Goal: Task Accomplishment & Management: Complete application form

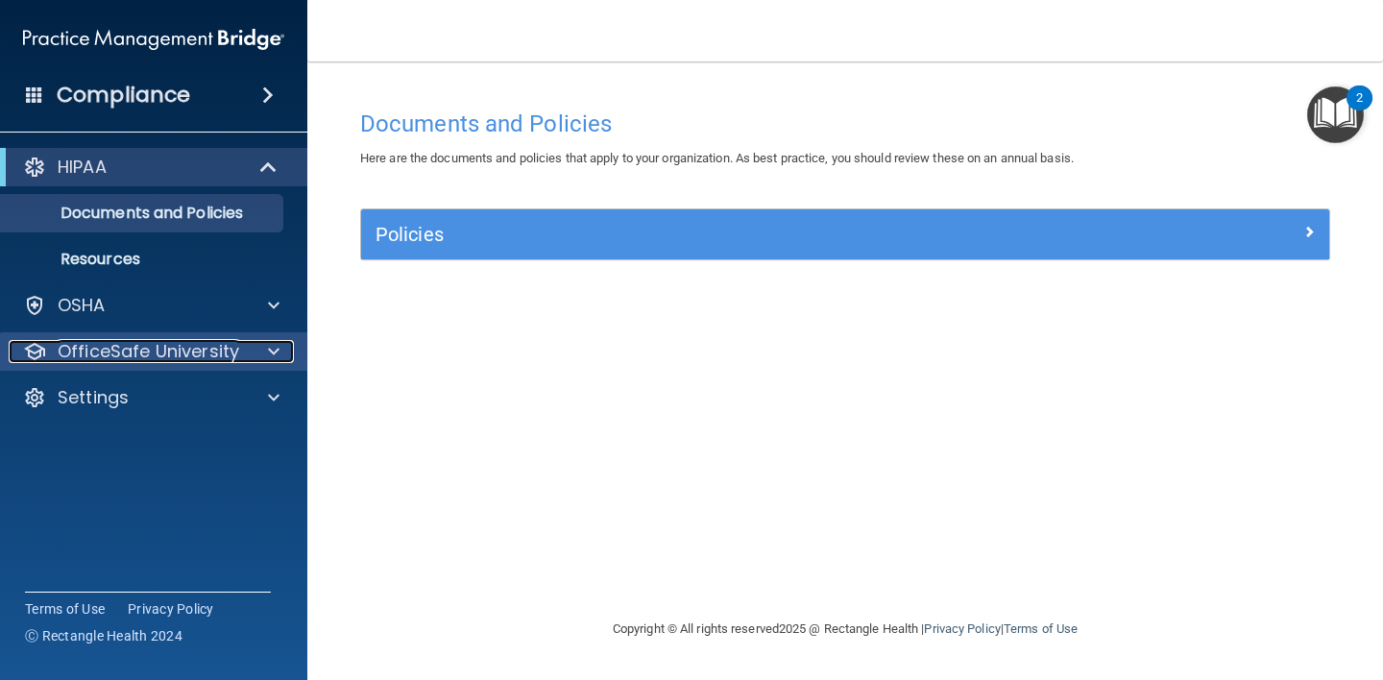
click at [271, 350] on span at bounding box center [274, 351] width 12 height 23
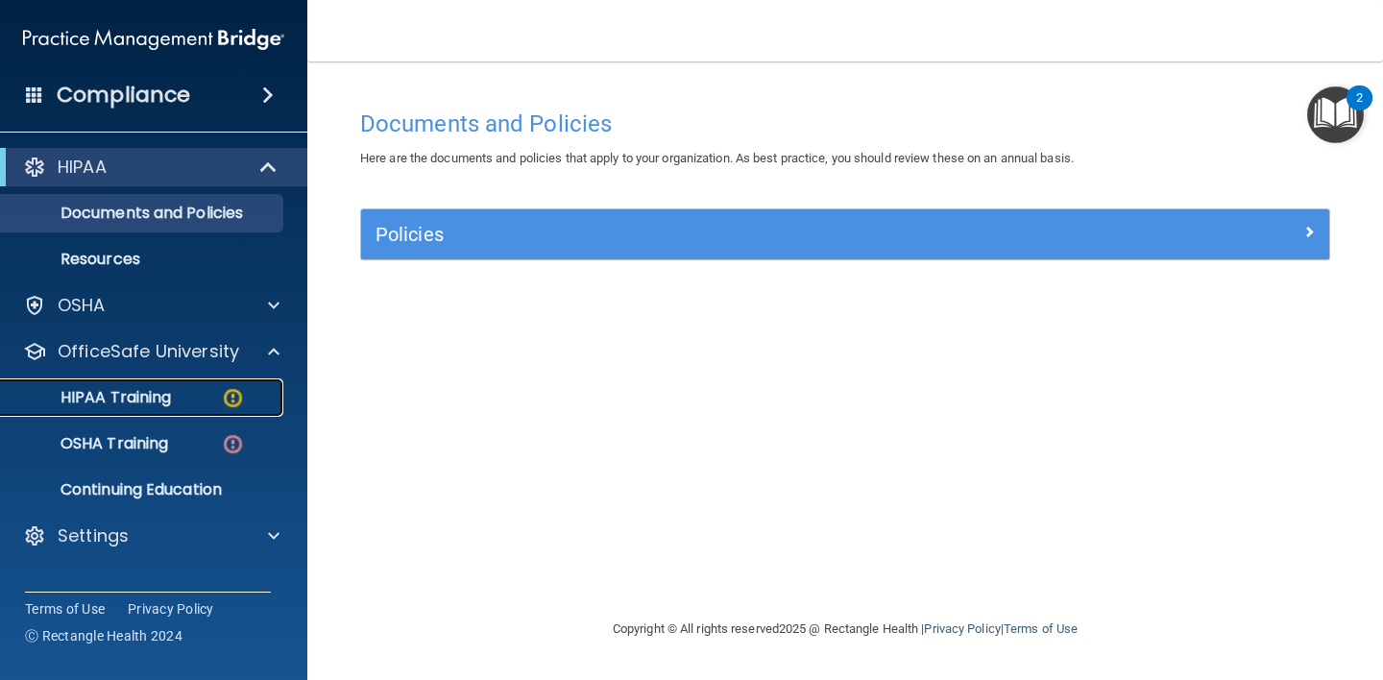
click at [171, 396] on p "HIPAA Training" at bounding box center [91, 397] width 158 height 19
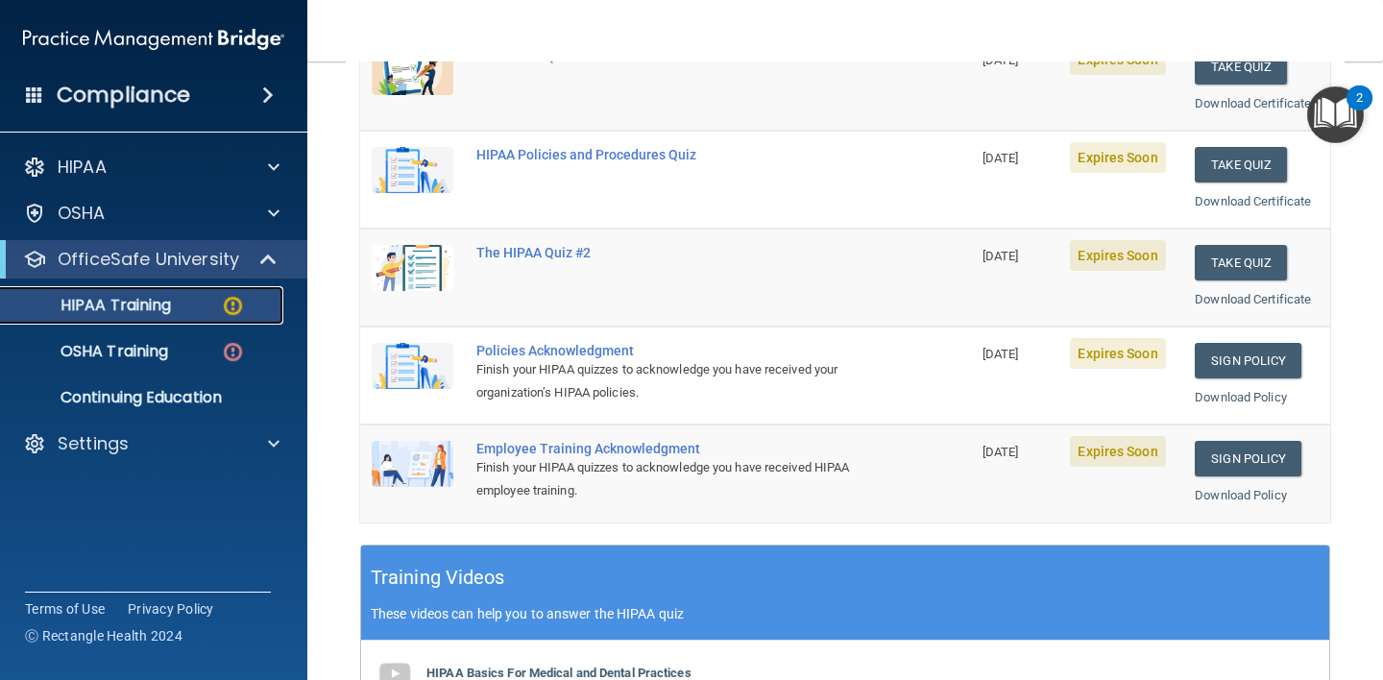
scroll to position [474, 0]
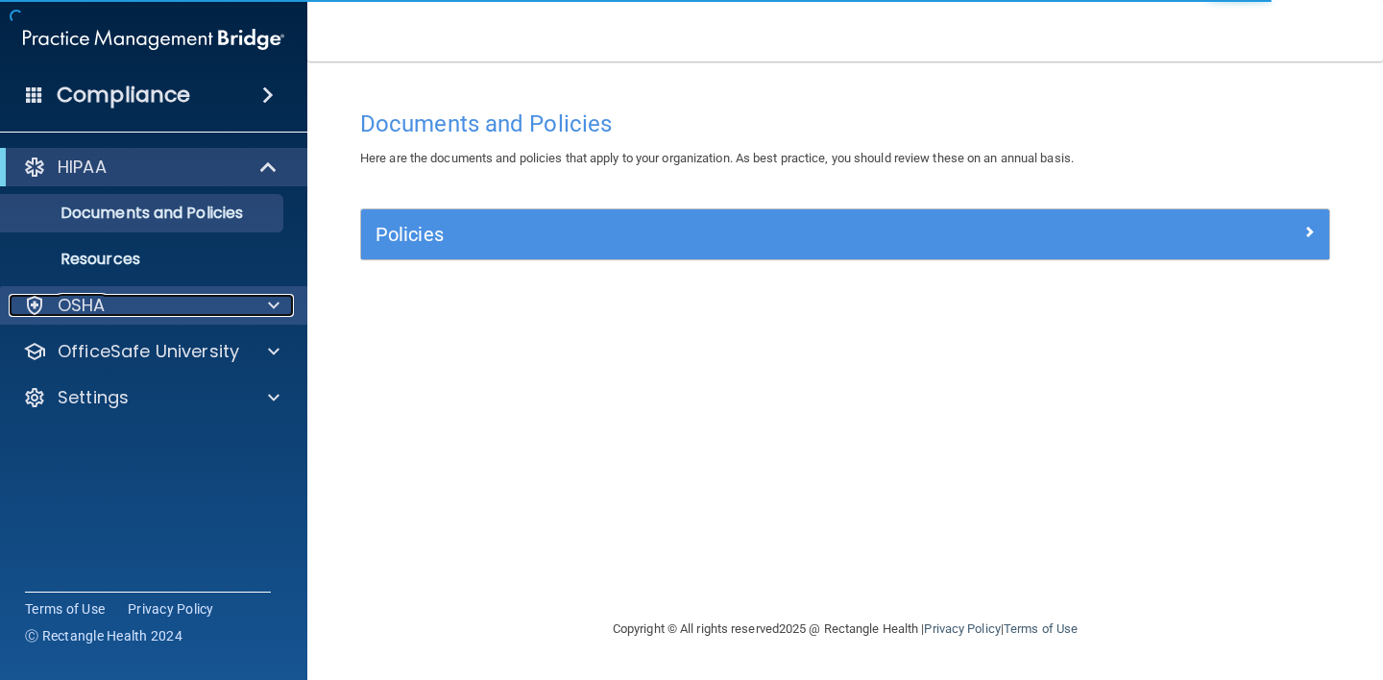
click at [273, 306] on span at bounding box center [274, 305] width 12 height 23
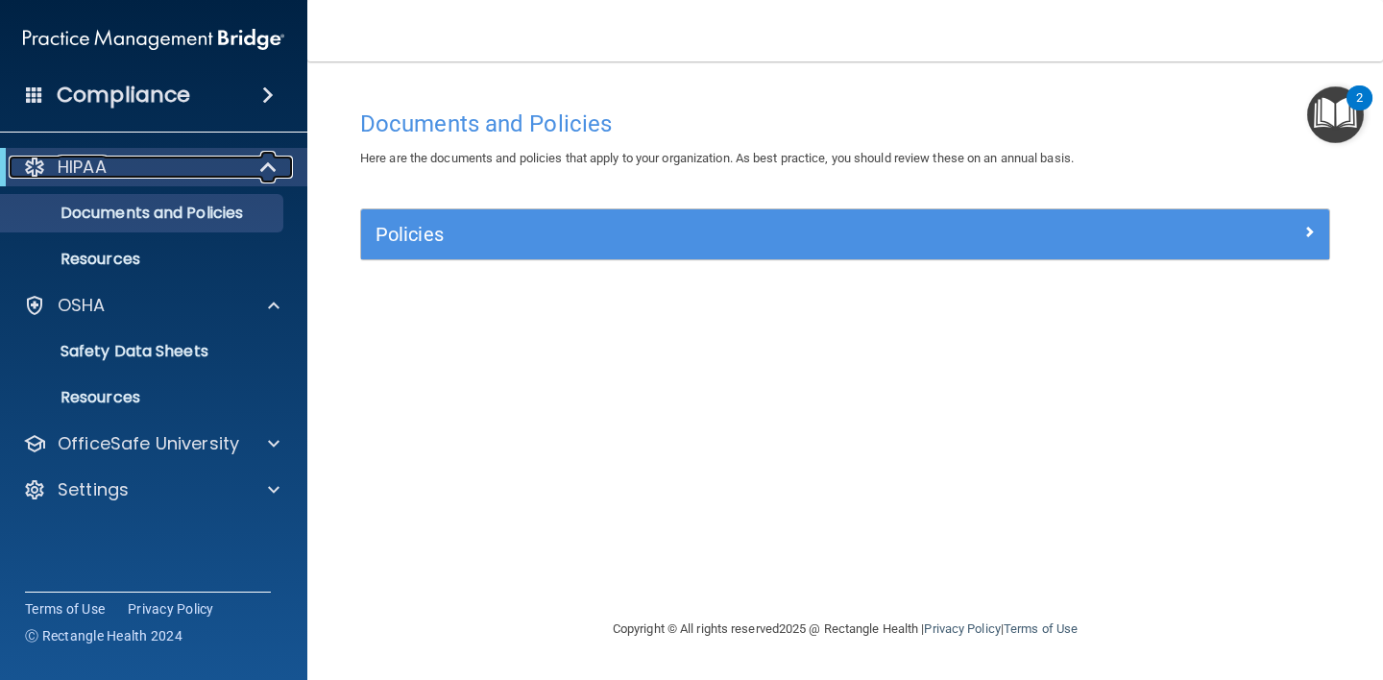
click at [270, 167] on span at bounding box center [270, 167] width 16 height 23
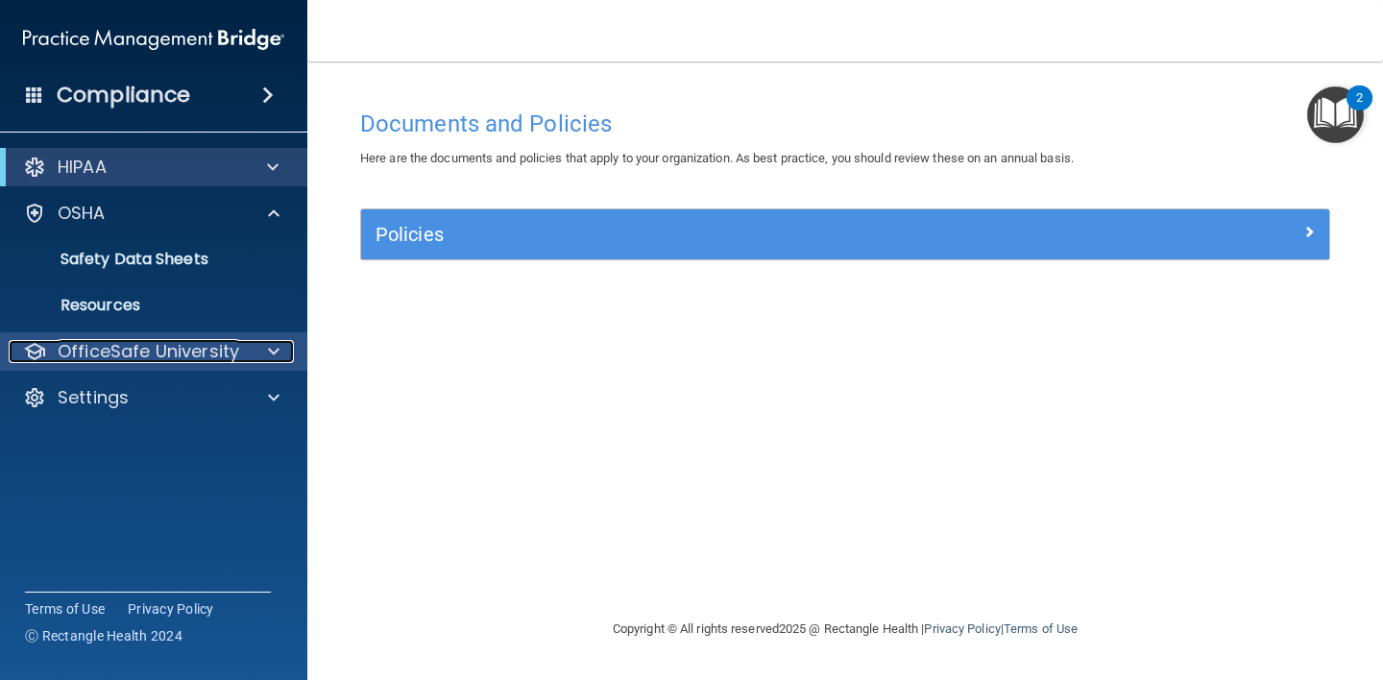
click at [267, 349] on div at bounding box center [271, 351] width 48 height 23
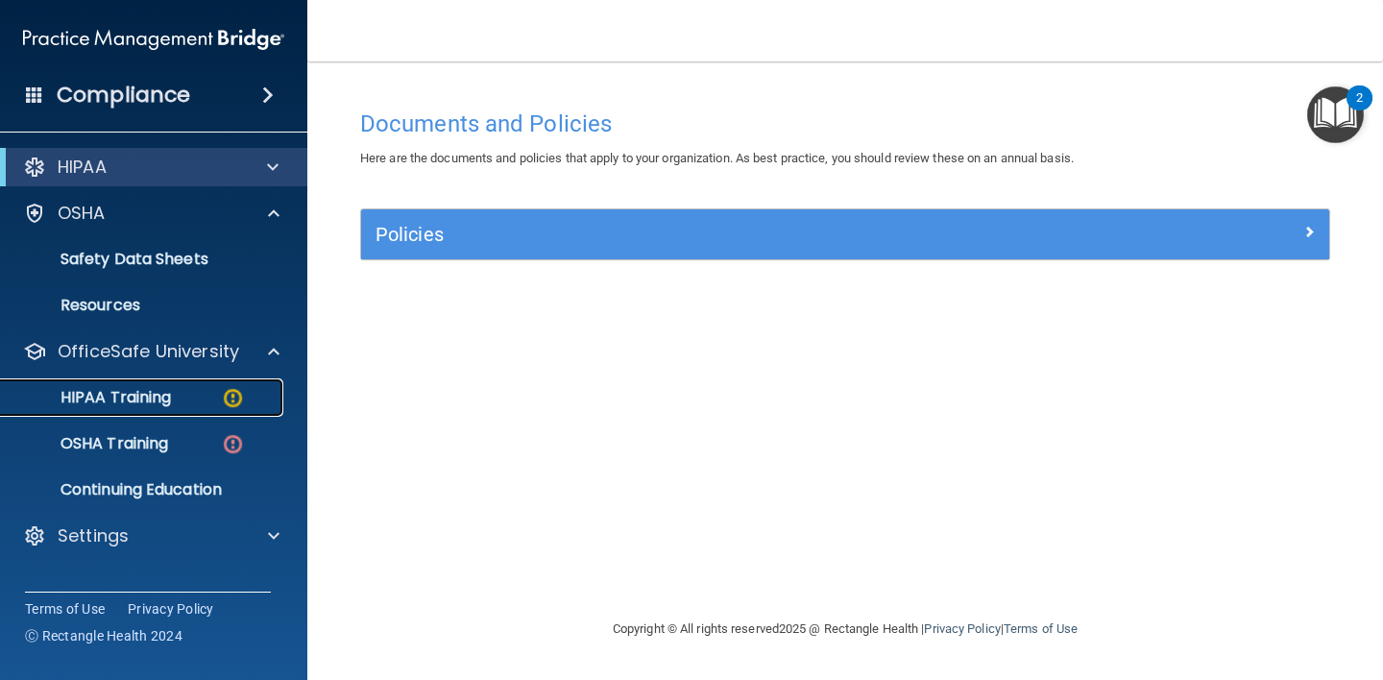
click at [139, 400] on p "HIPAA Training" at bounding box center [91, 397] width 158 height 19
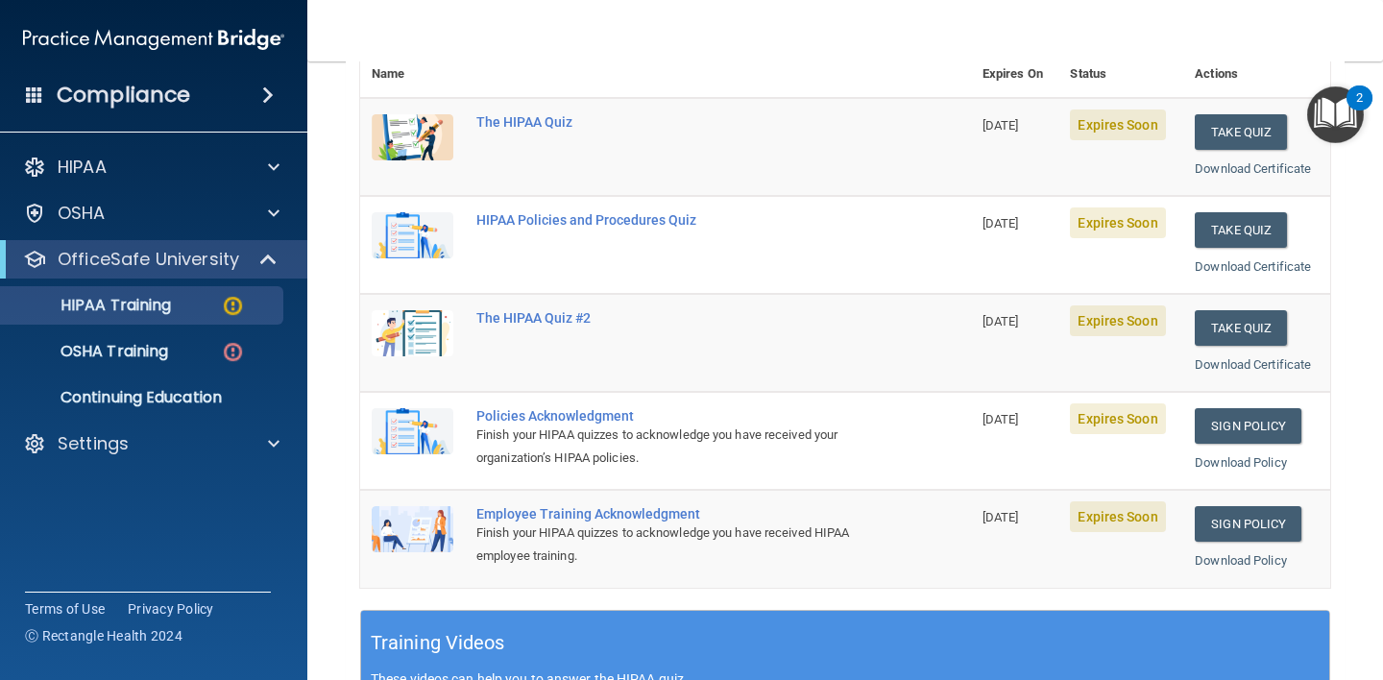
scroll to position [126, 0]
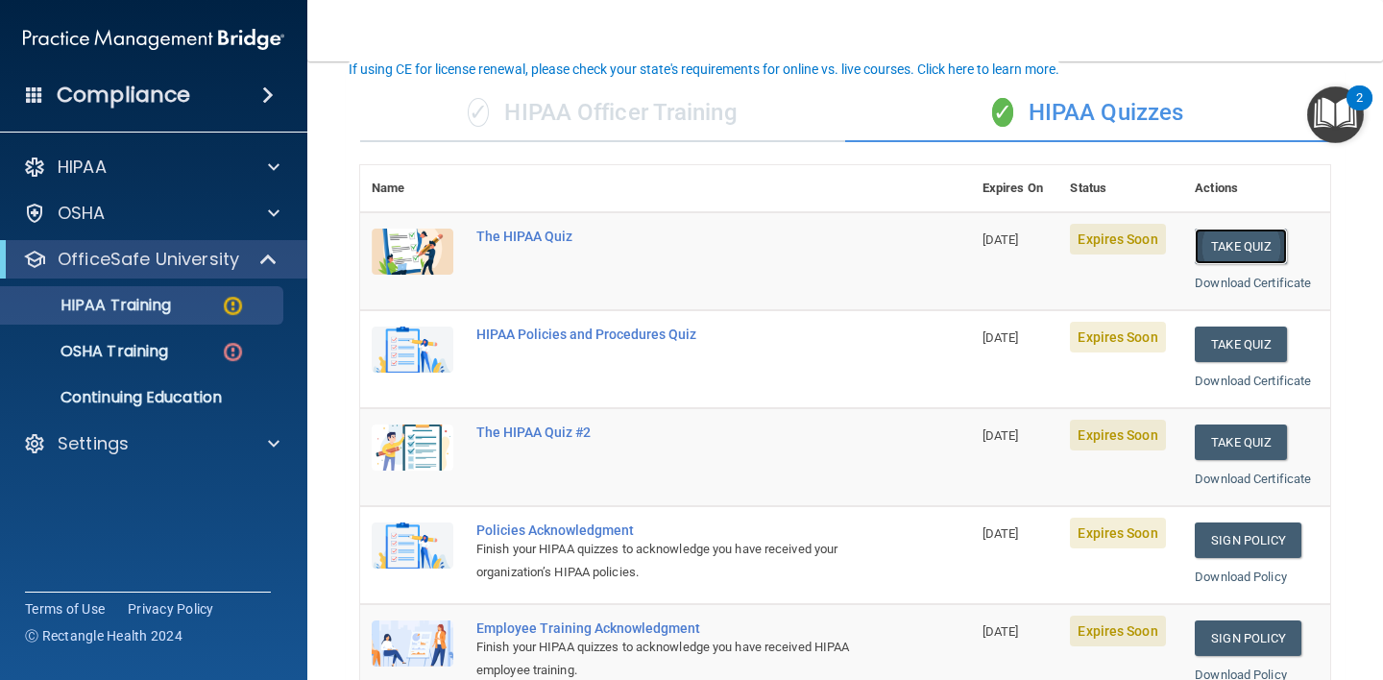
click at [1221, 244] on button "Take Quiz" at bounding box center [1240, 247] width 92 height 36
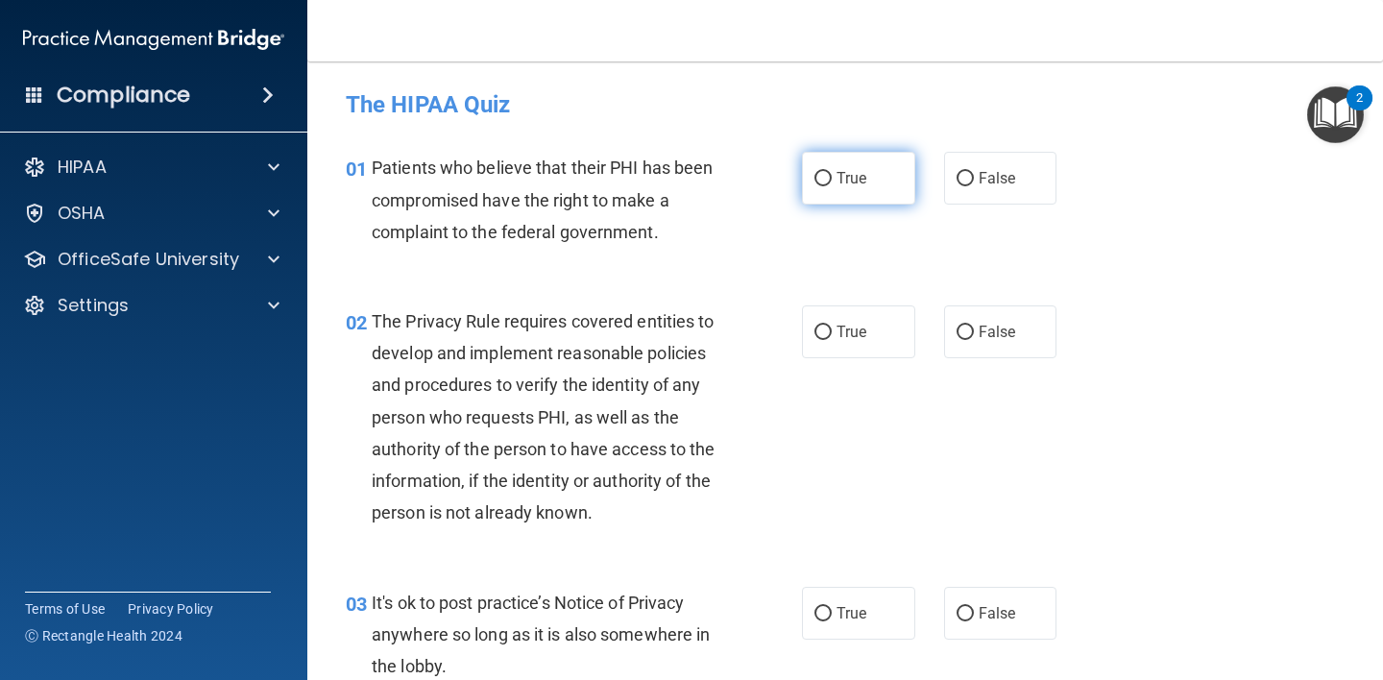
click at [817, 178] on input "True" at bounding box center [822, 179] width 17 height 14
radio input "true"
drag, startPoint x: 814, startPoint y: 332, endPoint x: 815, endPoint y: 374, distance: 42.3
click at [814, 333] on input "True" at bounding box center [822, 332] width 17 height 14
radio input "true"
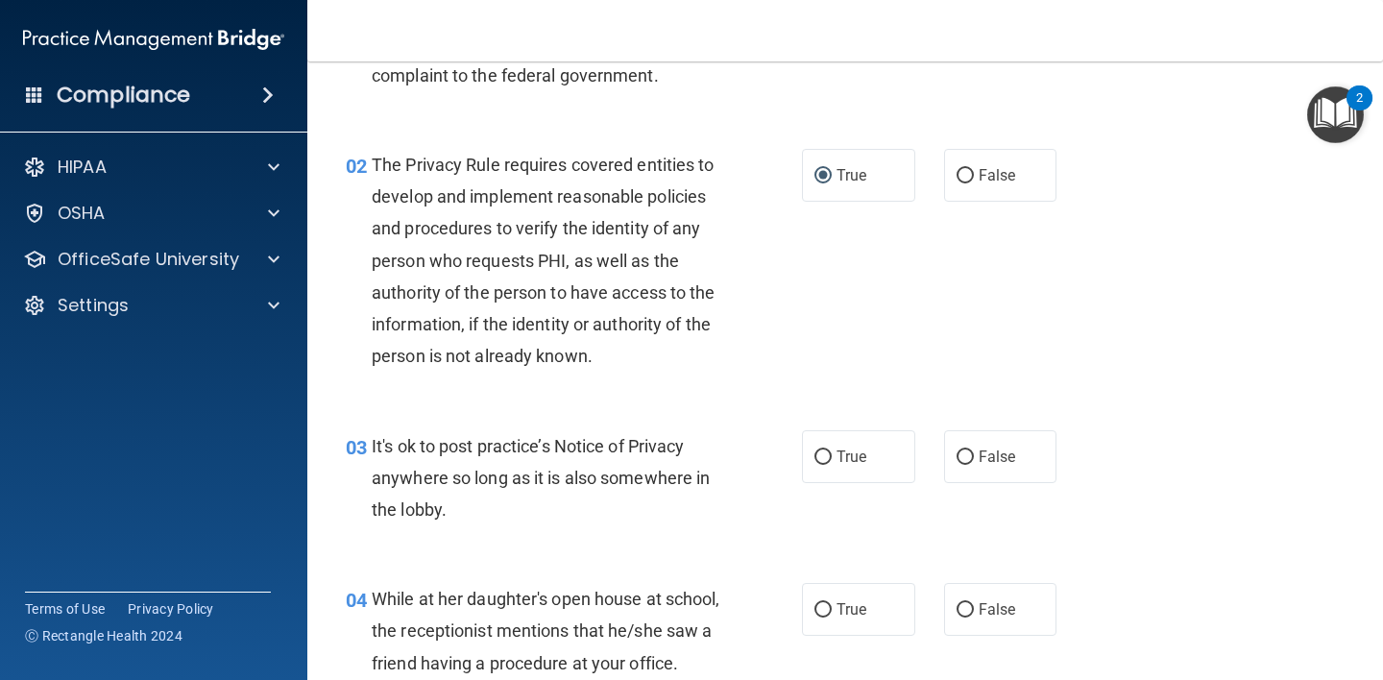
scroll to position [171, 0]
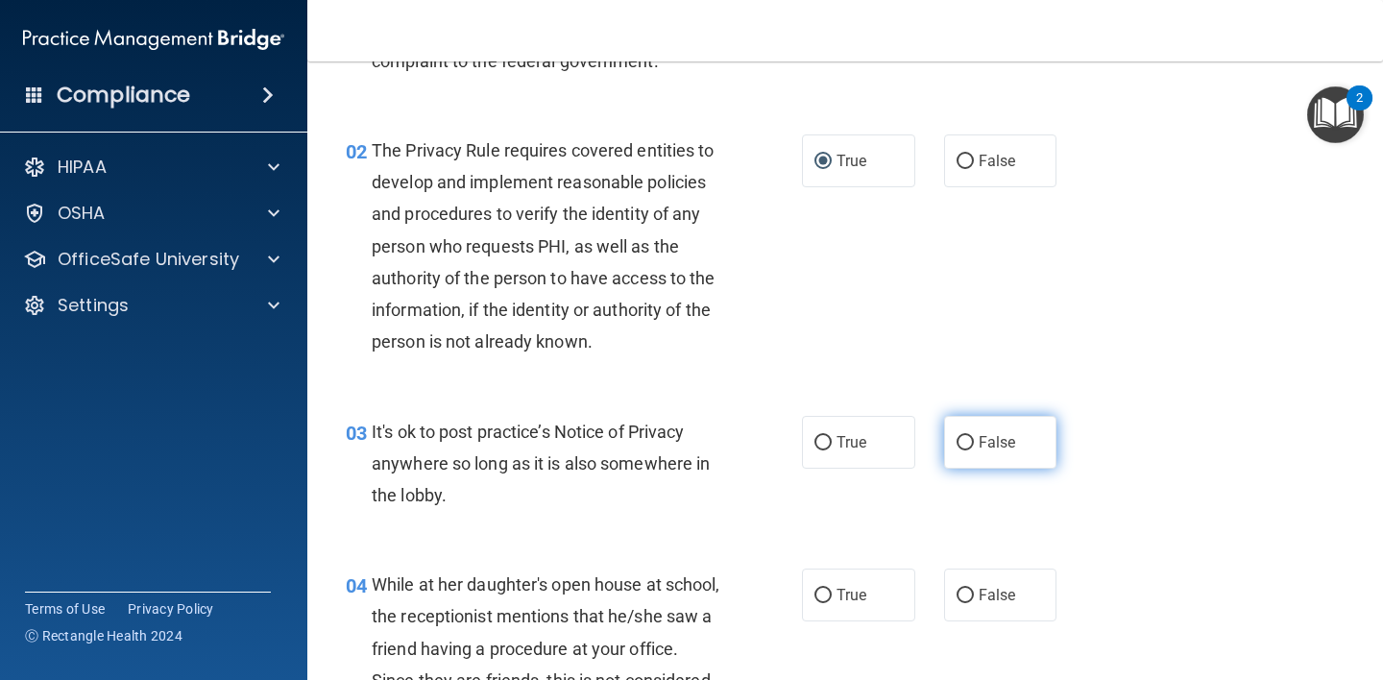
click at [956, 447] on input "False" at bounding box center [964, 443] width 17 height 14
radio input "true"
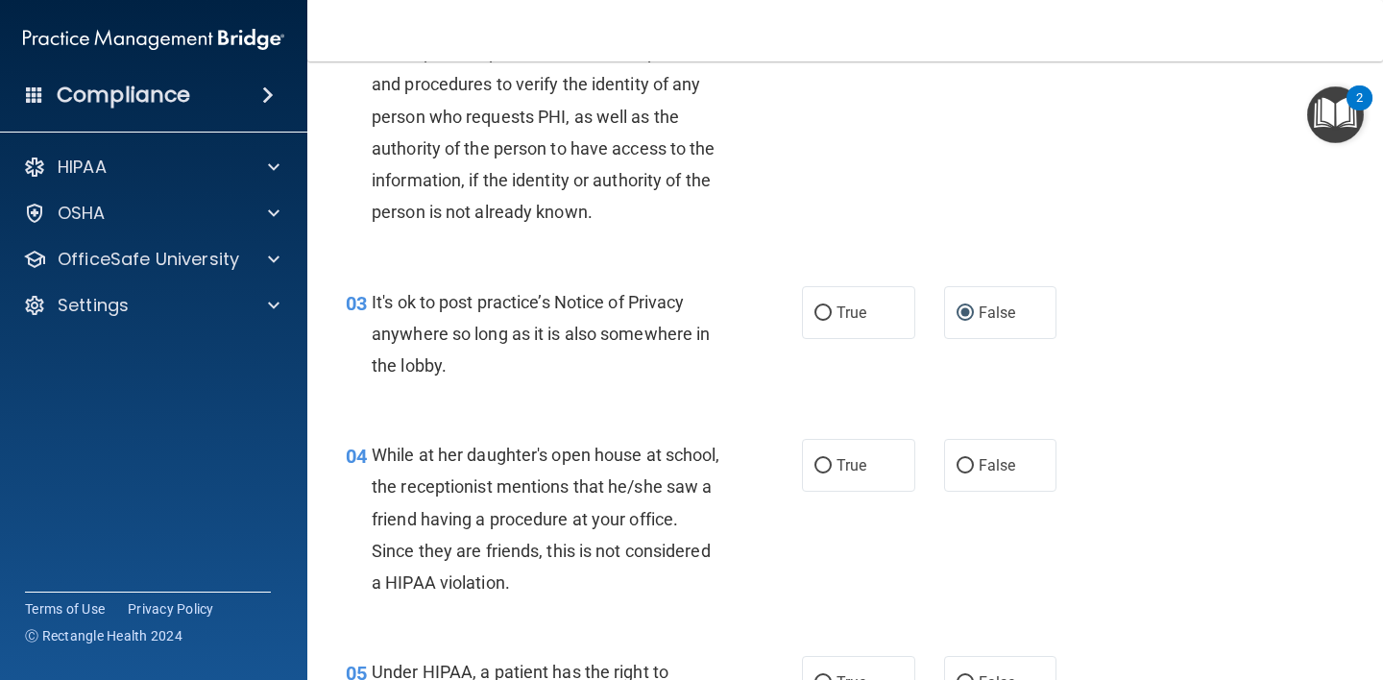
scroll to position [305, 0]
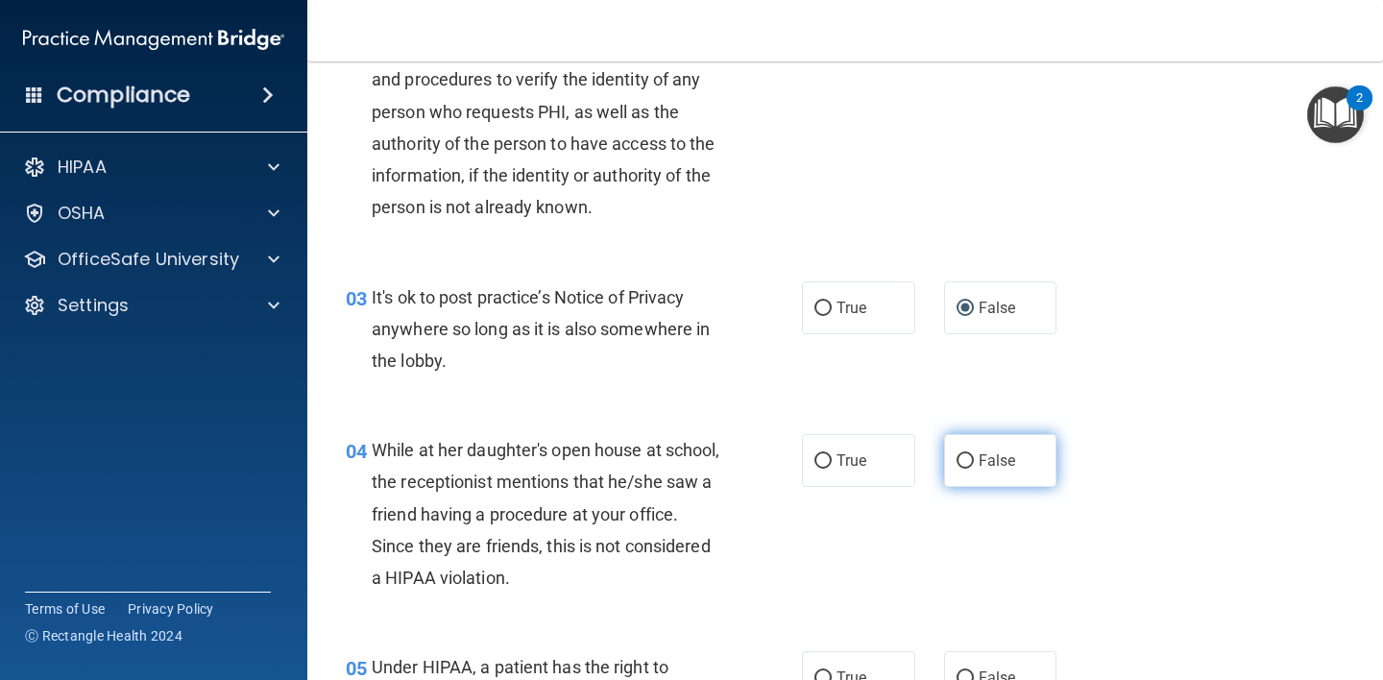
click at [959, 460] on input "False" at bounding box center [964, 461] width 17 height 14
radio input "true"
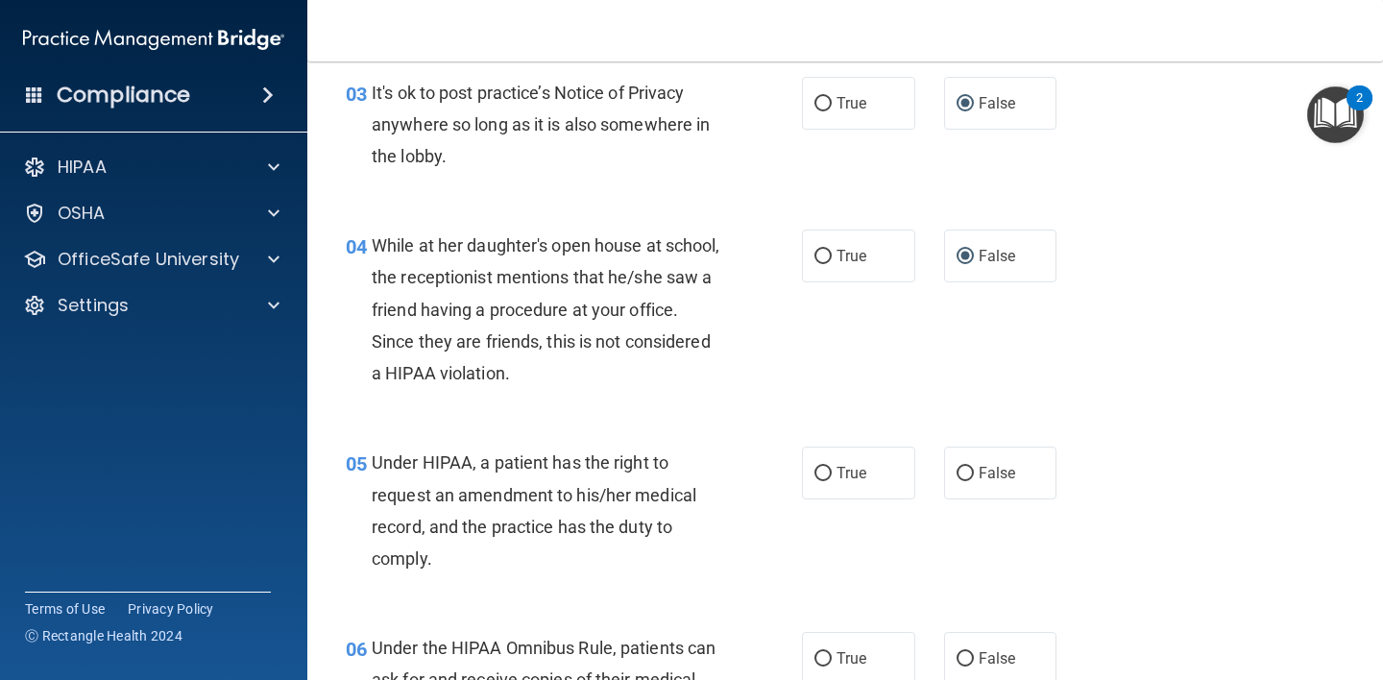
scroll to position [510, 0]
click at [821, 479] on input "True" at bounding box center [822, 474] width 17 height 14
radio input "true"
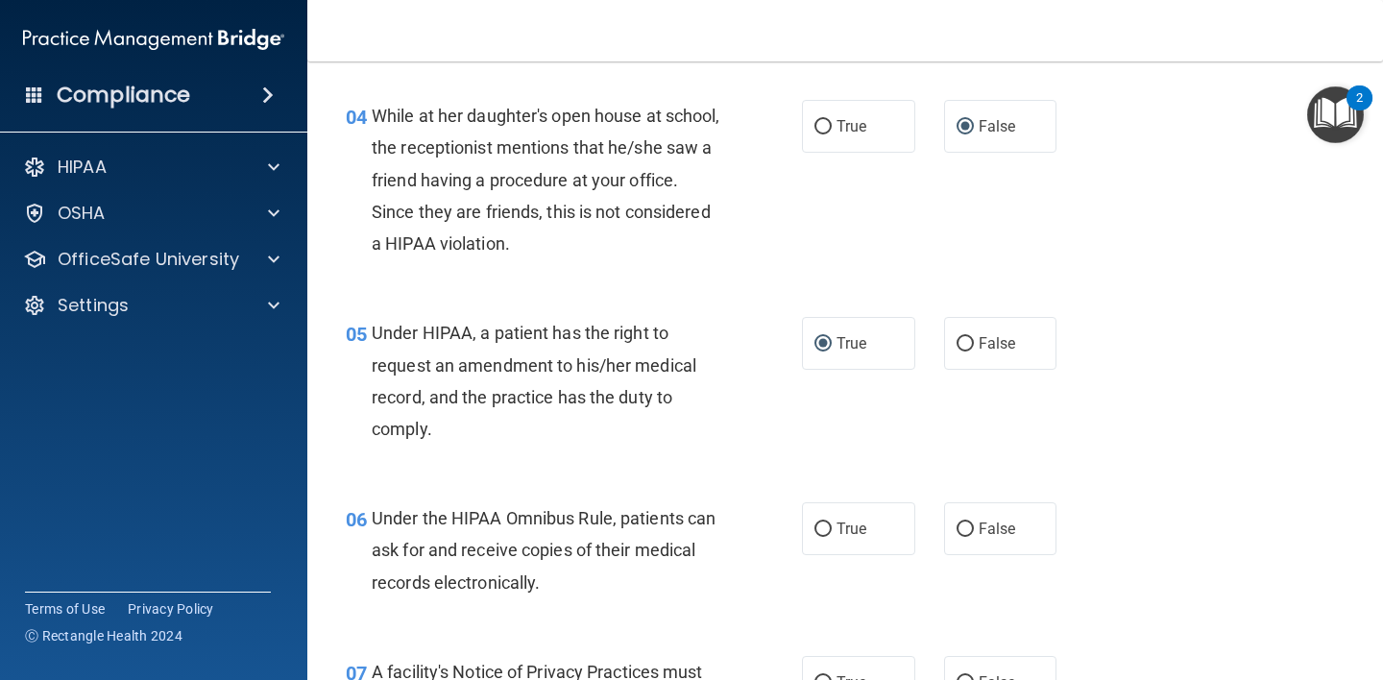
scroll to position [640, 0]
click at [825, 528] on label "True" at bounding box center [858, 527] width 113 height 53
click at [825, 528] on input "True" at bounding box center [822, 528] width 17 height 14
radio input "true"
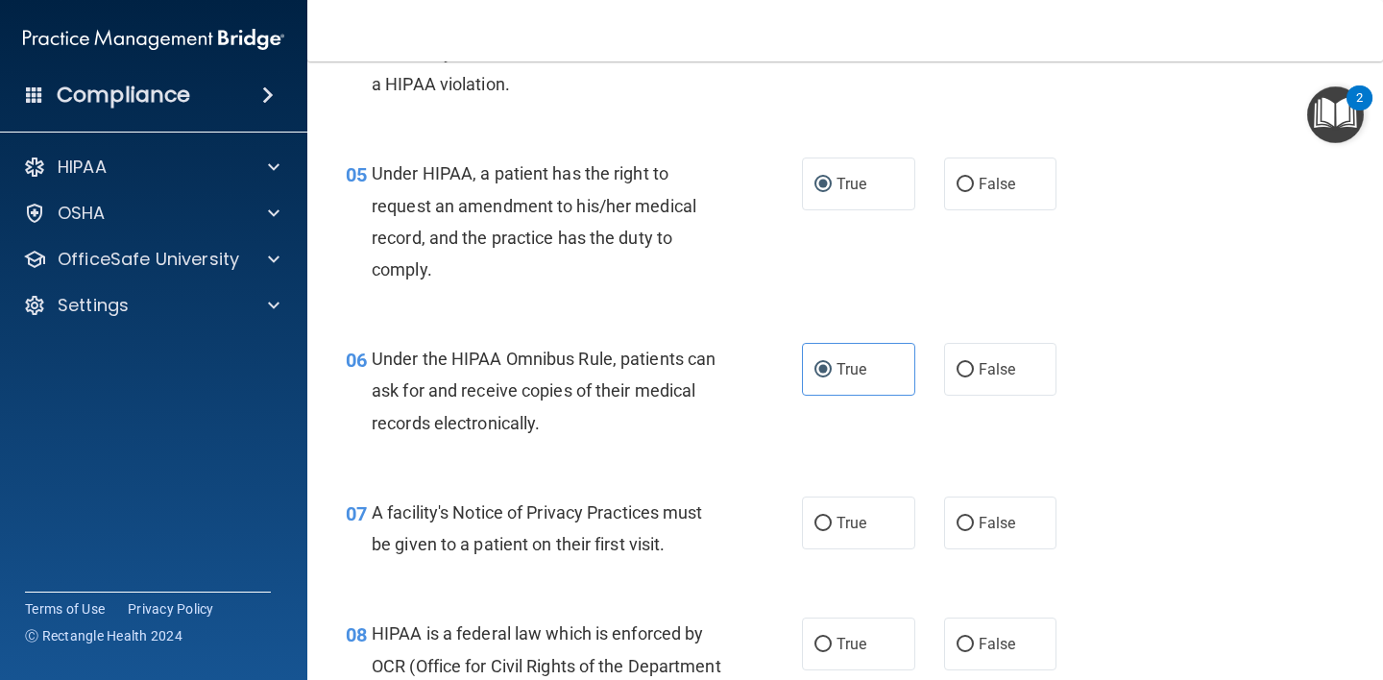
scroll to position [830, 0]
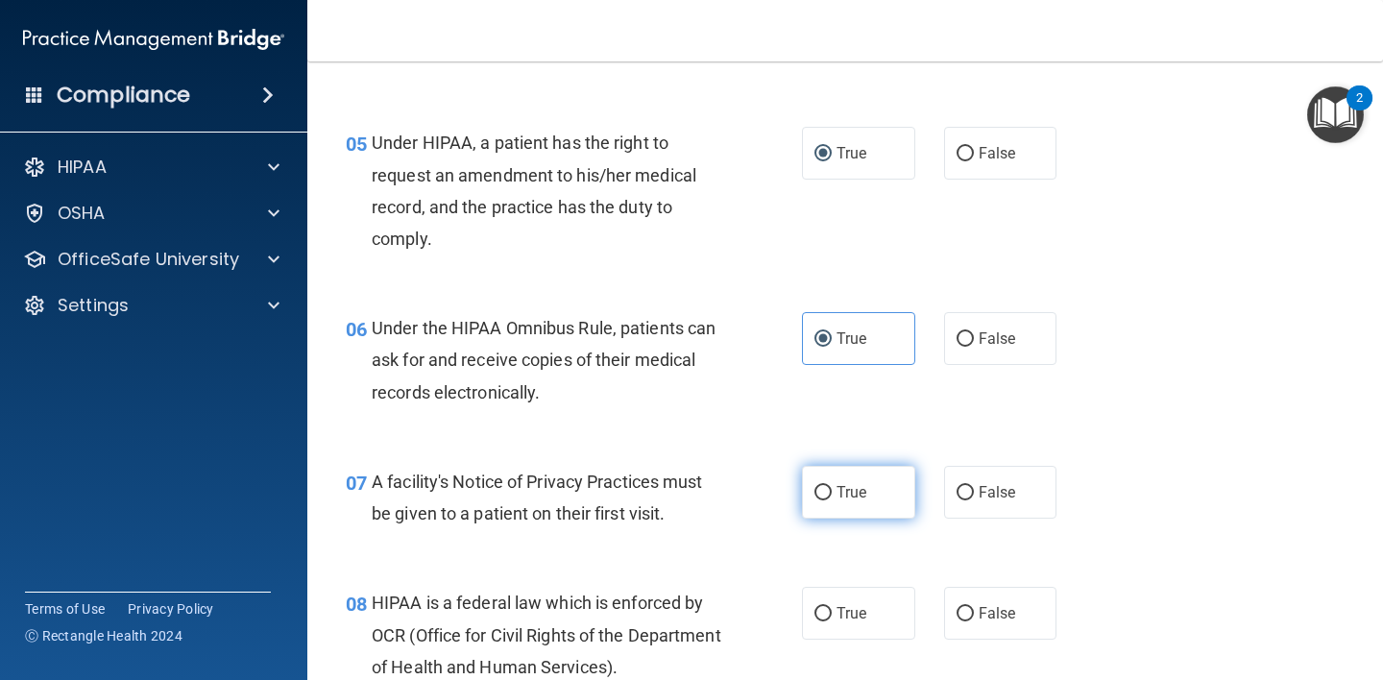
click at [814, 496] on input "True" at bounding box center [822, 493] width 17 height 14
radio input "true"
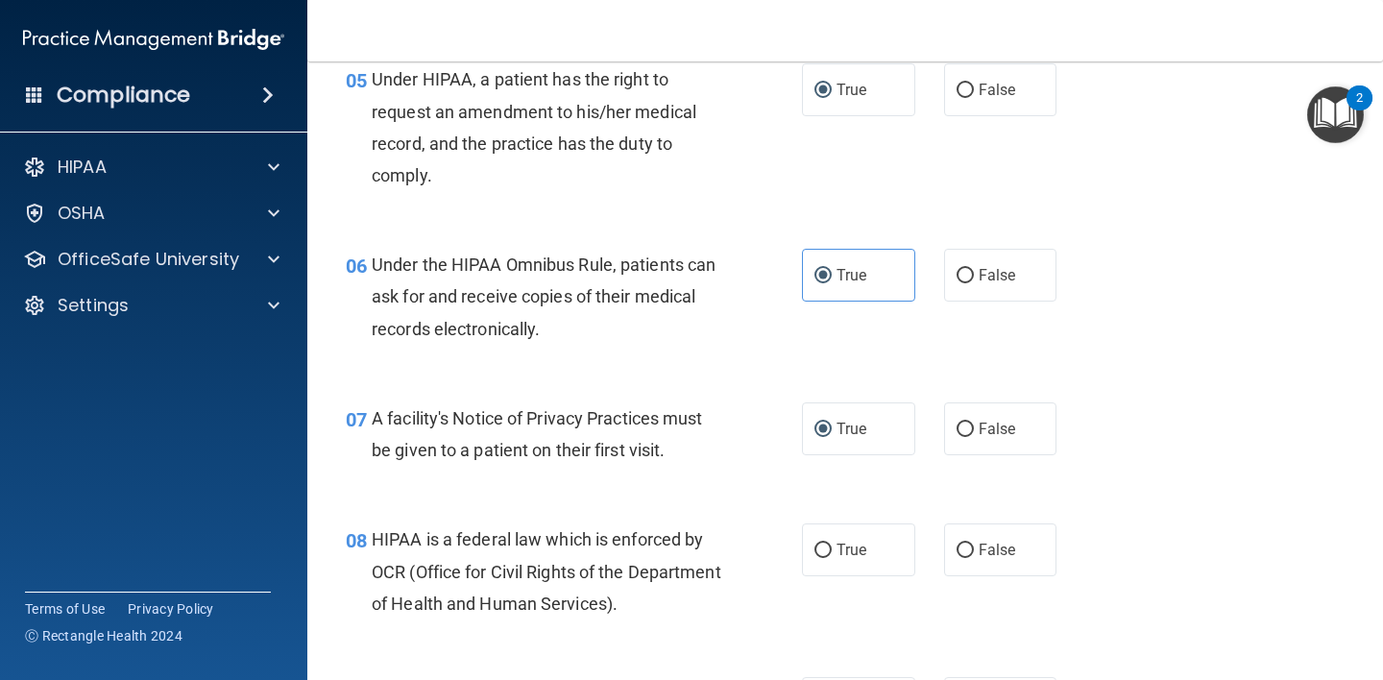
scroll to position [929, 0]
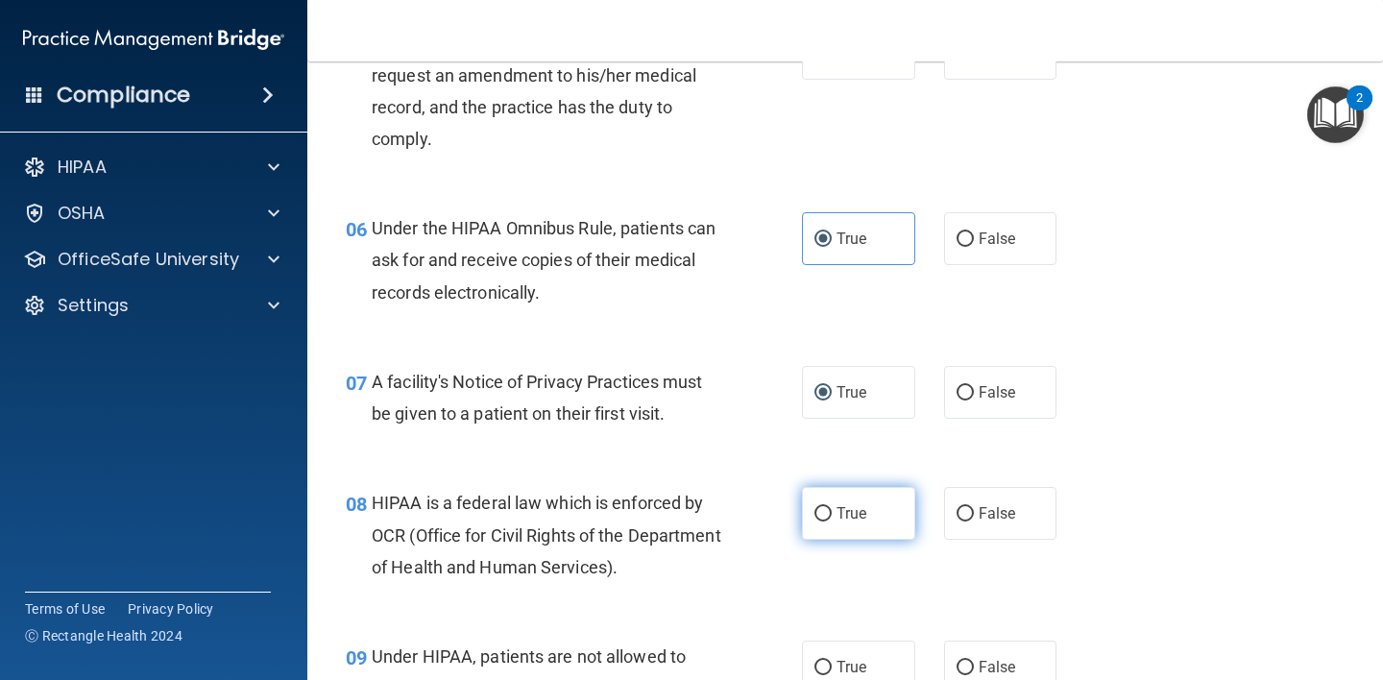
click at [816, 519] on input "True" at bounding box center [822, 514] width 17 height 14
radio input "true"
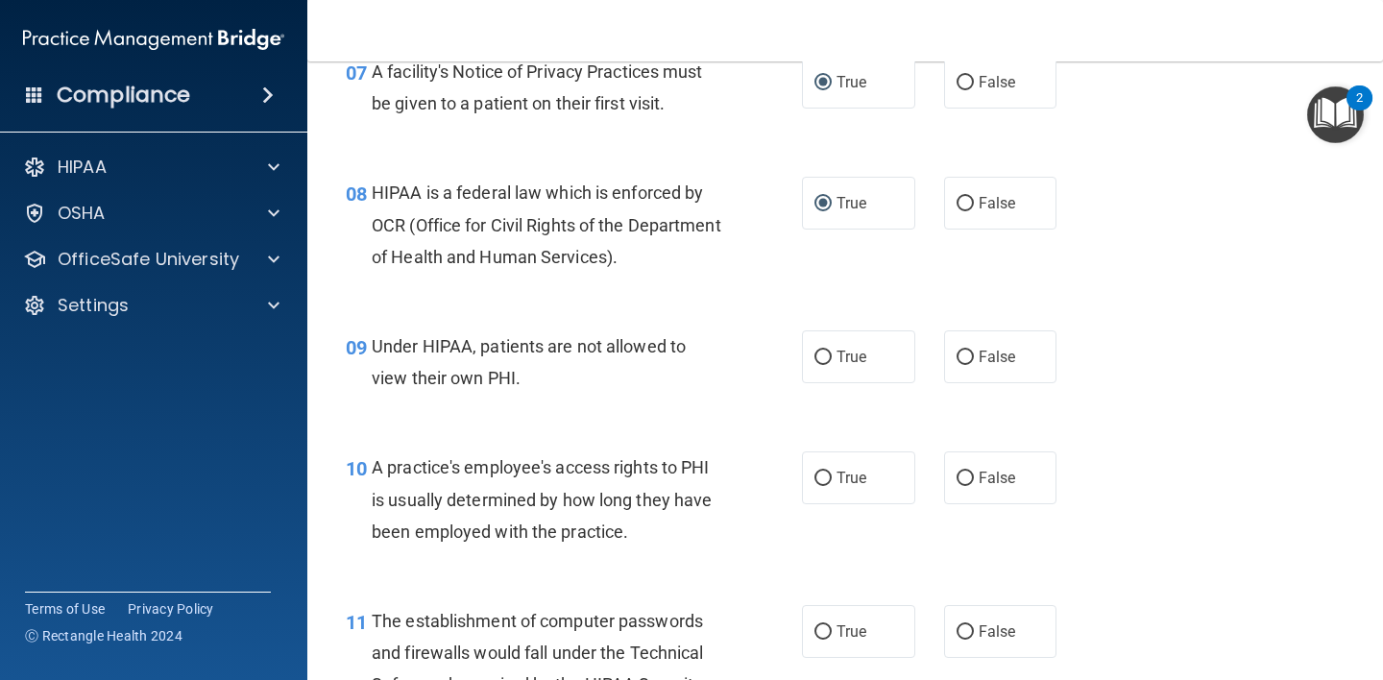
scroll to position [1270, 0]
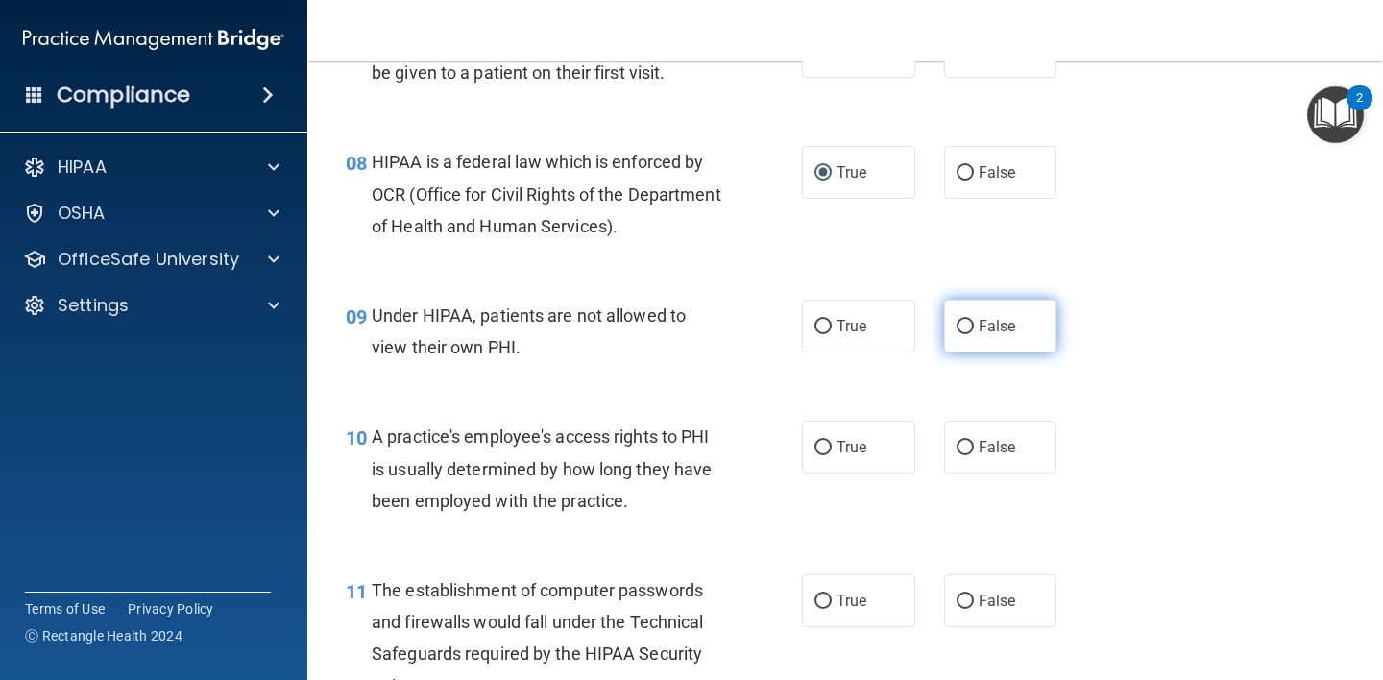
click at [956, 325] on input "False" at bounding box center [964, 327] width 17 height 14
radio input "true"
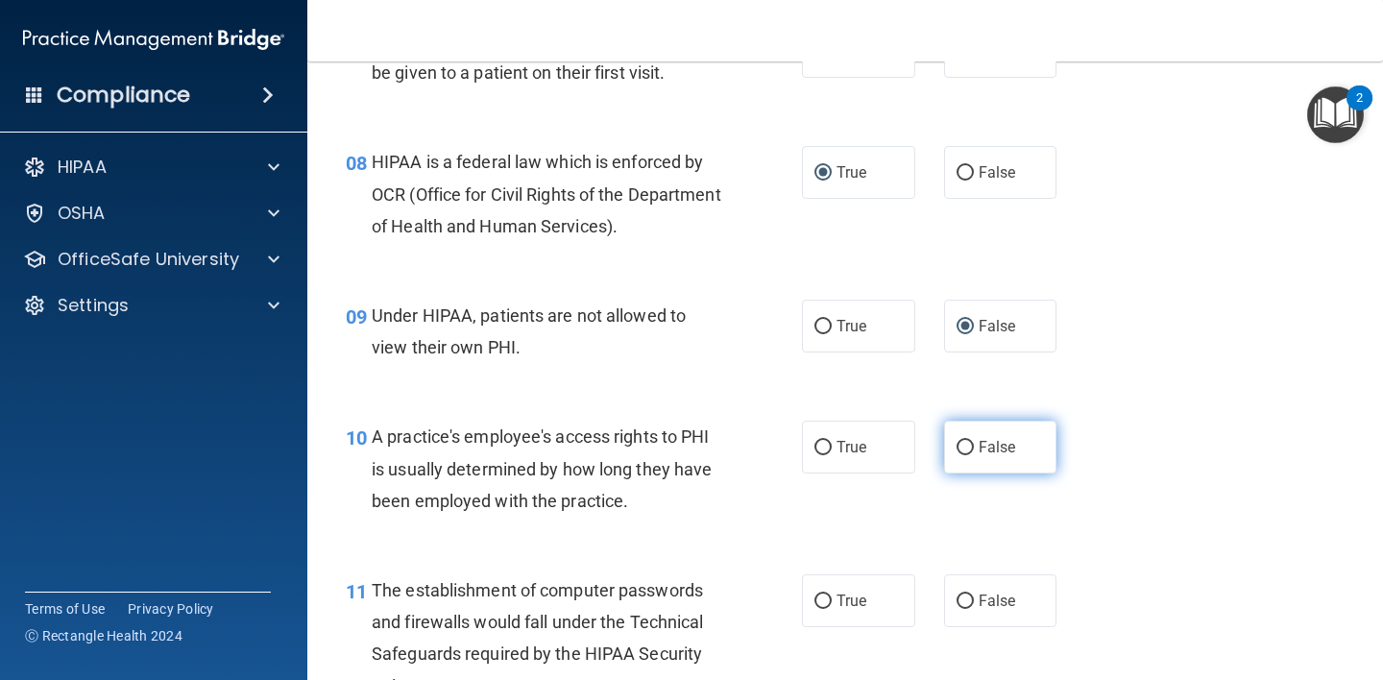
click at [958, 447] on input "False" at bounding box center [964, 448] width 17 height 14
radio input "true"
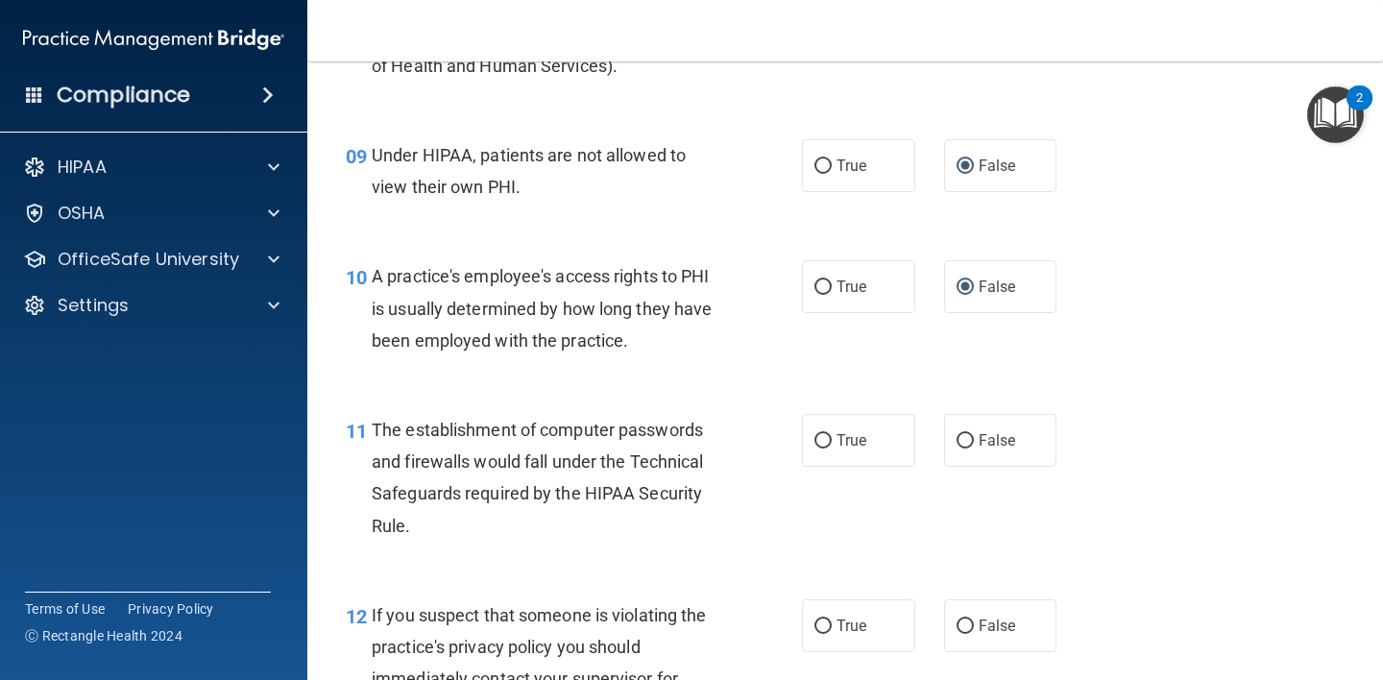
scroll to position [1434, 0]
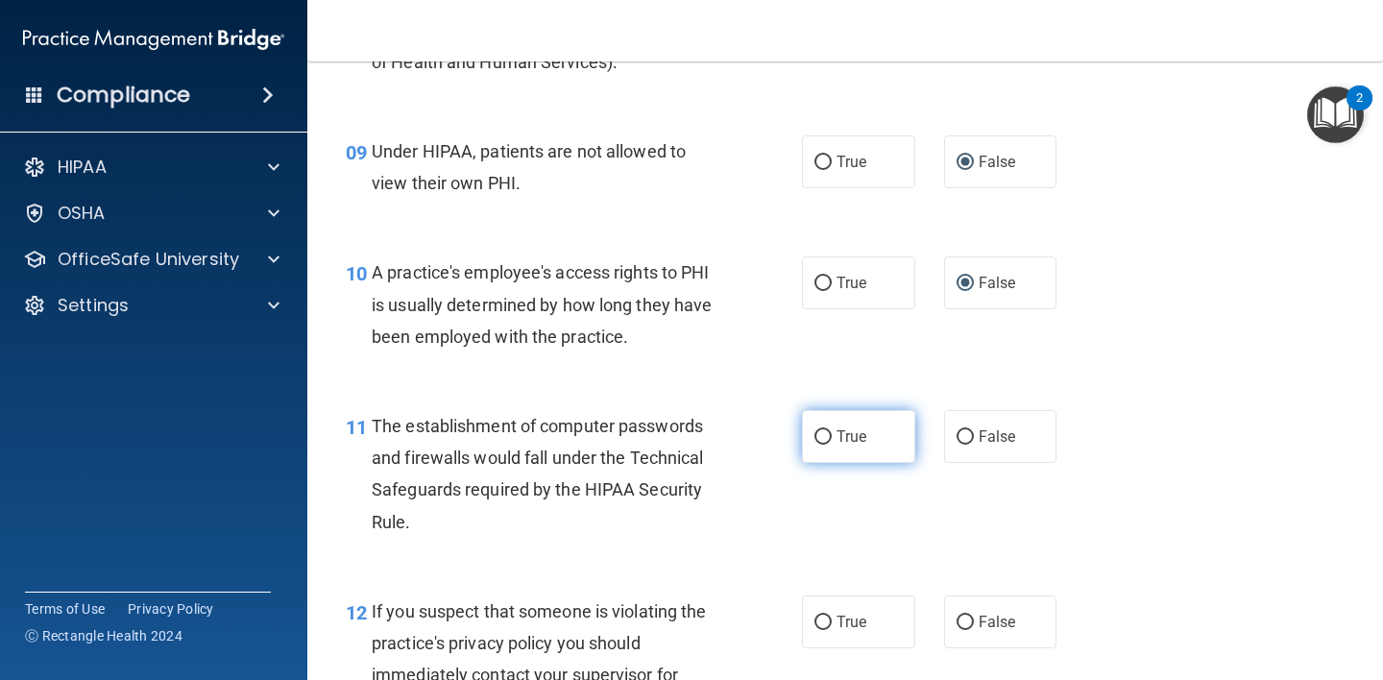
click at [818, 439] on input "True" at bounding box center [822, 437] width 17 height 14
radio input "true"
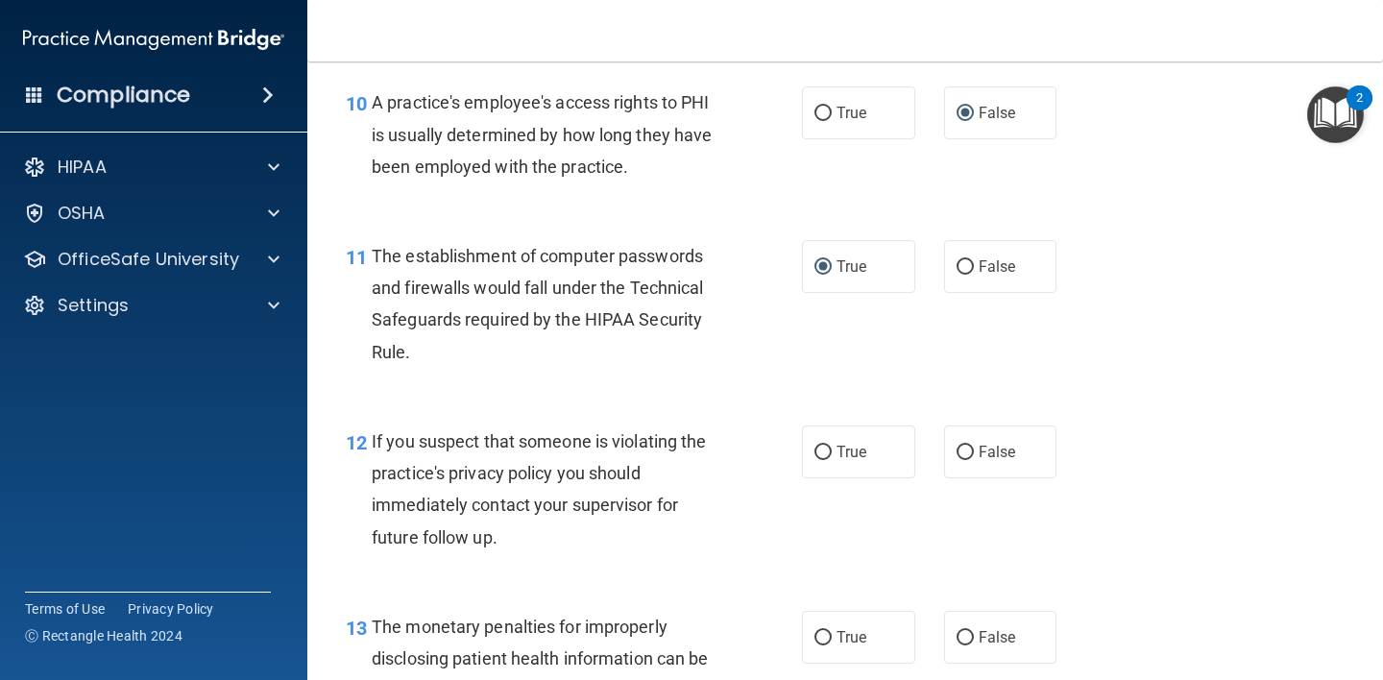
scroll to position [1619, 0]
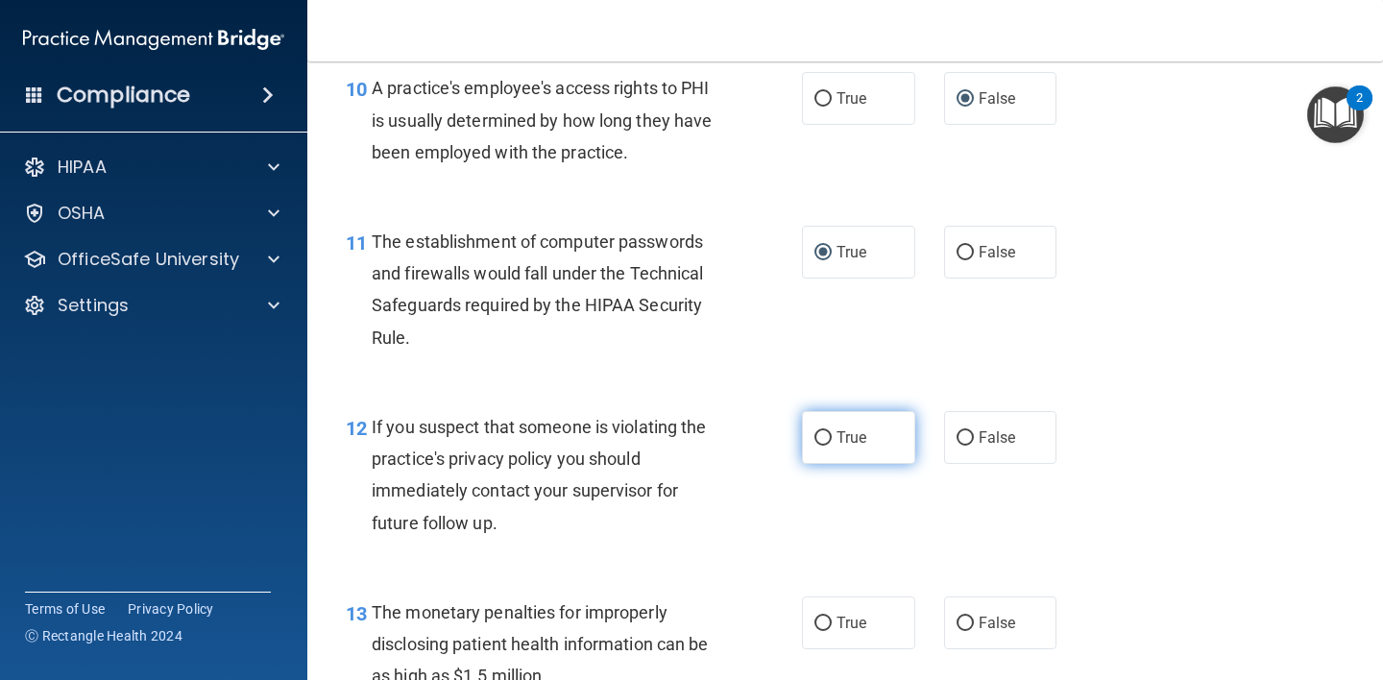
click at [820, 438] on input "True" at bounding box center [822, 438] width 17 height 14
radio input "true"
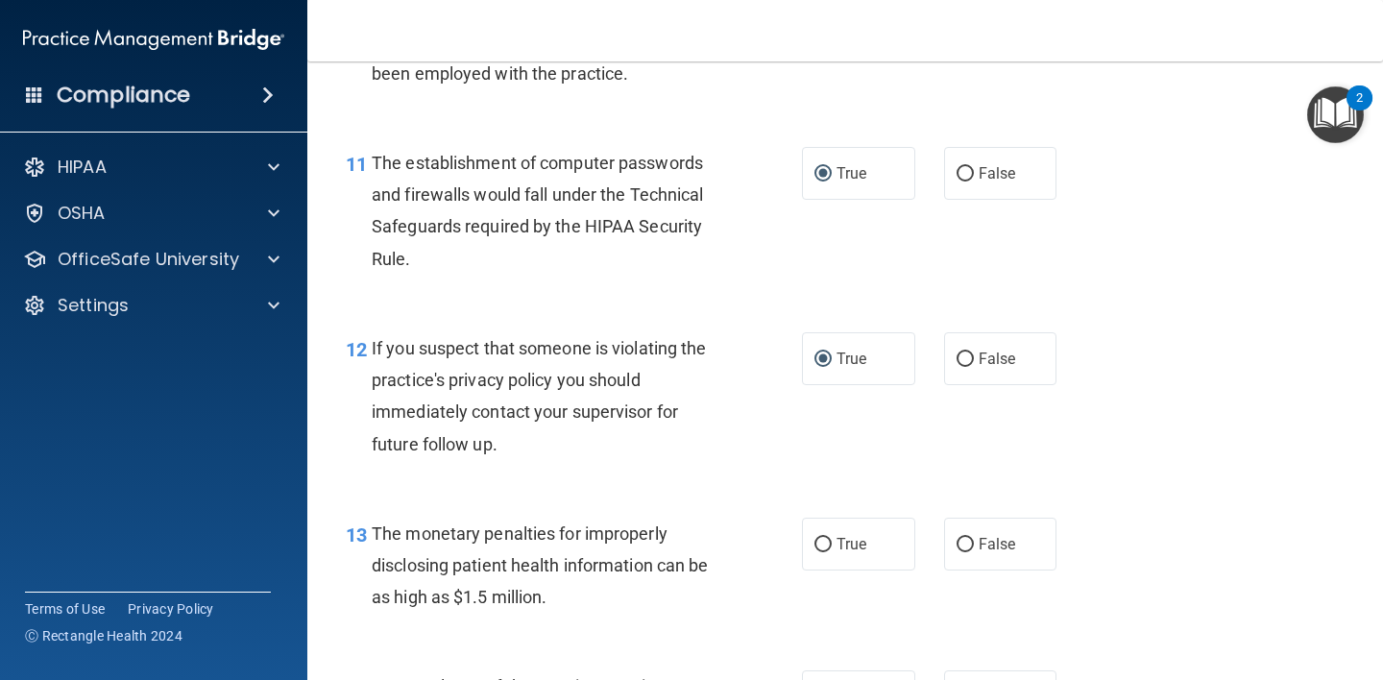
scroll to position [1803, 0]
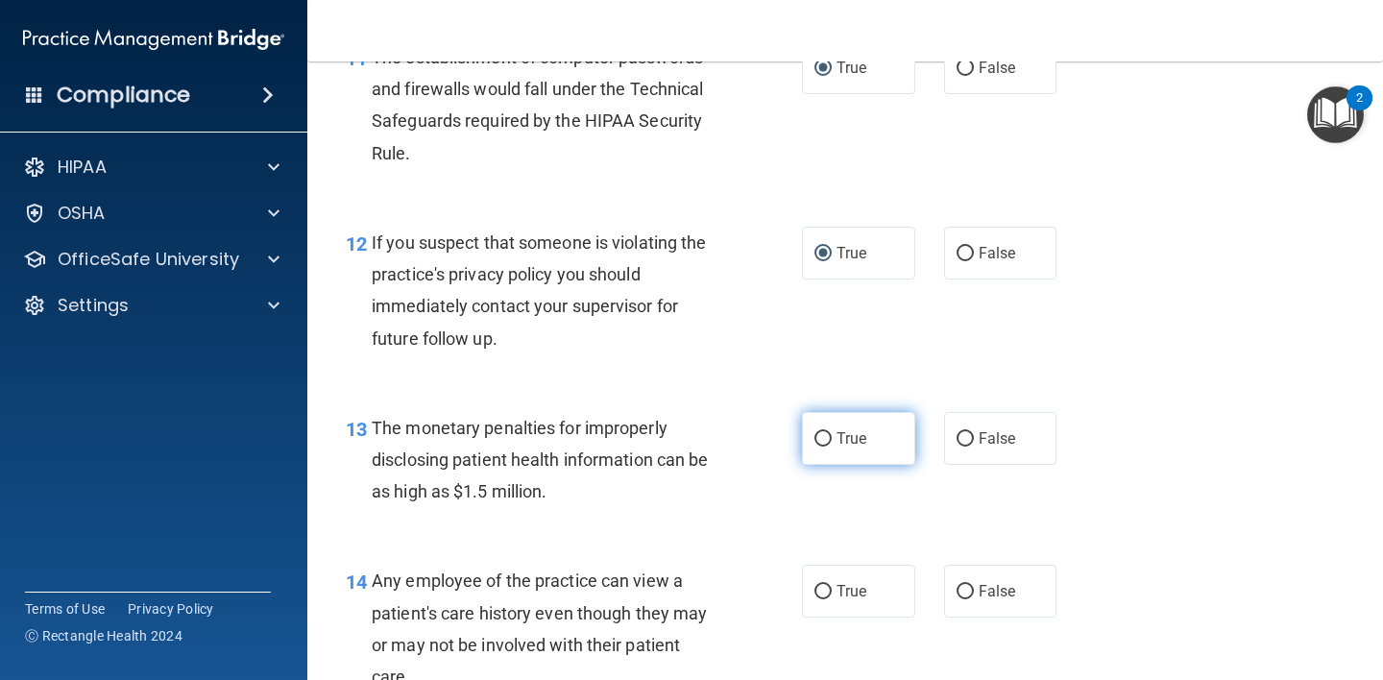
click at [821, 442] on input "True" at bounding box center [822, 439] width 17 height 14
radio input "true"
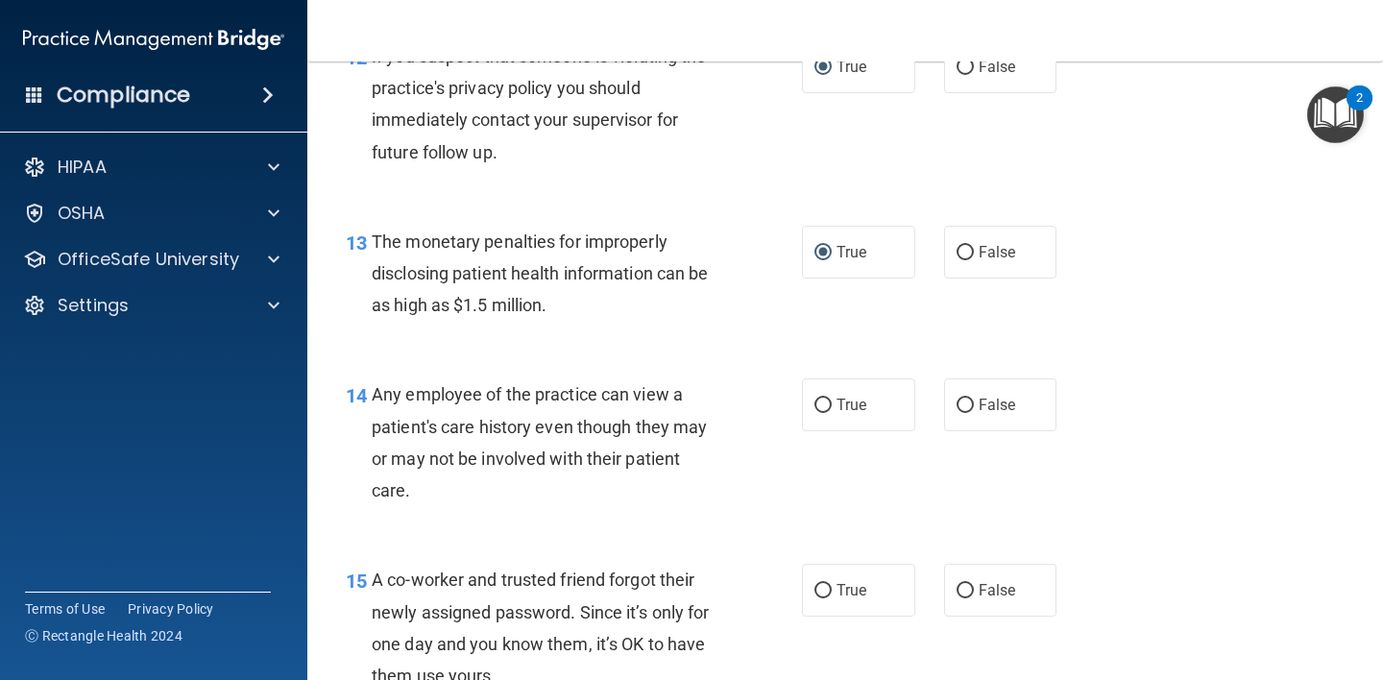
scroll to position [2100, 0]
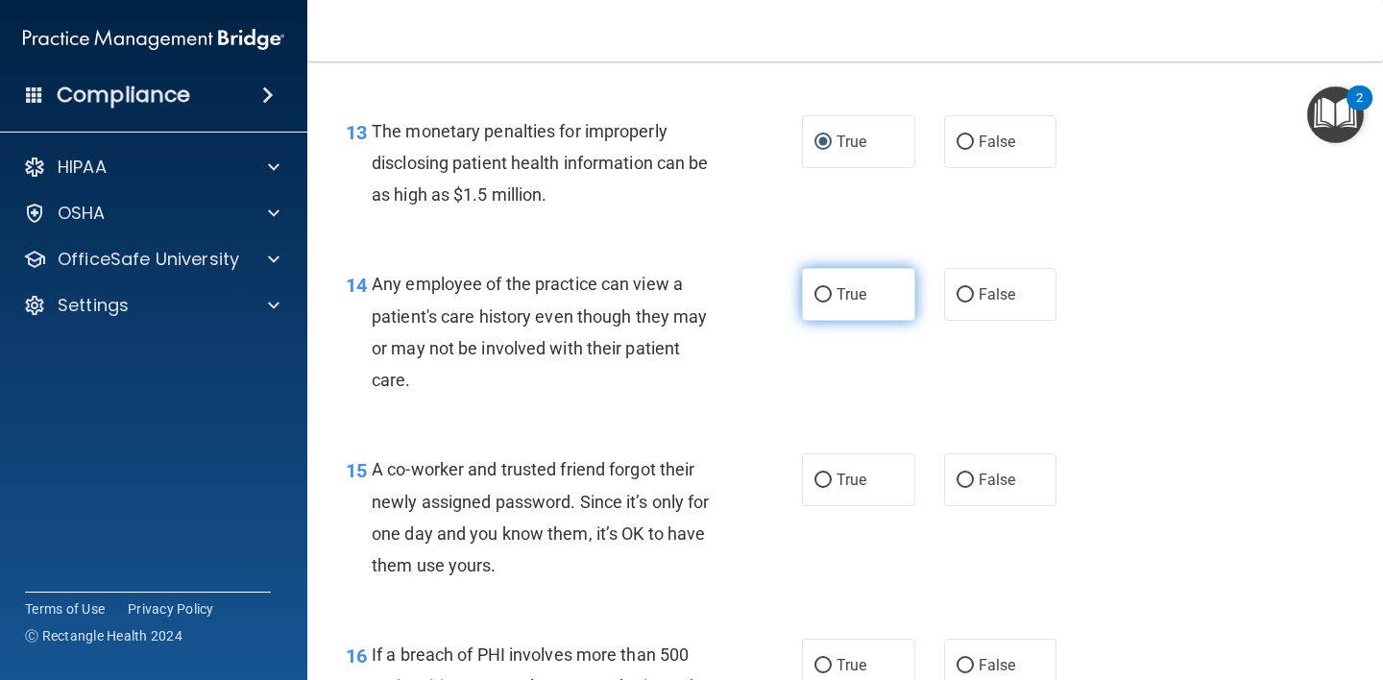
click at [821, 299] on input "True" at bounding box center [822, 295] width 17 height 14
radio input "true"
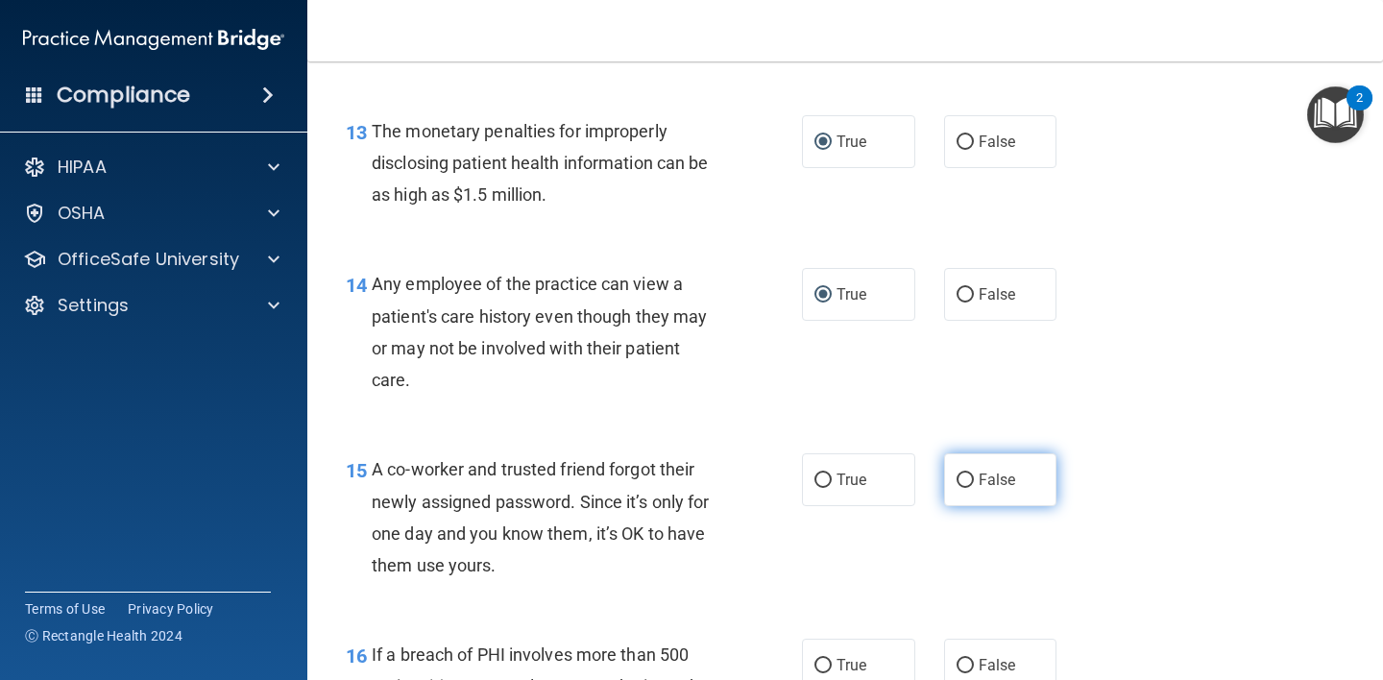
click at [956, 477] on input "False" at bounding box center [964, 480] width 17 height 14
radio input "true"
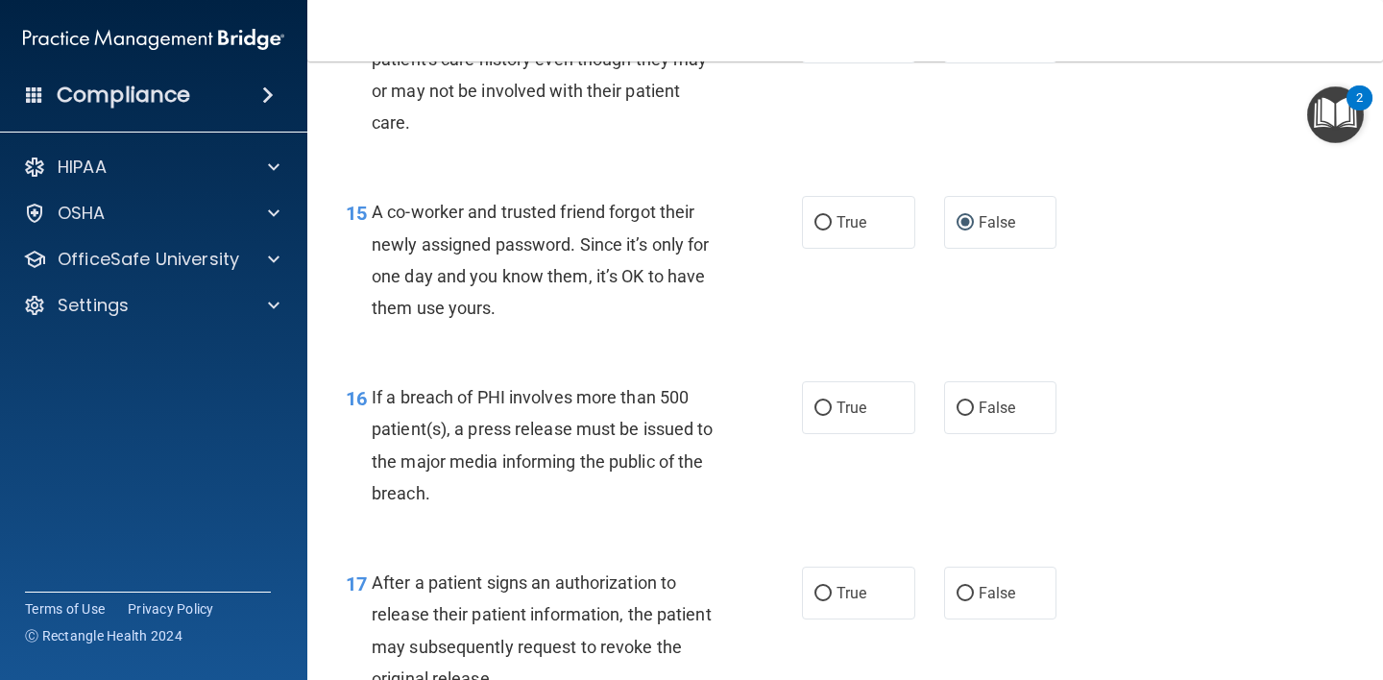
scroll to position [2513, 0]
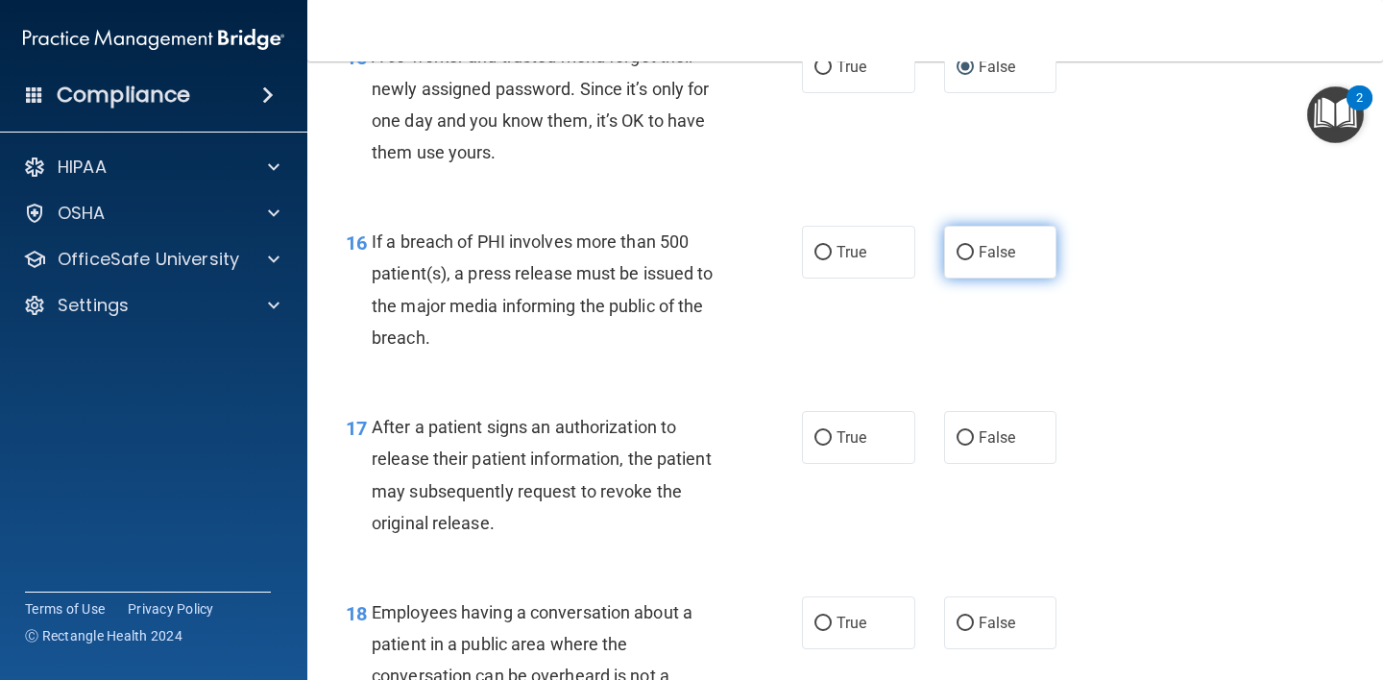
click at [962, 253] on input "False" at bounding box center [964, 253] width 17 height 14
radio input "true"
click at [814, 445] on input "True" at bounding box center [822, 438] width 17 height 14
radio input "true"
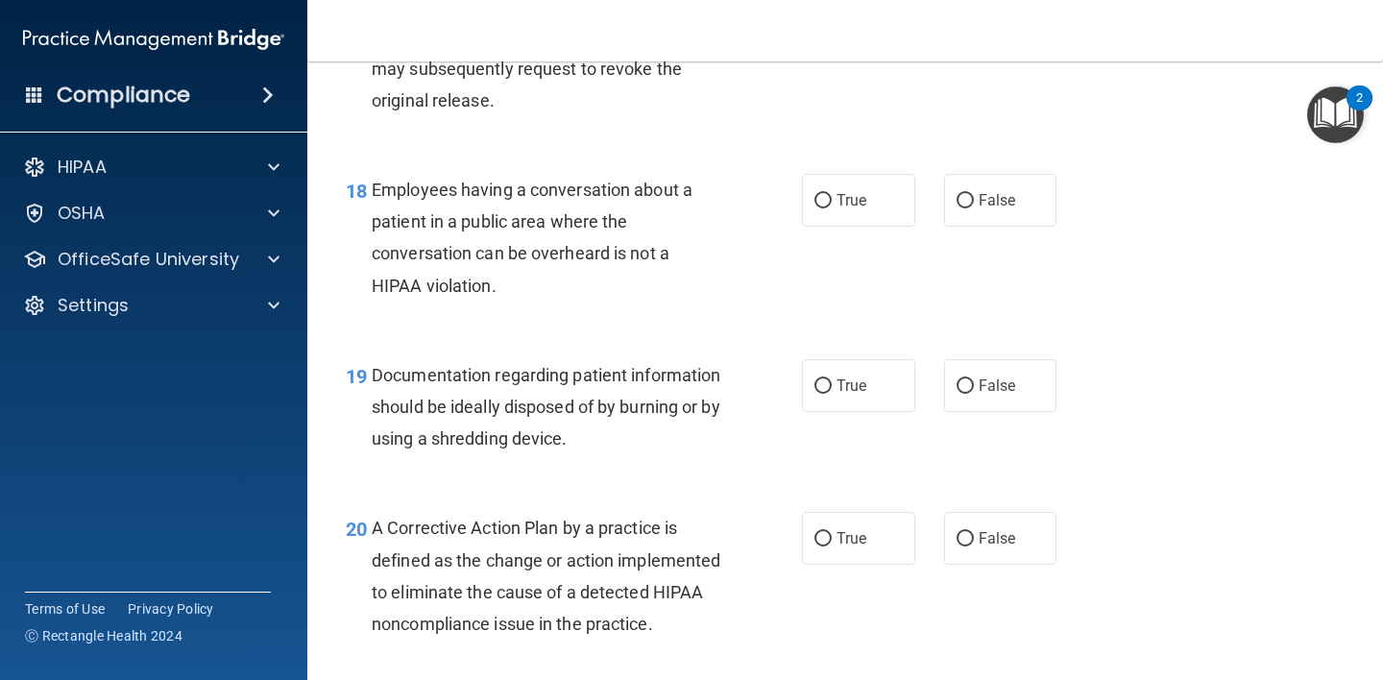
scroll to position [2950, 0]
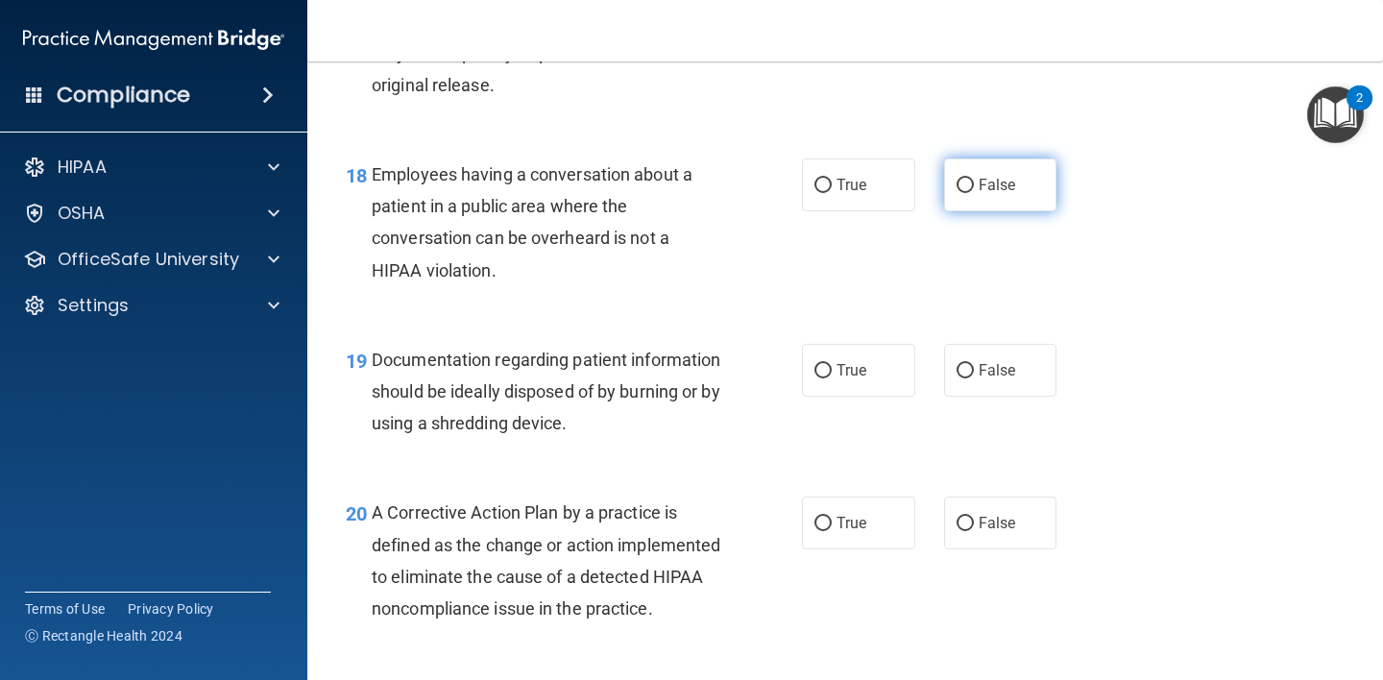
click at [956, 189] on input "False" at bounding box center [964, 186] width 17 height 14
radio input "true"
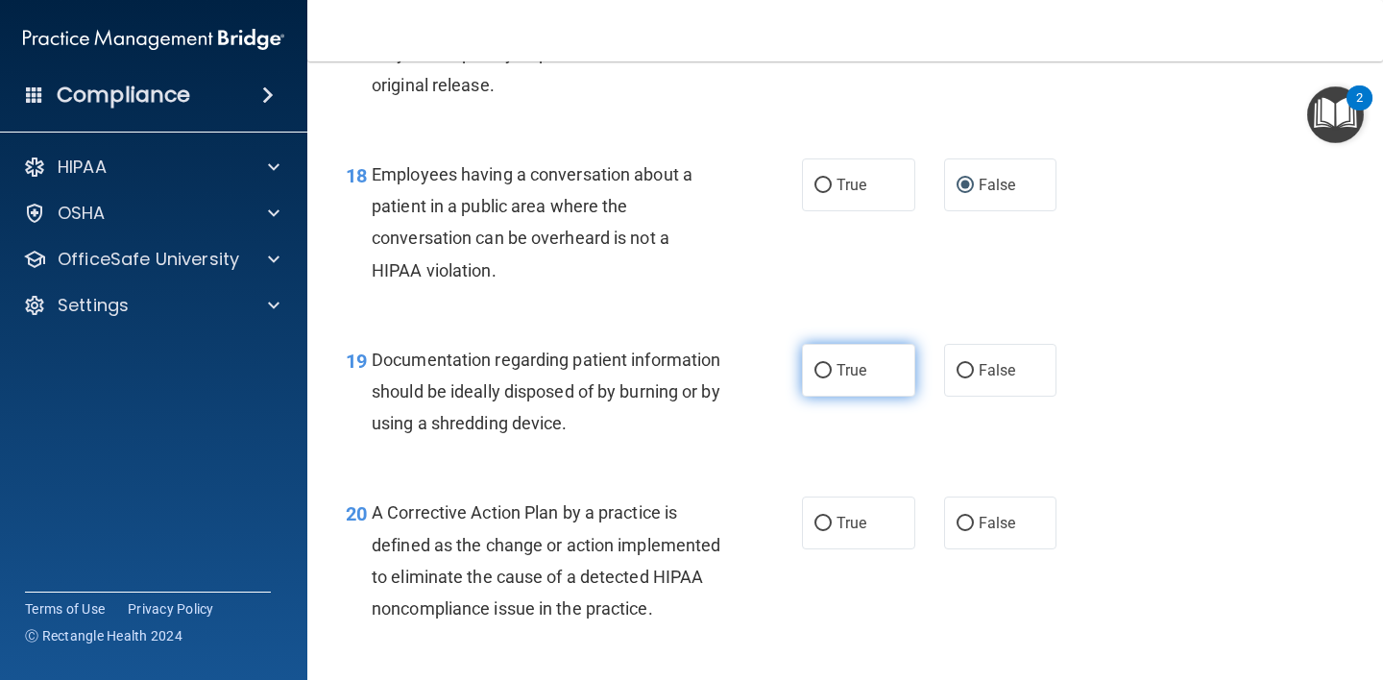
click at [814, 365] on input "True" at bounding box center [822, 371] width 17 height 14
radio input "true"
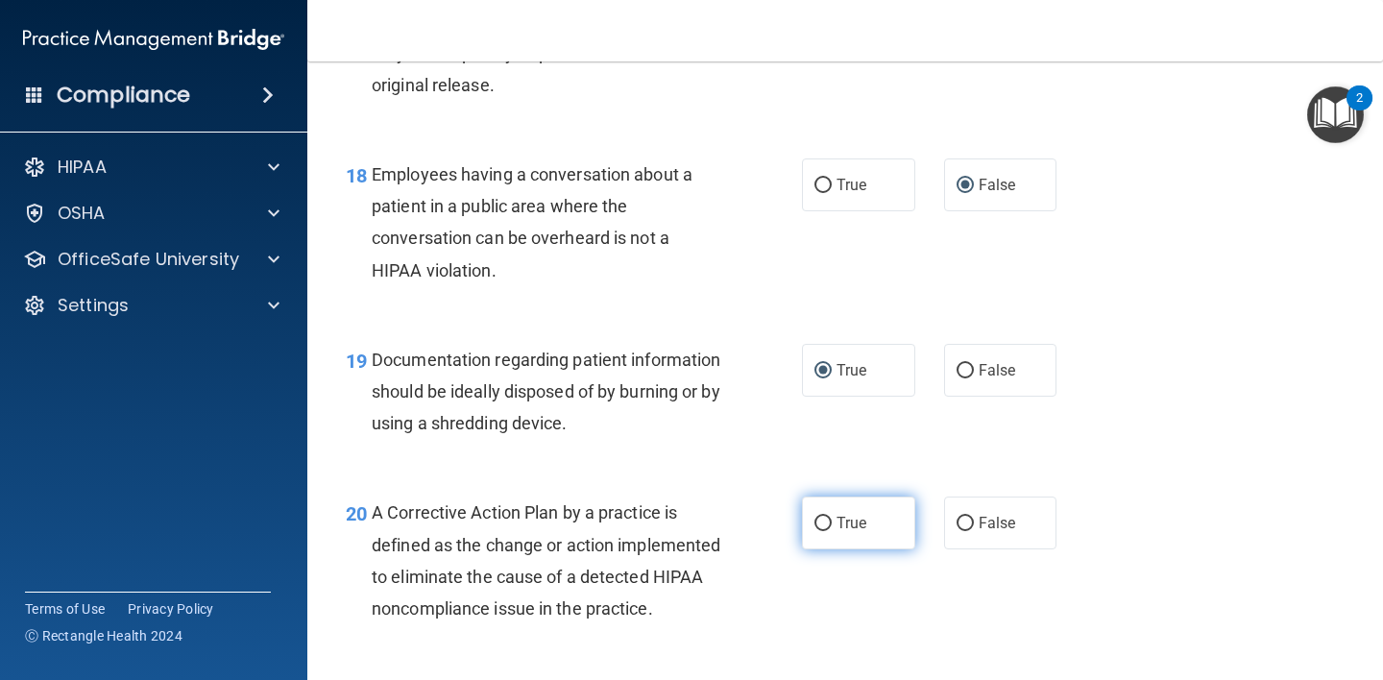
click at [820, 531] on input "True" at bounding box center [822, 524] width 17 height 14
radio input "true"
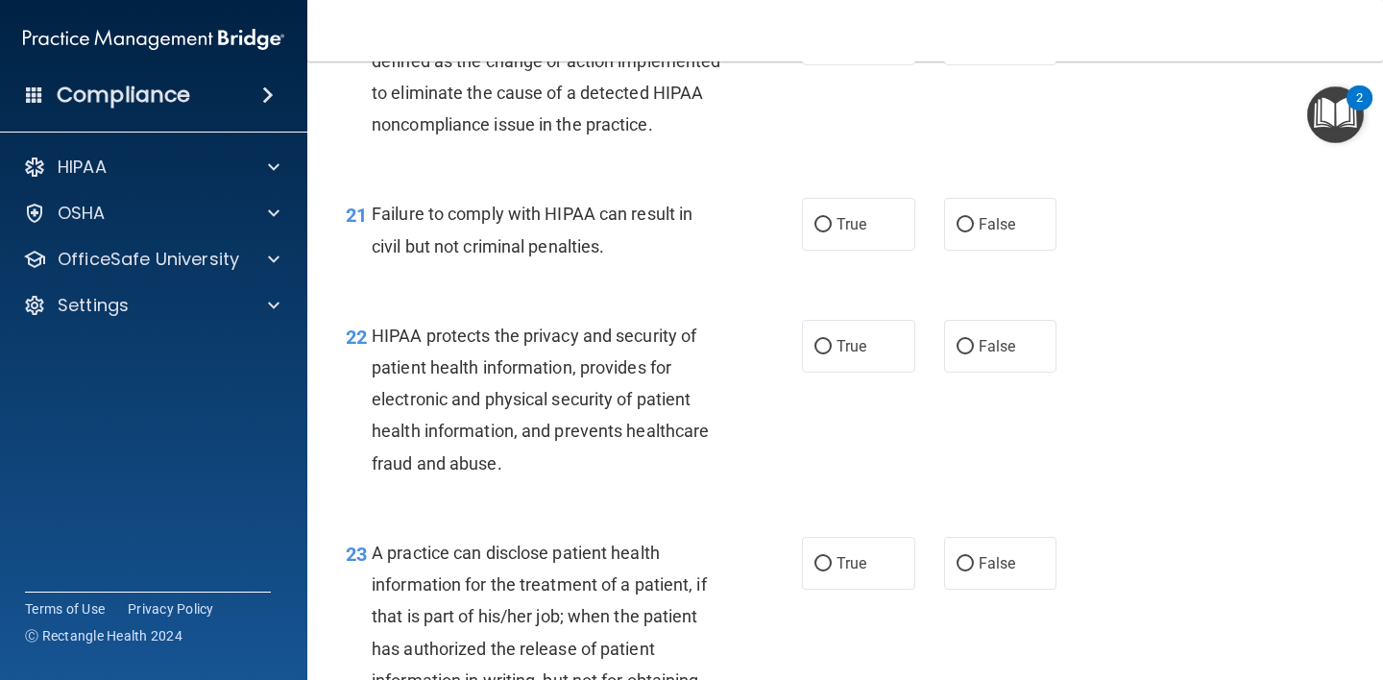
scroll to position [3436, 0]
click at [816, 230] on input "True" at bounding box center [822, 223] width 17 height 14
radio input "true"
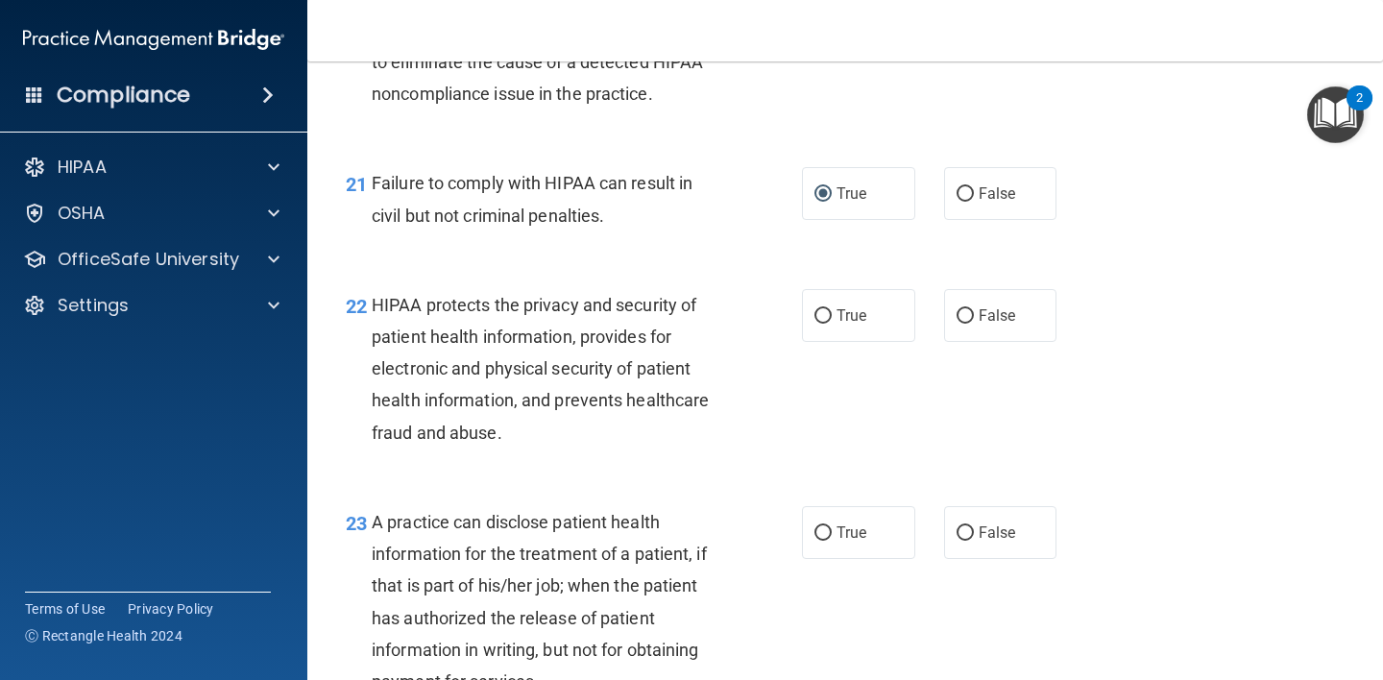
scroll to position [3362, 0]
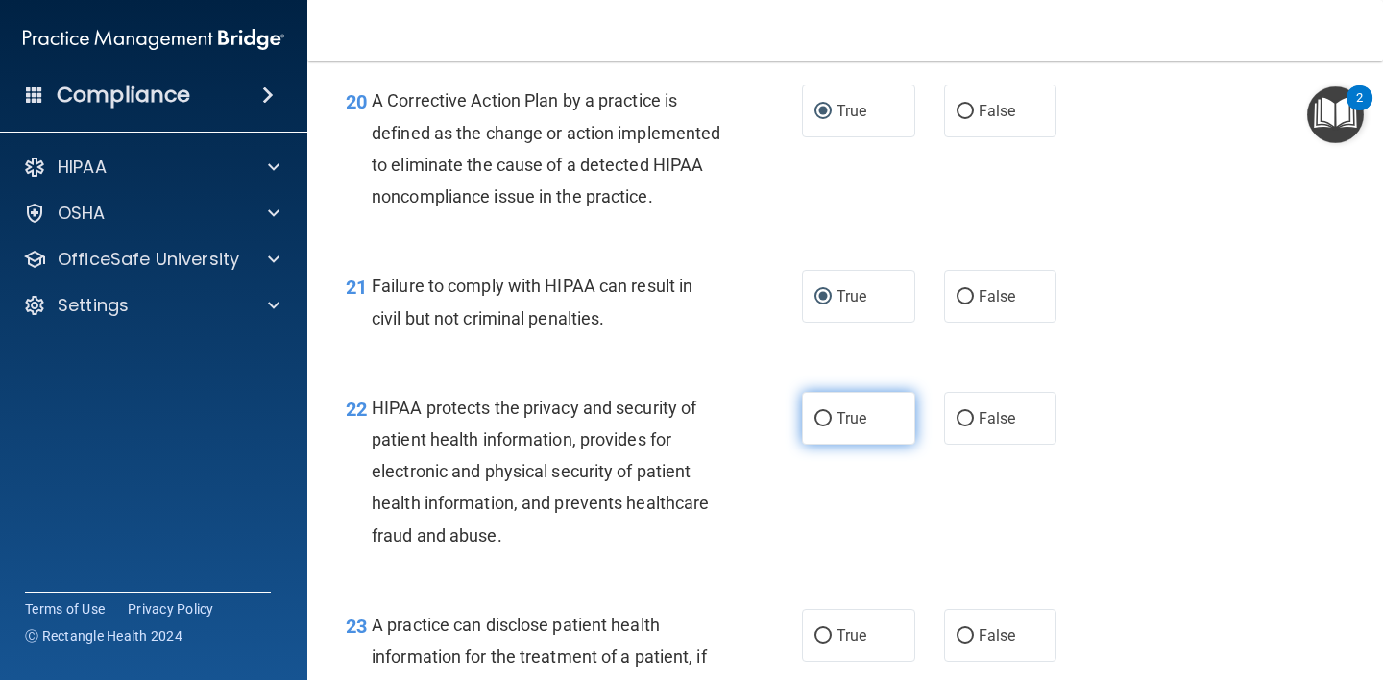
click at [822, 443] on label "True" at bounding box center [858, 418] width 113 height 53
click at [822, 426] on input "True" at bounding box center [822, 419] width 17 height 14
radio input "true"
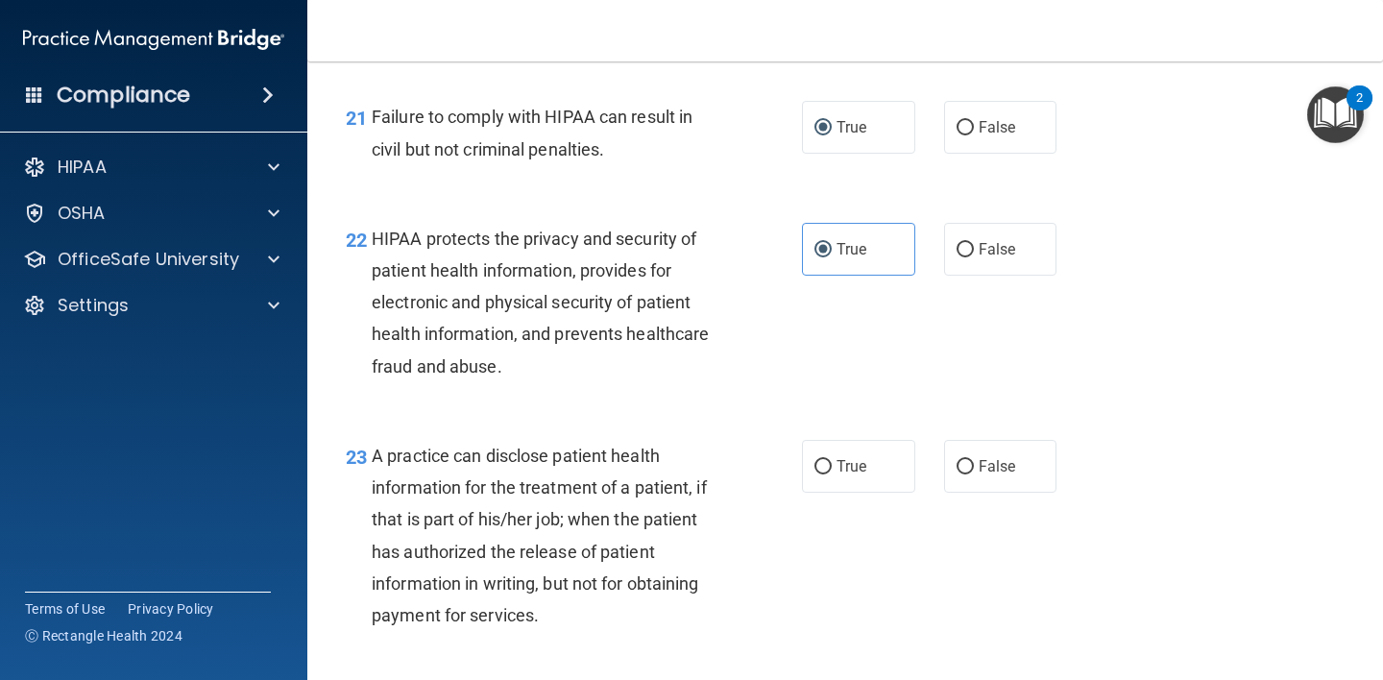
scroll to position [3567, 0]
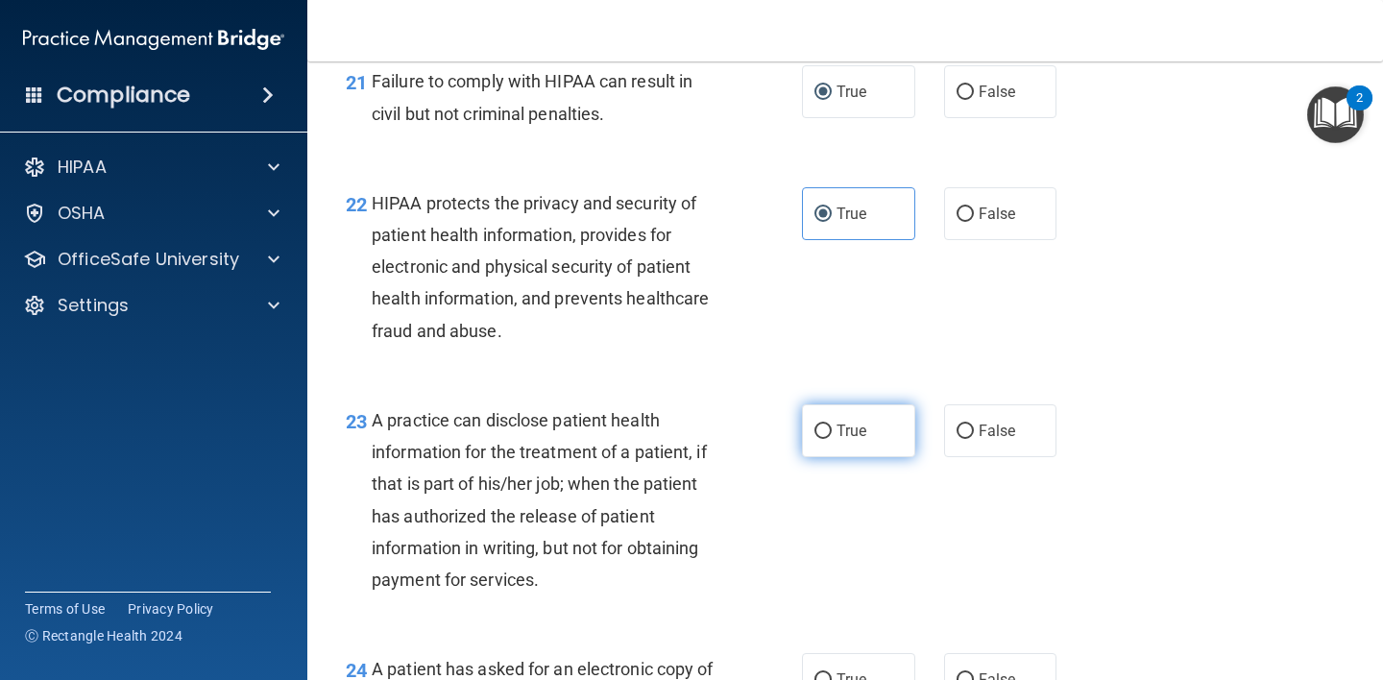
click at [824, 457] on label "True" at bounding box center [858, 430] width 113 height 53
click at [824, 439] on input "True" at bounding box center [822, 431] width 17 height 14
radio input "true"
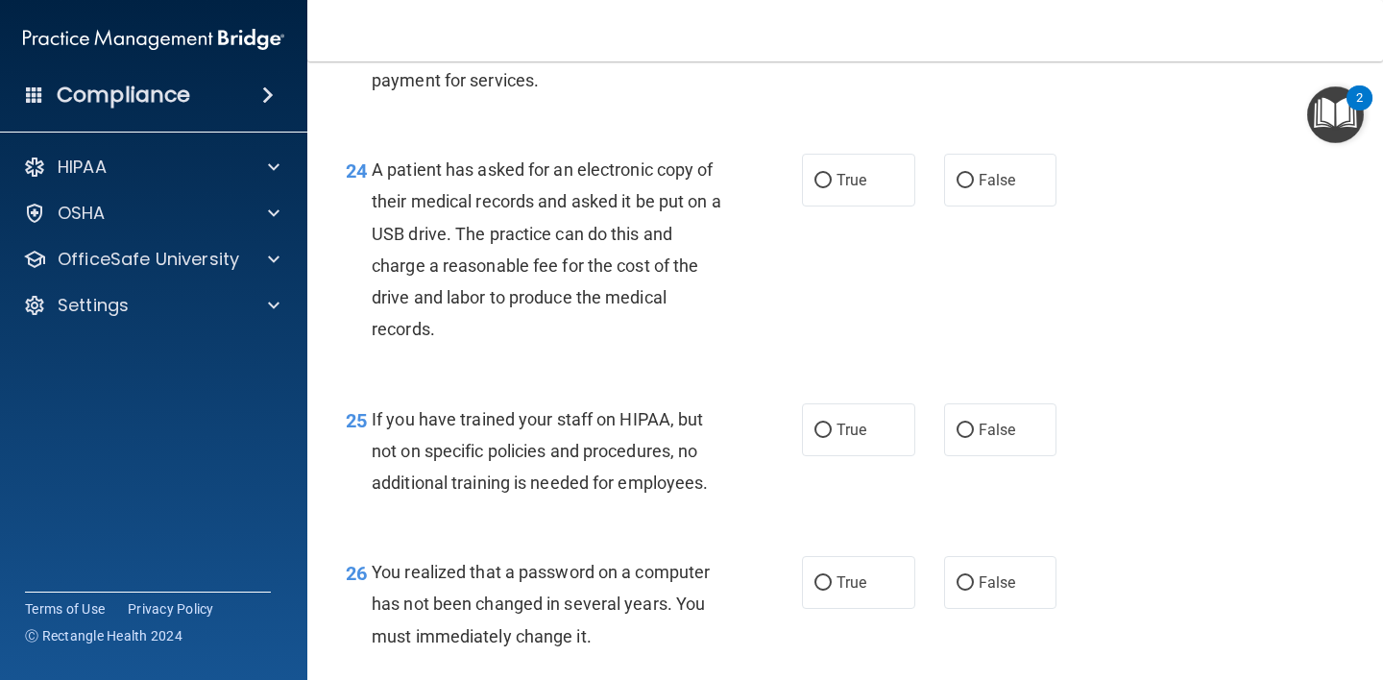
scroll to position [4138, 0]
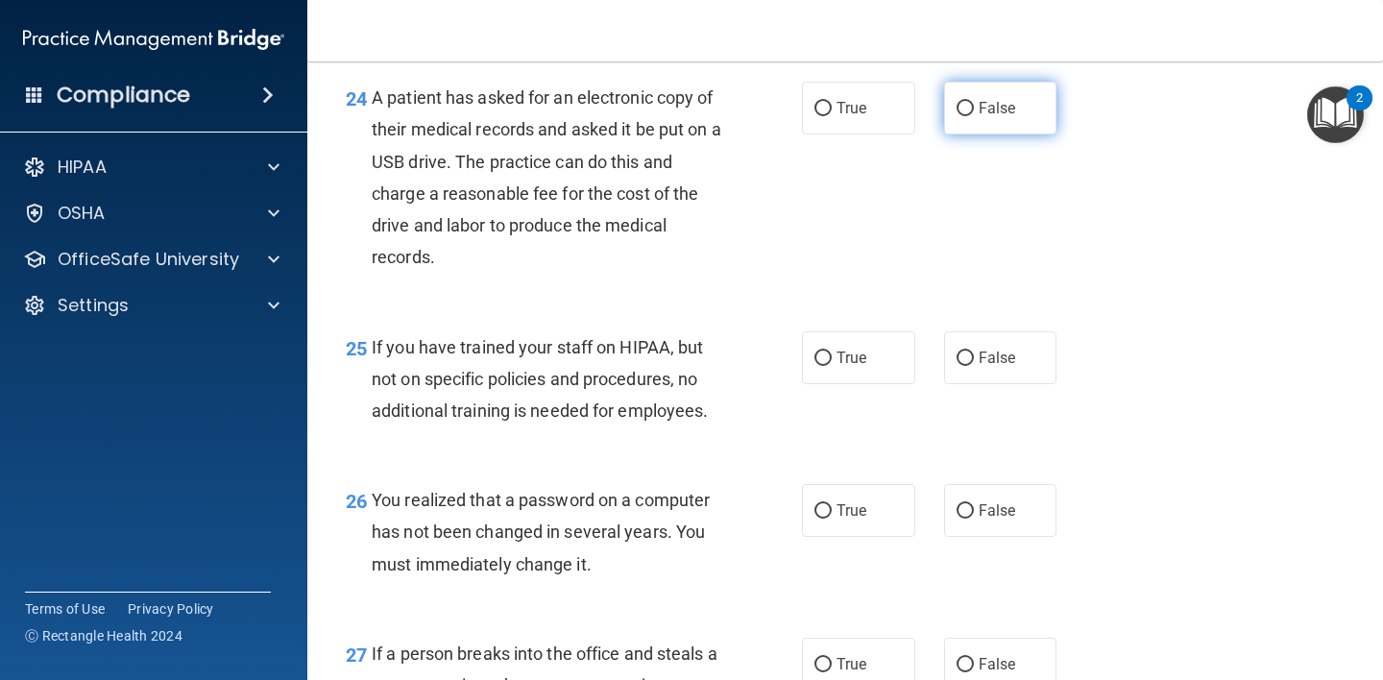
click at [963, 116] on input "False" at bounding box center [964, 109] width 17 height 14
radio input "true"
click at [964, 366] on input "False" at bounding box center [964, 358] width 17 height 14
radio input "true"
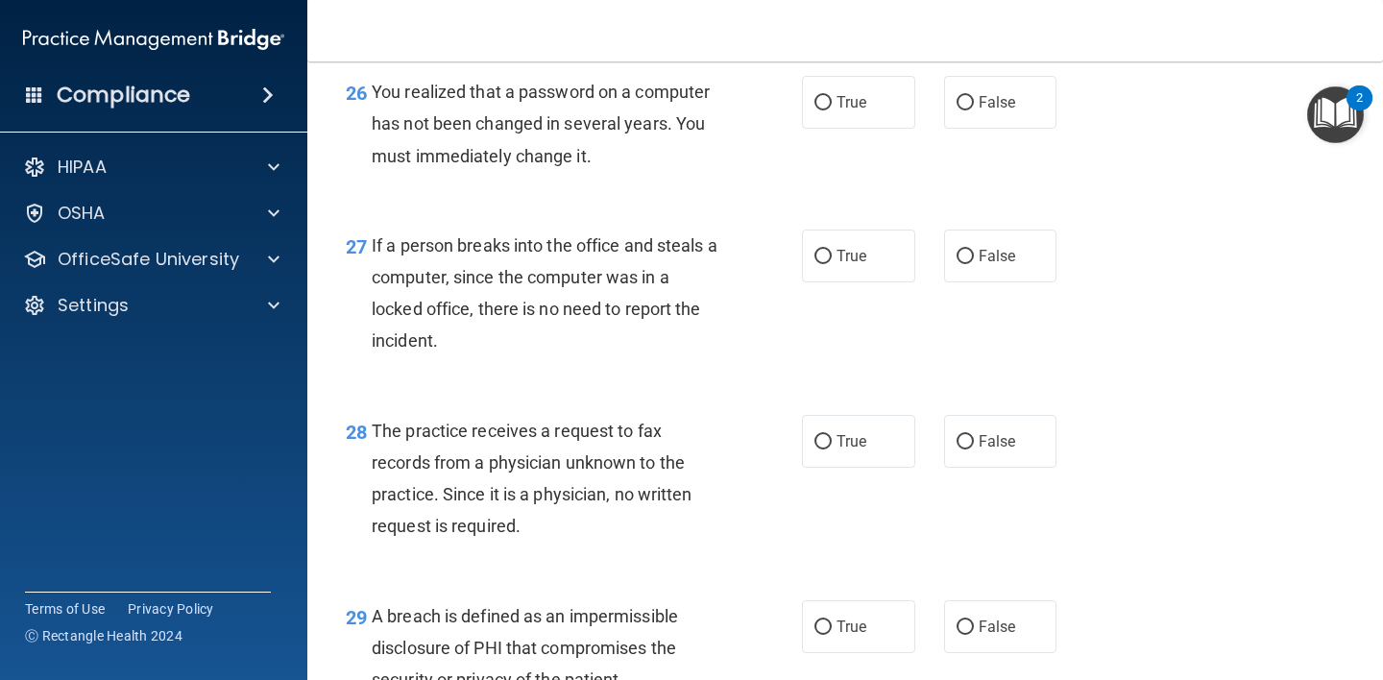
scroll to position [4547, 0]
click at [978, 110] on span "False" at bounding box center [996, 101] width 37 height 18
click at [970, 109] on input "False" at bounding box center [964, 102] width 17 height 14
radio input "true"
click at [958, 263] on input "False" at bounding box center [964, 256] width 17 height 14
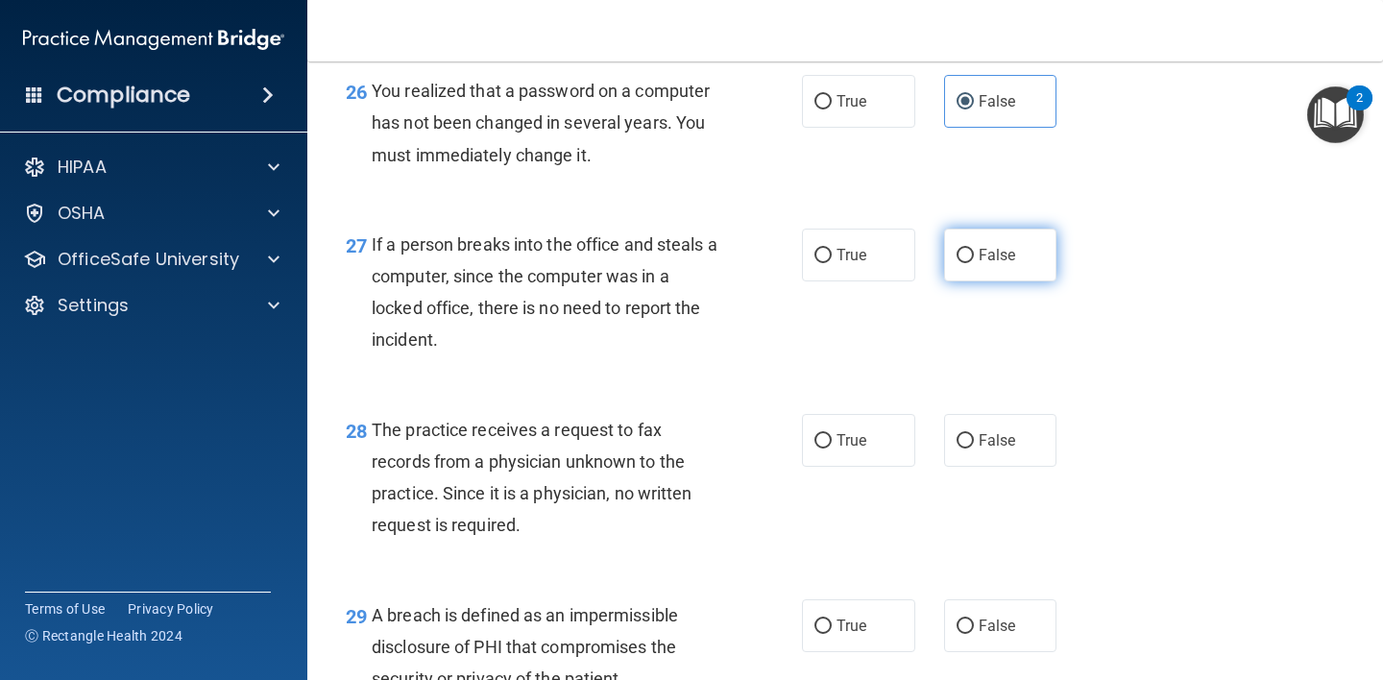
radio input "true"
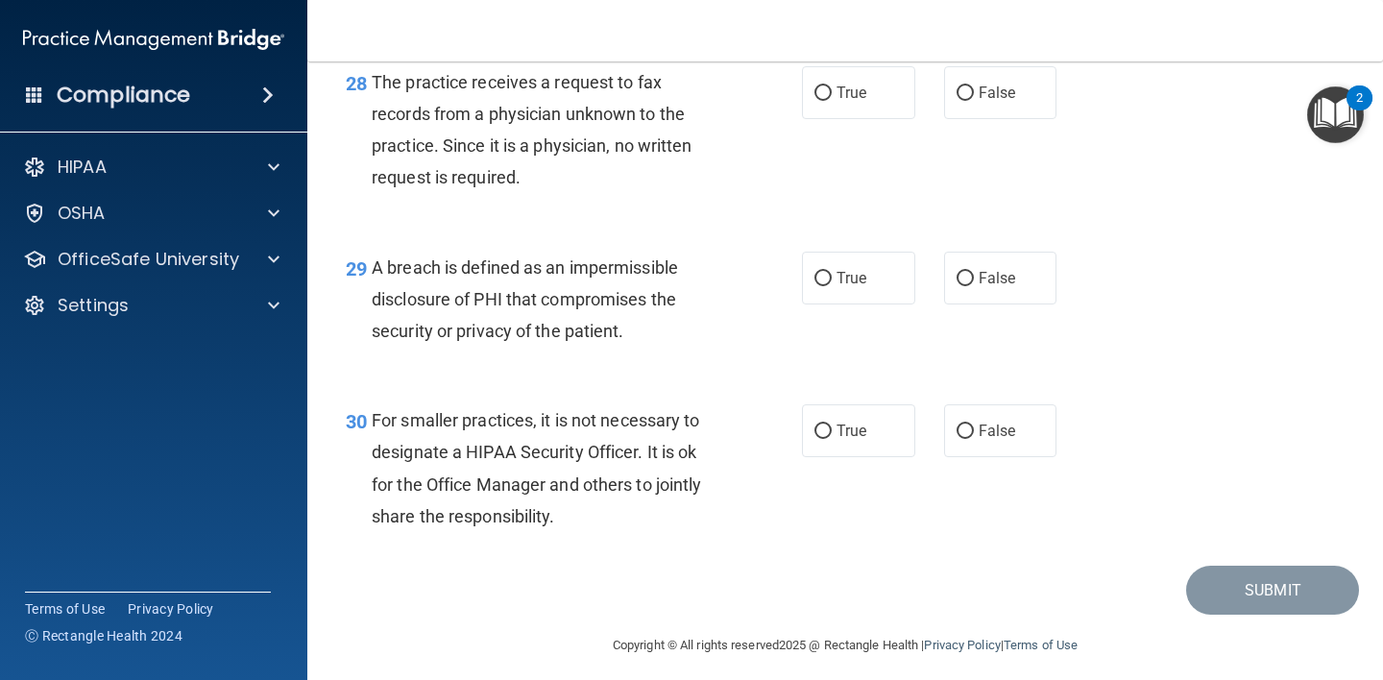
scroll to position [4876, 0]
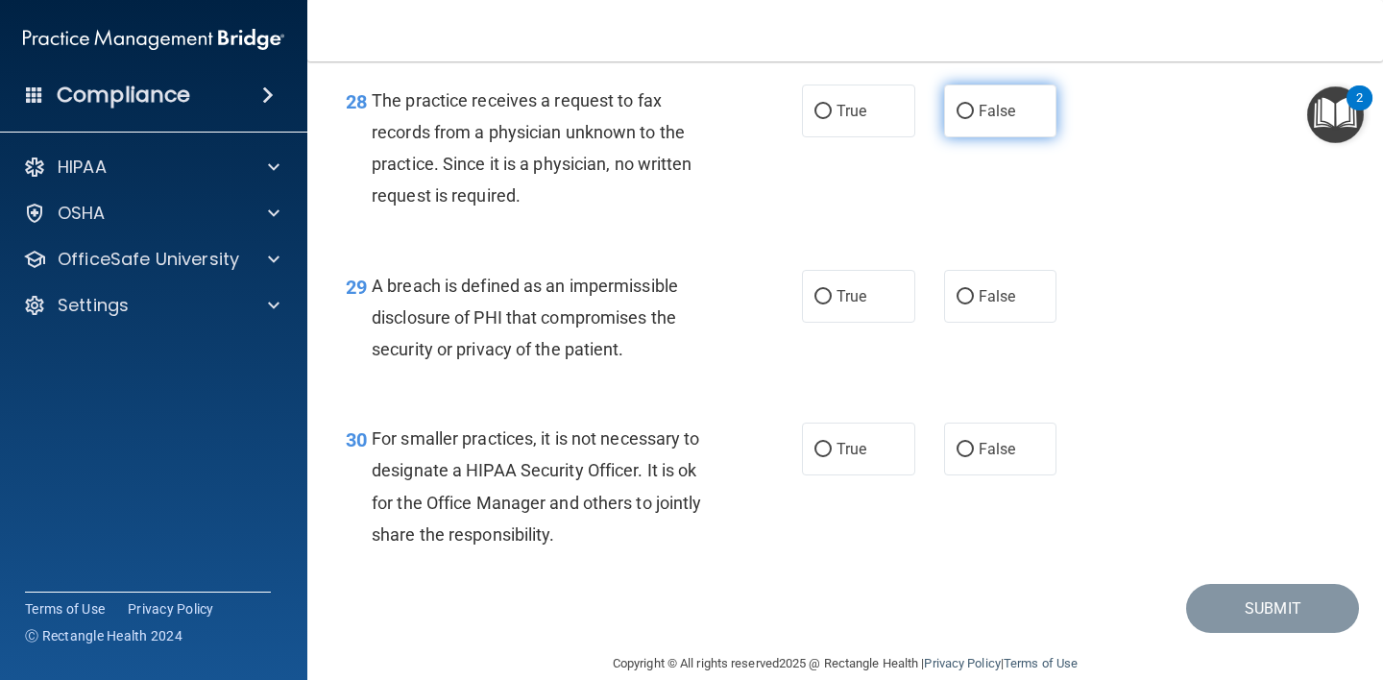
click at [963, 119] on input "False" at bounding box center [964, 112] width 17 height 14
radio input "true"
click at [819, 304] on input "True" at bounding box center [822, 297] width 17 height 14
radio input "true"
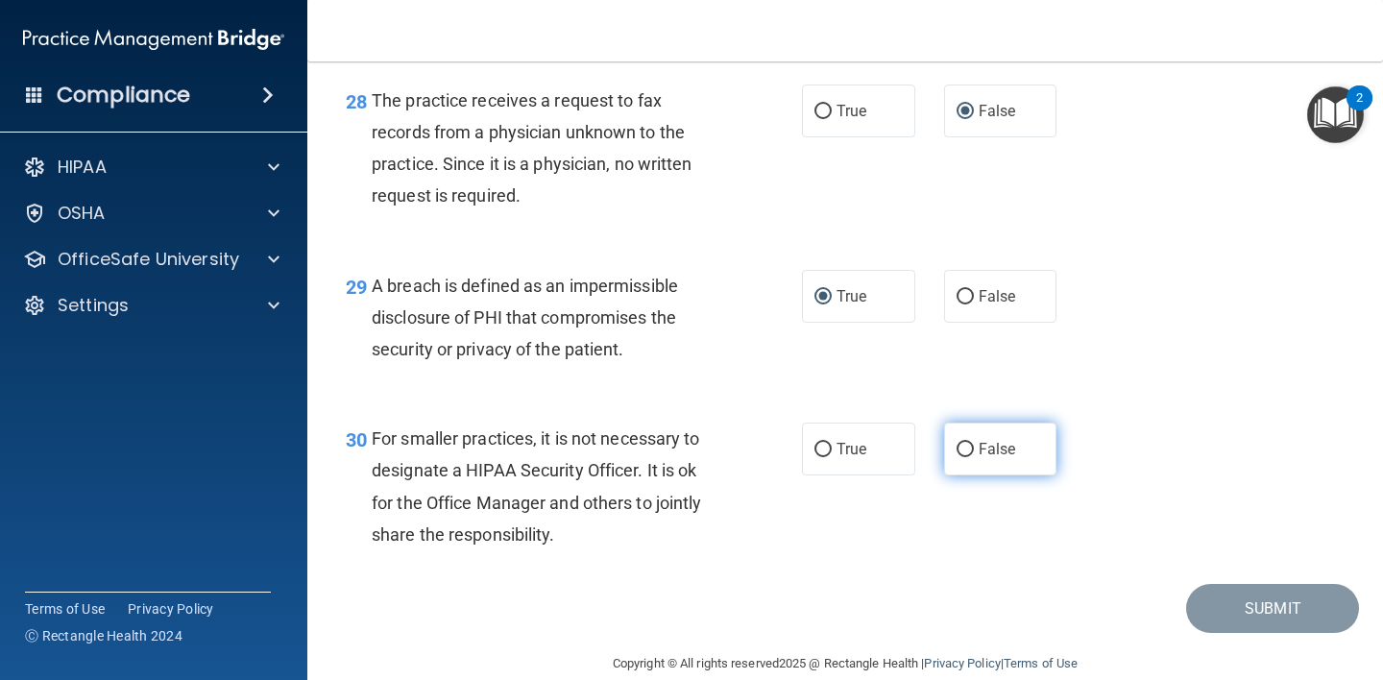
drag, startPoint x: 955, startPoint y: 479, endPoint x: 975, endPoint y: 470, distance: 21.1
click at [956, 457] on input "False" at bounding box center [964, 450] width 17 height 14
radio input "true"
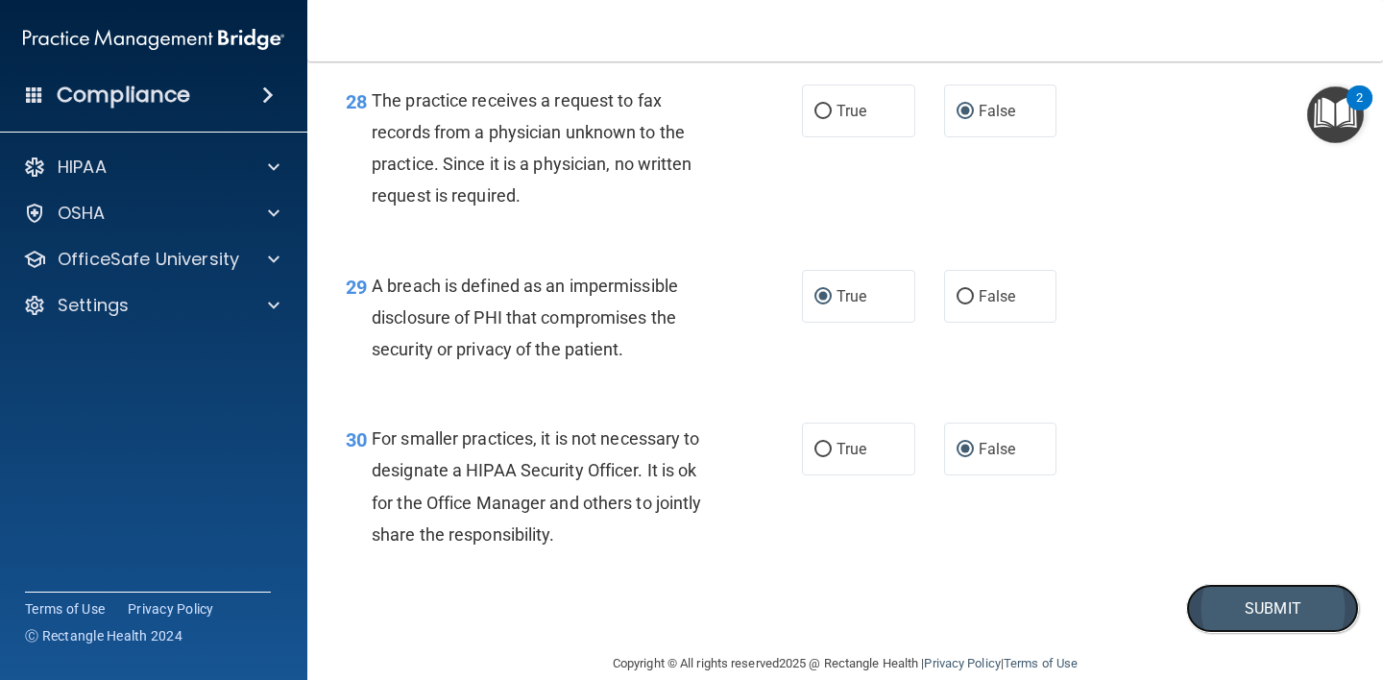
click at [1239, 633] on button "Submit" at bounding box center [1272, 608] width 173 height 49
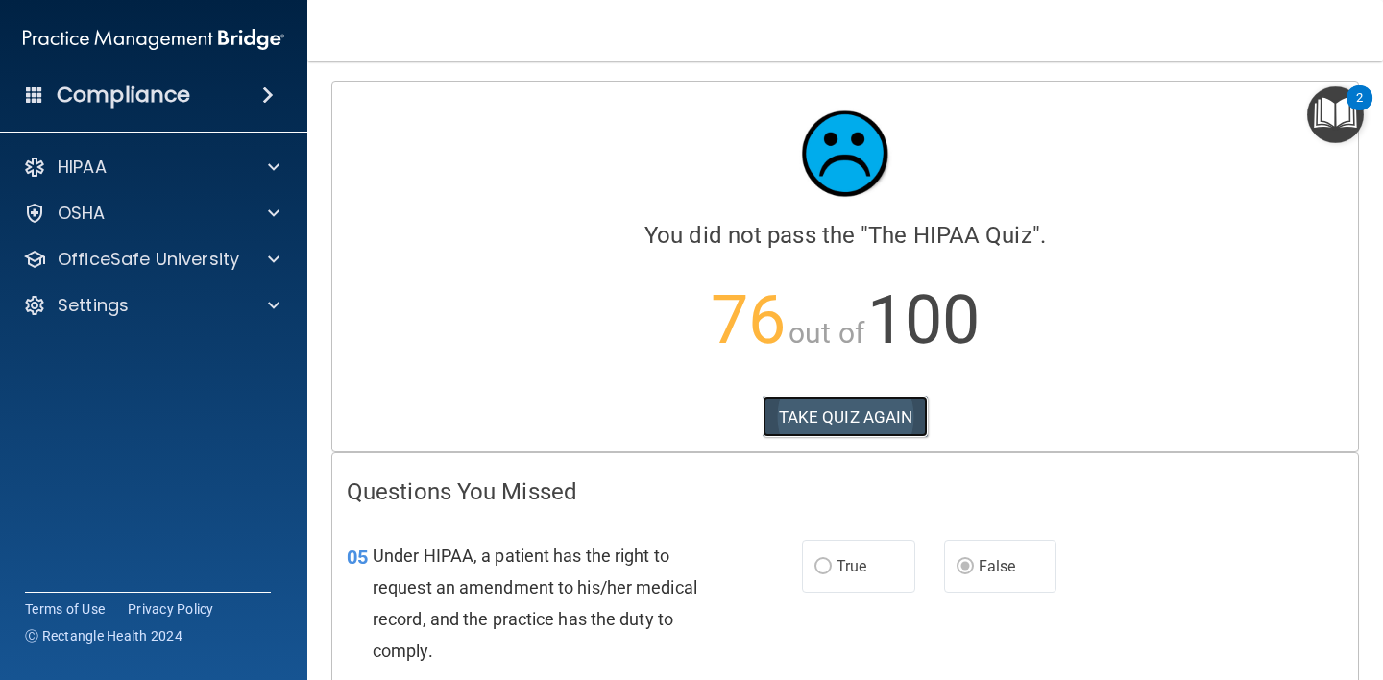
click at [847, 422] on button "TAKE QUIZ AGAIN" at bounding box center [845, 417] width 166 height 42
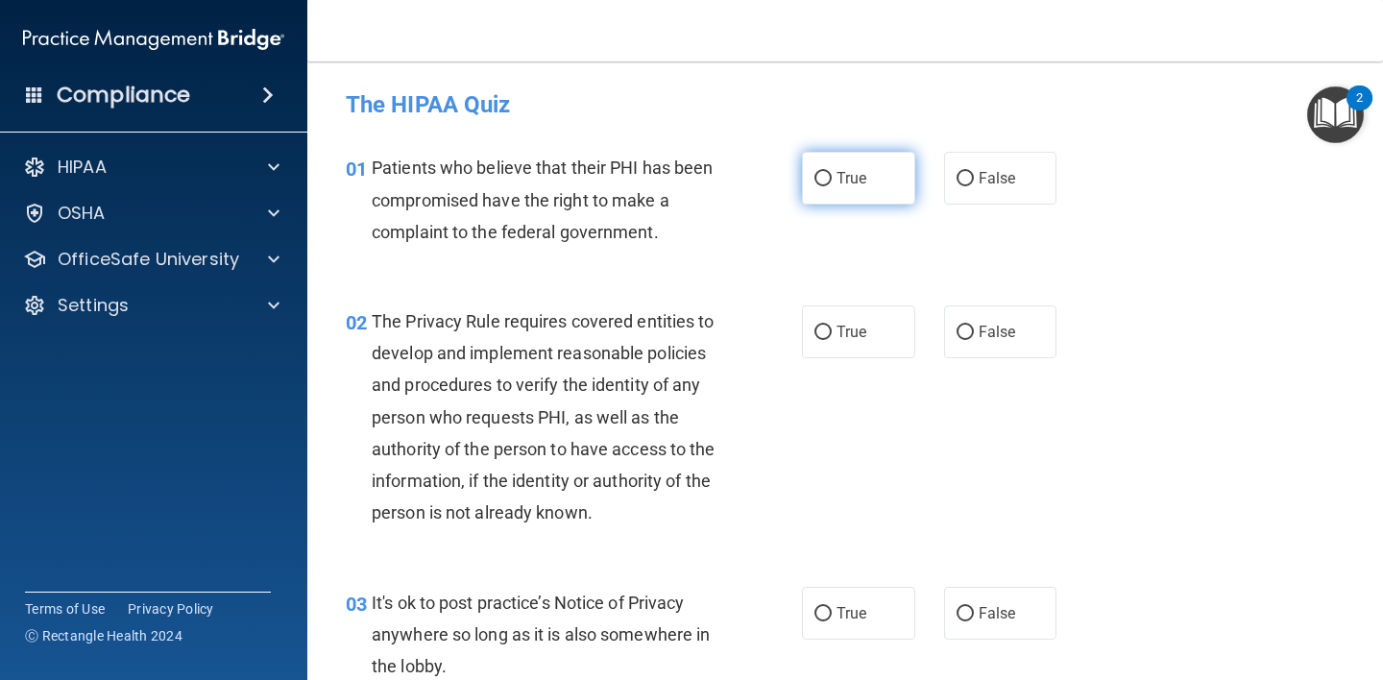
click at [823, 179] on input "True" at bounding box center [822, 179] width 17 height 14
radio input "true"
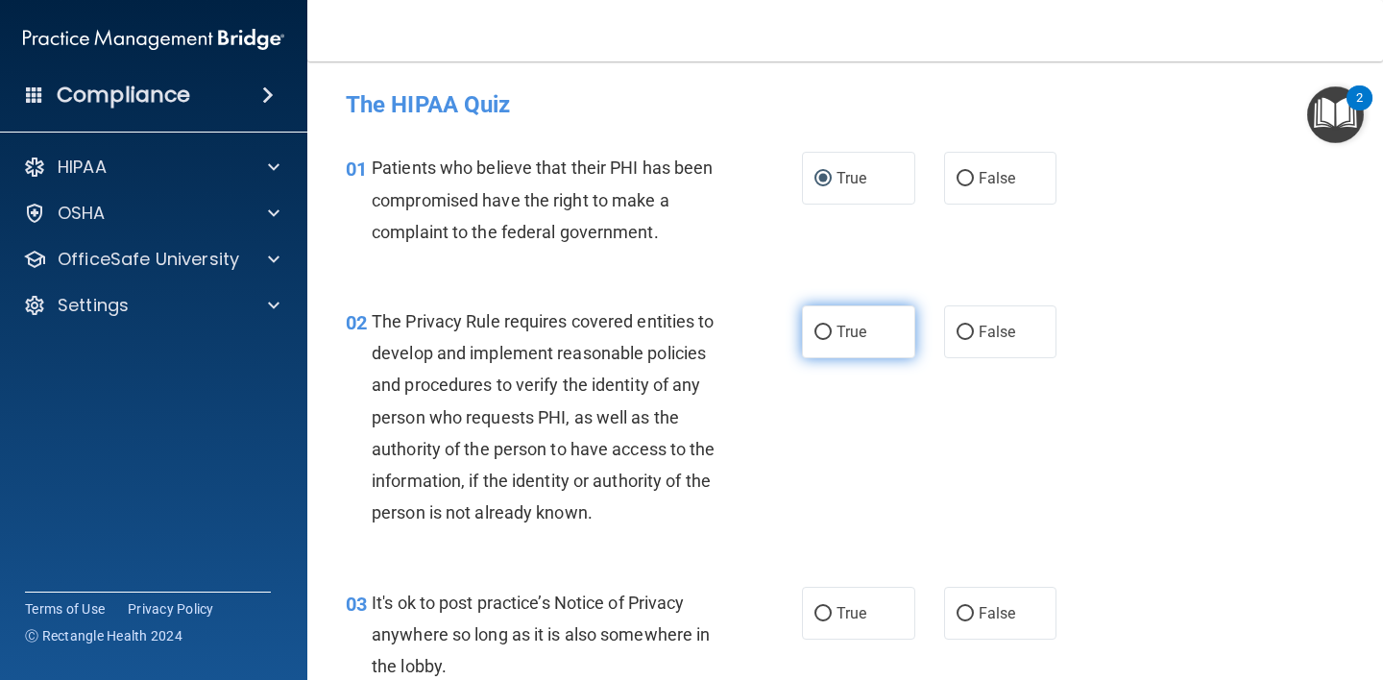
click at [820, 328] on input "True" at bounding box center [822, 332] width 17 height 14
radio input "true"
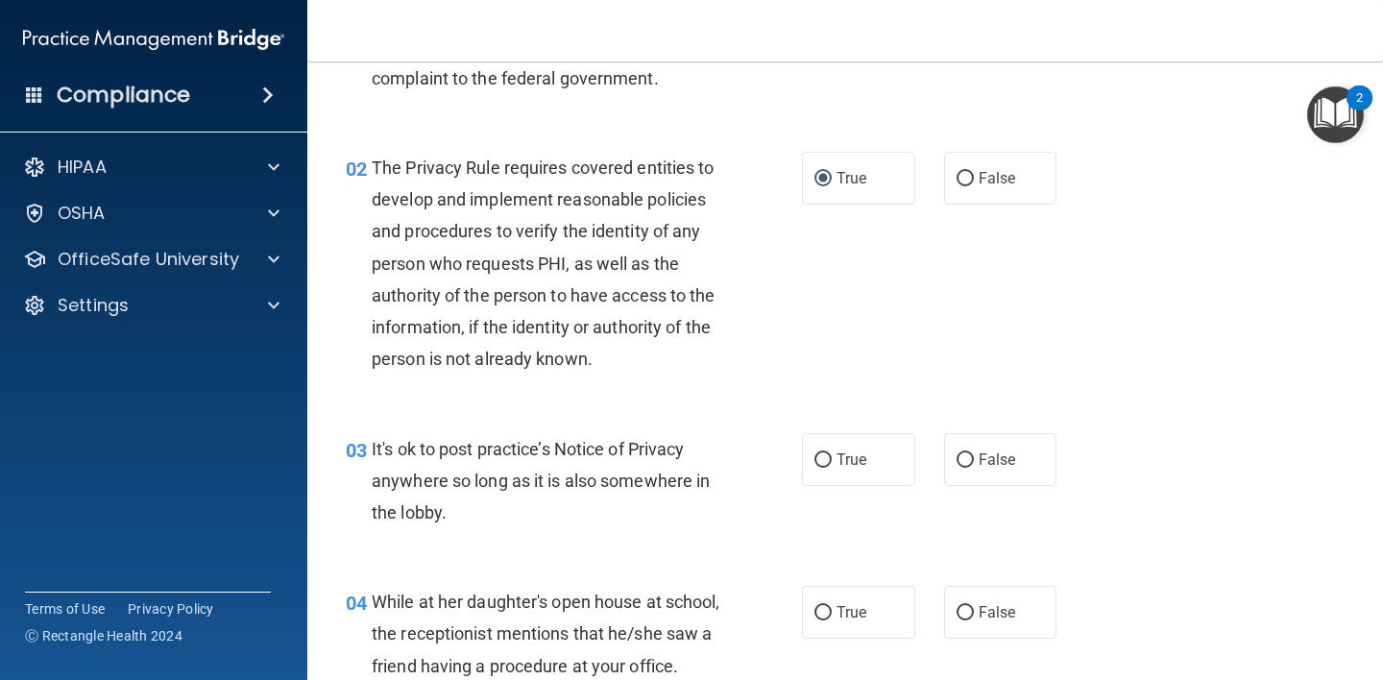
scroll to position [187, 0]
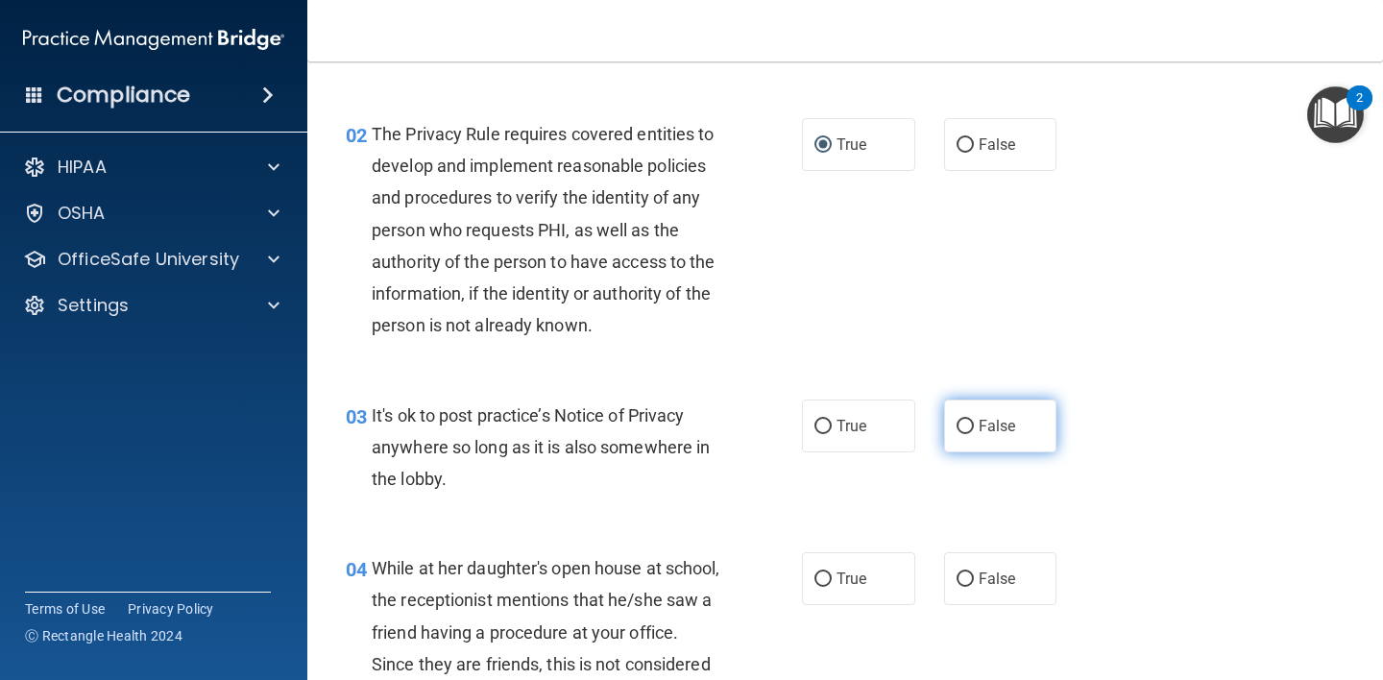
click at [961, 427] on input "False" at bounding box center [964, 427] width 17 height 14
radio input "true"
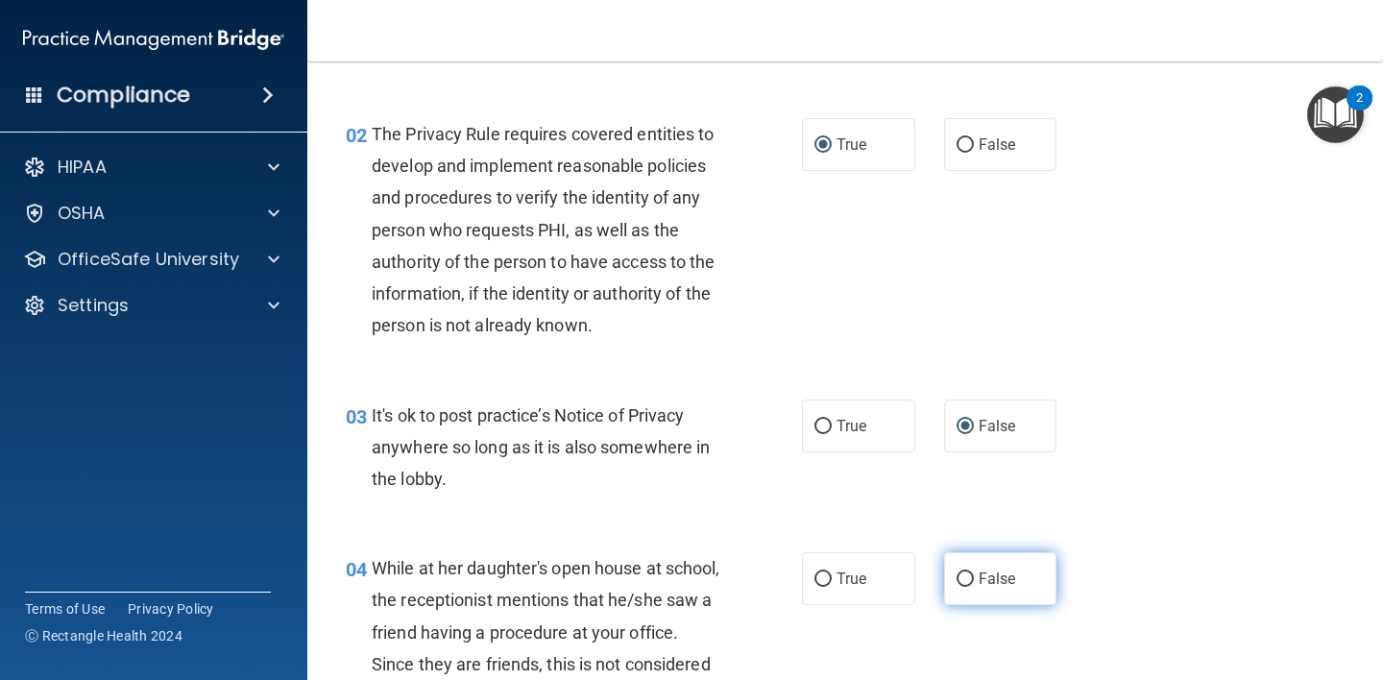
click at [956, 583] on input "False" at bounding box center [964, 579] width 17 height 14
radio input "true"
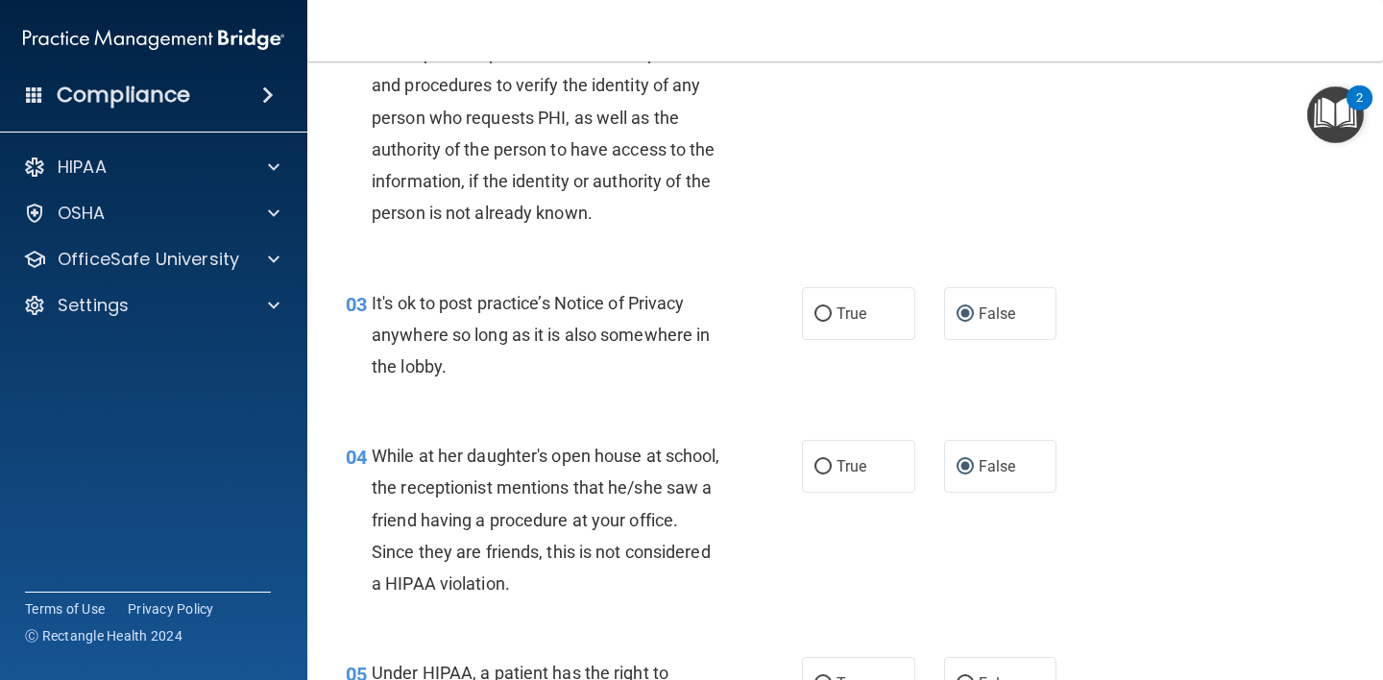
scroll to position [539, 0]
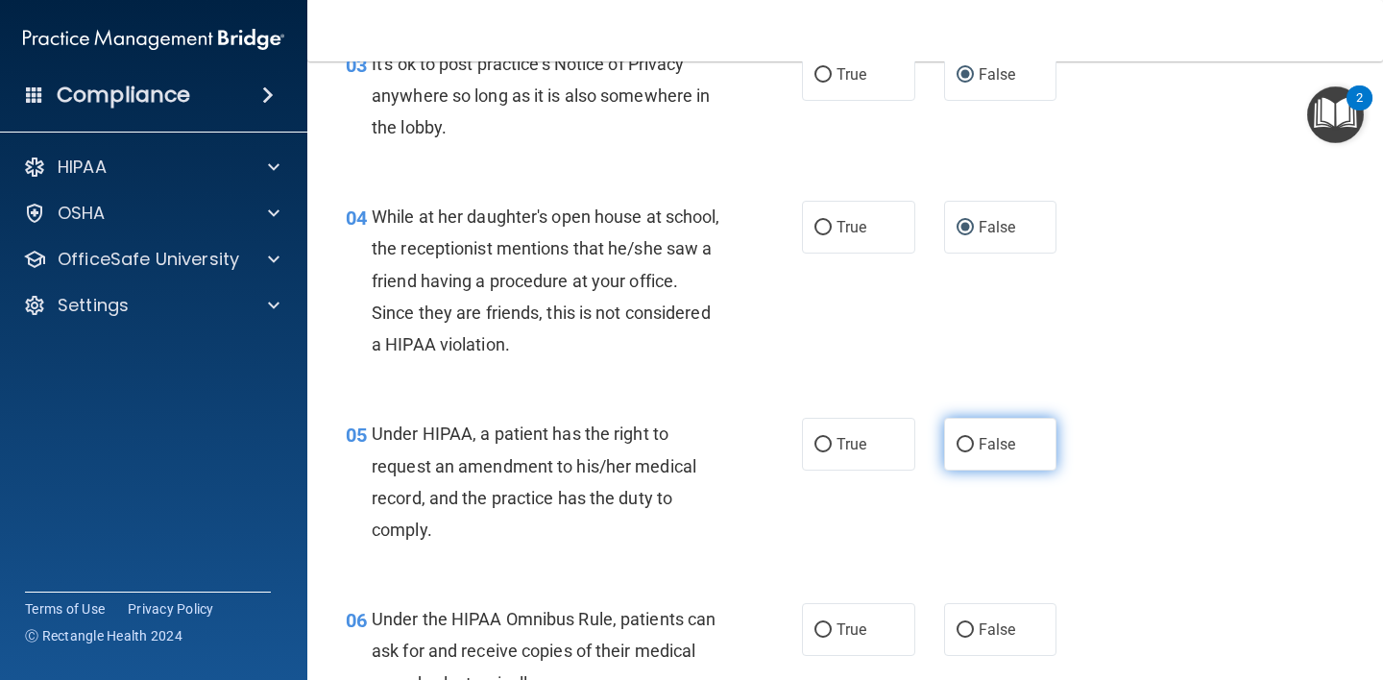
click at [959, 446] on input "False" at bounding box center [964, 445] width 17 height 14
radio input "true"
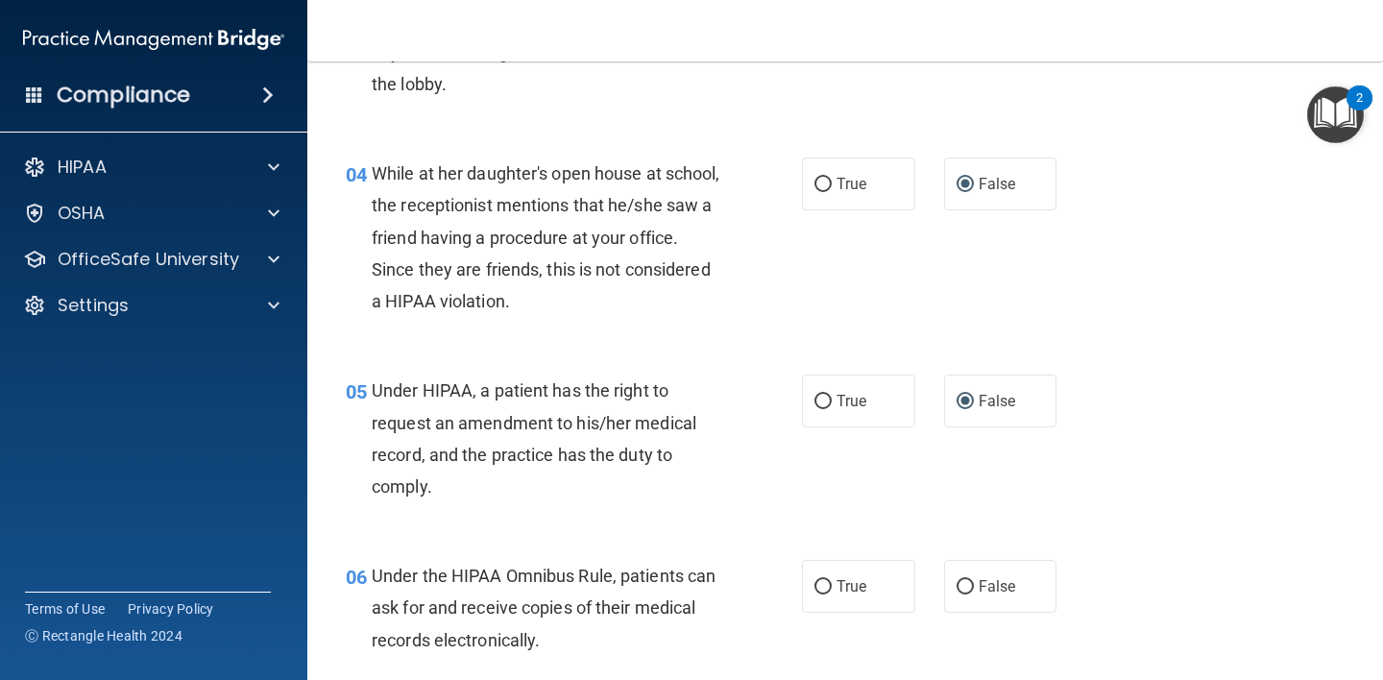
scroll to position [889, 0]
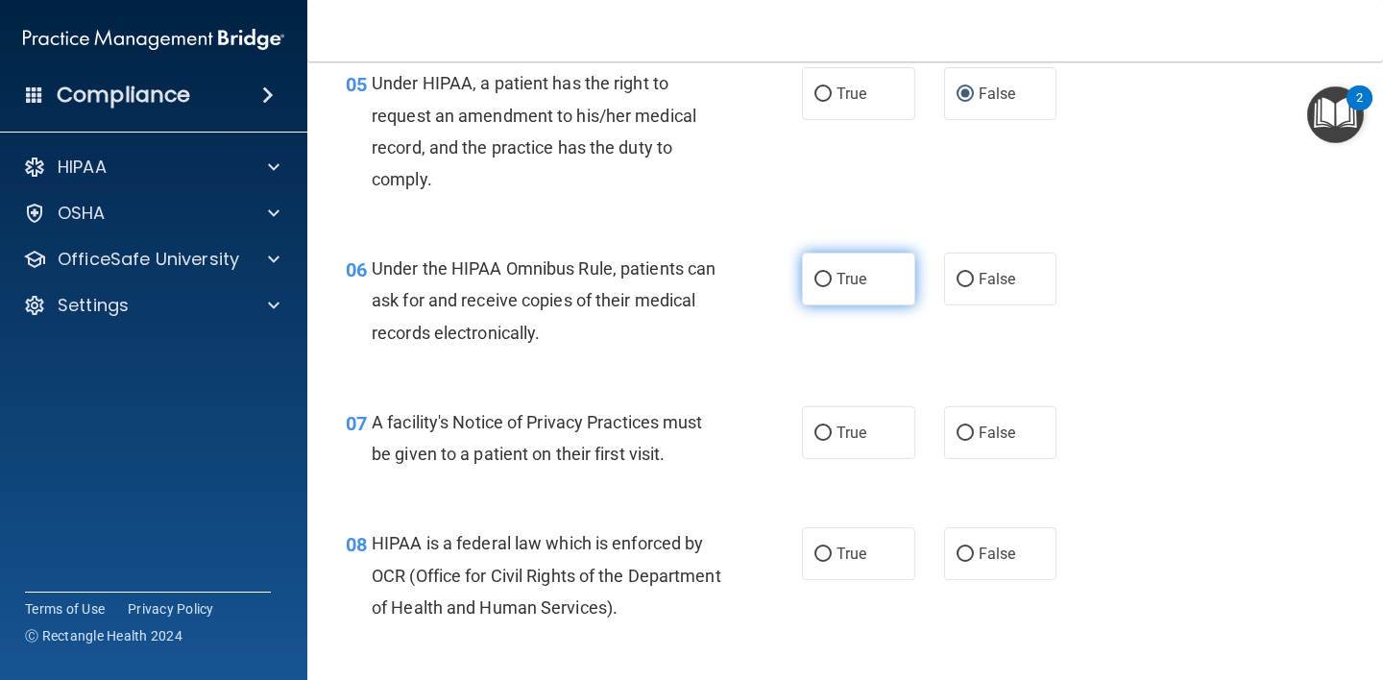
click at [815, 276] on input "True" at bounding box center [822, 280] width 17 height 14
radio input "true"
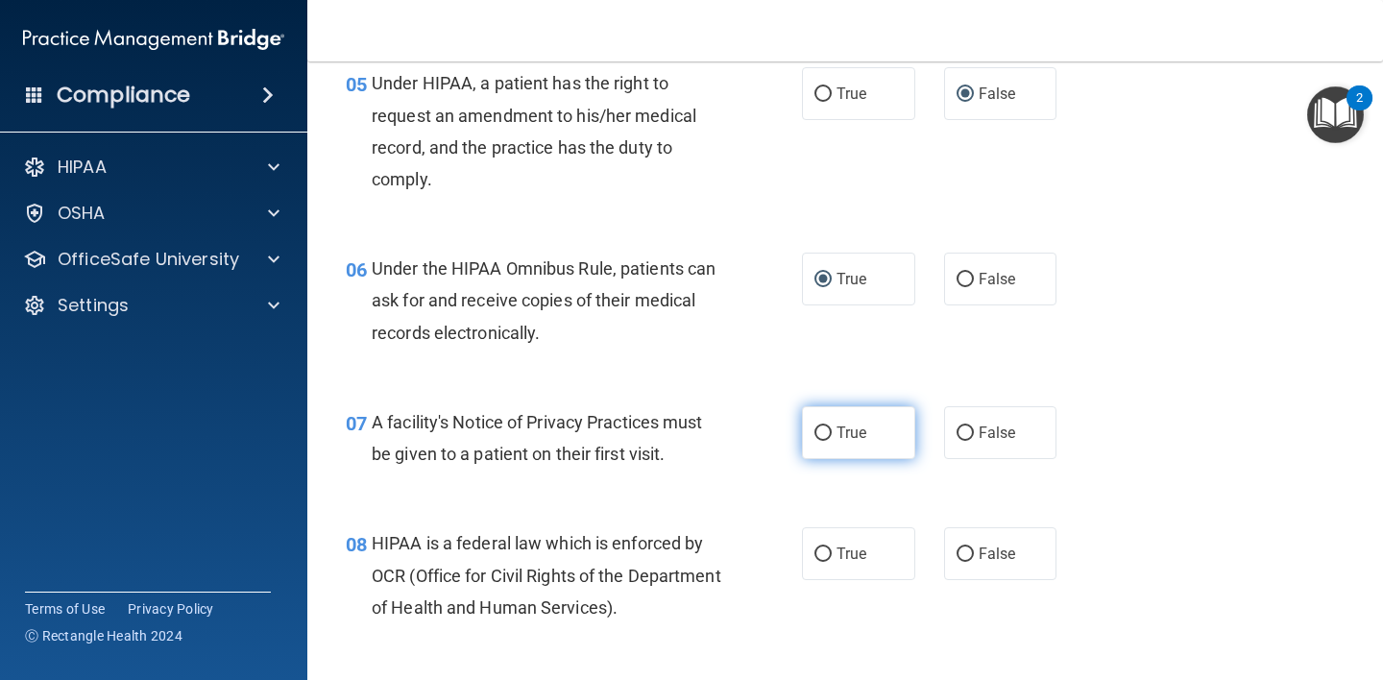
click at [827, 426] on label "True" at bounding box center [858, 432] width 113 height 53
click at [827, 426] on input "True" at bounding box center [822, 433] width 17 height 14
radio input "true"
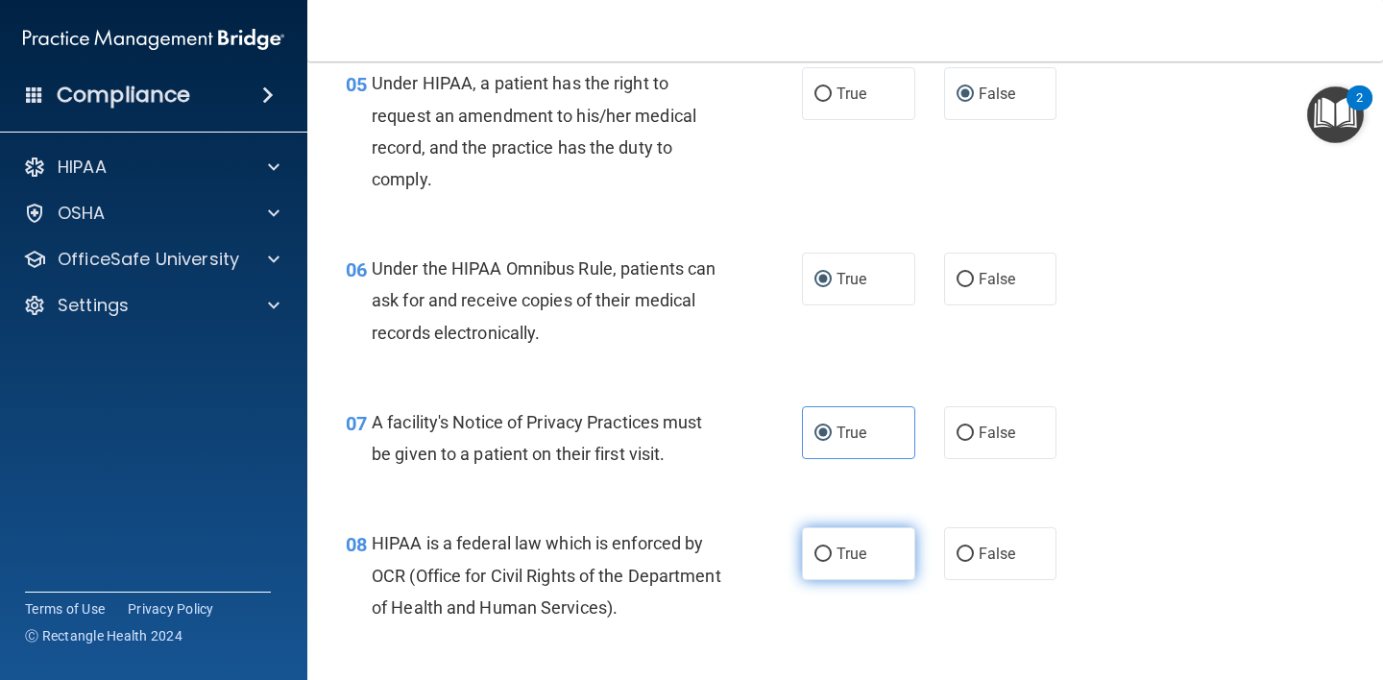
click at [836, 555] on span "True" at bounding box center [851, 553] width 30 height 18
click at [831, 555] on input "True" at bounding box center [822, 554] width 17 height 14
radio input "true"
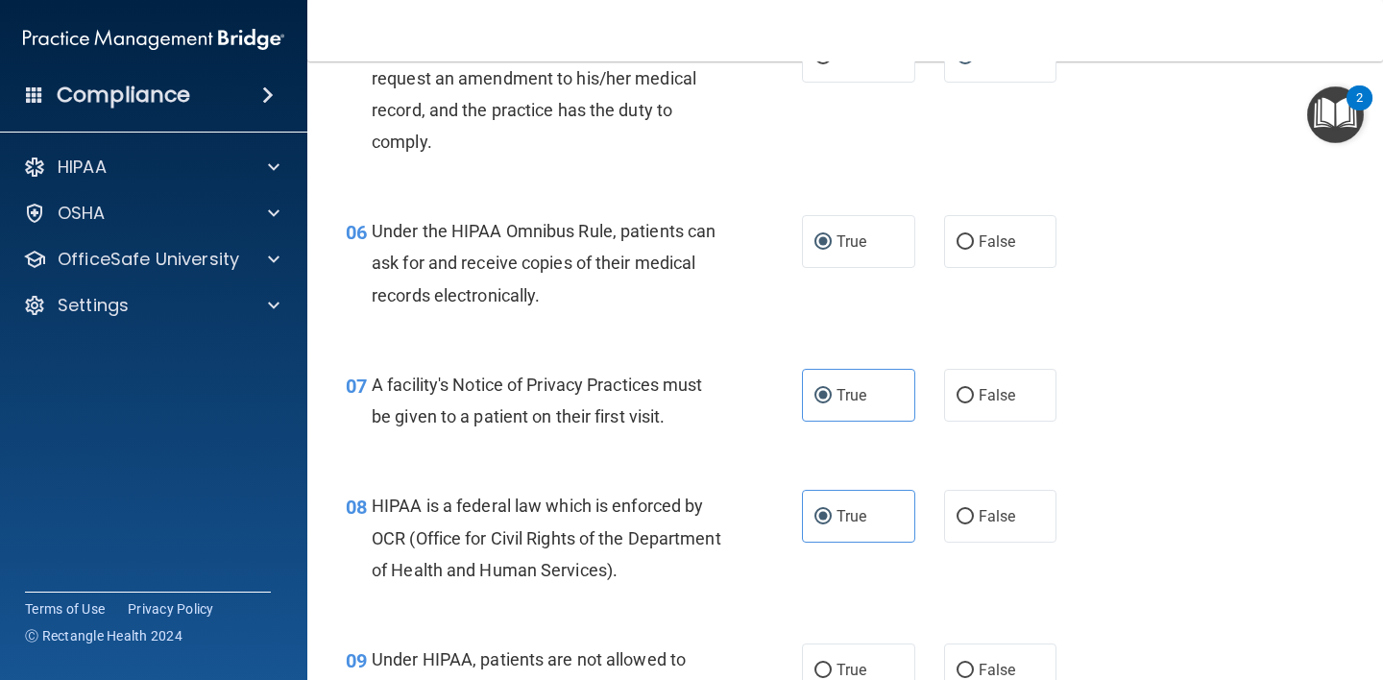
scroll to position [1261, 0]
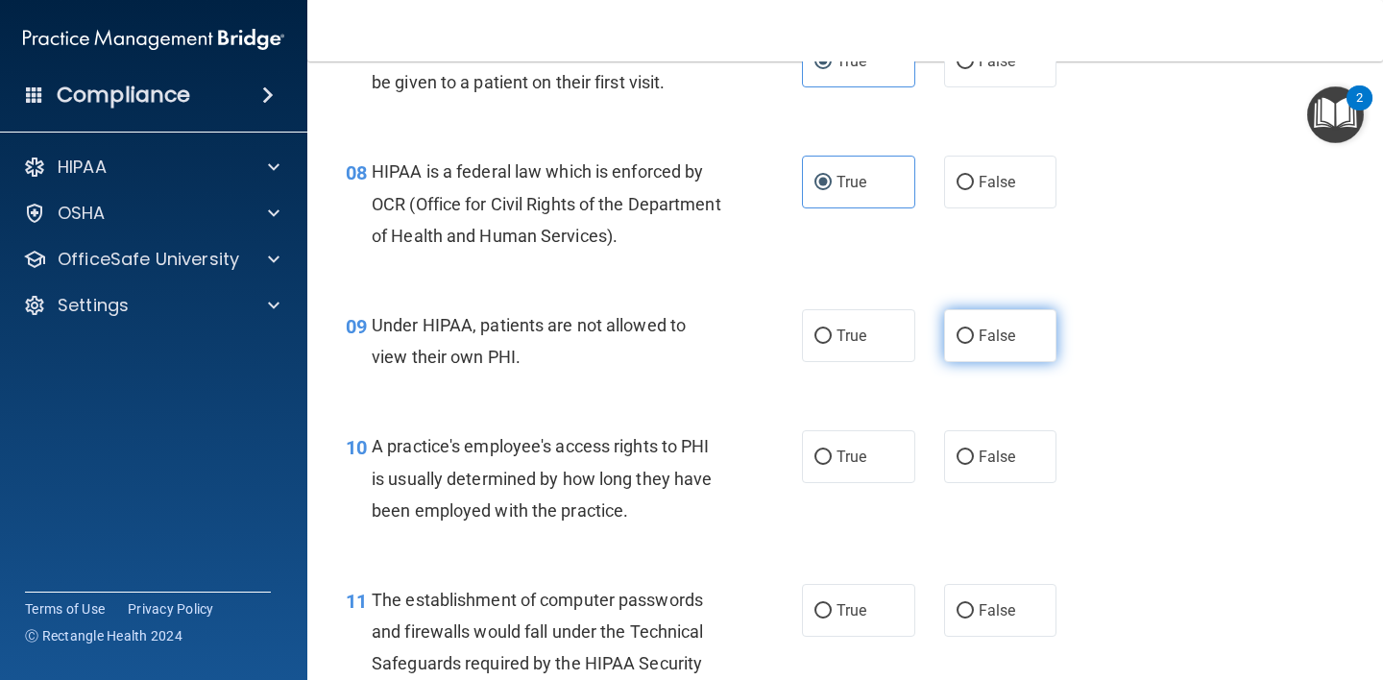
click at [963, 342] on input "False" at bounding box center [964, 336] width 17 height 14
radio input "true"
click at [960, 463] on input "False" at bounding box center [964, 457] width 17 height 14
radio input "true"
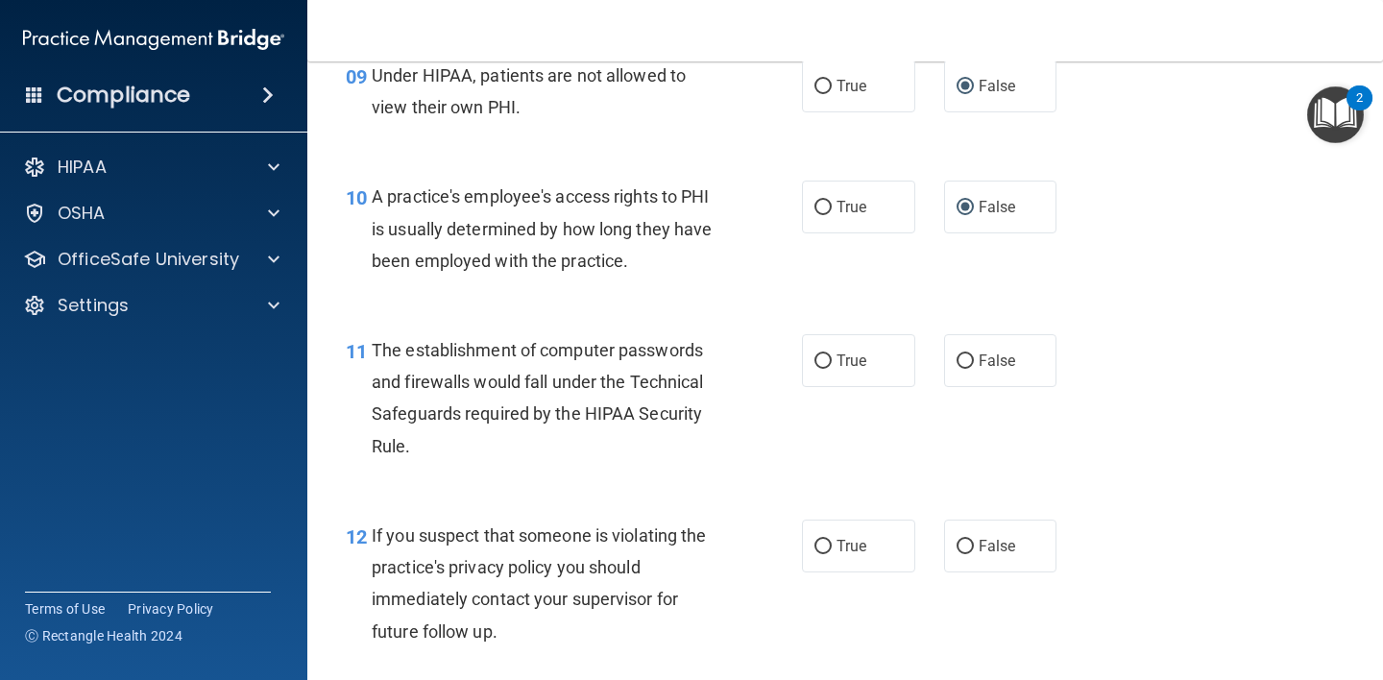
scroll to position [1654, 0]
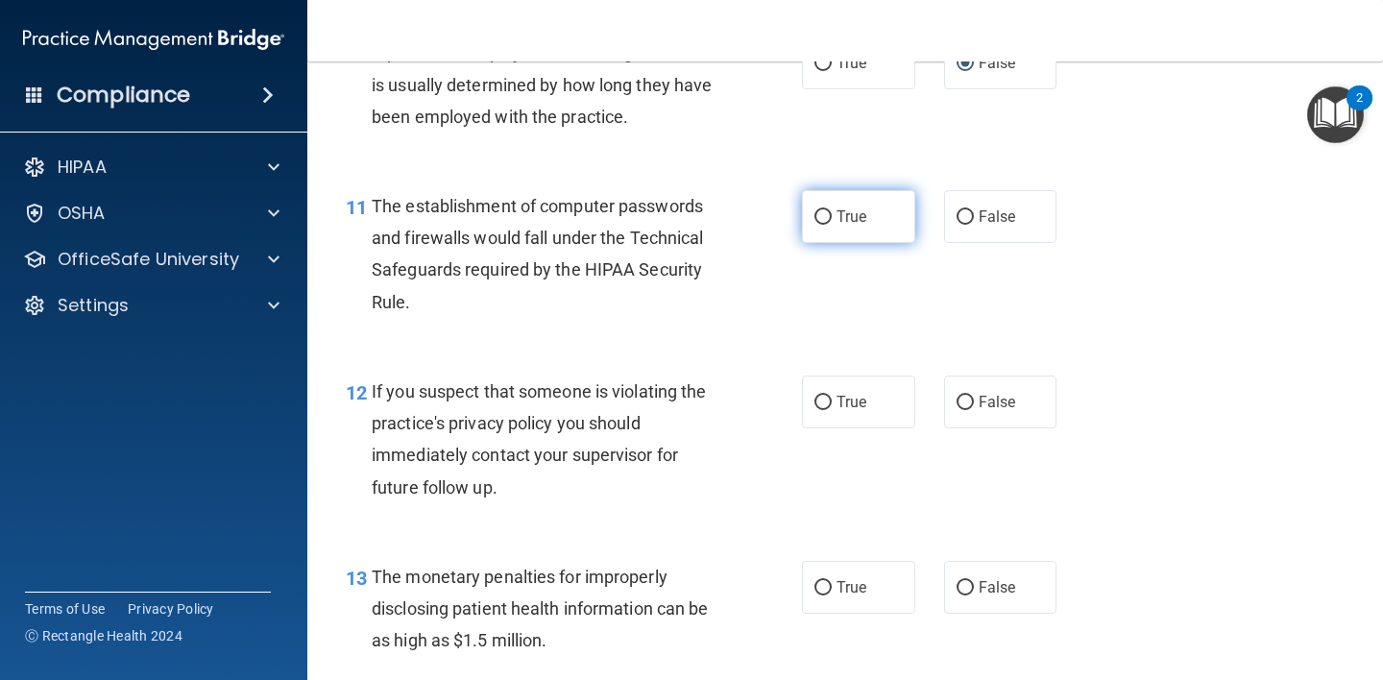
click at [819, 224] on input "True" at bounding box center [822, 217] width 17 height 14
radio input "true"
drag, startPoint x: 817, startPoint y: 401, endPoint x: 832, endPoint y: 534, distance: 133.4
click at [816, 402] on input "True" at bounding box center [822, 403] width 17 height 14
radio input "true"
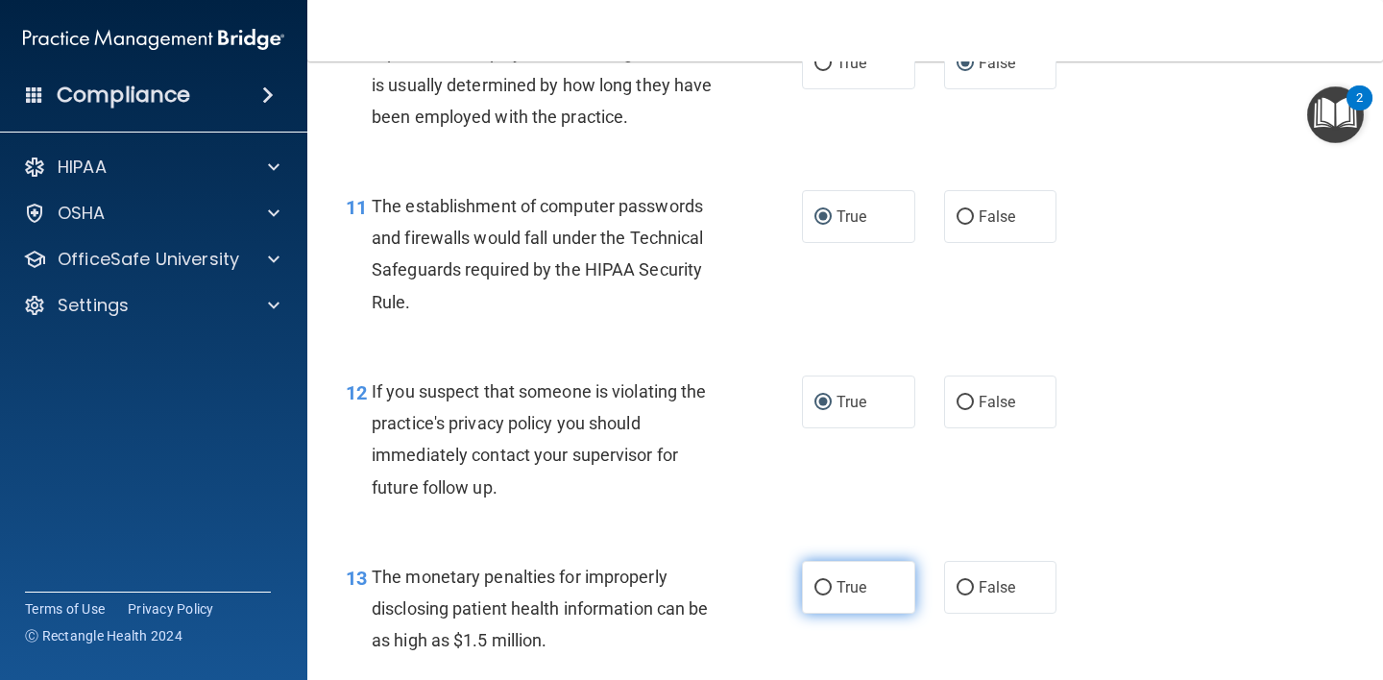
click at [820, 587] on input "True" at bounding box center [822, 588] width 17 height 14
radio input "true"
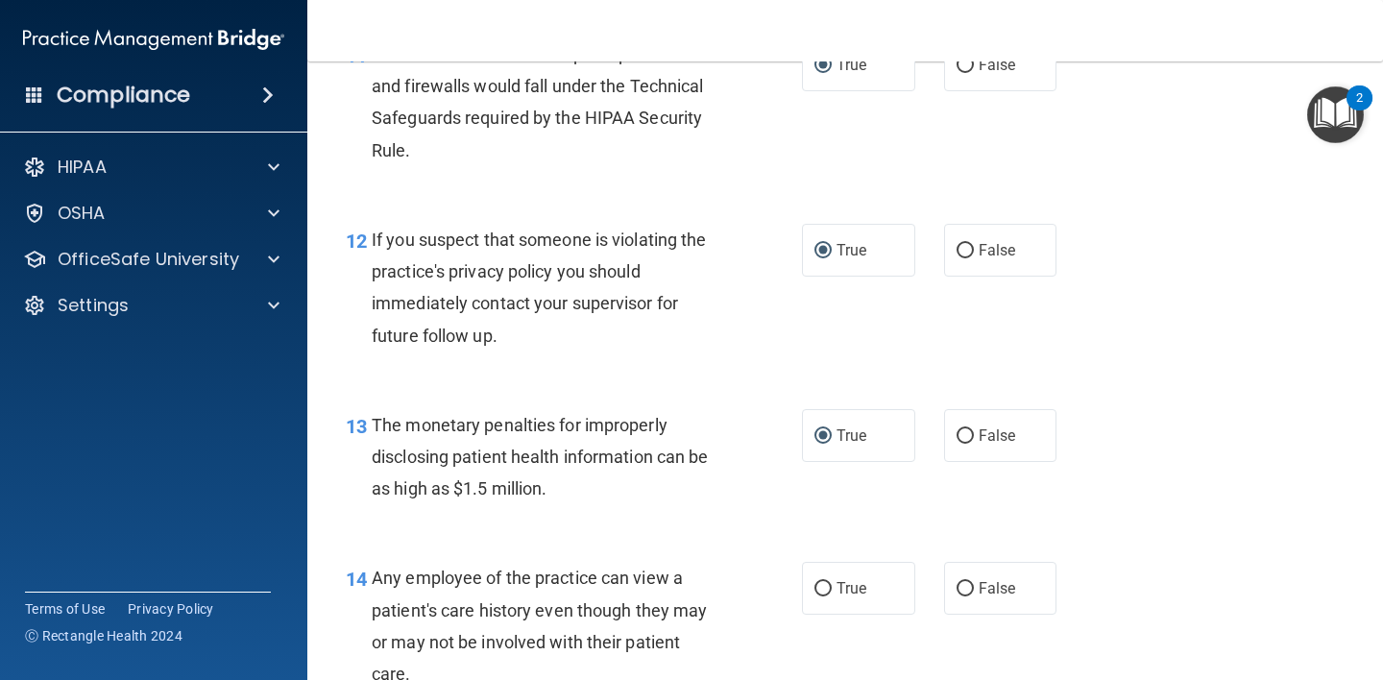
scroll to position [2045, 0]
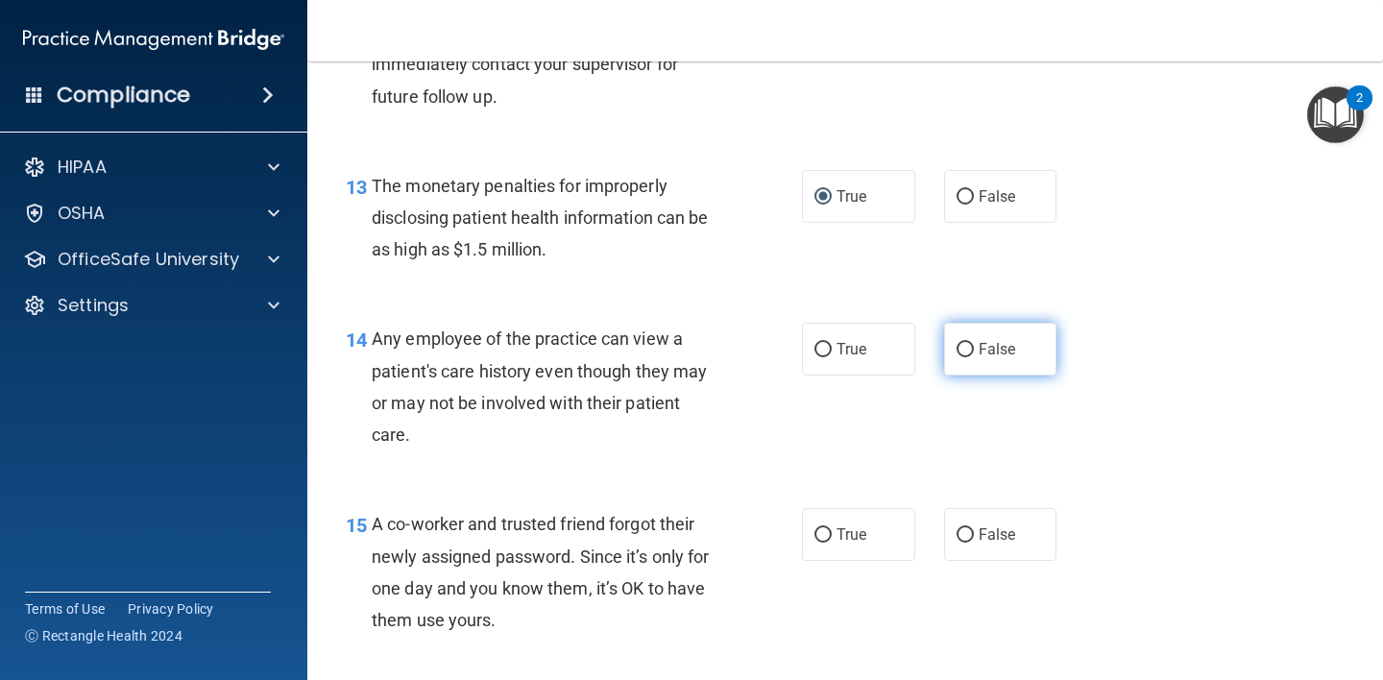
click at [958, 354] on input "False" at bounding box center [964, 350] width 17 height 14
radio input "true"
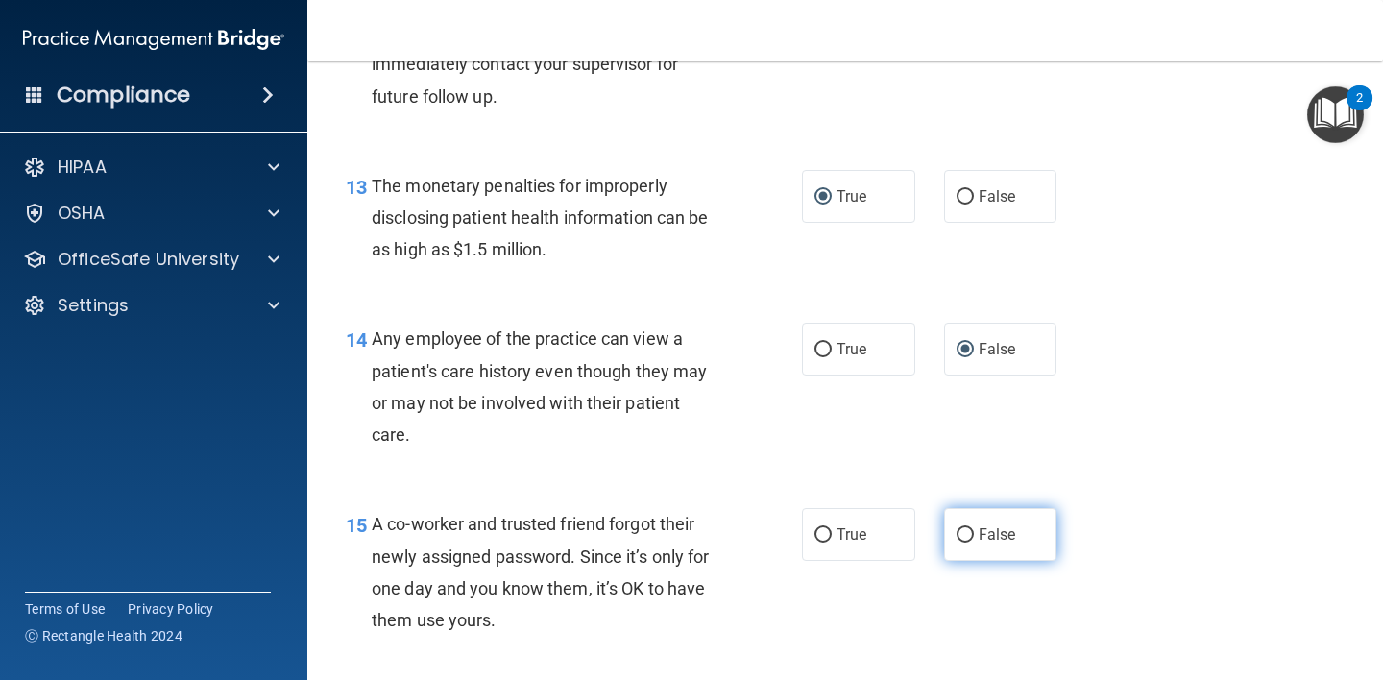
drag, startPoint x: 963, startPoint y: 539, endPoint x: 1000, endPoint y: 548, distance: 38.7
click at [963, 539] on input "False" at bounding box center [964, 535] width 17 height 14
radio input "true"
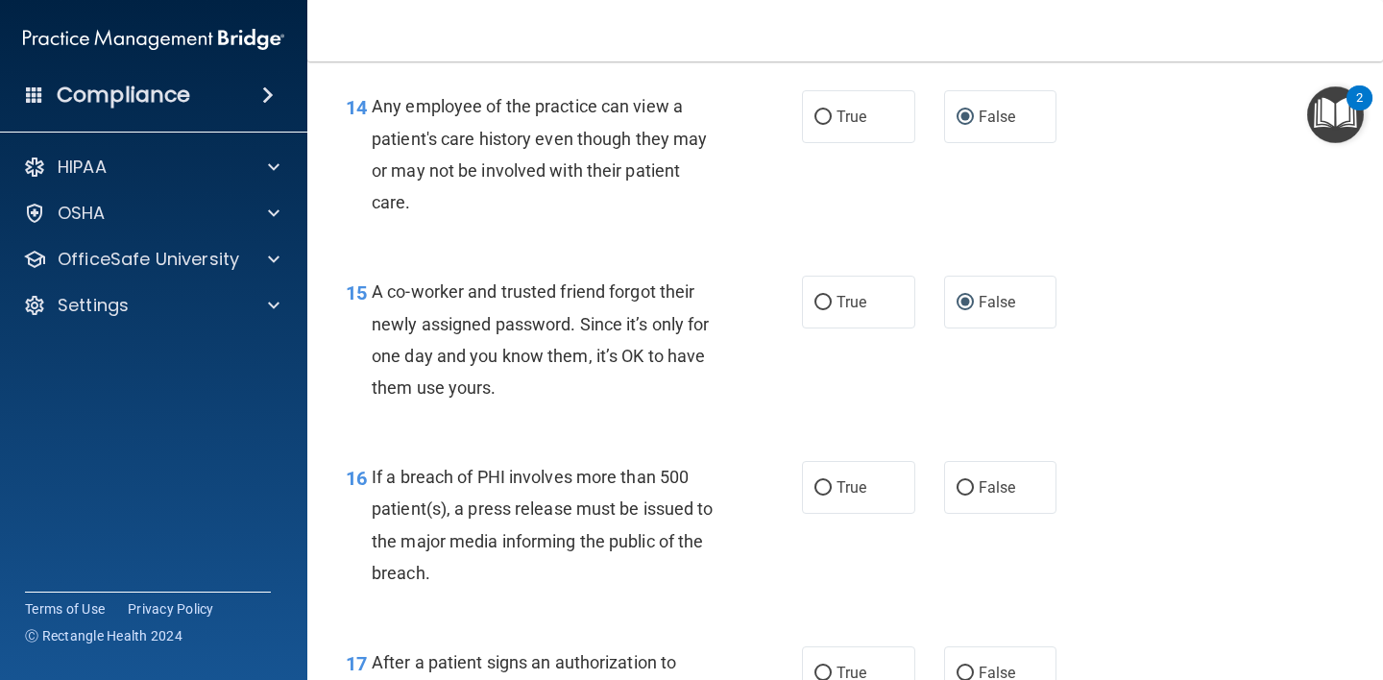
scroll to position [2418, 0]
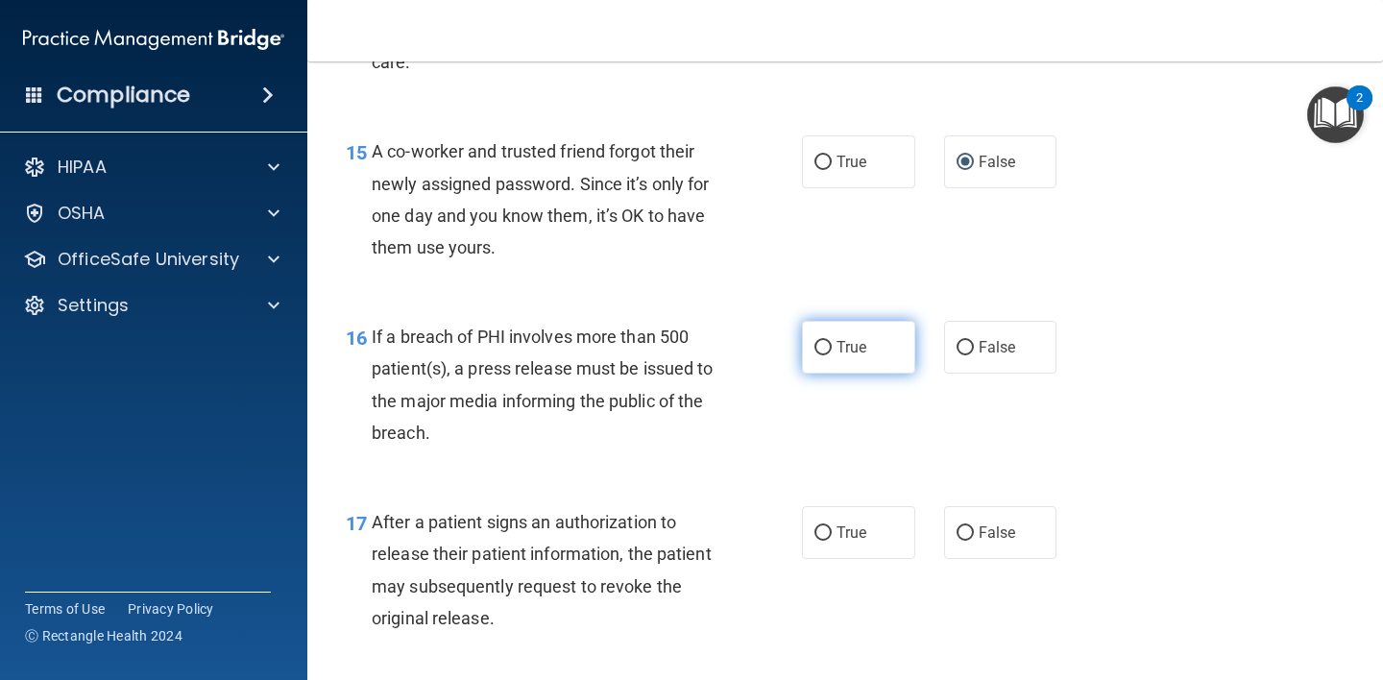
click at [818, 353] on input "True" at bounding box center [822, 348] width 17 height 14
radio input "true"
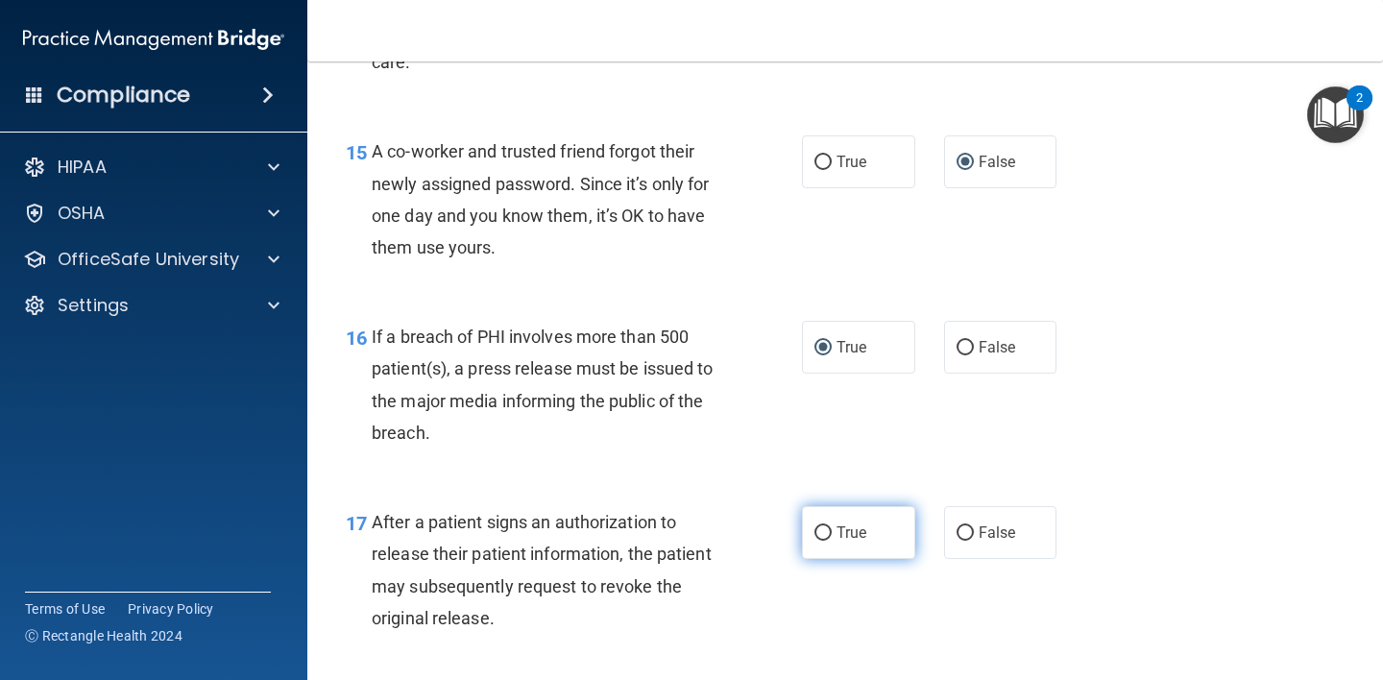
click at [814, 540] on input "True" at bounding box center [822, 533] width 17 height 14
radio input "true"
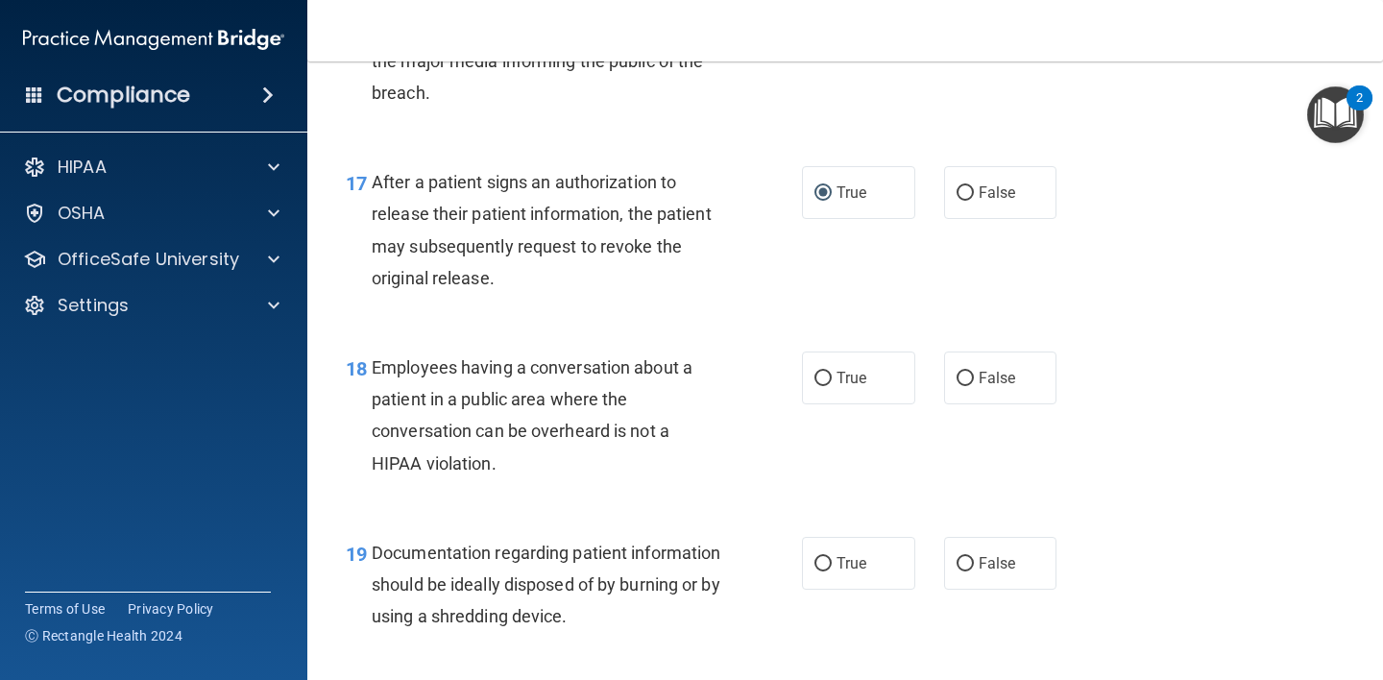
scroll to position [2822, 0]
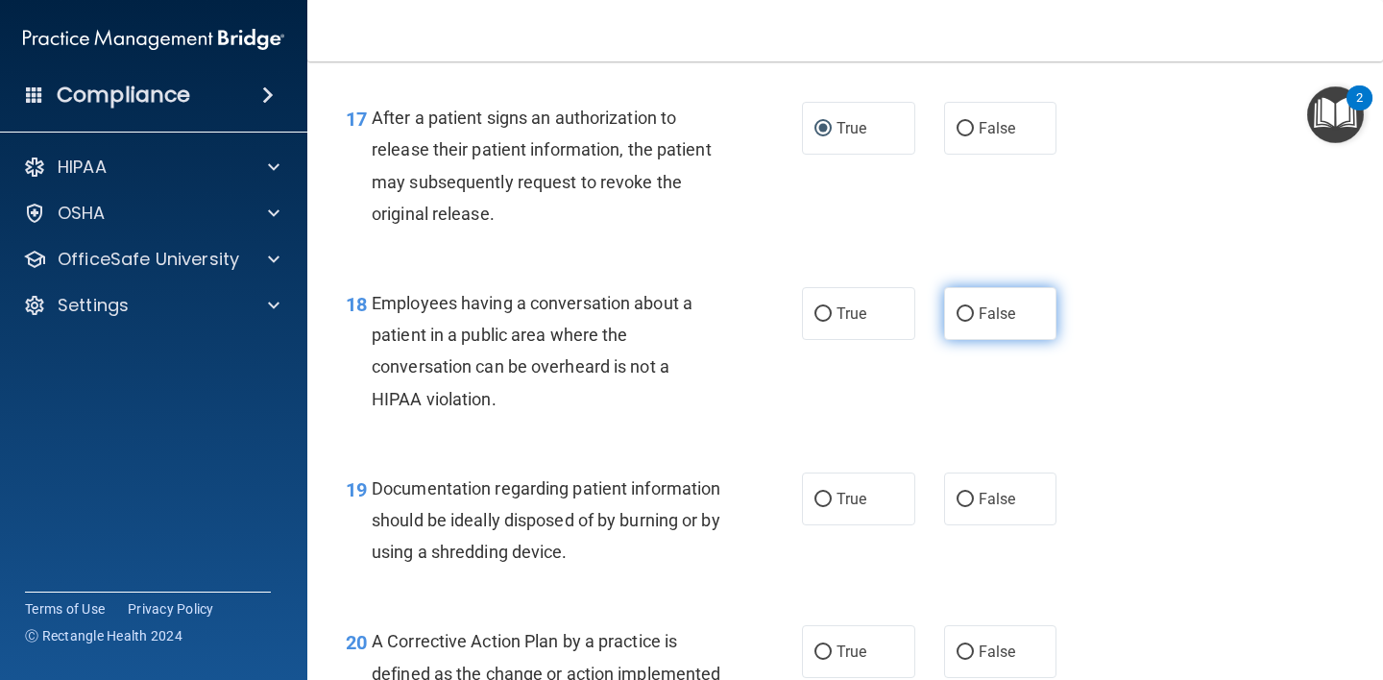
click at [956, 307] on input "False" at bounding box center [964, 314] width 17 height 14
radio input "true"
drag, startPoint x: 820, startPoint y: 510, endPoint x: 848, endPoint y: 597, distance: 91.7
click at [820, 510] on label "True" at bounding box center [858, 498] width 113 height 53
click at [820, 507] on input "True" at bounding box center [822, 500] width 17 height 14
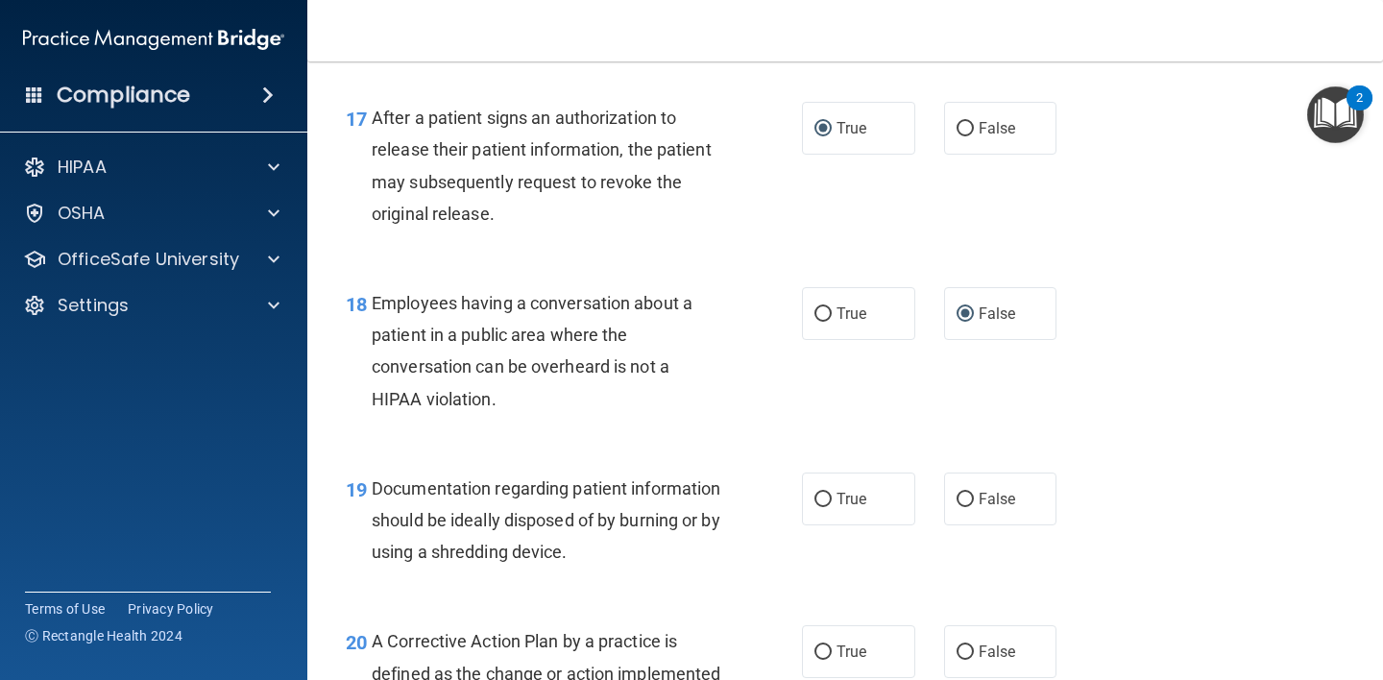
radio input "true"
drag, startPoint x: 814, startPoint y: 659, endPoint x: 828, endPoint y: 655, distance: 14.0
click at [814, 659] on input "True" at bounding box center [822, 652] width 17 height 14
radio input "true"
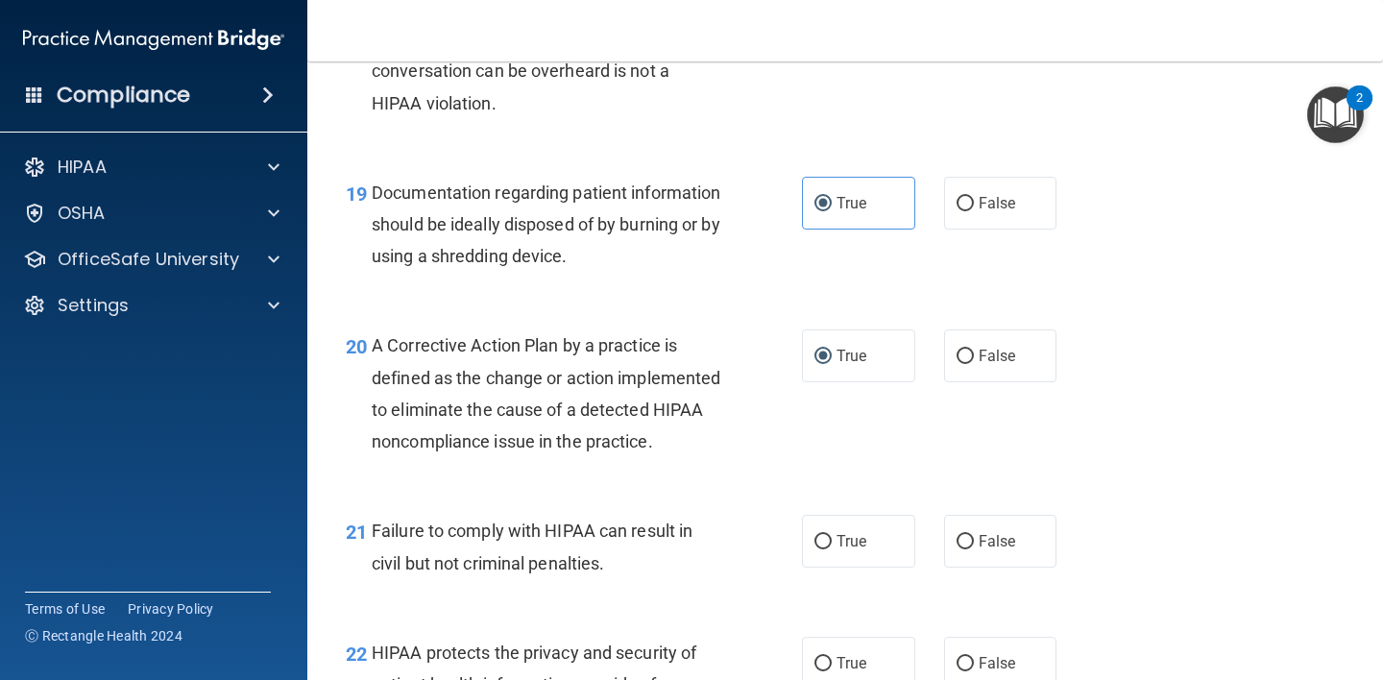
scroll to position [3314, 0]
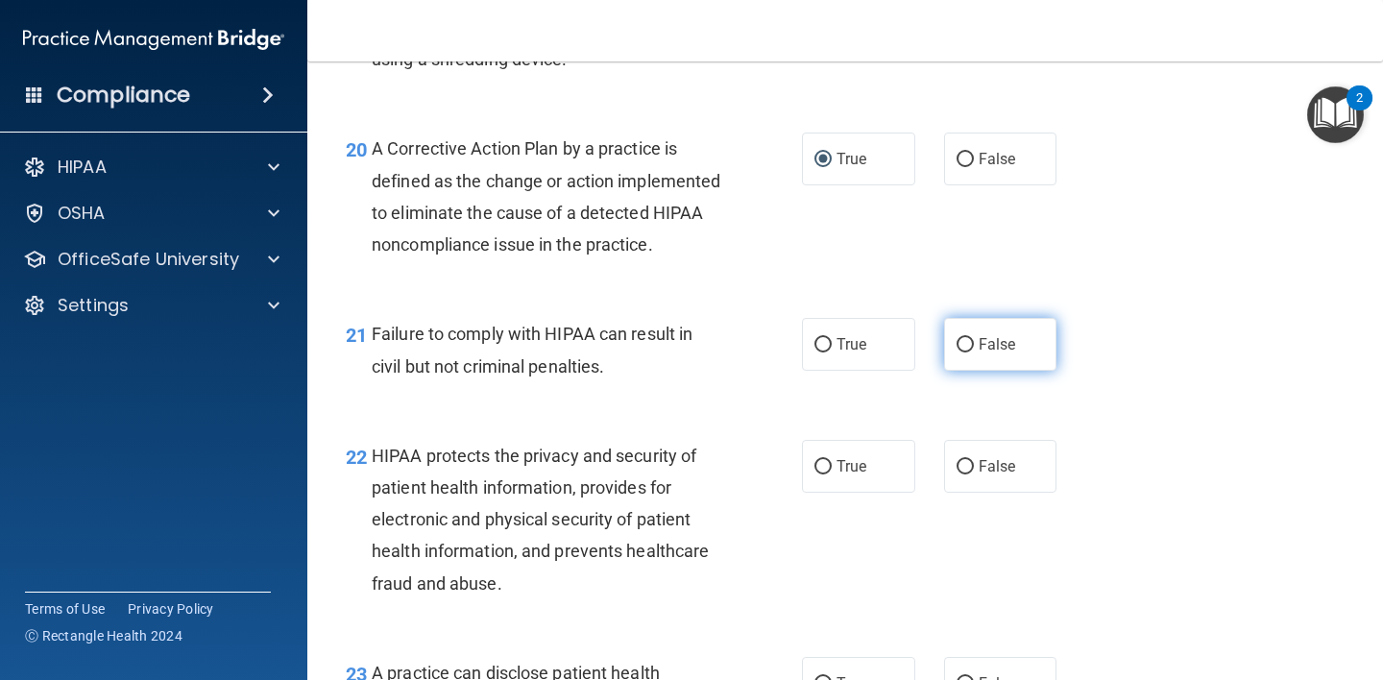
click at [967, 371] on label "False" at bounding box center [1000, 344] width 113 height 53
click at [967, 352] on input "False" at bounding box center [964, 345] width 17 height 14
radio input "true"
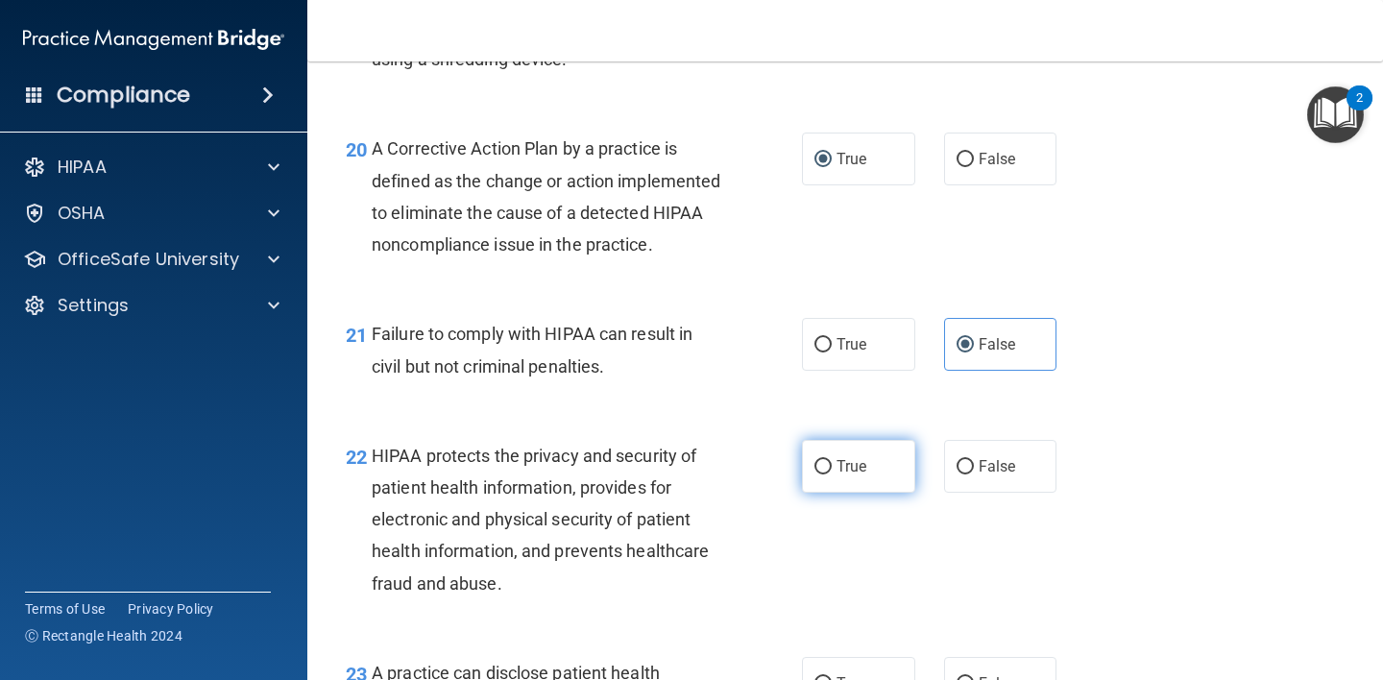
click at [820, 474] on input "True" at bounding box center [822, 467] width 17 height 14
radio input "true"
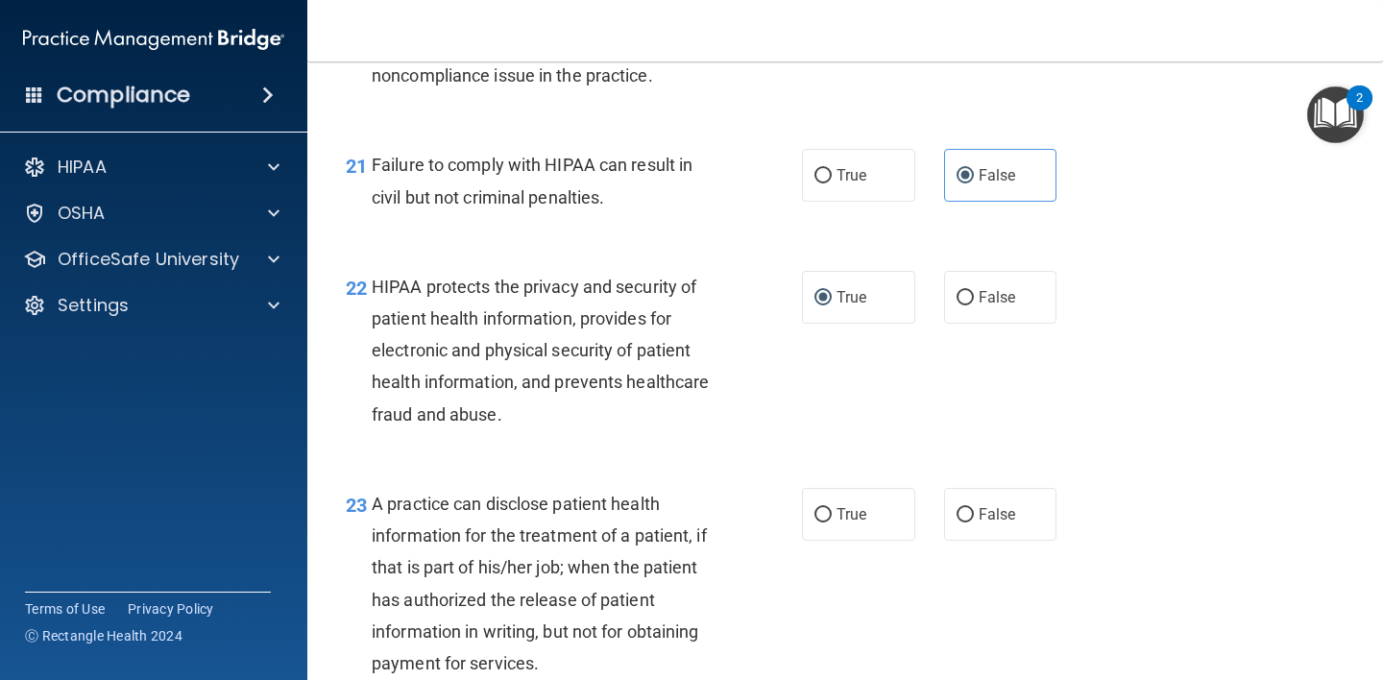
scroll to position [3783, 0]
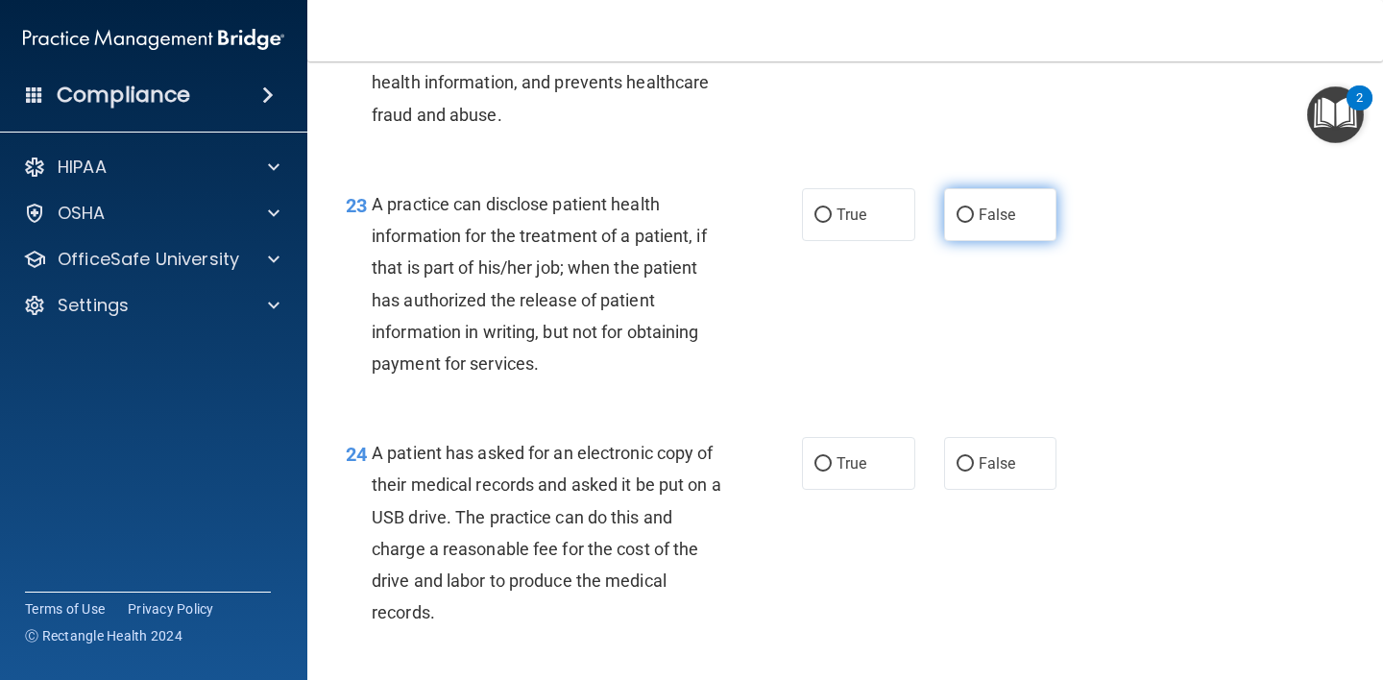
click at [956, 223] on input "False" at bounding box center [964, 215] width 17 height 14
radio input "true"
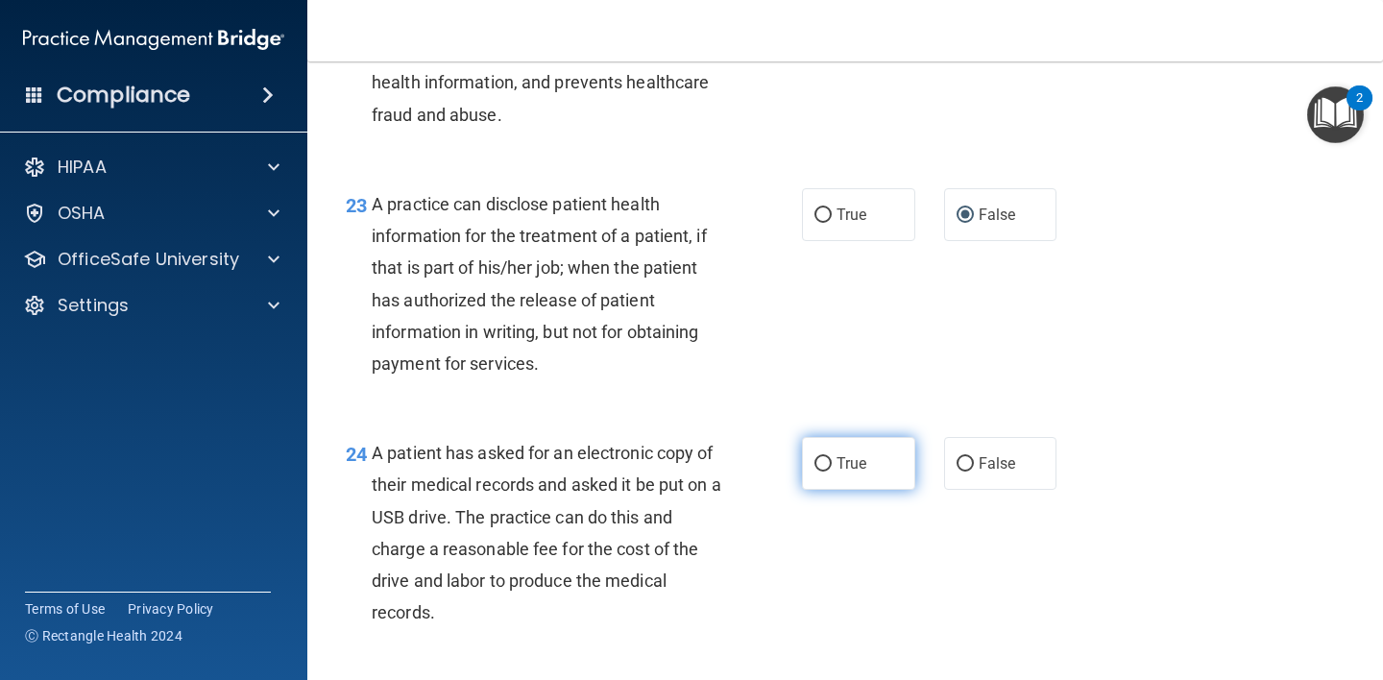
click at [817, 471] on input "True" at bounding box center [822, 464] width 17 height 14
radio input "true"
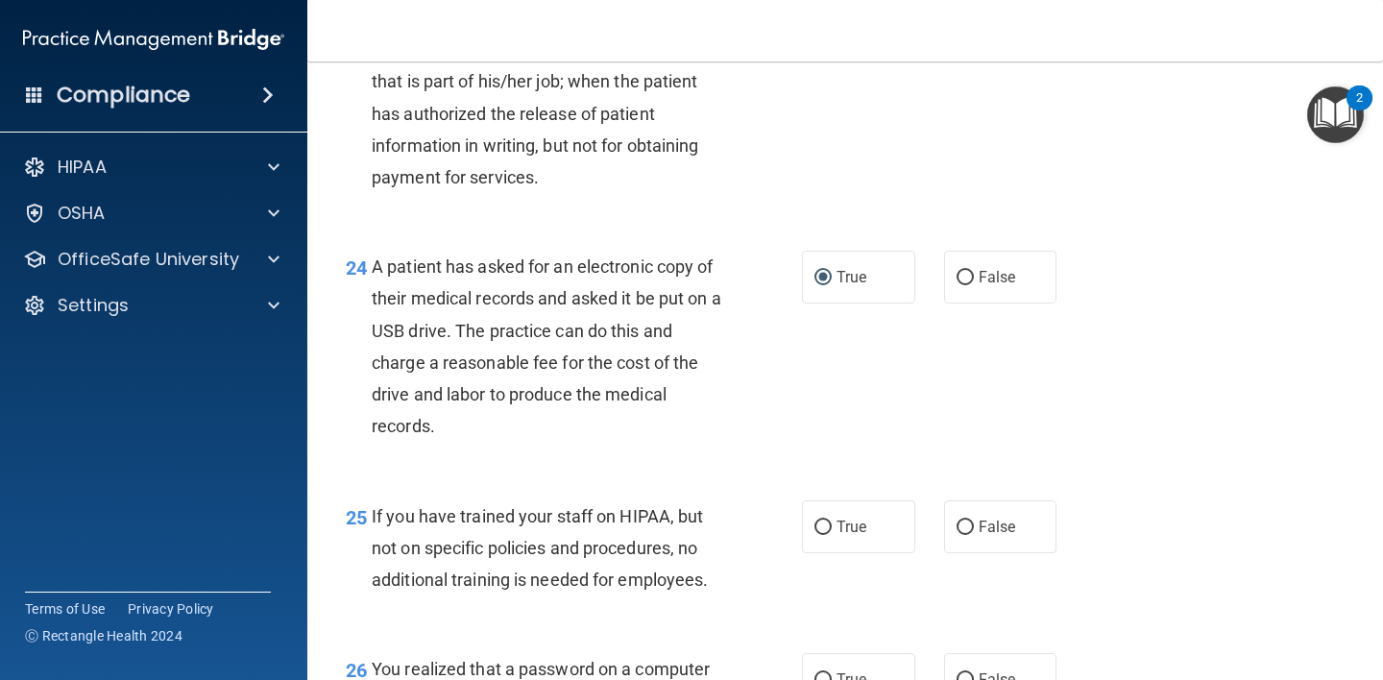
scroll to position [4174, 0]
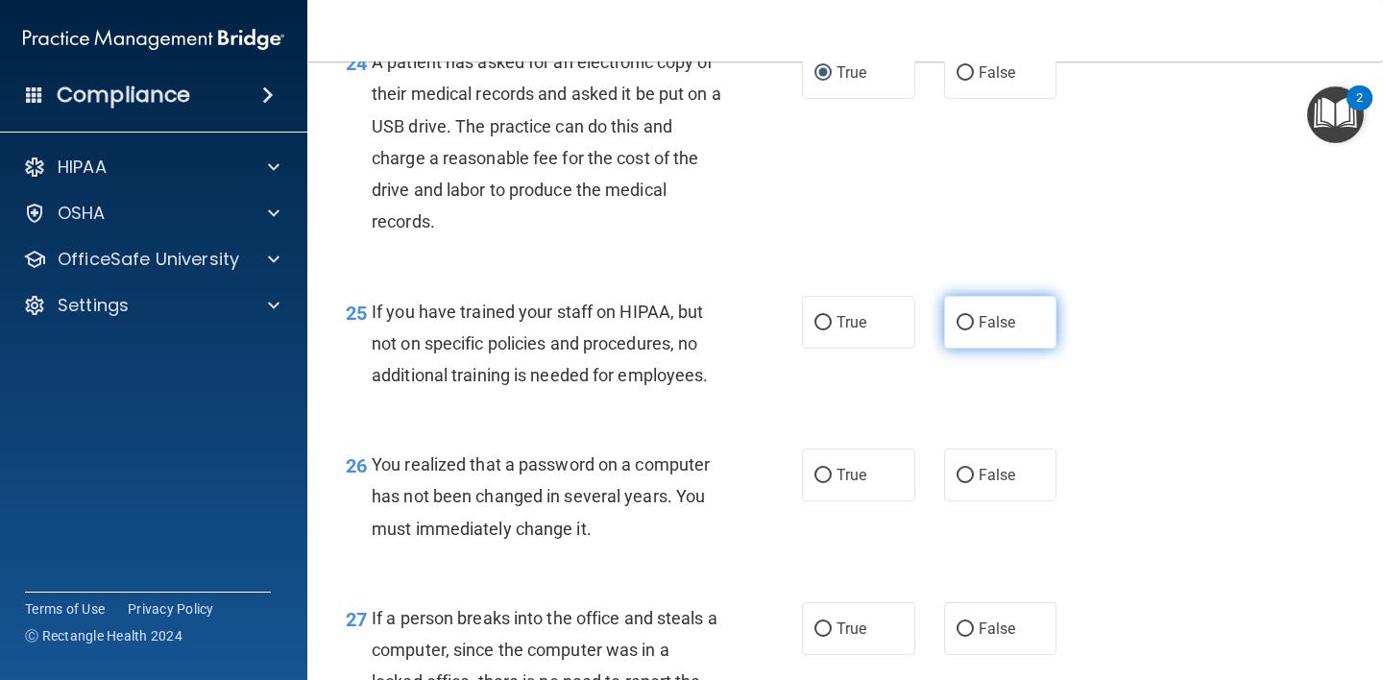
click at [956, 330] on input "False" at bounding box center [964, 323] width 17 height 14
radio input "true"
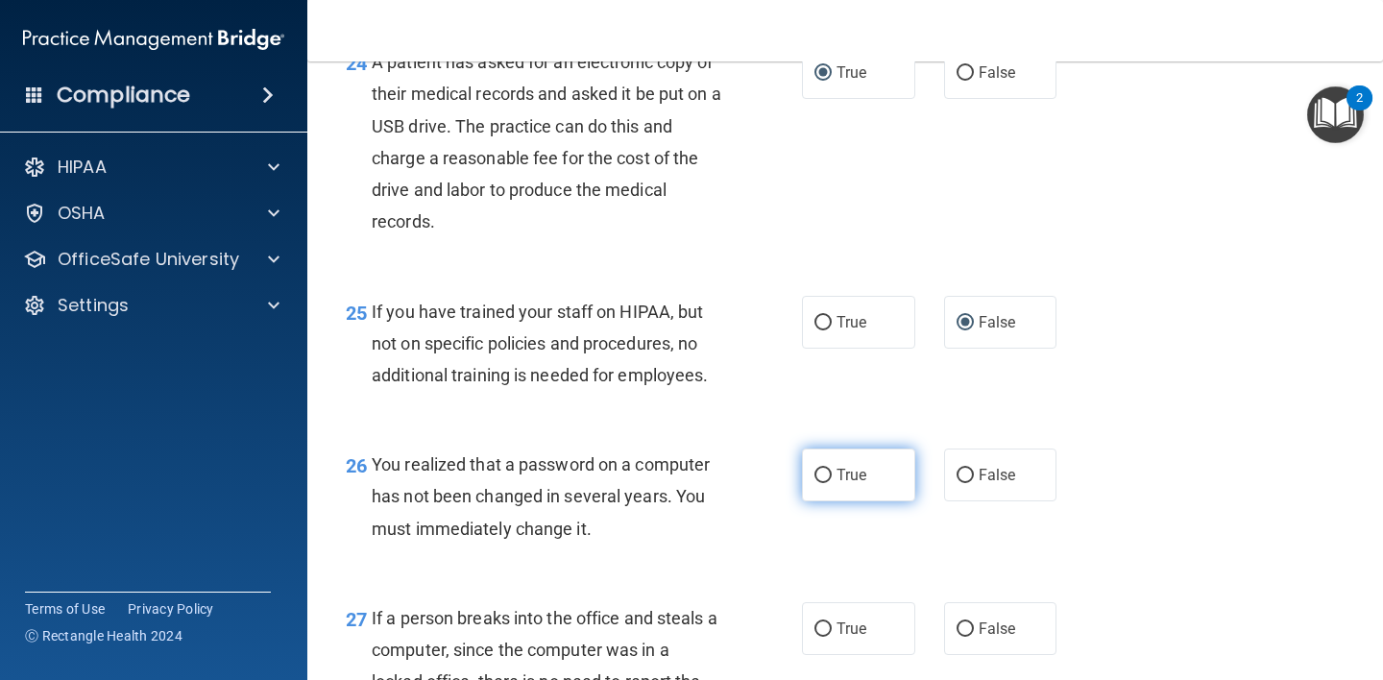
click at [814, 483] on input "True" at bounding box center [822, 476] width 17 height 14
radio input "true"
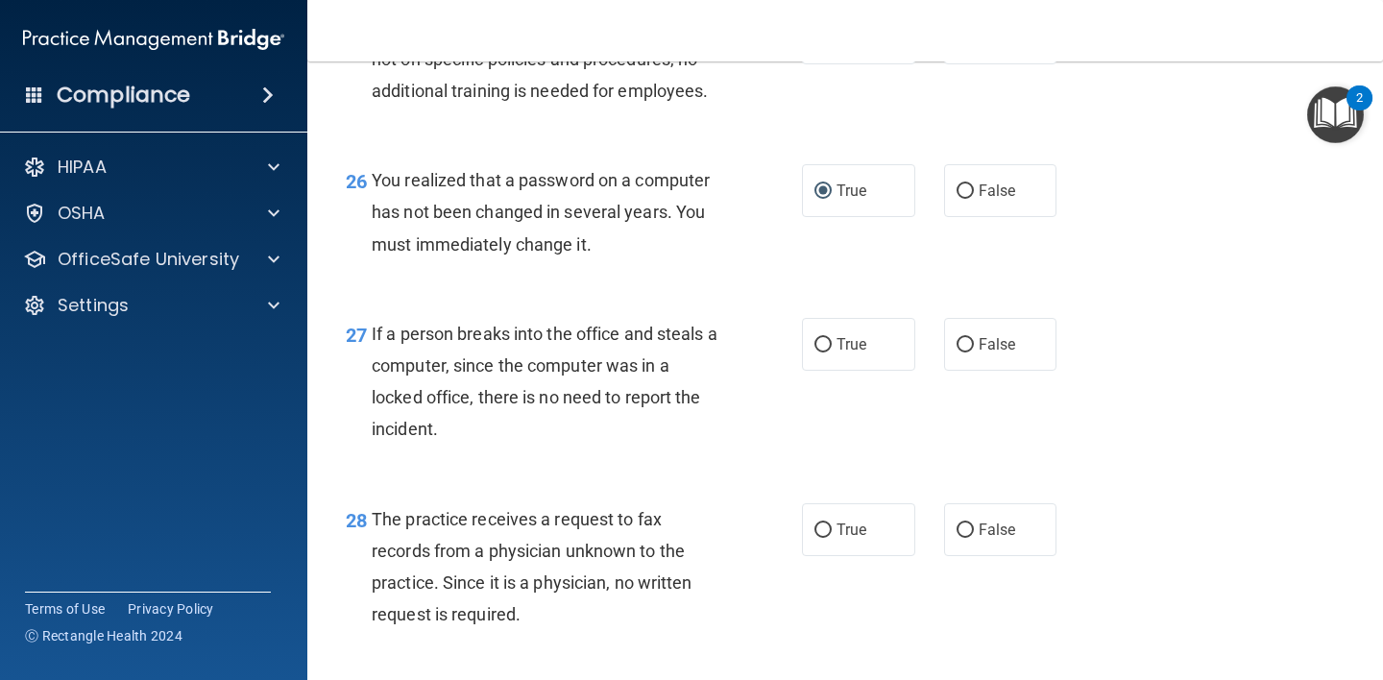
scroll to position [4464, 0]
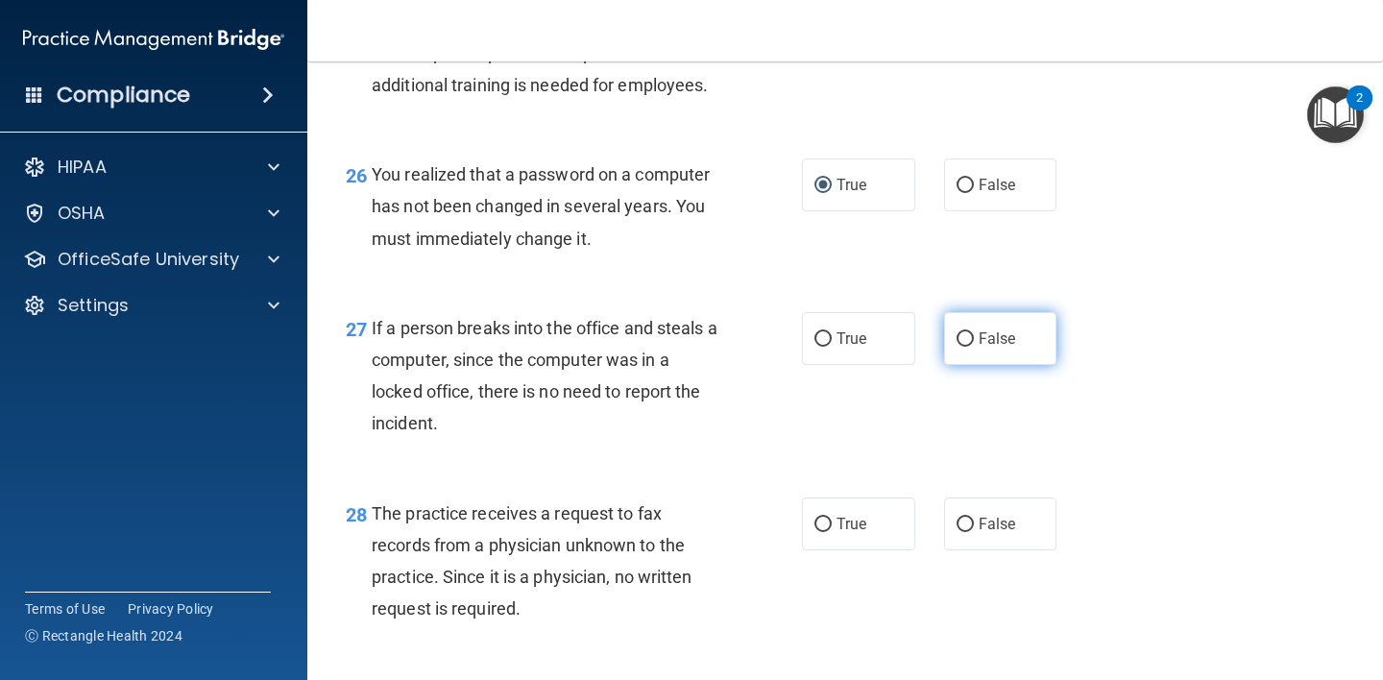
click at [978, 348] on span "False" at bounding box center [996, 338] width 37 height 18
click at [970, 347] on input "False" at bounding box center [964, 339] width 17 height 14
radio input "true"
click at [978, 533] on span "False" at bounding box center [996, 524] width 37 height 18
click at [970, 532] on input "False" at bounding box center [964, 525] width 17 height 14
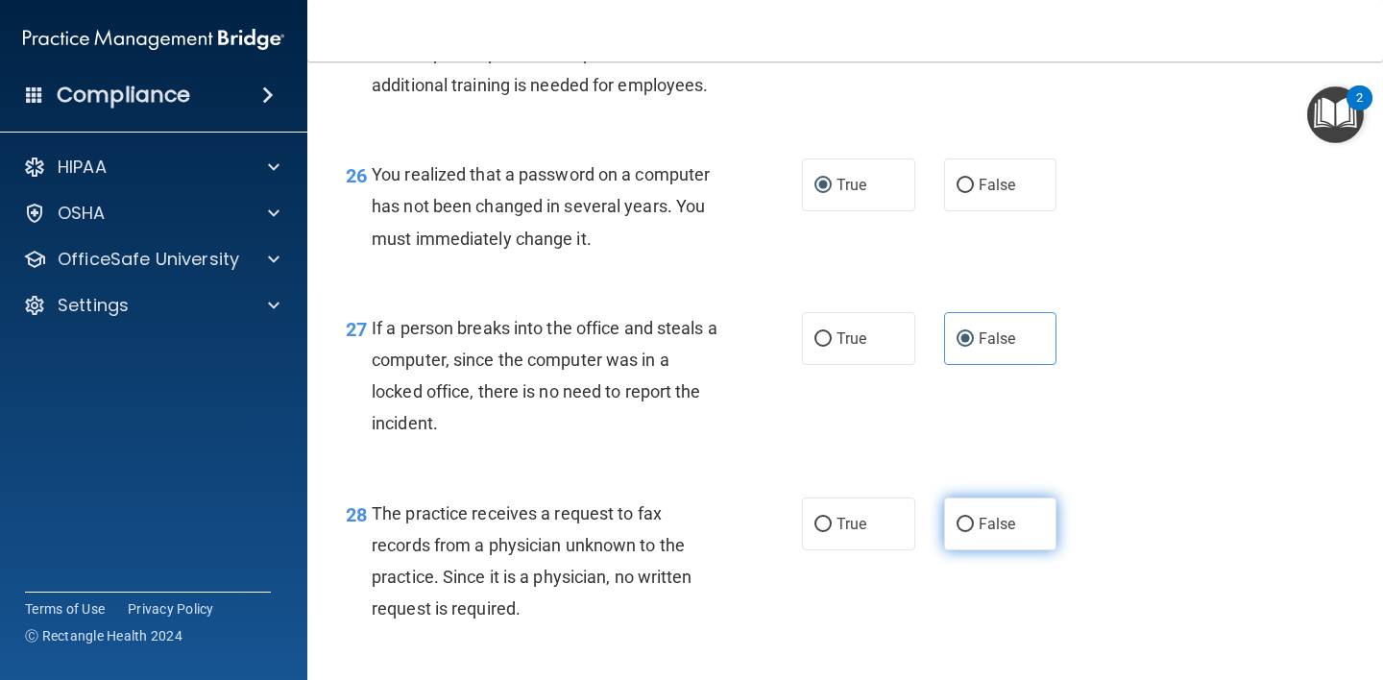
radio input "true"
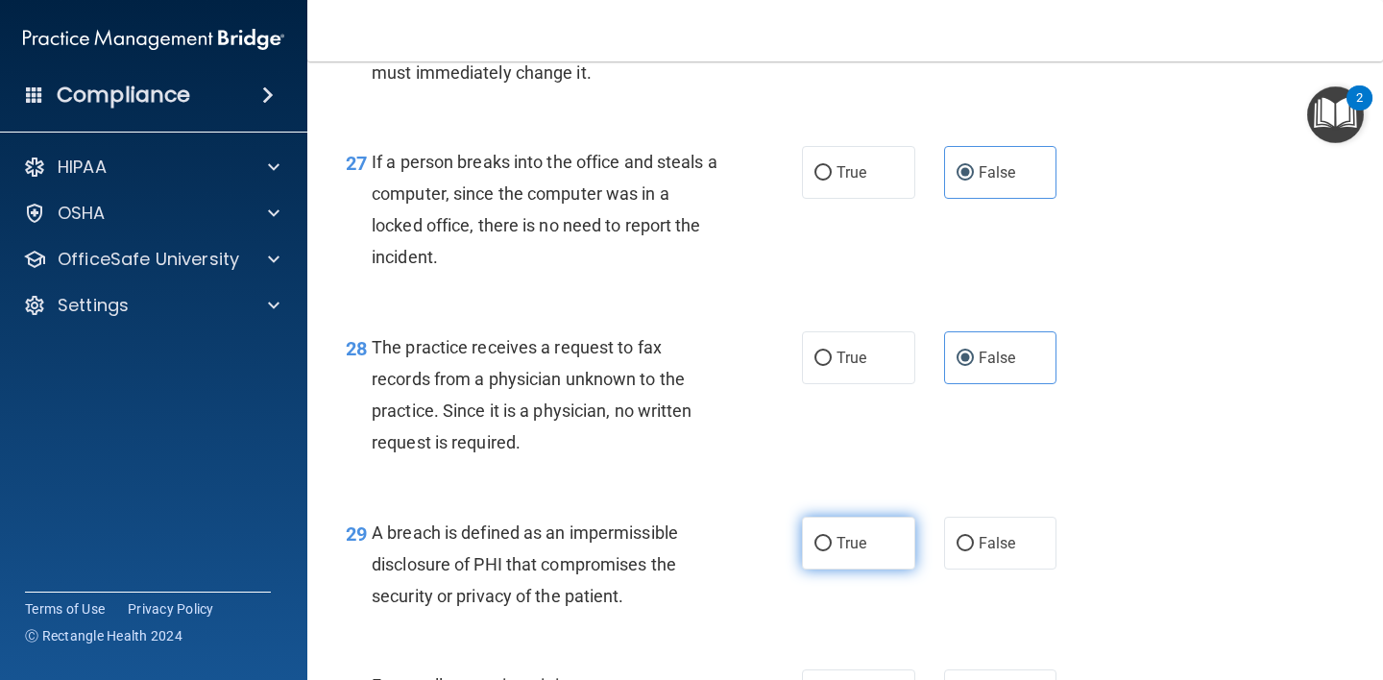
click at [815, 551] on input "True" at bounding box center [822, 544] width 17 height 14
radio input "true"
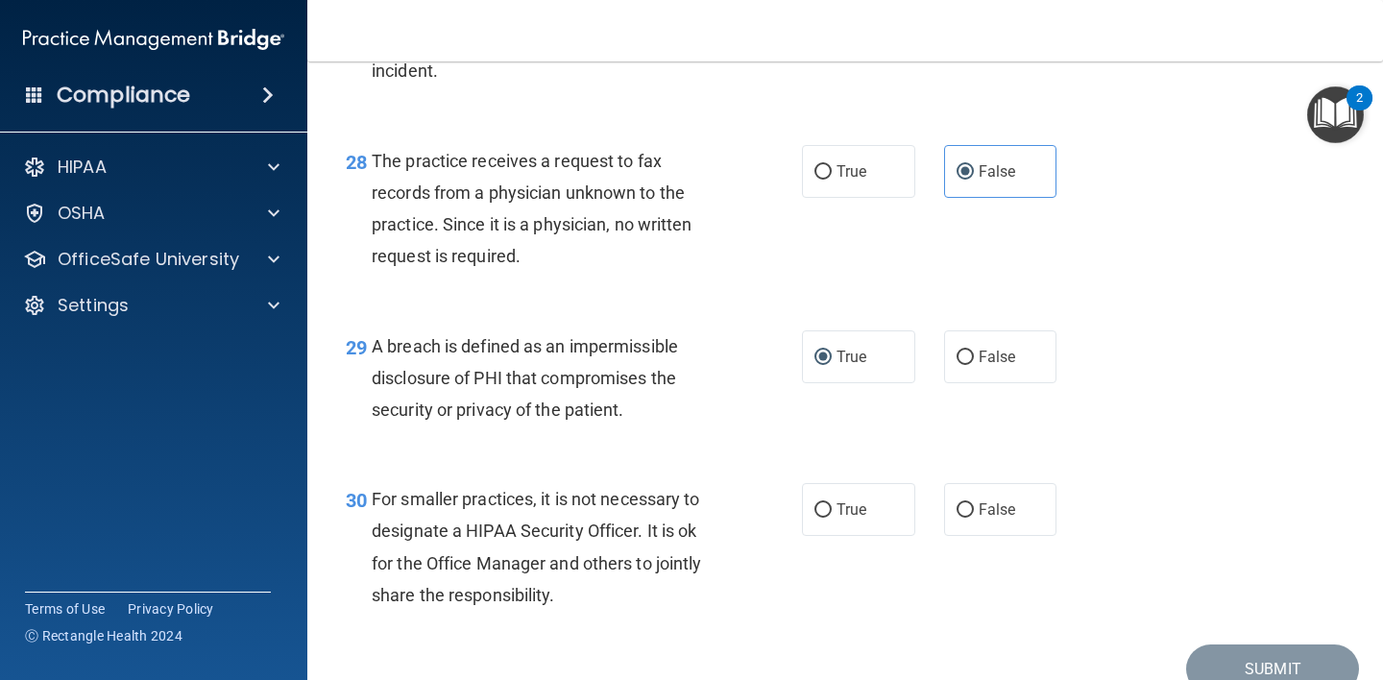
scroll to position [4918, 0]
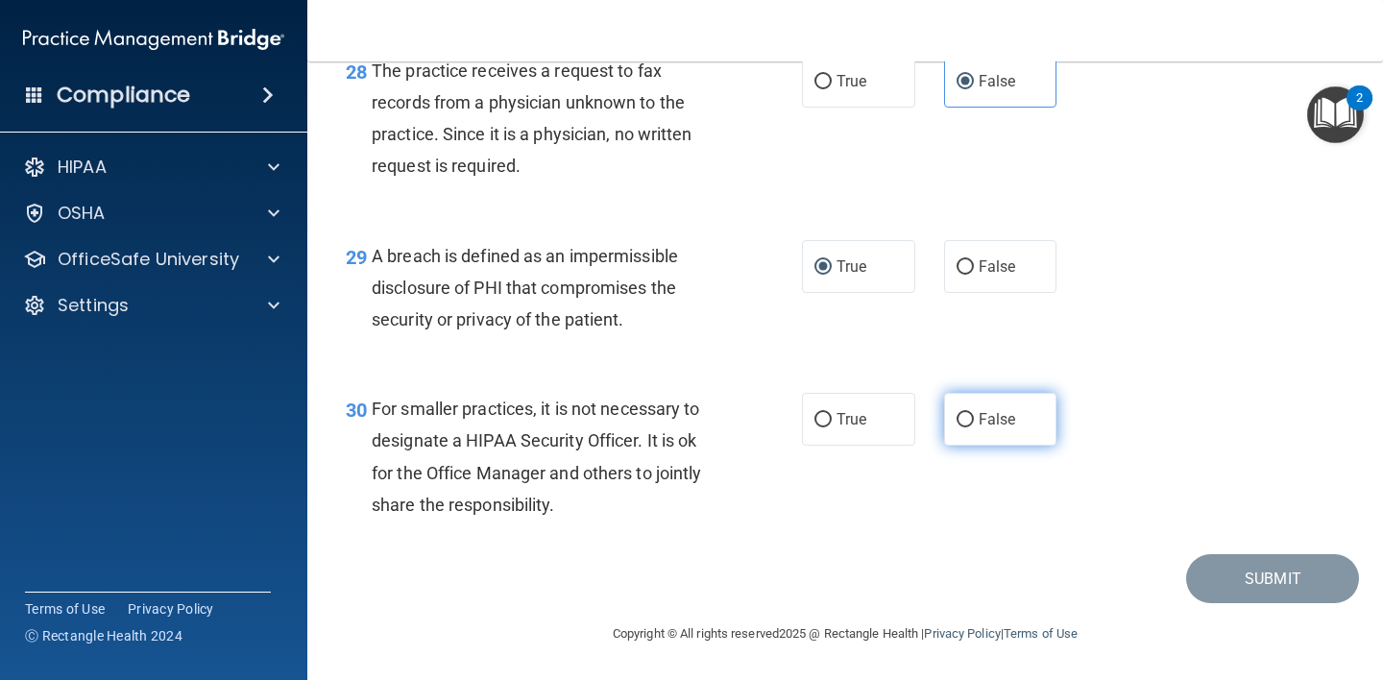
click at [966, 445] on label "False" at bounding box center [1000, 419] width 113 height 53
click at [966, 427] on input "False" at bounding box center [964, 420] width 17 height 14
radio input "true"
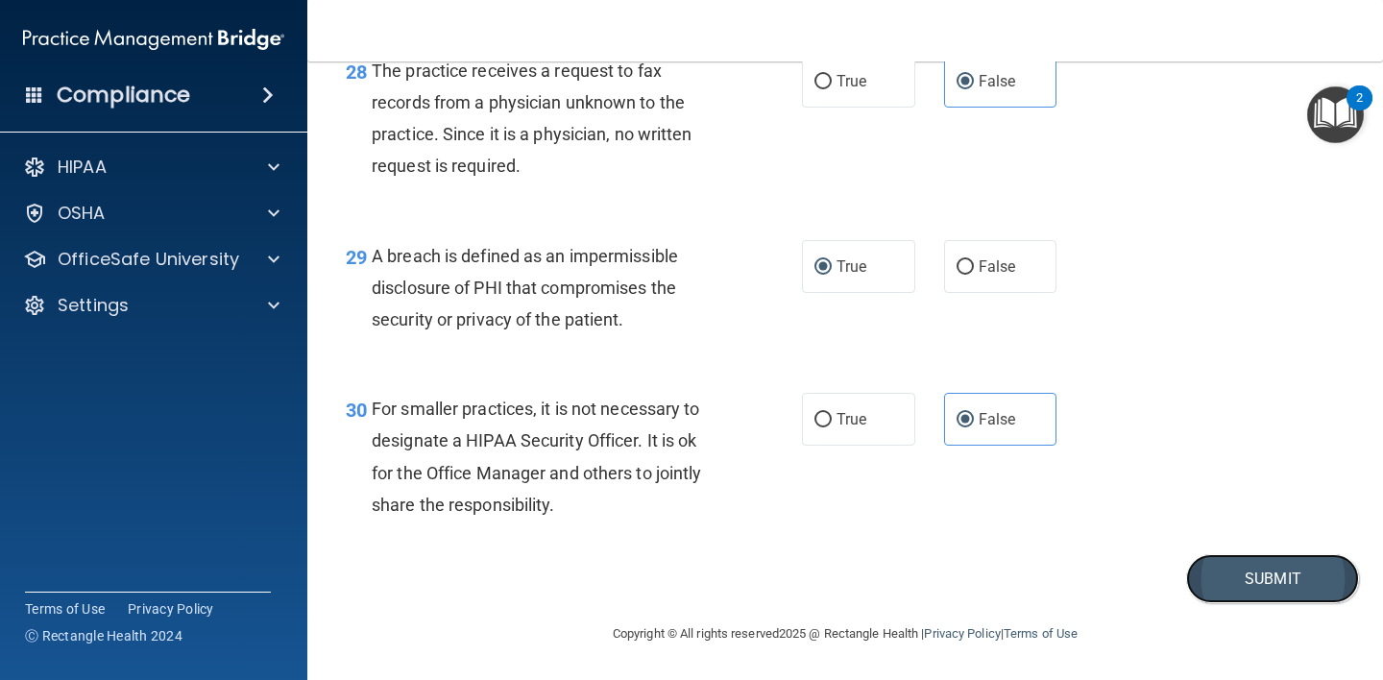
click at [1224, 603] on button "Submit" at bounding box center [1272, 578] width 173 height 49
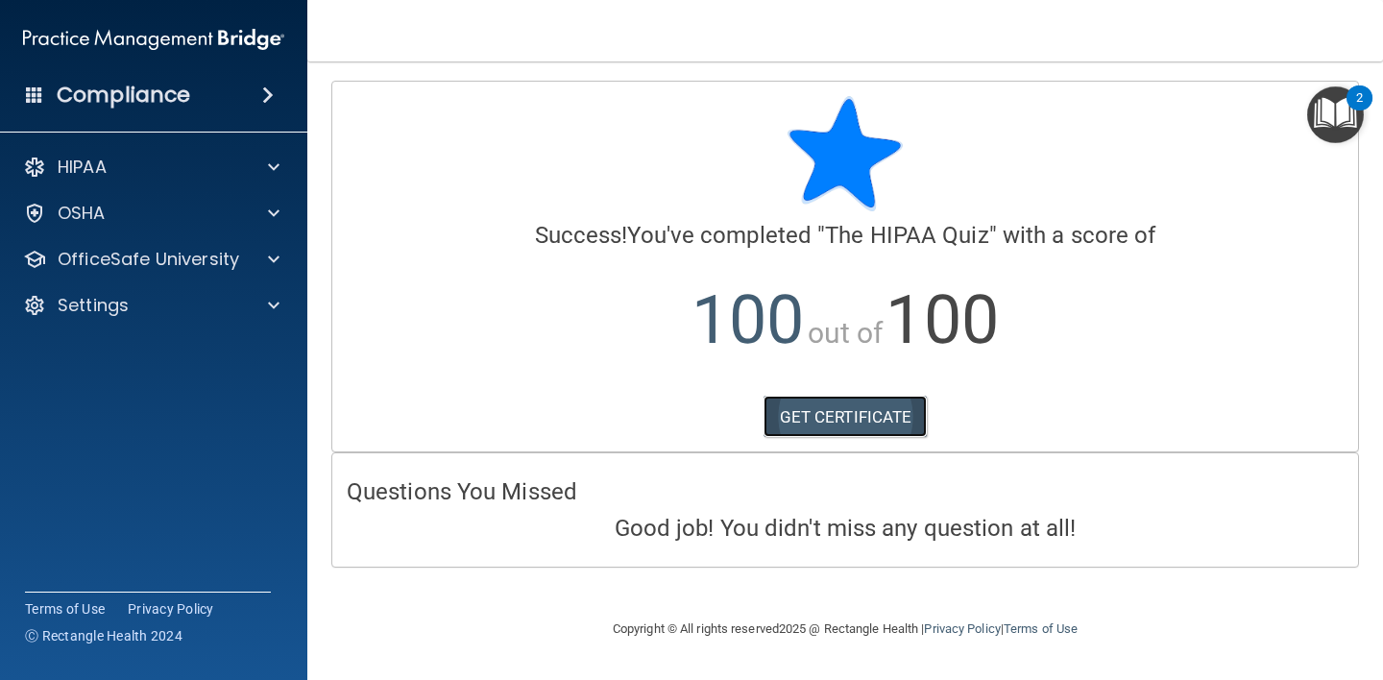
click at [835, 410] on link "GET CERTIFICATE" at bounding box center [845, 417] width 164 height 42
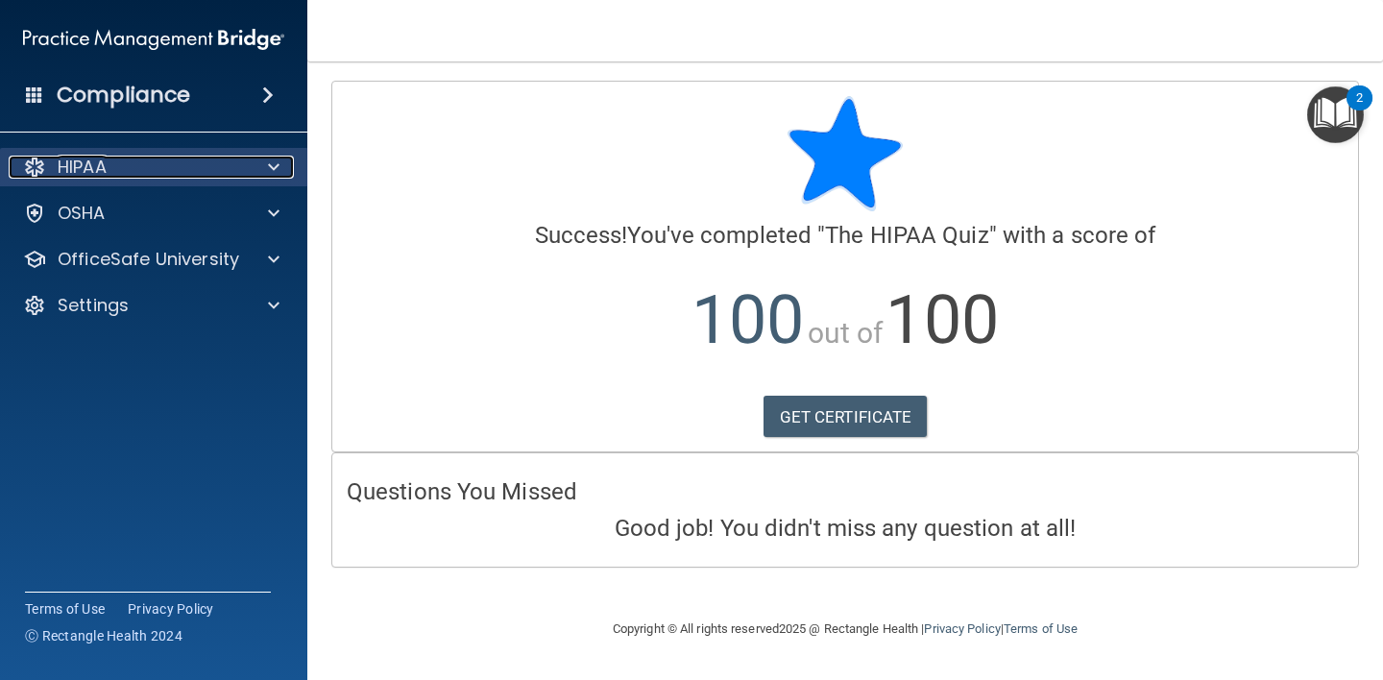
click at [274, 163] on span at bounding box center [274, 167] width 12 height 23
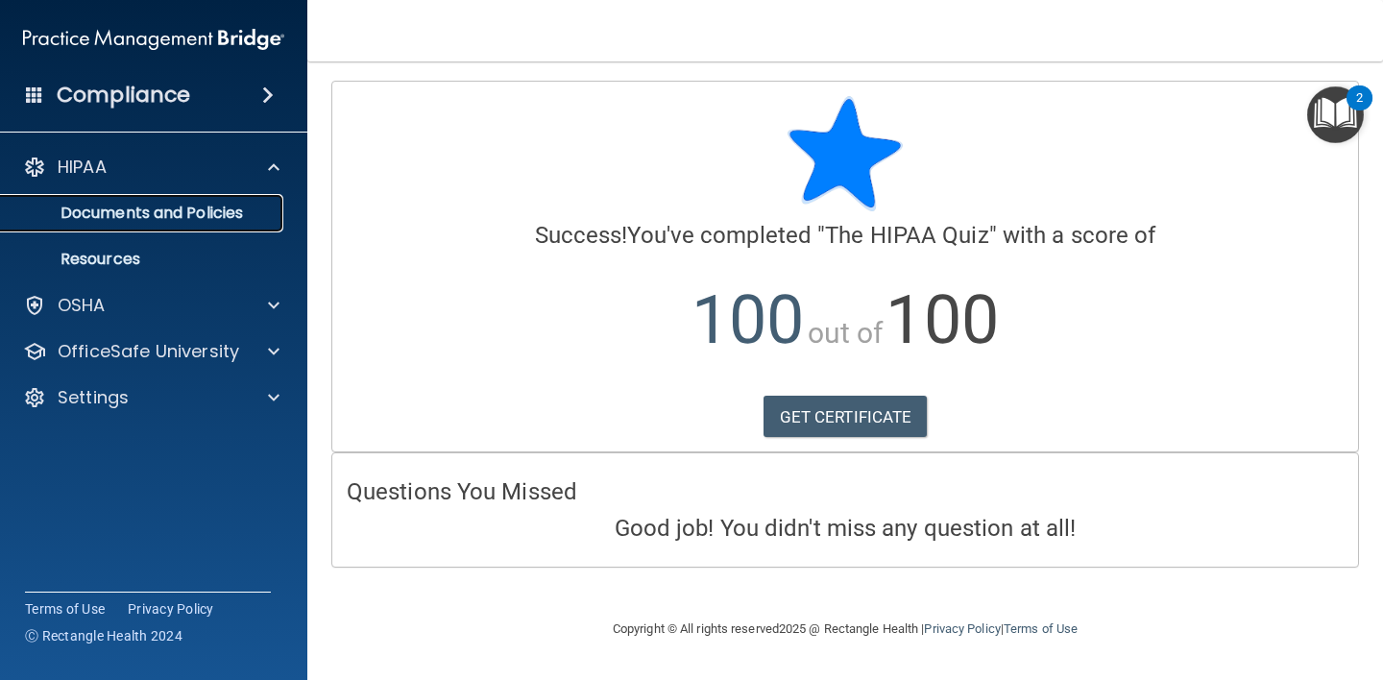
click at [213, 209] on p "Documents and Policies" at bounding box center [143, 213] width 262 height 19
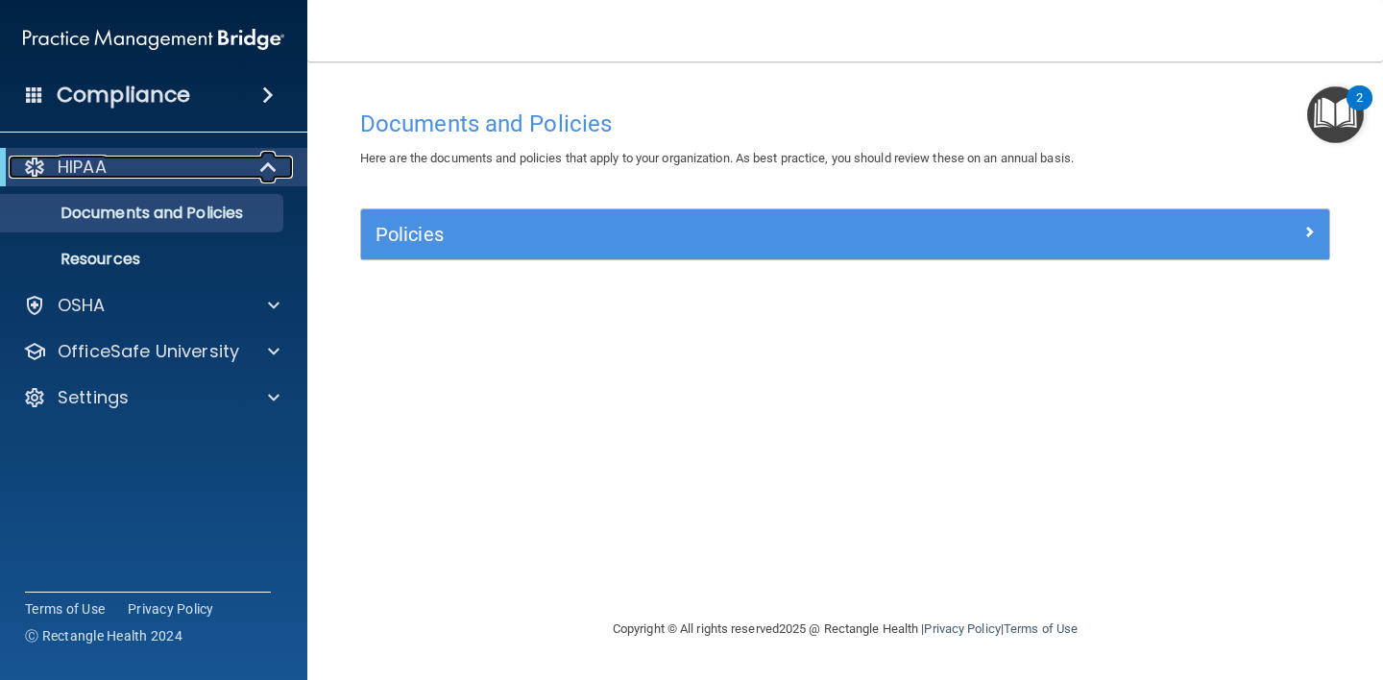
click at [271, 163] on span at bounding box center [270, 167] width 16 height 23
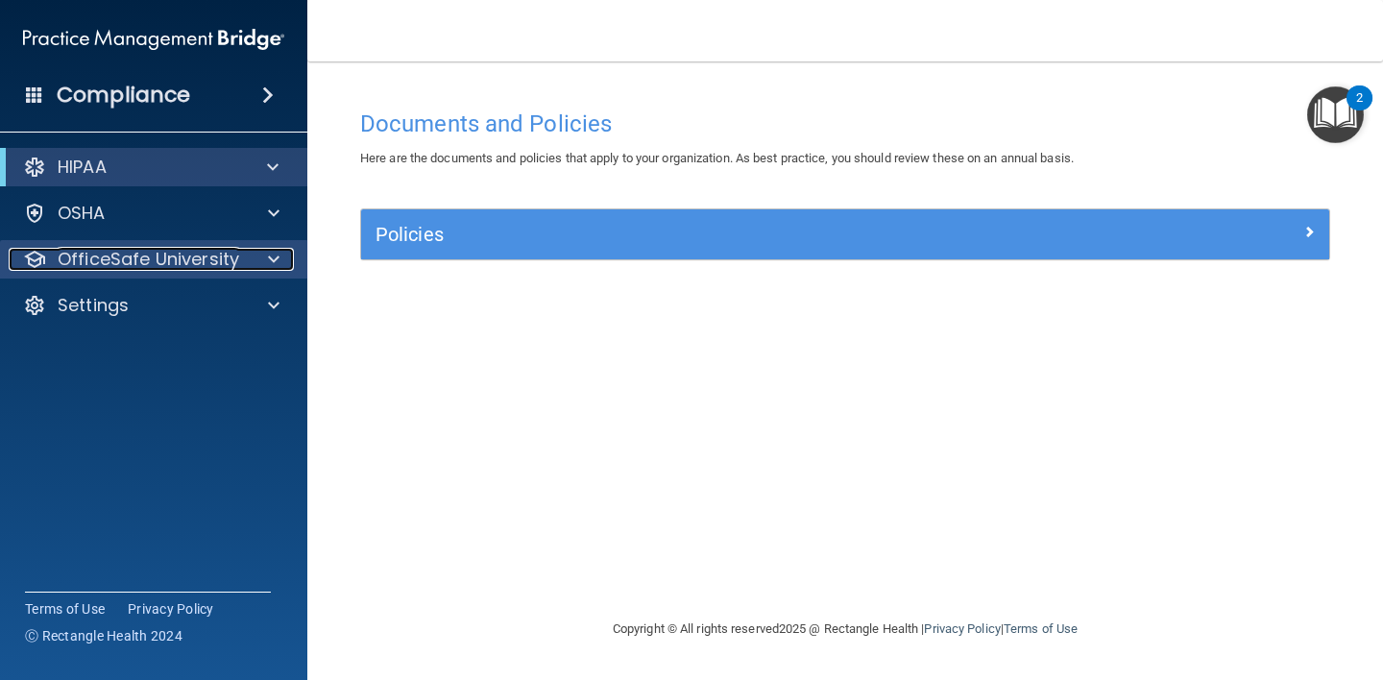
click at [271, 257] on span at bounding box center [274, 259] width 12 height 23
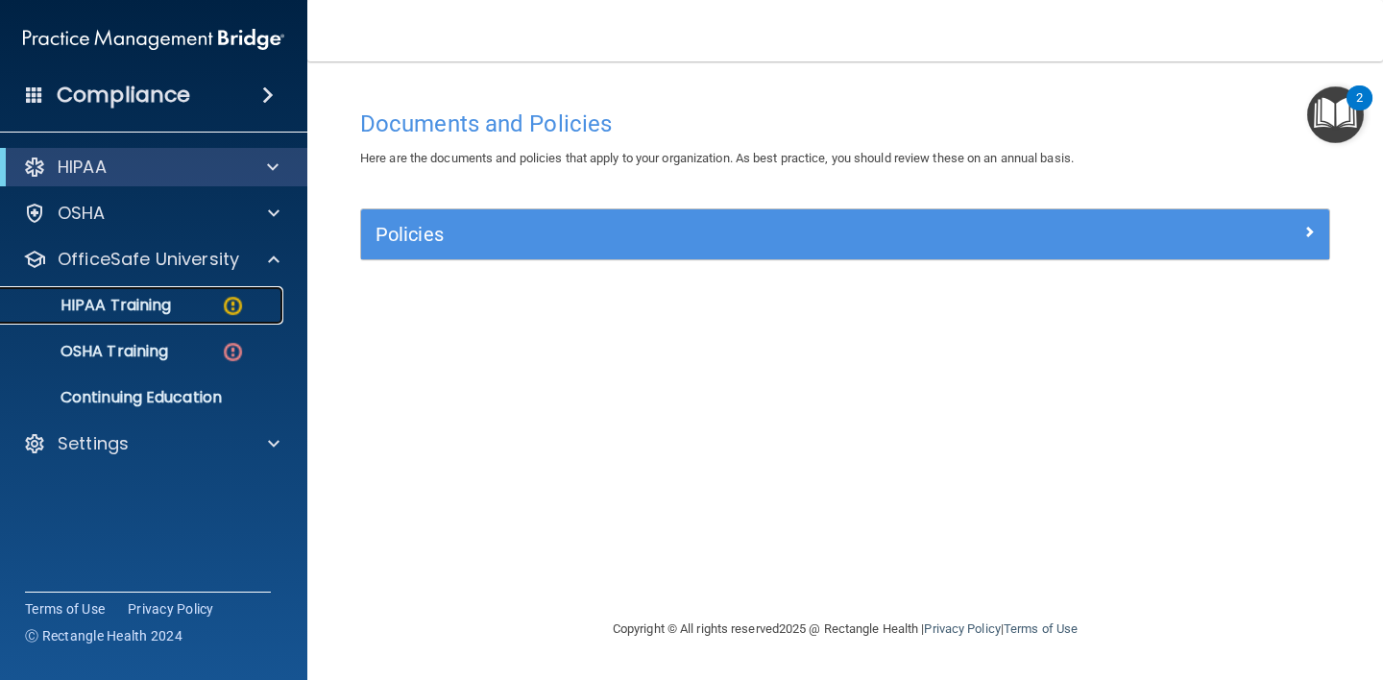
click at [158, 311] on p "HIPAA Training" at bounding box center [91, 305] width 158 height 19
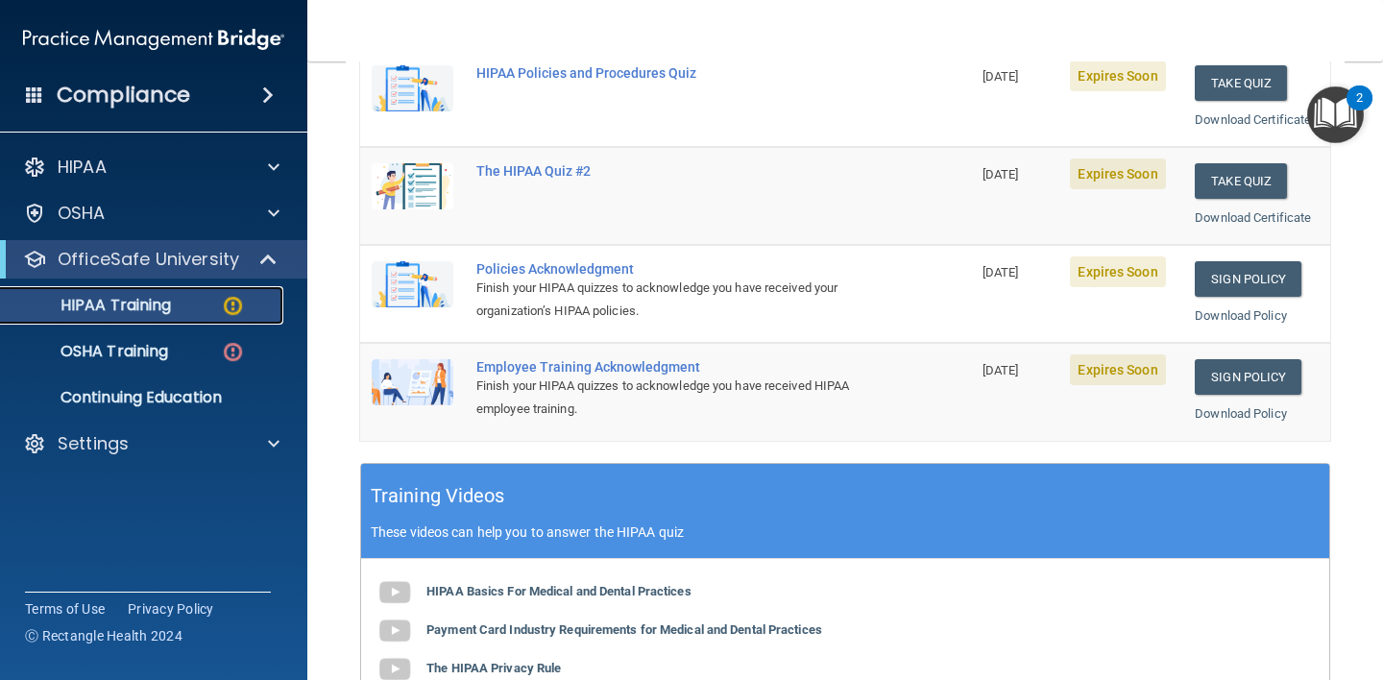
scroll to position [210, 0]
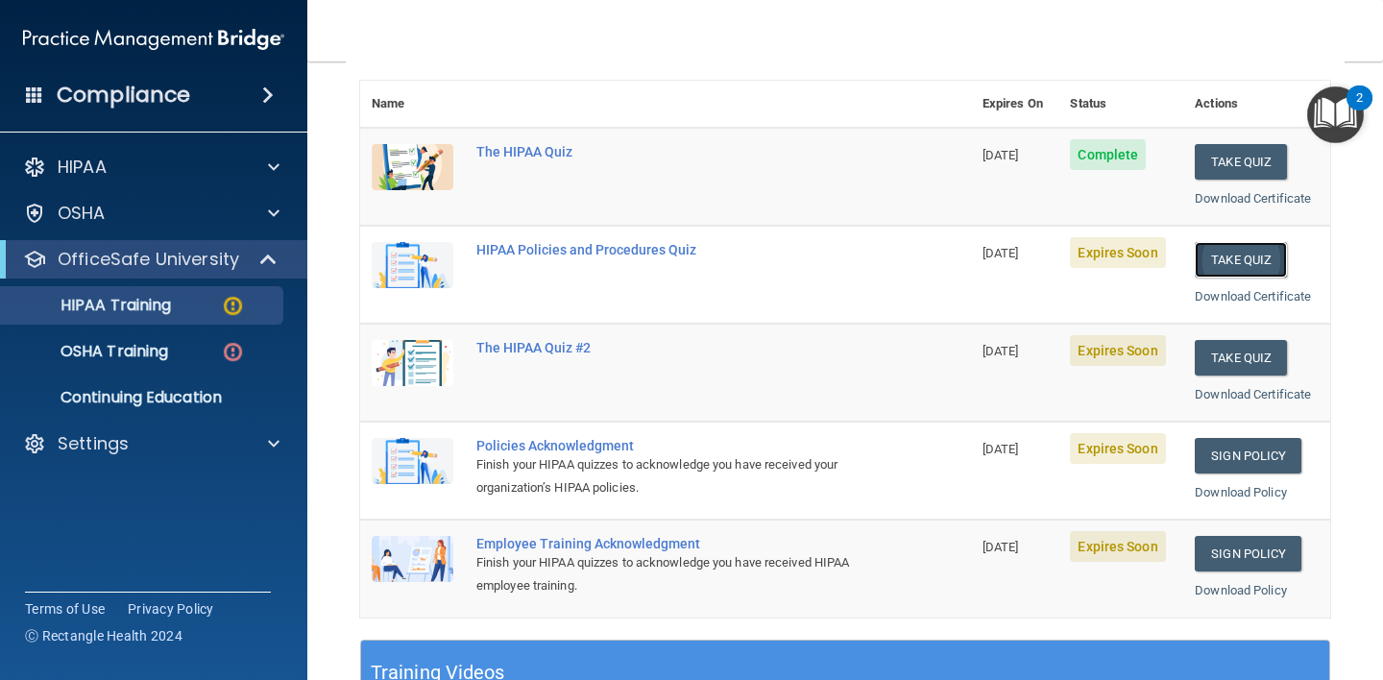
click at [1229, 255] on button "Take Quiz" at bounding box center [1240, 260] width 92 height 36
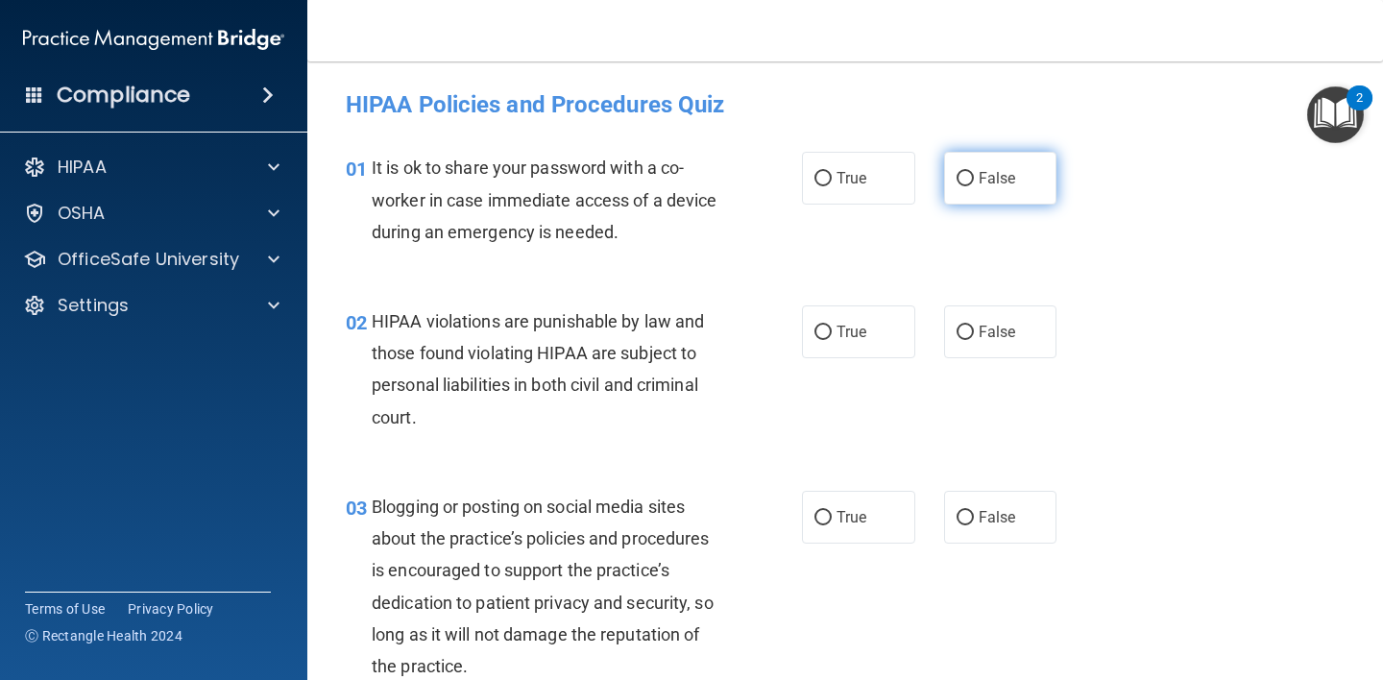
click at [960, 181] on input "False" at bounding box center [964, 179] width 17 height 14
radio input "true"
drag, startPoint x: 827, startPoint y: 329, endPoint x: 846, endPoint y: 421, distance: 94.2
click at [826, 329] on label "True" at bounding box center [858, 331] width 113 height 53
click at [826, 329] on input "True" at bounding box center [822, 332] width 17 height 14
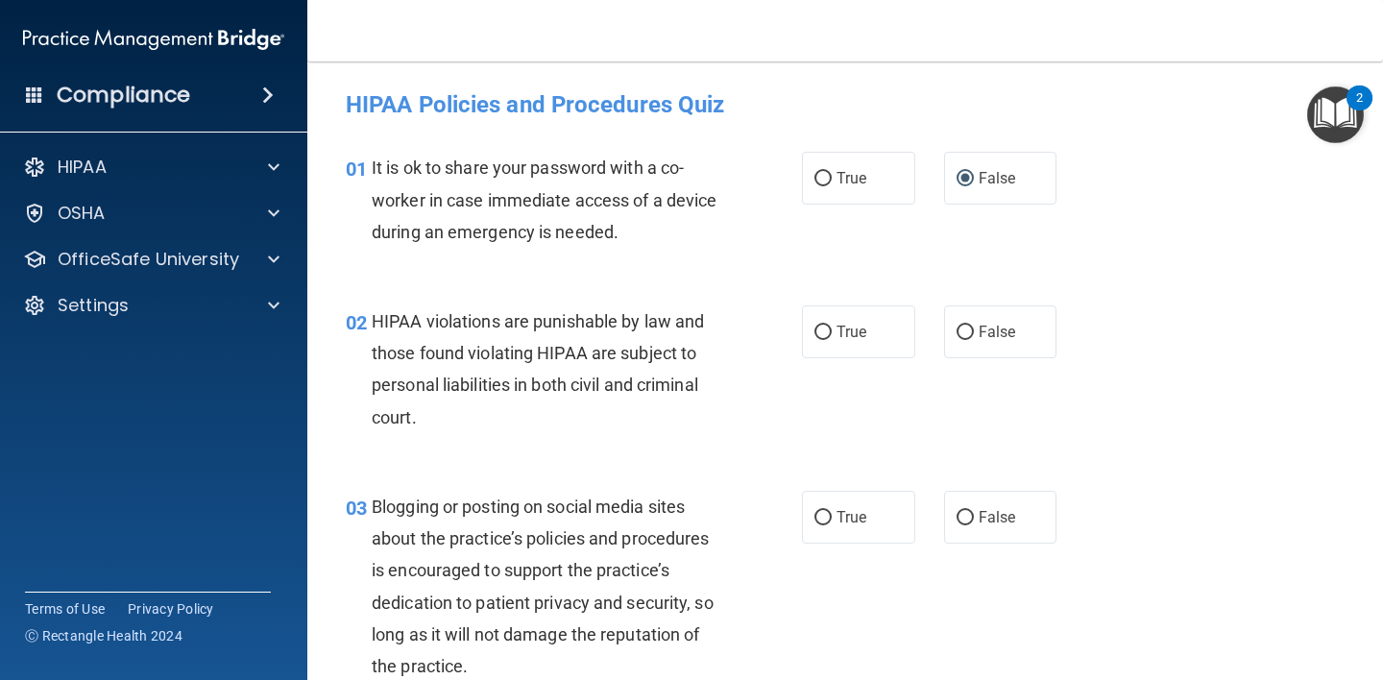
radio input "true"
click at [827, 513] on label "True" at bounding box center [858, 517] width 113 height 53
click at [827, 513] on input "True" at bounding box center [822, 518] width 17 height 14
radio input "true"
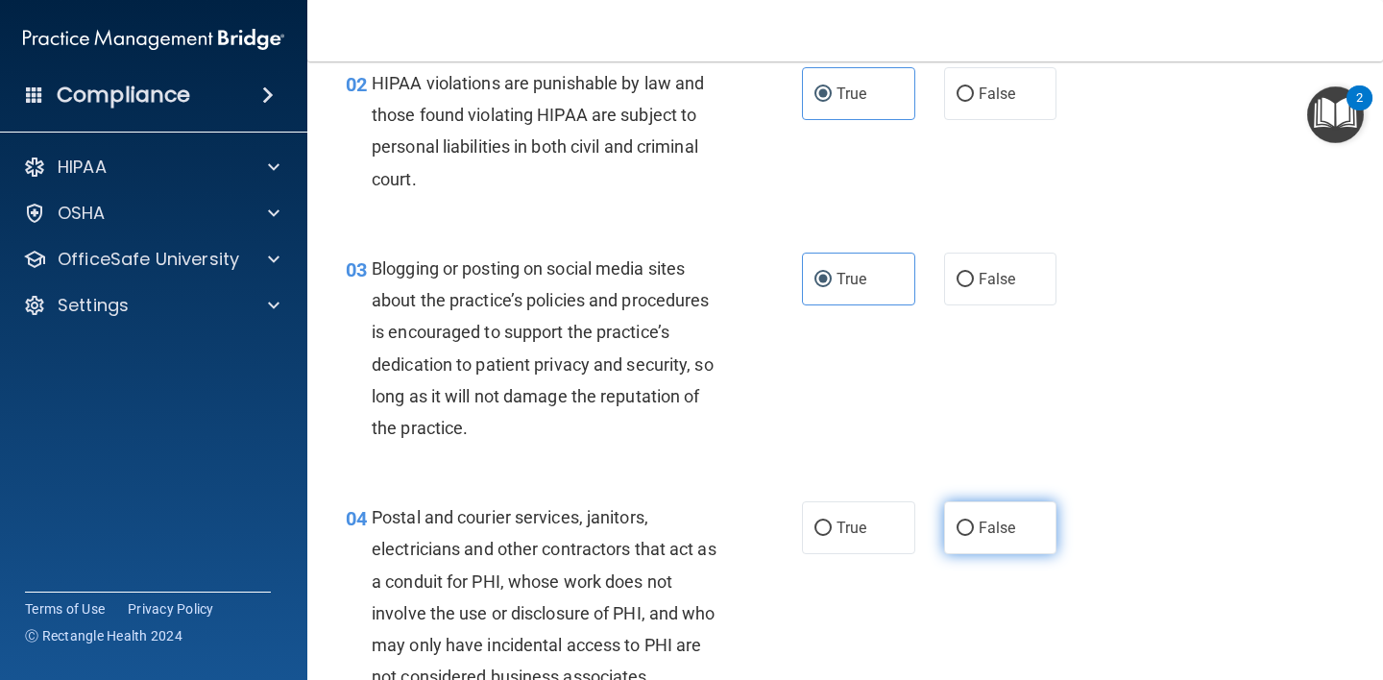
scroll to position [252, 0]
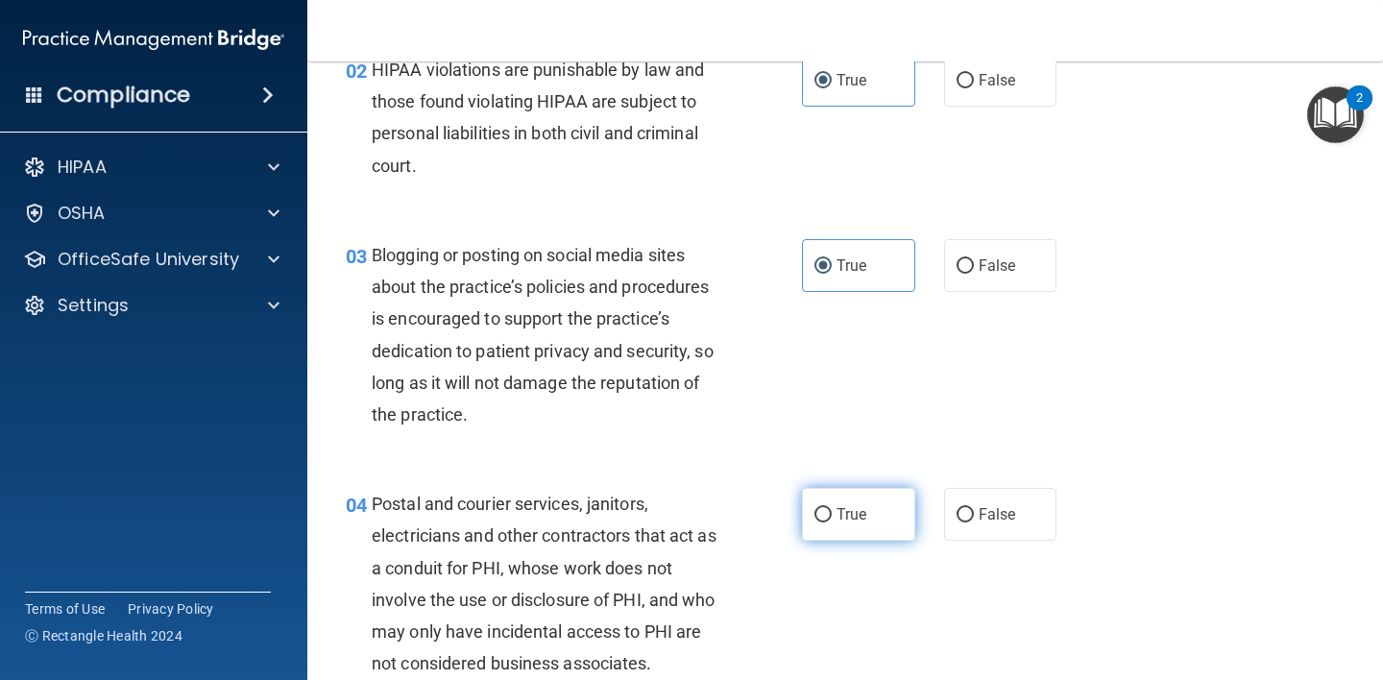
click at [818, 515] on input "True" at bounding box center [822, 515] width 17 height 14
radio input "true"
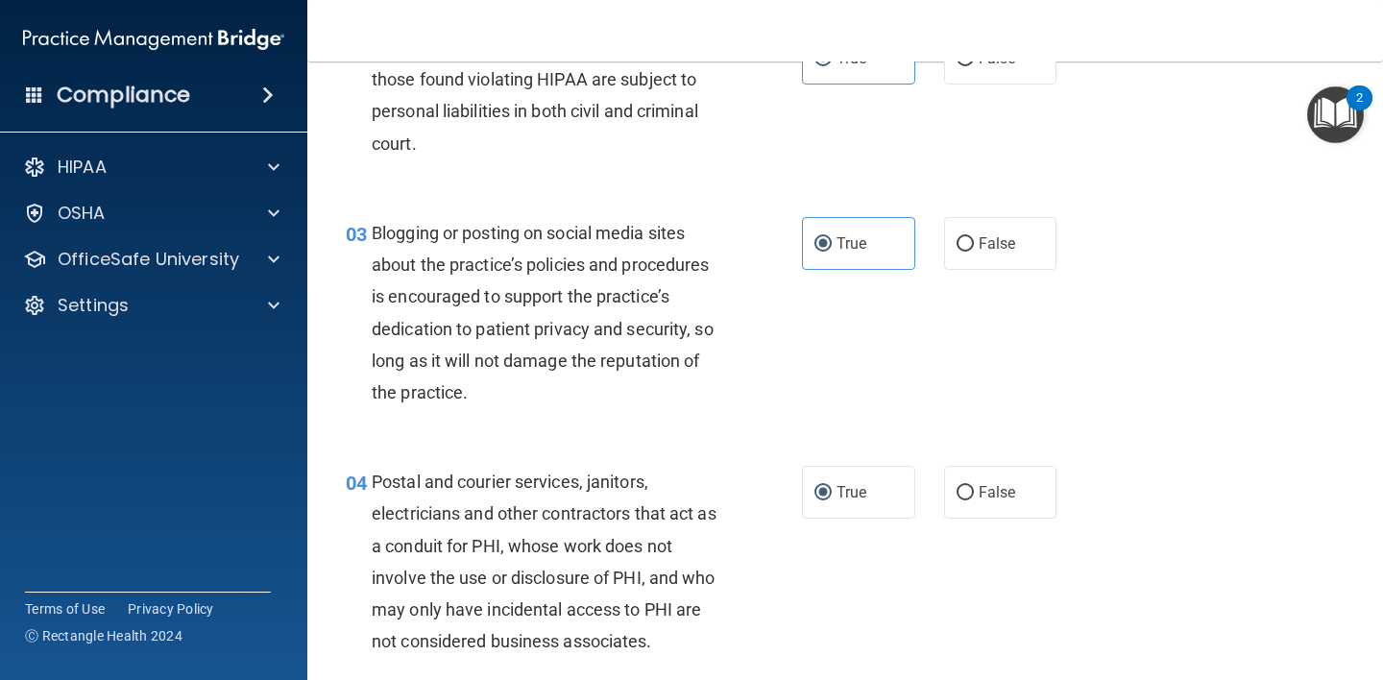
scroll to position [562, 0]
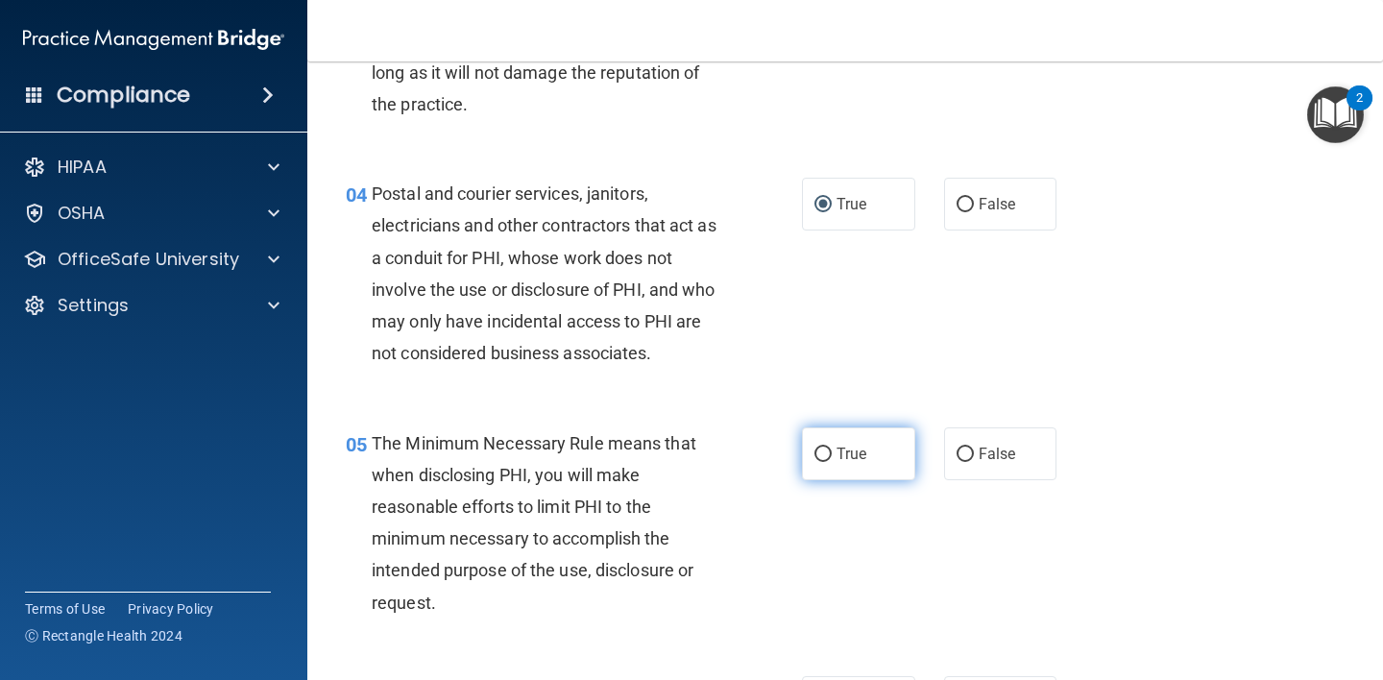
click at [816, 460] on input "True" at bounding box center [822, 454] width 17 height 14
radio input "true"
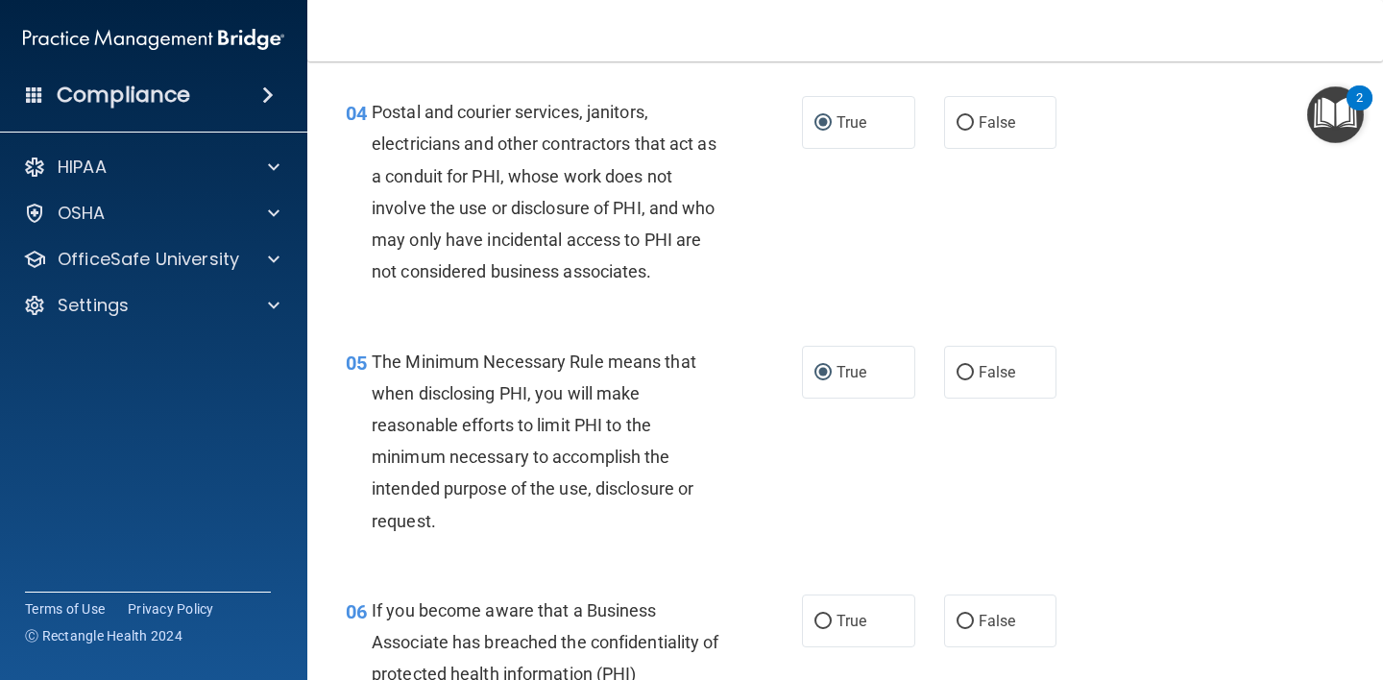
scroll to position [662, 0]
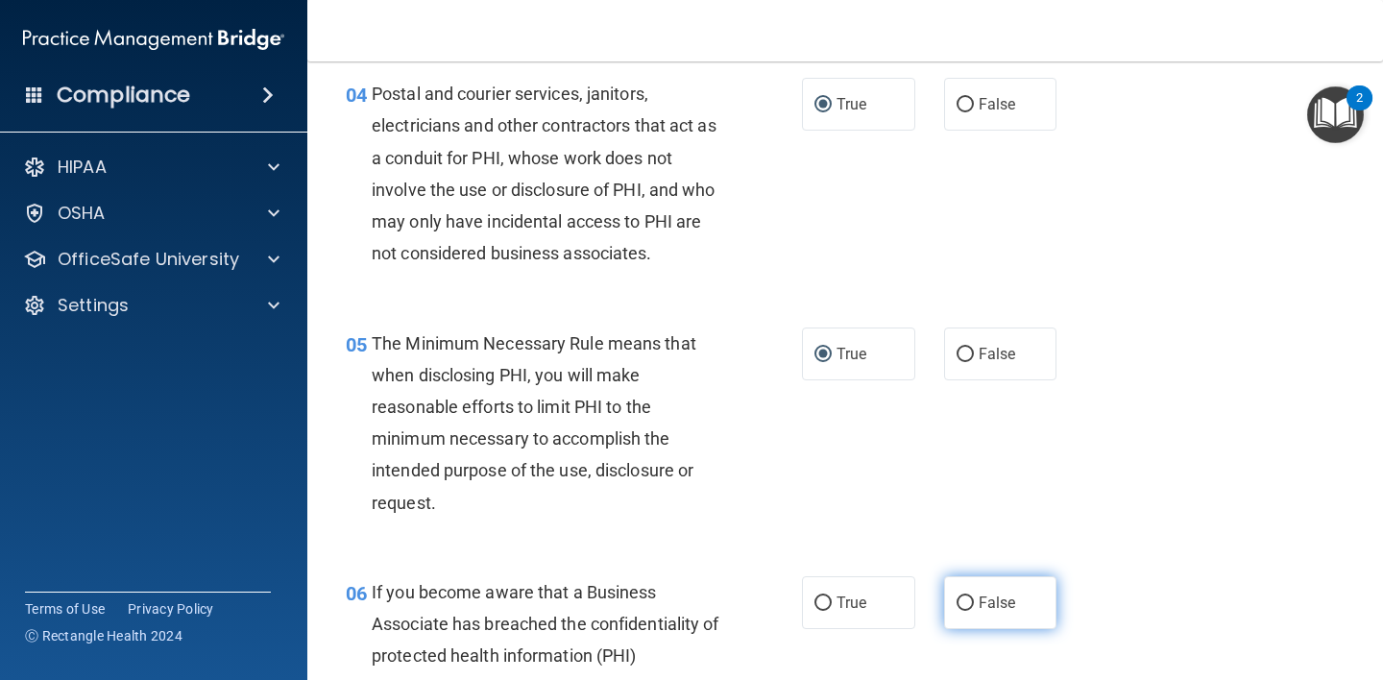
click at [956, 604] on input "False" at bounding box center [964, 603] width 17 height 14
radio input "true"
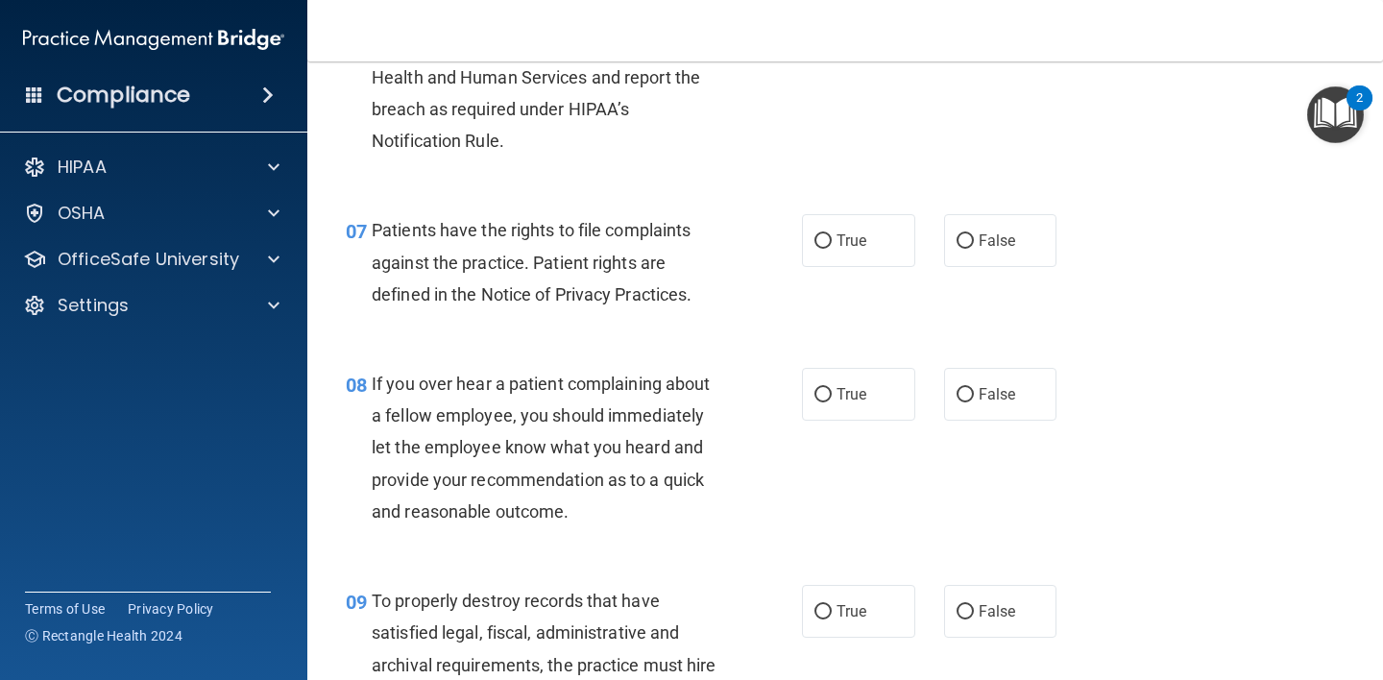
scroll to position [1369, 0]
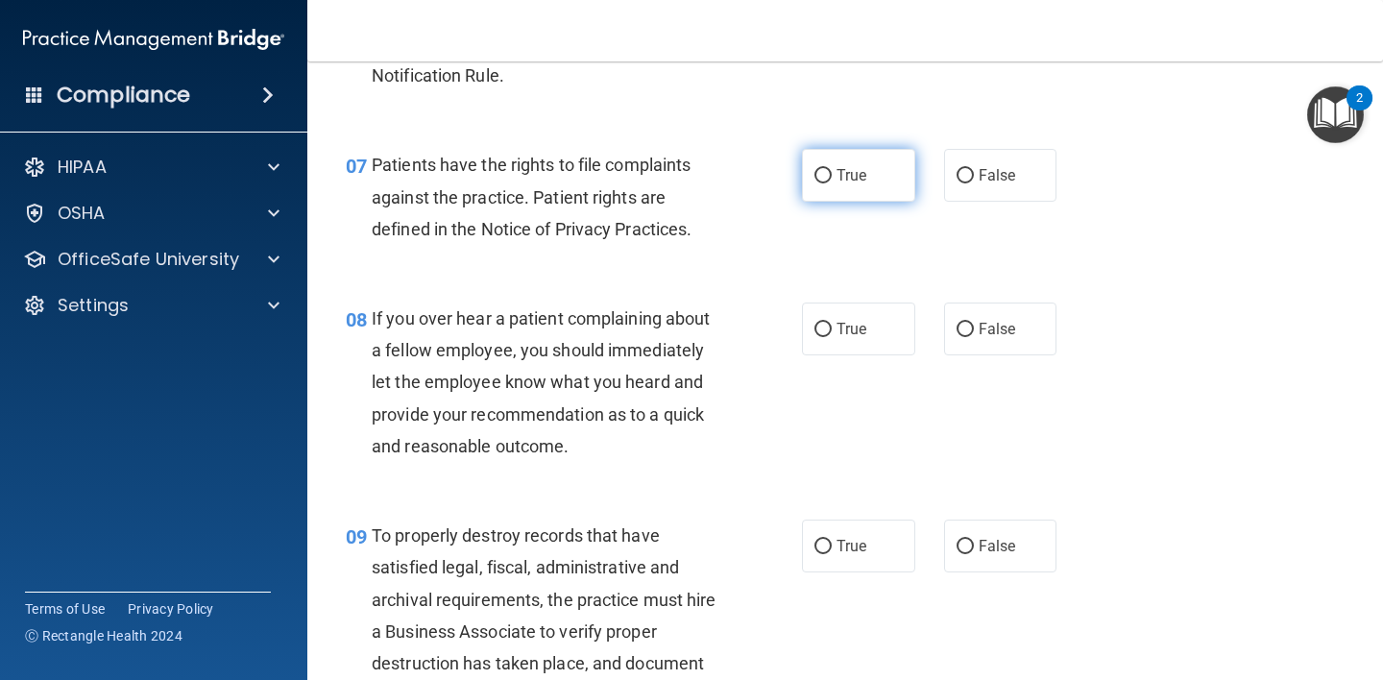
click at [822, 174] on input "True" at bounding box center [822, 176] width 17 height 14
radio input "true"
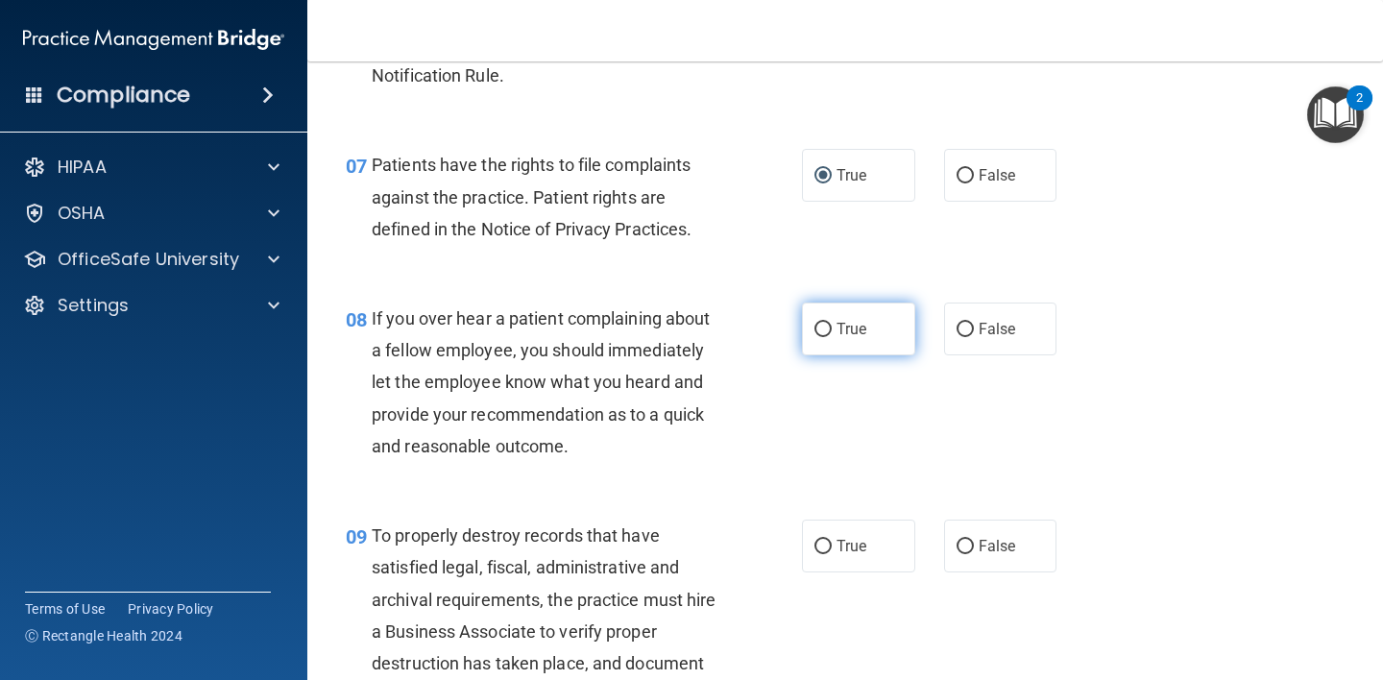
click at [806, 336] on label "True" at bounding box center [858, 328] width 113 height 53
click at [814, 336] on input "True" at bounding box center [822, 330] width 17 height 14
radio input "true"
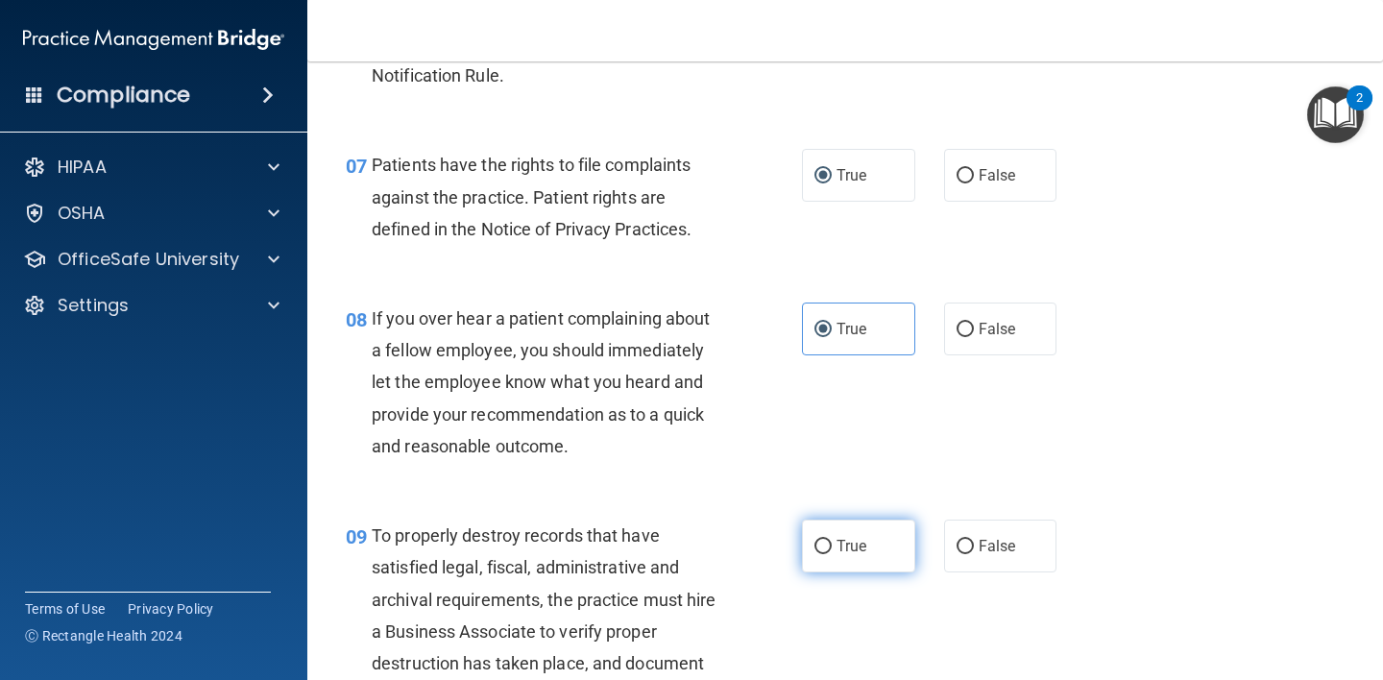
click at [824, 543] on input "True" at bounding box center [822, 547] width 17 height 14
radio input "true"
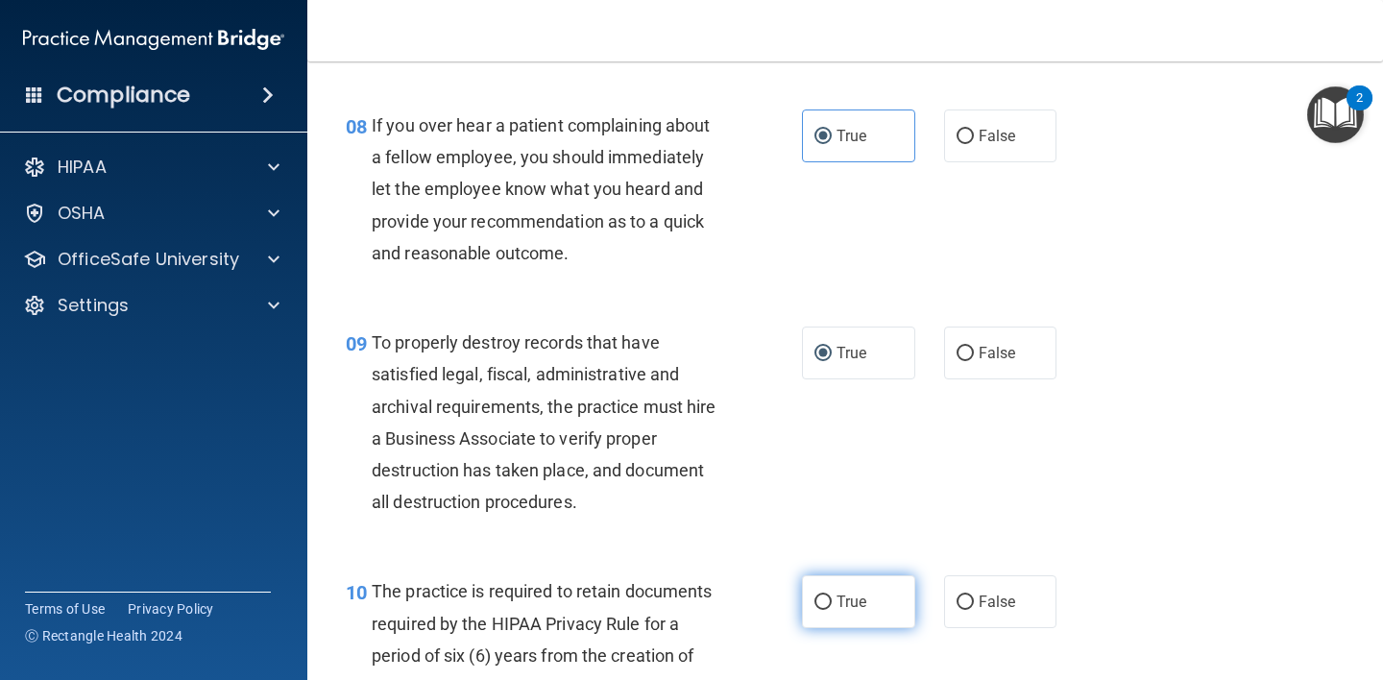
scroll to position [1596, 0]
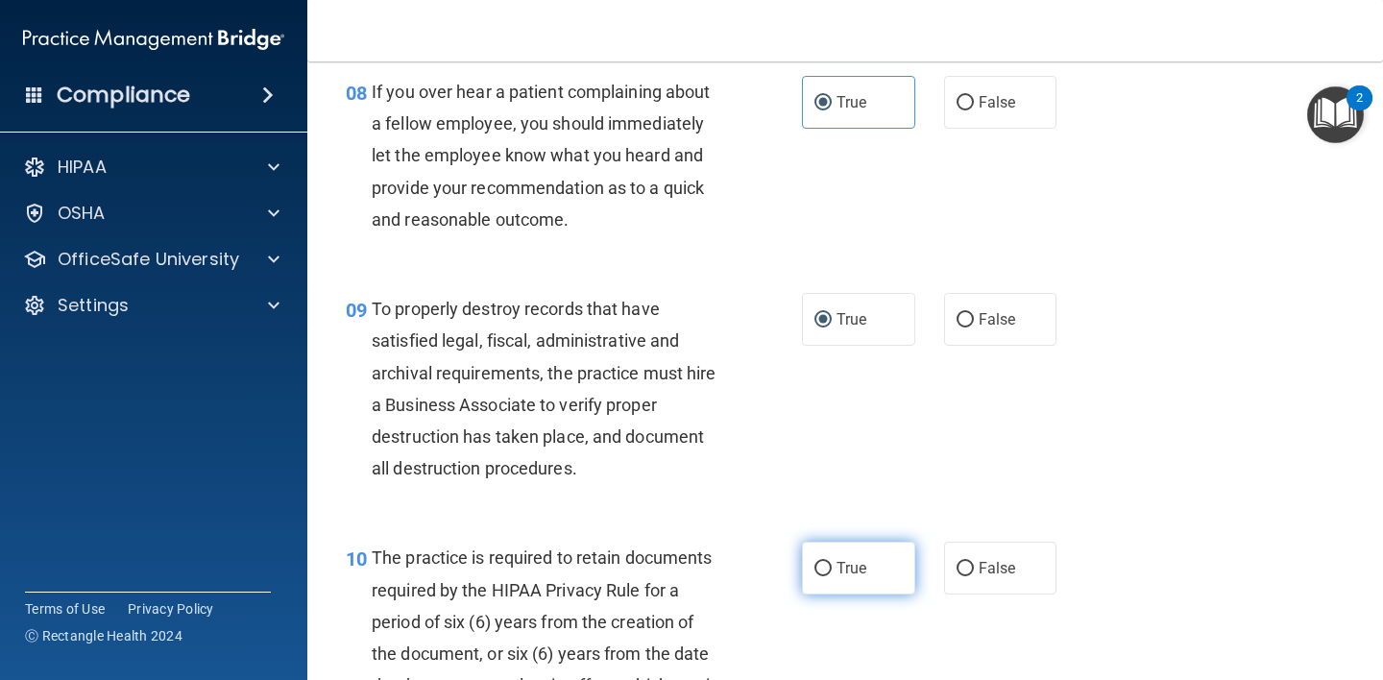
click at [814, 573] on input "True" at bounding box center [822, 569] width 17 height 14
radio input "true"
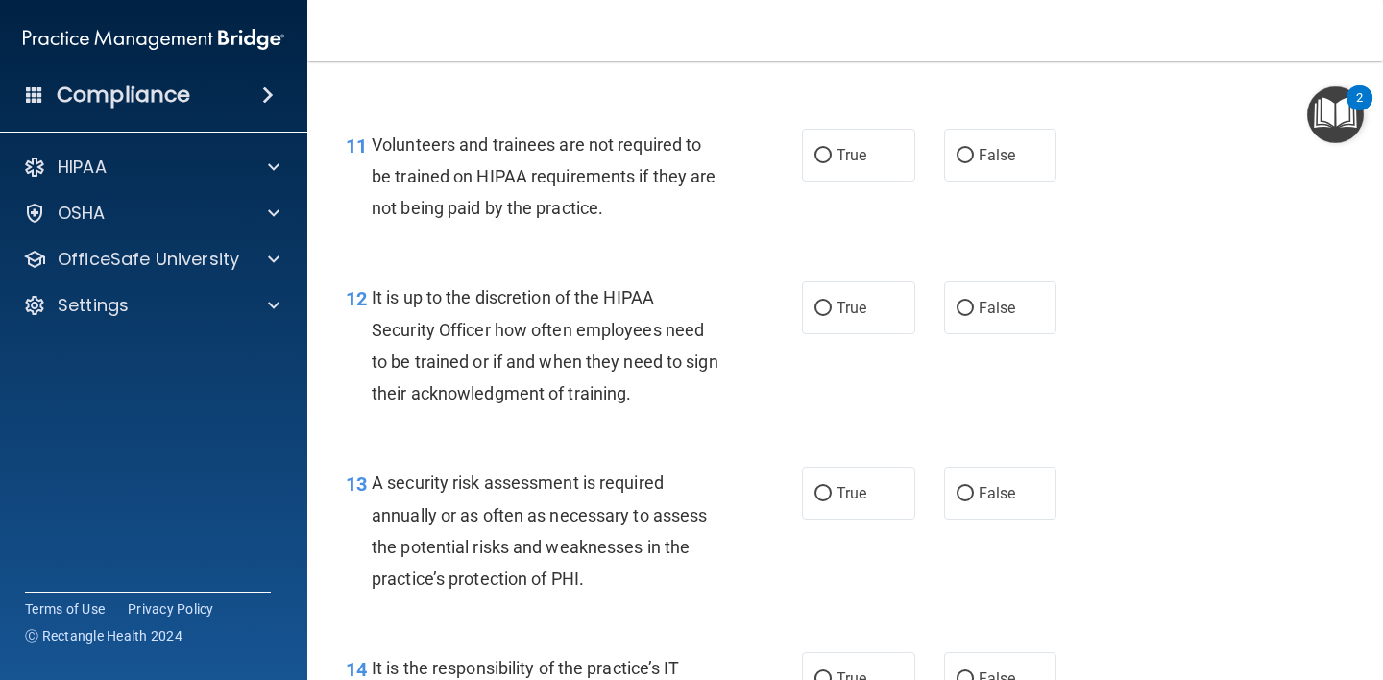
scroll to position [2179, 0]
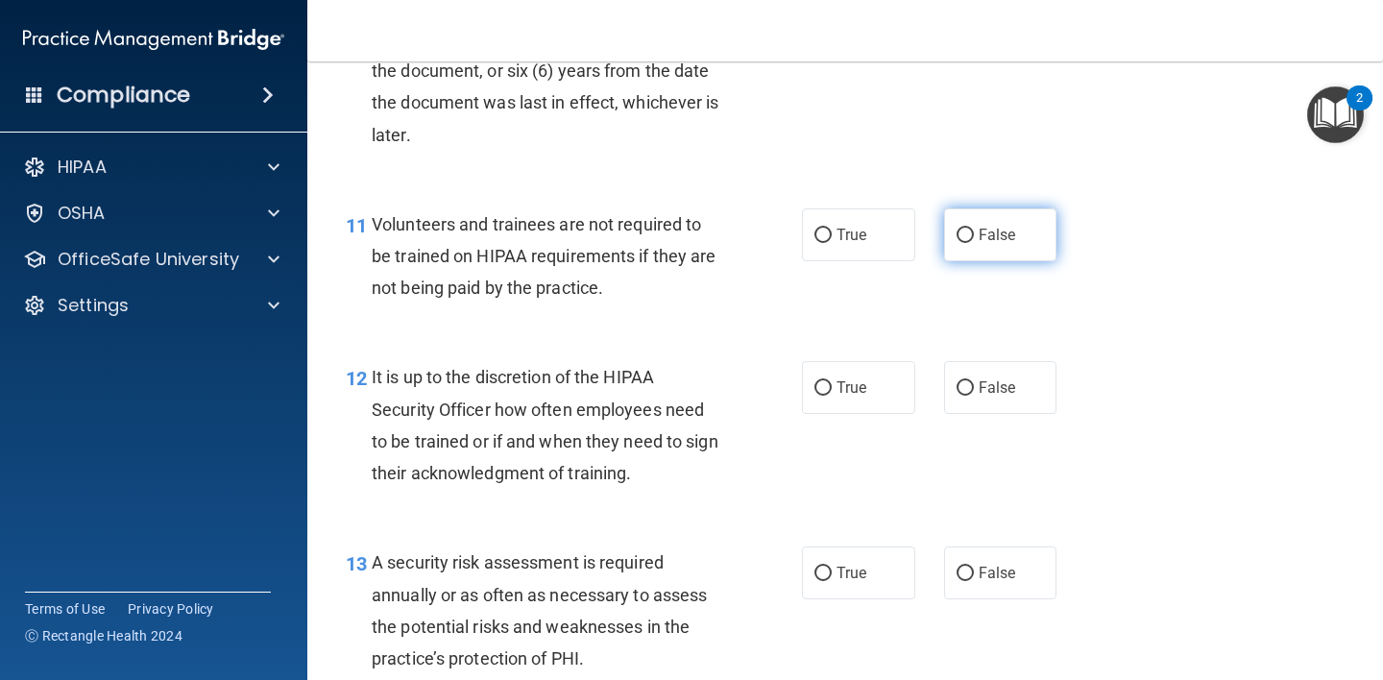
click at [963, 228] on label "False" at bounding box center [1000, 234] width 113 height 53
click at [963, 229] on input "False" at bounding box center [964, 236] width 17 height 14
radio input "true"
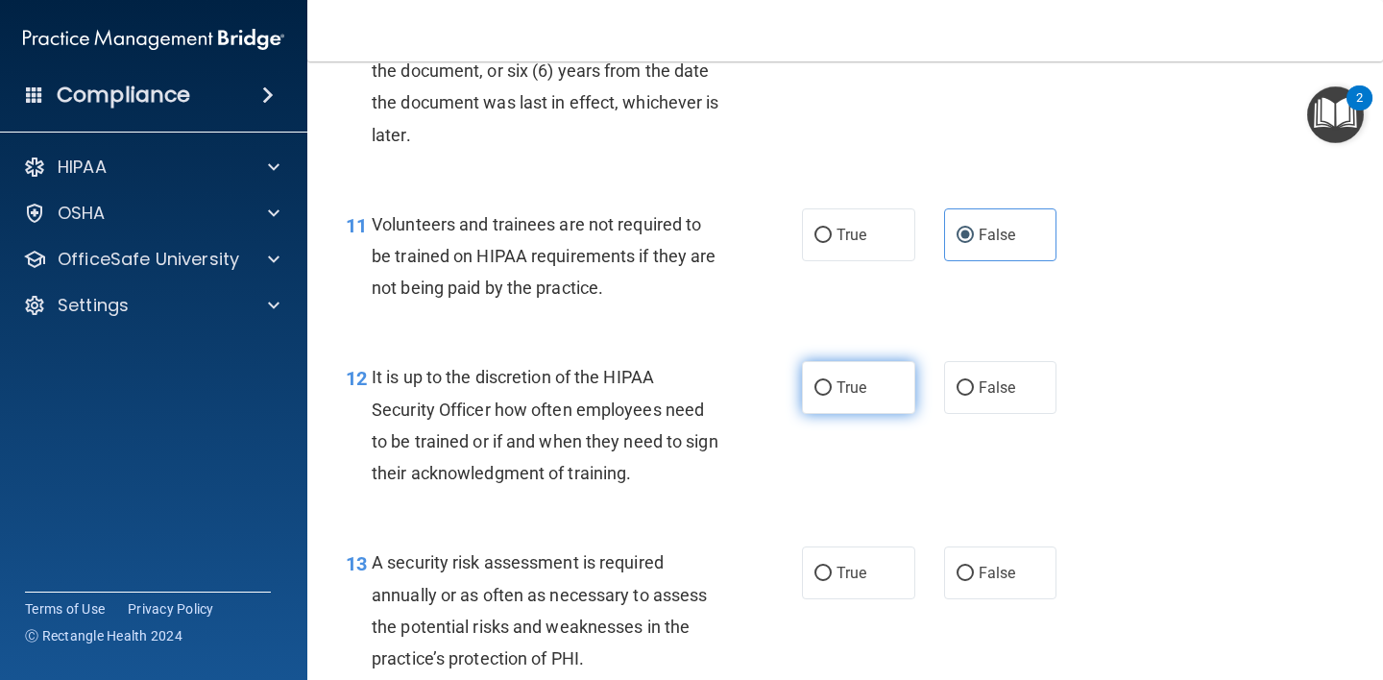
click at [824, 386] on input "True" at bounding box center [822, 388] width 17 height 14
radio input "true"
click at [963, 575] on input "False" at bounding box center [964, 573] width 17 height 14
radio input "true"
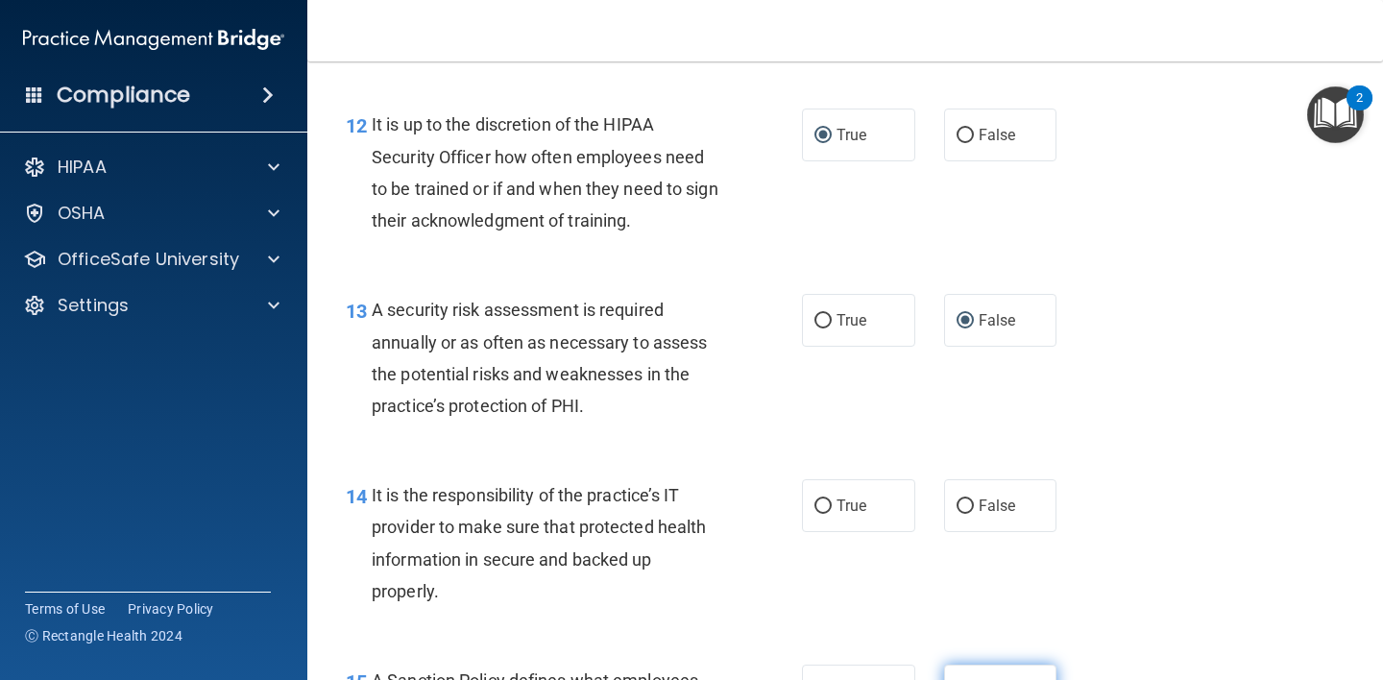
scroll to position [2576, 0]
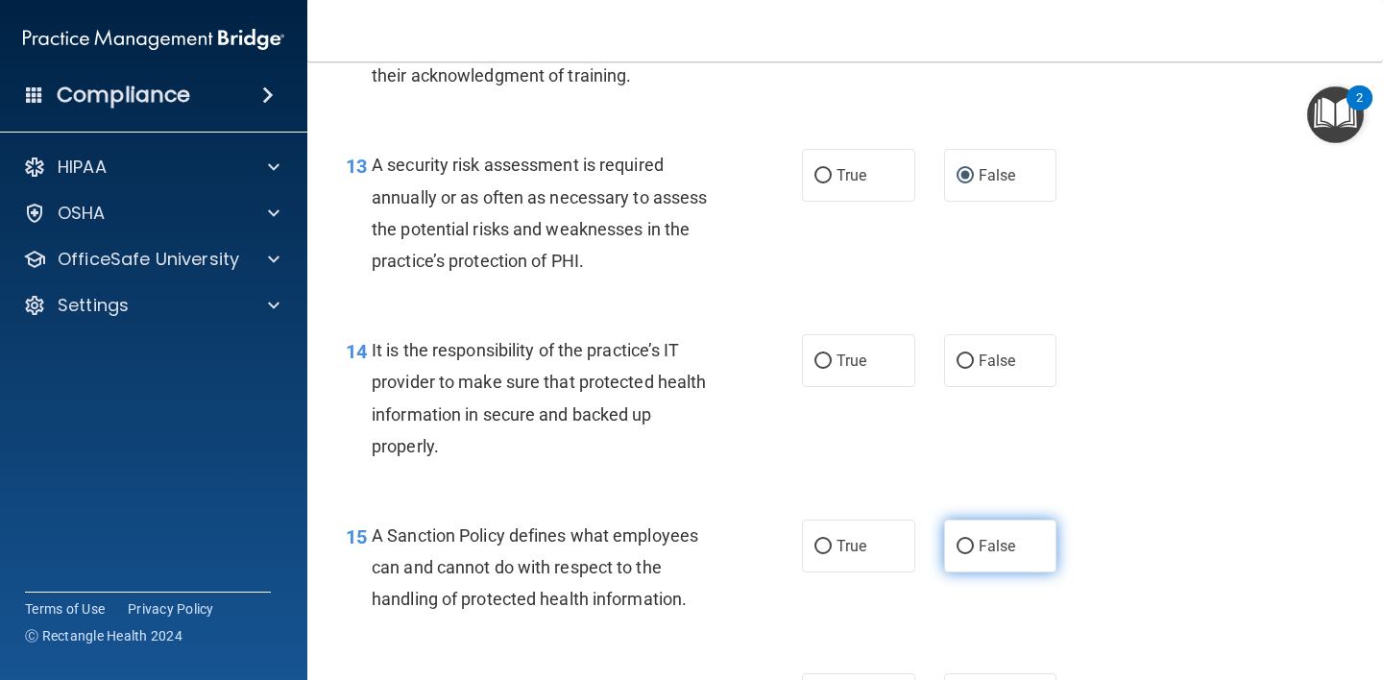
click at [956, 547] on input "False" at bounding box center [964, 547] width 17 height 14
radio input "true"
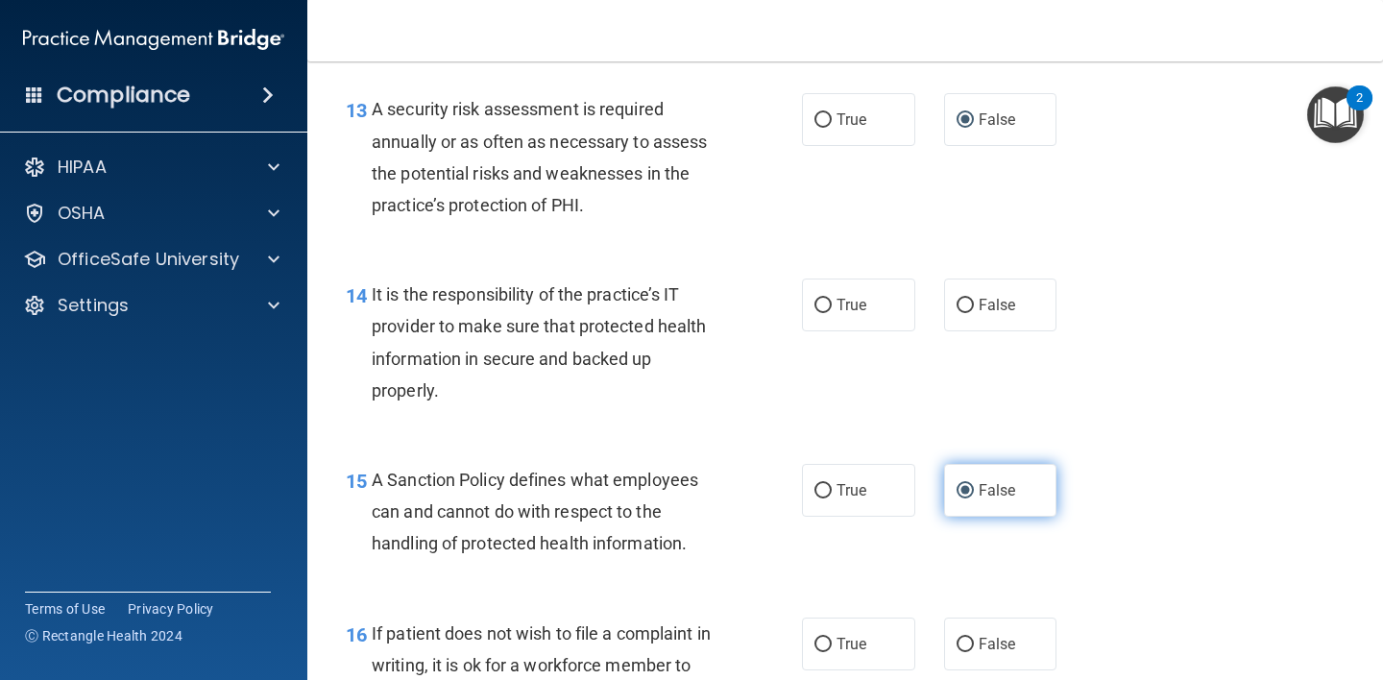
scroll to position [2745, 0]
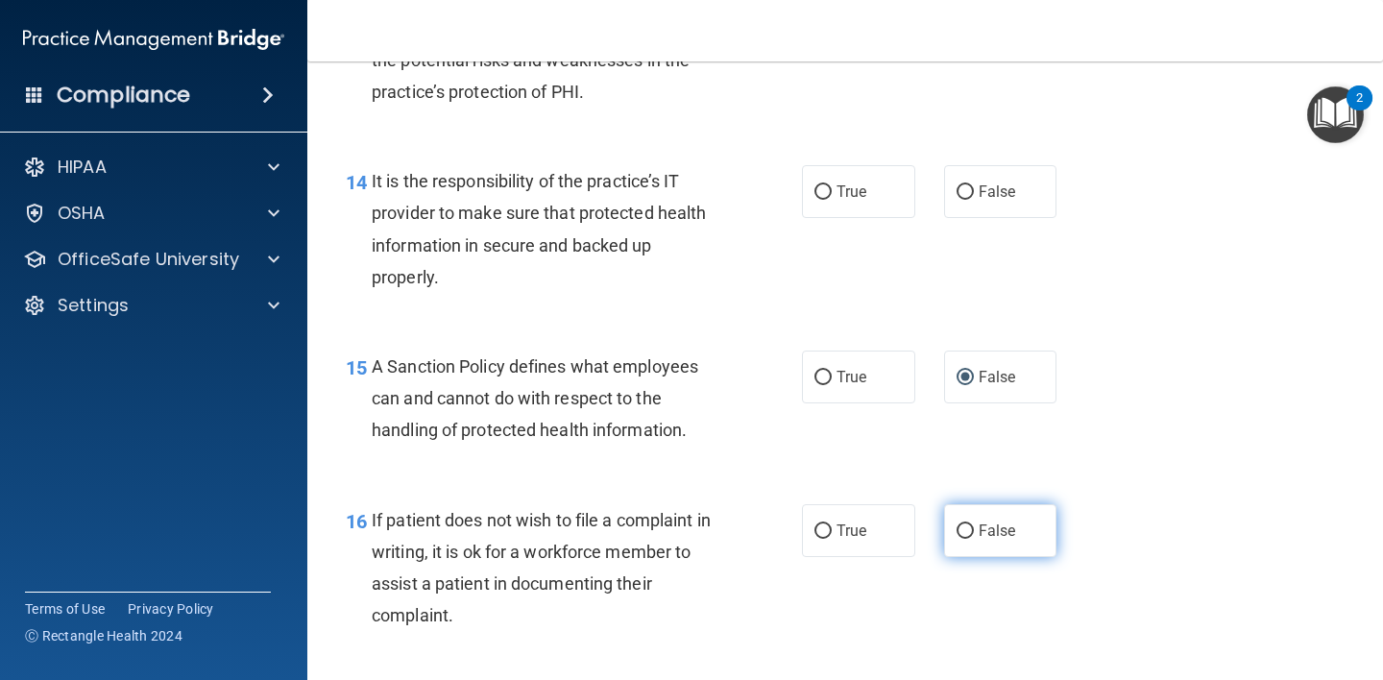
click at [951, 545] on label "False" at bounding box center [1000, 530] width 113 height 53
click at [956, 539] on input "False" at bounding box center [964, 531] width 17 height 14
radio input "true"
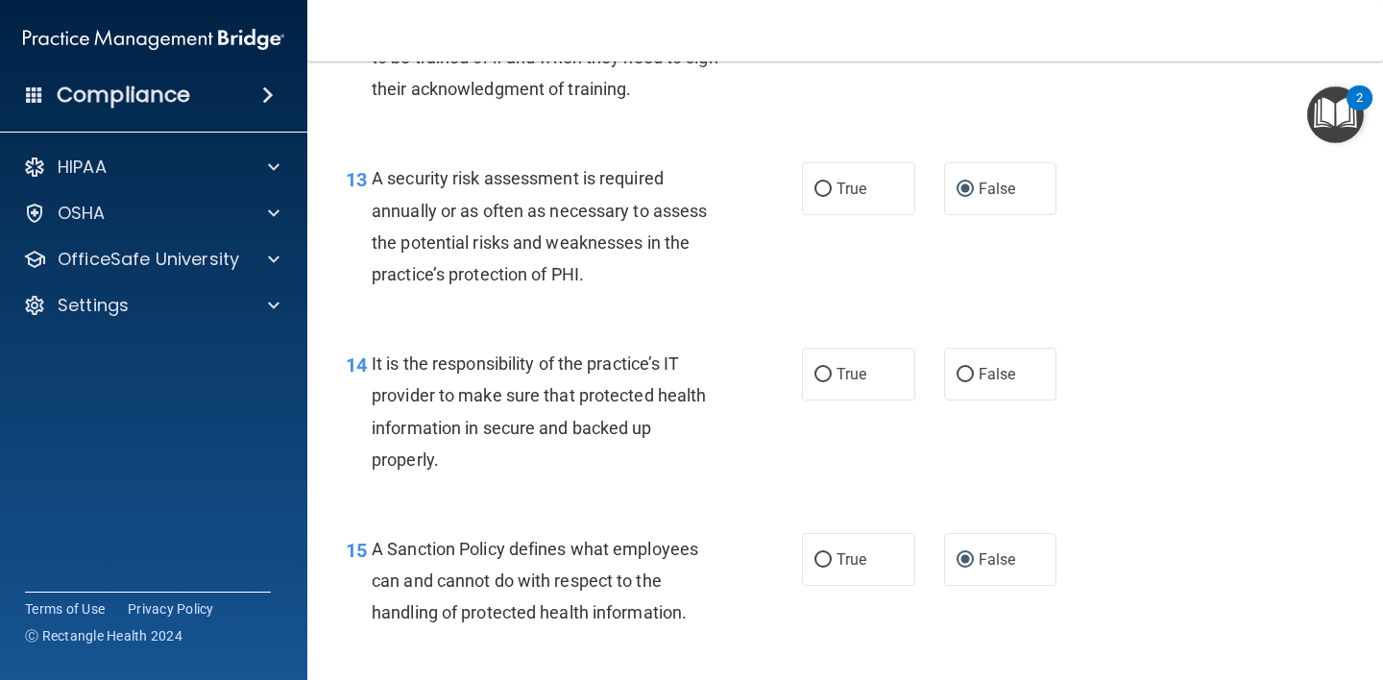
scroll to position [2564, 0]
click at [814, 379] on input "True" at bounding box center [822, 374] width 17 height 14
radio input "true"
click at [814, 553] on input "True" at bounding box center [822, 559] width 17 height 14
radio input "true"
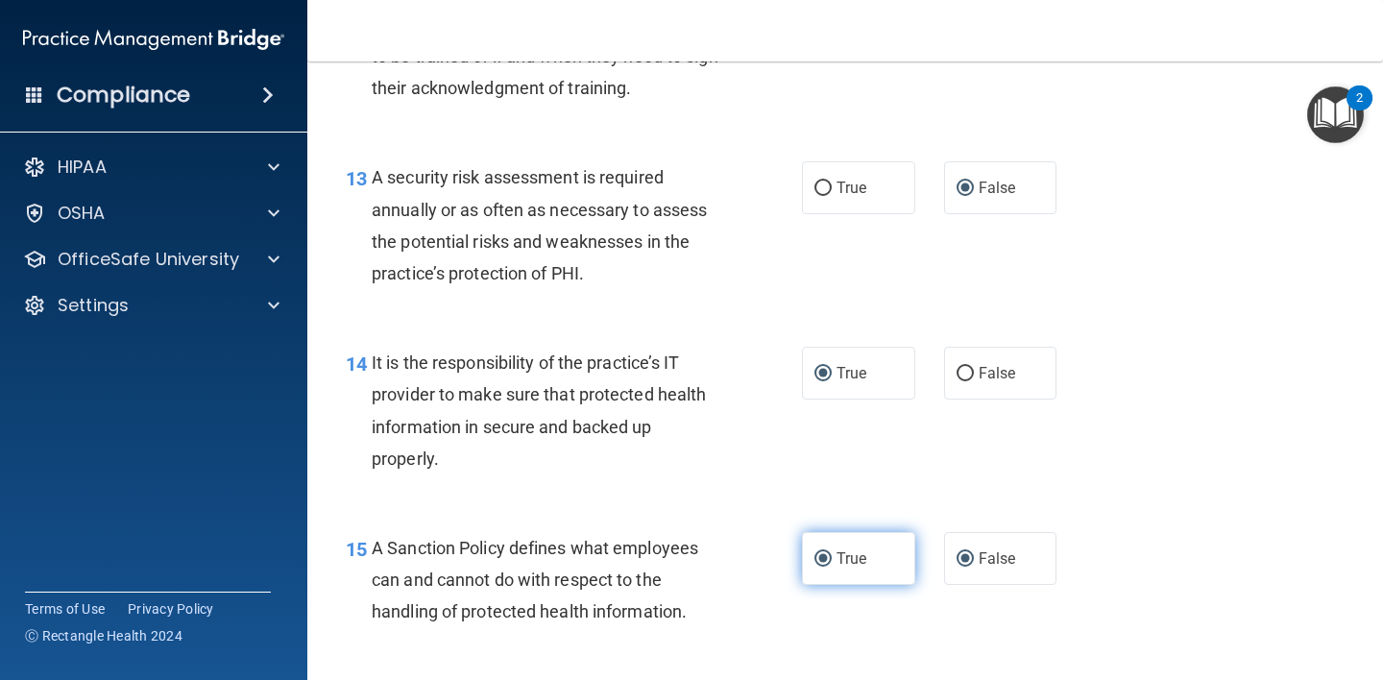
radio input "false"
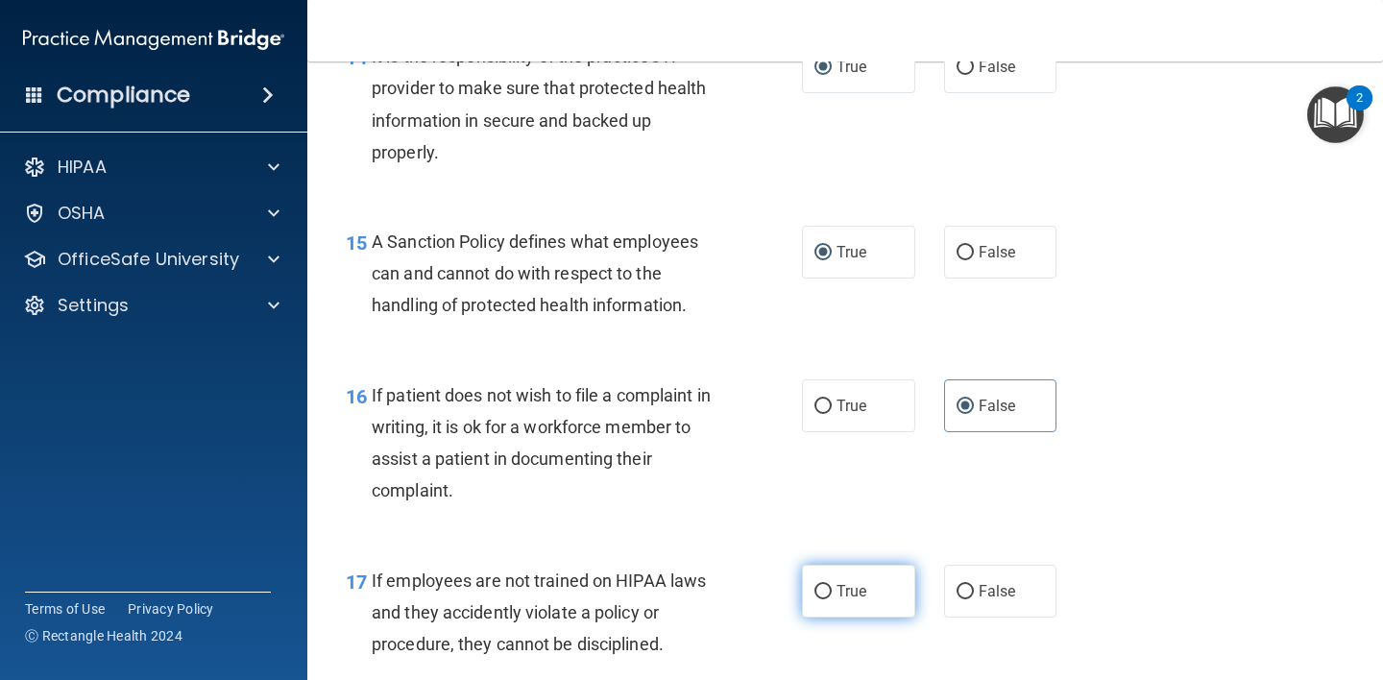
scroll to position [2968, 0]
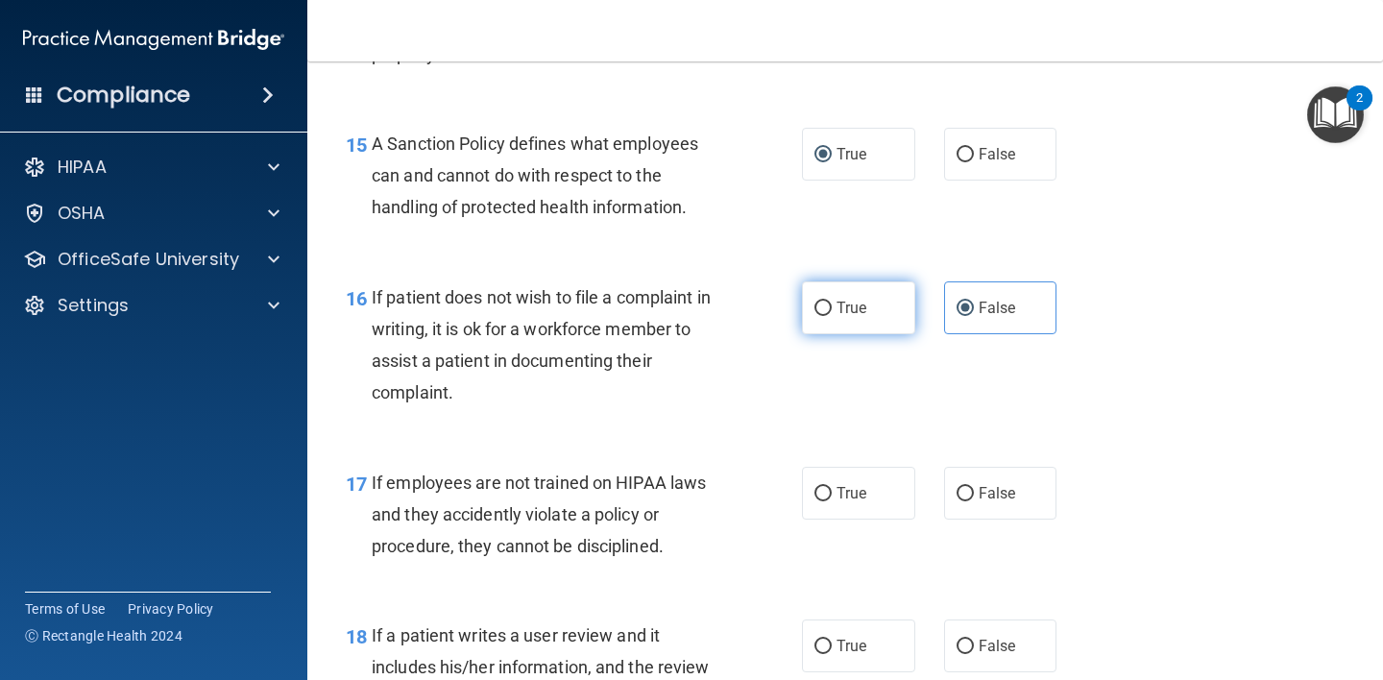
click at [820, 313] on input "True" at bounding box center [822, 308] width 17 height 14
radio input "true"
radio input "false"
drag, startPoint x: 829, startPoint y: 503, endPoint x: 839, endPoint y: 594, distance: 91.8
click at [829, 504] on label "True" at bounding box center [858, 493] width 113 height 53
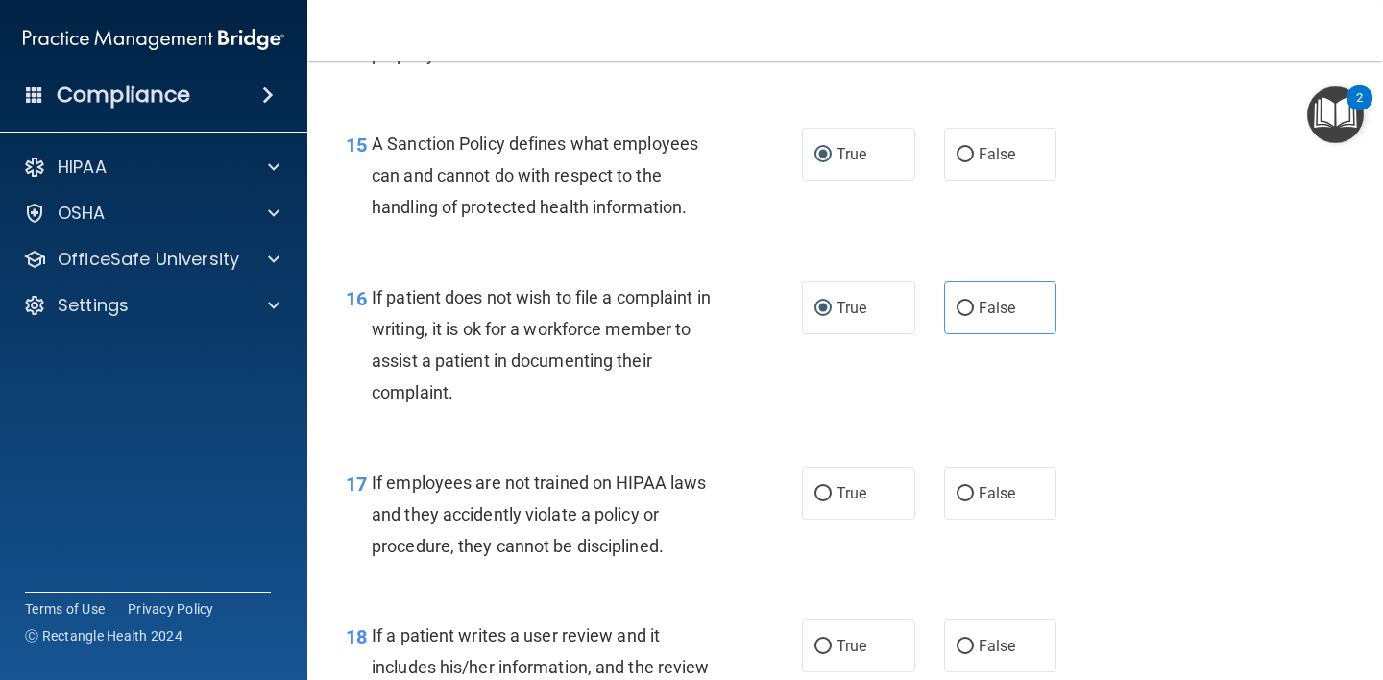
click at [829, 501] on input "True" at bounding box center [822, 494] width 17 height 14
radio input "true"
click at [822, 646] on input "True" at bounding box center [822, 646] width 17 height 14
radio input "true"
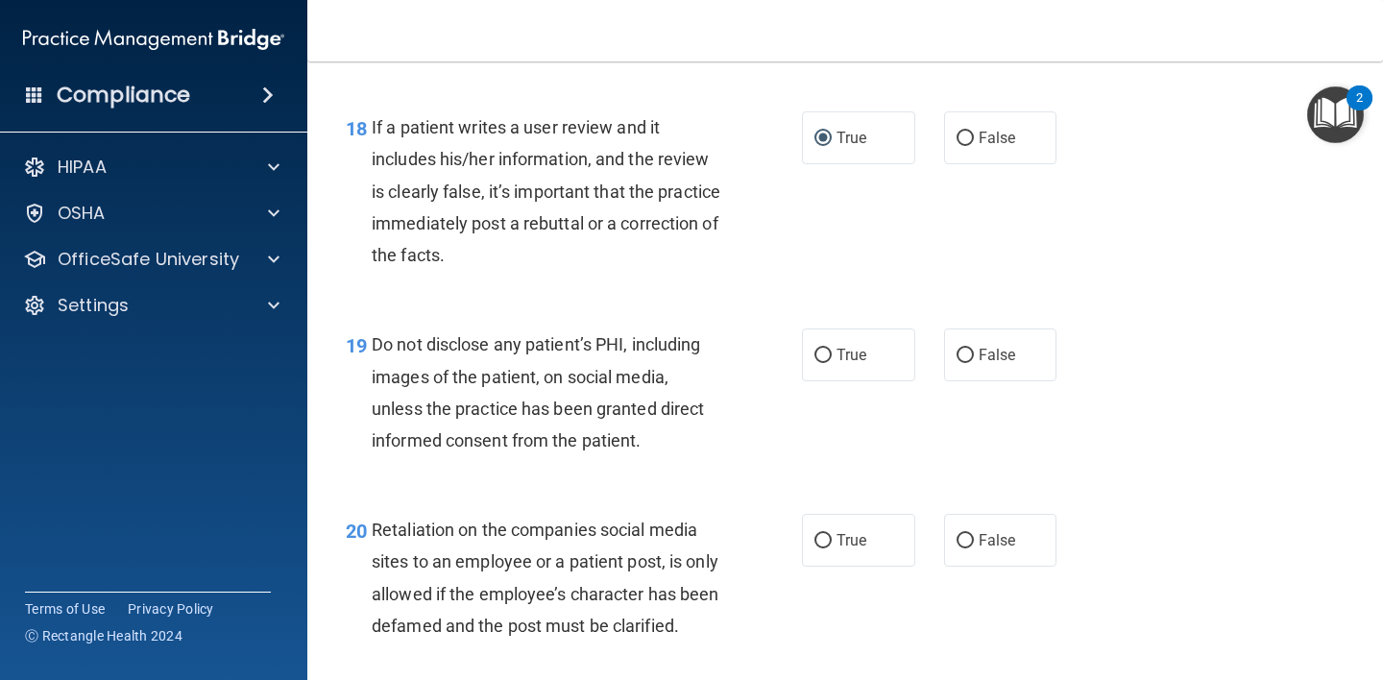
scroll to position [3455, 0]
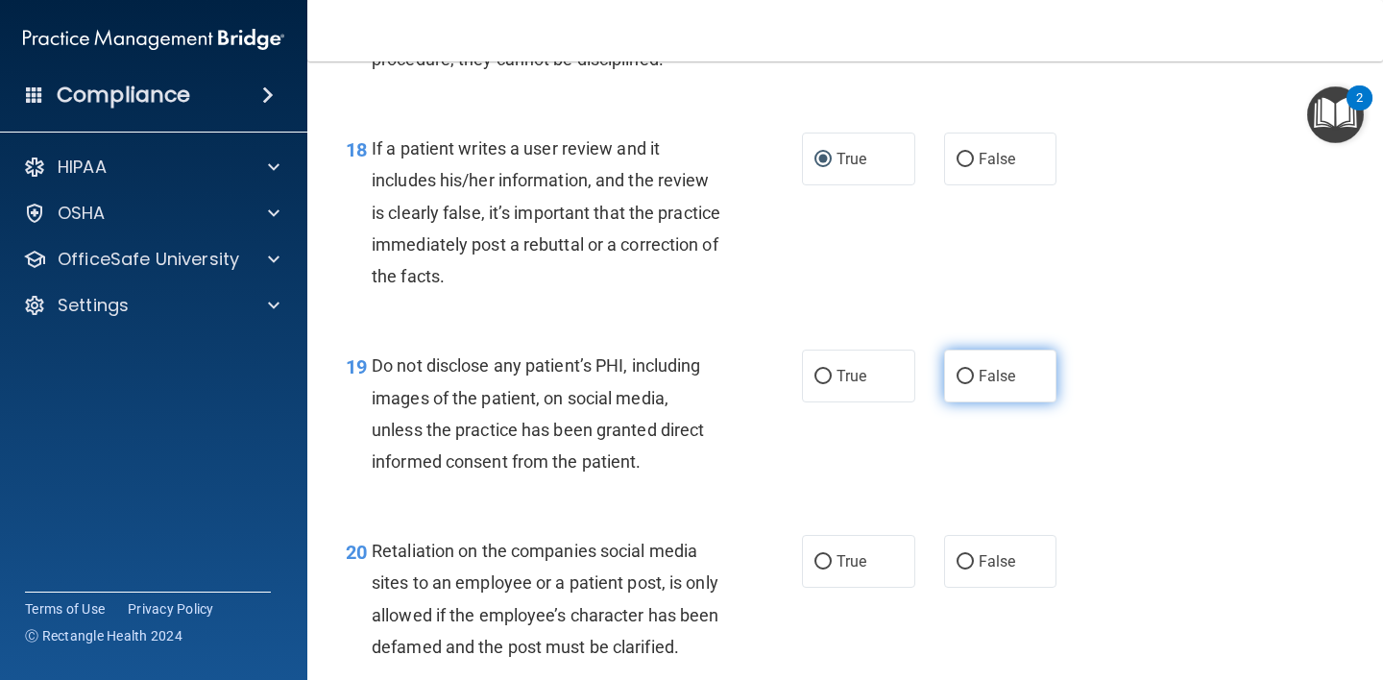
click at [957, 379] on input "False" at bounding box center [964, 377] width 17 height 14
radio input "true"
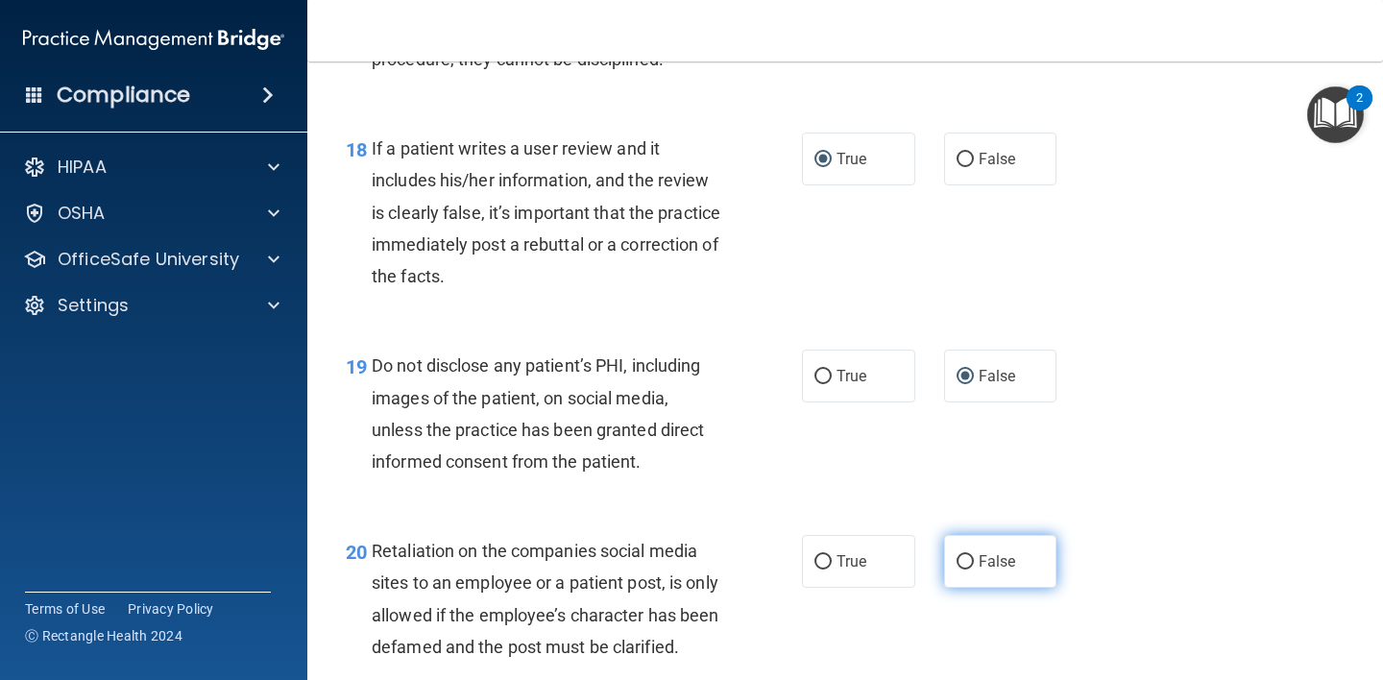
click at [959, 569] on label "False" at bounding box center [1000, 561] width 113 height 53
click at [959, 569] on input "False" at bounding box center [964, 562] width 17 height 14
radio input "true"
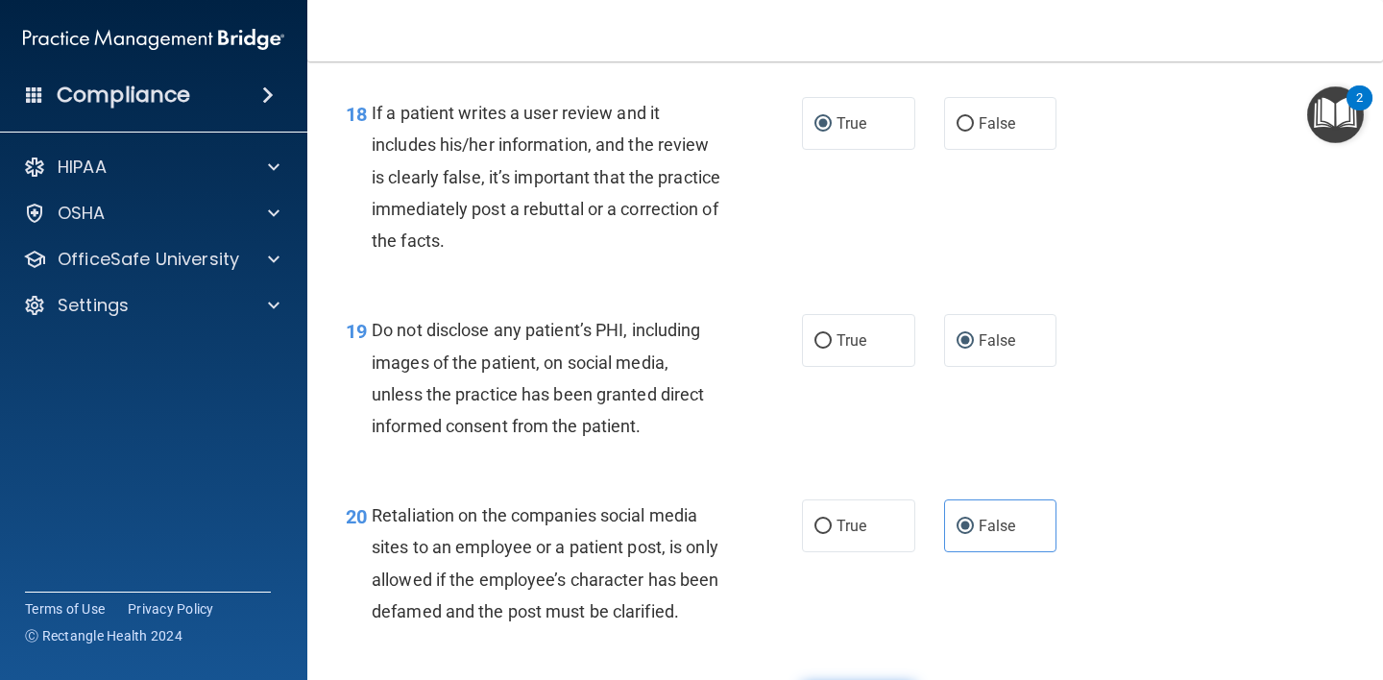
scroll to position [3668, 0]
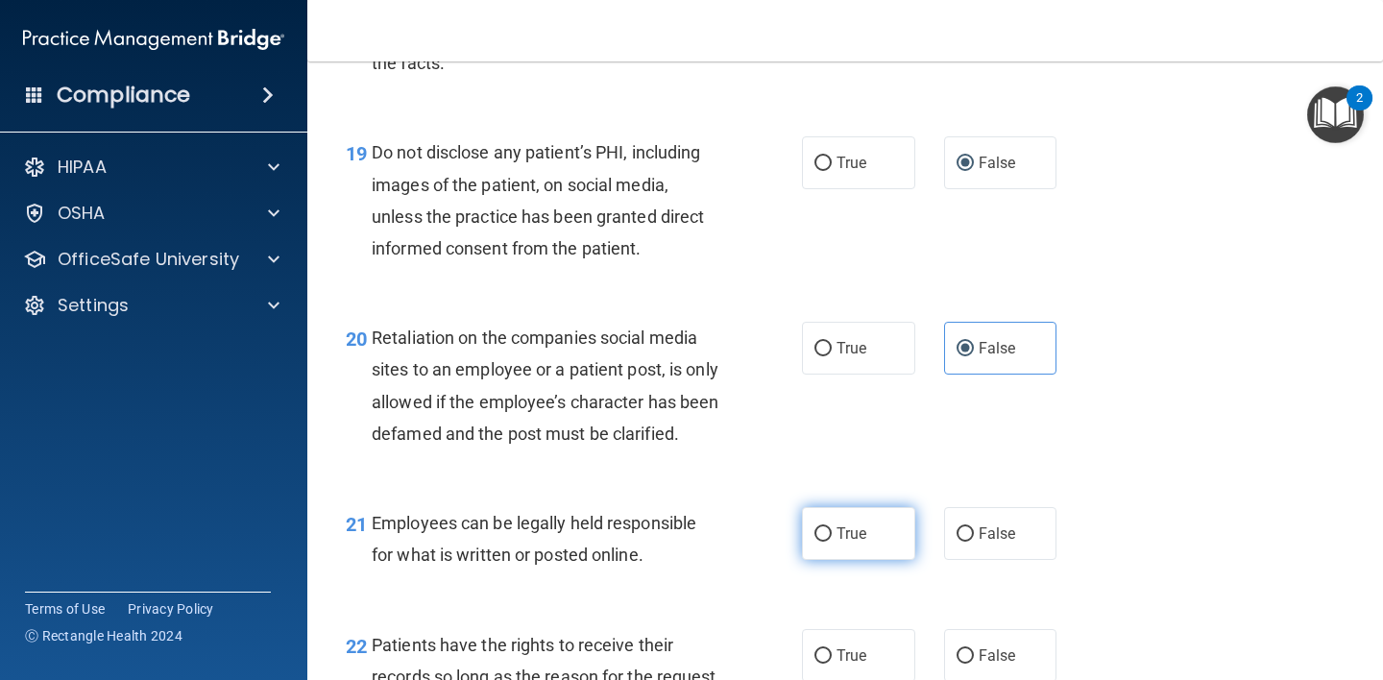
click at [817, 560] on label "True" at bounding box center [858, 533] width 113 height 53
click at [817, 542] on input "True" at bounding box center [822, 534] width 17 height 14
radio input "true"
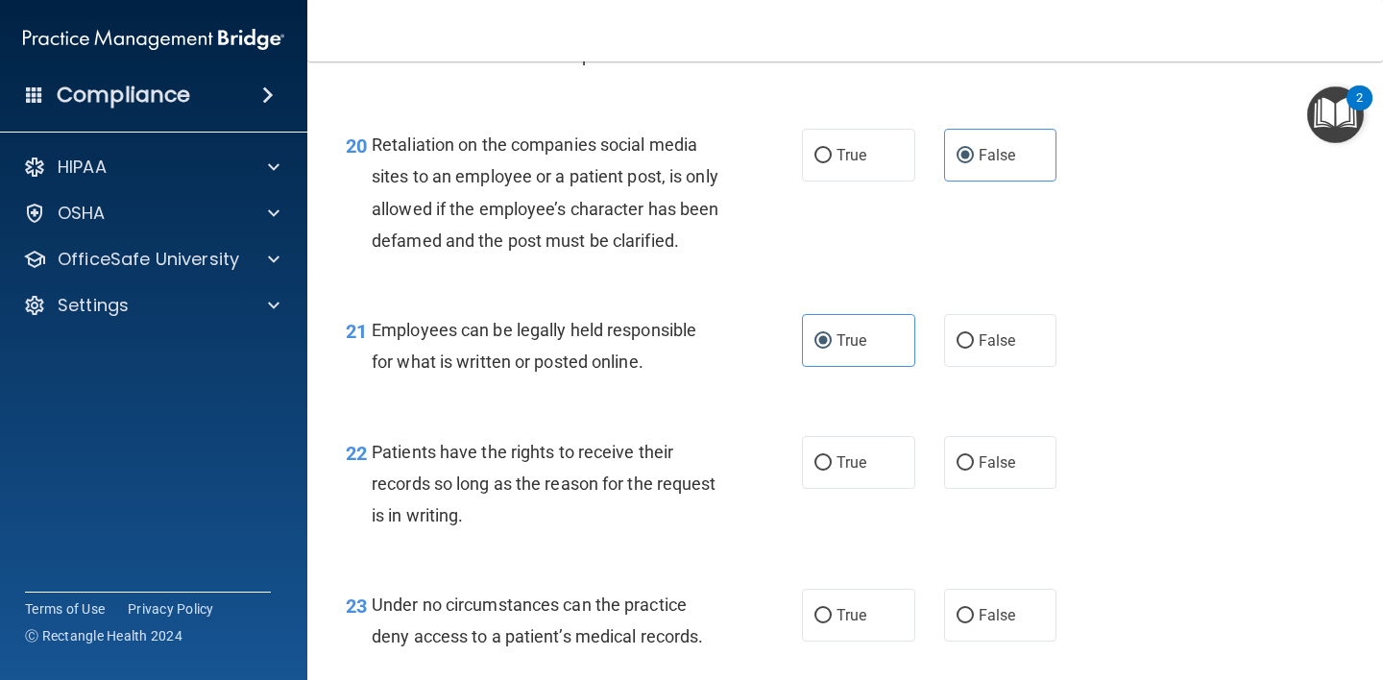
scroll to position [3862, 0]
click at [816, 470] on input "True" at bounding box center [822, 462] width 17 height 14
radio input "true"
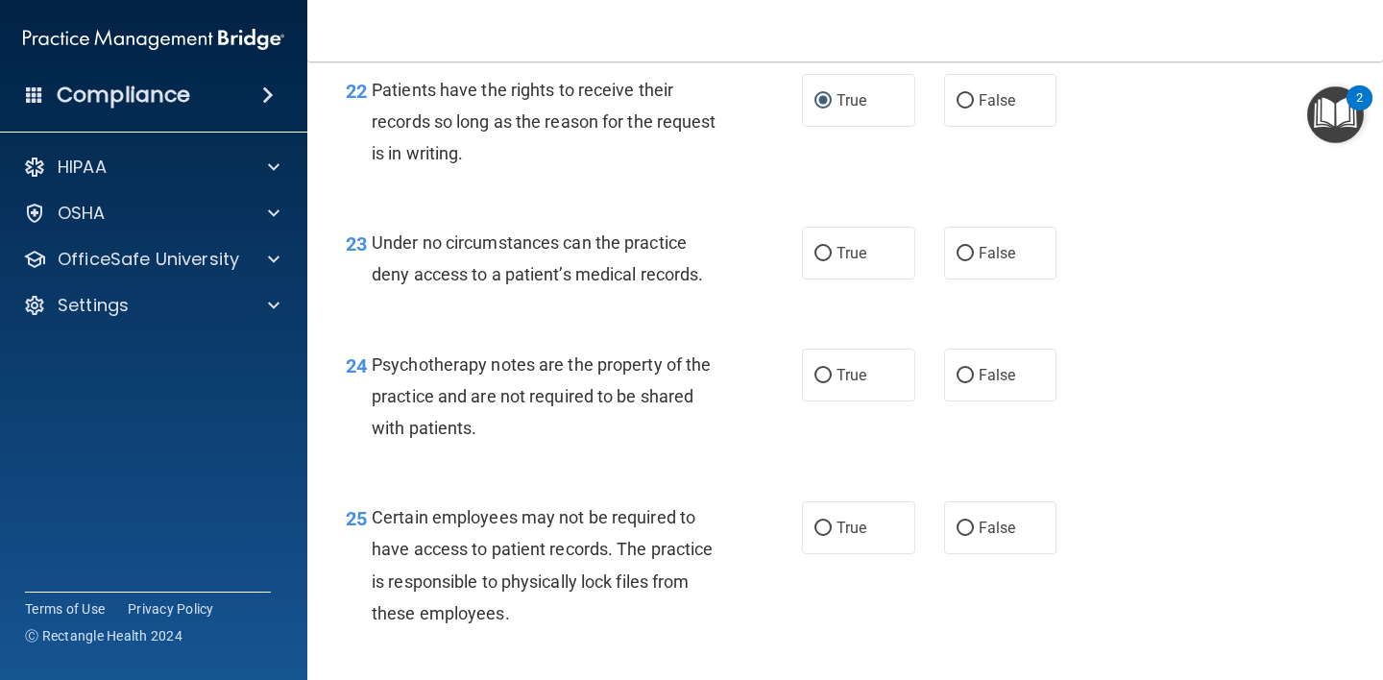
scroll to position [4320, 0]
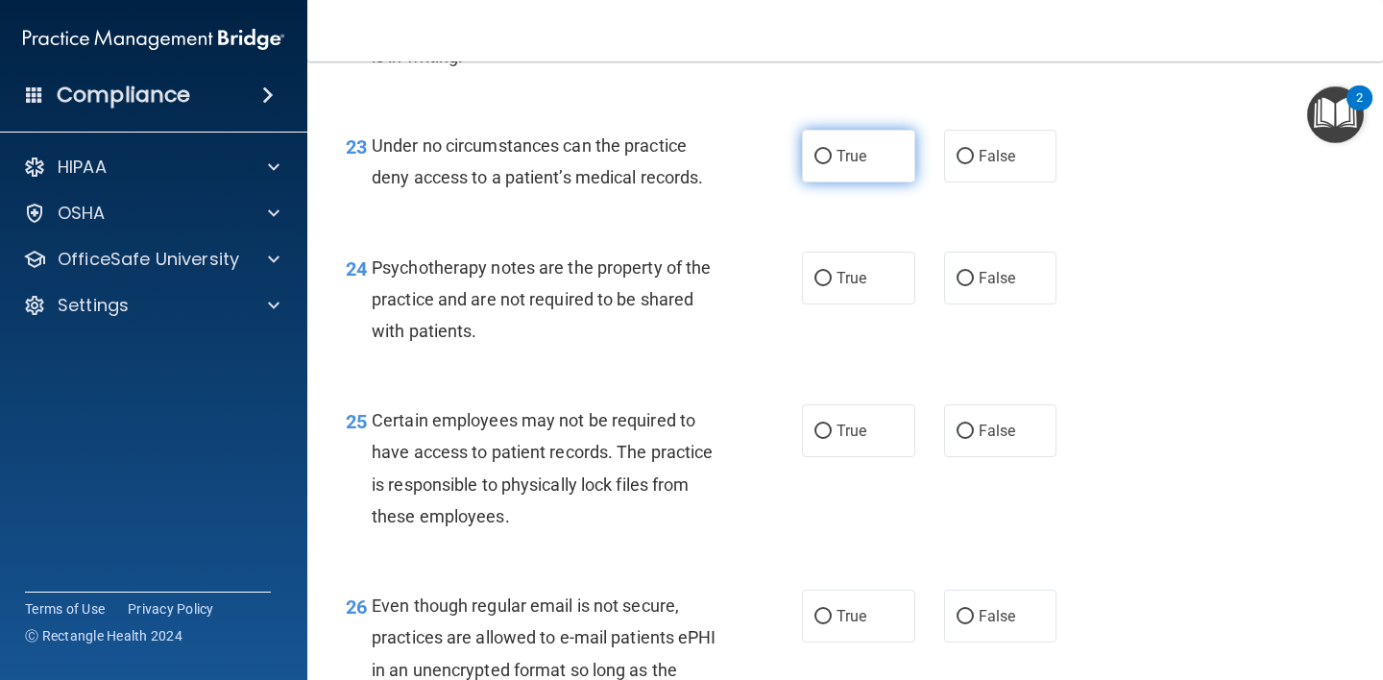
click at [818, 164] on input "True" at bounding box center [822, 157] width 17 height 14
radio input "true"
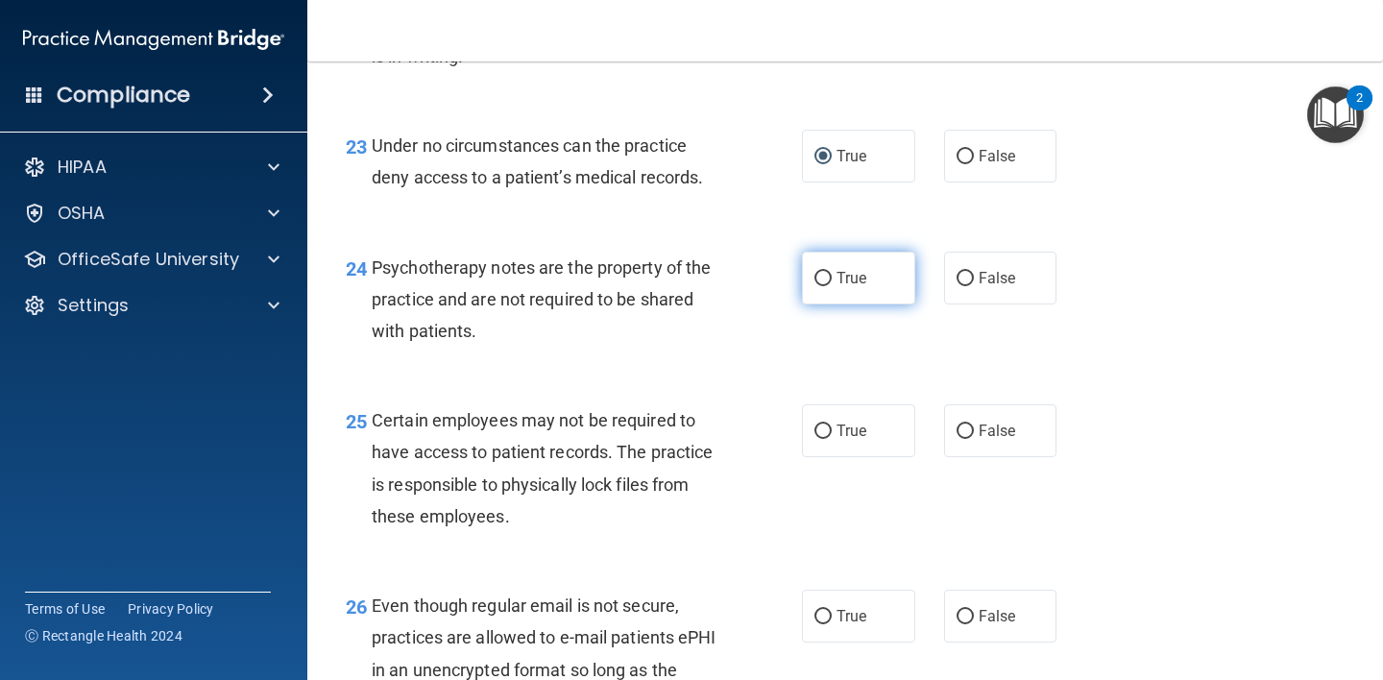
click at [825, 304] on label "True" at bounding box center [858, 278] width 113 height 53
click at [825, 286] on input "True" at bounding box center [822, 279] width 17 height 14
radio input "true"
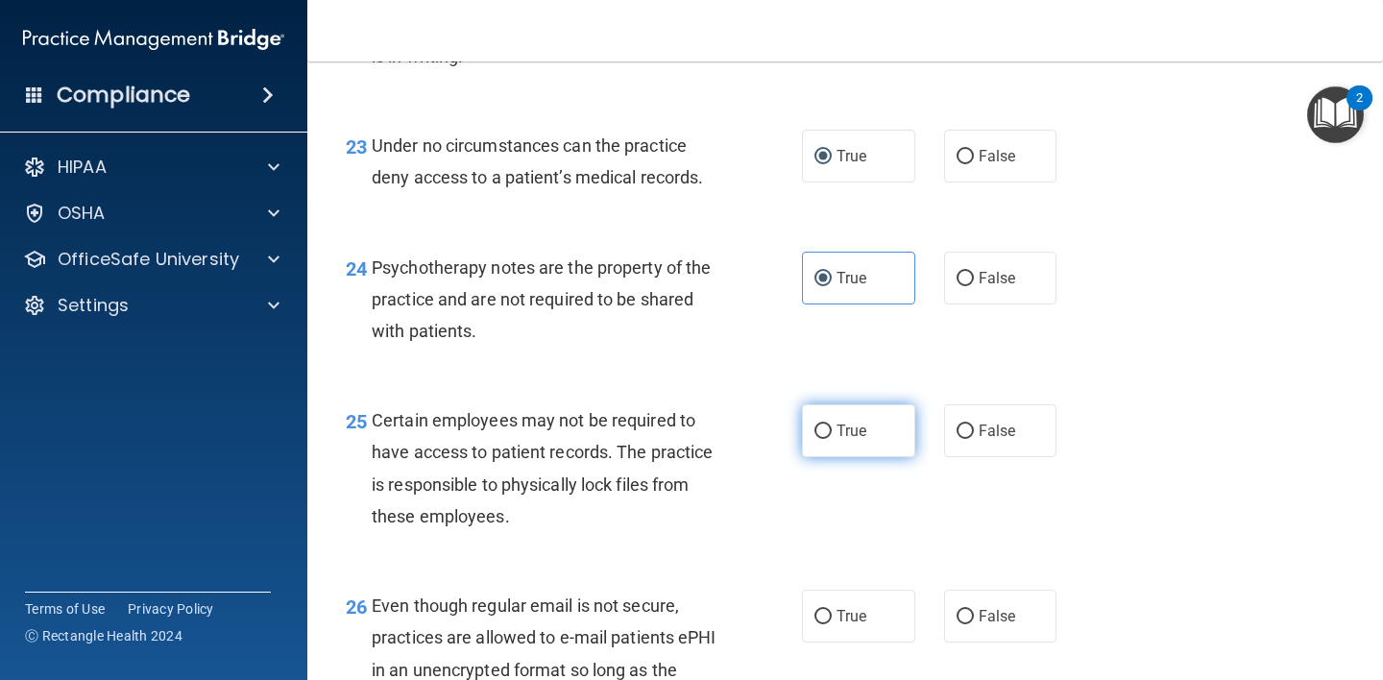
click at [819, 439] on input "True" at bounding box center [822, 431] width 17 height 14
radio input "true"
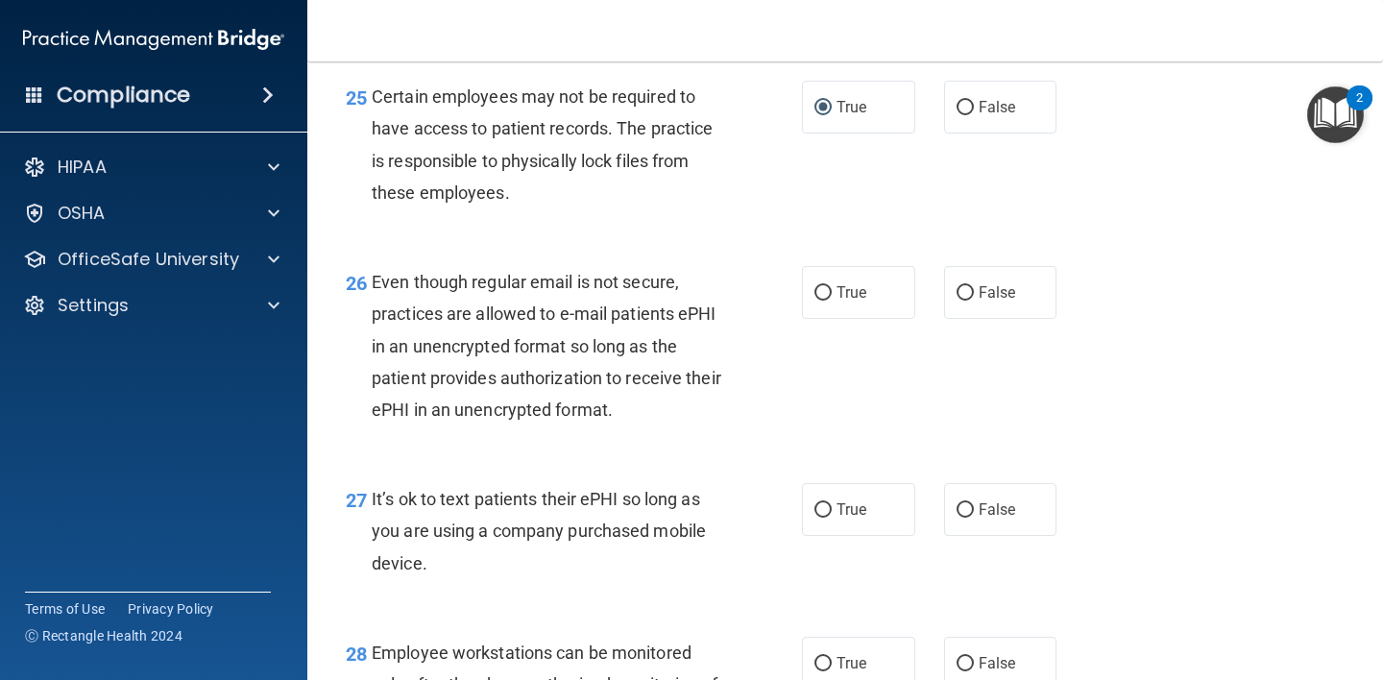
scroll to position [4868, 0]
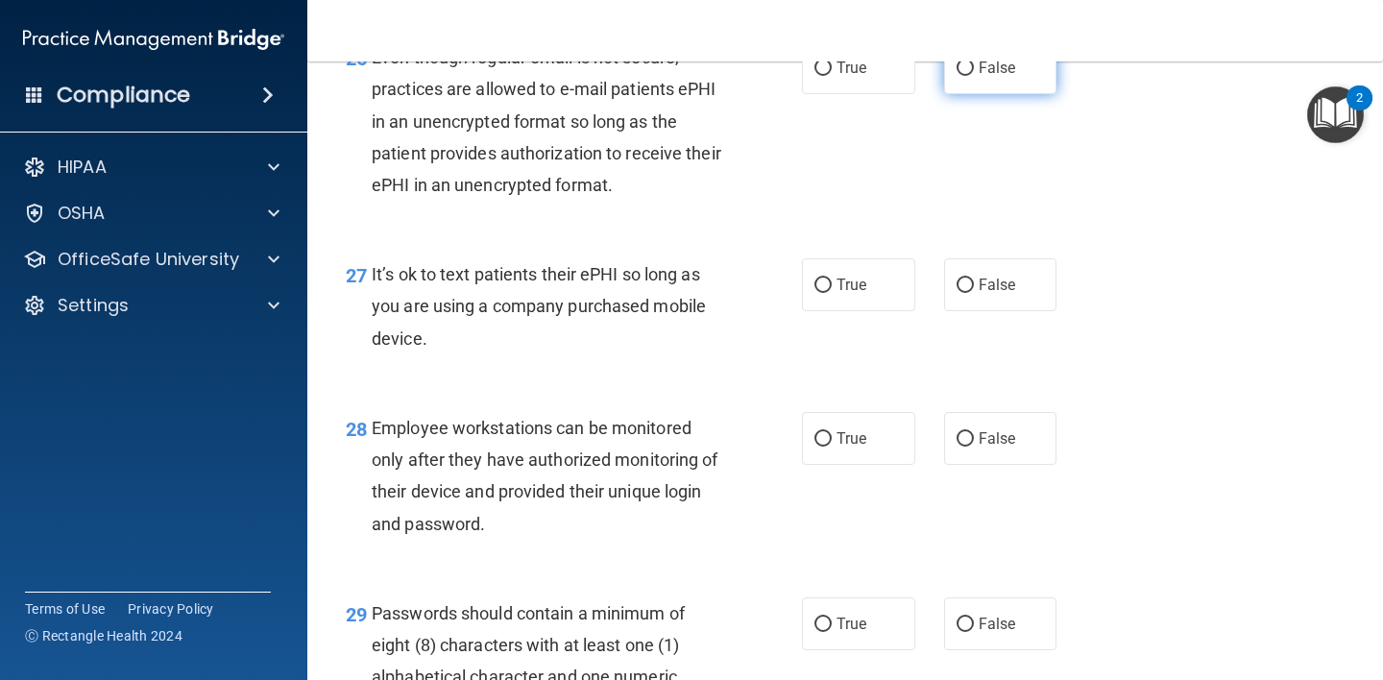
click at [968, 94] on label "False" at bounding box center [1000, 67] width 113 height 53
click at [968, 76] on input "False" at bounding box center [964, 68] width 17 height 14
radio input "true"
click at [814, 293] on input "True" at bounding box center [822, 285] width 17 height 14
radio input "true"
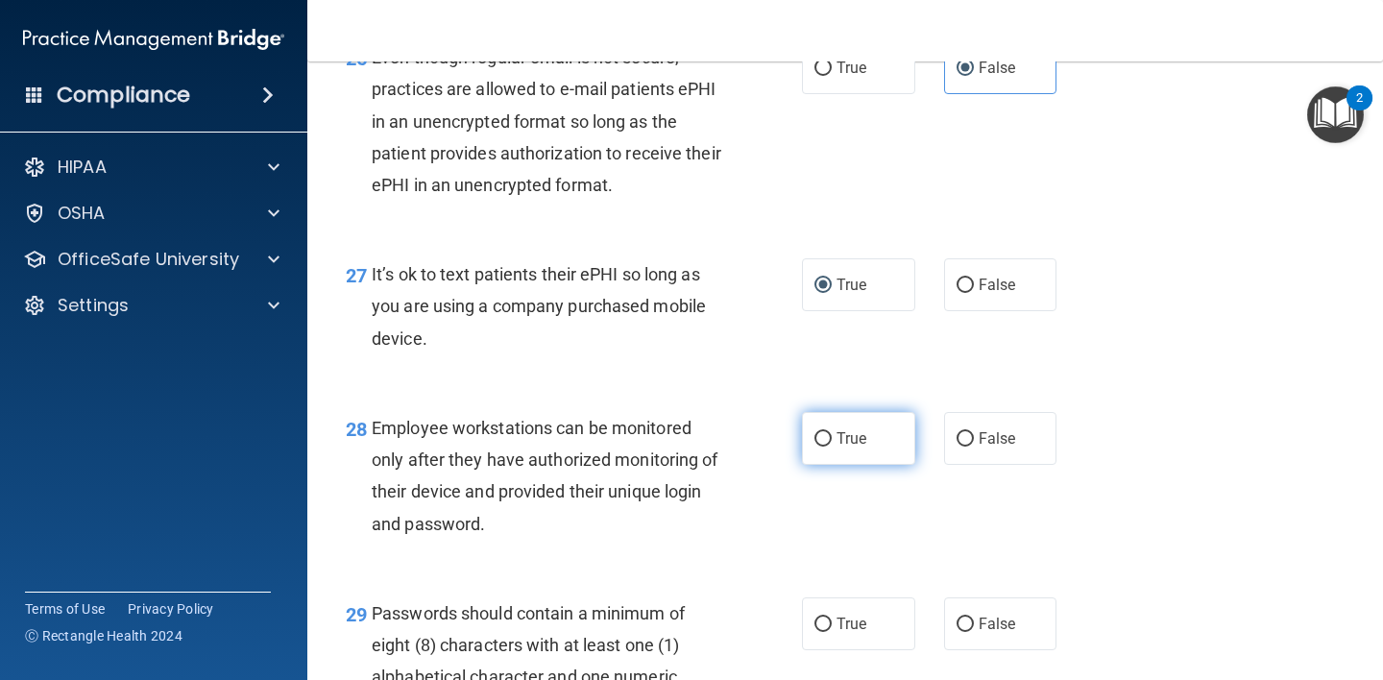
click at [819, 446] on input "True" at bounding box center [822, 439] width 17 height 14
radio input "true"
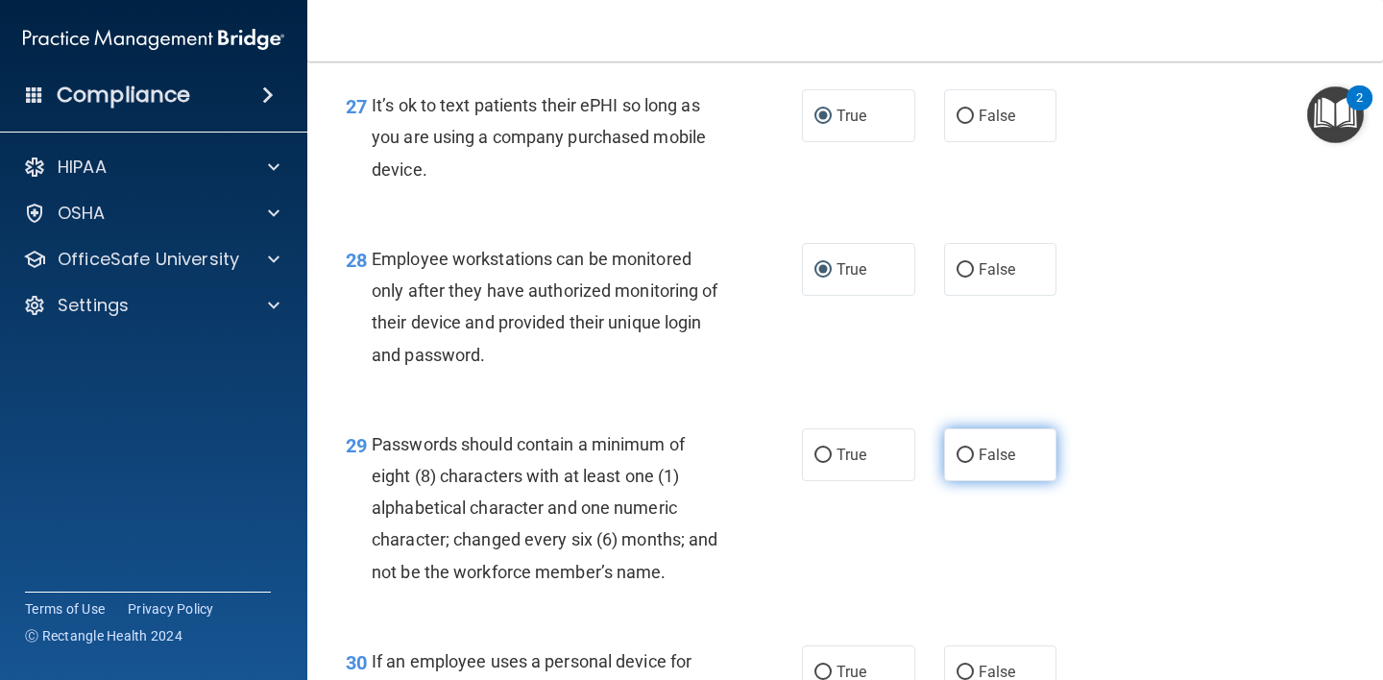
click at [956, 463] on input "False" at bounding box center [964, 455] width 17 height 14
radio input "true"
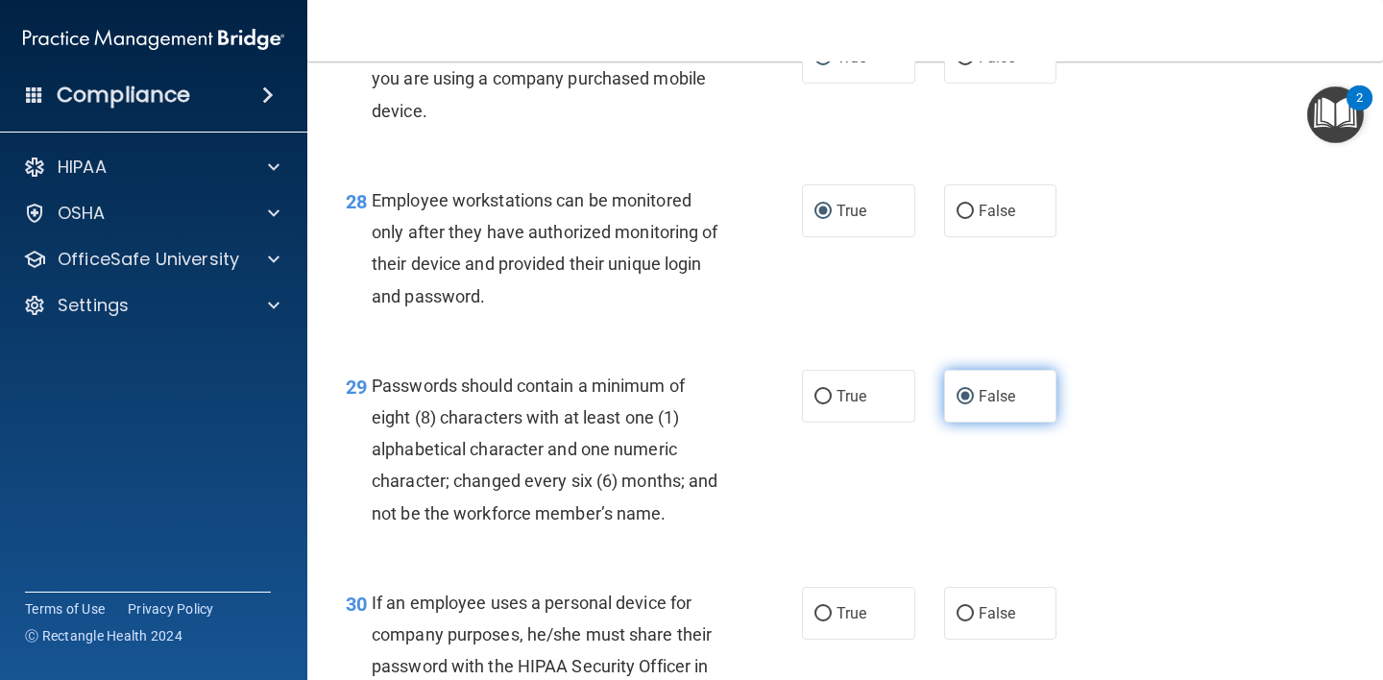
scroll to position [5203, 0]
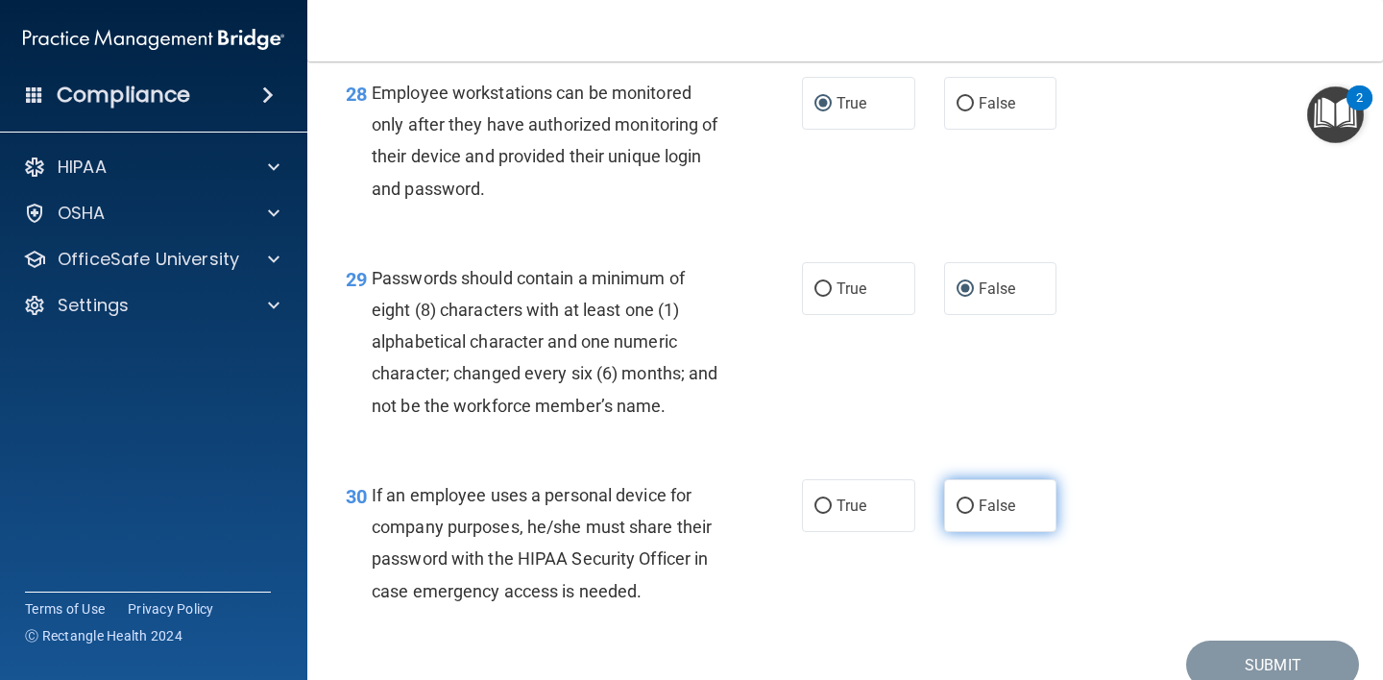
click at [962, 514] on input "False" at bounding box center [964, 506] width 17 height 14
radio input "true"
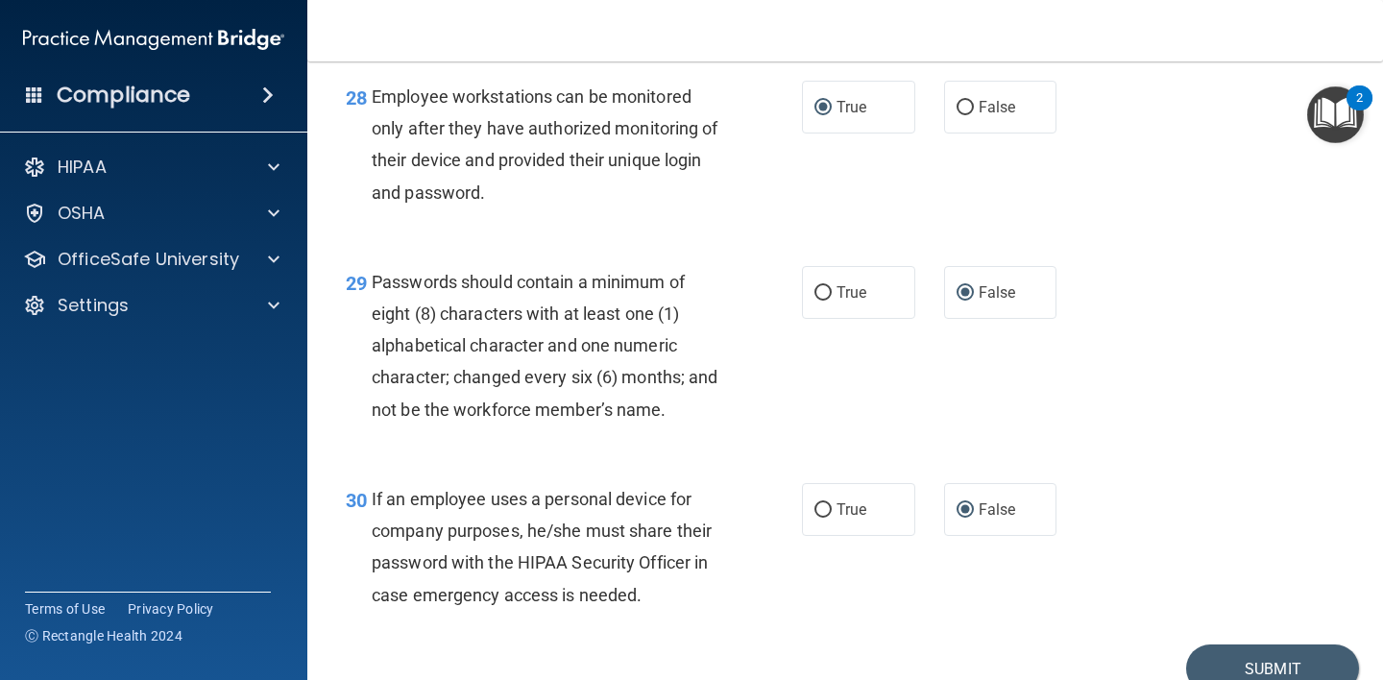
scroll to position [5280, 0]
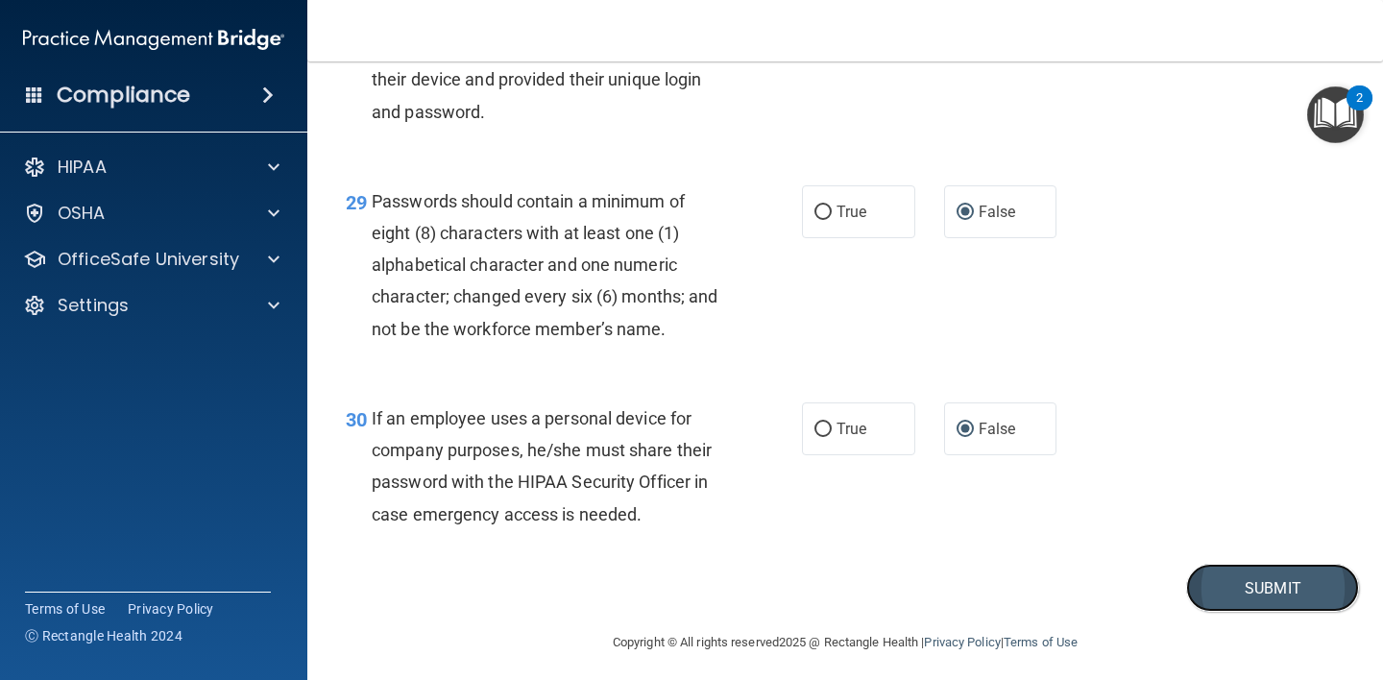
click at [1242, 613] on button "Submit" at bounding box center [1272, 588] width 173 height 49
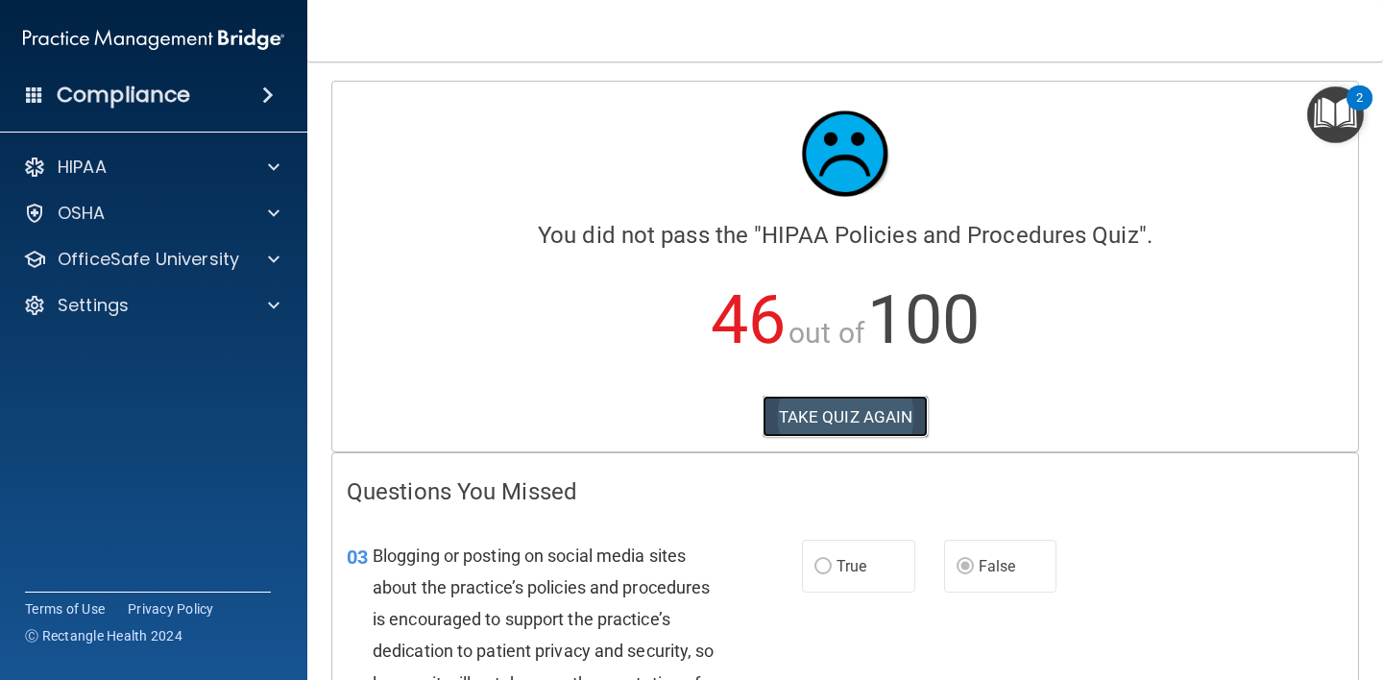
click at [829, 412] on button "TAKE QUIZ AGAIN" at bounding box center [845, 417] width 166 height 42
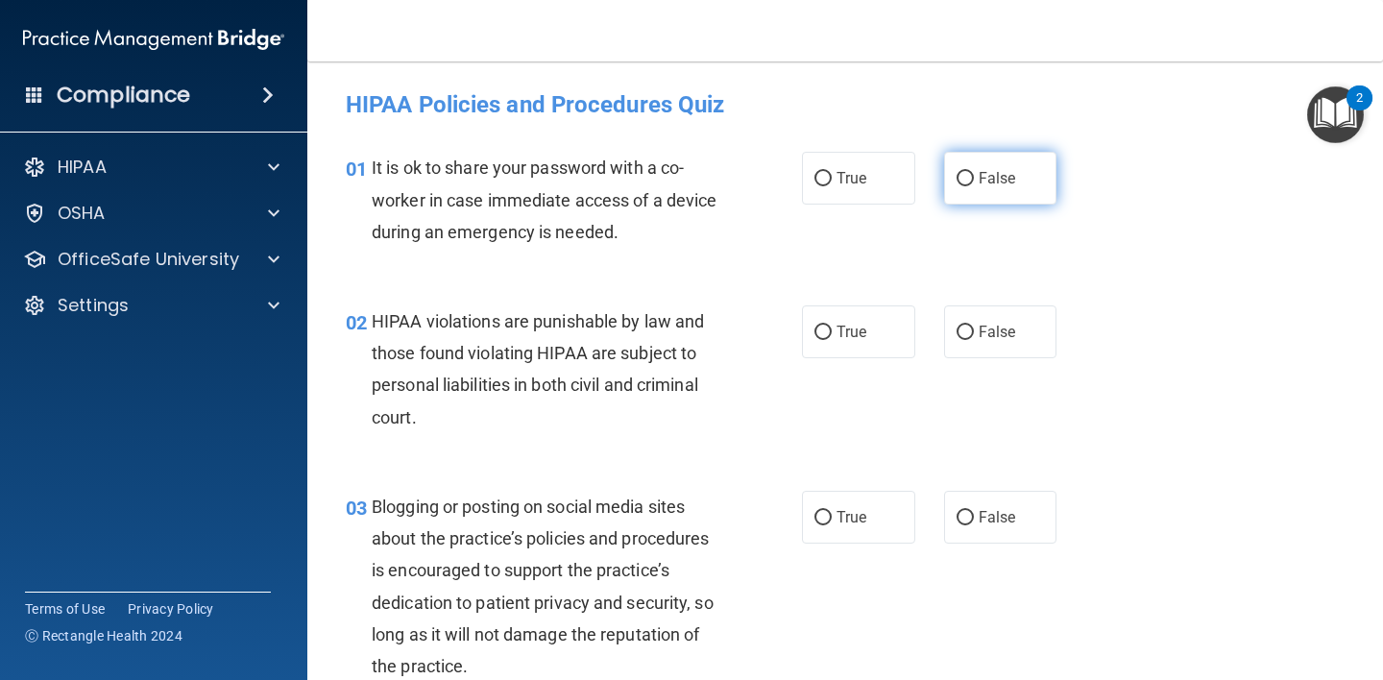
click at [956, 178] on input "False" at bounding box center [964, 179] width 17 height 14
radio input "true"
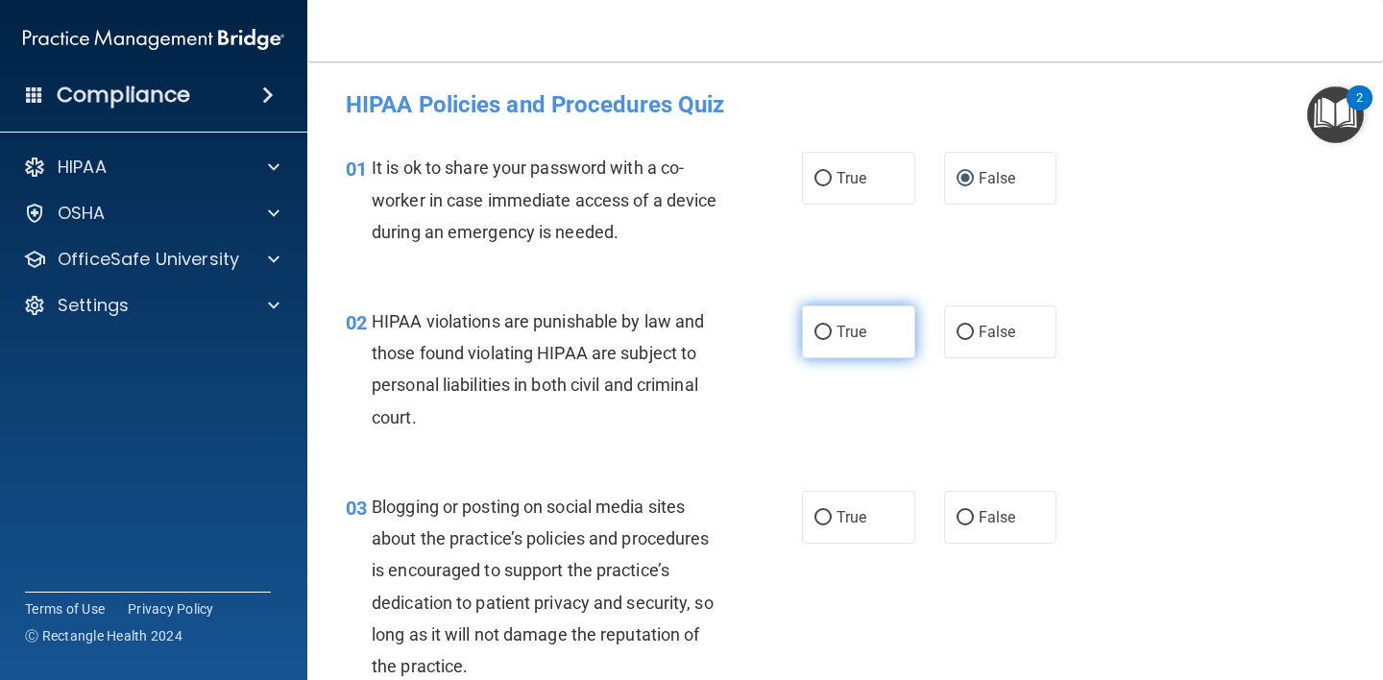
click at [836, 328] on span "True" at bounding box center [851, 332] width 30 height 18
click at [829, 328] on input "True" at bounding box center [822, 332] width 17 height 14
radio input "true"
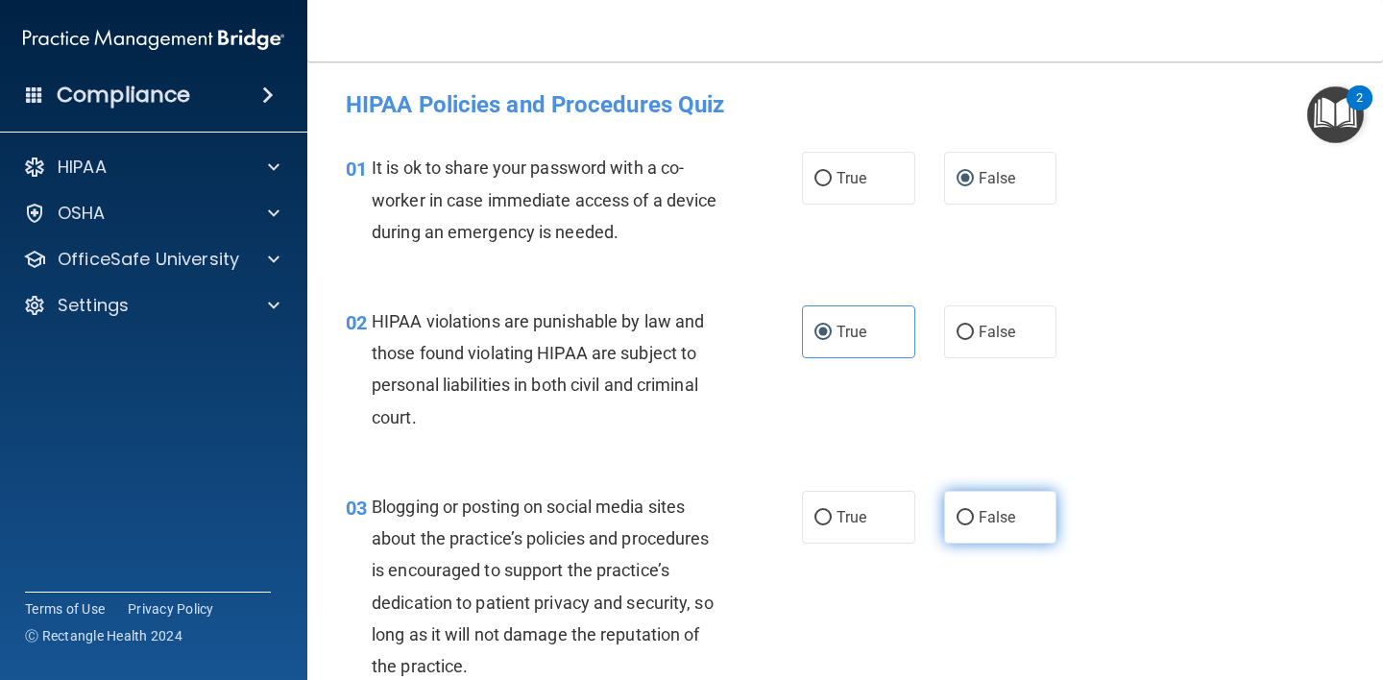
click at [956, 516] on input "False" at bounding box center [964, 518] width 17 height 14
radio input "true"
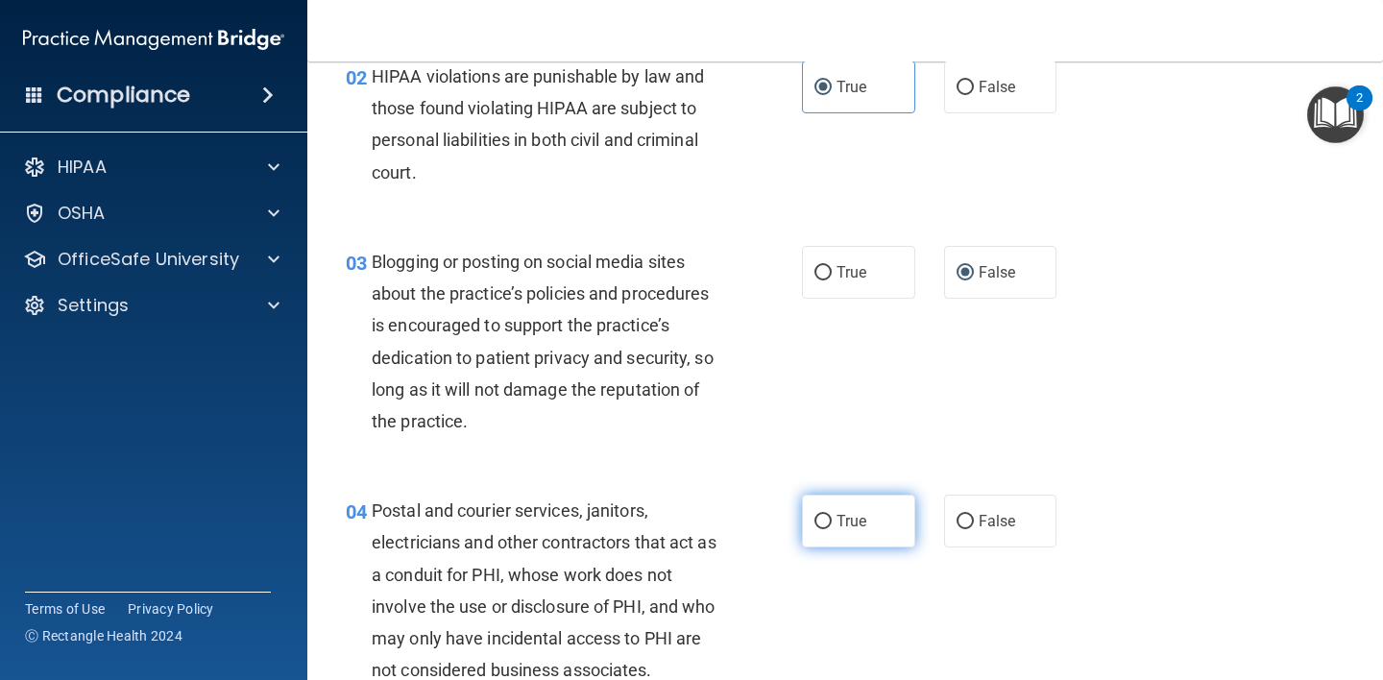
scroll to position [506, 0]
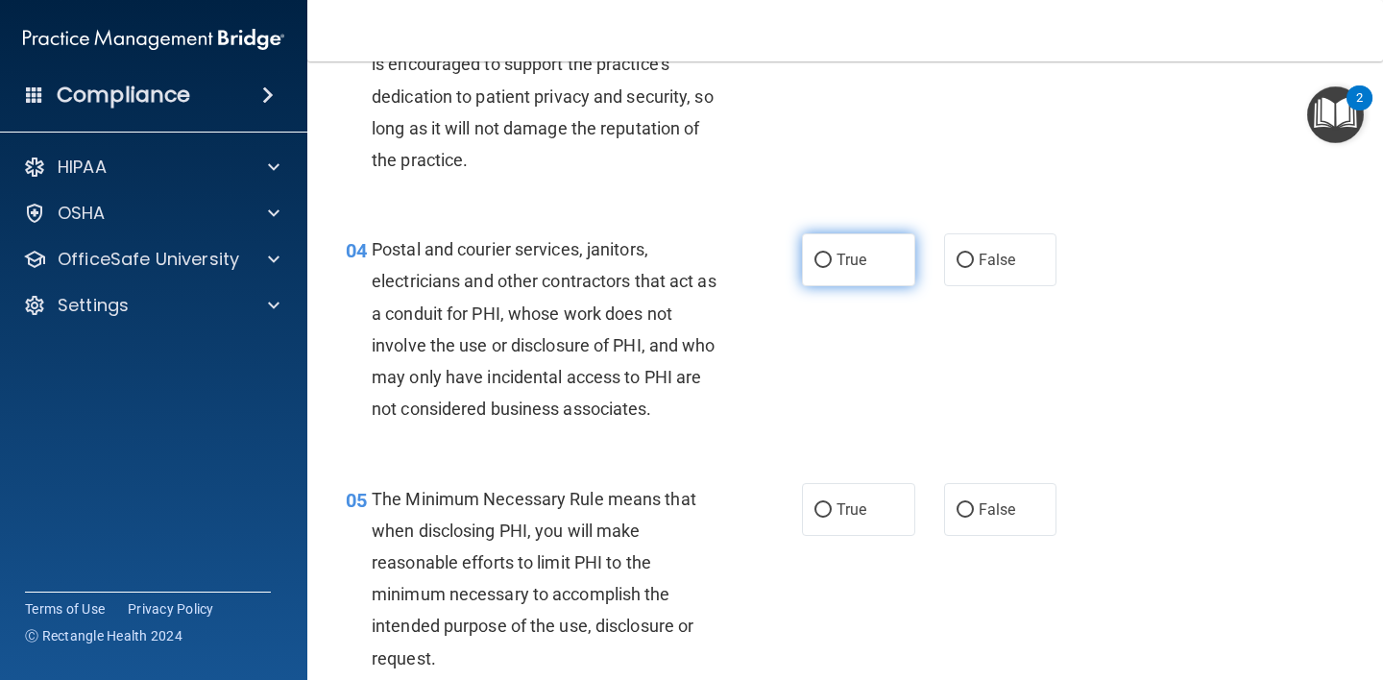
click at [826, 262] on label "True" at bounding box center [858, 259] width 113 height 53
click at [826, 262] on input "True" at bounding box center [822, 260] width 17 height 14
radio input "true"
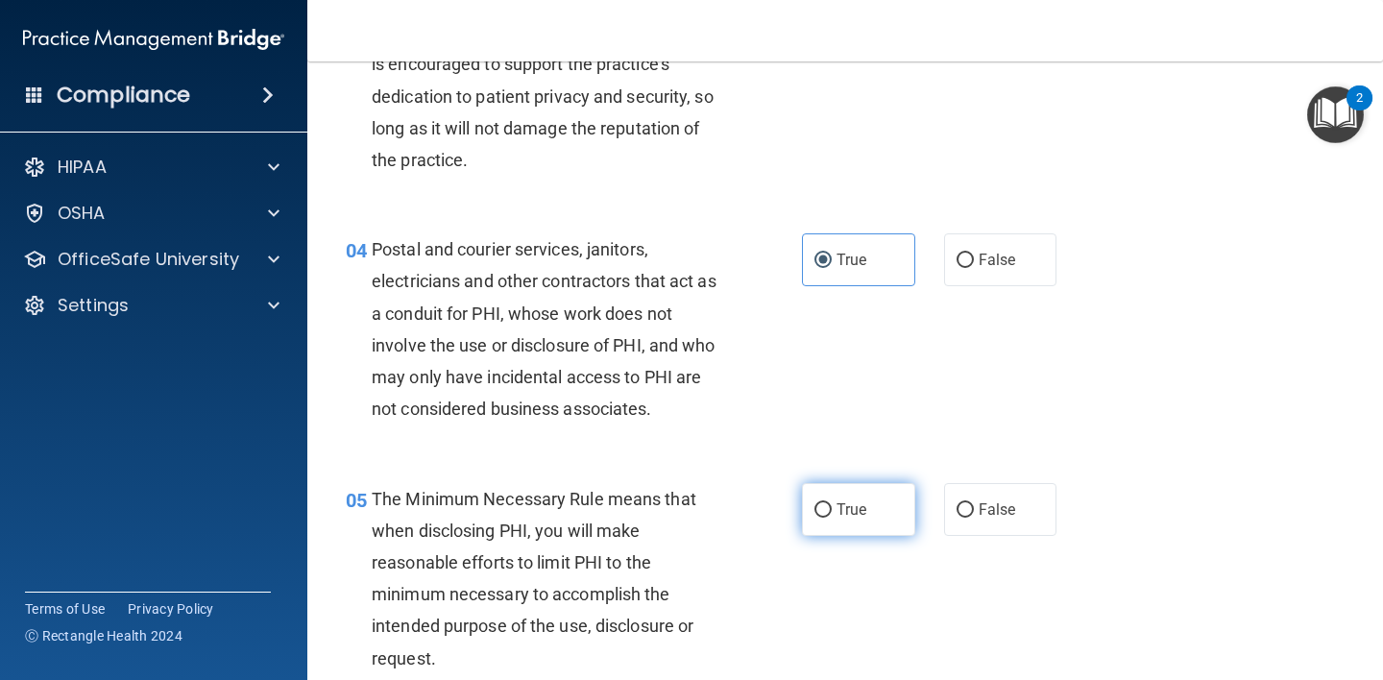
click at [814, 514] on input "True" at bounding box center [822, 510] width 17 height 14
radio input "true"
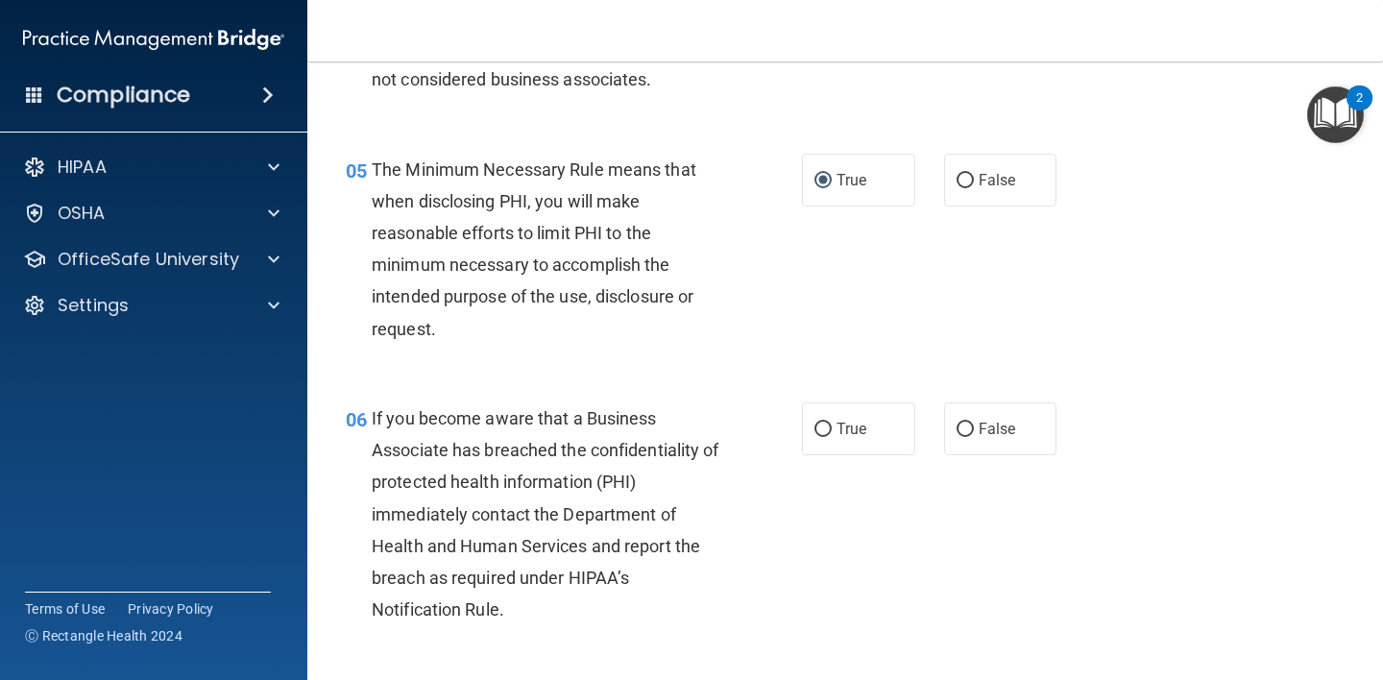
scroll to position [836, 0]
click at [956, 421] on input "False" at bounding box center [964, 428] width 17 height 14
radio input "true"
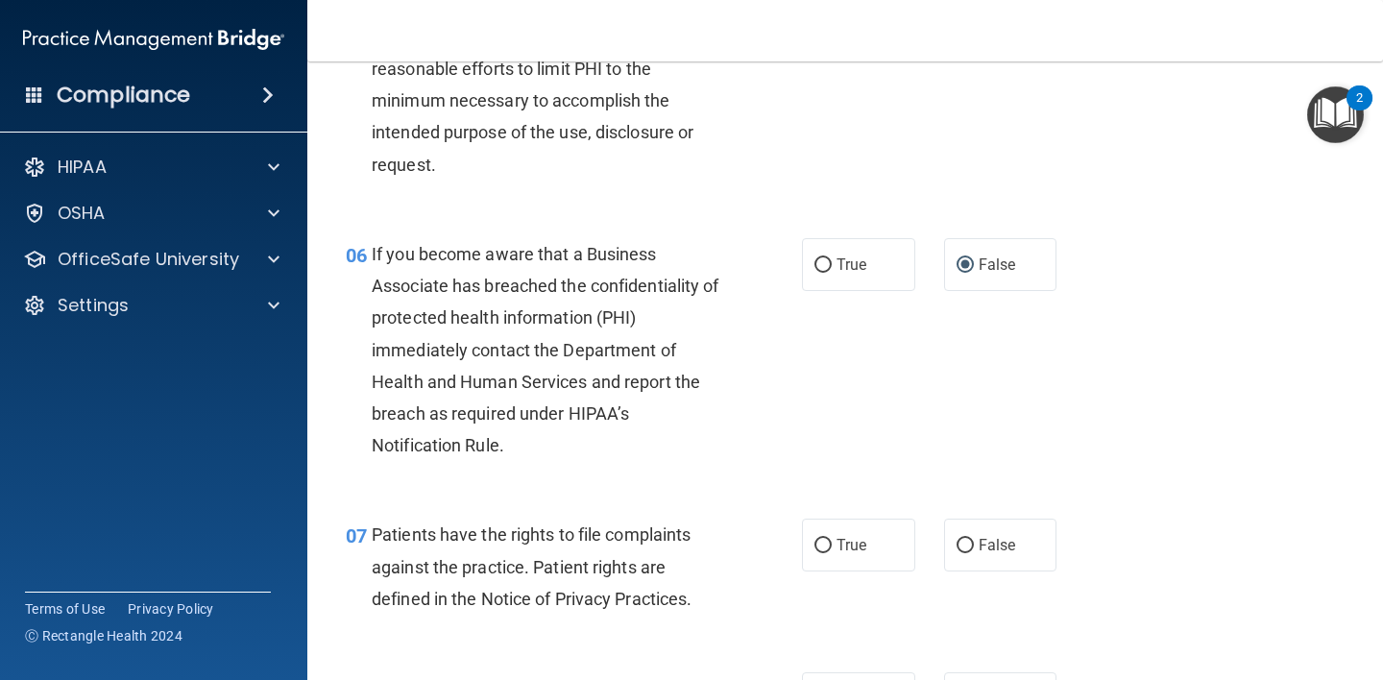
scroll to position [1226, 0]
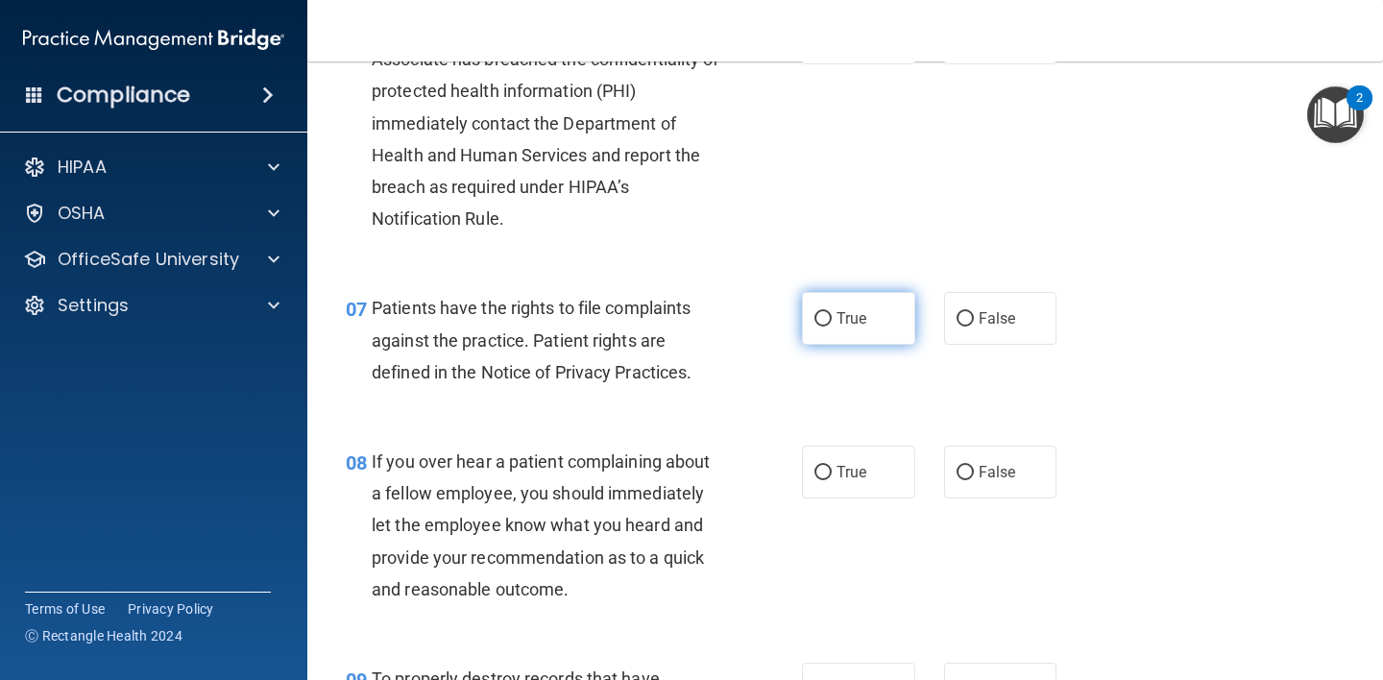
click at [815, 329] on label "True" at bounding box center [858, 318] width 113 height 53
click at [815, 326] on input "True" at bounding box center [822, 319] width 17 height 14
radio input "true"
click at [955, 480] on label "False" at bounding box center [1000, 471] width 113 height 53
click at [956, 480] on input "False" at bounding box center [964, 473] width 17 height 14
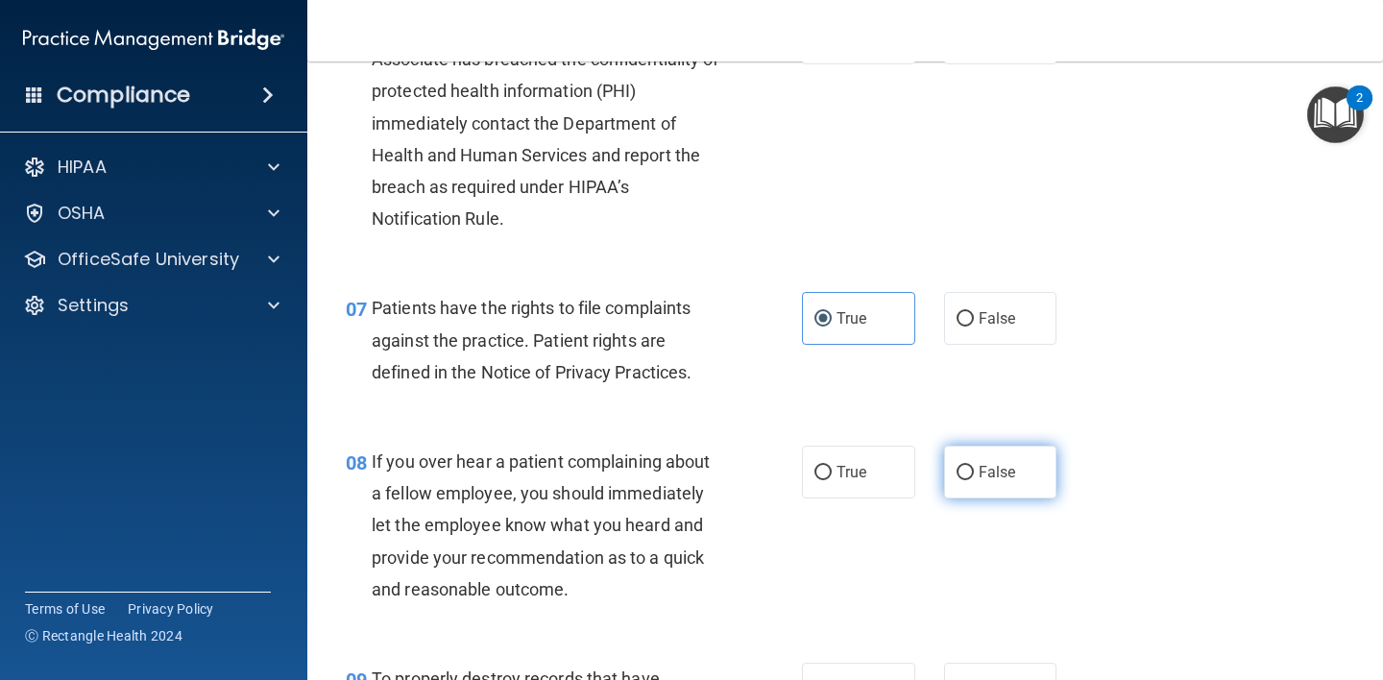
radio input "true"
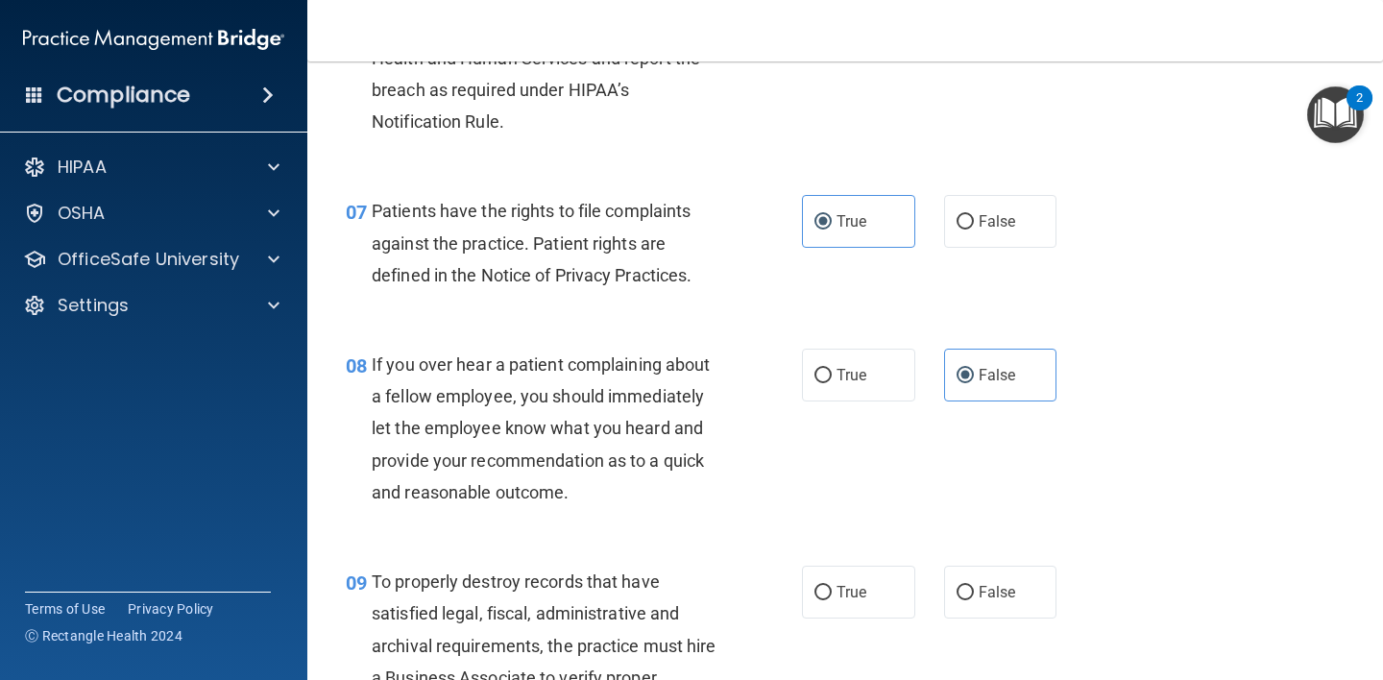
scroll to position [1570, 0]
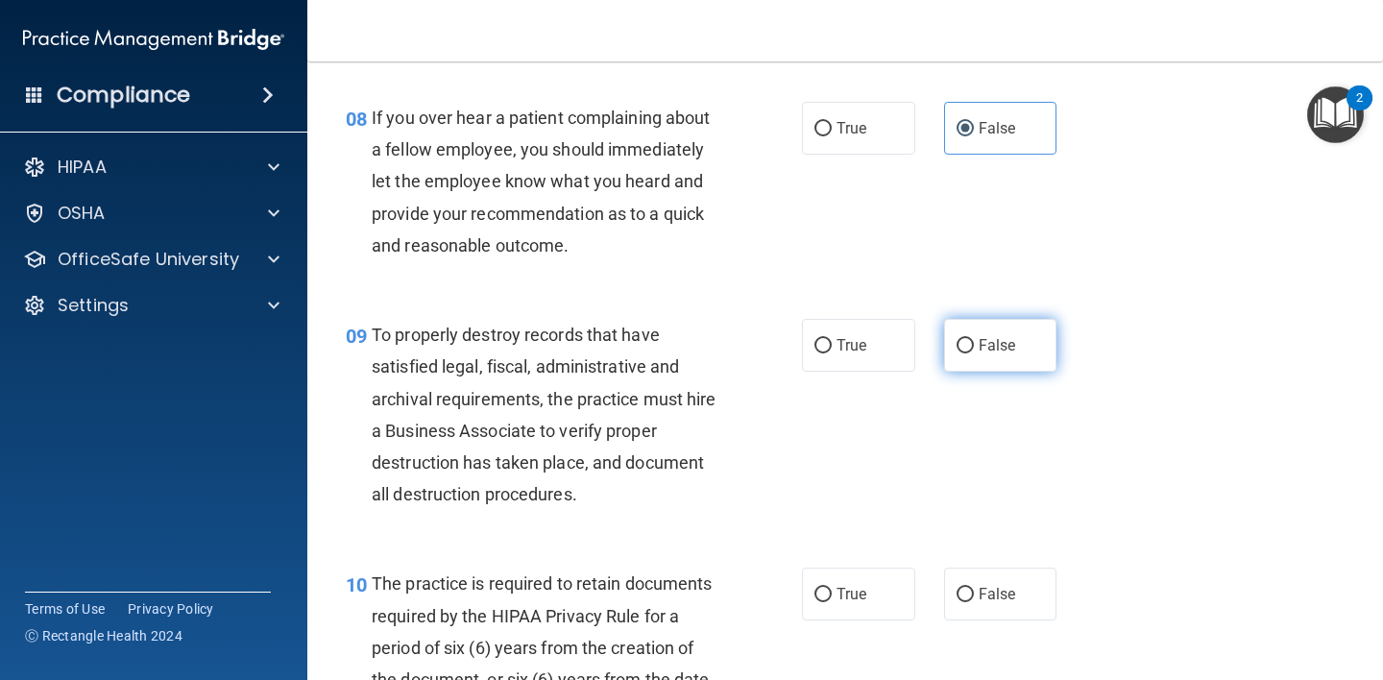
click at [959, 355] on label "False" at bounding box center [1000, 345] width 113 height 53
click at [959, 353] on input "False" at bounding box center [964, 346] width 17 height 14
radio input "true"
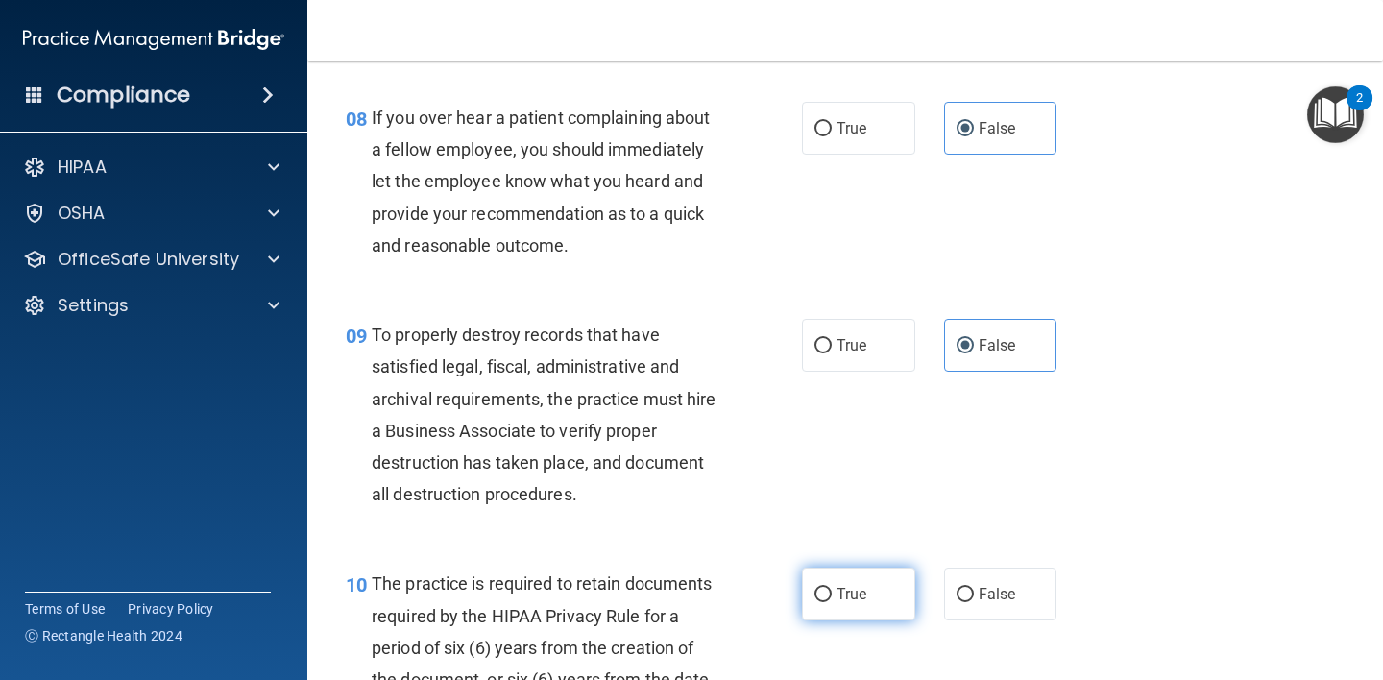
click at [819, 597] on input "True" at bounding box center [822, 595] width 17 height 14
radio input "true"
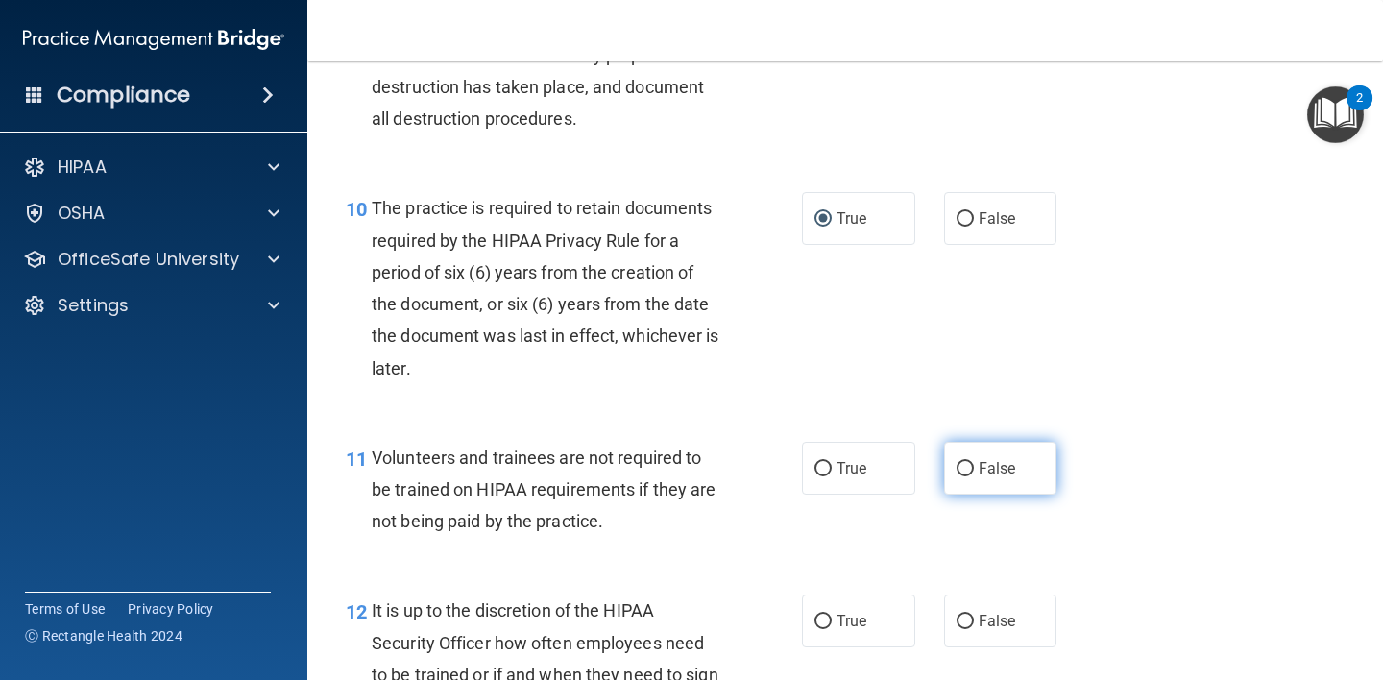
click at [956, 468] on input "False" at bounding box center [964, 469] width 17 height 14
radio input "true"
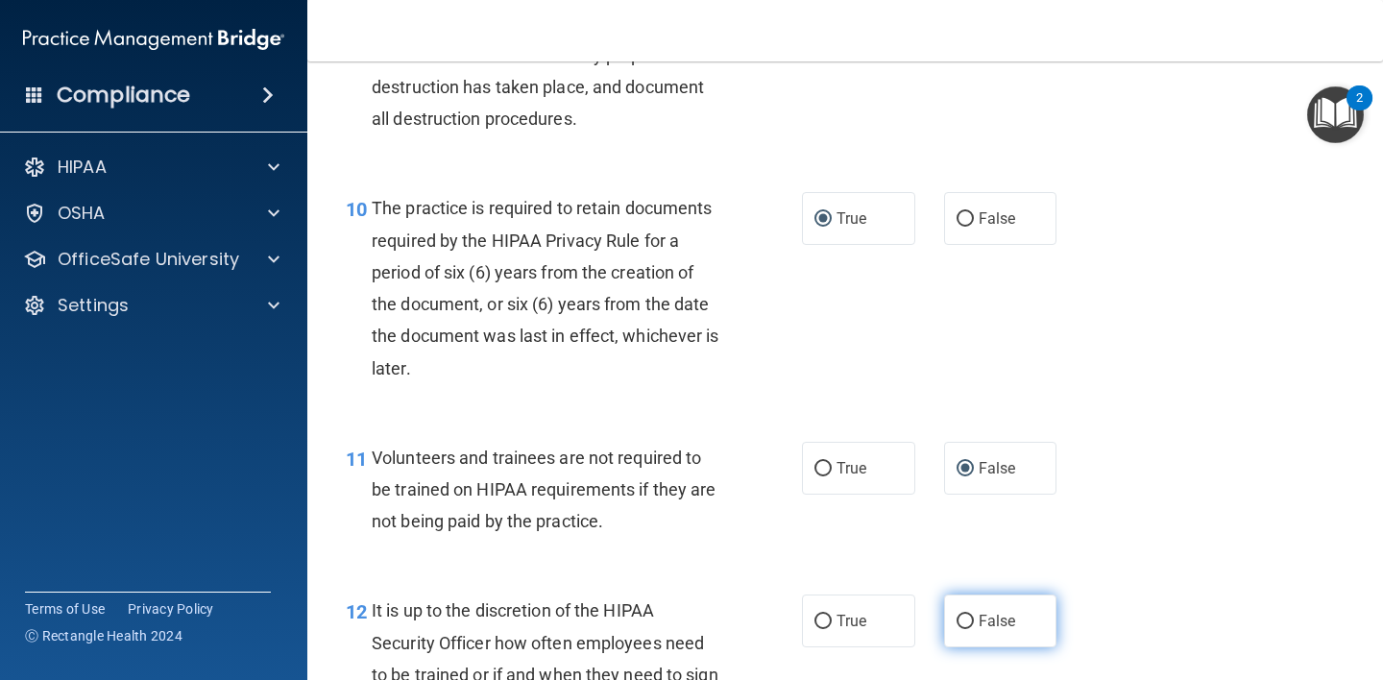
click at [966, 621] on label "False" at bounding box center [1000, 620] width 113 height 53
click at [966, 621] on input "False" at bounding box center [964, 621] width 17 height 14
radio input "true"
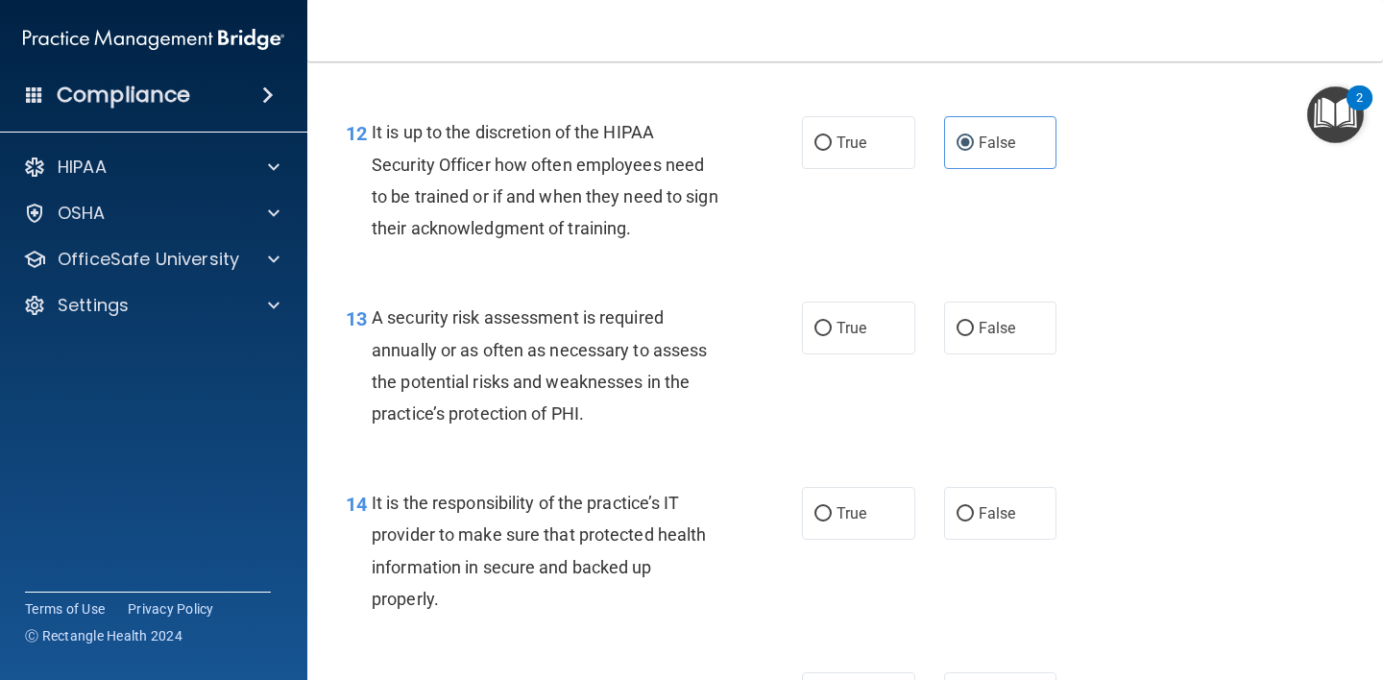
scroll to position [2444, 0]
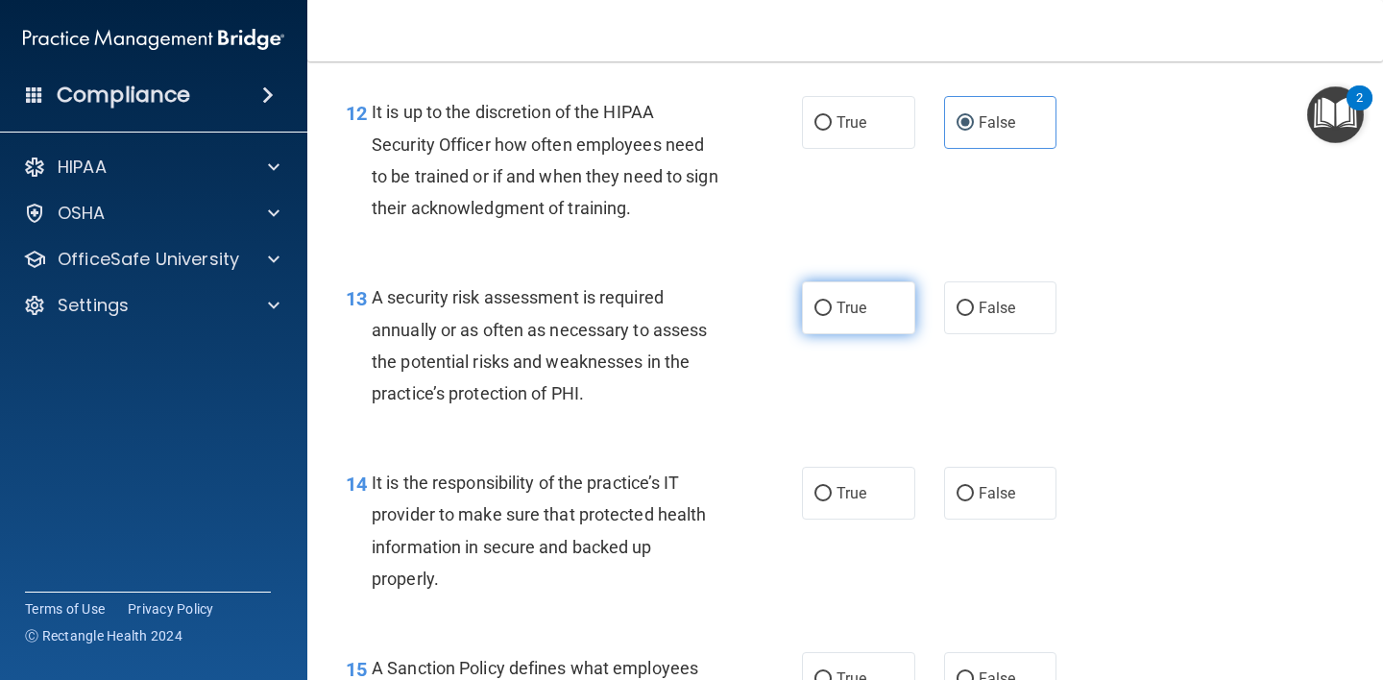
click at [822, 306] on input "True" at bounding box center [822, 308] width 17 height 14
radio input "true"
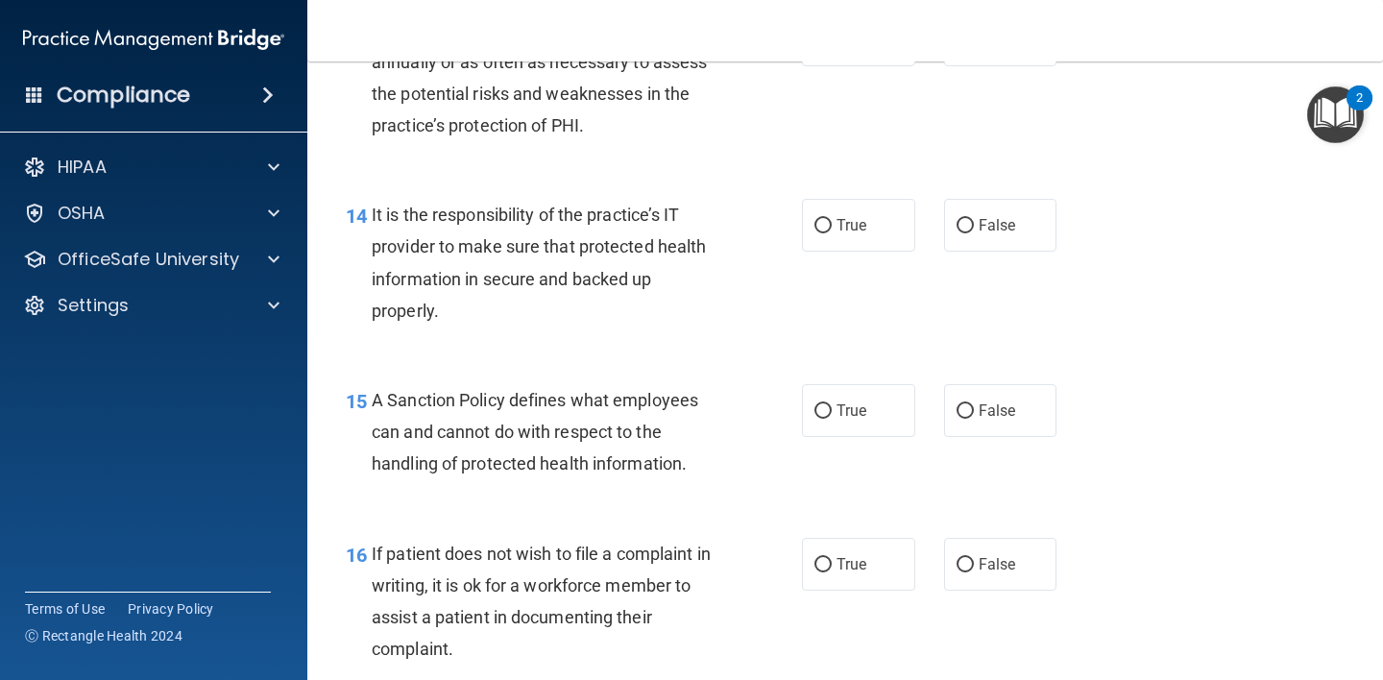
scroll to position [2603, 0]
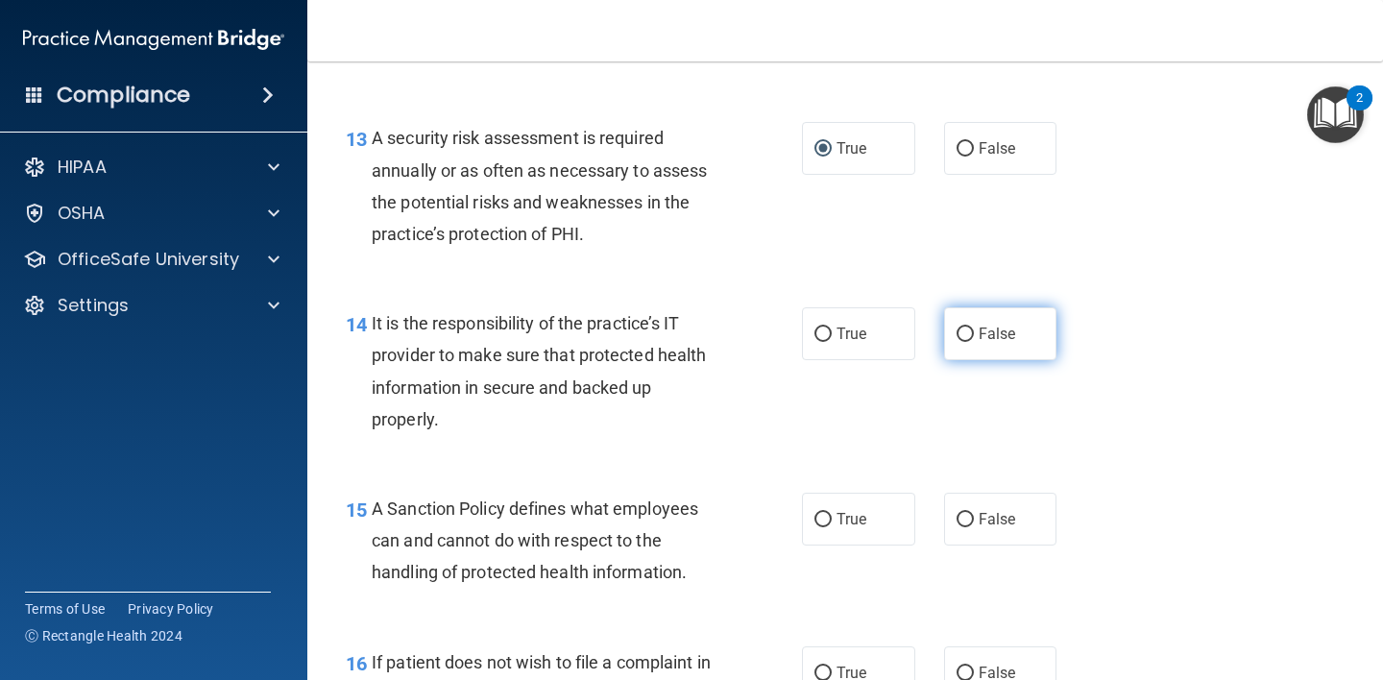
click at [956, 339] on input "False" at bounding box center [964, 334] width 17 height 14
radio input "true"
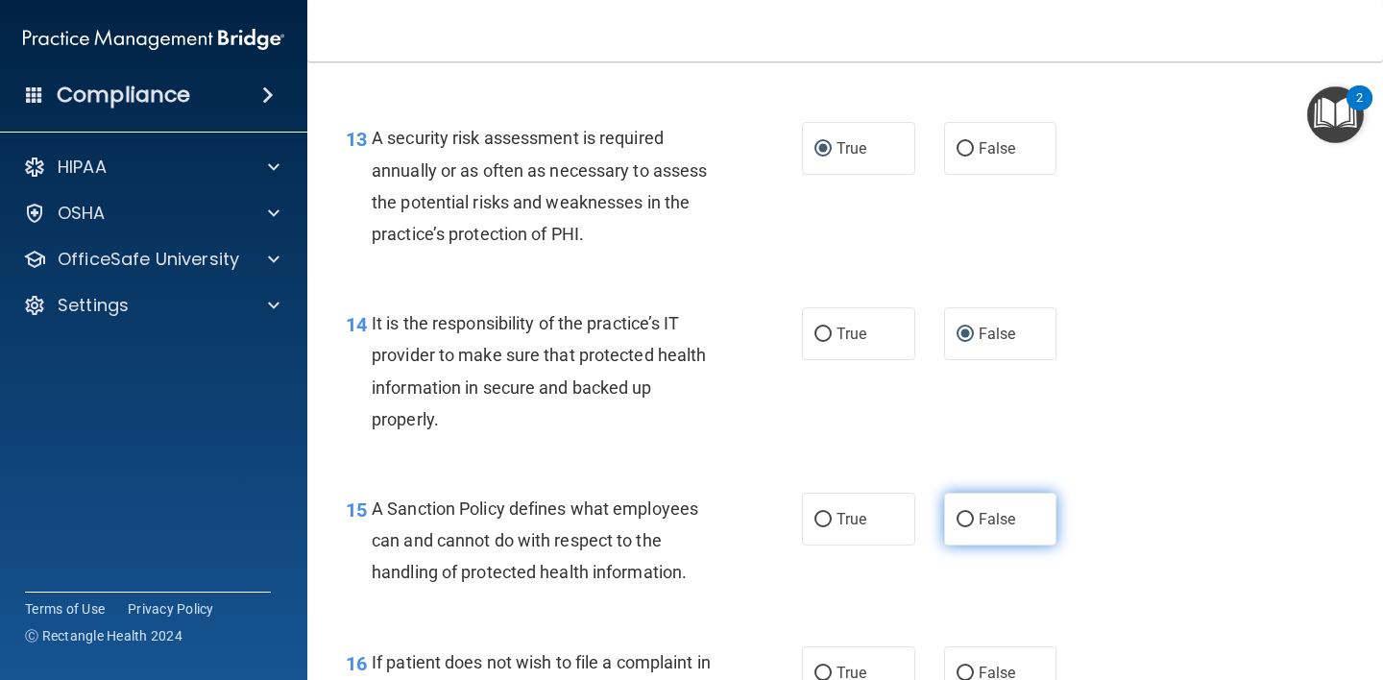
drag, startPoint x: 961, startPoint y: 517, endPoint x: 1016, endPoint y: 533, distance: 57.1
click at [960, 518] on input "False" at bounding box center [964, 520] width 17 height 14
radio input "true"
drag, startPoint x: 822, startPoint y: 671, endPoint x: 829, endPoint y: 663, distance: 10.2
click at [821, 671] on input "True" at bounding box center [822, 673] width 17 height 14
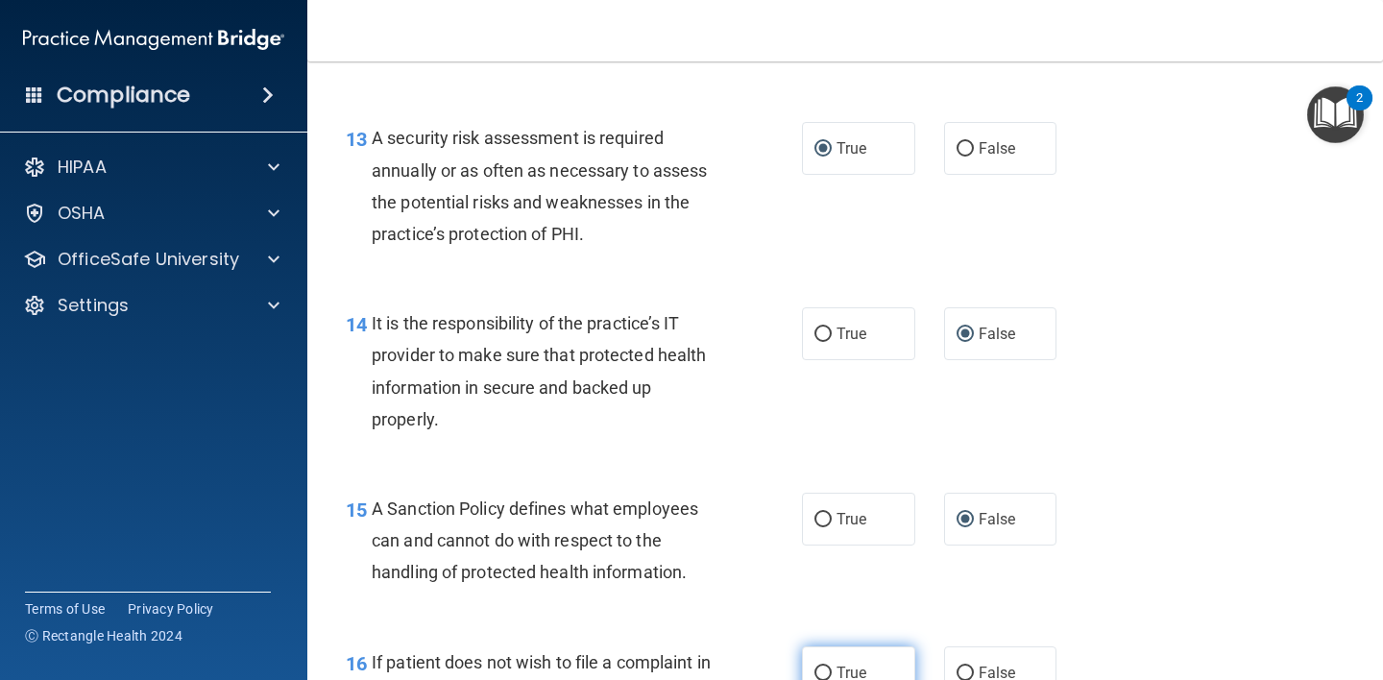
radio input "true"
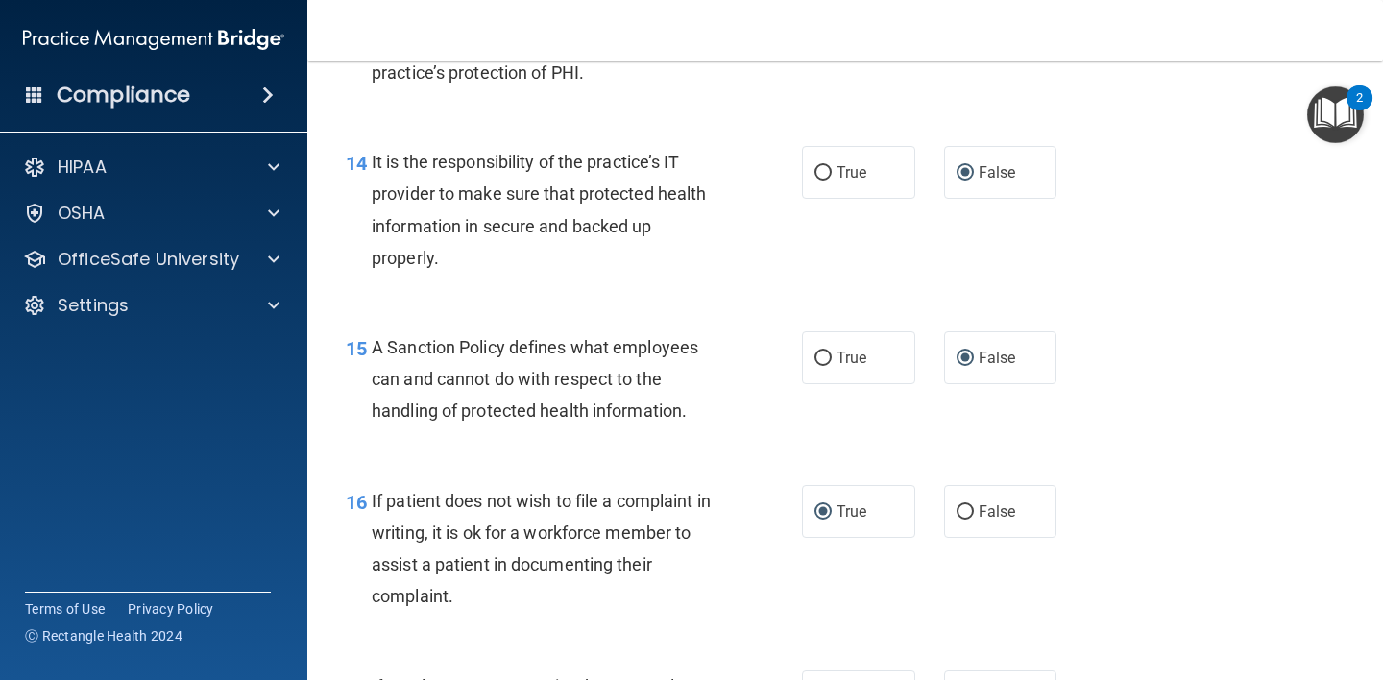
scroll to position [3169, 0]
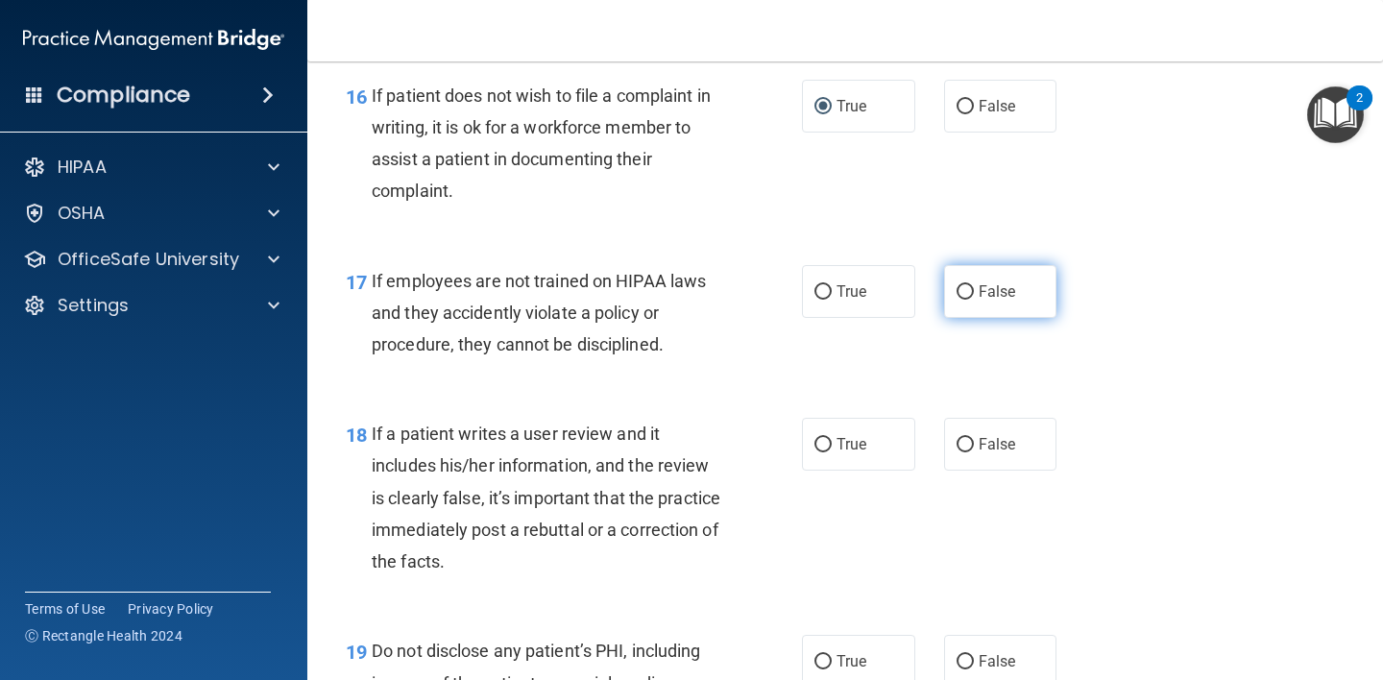
click at [966, 299] on label "False" at bounding box center [1000, 291] width 113 height 53
click at [966, 299] on input "False" at bounding box center [964, 292] width 17 height 14
radio input "true"
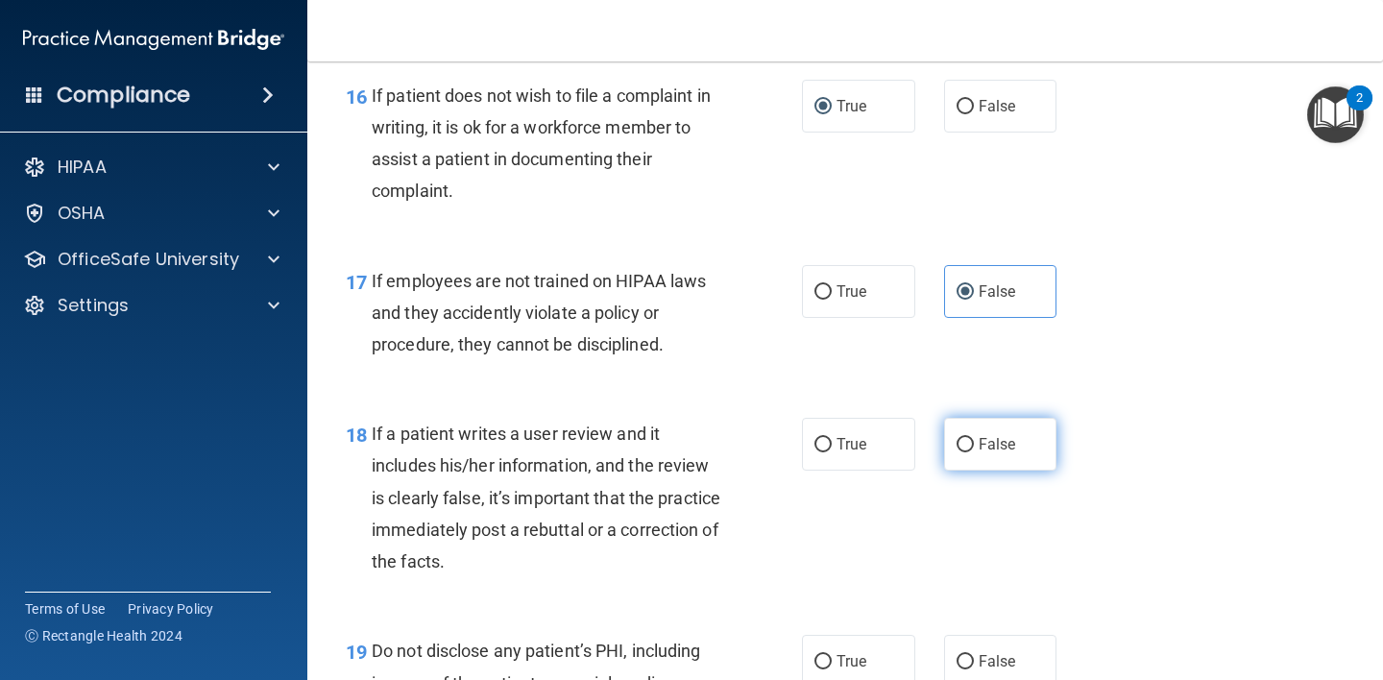
click at [962, 449] on input "False" at bounding box center [964, 445] width 17 height 14
radio input "true"
click at [815, 659] on input "True" at bounding box center [822, 662] width 17 height 14
radio input "true"
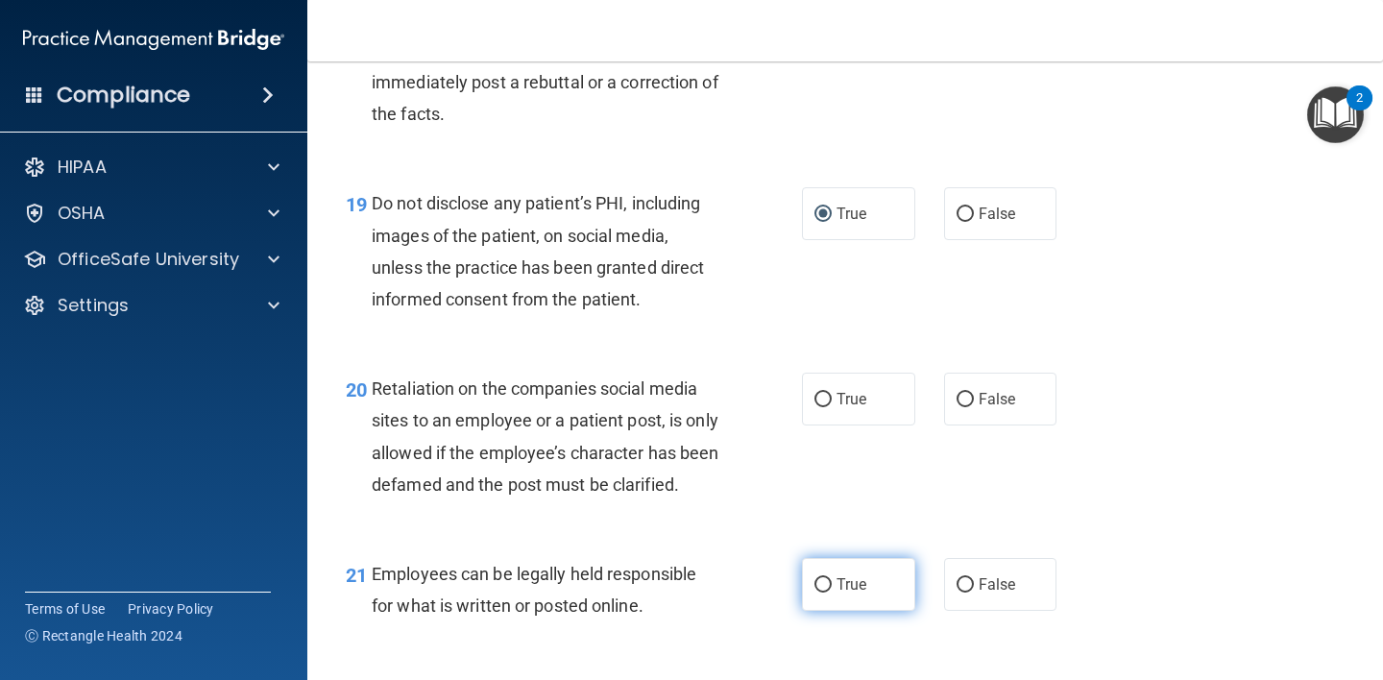
scroll to position [3719, 0]
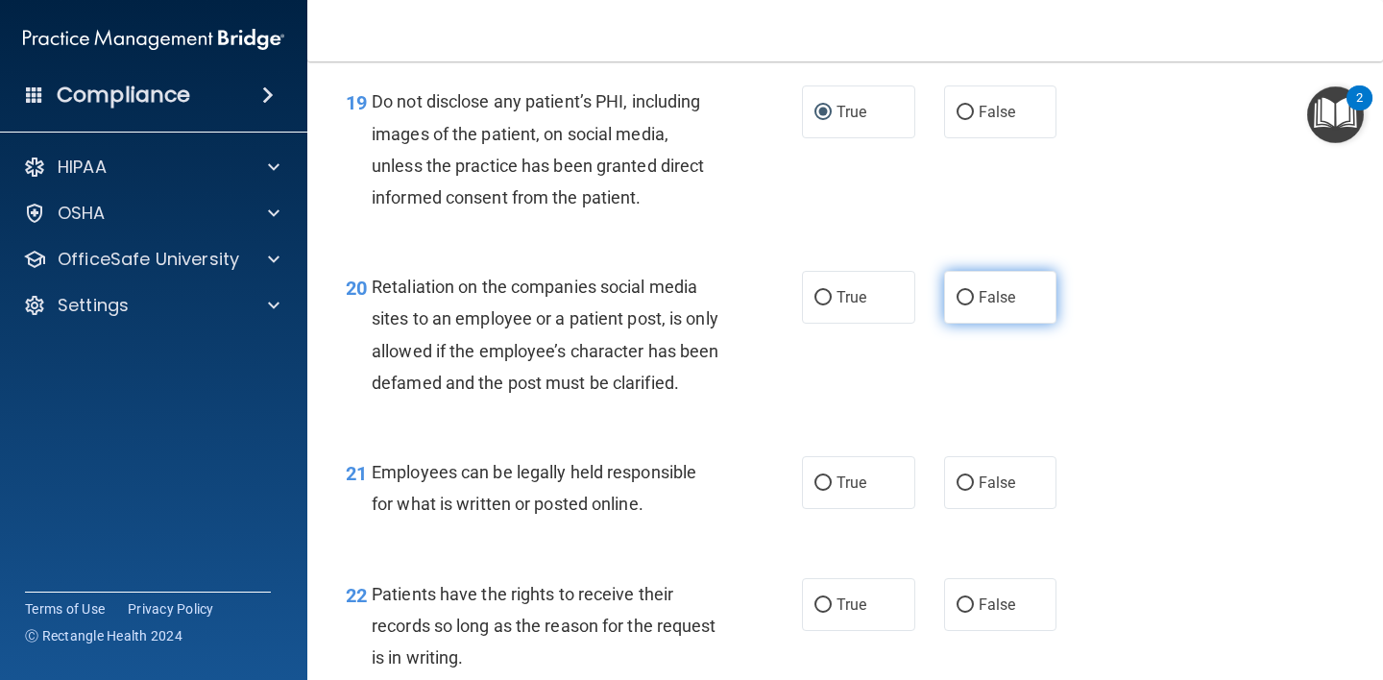
click at [956, 303] on input "False" at bounding box center [964, 298] width 17 height 14
radio input "true"
click at [815, 491] on input "True" at bounding box center [822, 483] width 17 height 14
radio input "true"
click at [957, 613] on input "False" at bounding box center [964, 605] width 17 height 14
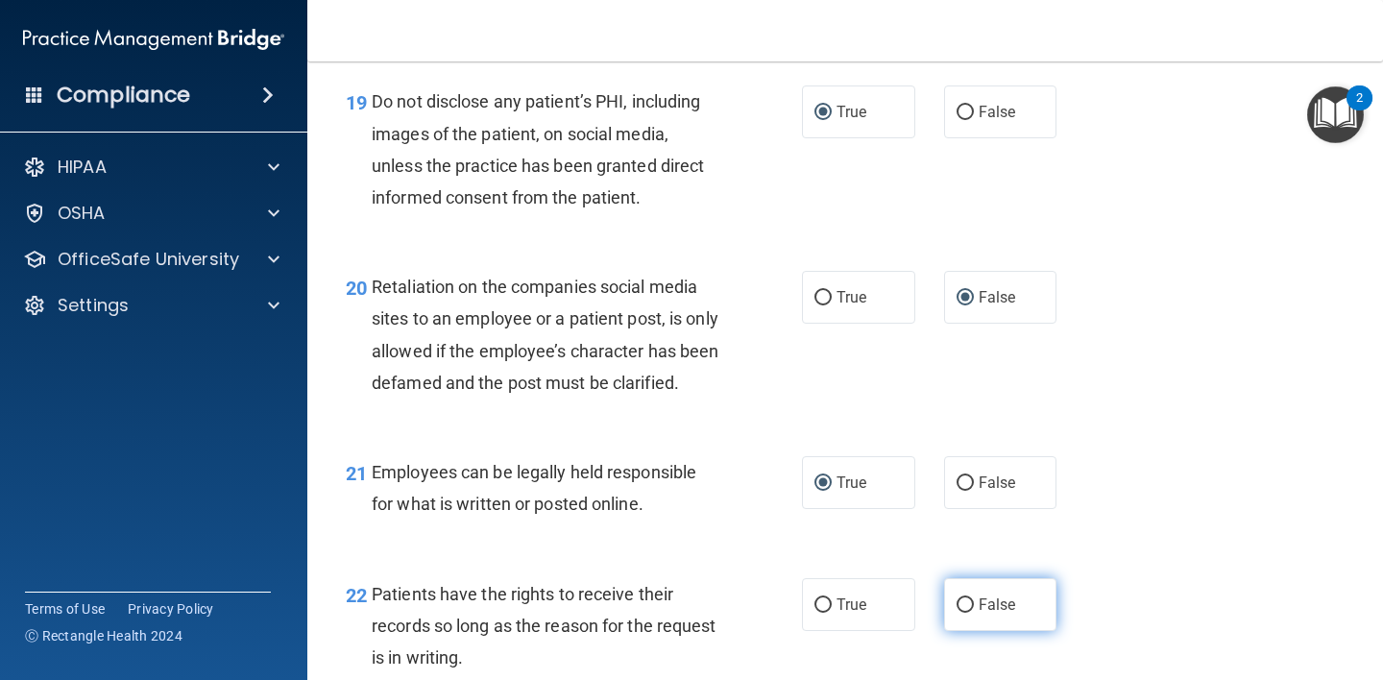
radio input "true"
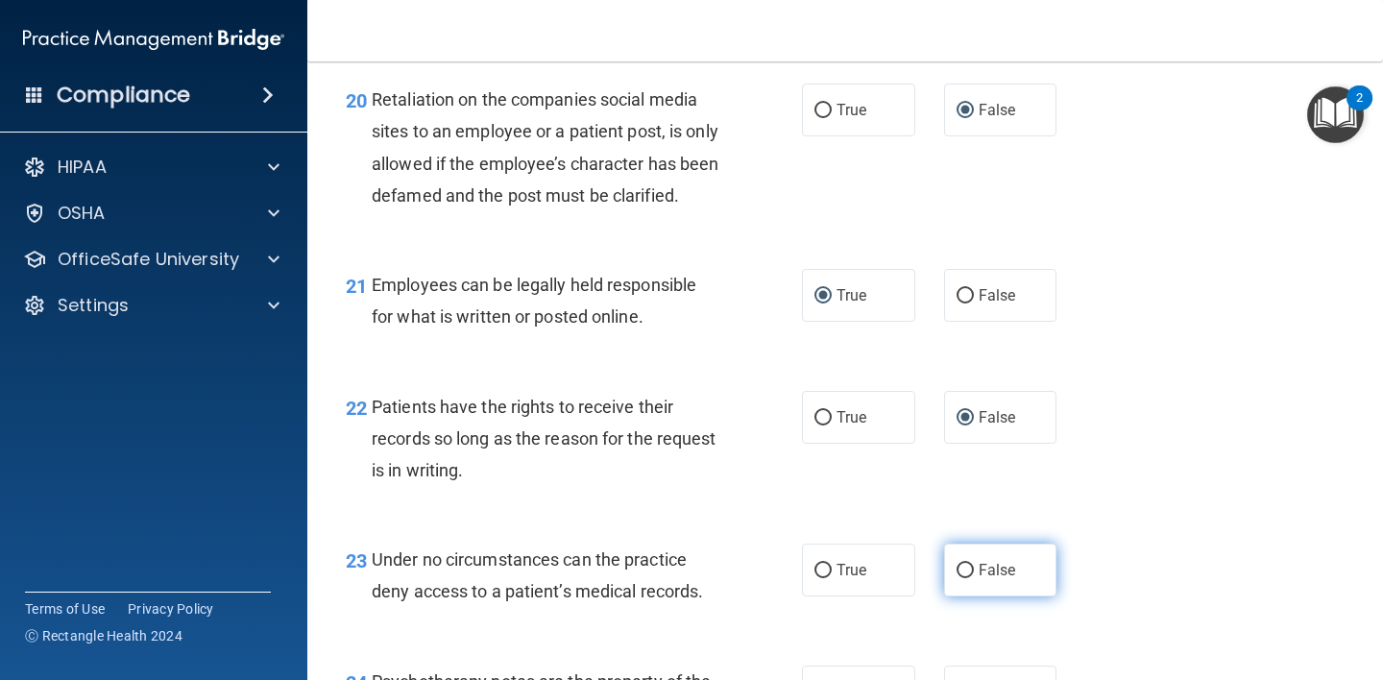
click at [964, 578] on input "False" at bounding box center [964, 571] width 17 height 14
radio input "true"
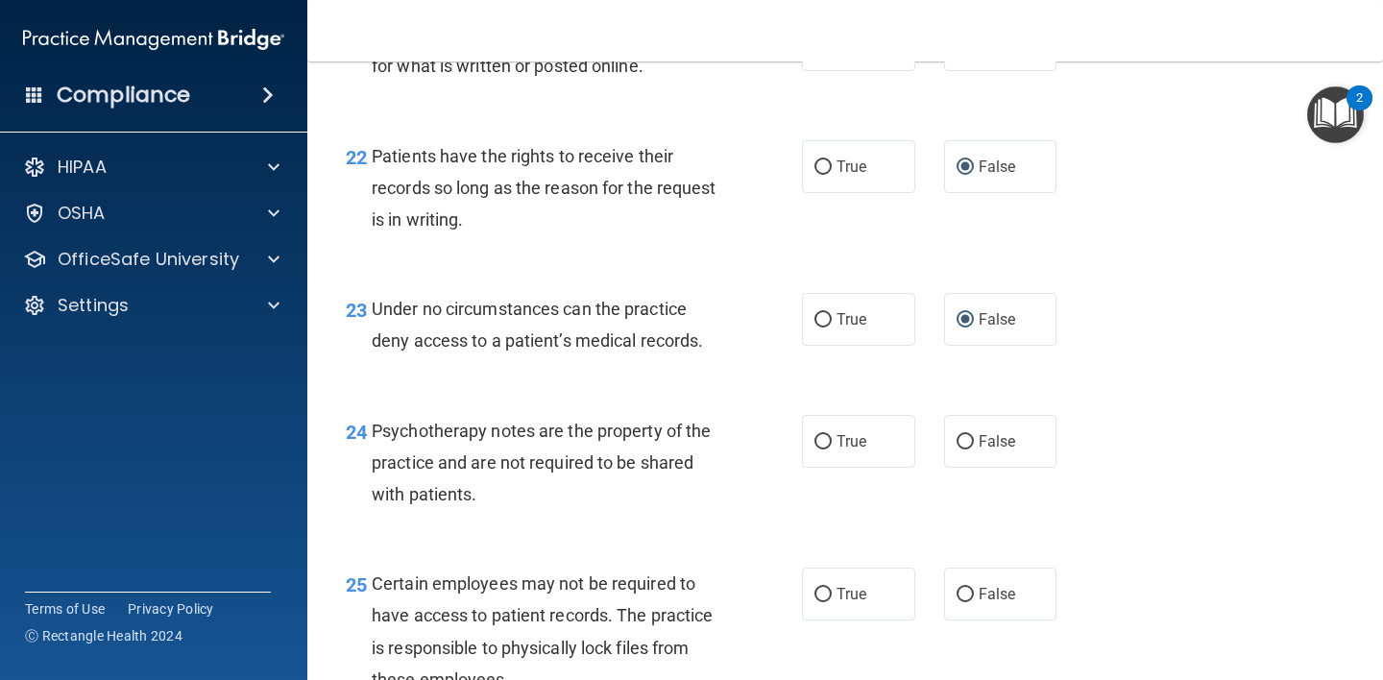
scroll to position [4189, 0]
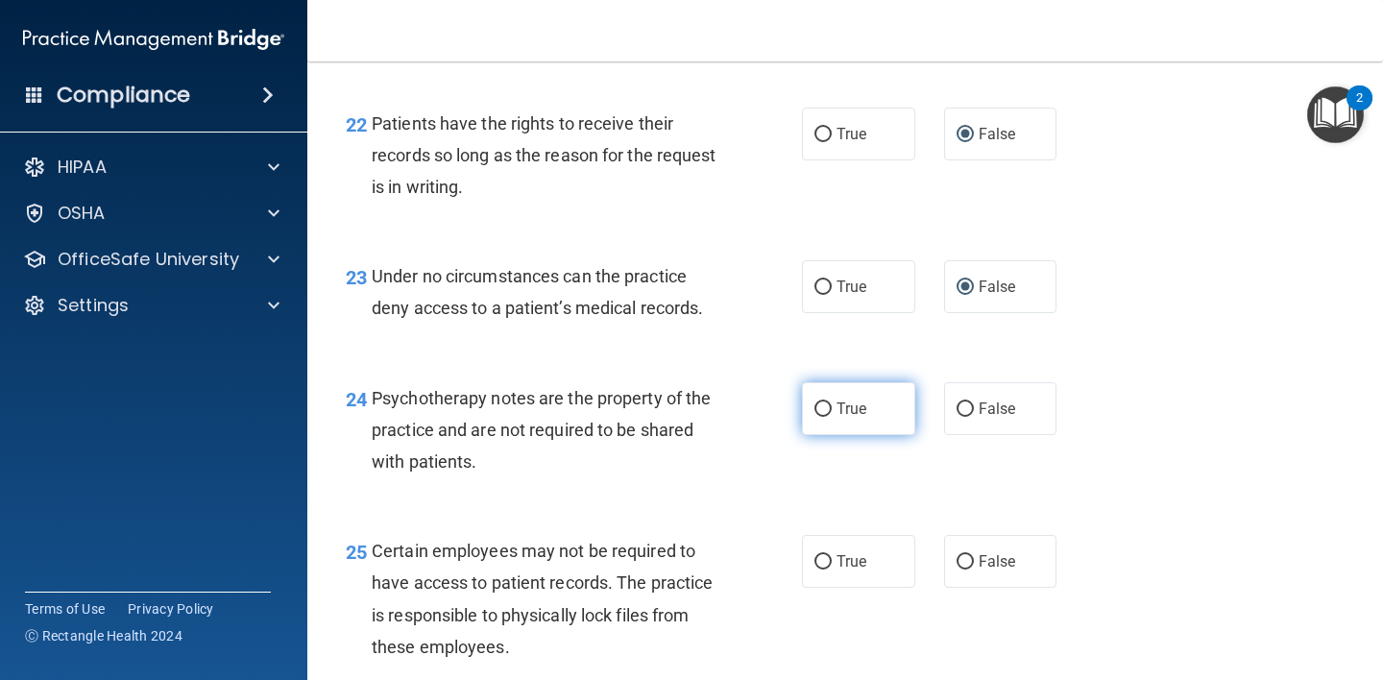
click at [802, 435] on label "True" at bounding box center [858, 408] width 113 height 53
click at [814, 417] on input "True" at bounding box center [822, 409] width 17 height 14
radio input "true"
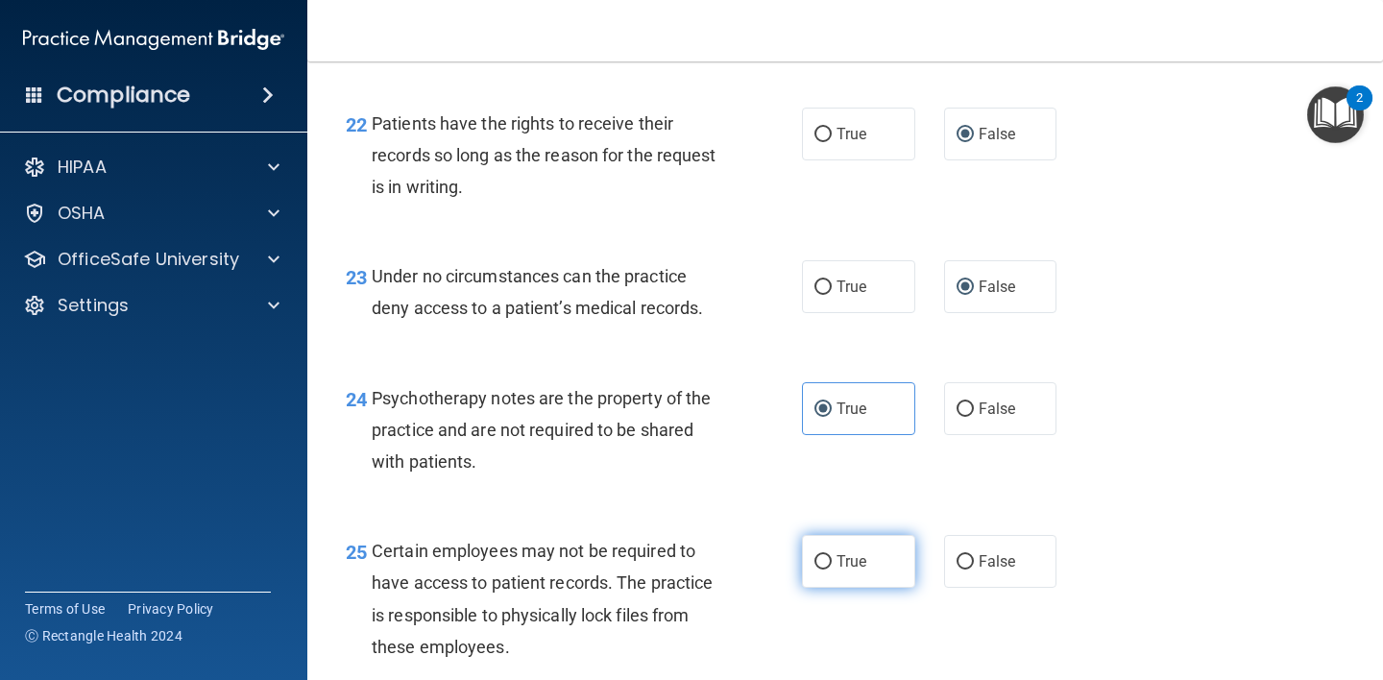
drag, startPoint x: 828, startPoint y: 599, endPoint x: 837, endPoint y: 602, distance: 10.0
click at [828, 588] on label "True" at bounding box center [858, 561] width 113 height 53
click at [828, 569] on input "True" at bounding box center [822, 562] width 17 height 14
radio input "true"
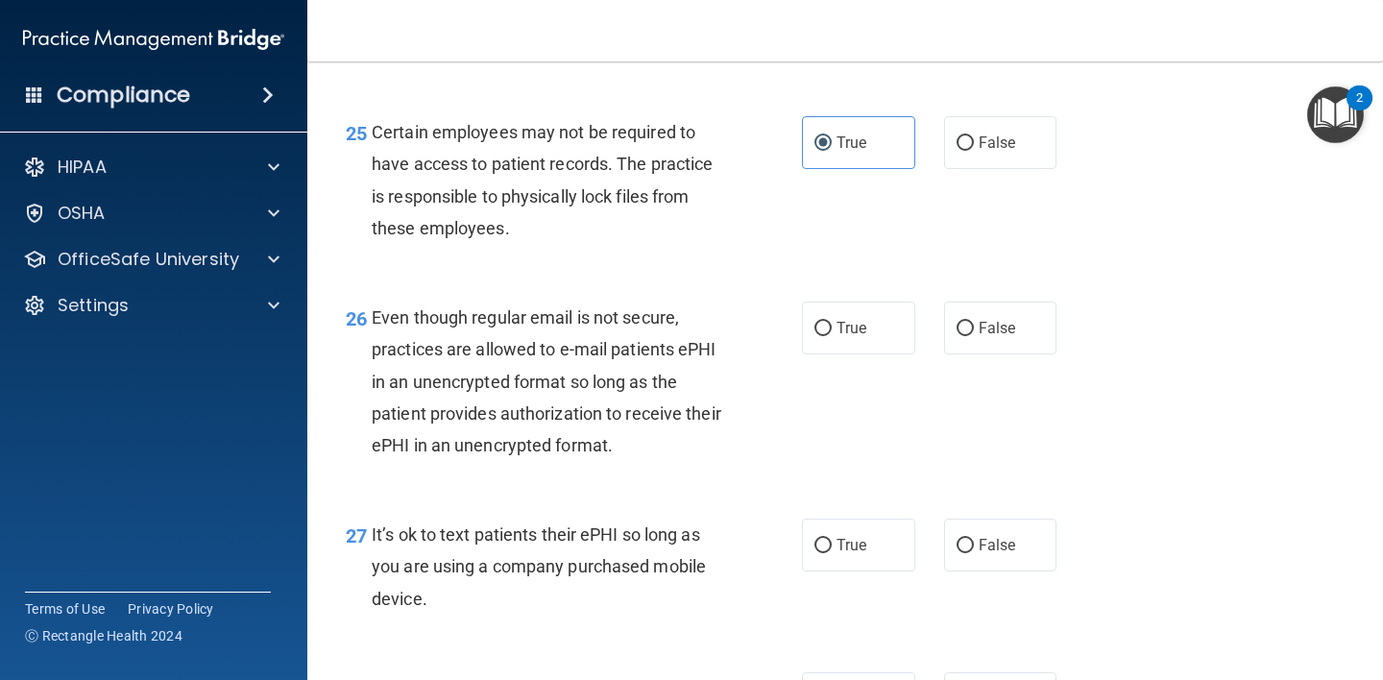
scroll to position [4703, 0]
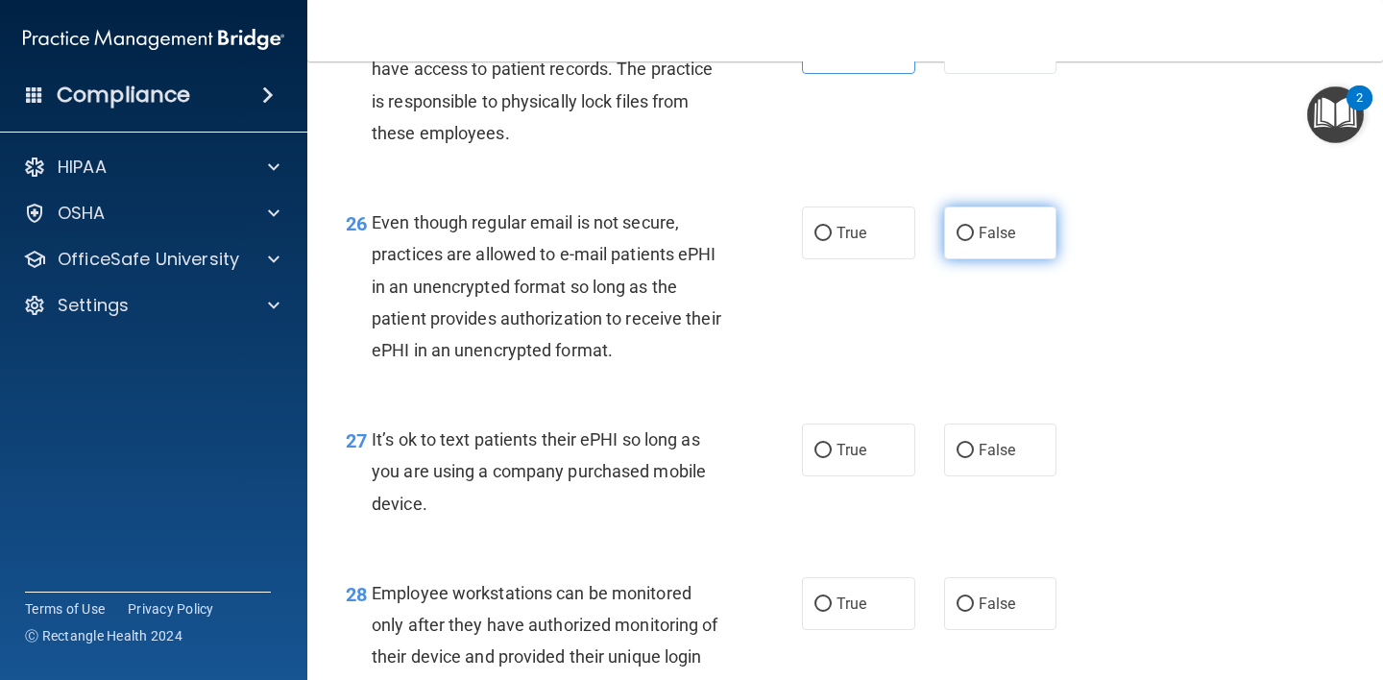
click at [956, 241] on input "False" at bounding box center [964, 234] width 17 height 14
radio input "true"
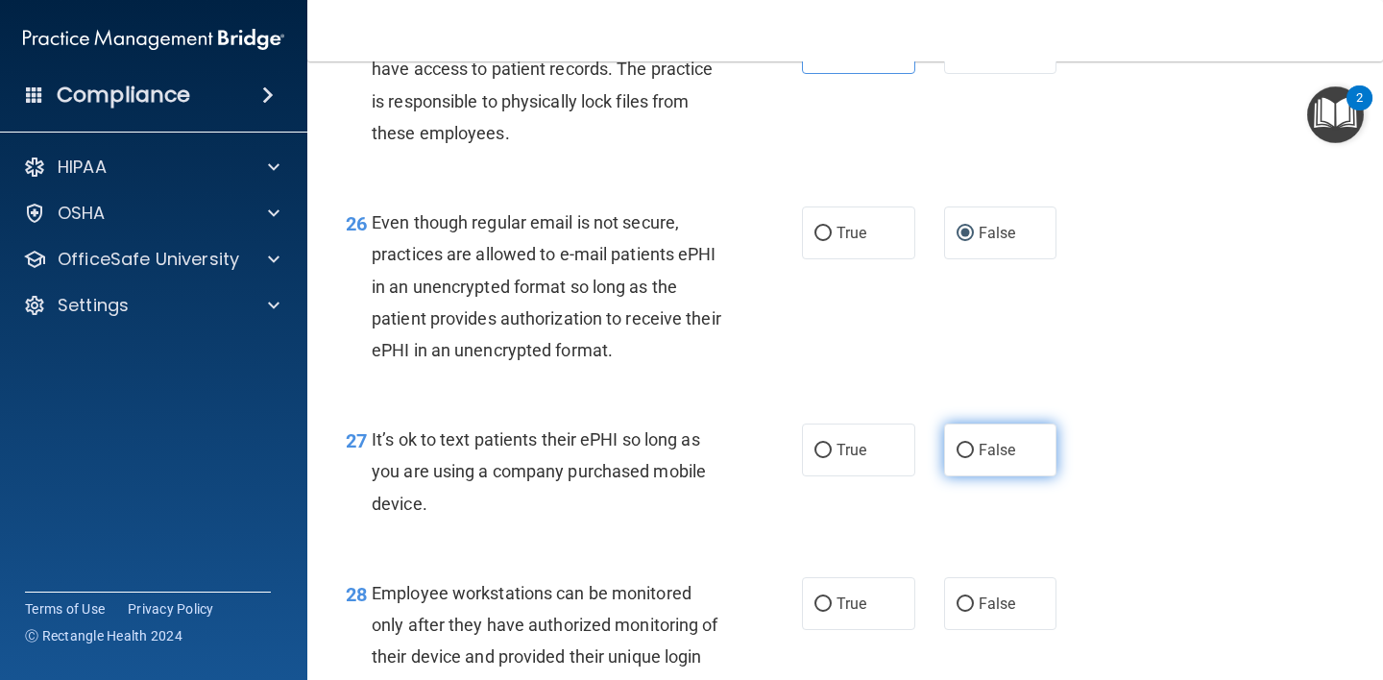
click at [957, 458] on input "False" at bounding box center [964, 451] width 17 height 14
radio input "true"
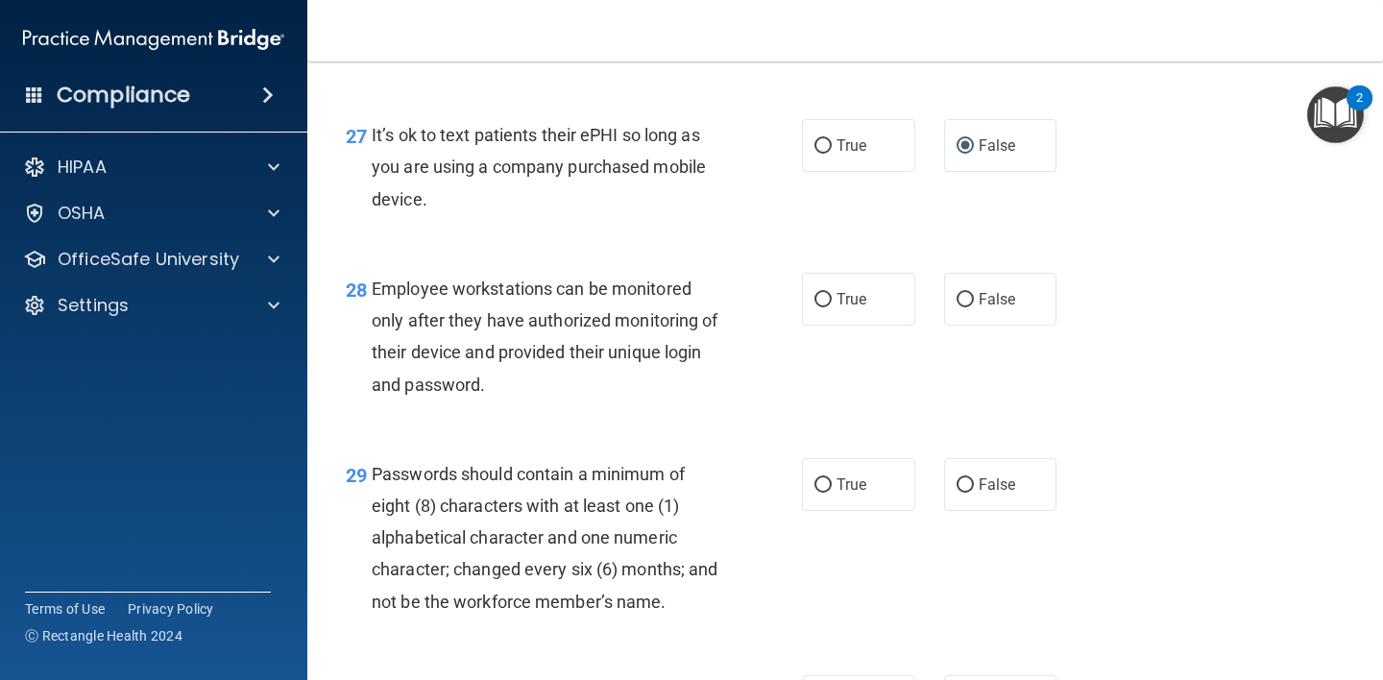
scroll to position [5043, 0]
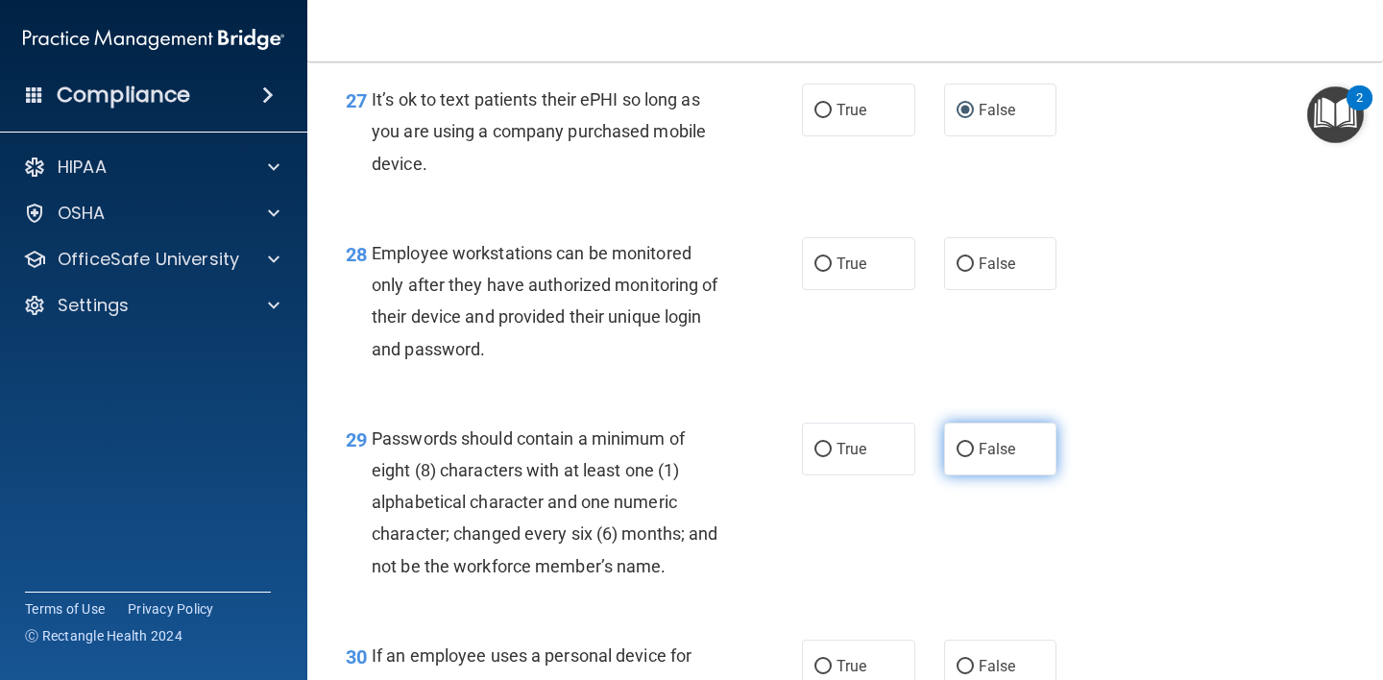
click at [962, 457] on input "False" at bounding box center [964, 450] width 17 height 14
radio input "true"
click at [962, 457] on input "False" at bounding box center [964, 450] width 17 height 14
drag, startPoint x: 951, startPoint y: 299, endPoint x: 977, endPoint y: 369, distance: 74.7
click at [956, 272] on input "False" at bounding box center [964, 264] width 17 height 14
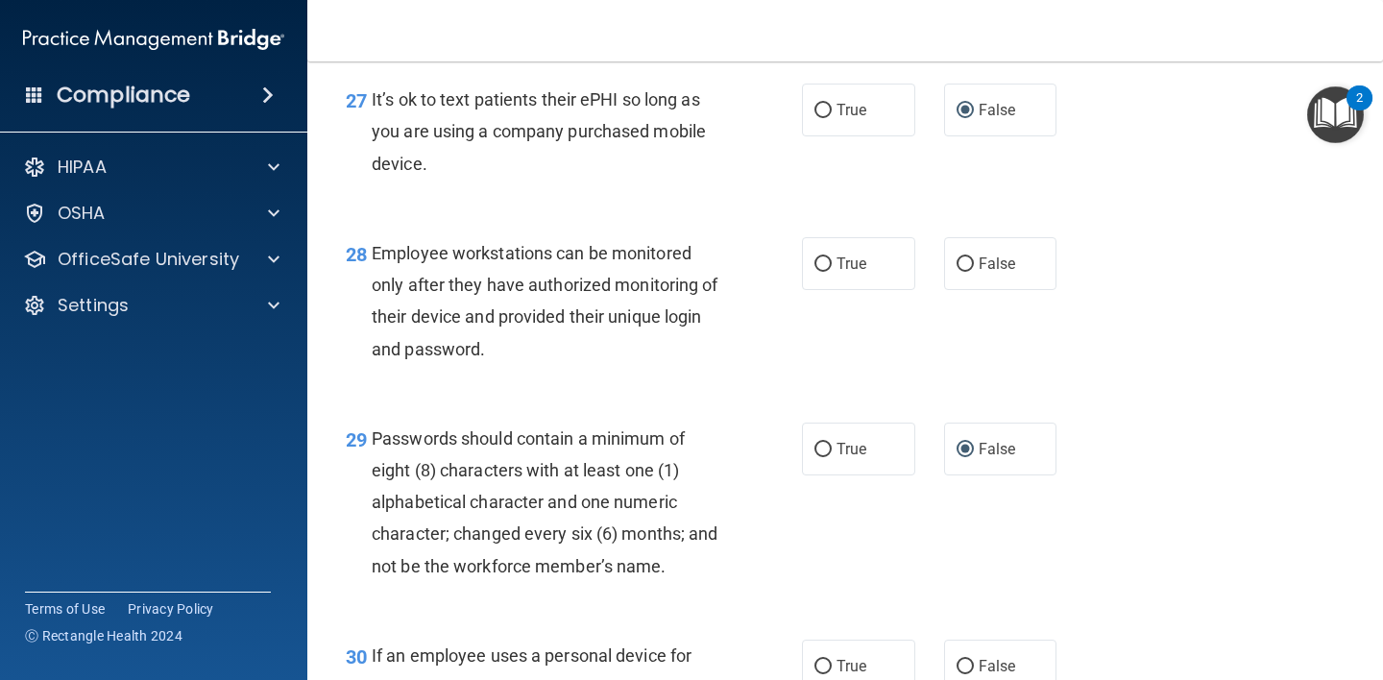
radio input "true"
click at [818, 457] on input "True" at bounding box center [822, 450] width 17 height 14
radio input "true"
radio input "false"
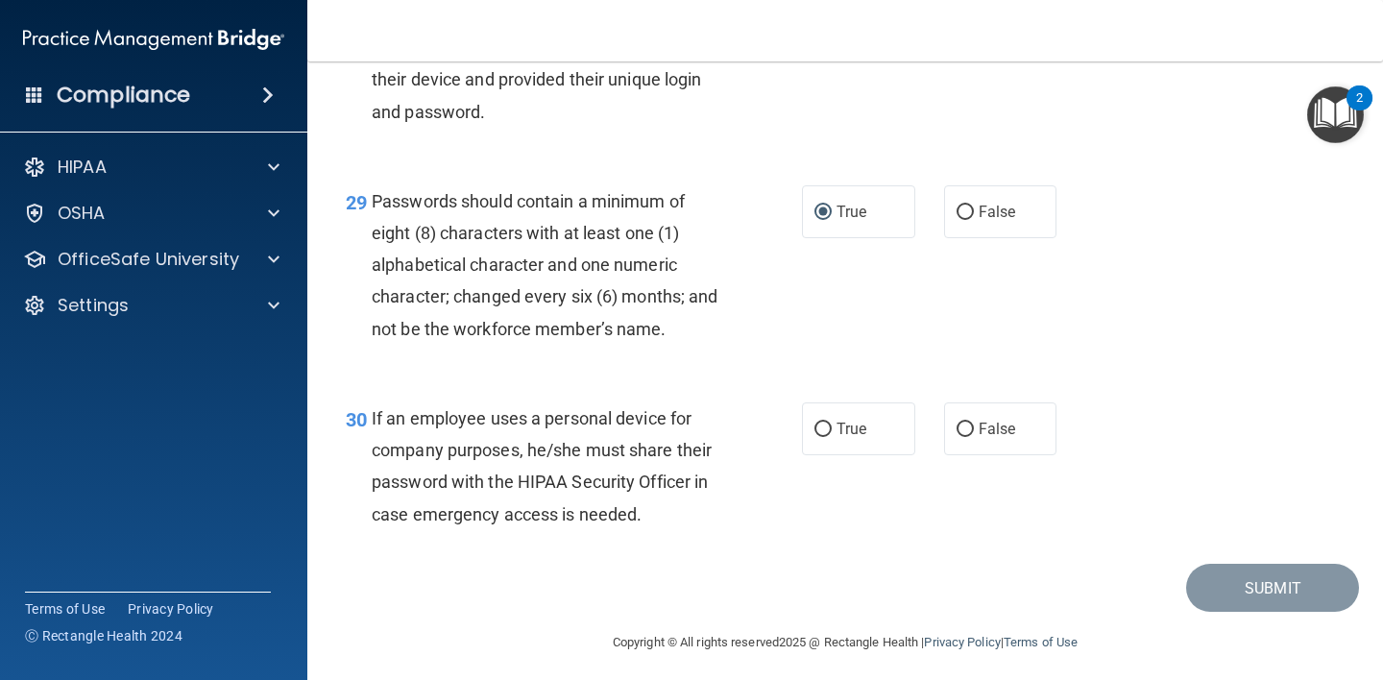
scroll to position [5283, 0]
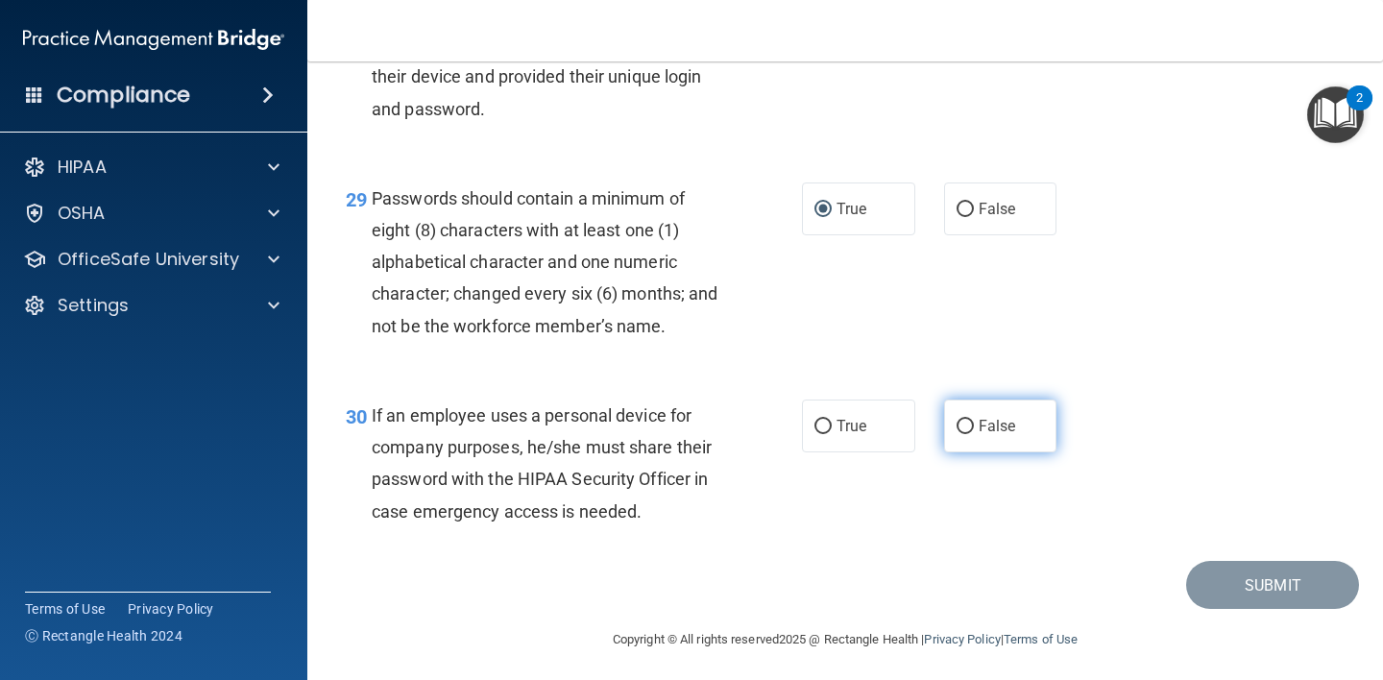
click at [960, 434] on input "False" at bounding box center [964, 427] width 17 height 14
radio input "true"
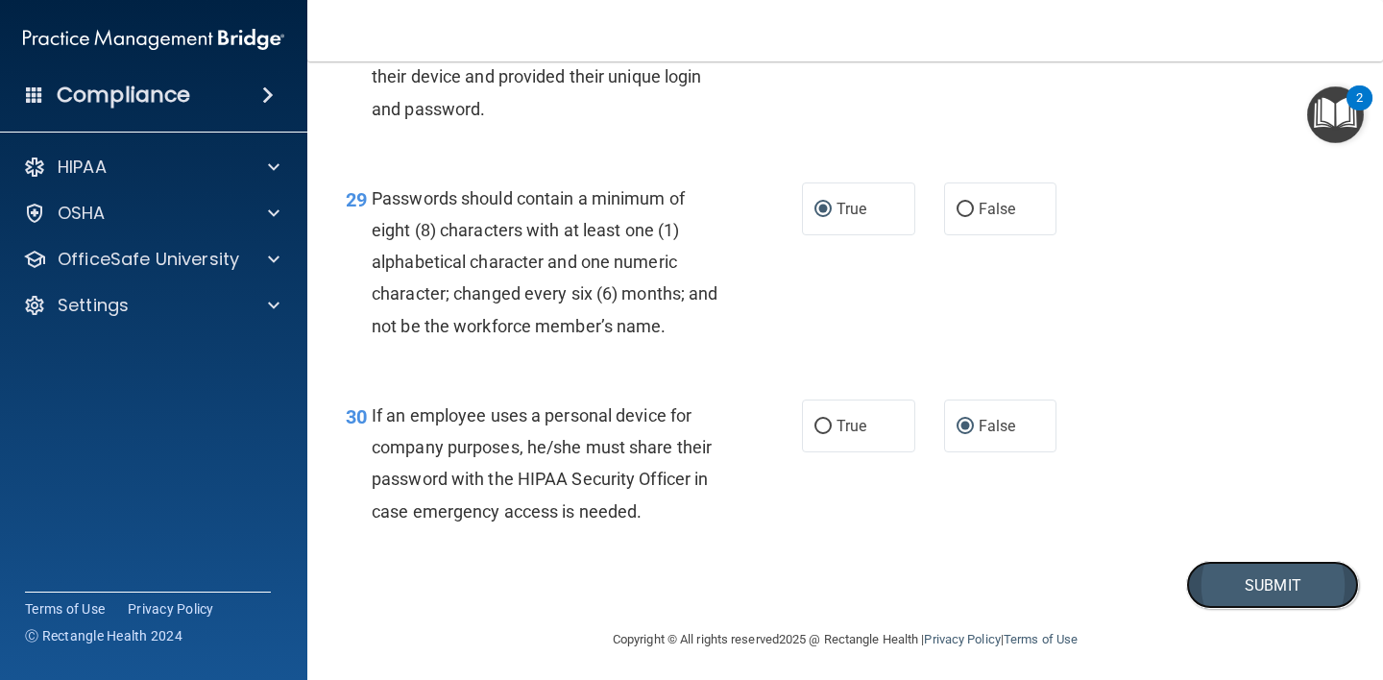
click at [1225, 610] on button "Submit" at bounding box center [1272, 585] width 173 height 49
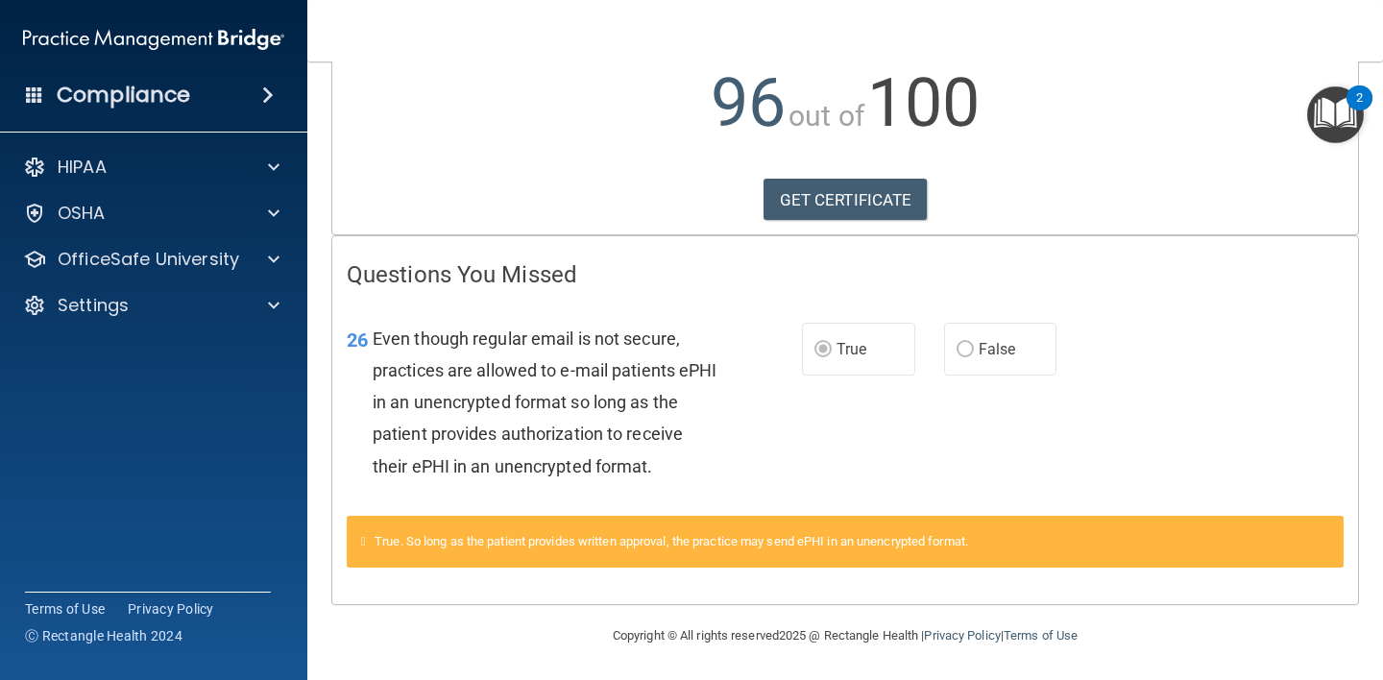
scroll to position [219, 0]
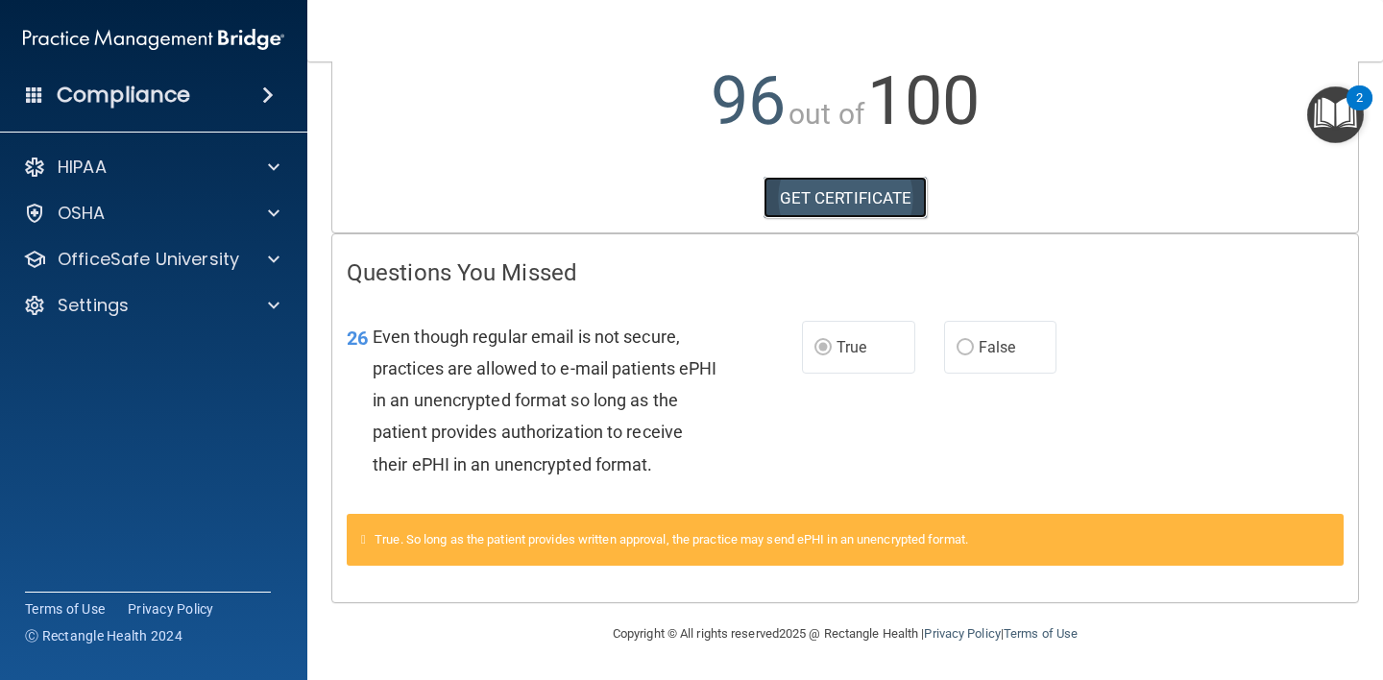
click at [878, 197] on link "GET CERTIFICATE" at bounding box center [845, 198] width 164 height 42
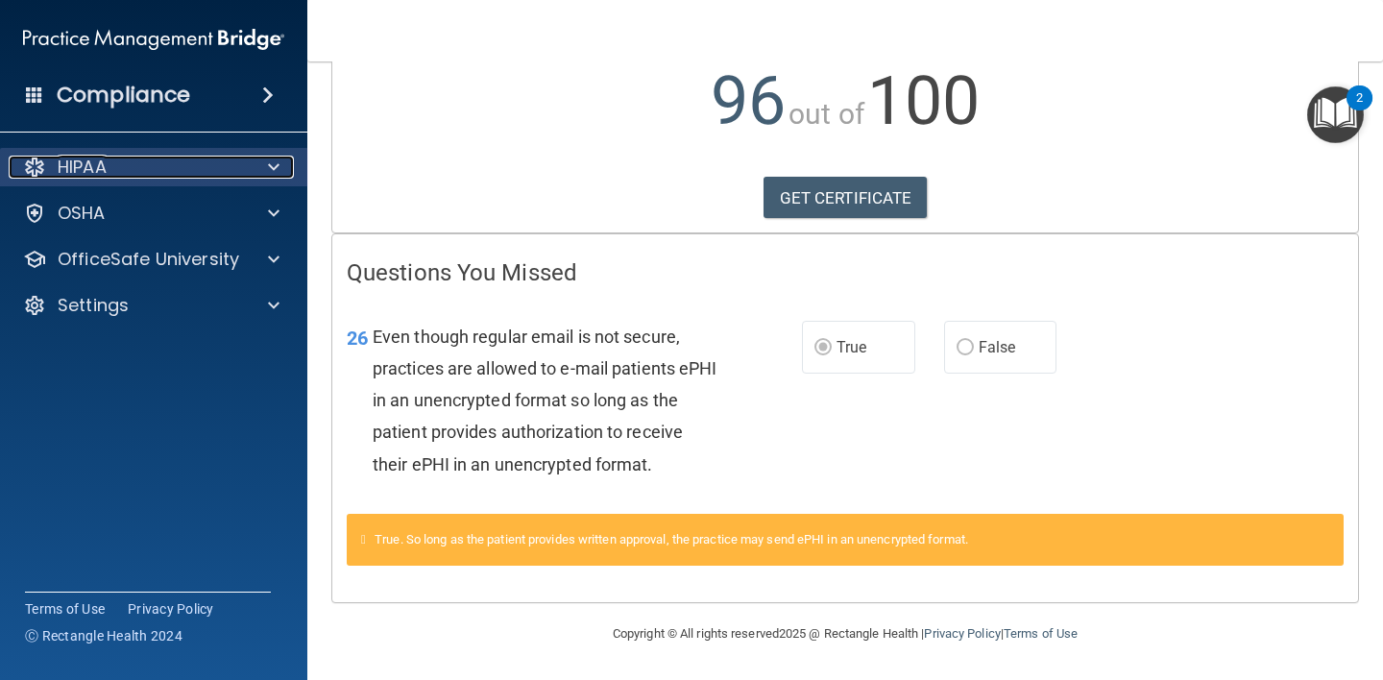
click at [273, 168] on span at bounding box center [274, 167] width 12 height 23
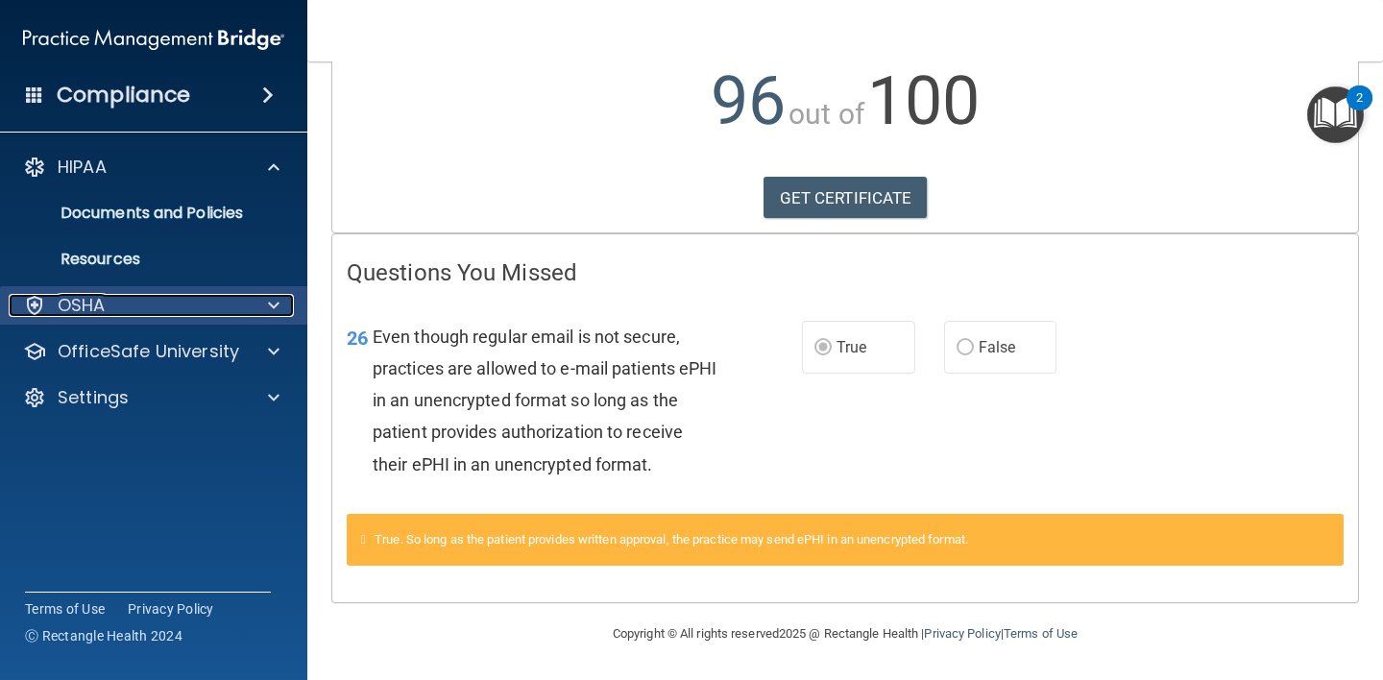
click at [274, 303] on span at bounding box center [274, 305] width 12 height 23
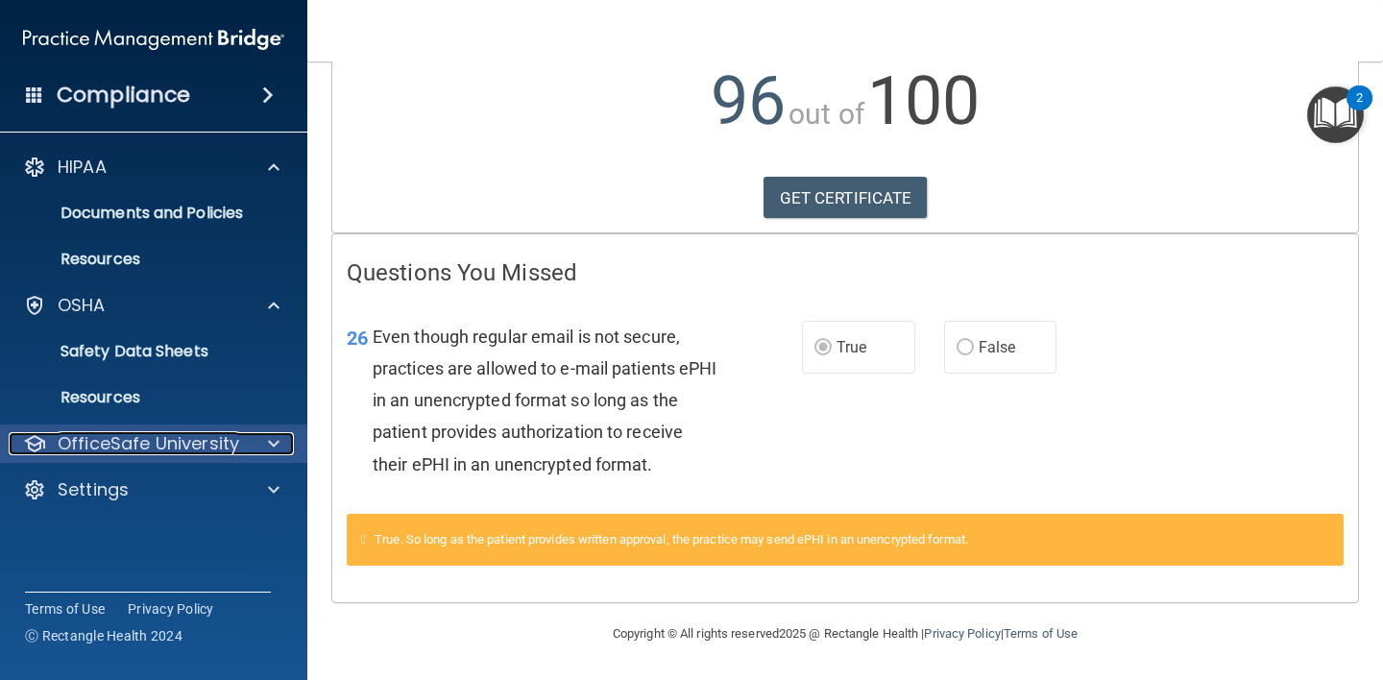
click at [270, 444] on span at bounding box center [274, 443] width 12 height 23
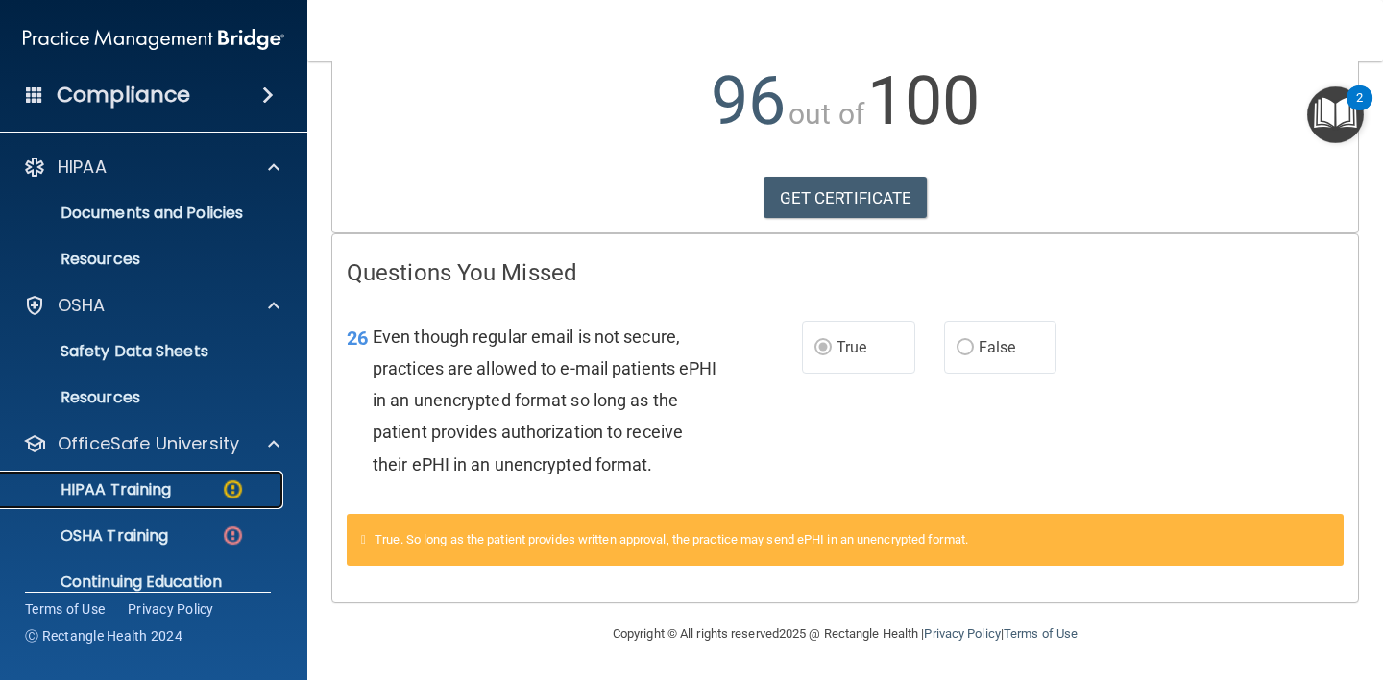
click at [137, 491] on p "HIPAA Training" at bounding box center [91, 489] width 158 height 19
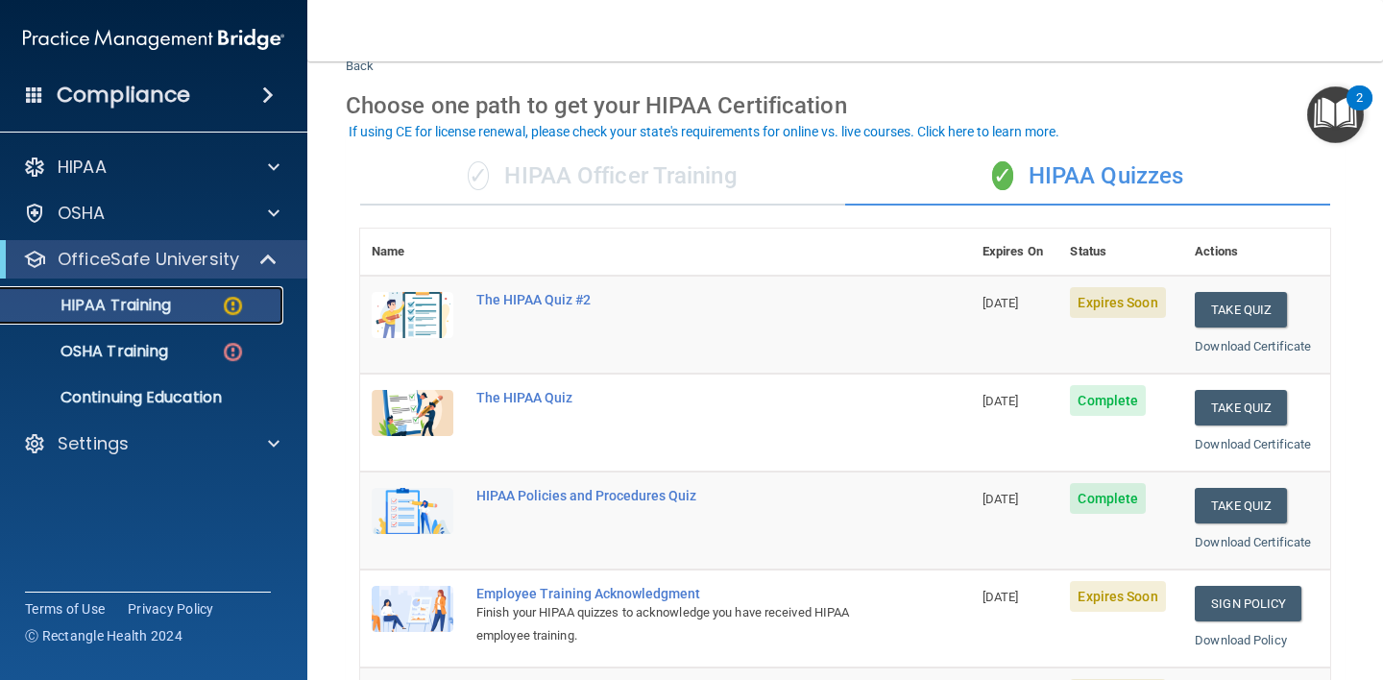
scroll to position [63, 0]
click at [1224, 313] on button "Take Quiz" at bounding box center [1240, 309] width 92 height 36
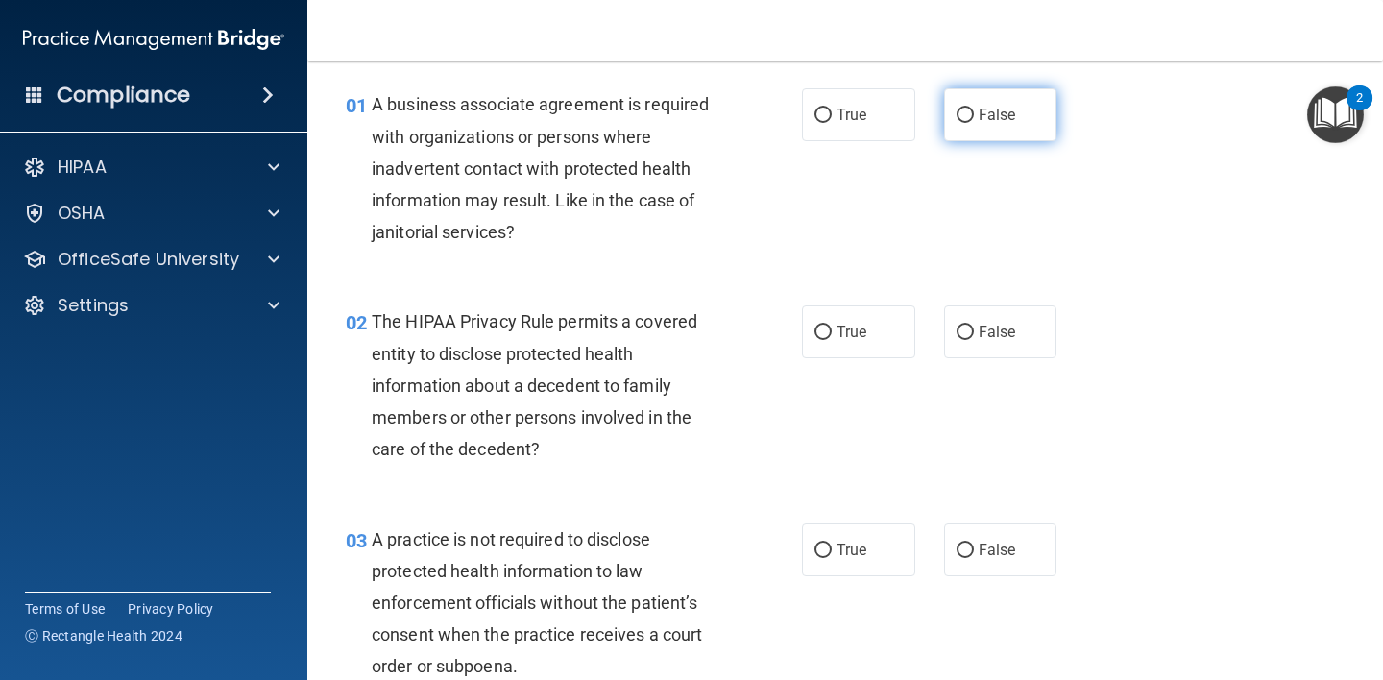
click at [978, 112] on span "False" at bounding box center [996, 115] width 37 height 18
click at [969, 112] on input "False" at bounding box center [964, 115] width 17 height 14
radio input "true"
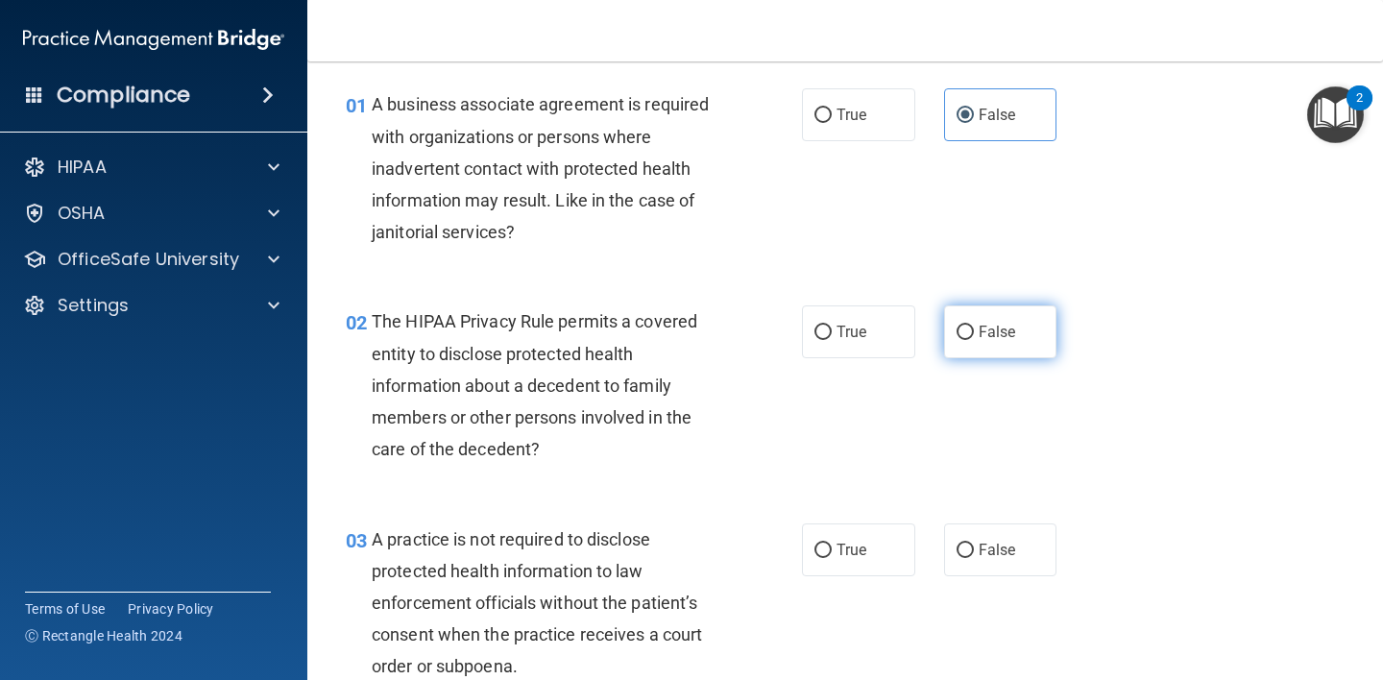
click at [956, 339] on input "False" at bounding box center [964, 332] width 17 height 14
radio input "true"
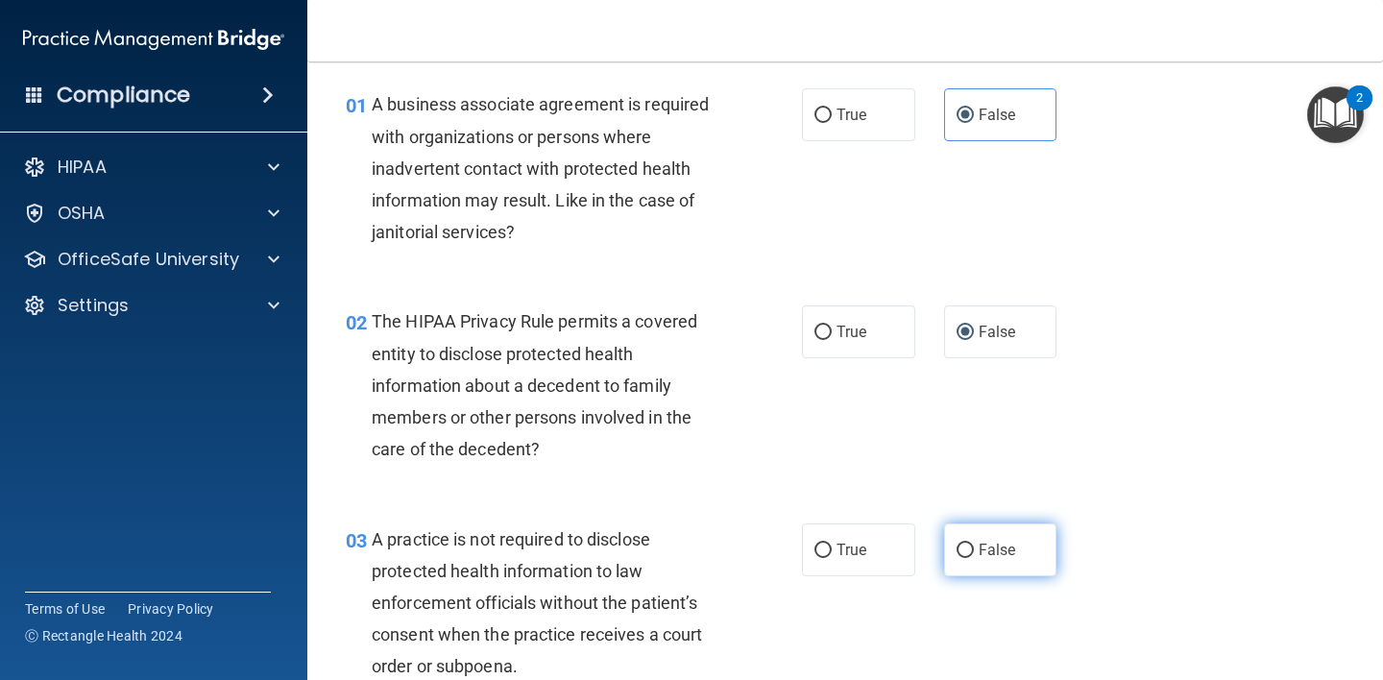
click at [958, 559] on label "False" at bounding box center [1000, 549] width 113 height 53
click at [958, 558] on input "False" at bounding box center [964, 550] width 17 height 14
radio input "true"
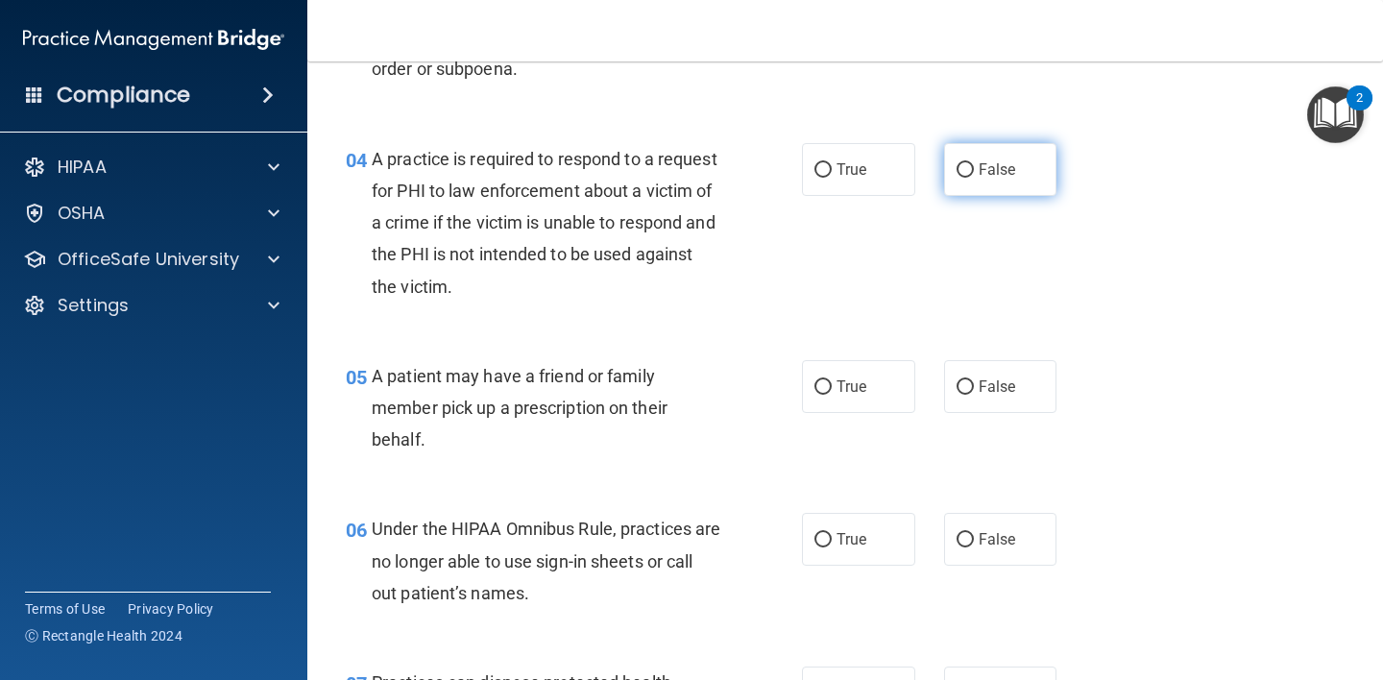
scroll to position [549, 0]
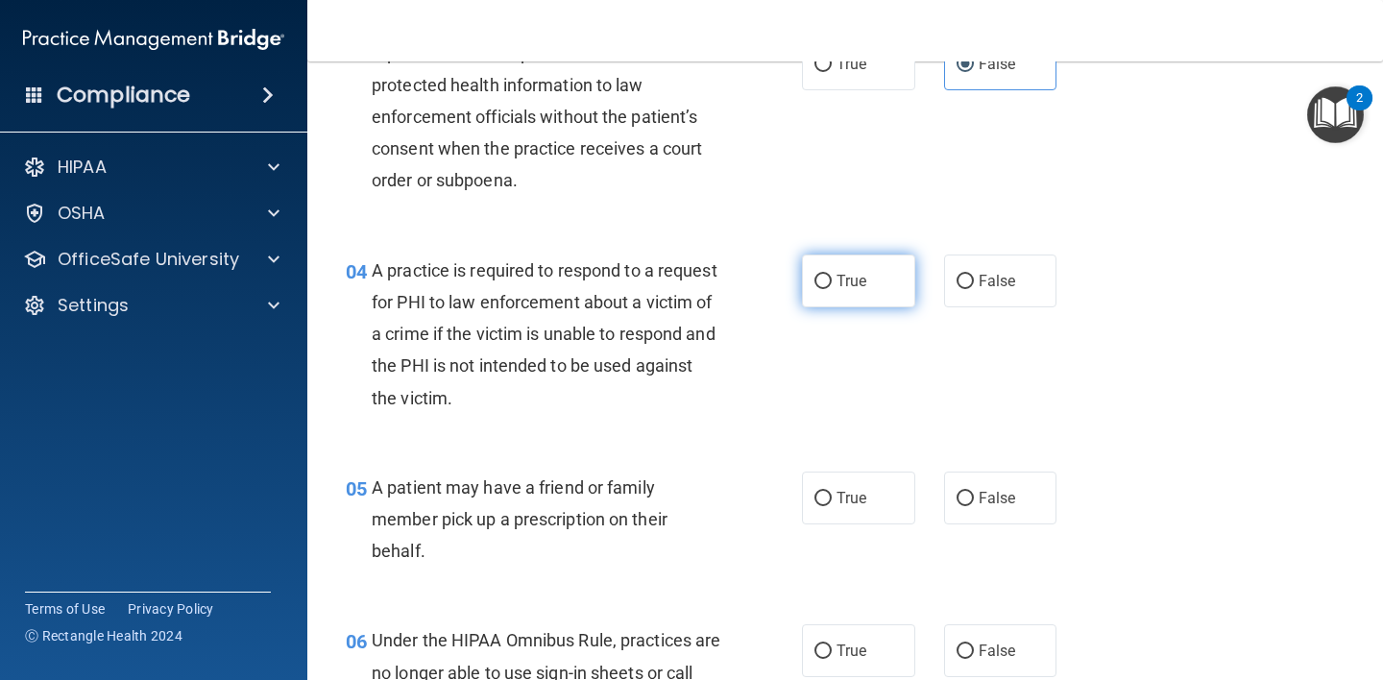
click at [836, 291] on label "True" at bounding box center [858, 280] width 113 height 53
click at [831, 289] on input "True" at bounding box center [822, 282] width 17 height 14
radio input "true"
click at [817, 499] on input "True" at bounding box center [822, 499] width 17 height 14
radio input "true"
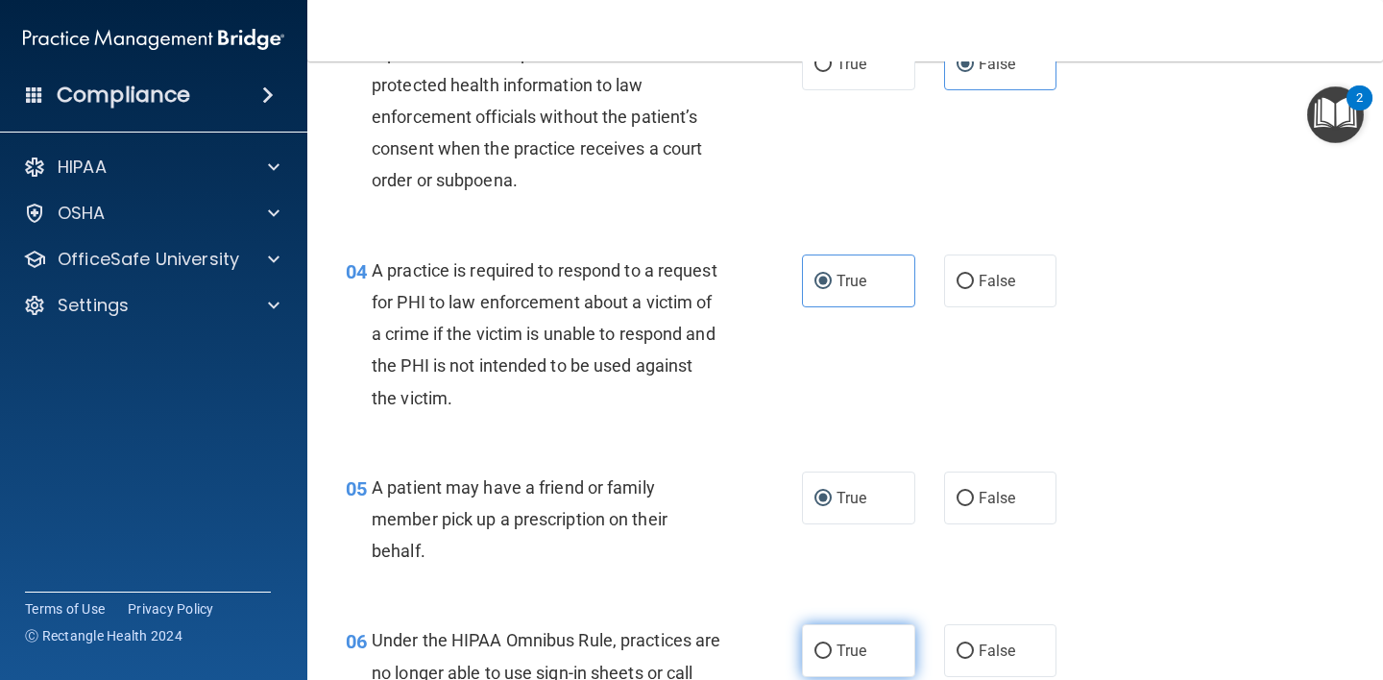
click at [823, 654] on input "True" at bounding box center [822, 651] width 17 height 14
radio input "true"
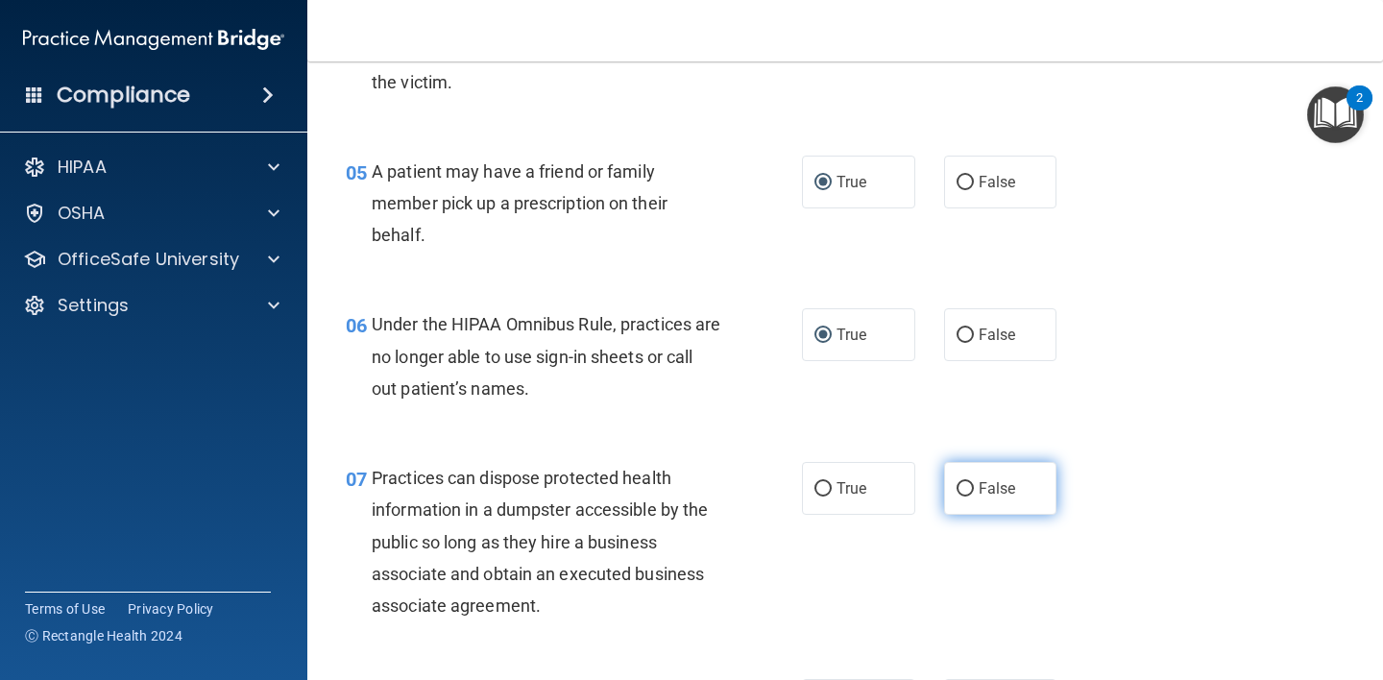
scroll to position [889, 0]
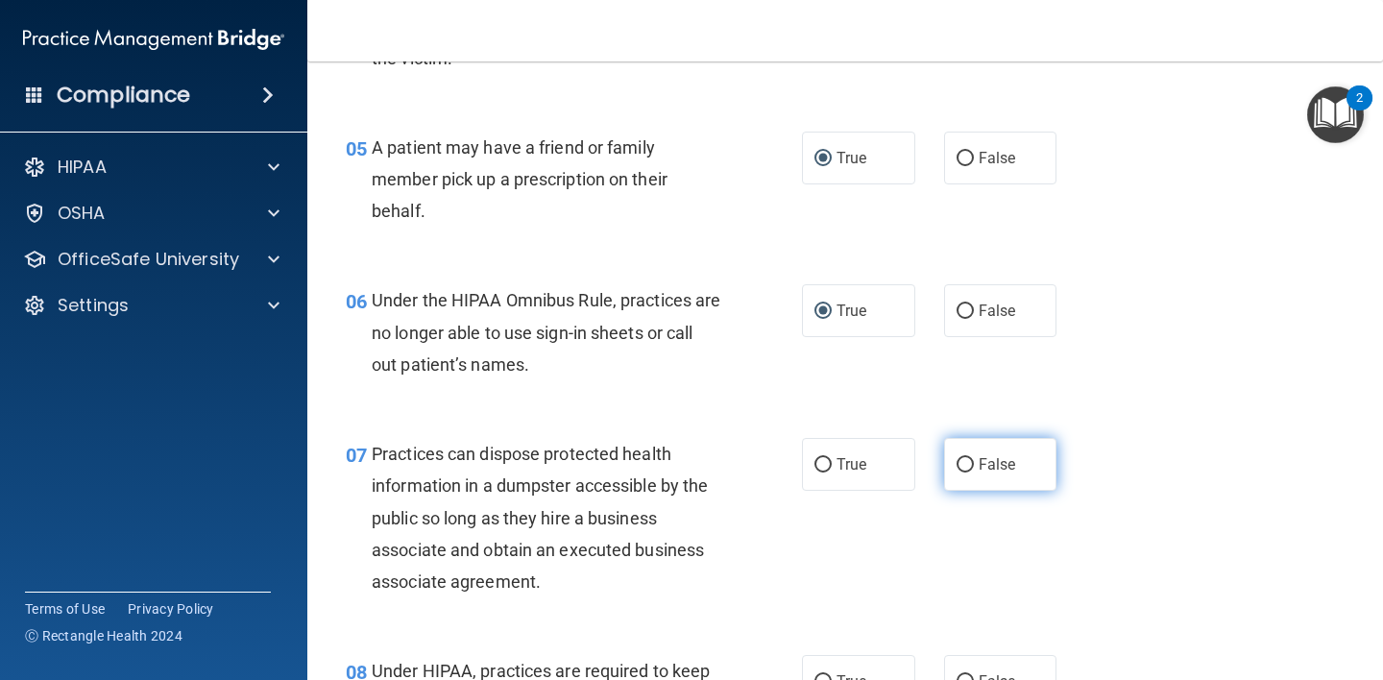
click at [960, 470] on input "False" at bounding box center [964, 465] width 17 height 14
radio input "true"
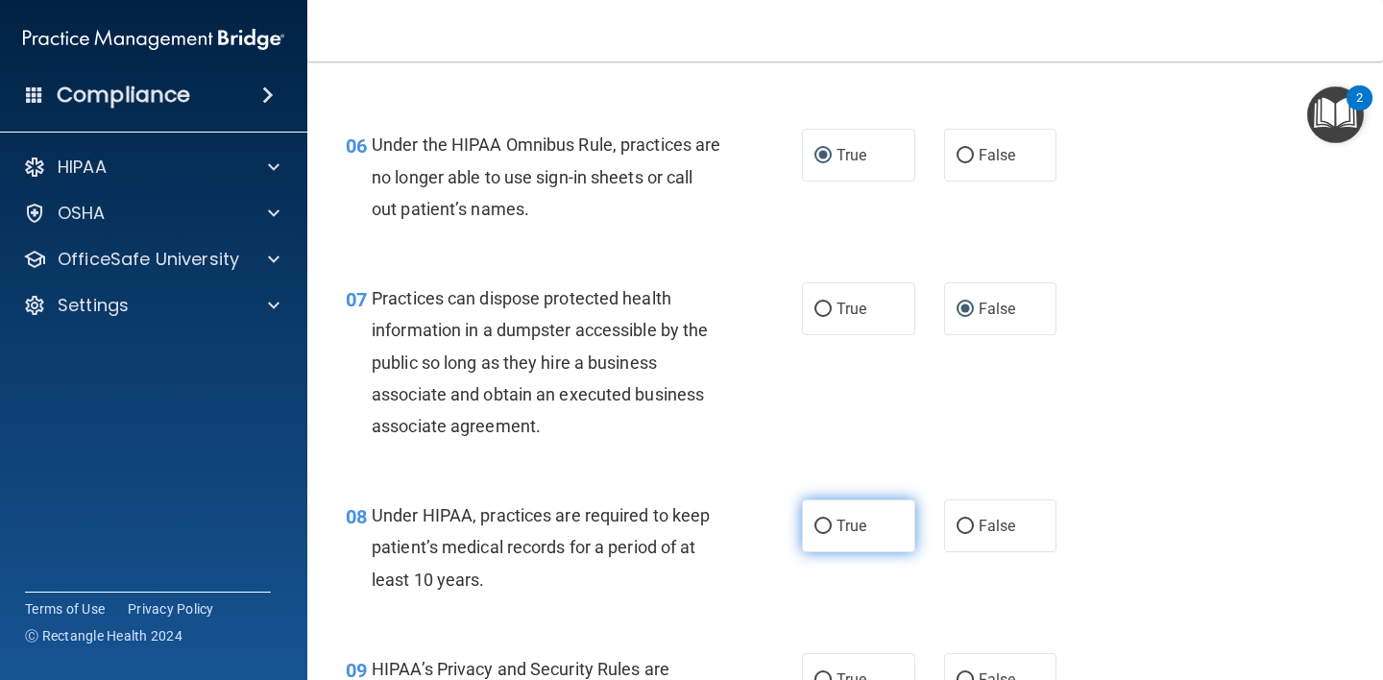
click at [816, 526] on input "True" at bounding box center [822, 526] width 17 height 14
radio input "true"
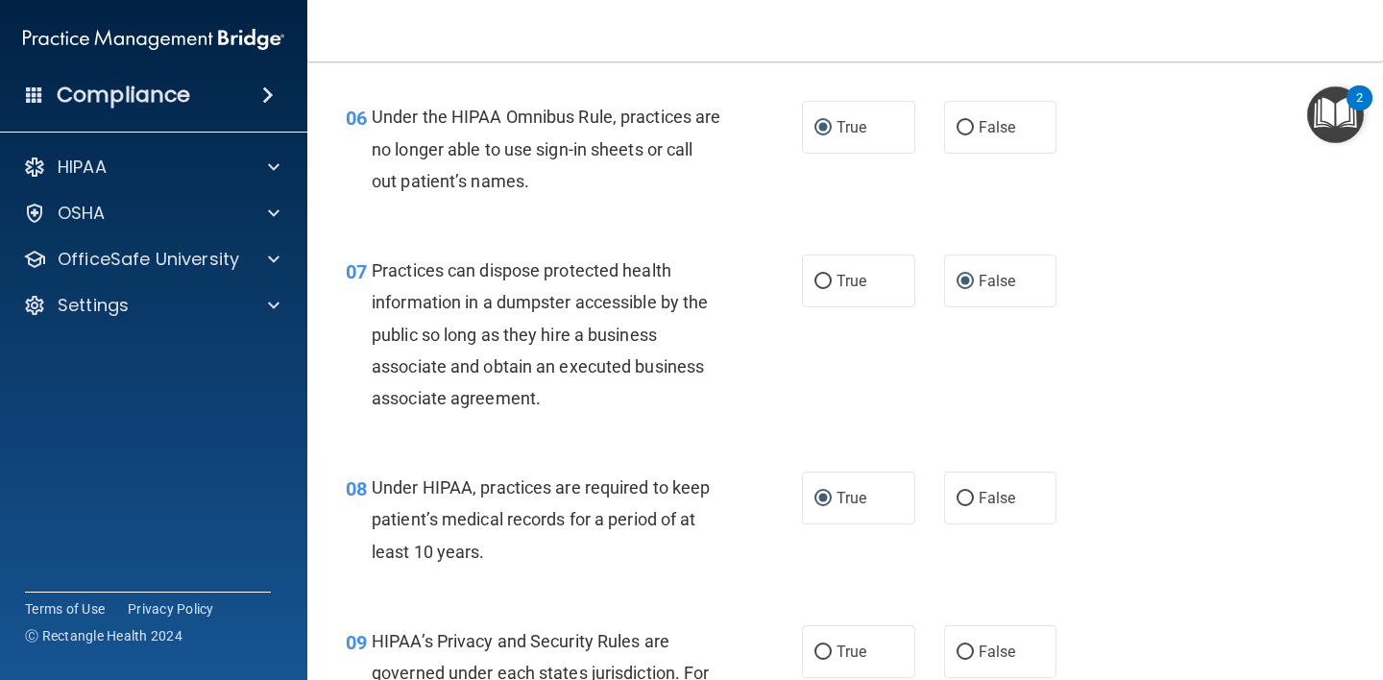
scroll to position [1076, 0]
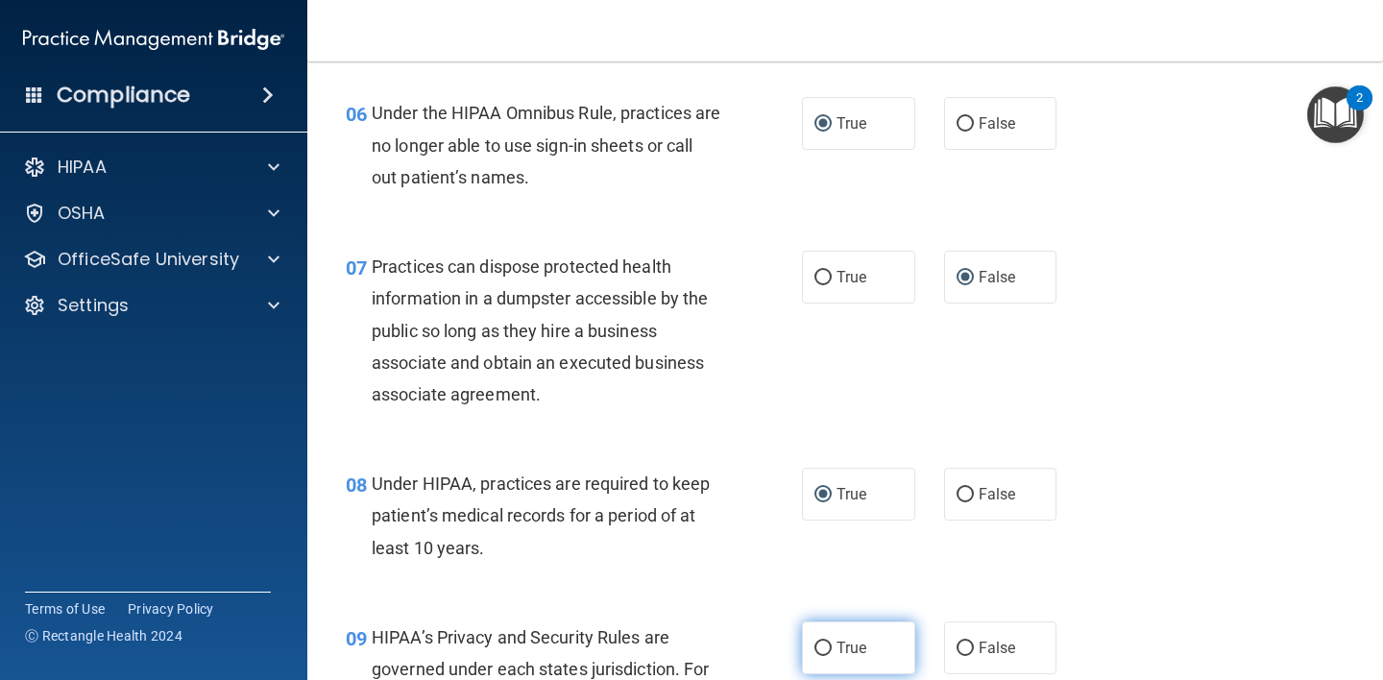
click at [821, 646] on input "True" at bounding box center [822, 648] width 17 height 14
radio input "true"
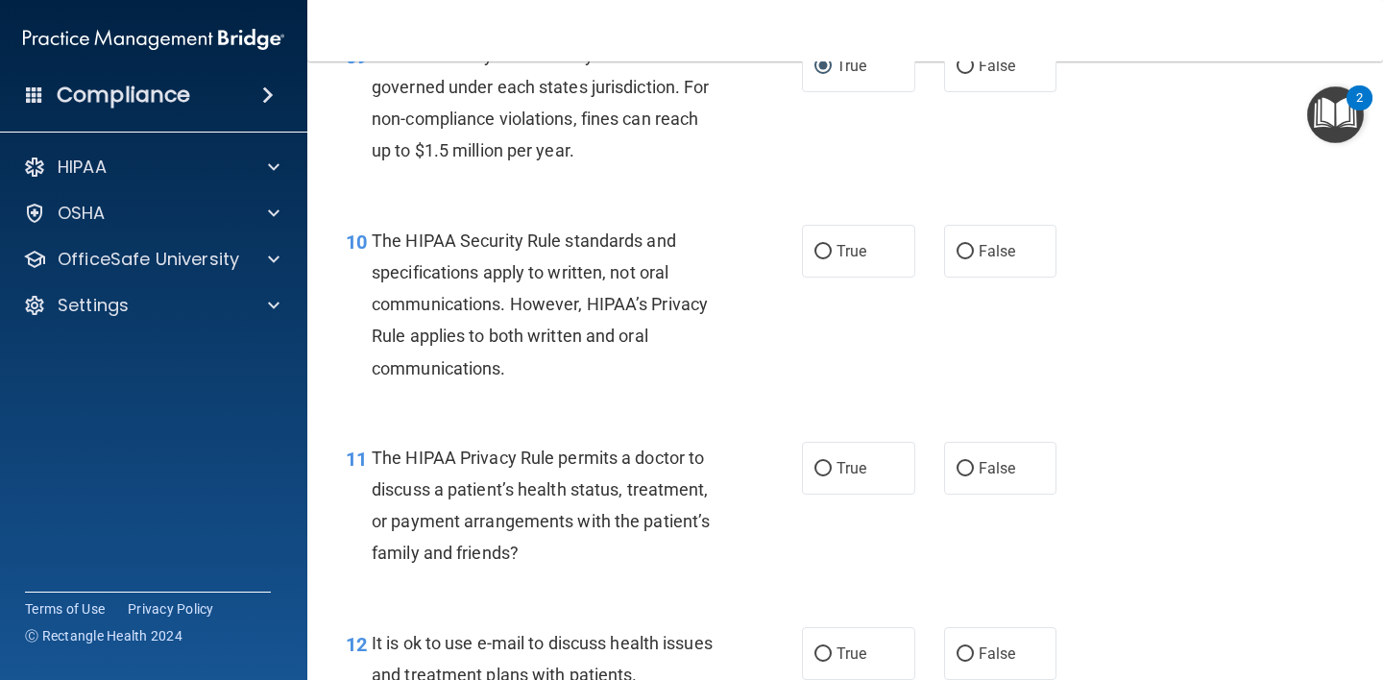
scroll to position [1752, 0]
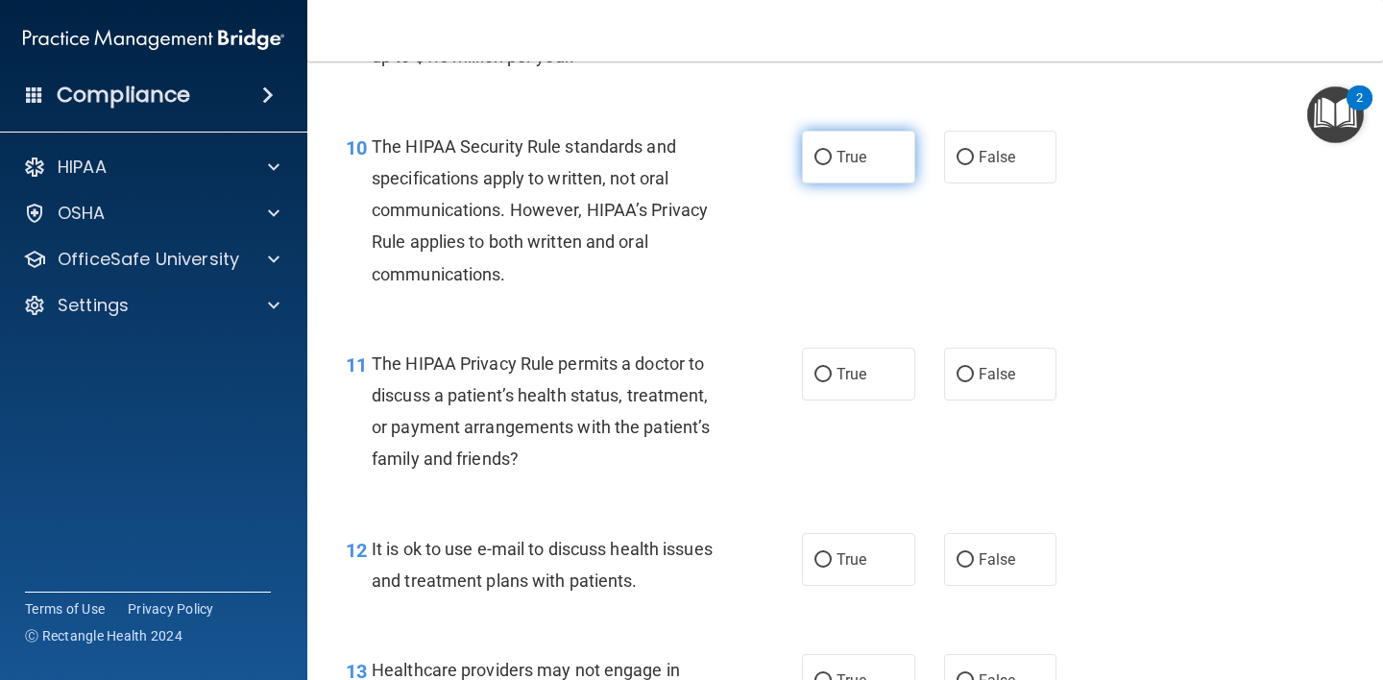
click at [814, 163] on input "True" at bounding box center [822, 158] width 17 height 14
radio input "true"
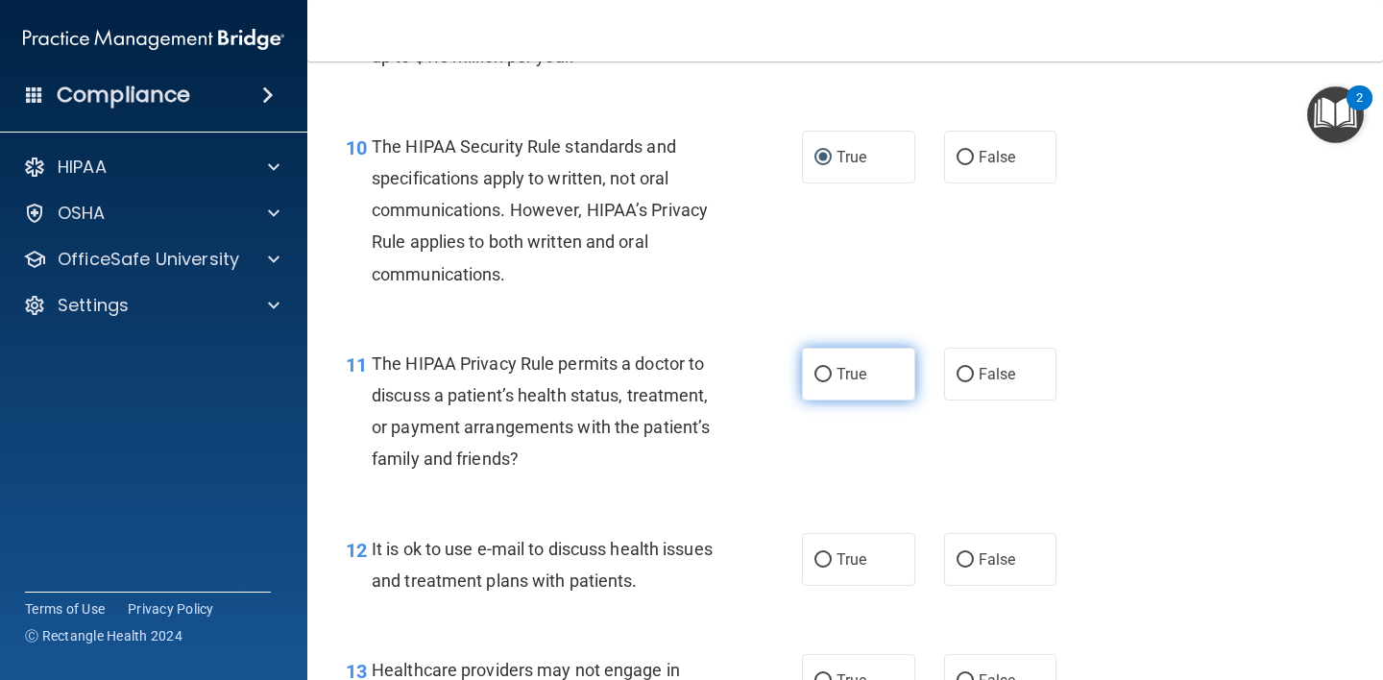
click at [818, 374] on input "True" at bounding box center [822, 375] width 17 height 14
radio input "true"
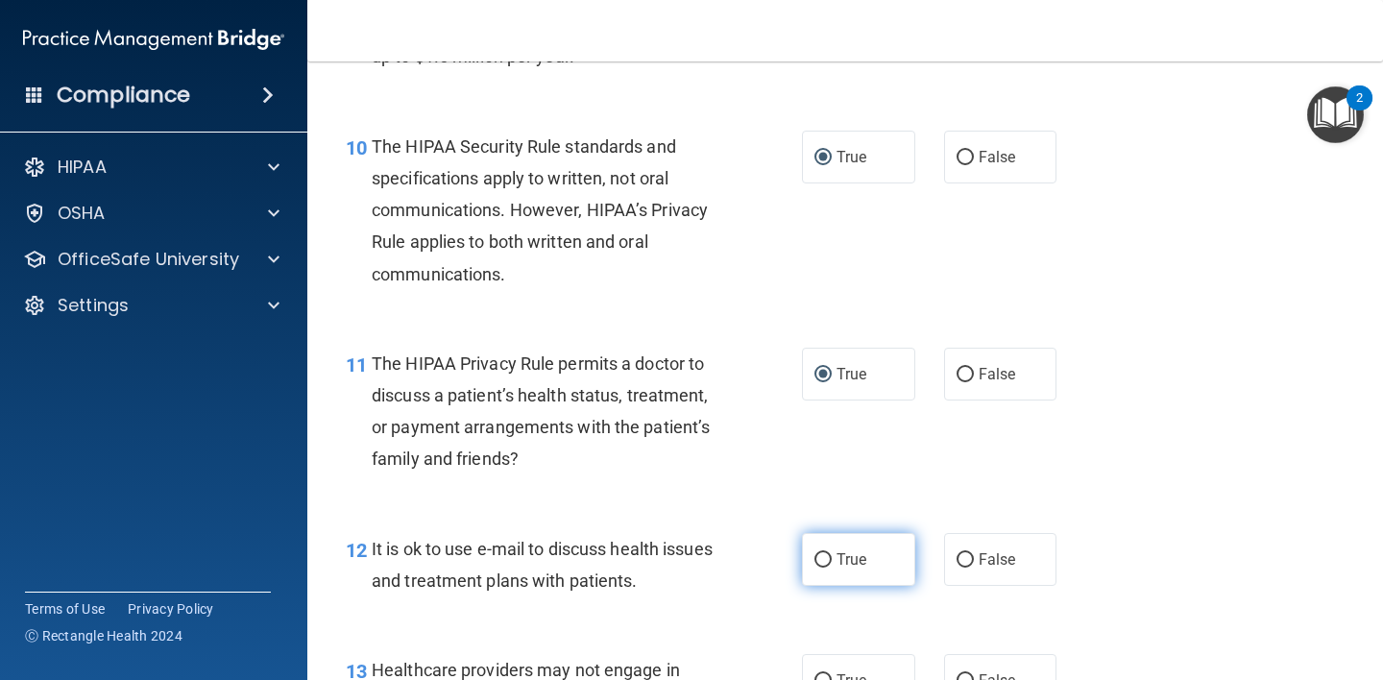
click at [818, 562] on input "True" at bounding box center [822, 560] width 17 height 14
radio input "true"
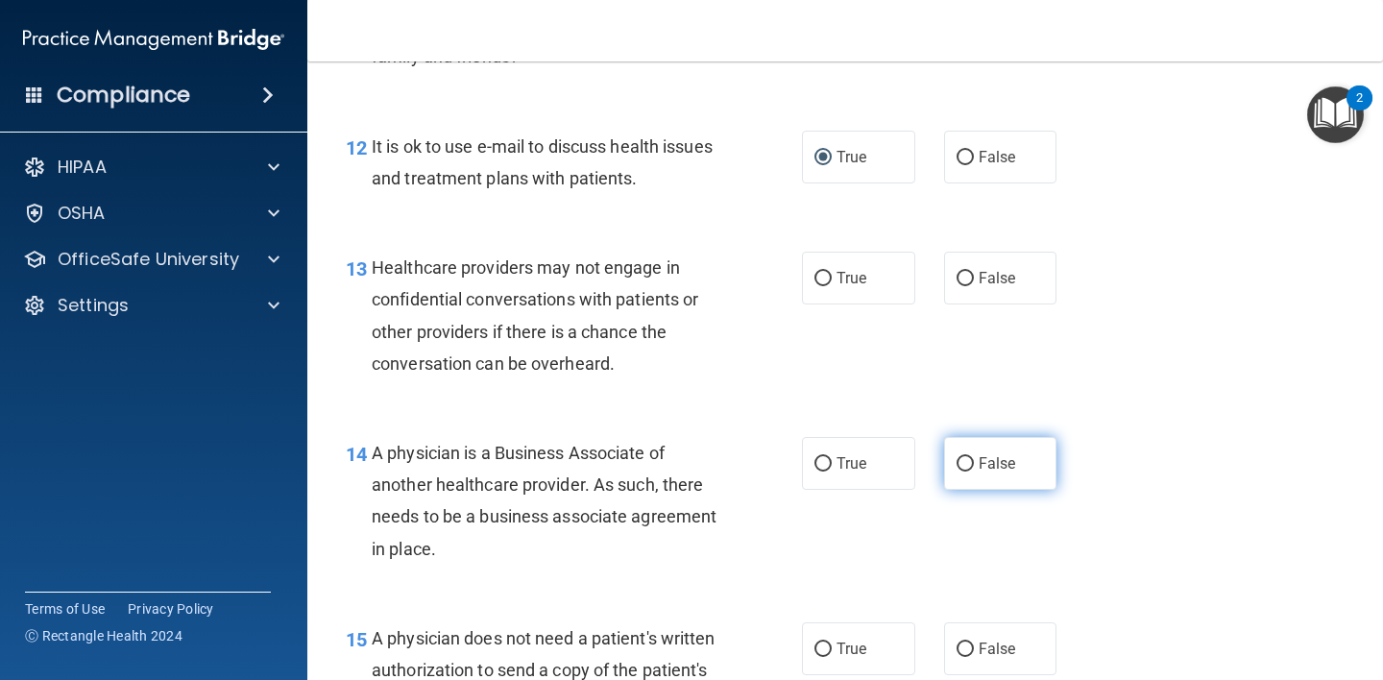
drag, startPoint x: 965, startPoint y: 280, endPoint x: 956, endPoint y: 449, distance: 169.2
click at [965, 280] on label "False" at bounding box center [1000, 278] width 113 height 53
click at [965, 280] on input "False" at bounding box center [964, 279] width 17 height 14
radio input "true"
click at [964, 467] on input "False" at bounding box center [964, 464] width 17 height 14
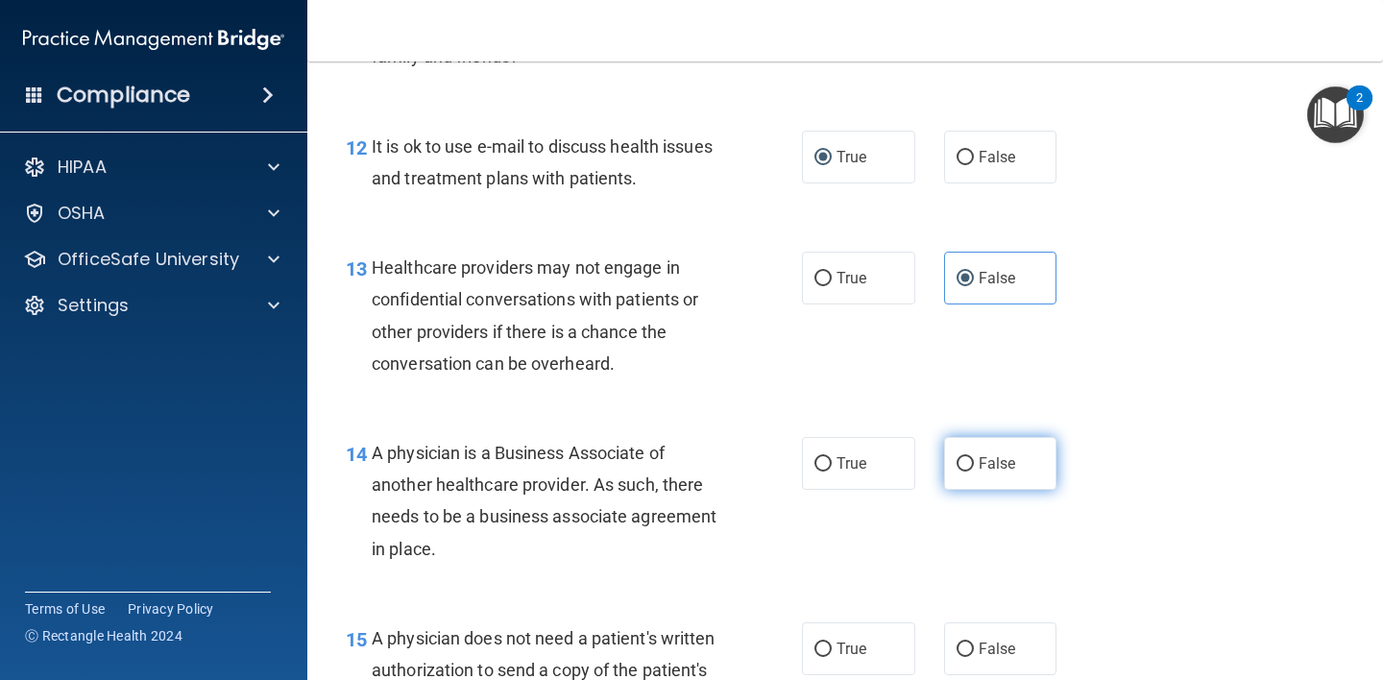
radio input "true"
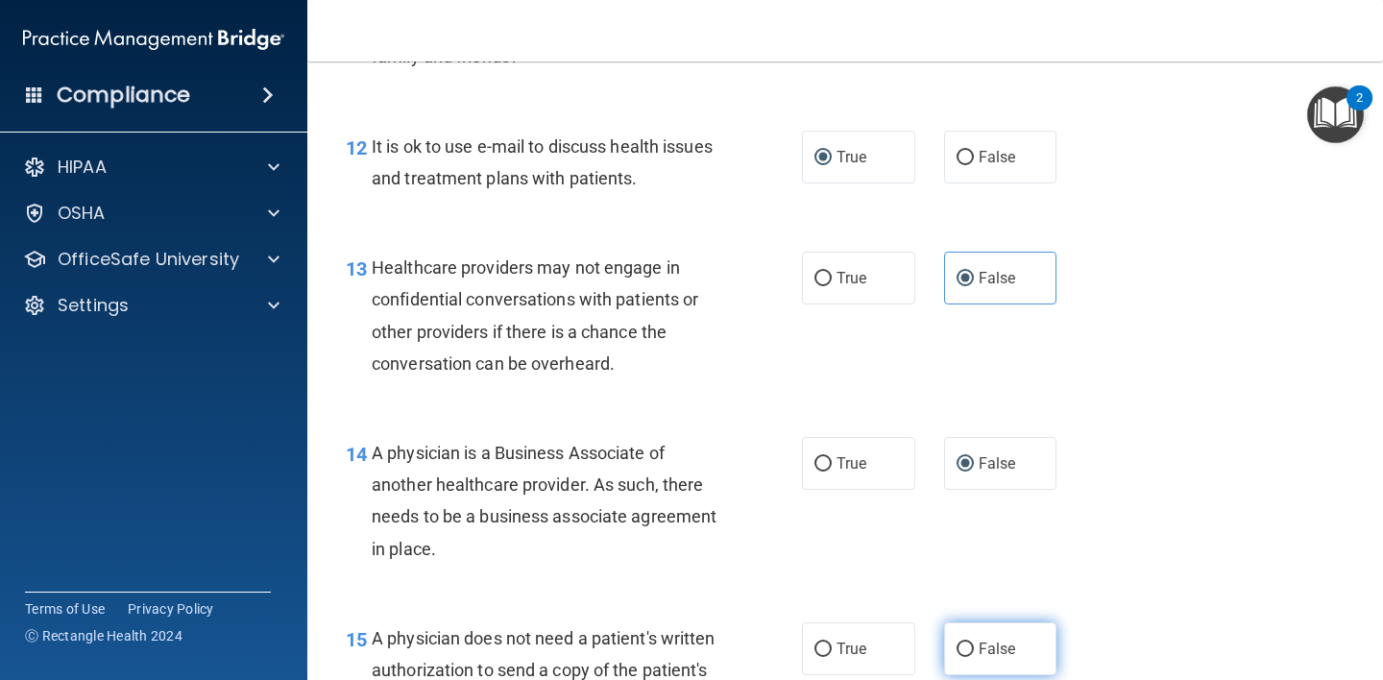
click at [956, 645] on input "False" at bounding box center [964, 649] width 17 height 14
radio input "true"
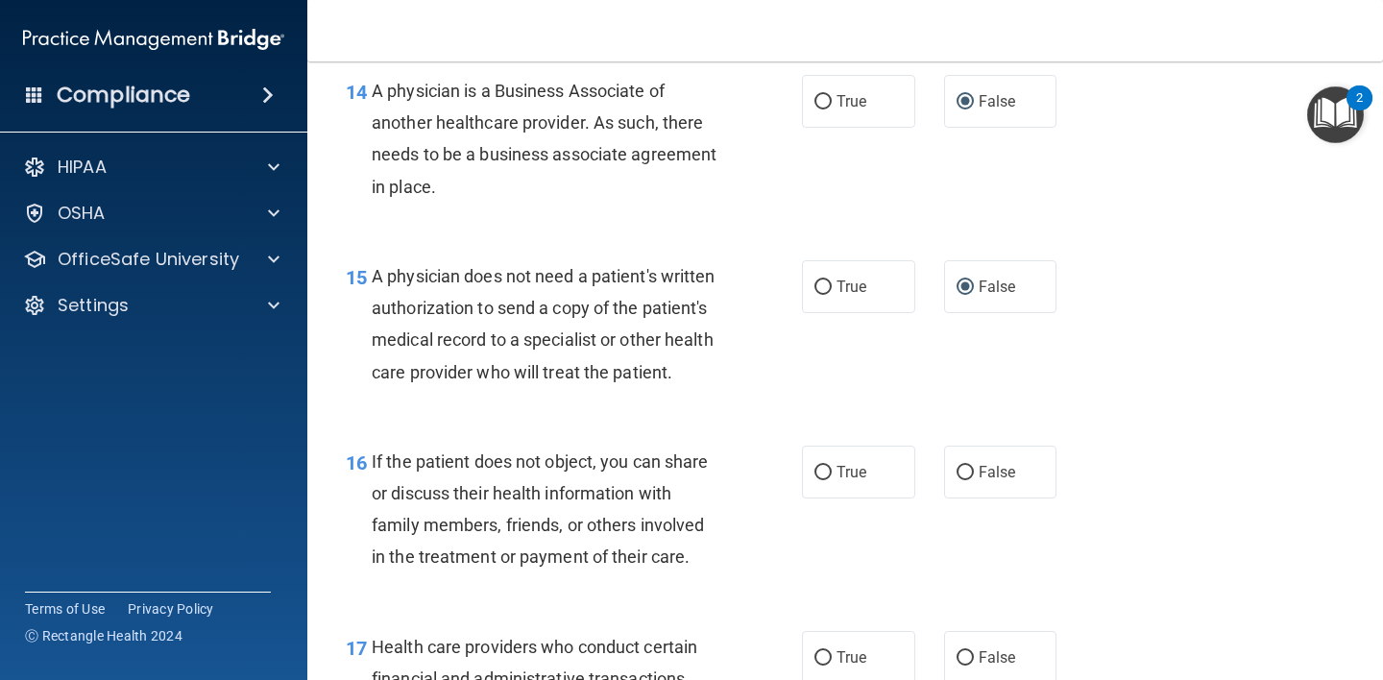
scroll to position [2615, 0]
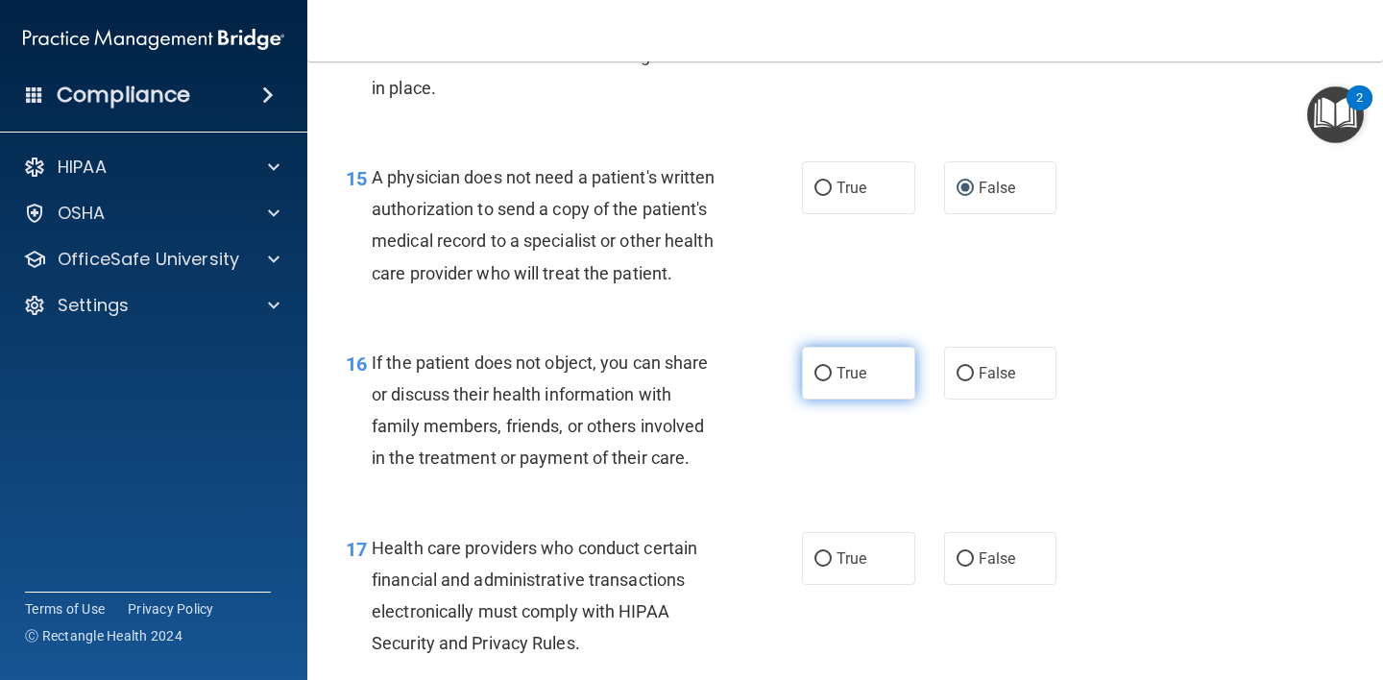
click at [814, 381] on input "True" at bounding box center [822, 374] width 17 height 14
radio input "true"
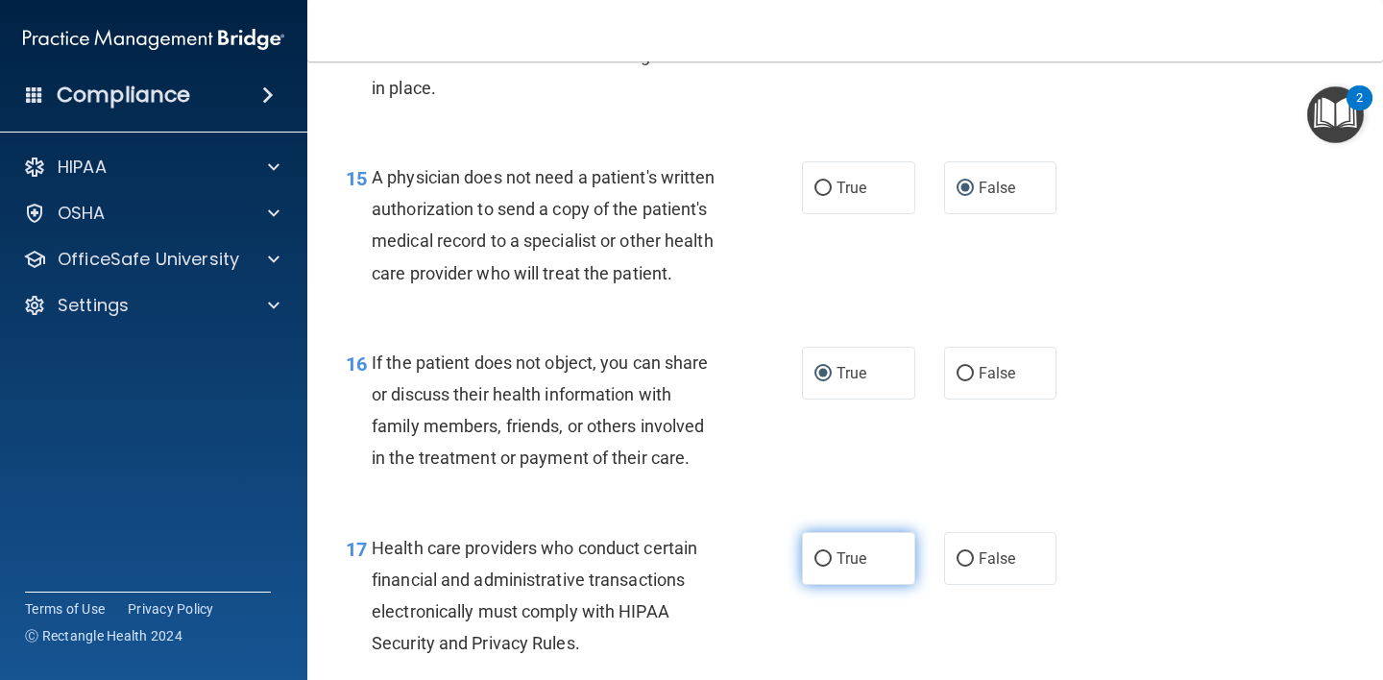
click at [836, 567] on span "True" at bounding box center [851, 558] width 30 height 18
click at [829, 566] on input "True" at bounding box center [822, 559] width 17 height 14
radio input "true"
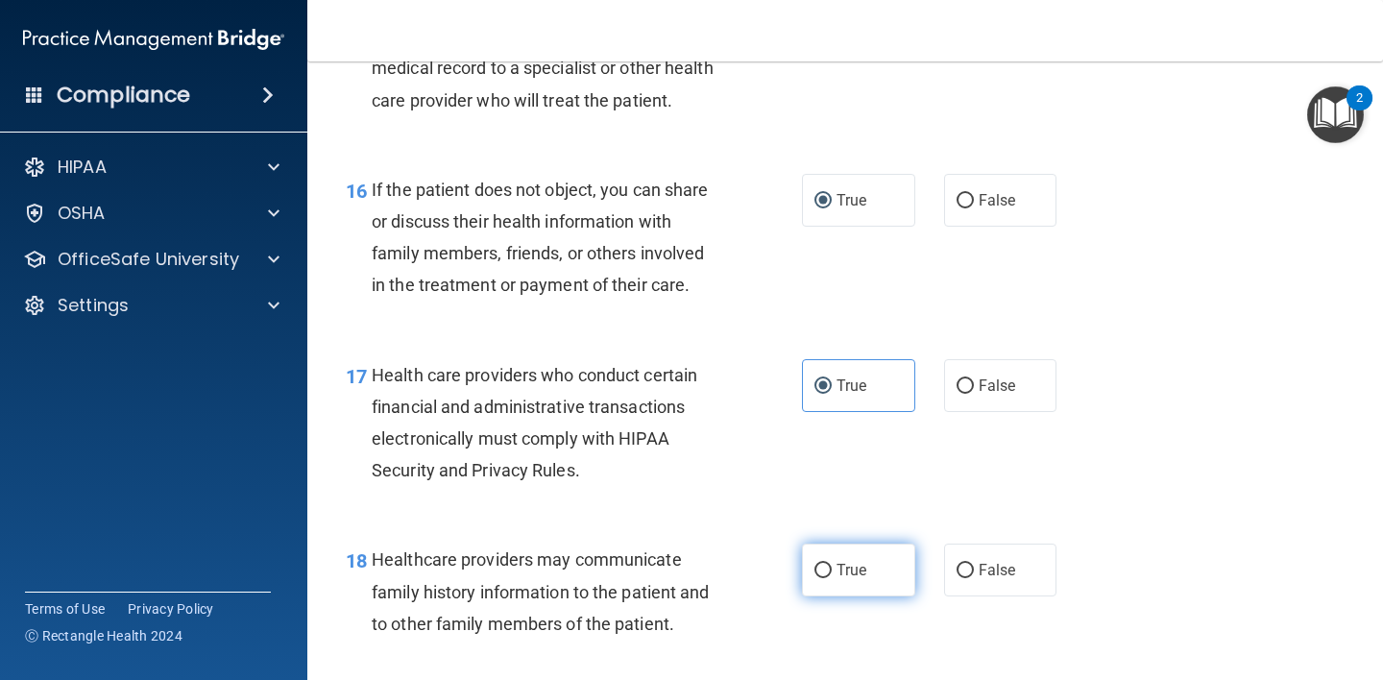
click at [825, 596] on label "True" at bounding box center [858, 569] width 113 height 53
click at [825, 578] on input "True" at bounding box center [822, 571] width 17 height 14
radio input "true"
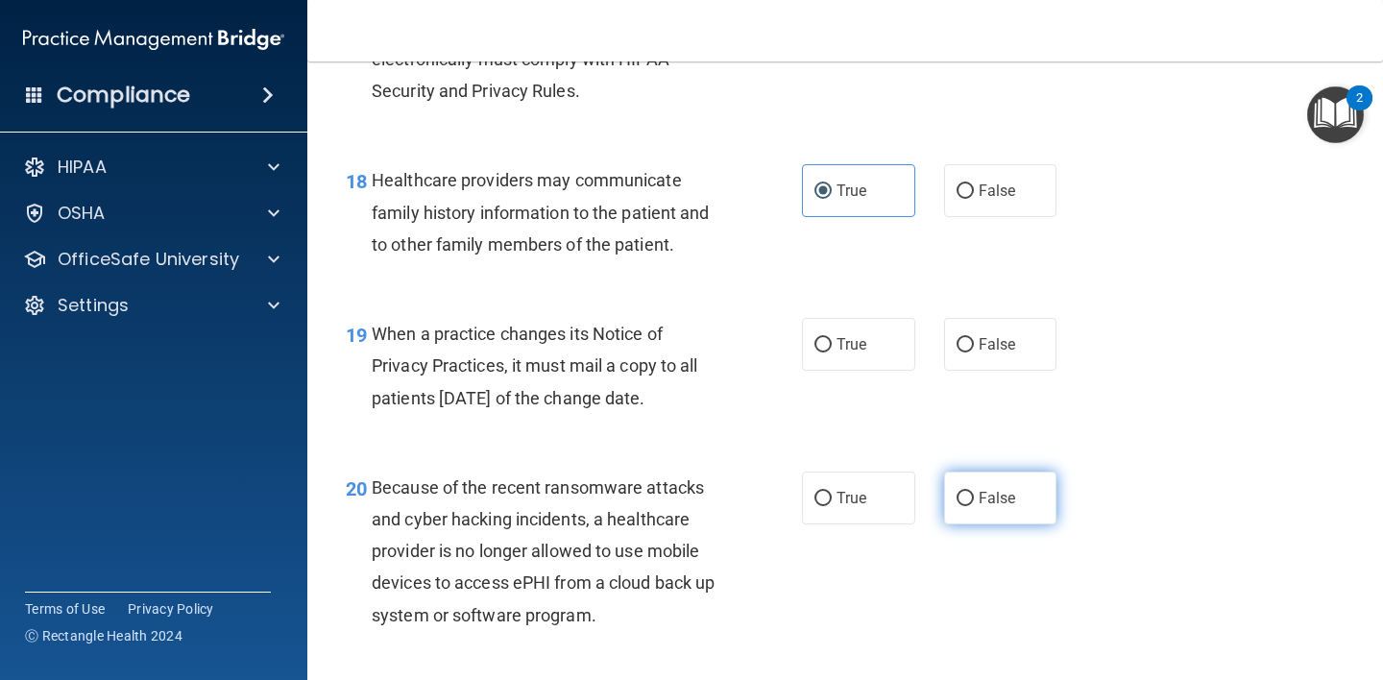
drag, startPoint x: 957, startPoint y: 381, endPoint x: 974, endPoint y: 520, distance: 140.2
click at [957, 352] on input "False" at bounding box center [964, 345] width 17 height 14
radio input "true"
click at [956, 506] on input "False" at bounding box center [964, 499] width 17 height 14
radio input "true"
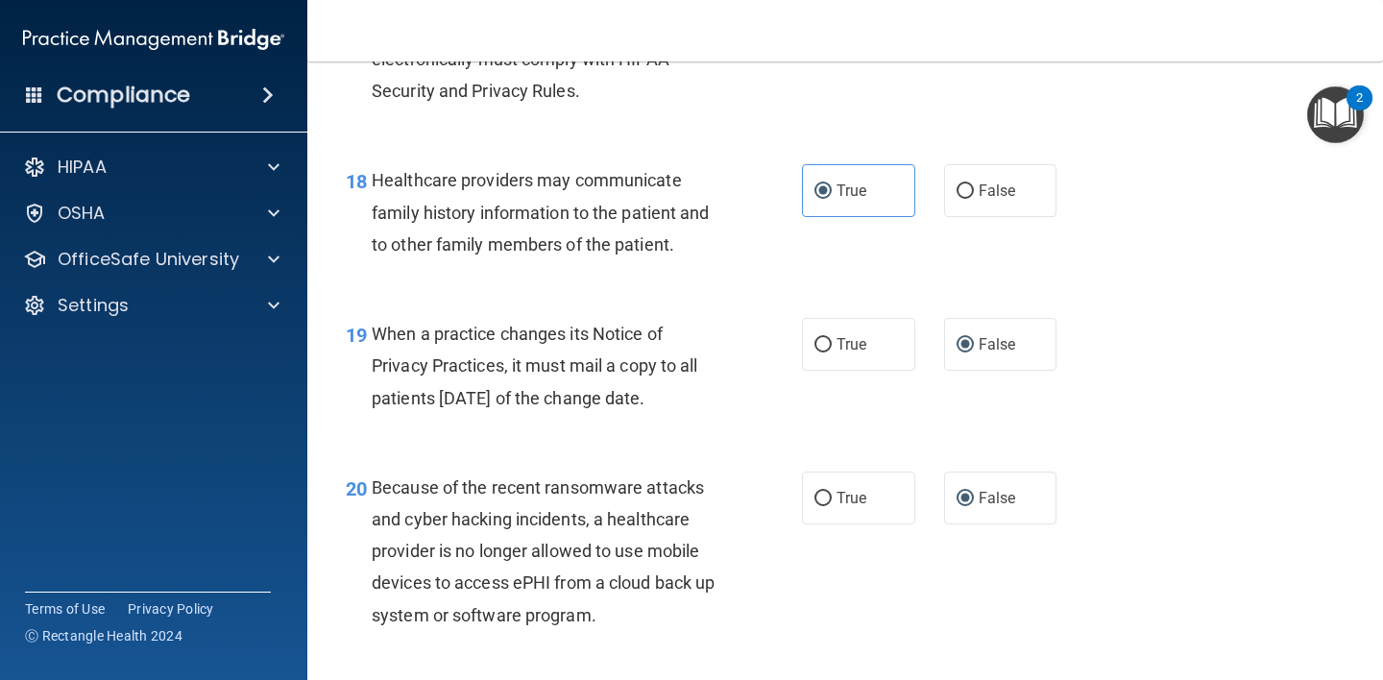
scroll to position [3323, 0]
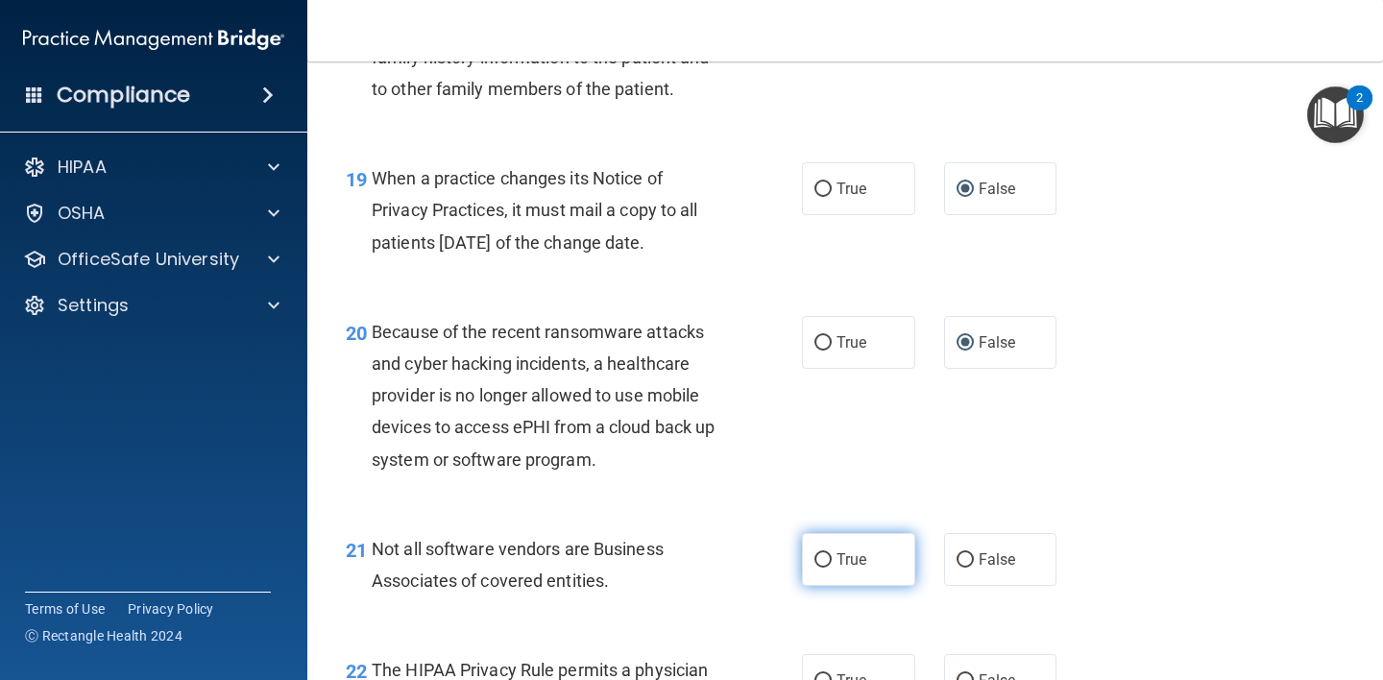
click at [818, 567] on input "True" at bounding box center [822, 560] width 17 height 14
radio input "true"
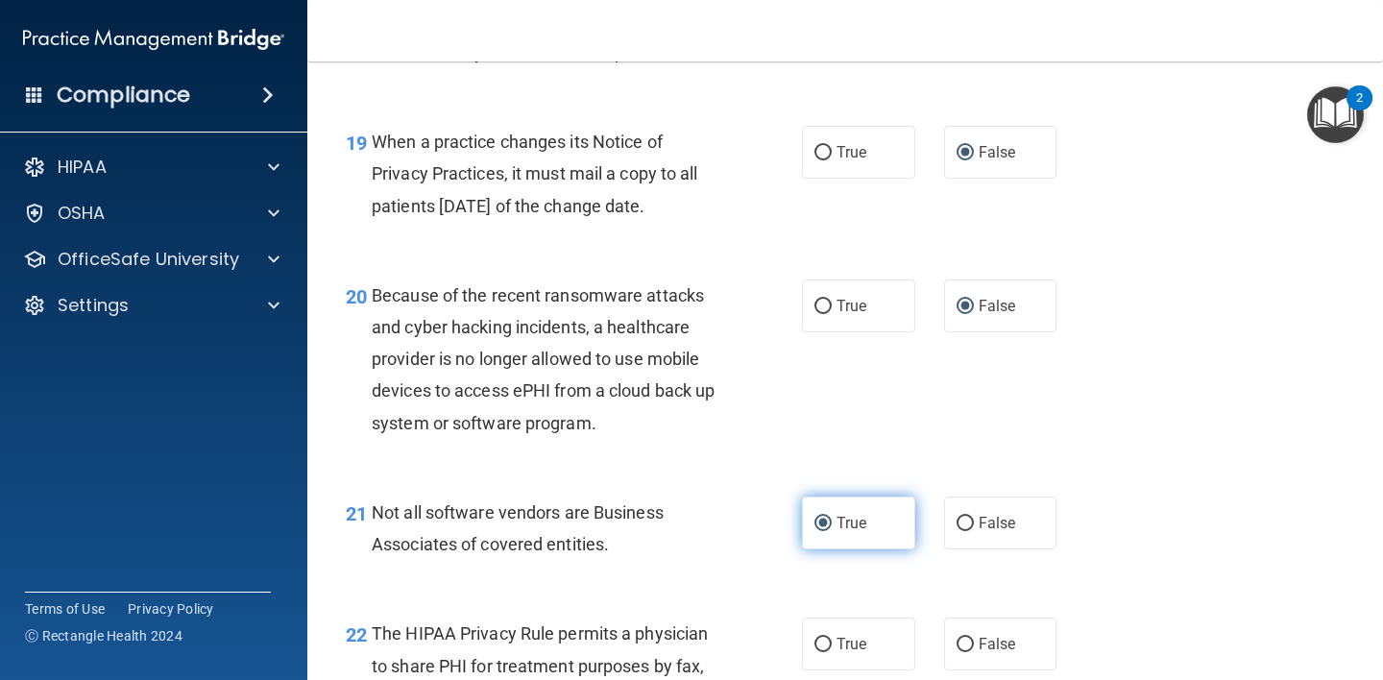
scroll to position [3510, 0]
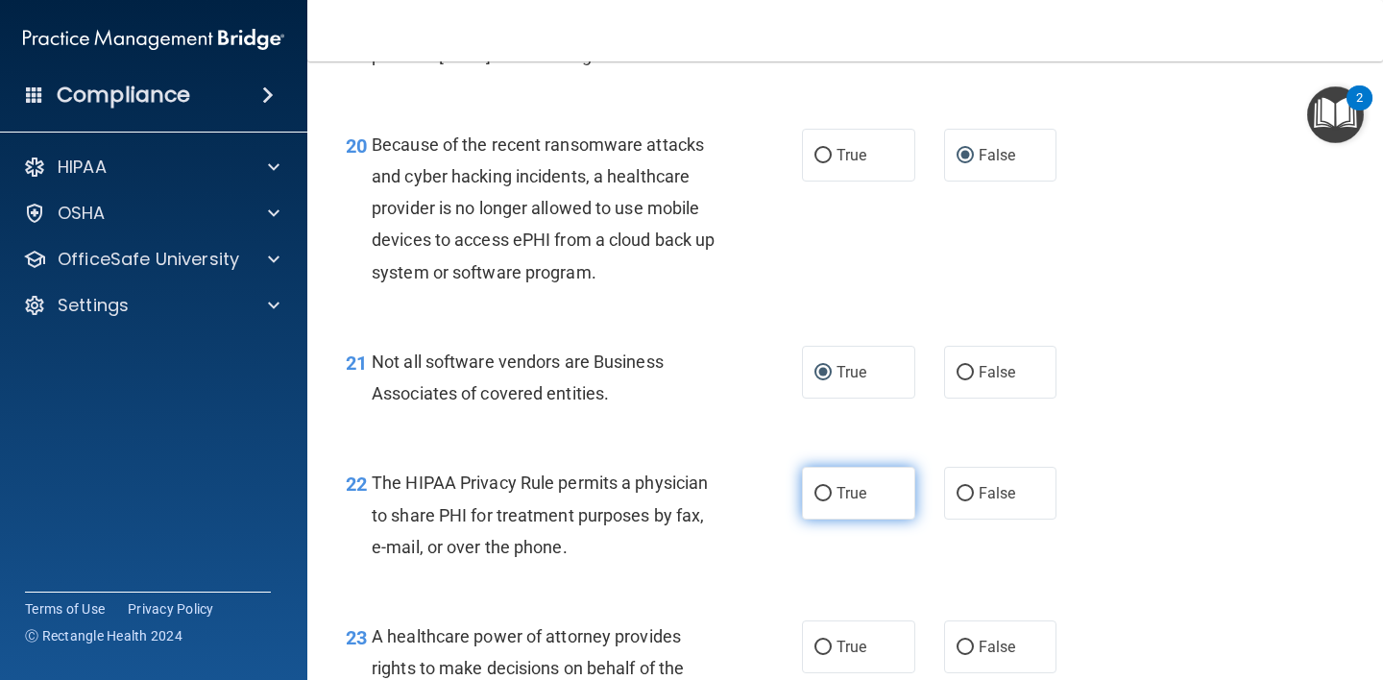
click at [805, 519] on label "True" at bounding box center [858, 493] width 113 height 53
click at [814, 501] on input "True" at bounding box center [822, 494] width 17 height 14
radio input "true"
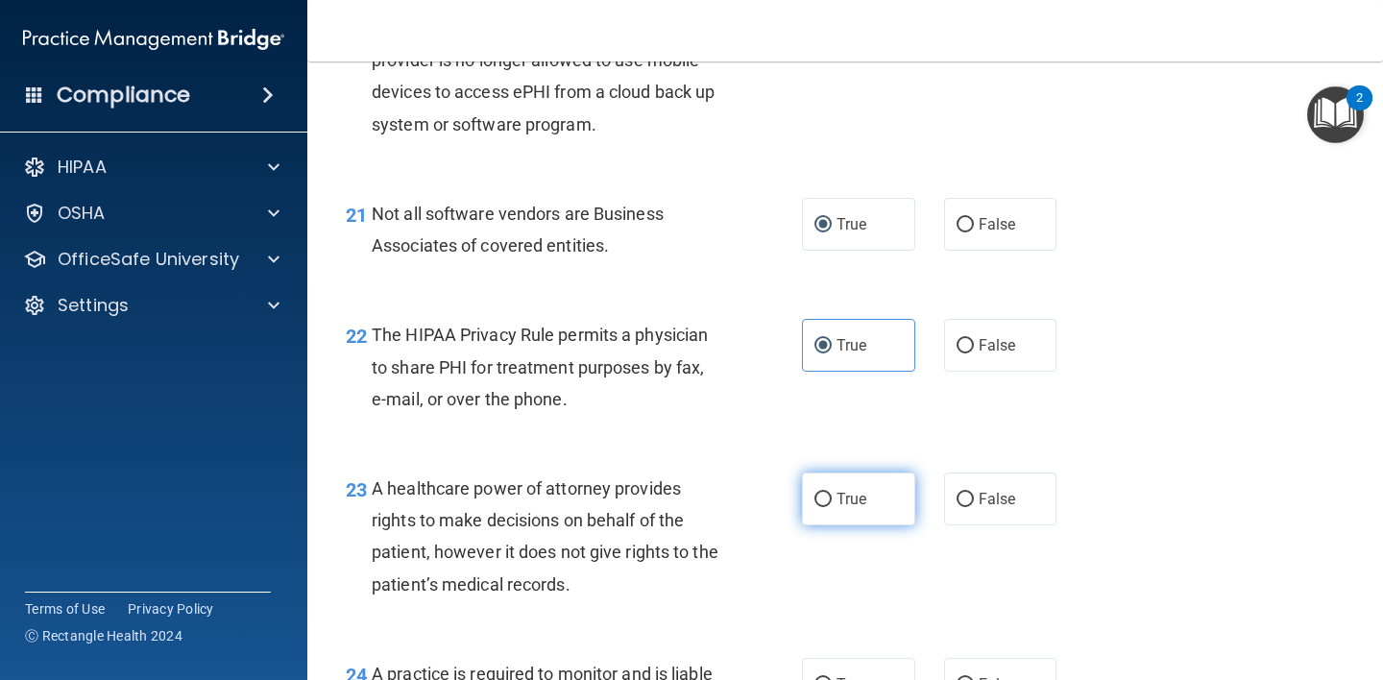
click at [814, 507] on input "True" at bounding box center [822, 500] width 17 height 14
radio input "true"
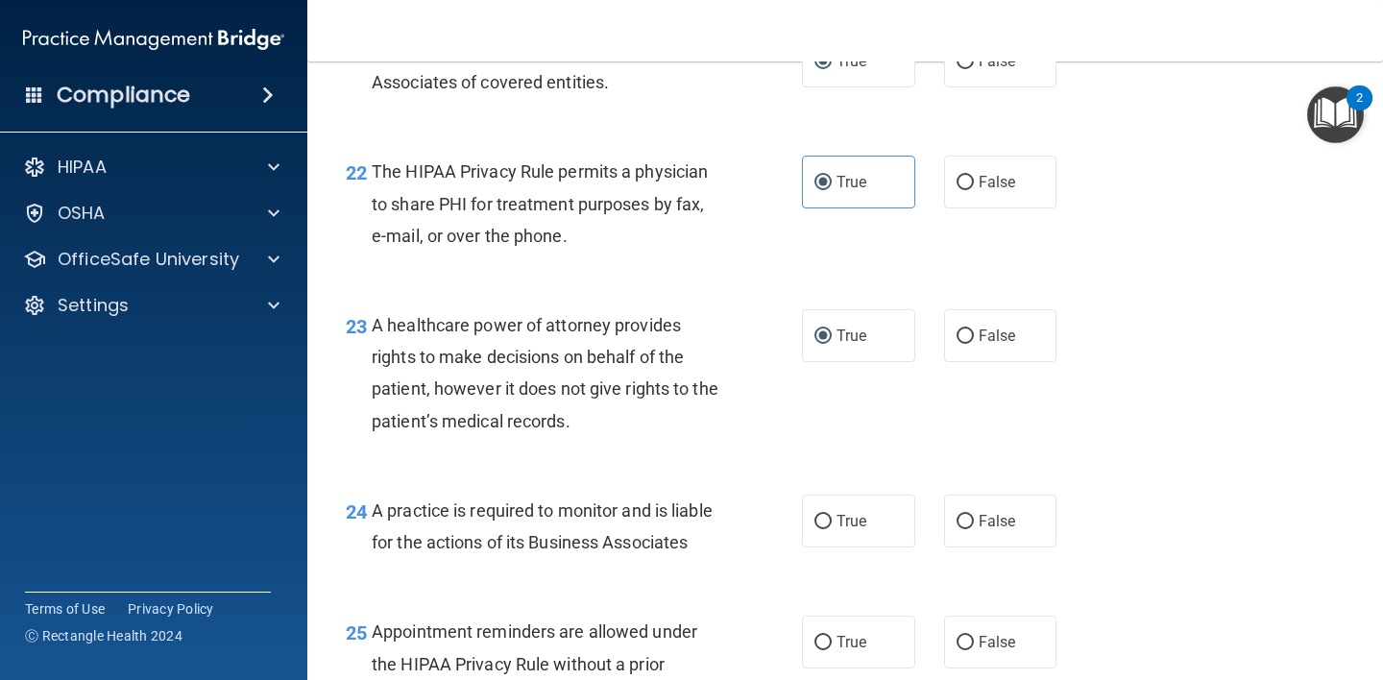
scroll to position [4053, 0]
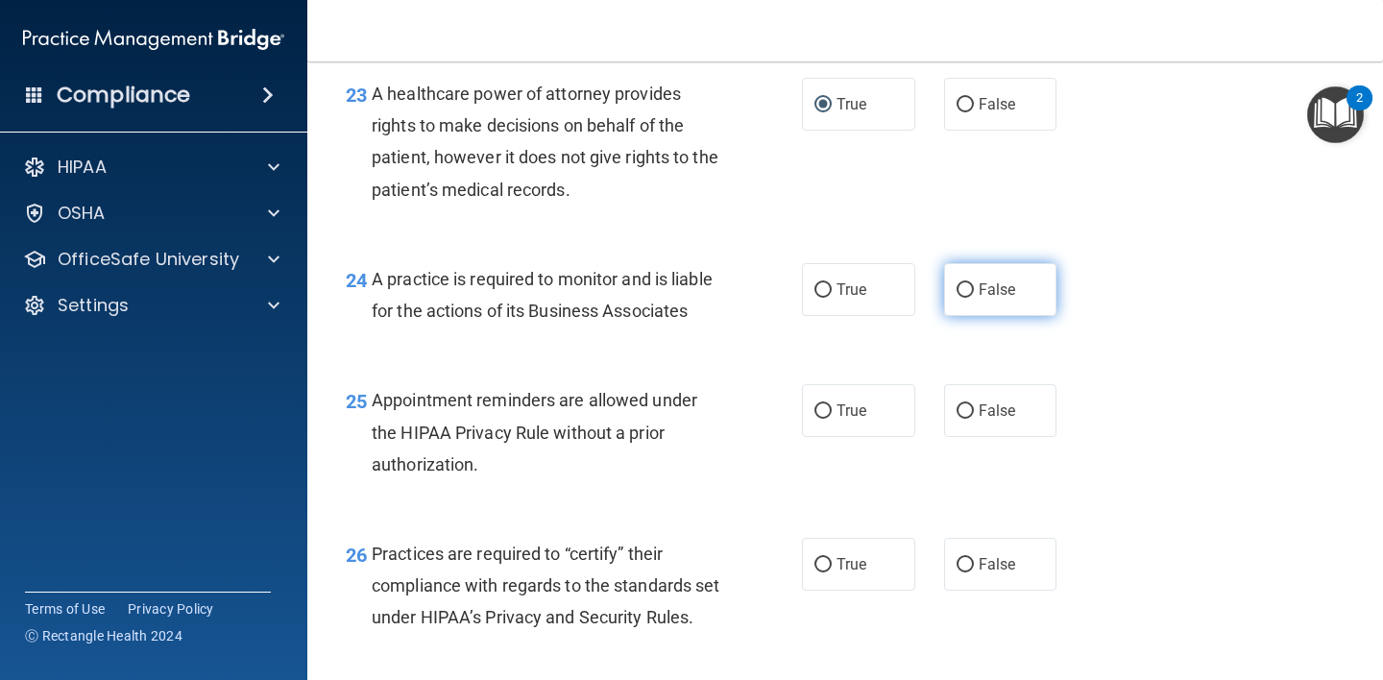
click at [956, 298] on input "False" at bounding box center [964, 290] width 17 height 14
radio input "true"
drag, startPoint x: 970, startPoint y: 454, endPoint x: 956, endPoint y: 503, distance: 50.8
click at [969, 437] on label "False" at bounding box center [1000, 410] width 113 height 53
click at [969, 419] on input "False" at bounding box center [964, 411] width 17 height 14
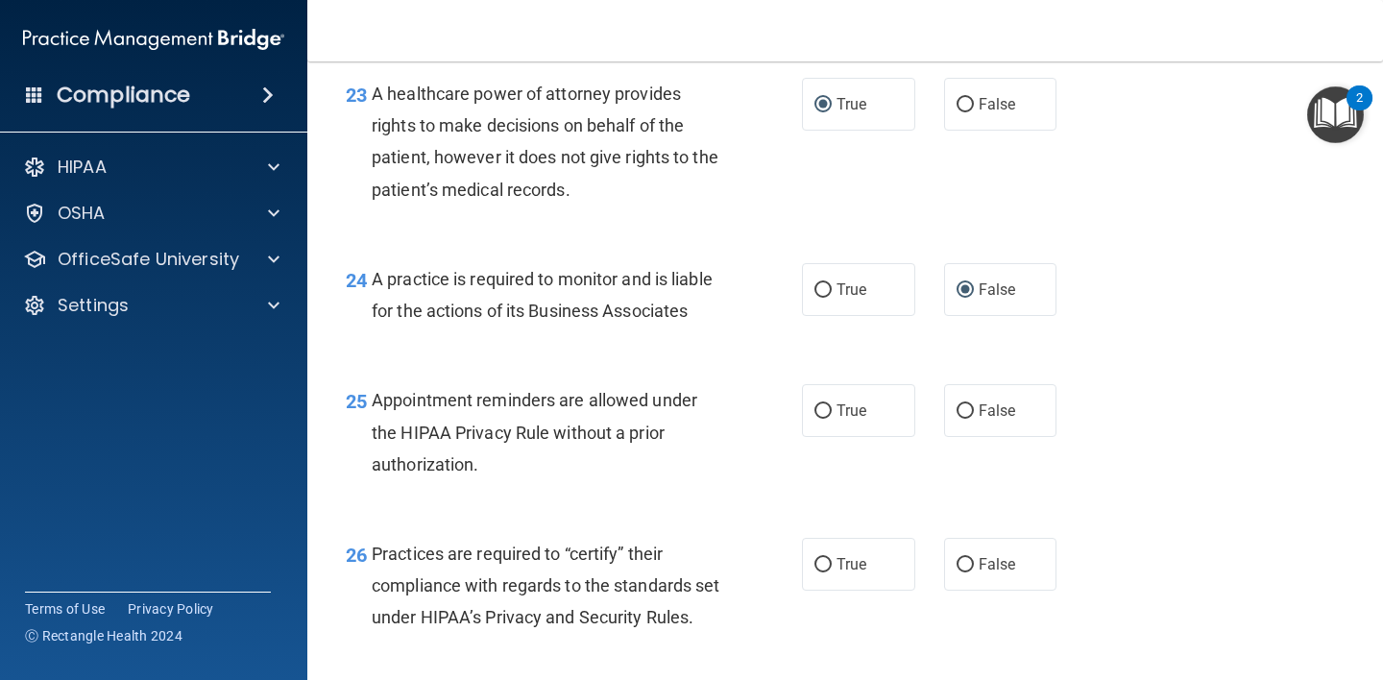
radio input "true"
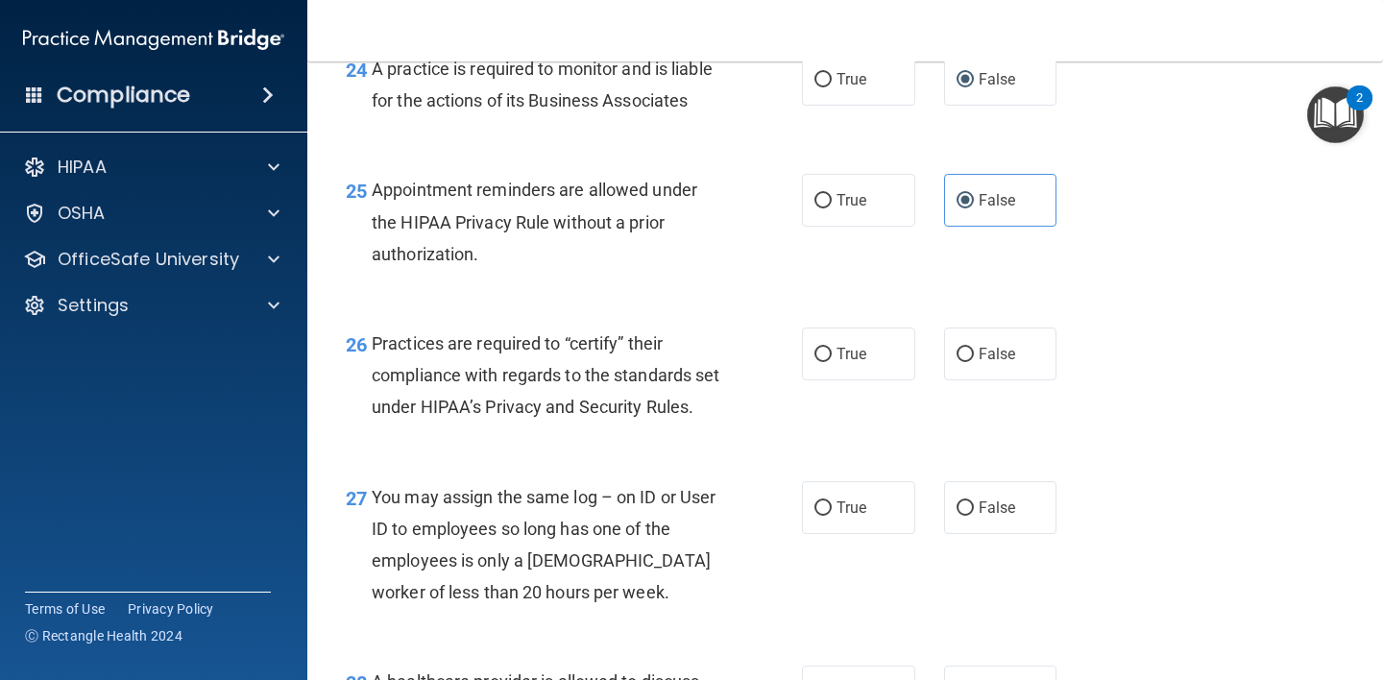
scroll to position [4345, 0]
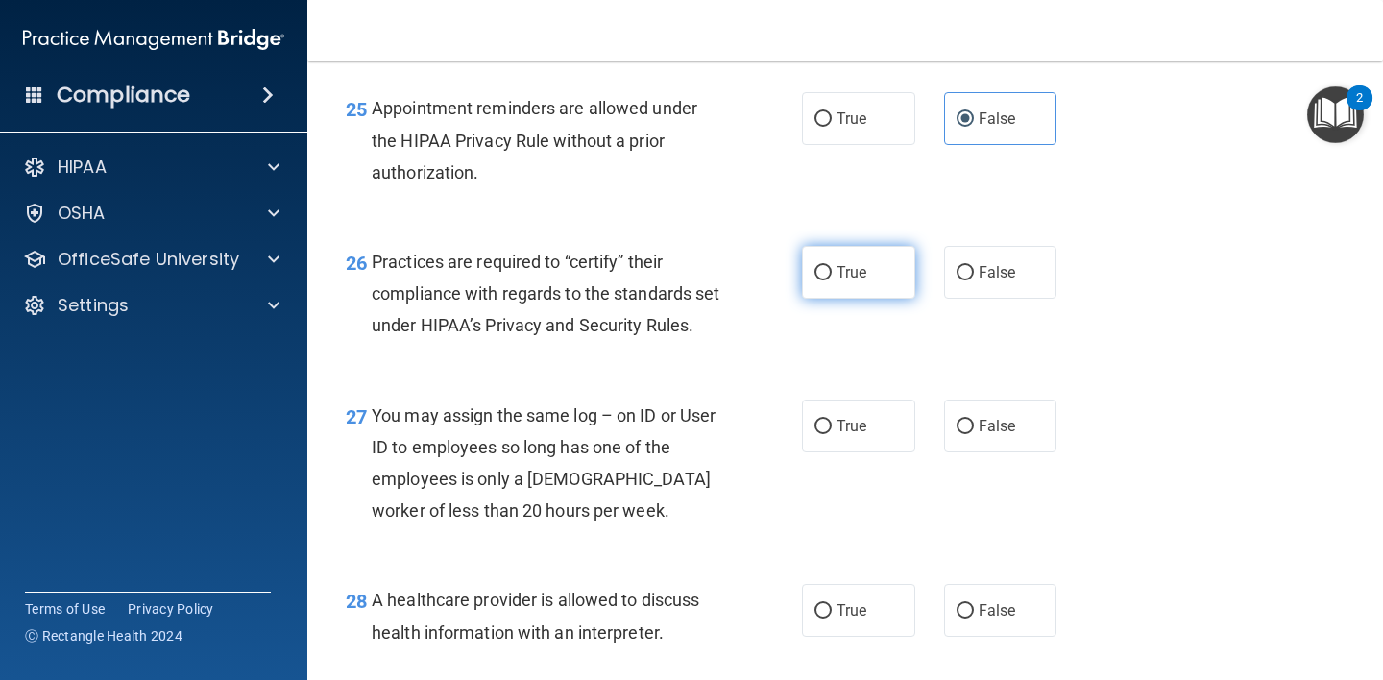
click at [827, 299] on label "True" at bounding box center [858, 272] width 113 height 53
click at [827, 280] on input "True" at bounding box center [822, 273] width 17 height 14
radio input "true"
click at [844, 435] on span "True" at bounding box center [851, 426] width 30 height 18
click at [831, 434] on input "True" at bounding box center [822, 427] width 17 height 14
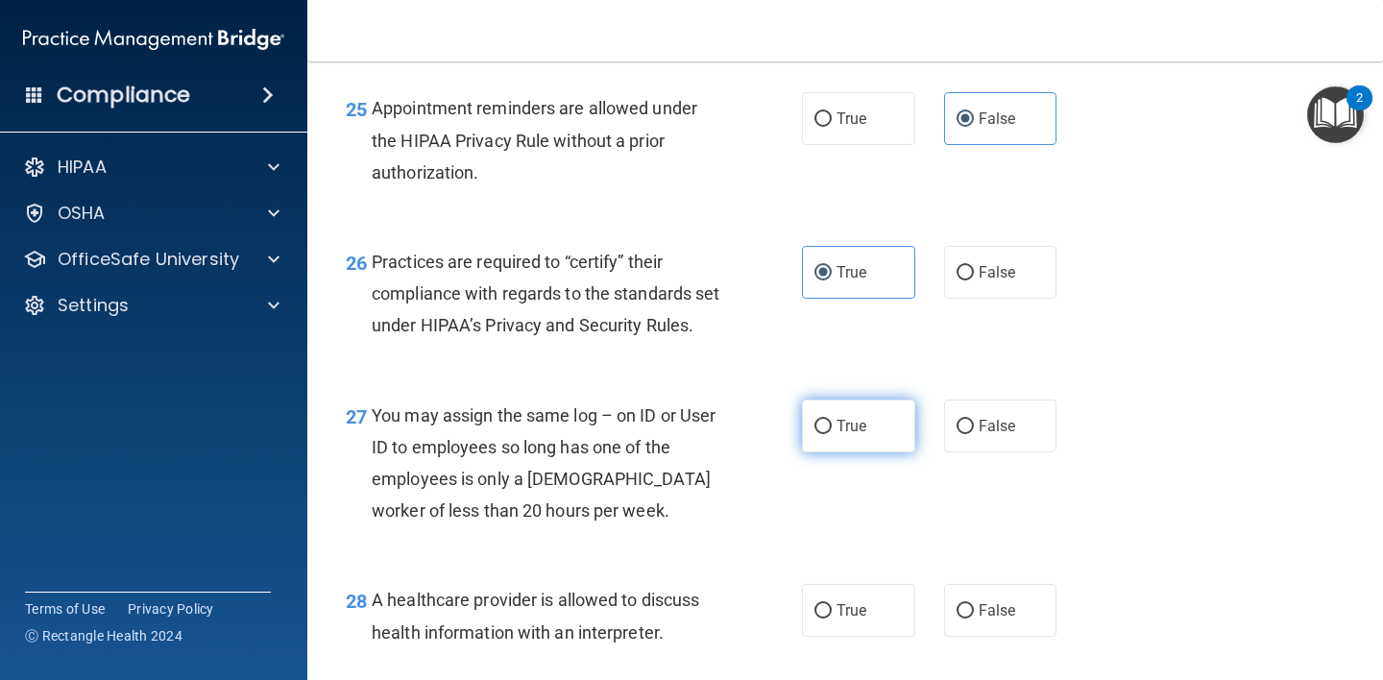
radio input "true"
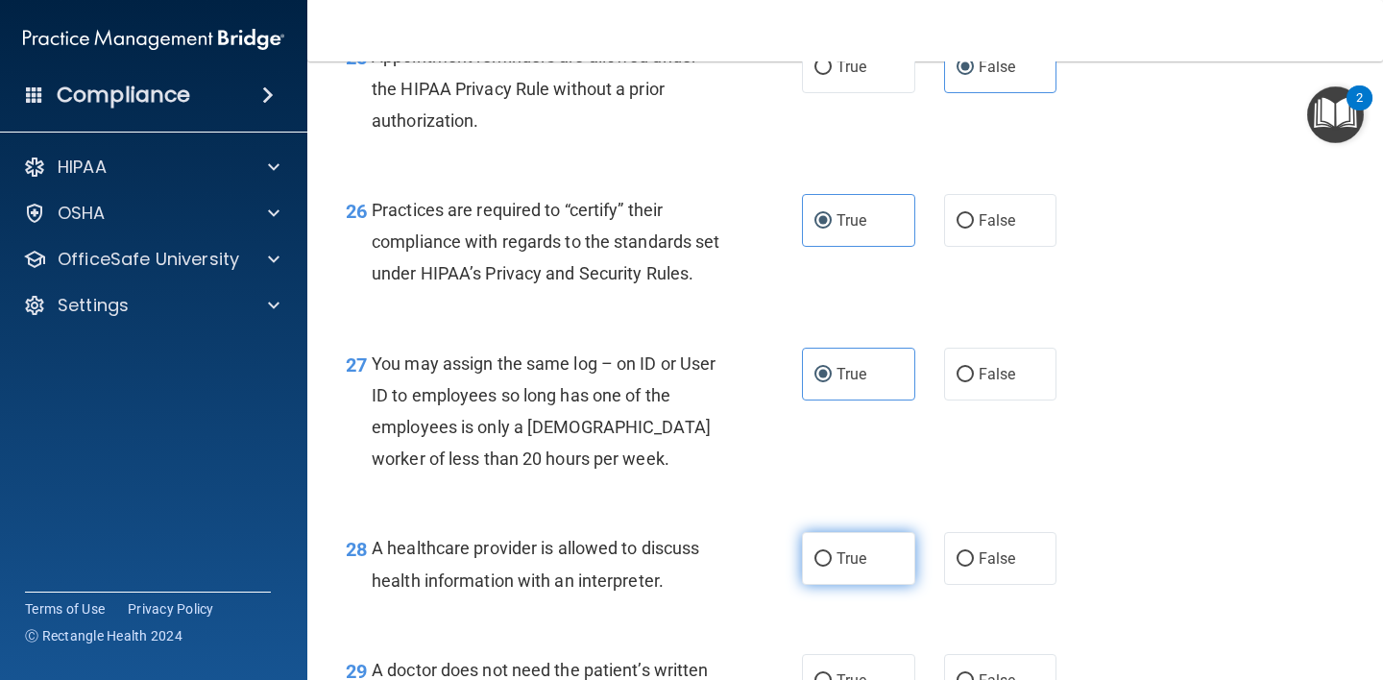
scroll to position [4507, 0]
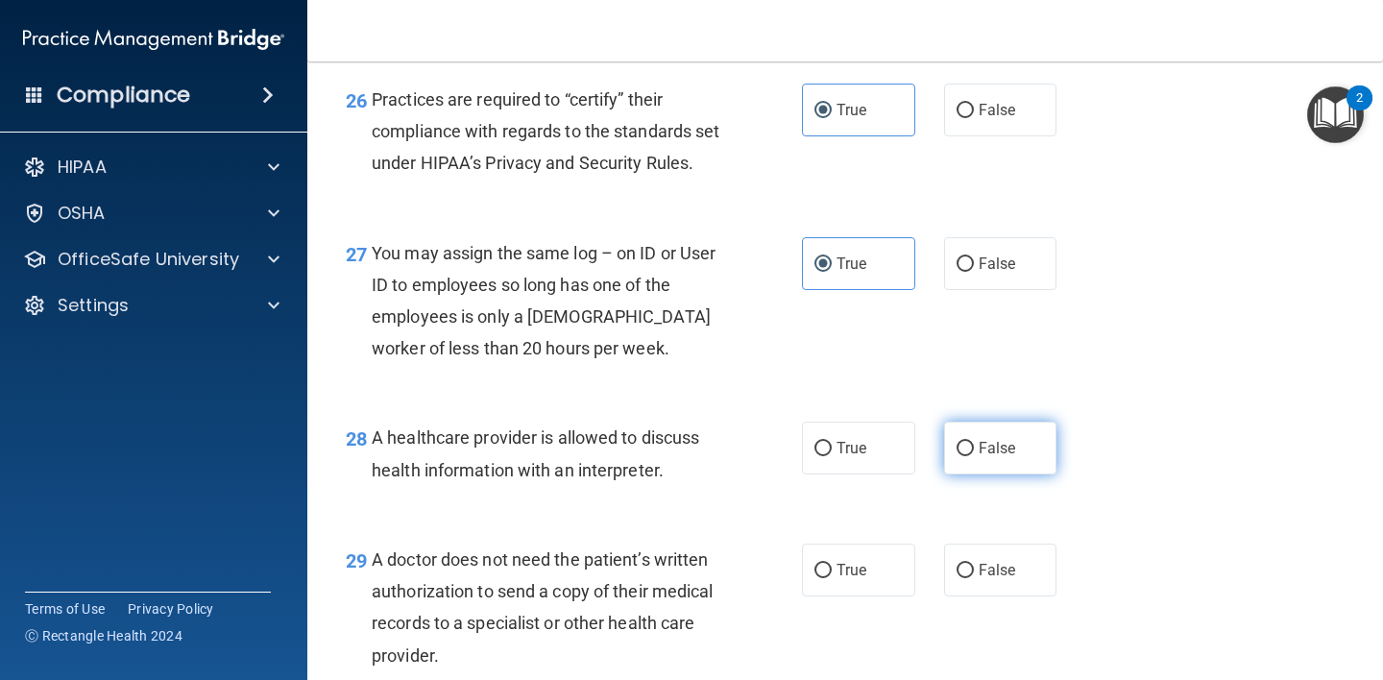
click at [956, 456] on input "False" at bounding box center [964, 449] width 17 height 14
radio input "true"
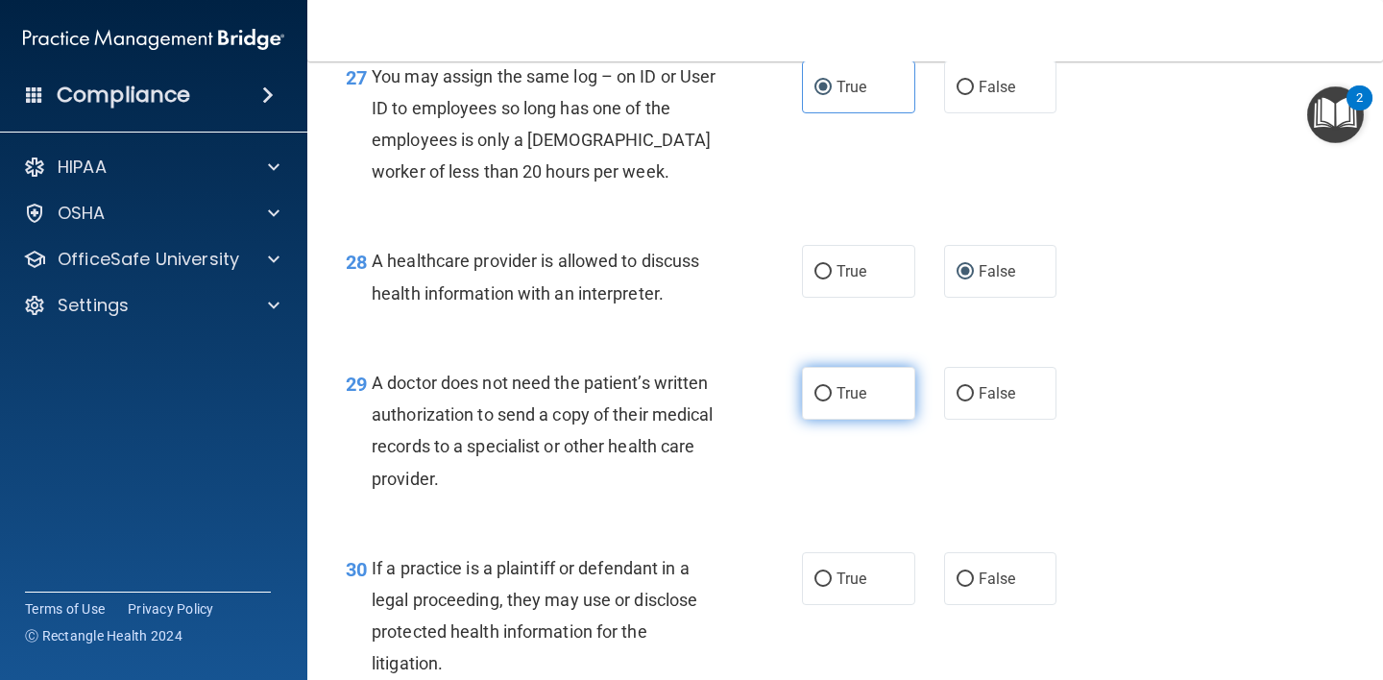
click at [820, 420] on label "True" at bounding box center [858, 393] width 113 height 53
click at [820, 401] on input "True" at bounding box center [822, 394] width 17 height 14
radio input "true"
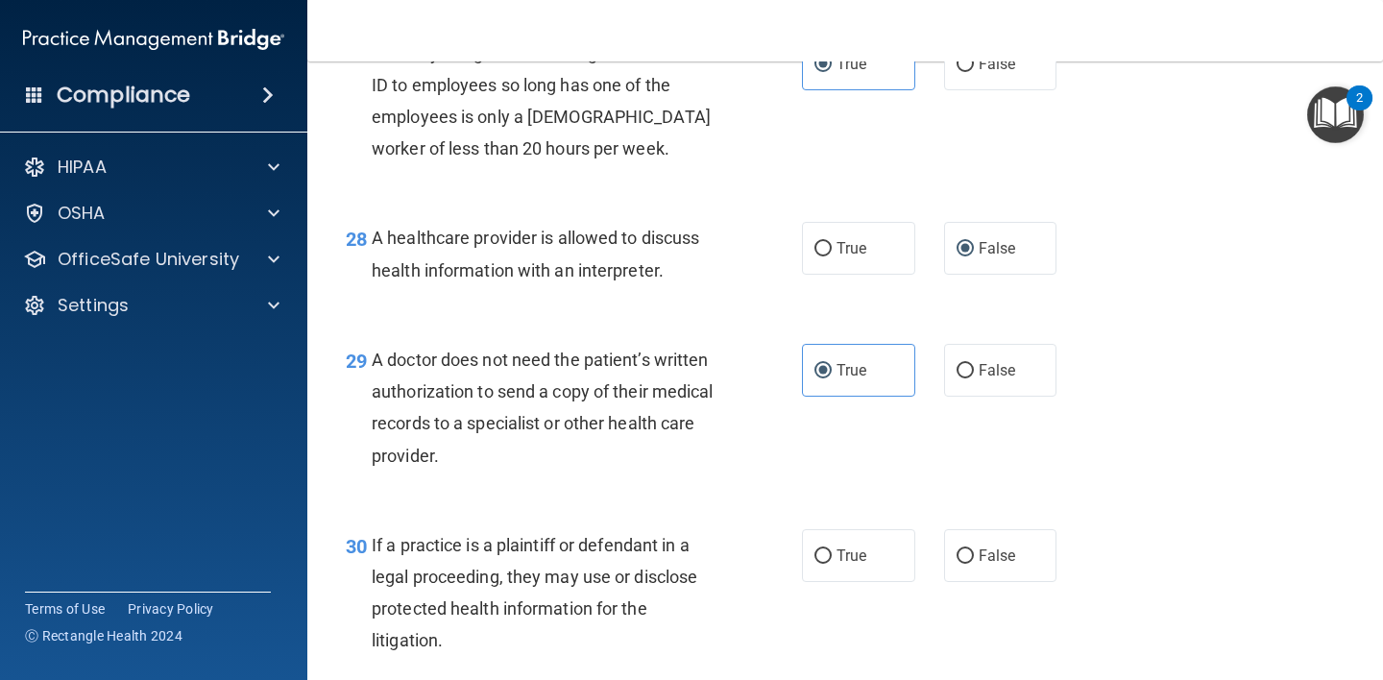
scroll to position [4723, 0]
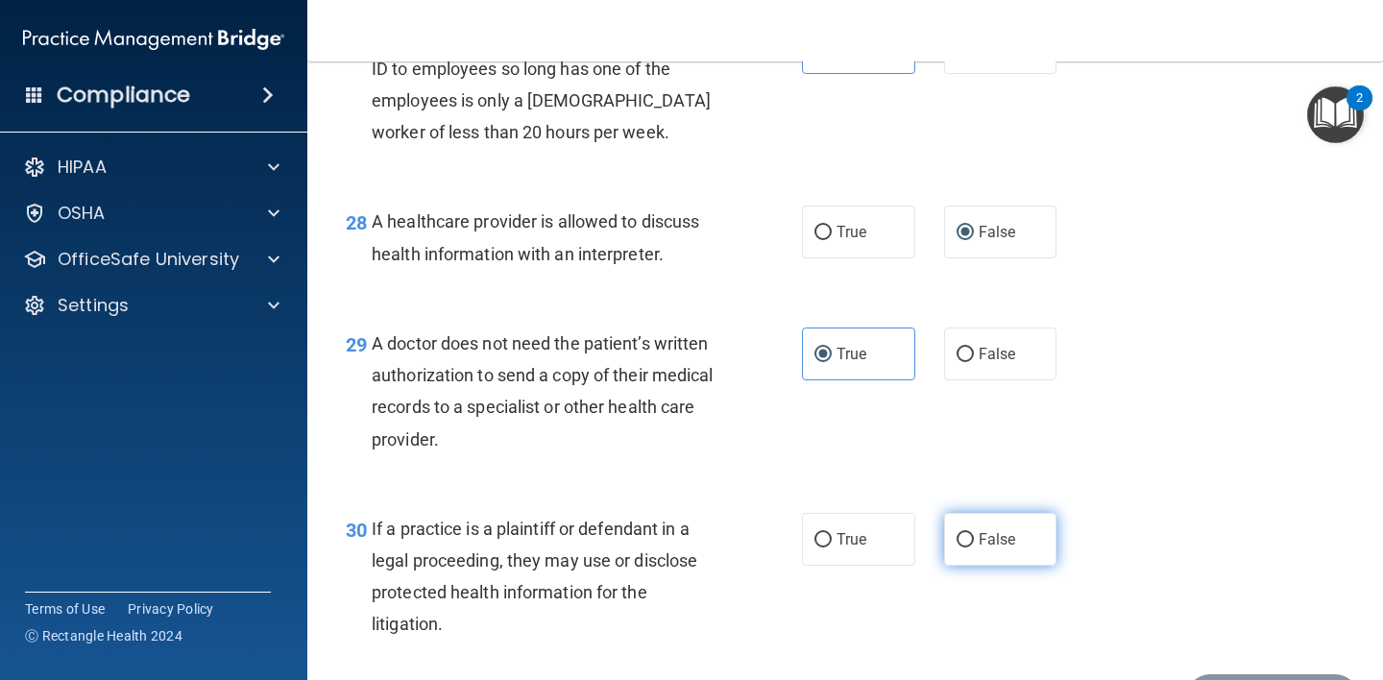
click at [965, 566] on label "False" at bounding box center [1000, 539] width 113 height 53
click at [965, 547] on input "False" at bounding box center [964, 540] width 17 height 14
radio input "true"
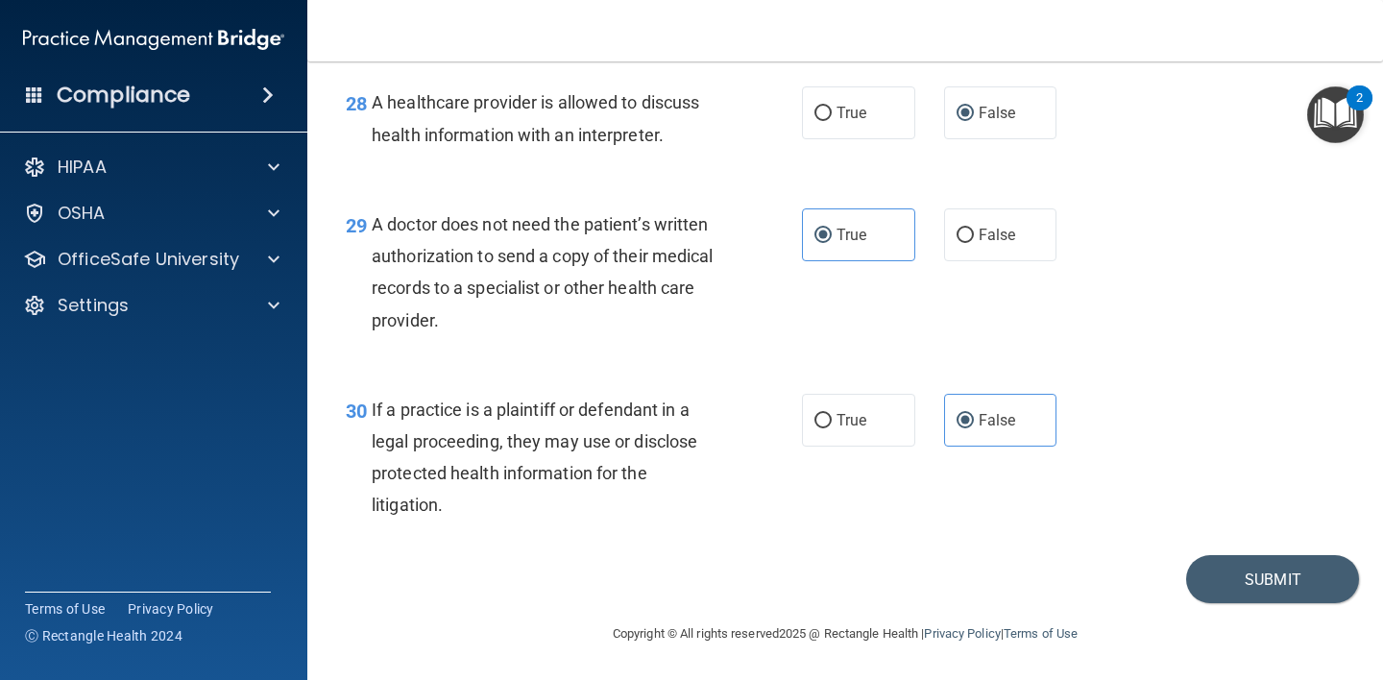
scroll to position [4939, 0]
click at [1250, 579] on button "Submit" at bounding box center [1272, 579] width 173 height 49
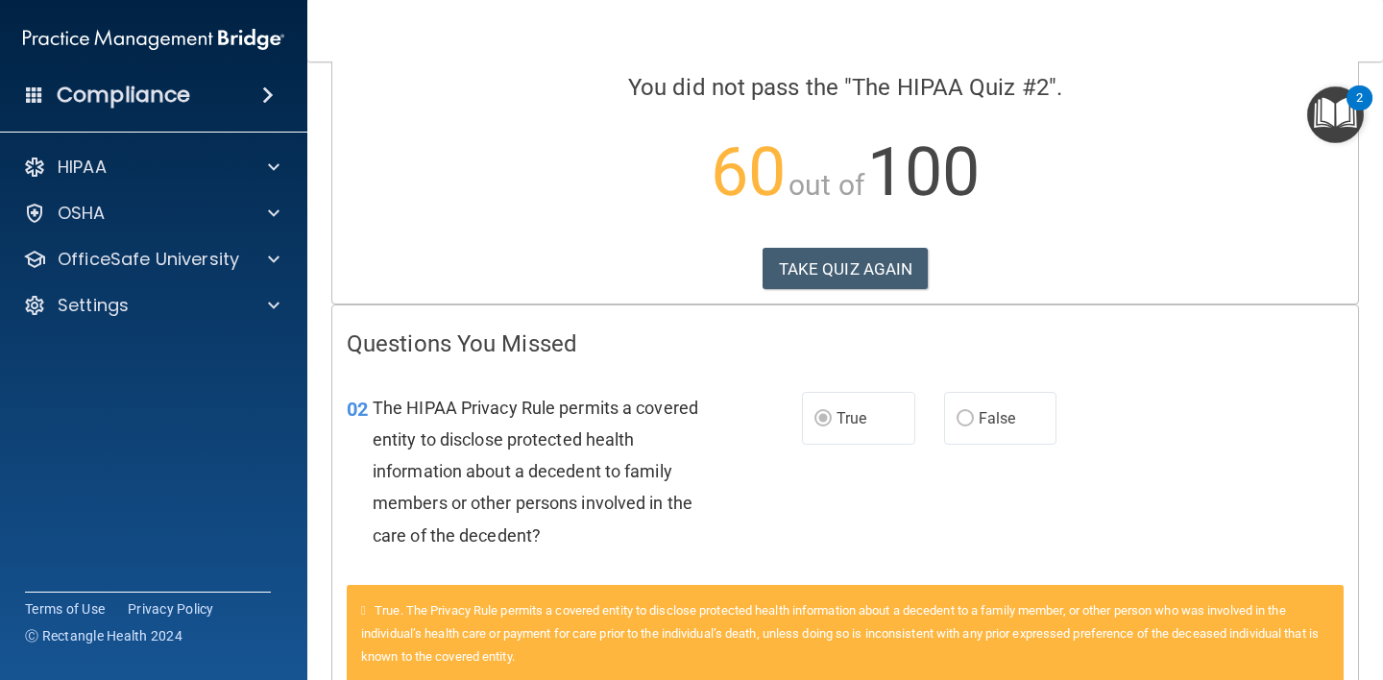
scroll to position [152, 0]
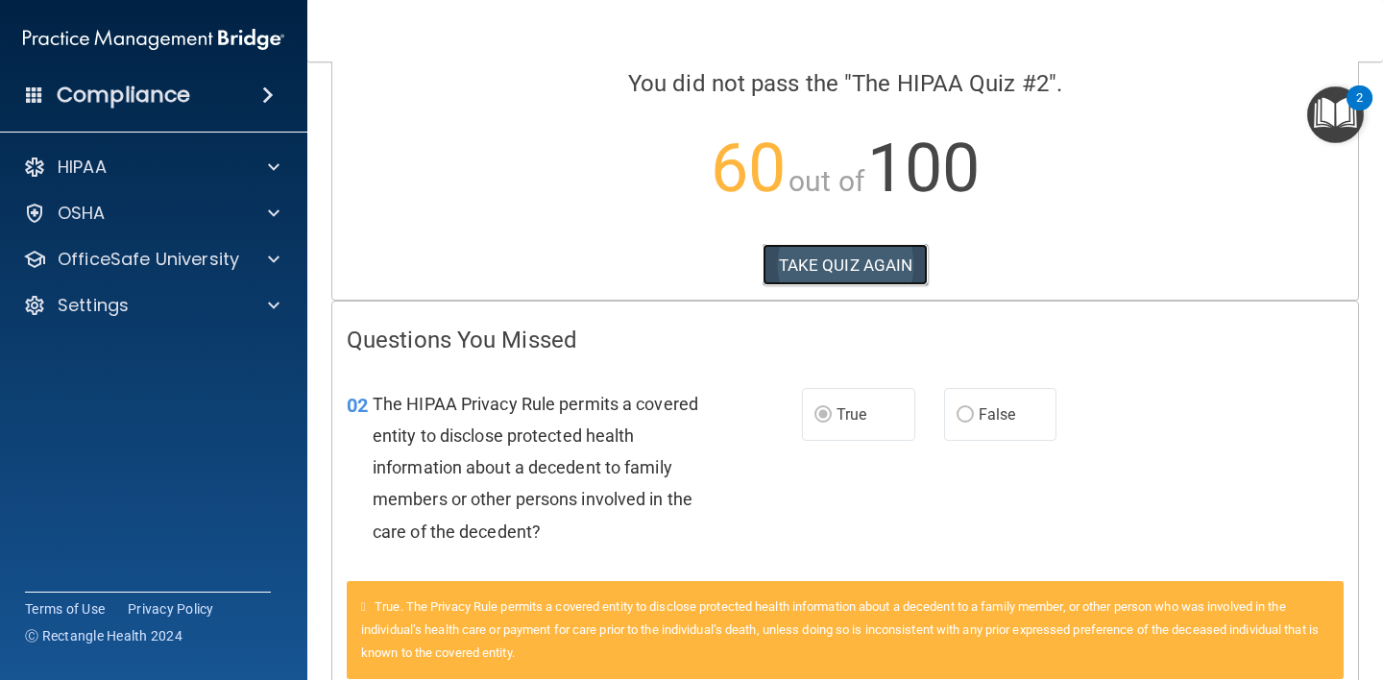
click at [835, 268] on button "TAKE QUIZ AGAIN" at bounding box center [845, 265] width 166 height 42
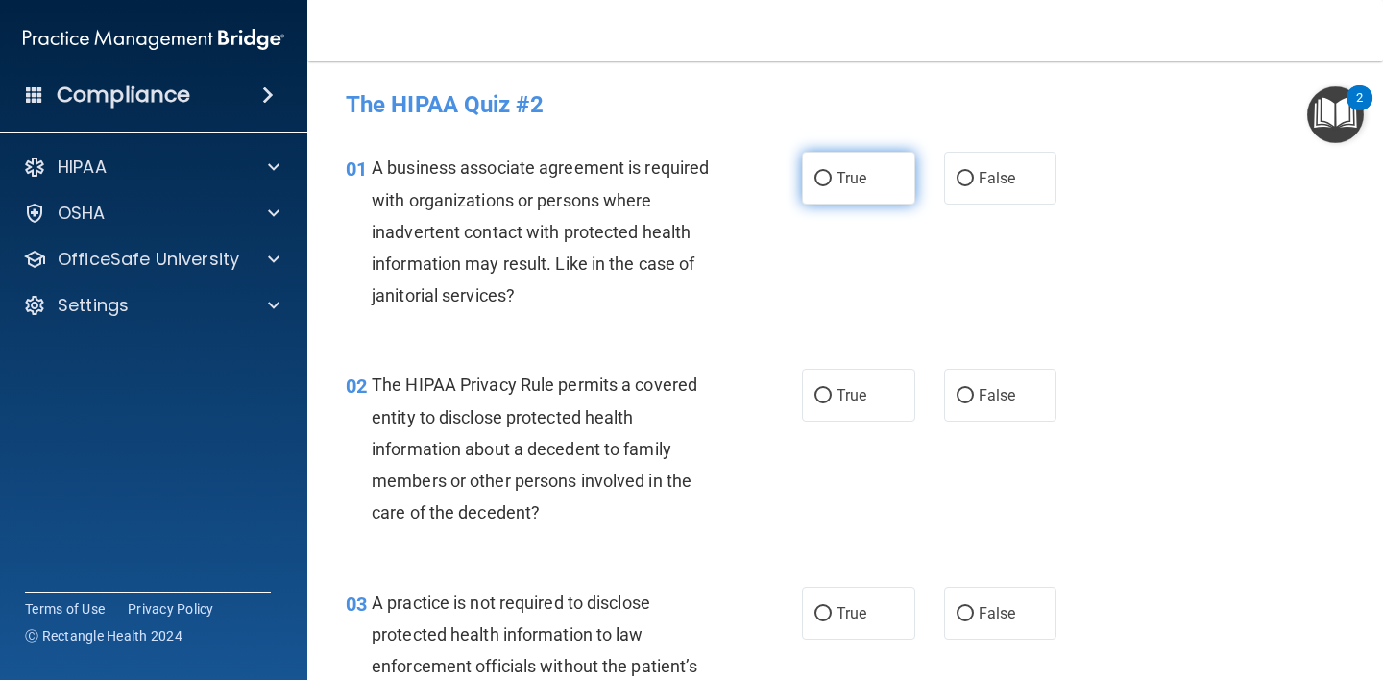
click at [816, 173] on input "True" at bounding box center [822, 179] width 17 height 14
radio input "true"
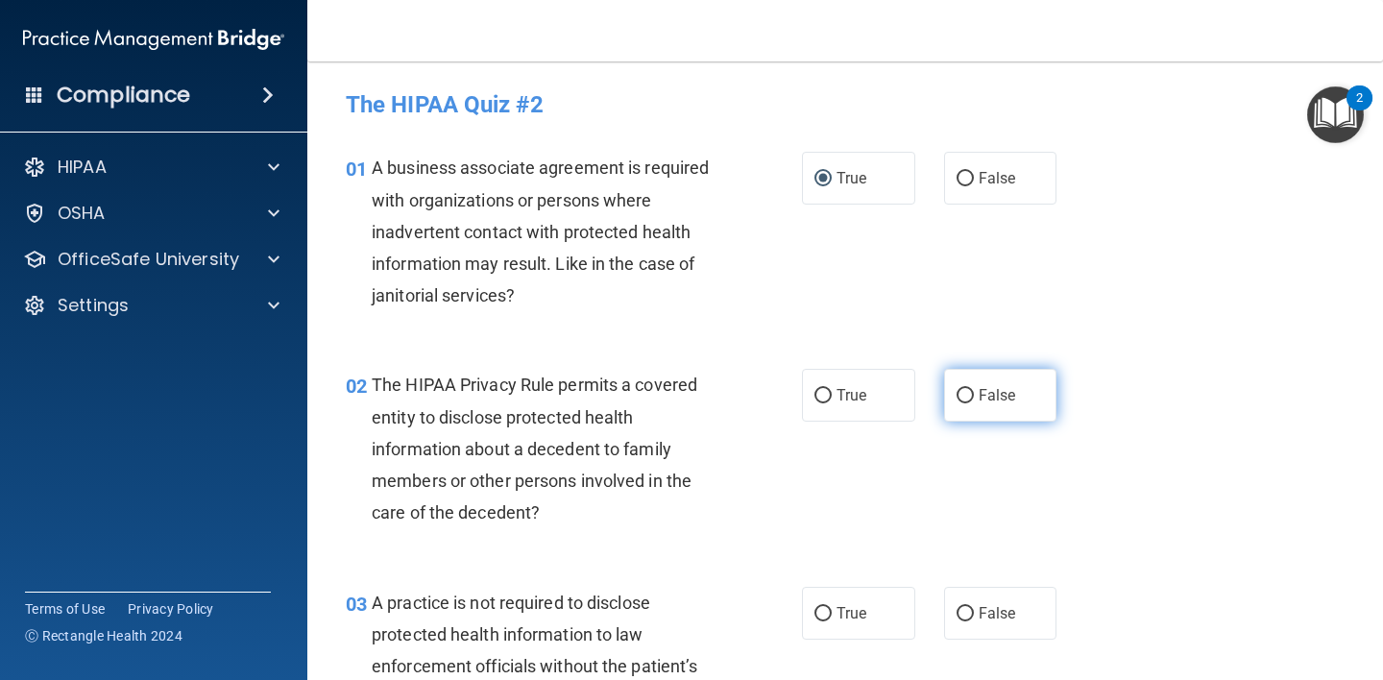
click at [956, 403] on input "False" at bounding box center [964, 396] width 17 height 14
radio input "true"
drag, startPoint x: 962, startPoint y: 614, endPoint x: 1029, endPoint y: 579, distance: 76.0
click at [962, 614] on input "False" at bounding box center [964, 614] width 17 height 14
radio input "true"
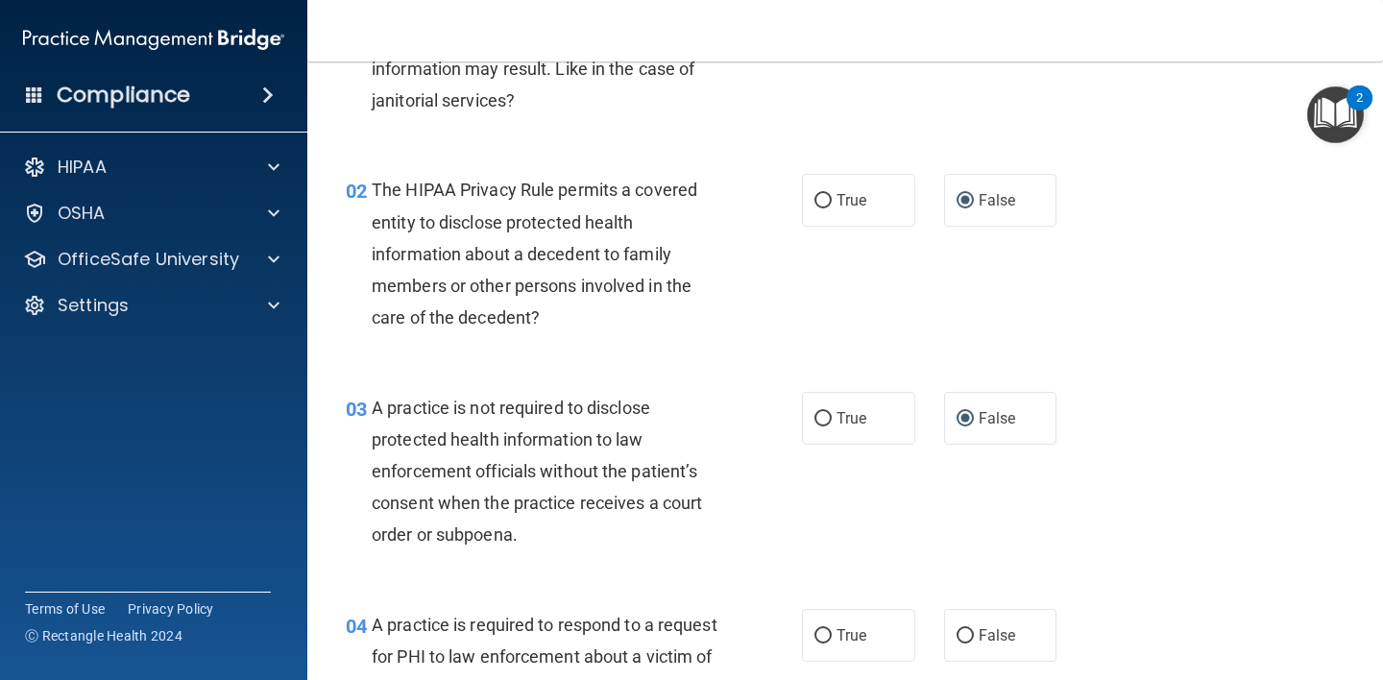
scroll to position [568, 0]
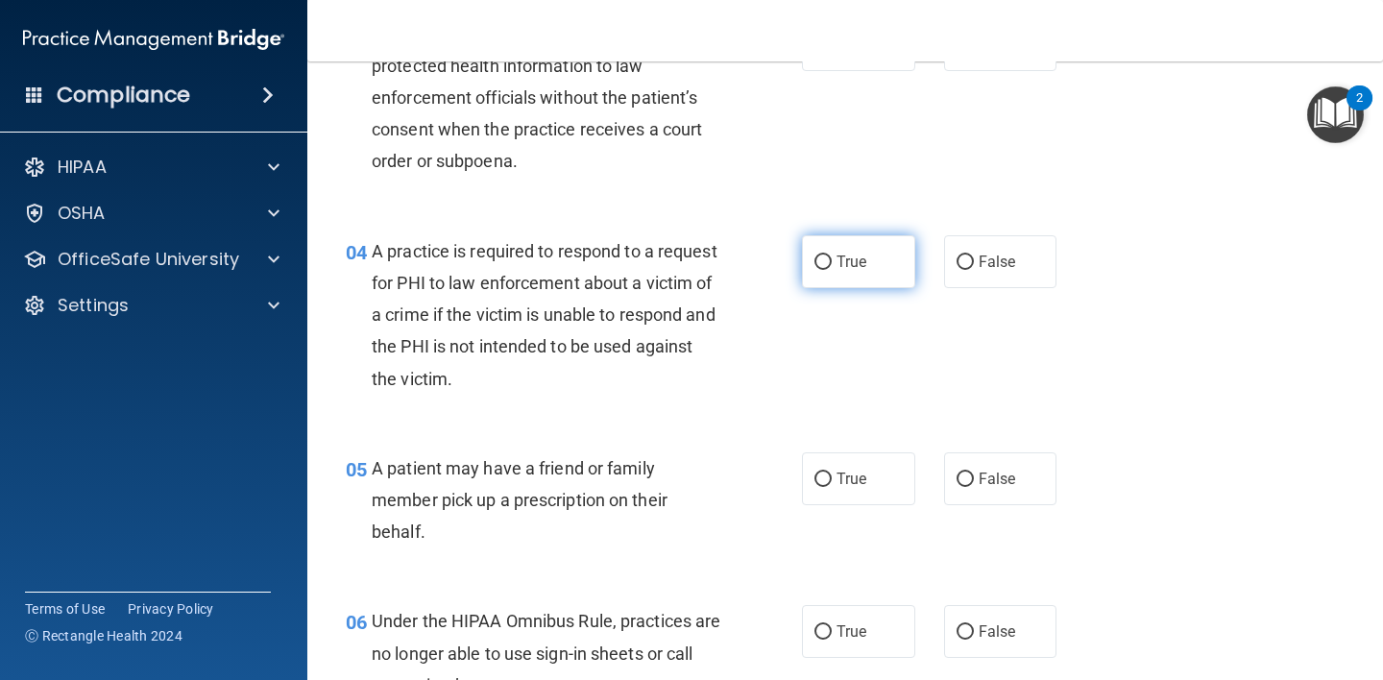
click at [817, 273] on label "True" at bounding box center [858, 261] width 113 height 53
click at [817, 270] on input "True" at bounding box center [822, 262] width 17 height 14
radio input "true"
drag, startPoint x: 811, startPoint y: 470, endPoint x: 914, endPoint y: 493, distance: 105.3
click at [814, 472] on input "True" at bounding box center [822, 479] width 17 height 14
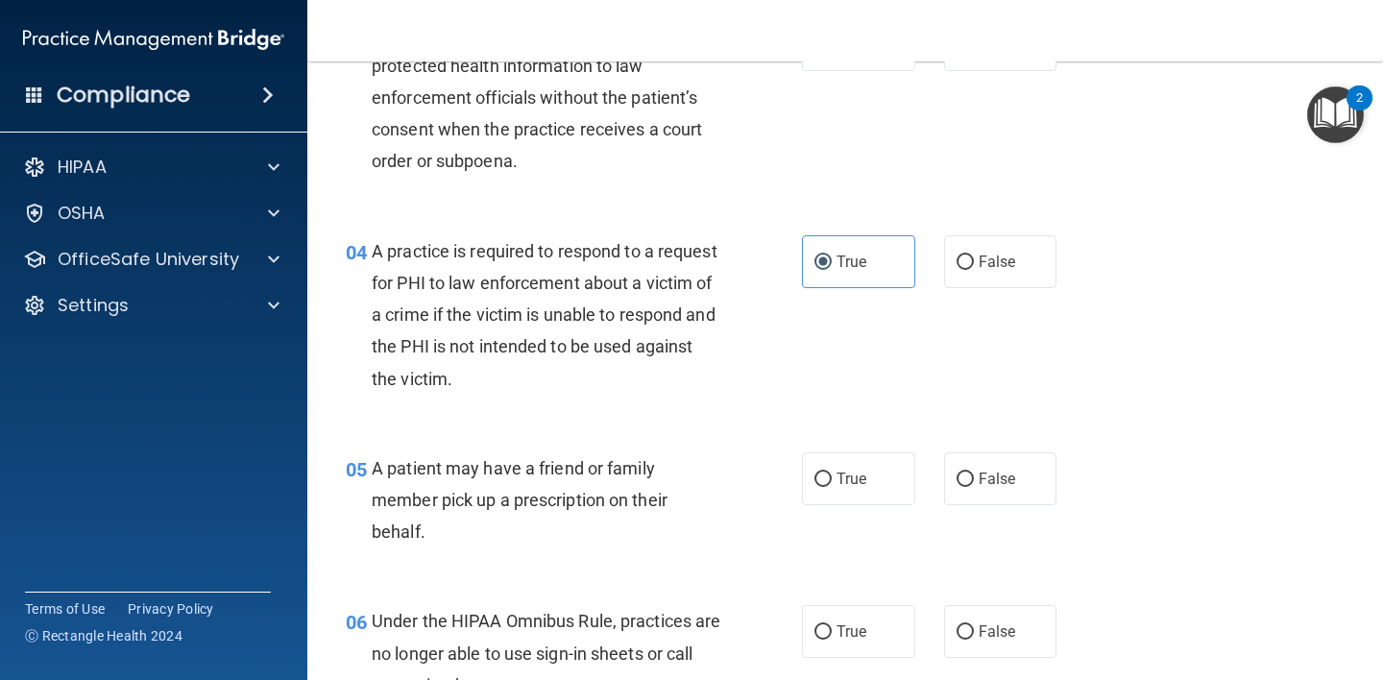
radio input "true"
click at [808, 643] on label "True" at bounding box center [858, 631] width 113 height 53
click at [814, 639] on input "True" at bounding box center [822, 632] width 17 height 14
radio input "true"
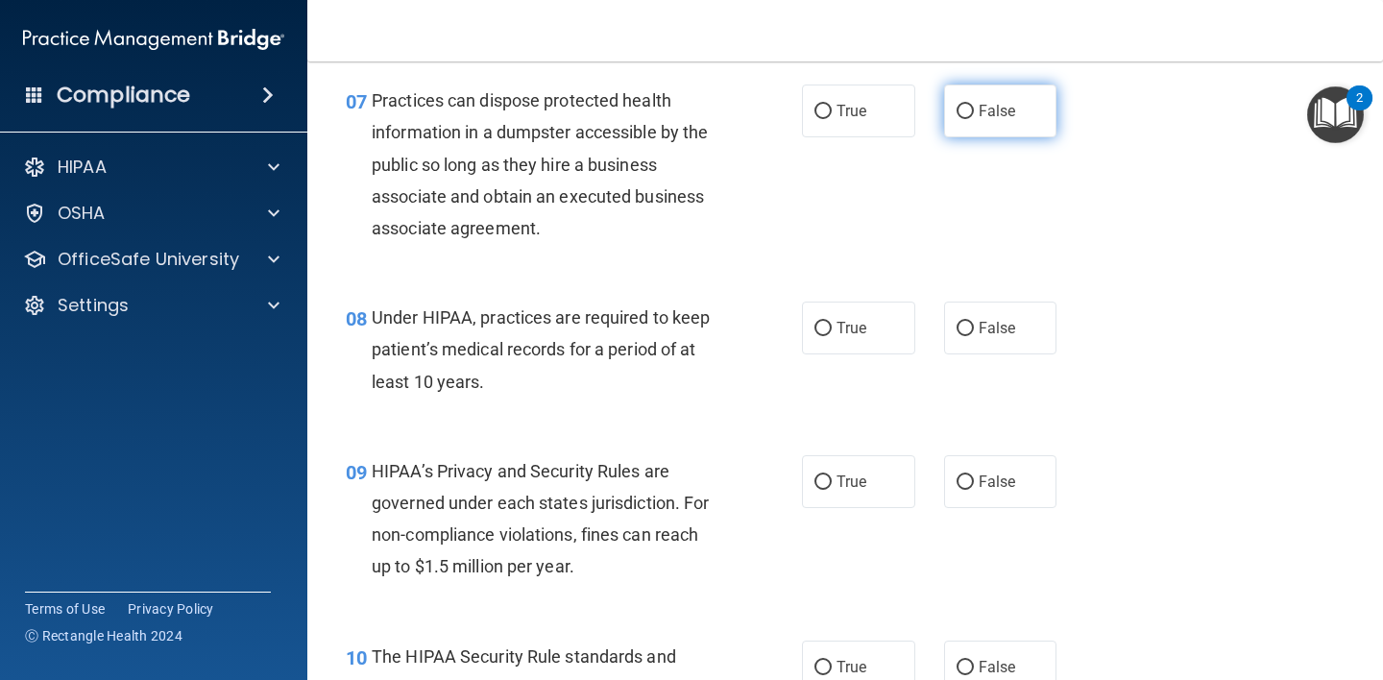
click at [967, 109] on label "False" at bounding box center [1000, 110] width 113 height 53
click at [967, 109] on input "False" at bounding box center [964, 112] width 17 height 14
radio input "true"
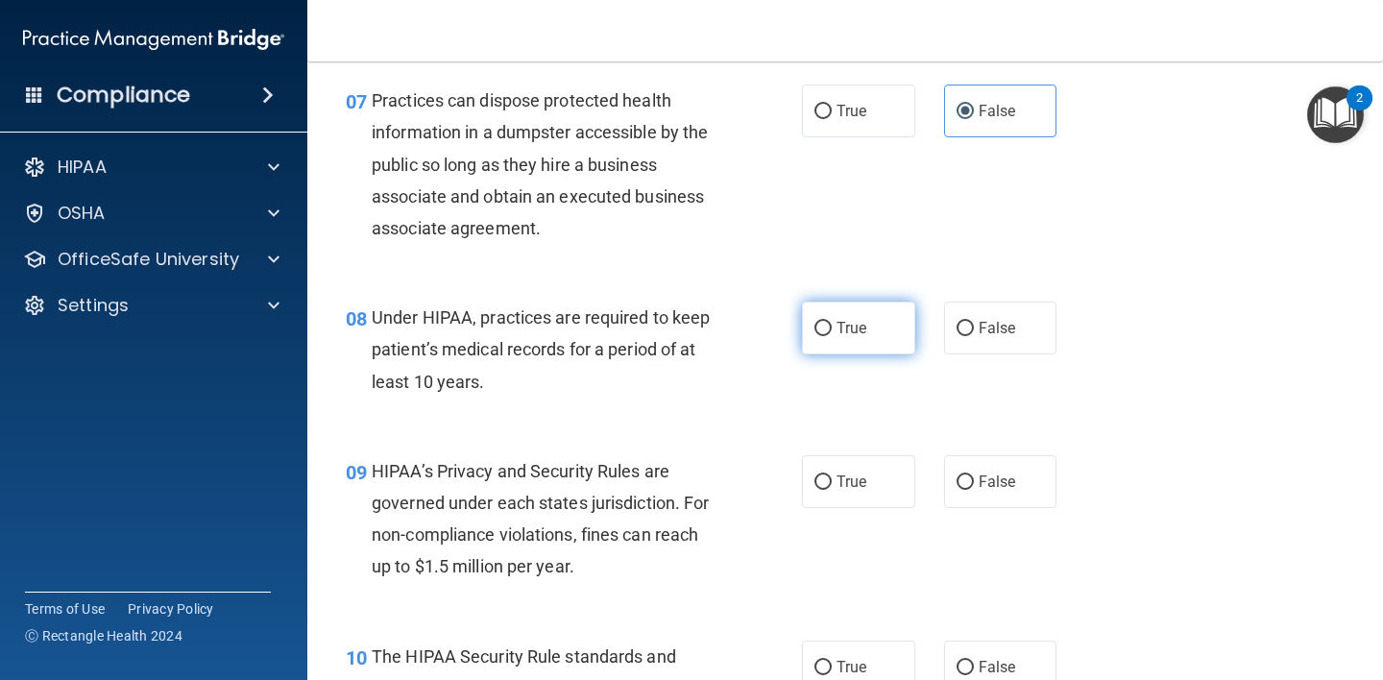
drag, startPoint x: 809, startPoint y: 326, endPoint x: 807, endPoint y: 342, distance: 15.6
click at [814, 328] on input "True" at bounding box center [822, 329] width 17 height 14
radio input "true"
drag, startPoint x: 814, startPoint y: 479, endPoint x: 969, endPoint y: 519, distance: 159.8
click at [814, 479] on input "True" at bounding box center [822, 482] width 17 height 14
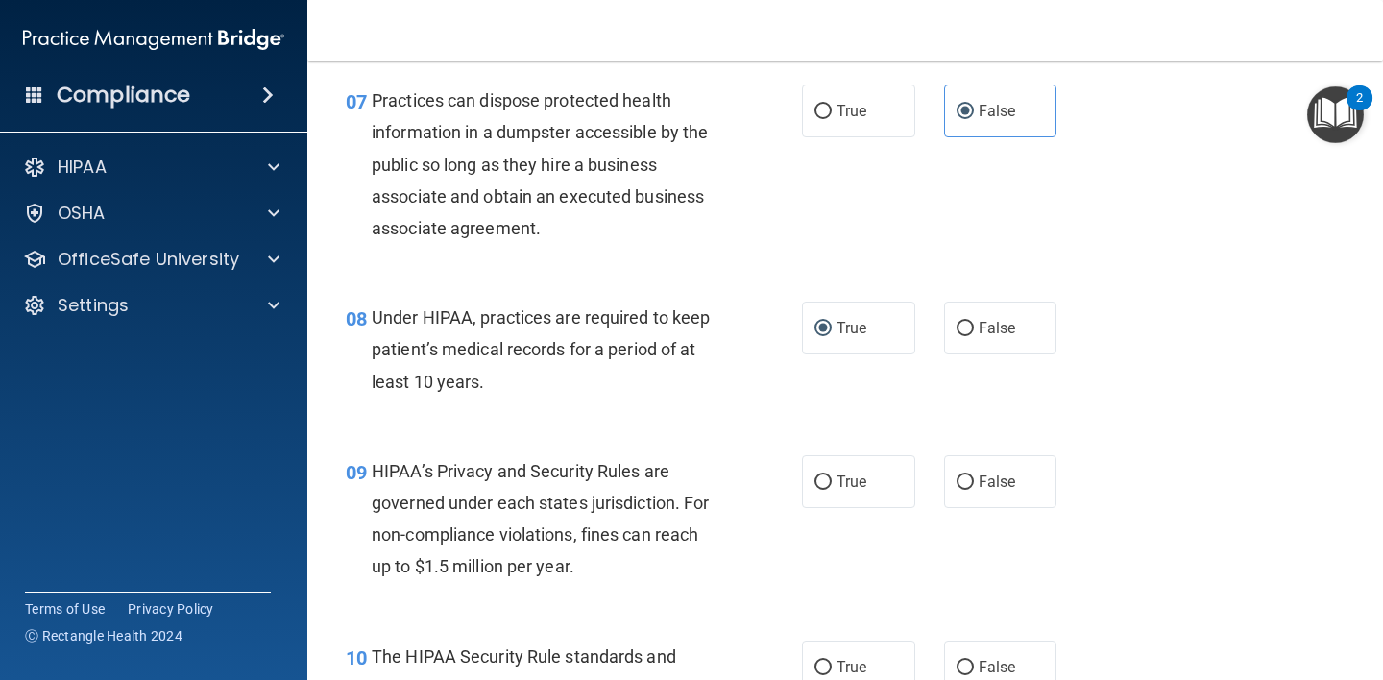
radio input "true"
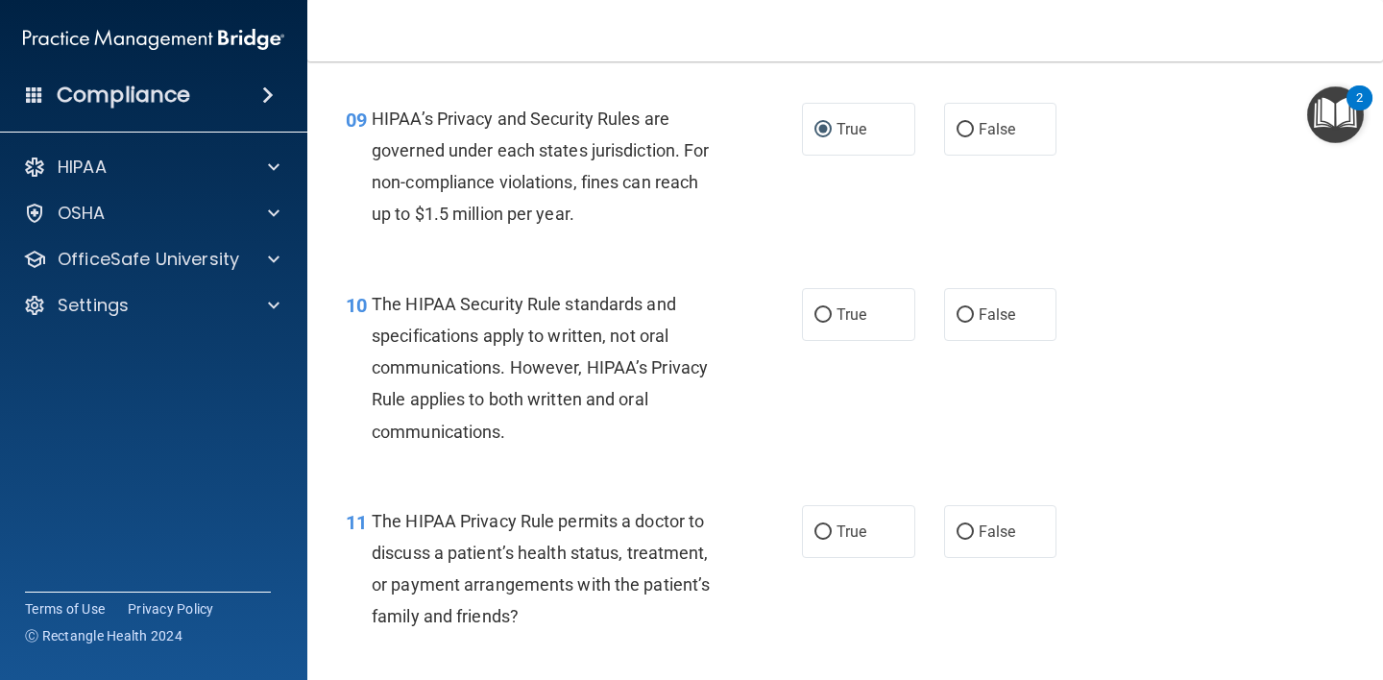
scroll to position [1497, 0]
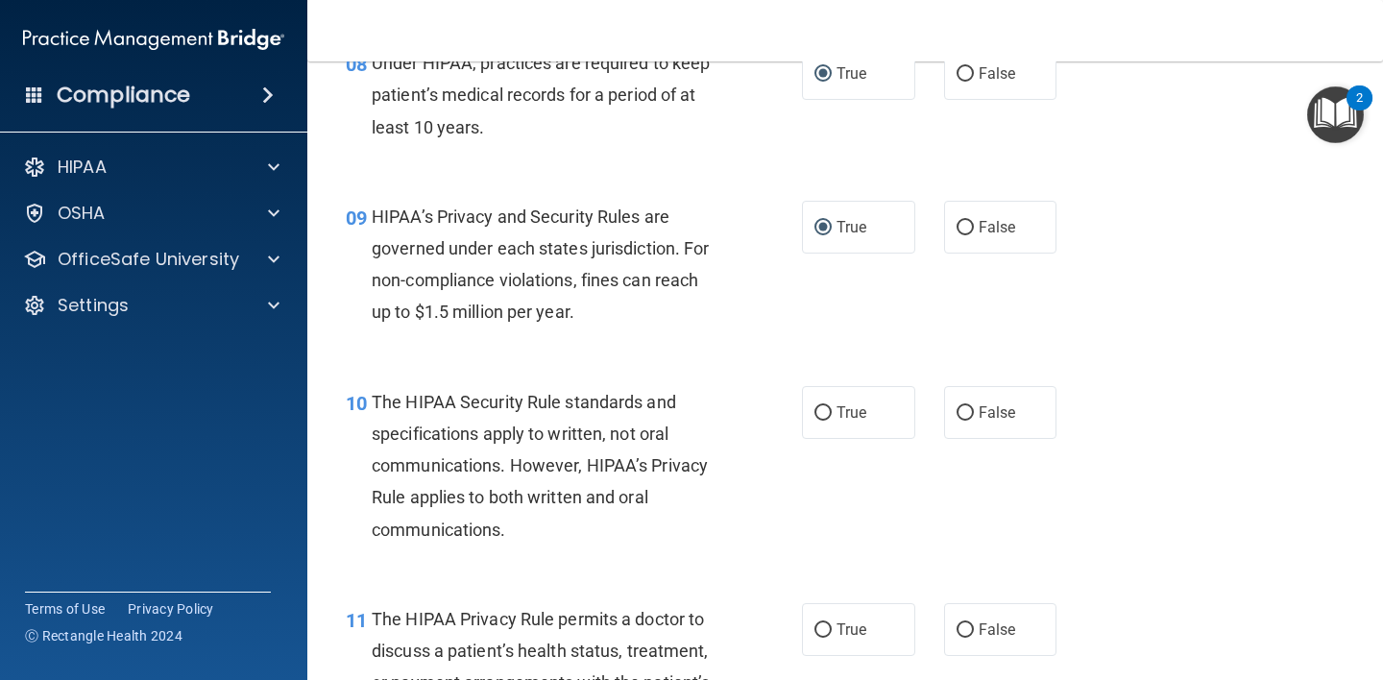
click at [1348, 113] on img "Open Resource Center, 2 new notifications" at bounding box center [1335, 114] width 57 height 57
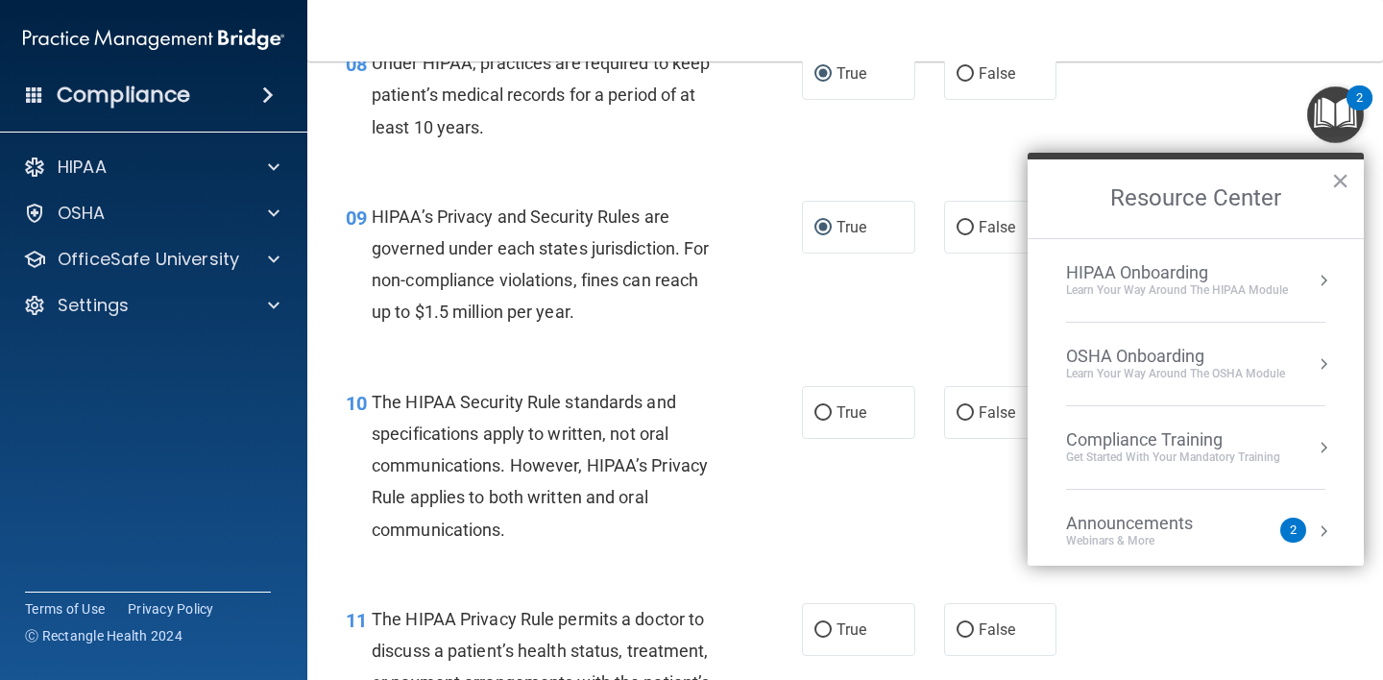
scroll to position [1081, 0]
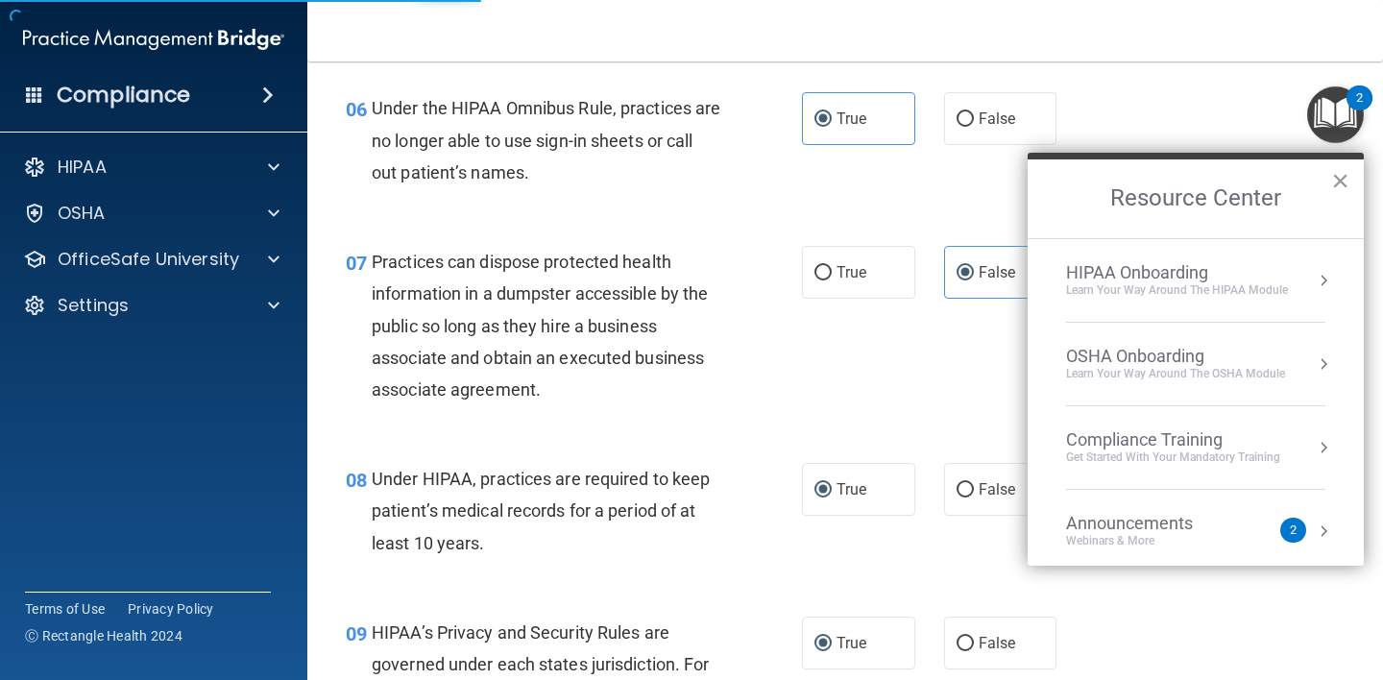
click at [1336, 176] on button "×" at bounding box center [1340, 180] width 18 height 31
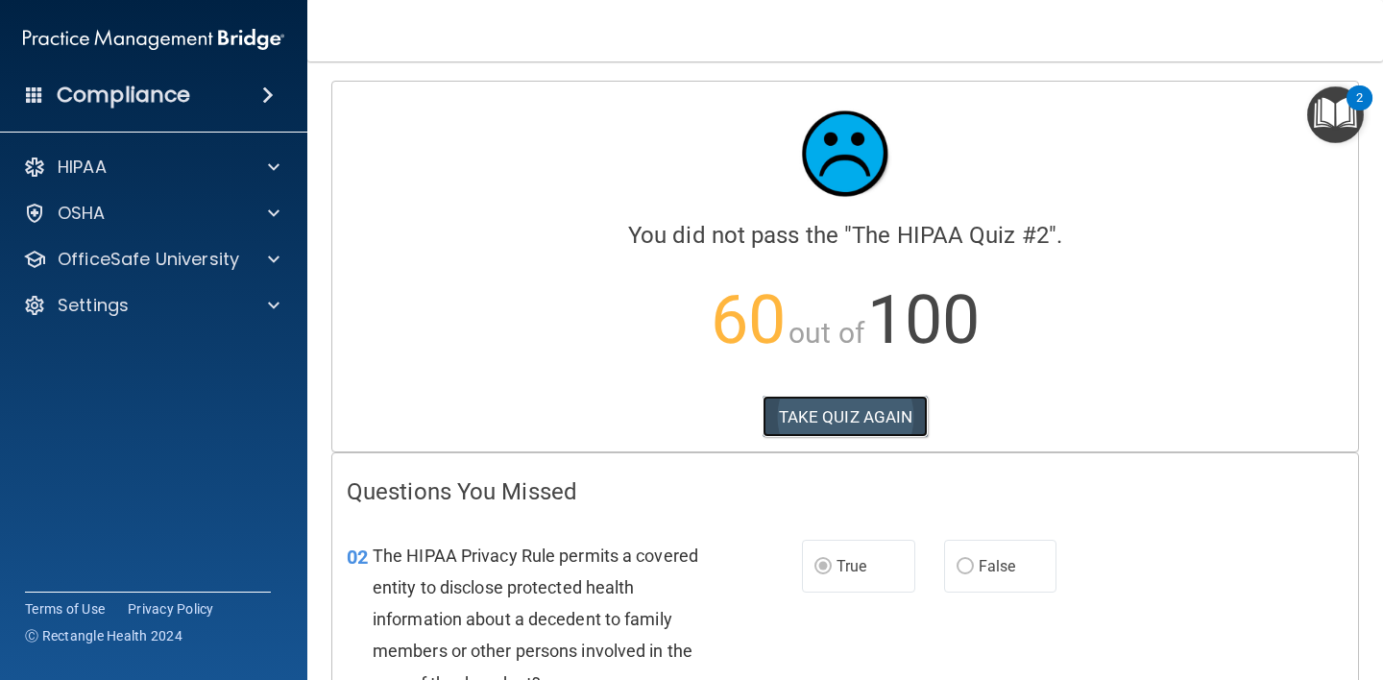
click at [885, 420] on button "TAKE QUIZ AGAIN" at bounding box center [845, 417] width 166 height 42
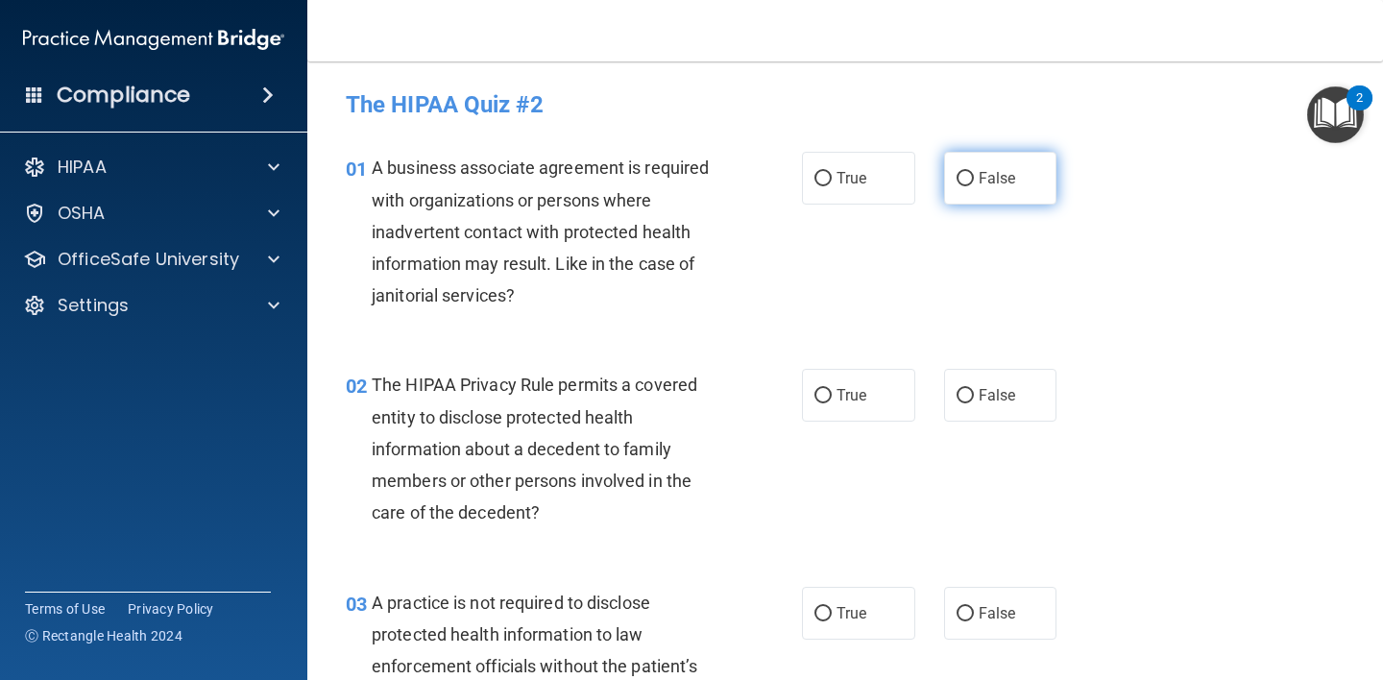
click at [956, 181] on input "False" at bounding box center [964, 179] width 17 height 14
radio input "true"
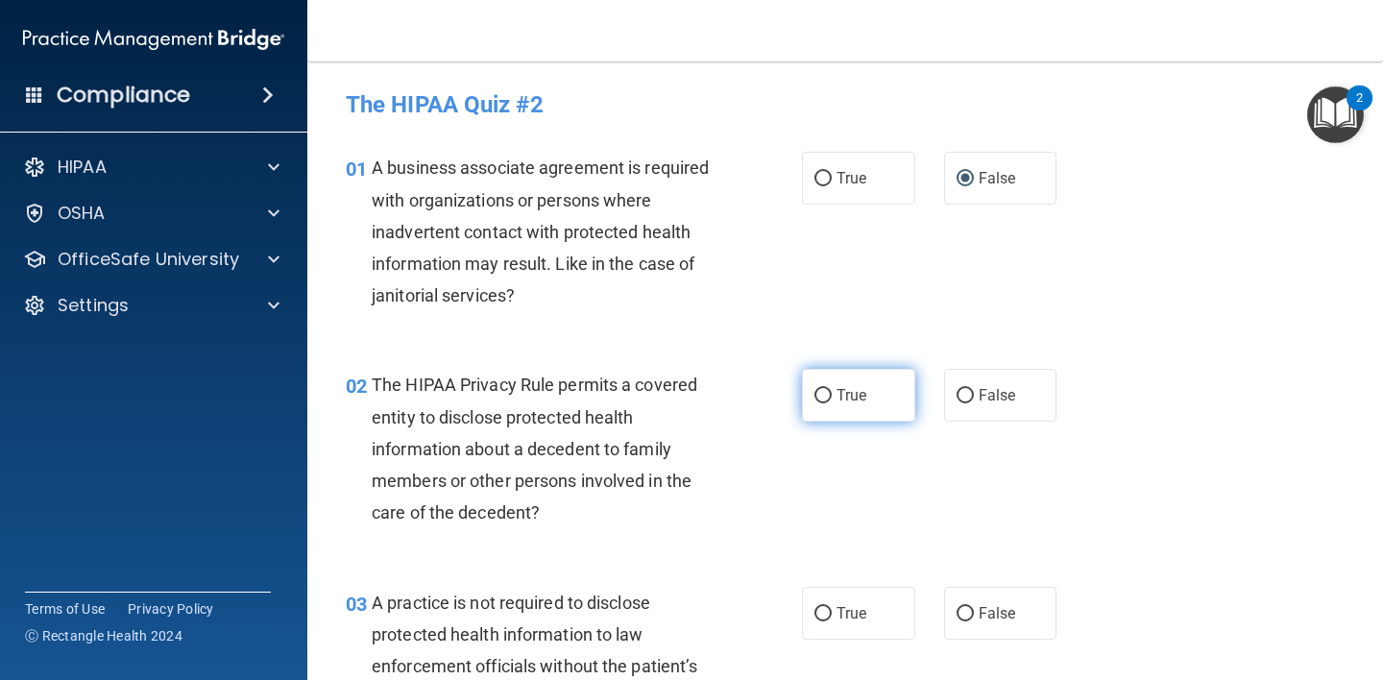
click at [819, 400] on input "True" at bounding box center [822, 396] width 17 height 14
radio input "true"
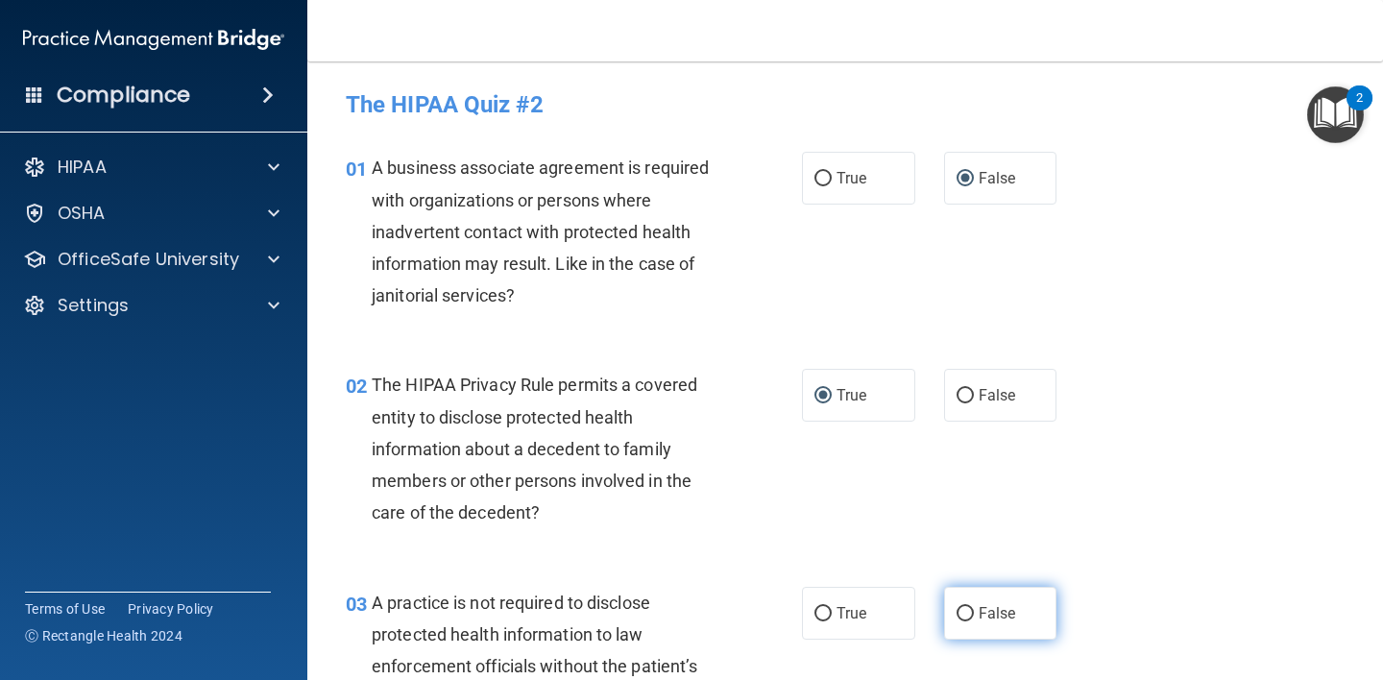
click at [964, 601] on label "False" at bounding box center [1000, 613] width 113 height 53
click at [964, 607] on input "False" at bounding box center [964, 614] width 17 height 14
radio input "true"
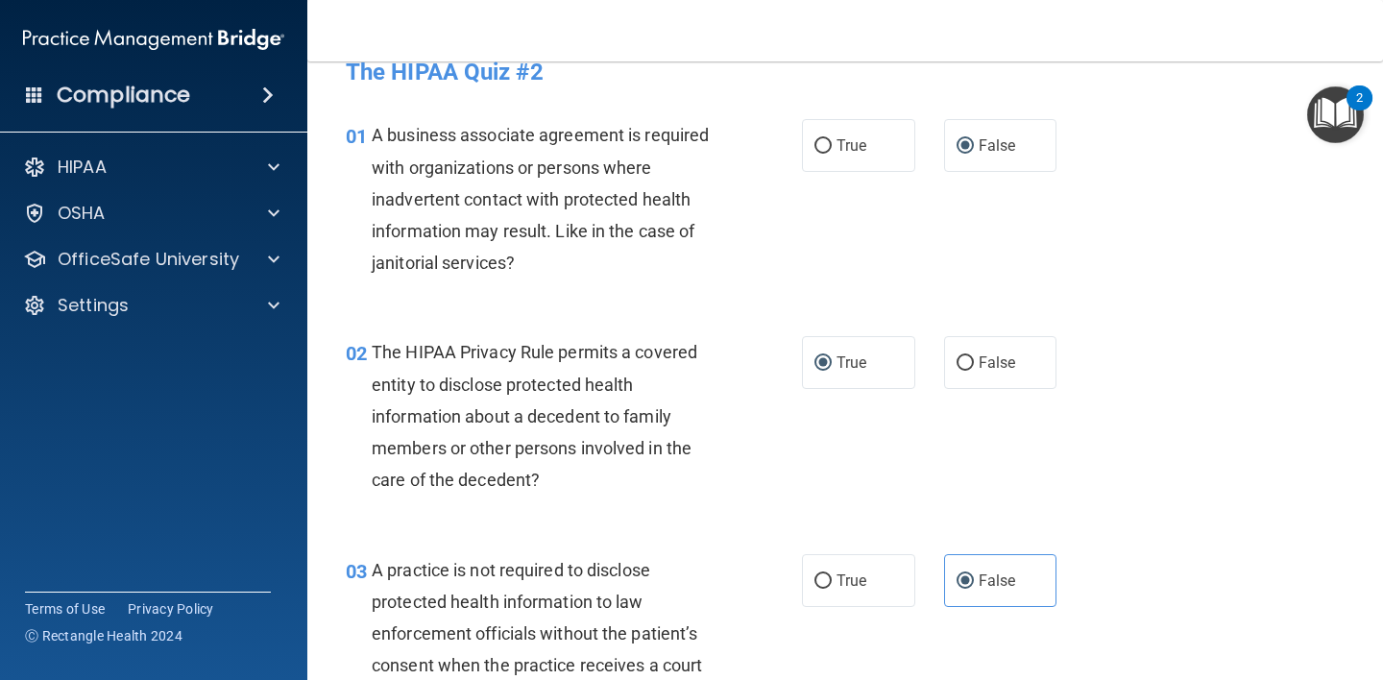
scroll to position [438, 0]
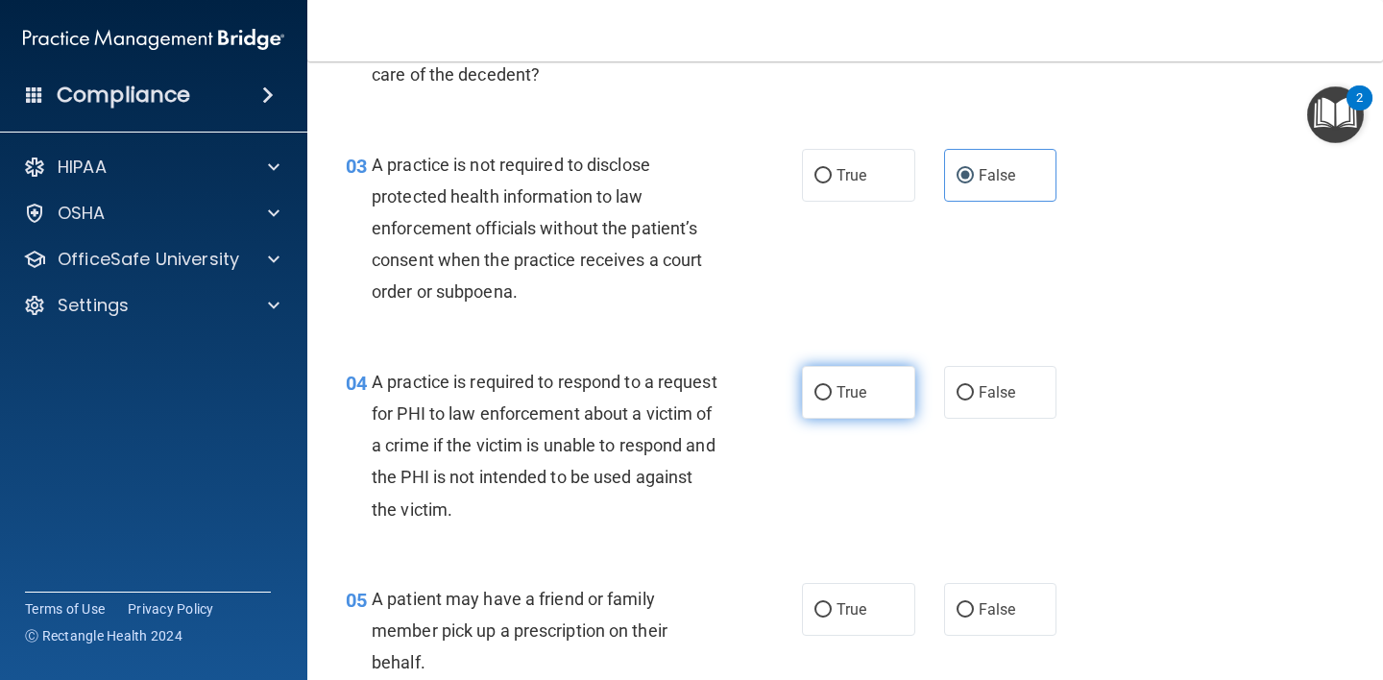
click at [812, 377] on label "True" at bounding box center [858, 392] width 113 height 53
click at [814, 386] on input "True" at bounding box center [822, 393] width 17 height 14
radio input "true"
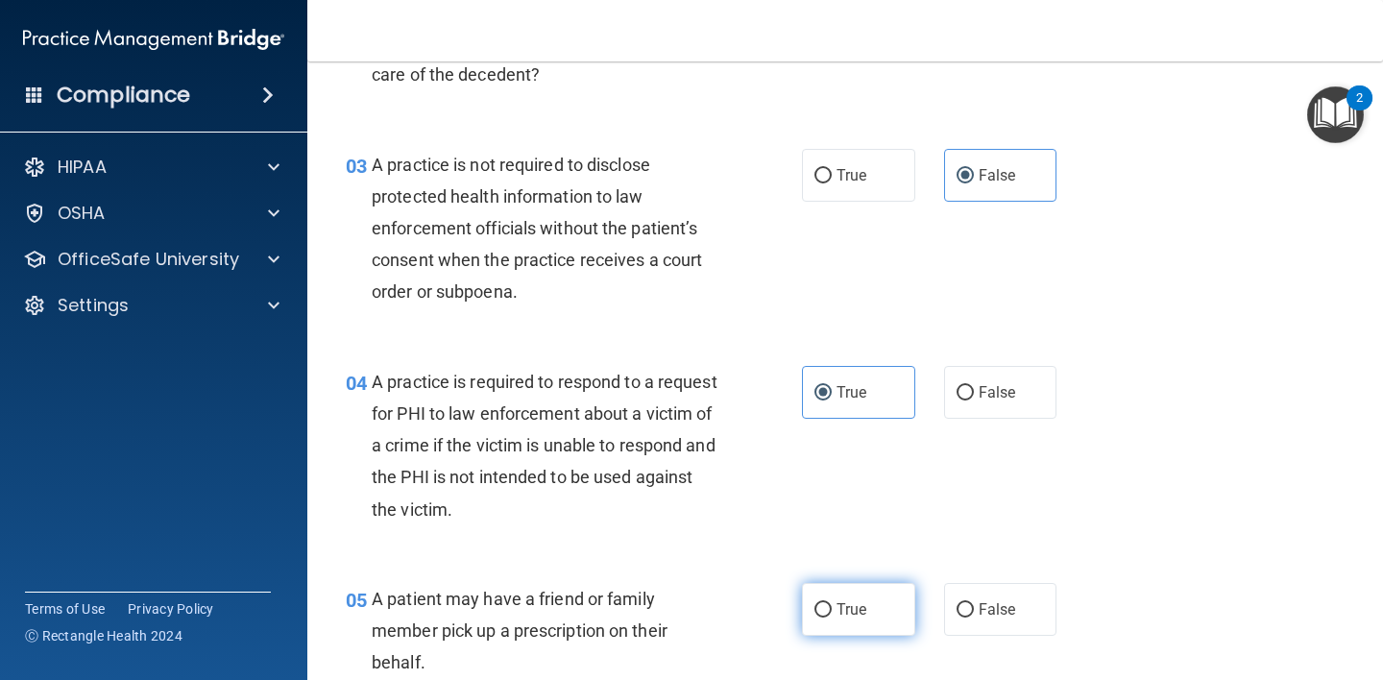
click at [808, 596] on label "True" at bounding box center [858, 609] width 113 height 53
click at [814, 603] on input "True" at bounding box center [822, 610] width 17 height 14
radio input "true"
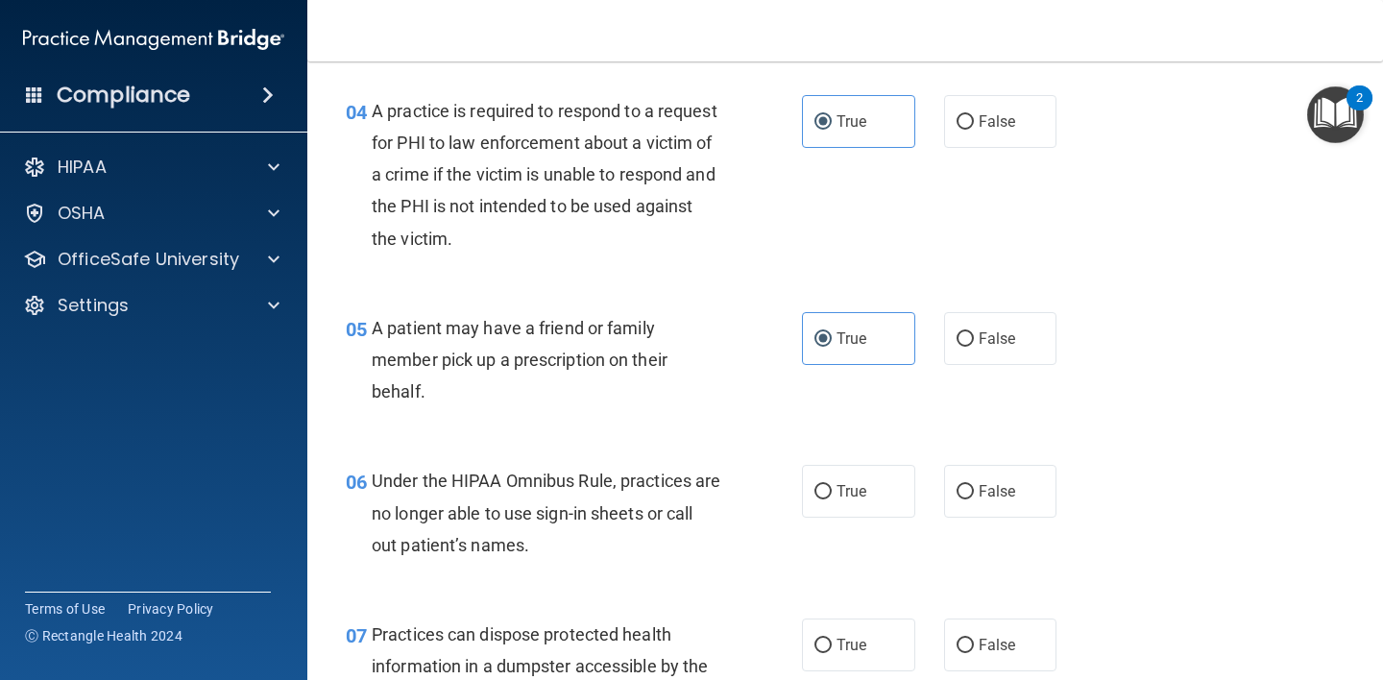
scroll to position [843, 0]
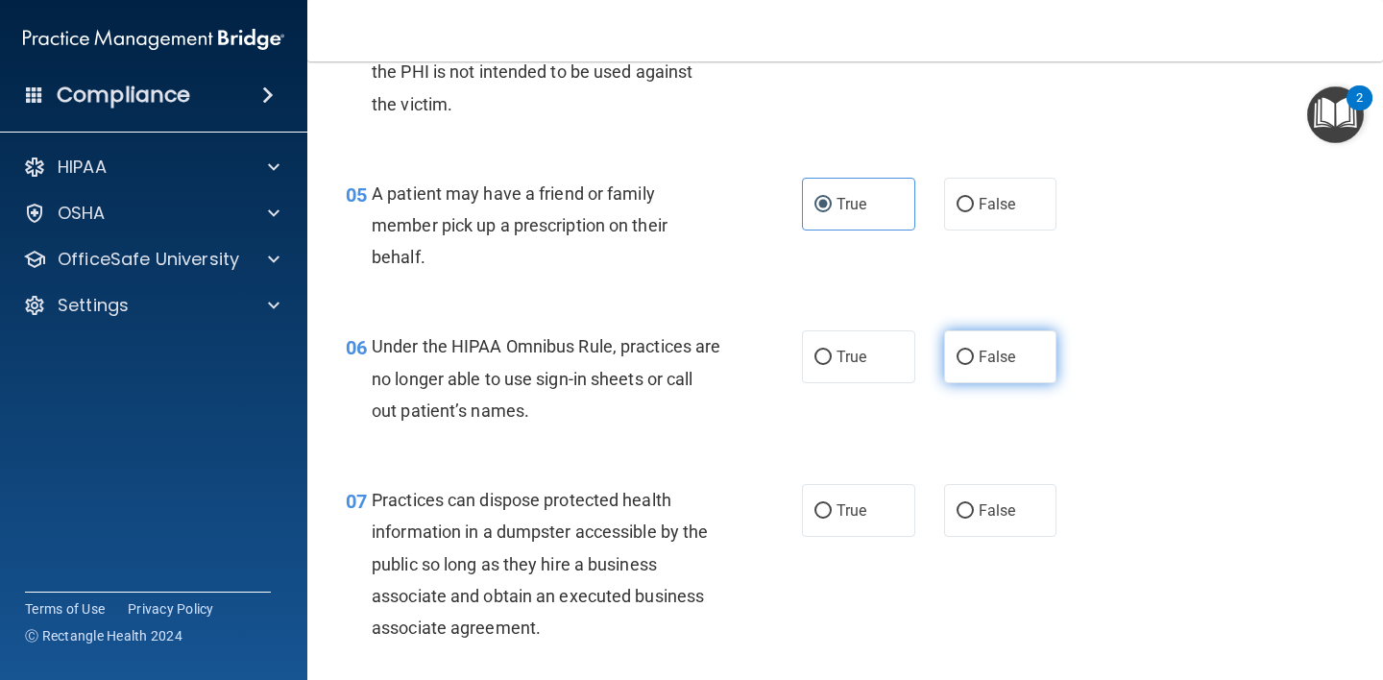
click at [956, 356] on input "False" at bounding box center [964, 357] width 17 height 14
radio input "true"
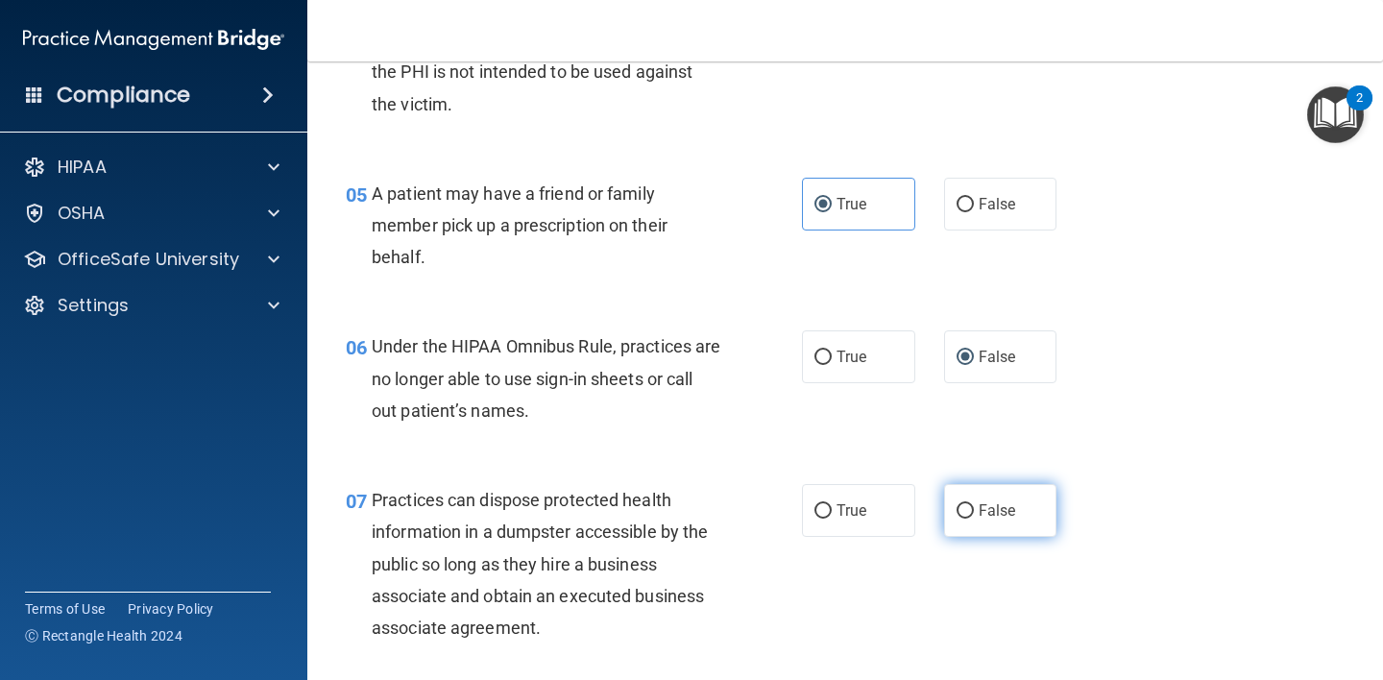
click at [956, 509] on input "False" at bounding box center [964, 511] width 17 height 14
radio input "true"
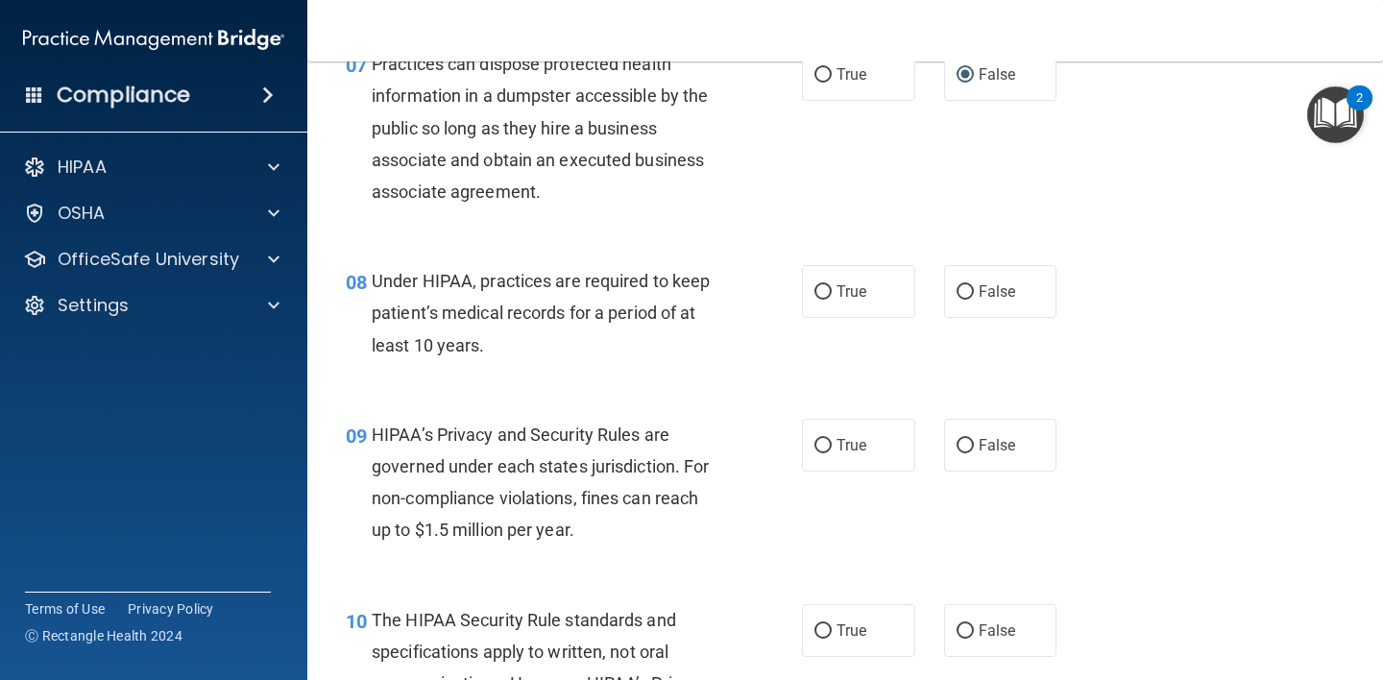
scroll to position [1260, 0]
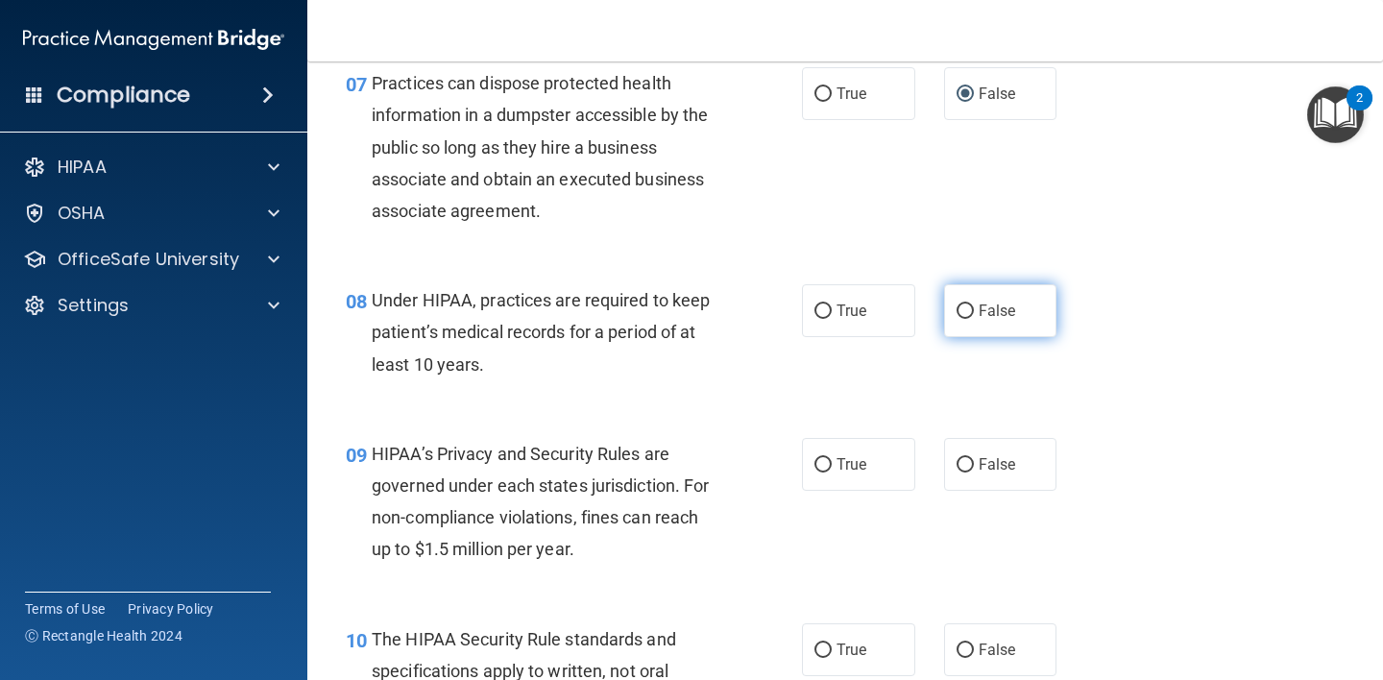
click at [964, 313] on input "False" at bounding box center [964, 311] width 17 height 14
radio input "true"
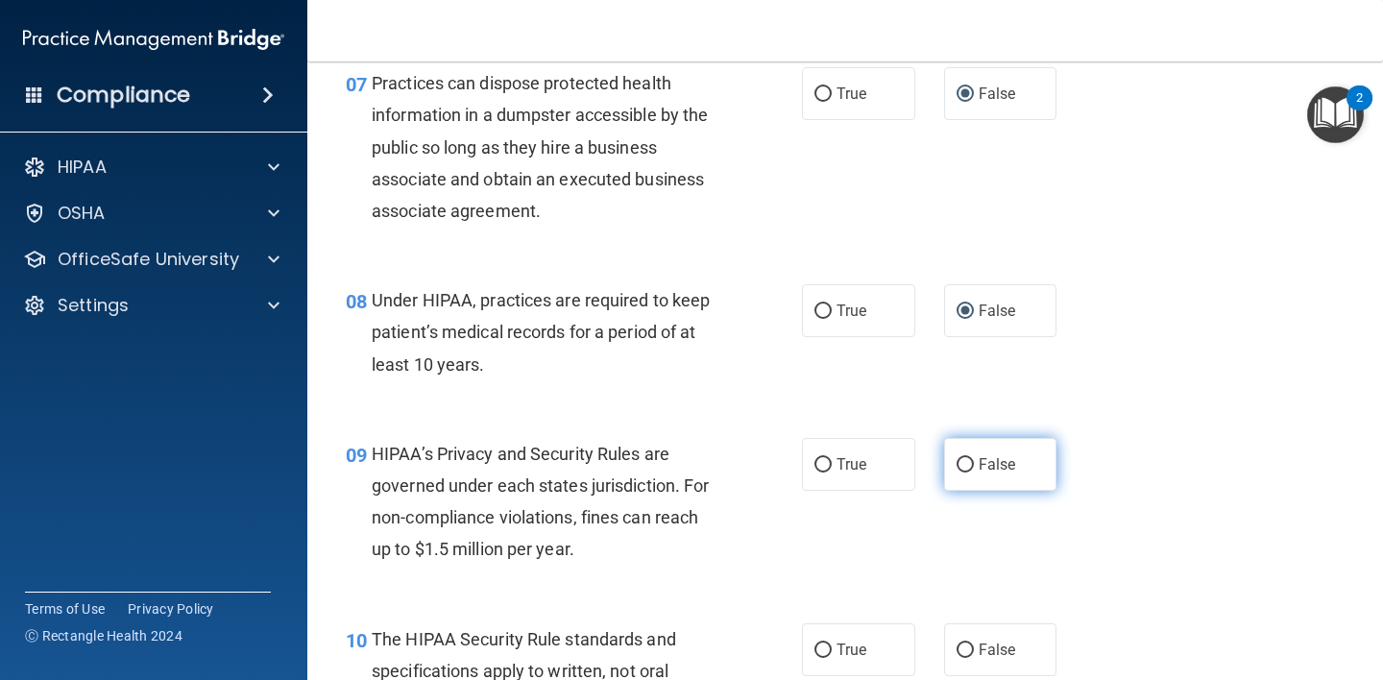
click at [956, 451] on label "False" at bounding box center [1000, 464] width 113 height 53
click at [956, 458] on input "False" at bounding box center [964, 465] width 17 height 14
radio input "true"
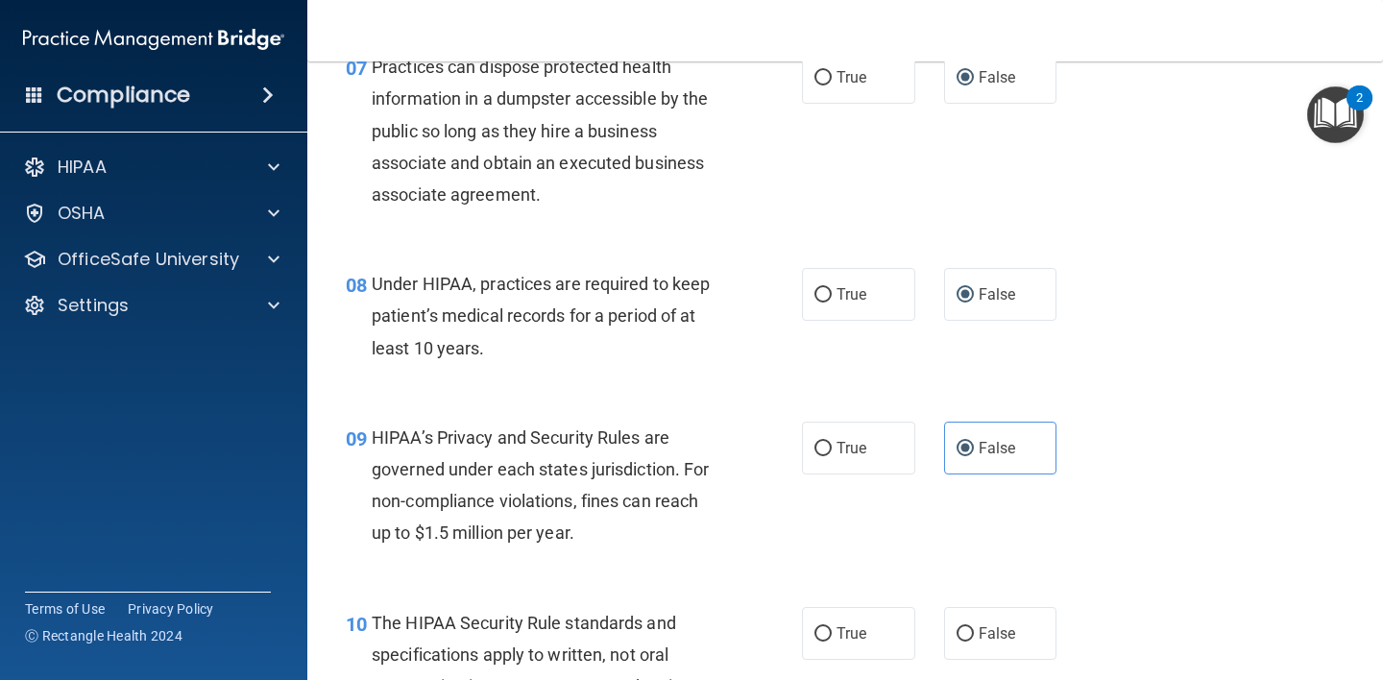
scroll to position [1299, 0]
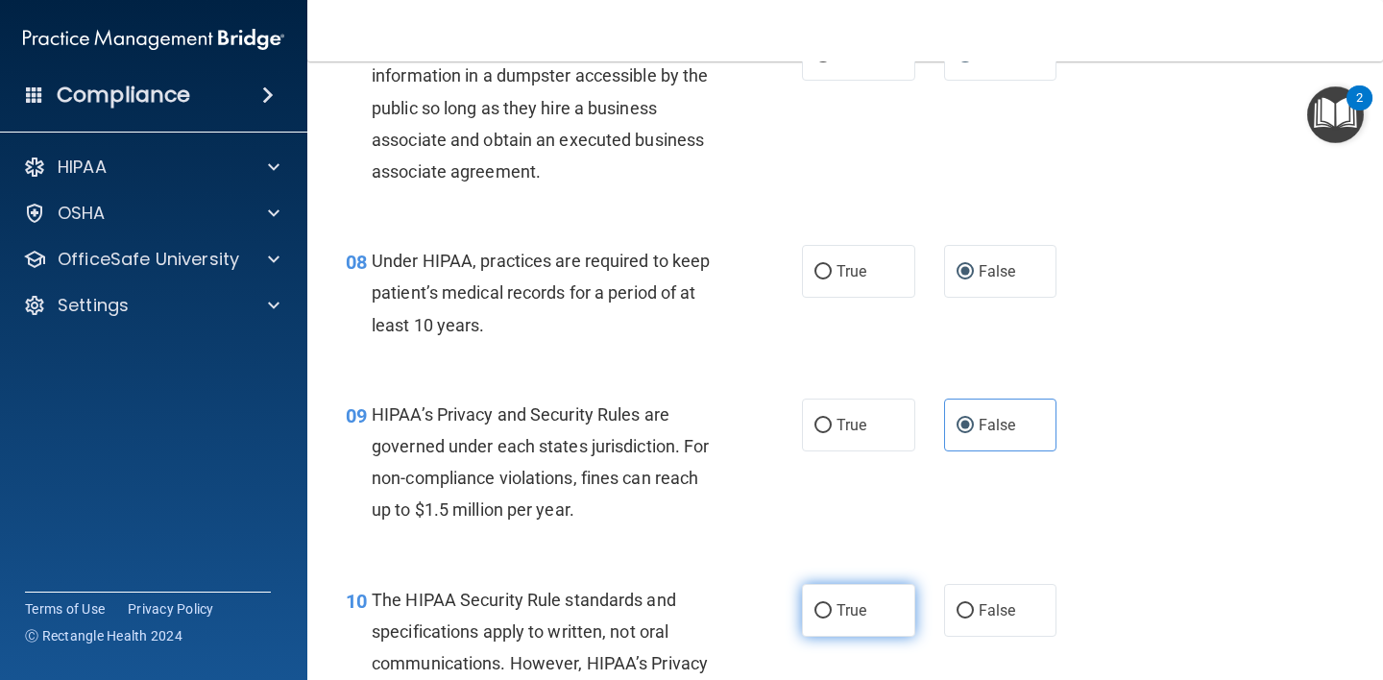
click at [817, 614] on input "True" at bounding box center [822, 611] width 17 height 14
radio input "true"
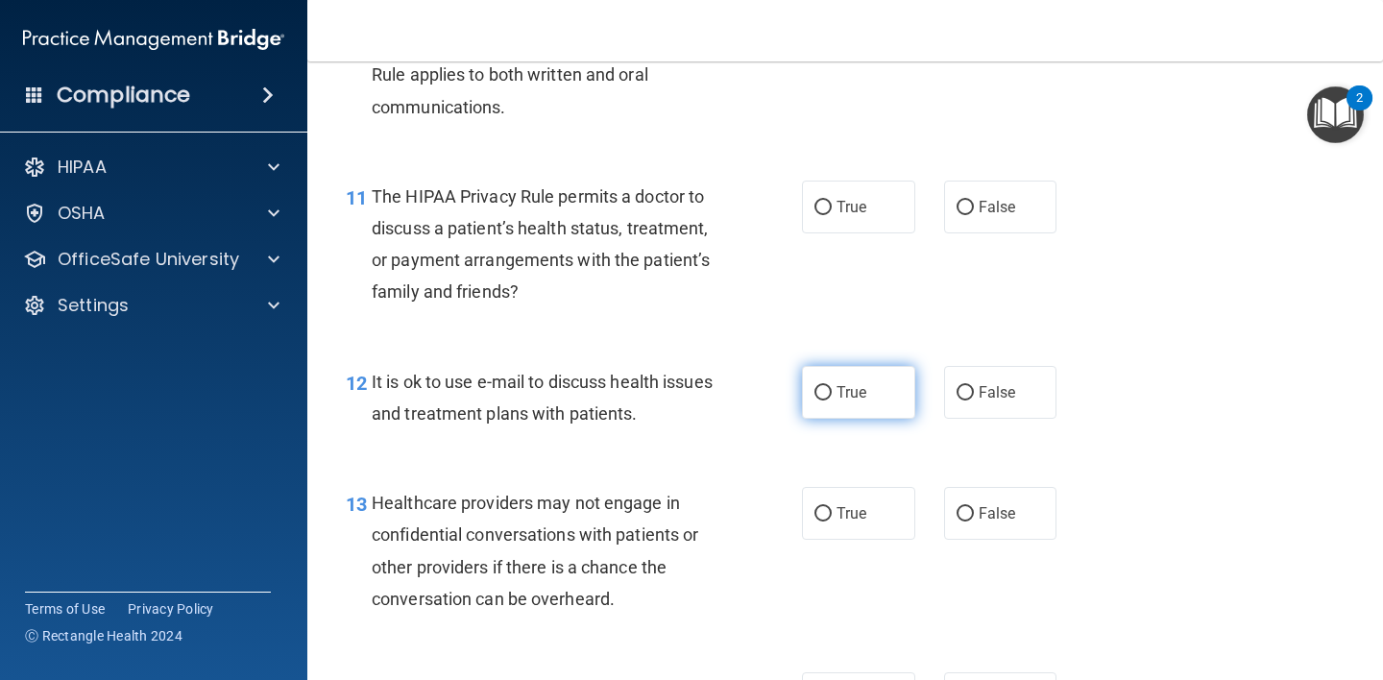
click at [823, 398] on input "True" at bounding box center [822, 393] width 17 height 14
radio input "true"
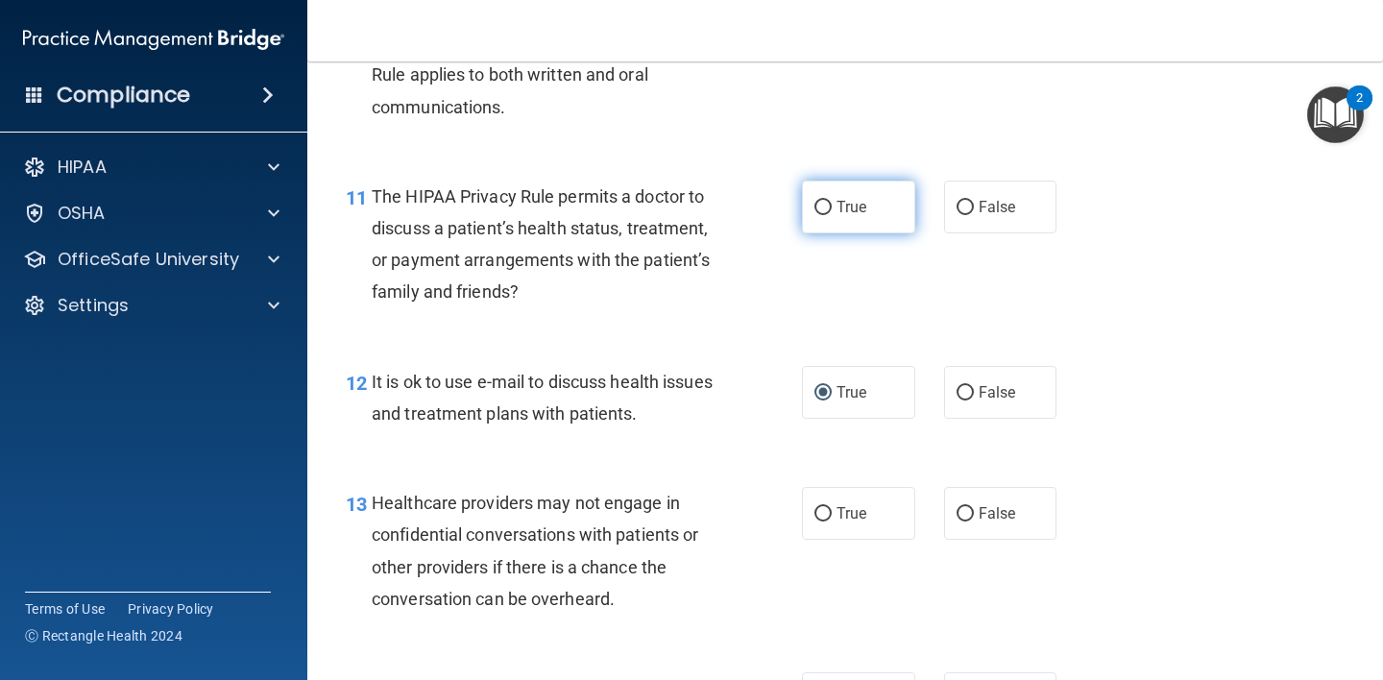
click at [818, 220] on label "True" at bounding box center [858, 207] width 113 height 53
click at [818, 215] on input "True" at bounding box center [822, 208] width 17 height 14
radio input "true"
click at [956, 515] on input "False" at bounding box center [964, 514] width 17 height 14
radio input "true"
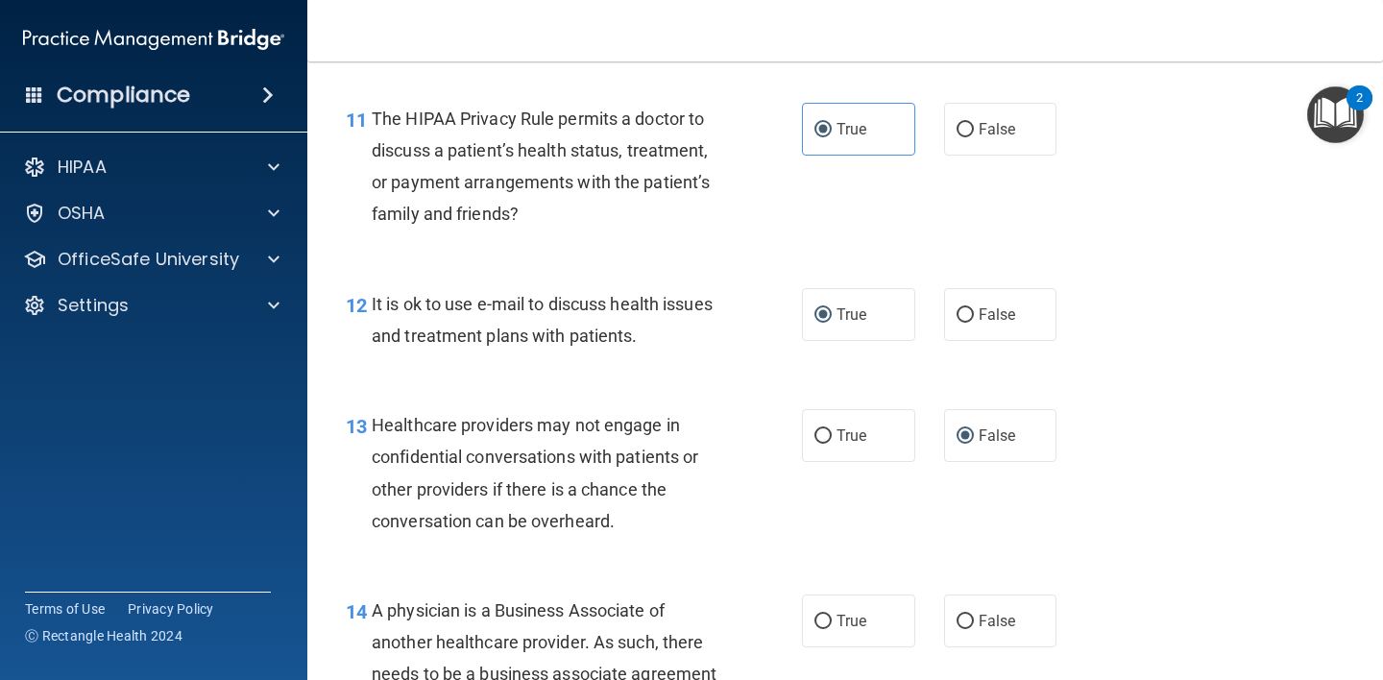
scroll to position [2089, 0]
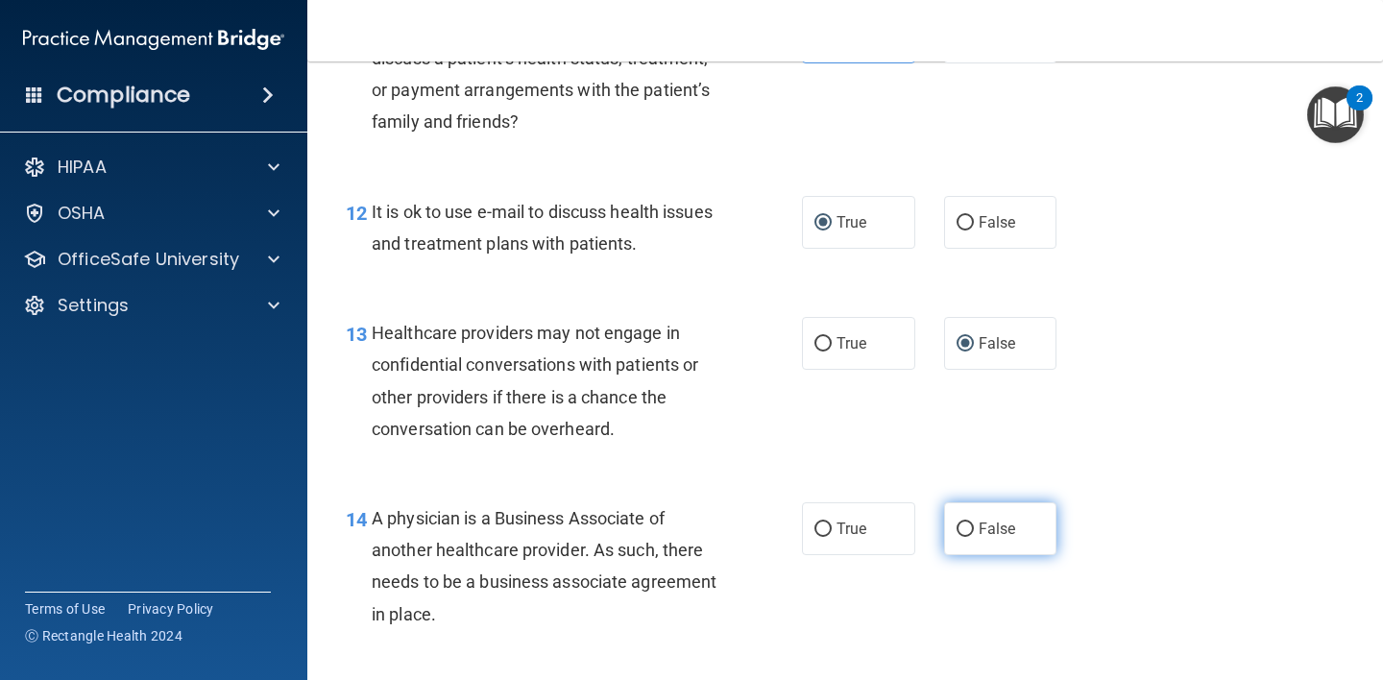
click at [962, 533] on input "False" at bounding box center [964, 529] width 17 height 14
radio input "true"
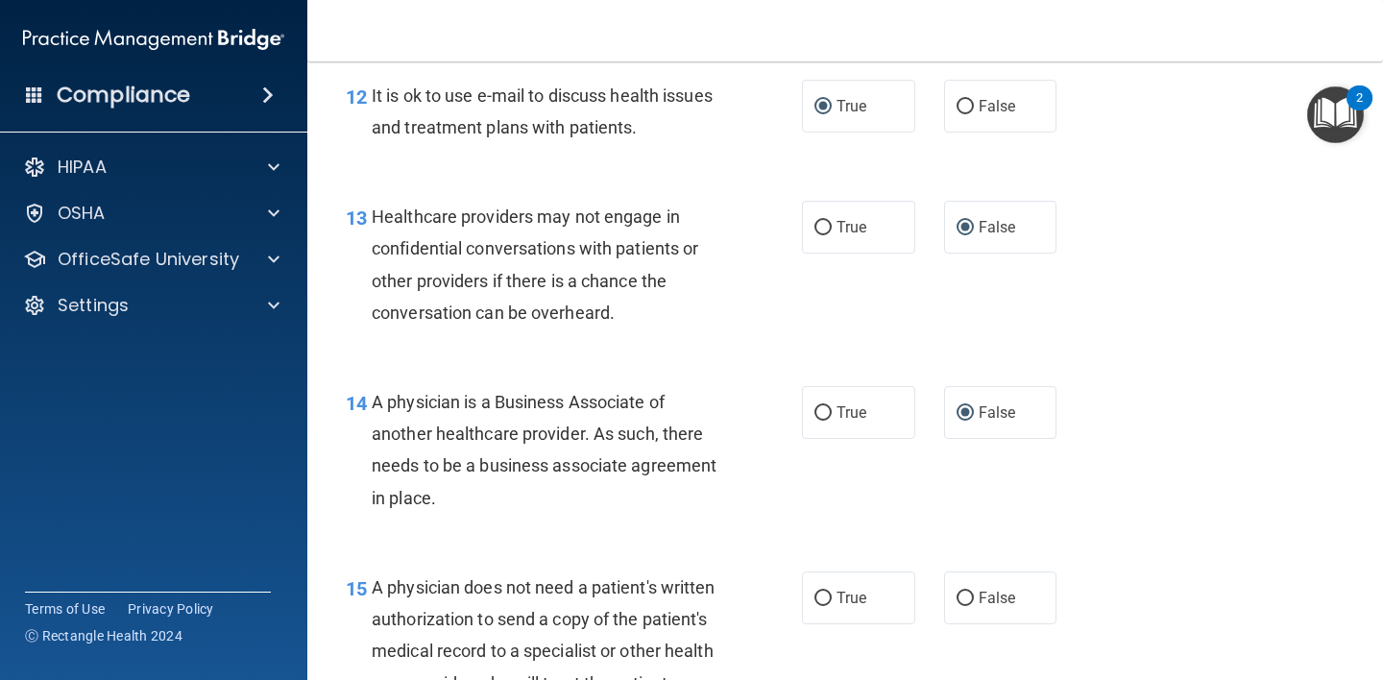
scroll to position [2255, 0]
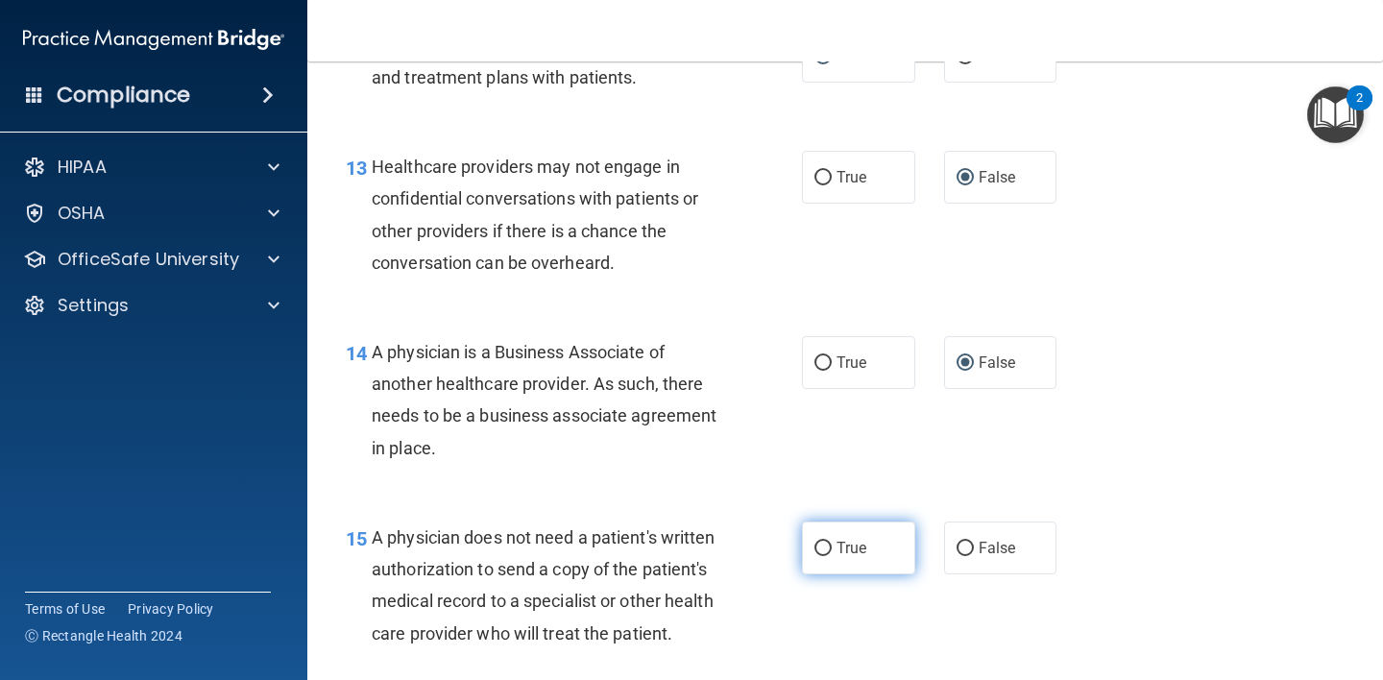
click at [814, 542] on input "True" at bounding box center [822, 549] width 17 height 14
radio input "true"
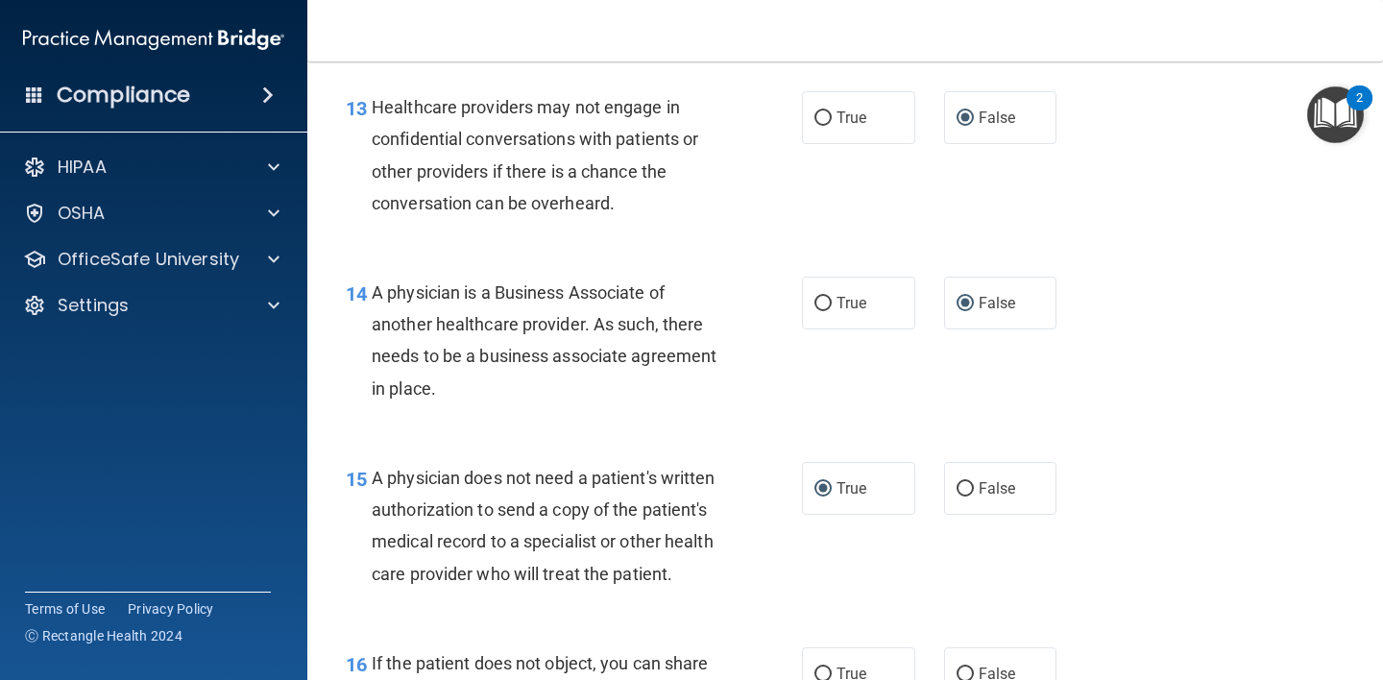
scroll to position [2574, 0]
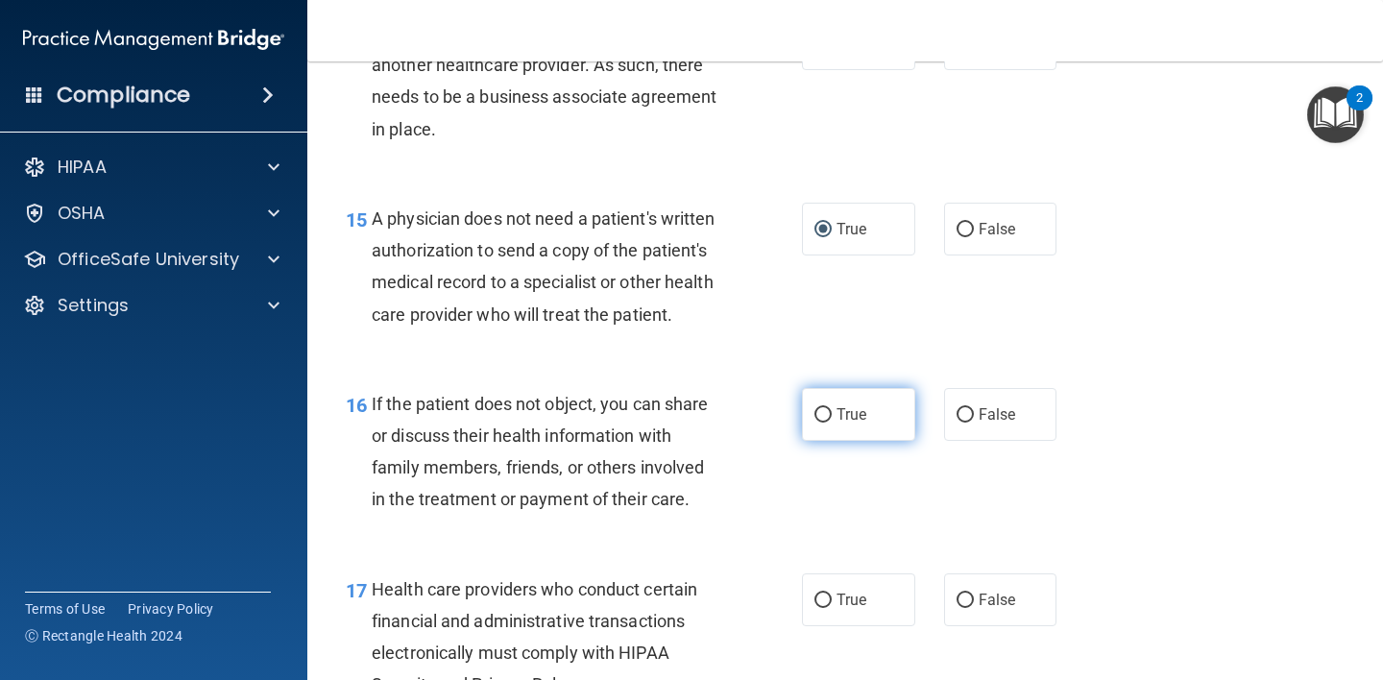
click at [823, 422] on input "True" at bounding box center [822, 415] width 17 height 14
radio input "true"
click at [819, 608] on input "True" at bounding box center [822, 600] width 17 height 14
radio input "true"
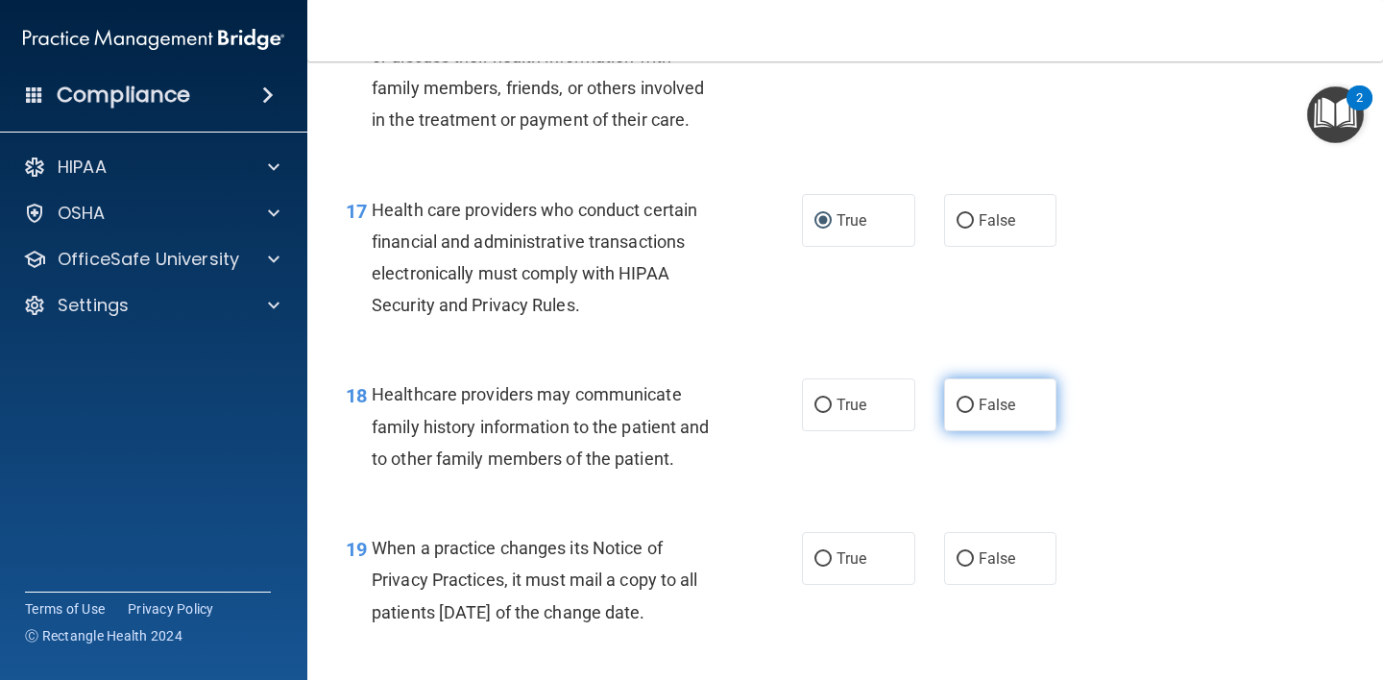
click at [963, 413] on input "False" at bounding box center [964, 405] width 17 height 14
radio input "true"
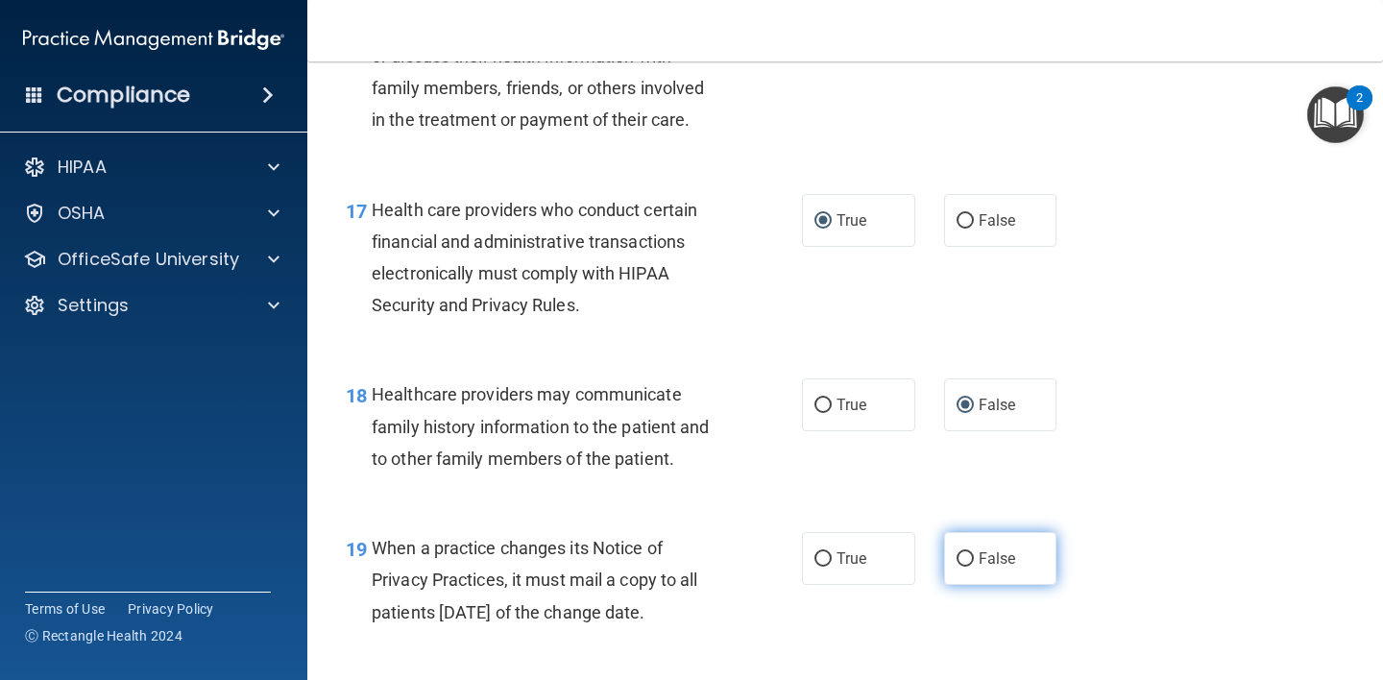
click at [959, 566] on input "False" at bounding box center [964, 559] width 17 height 14
radio input "true"
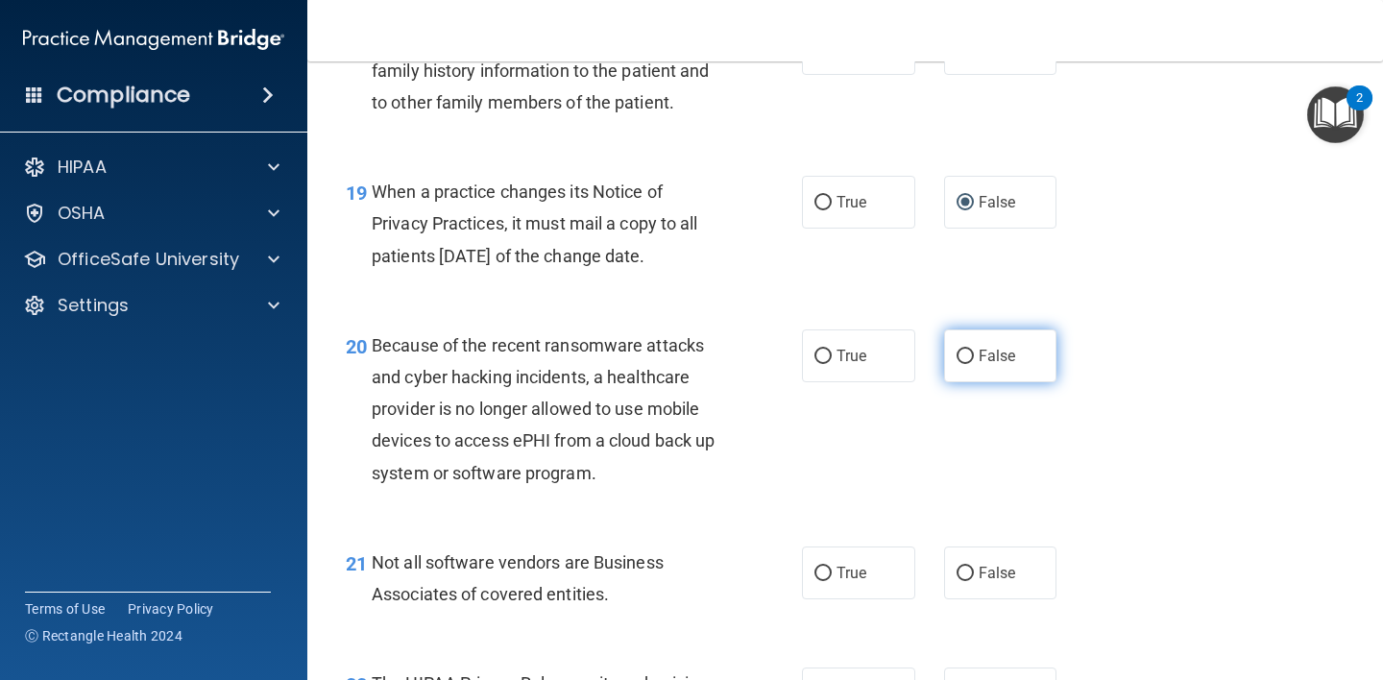
click at [978, 365] on span "False" at bounding box center [996, 356] width 37 height 18
click at [969, 364] on input "False" at bounding box center [964, 356] width 17 height 14
radio input "true"
click at [816, 581] on input "True" at bounding box center [822, 573] width 17 height 14
radio input "true"
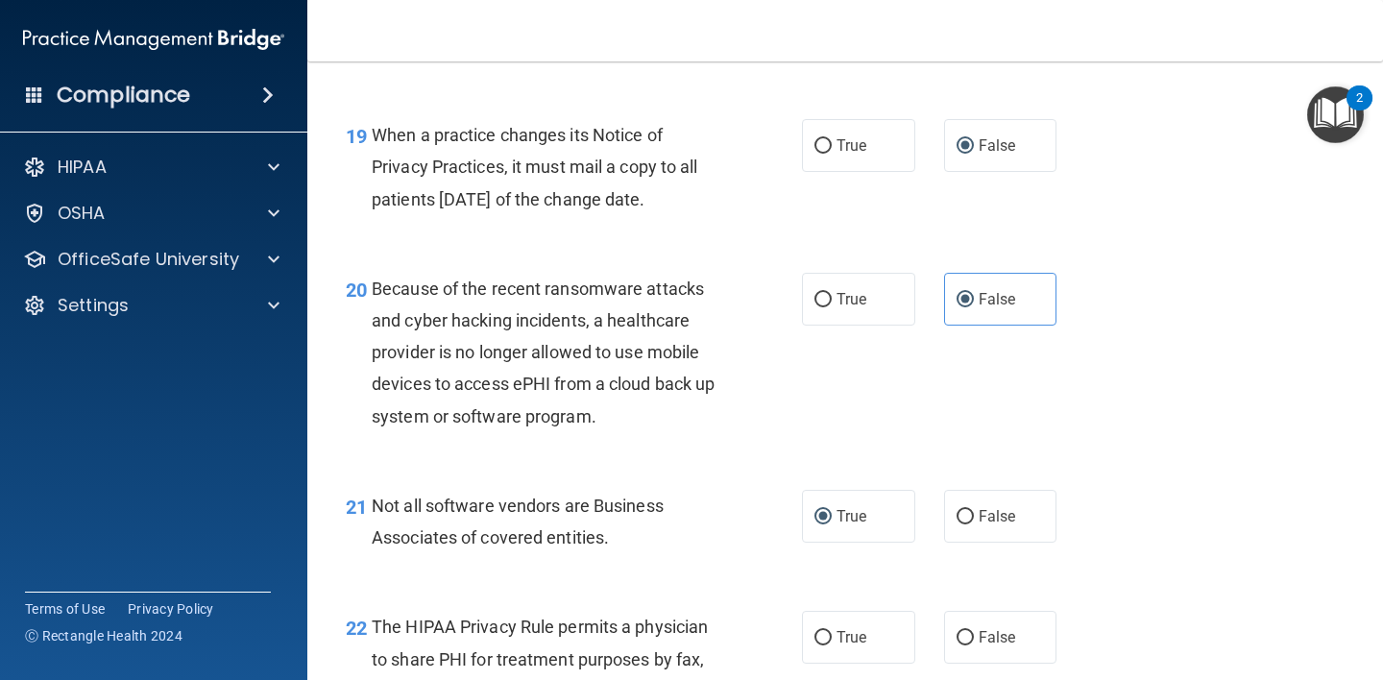
scroll to position [3471, 0]
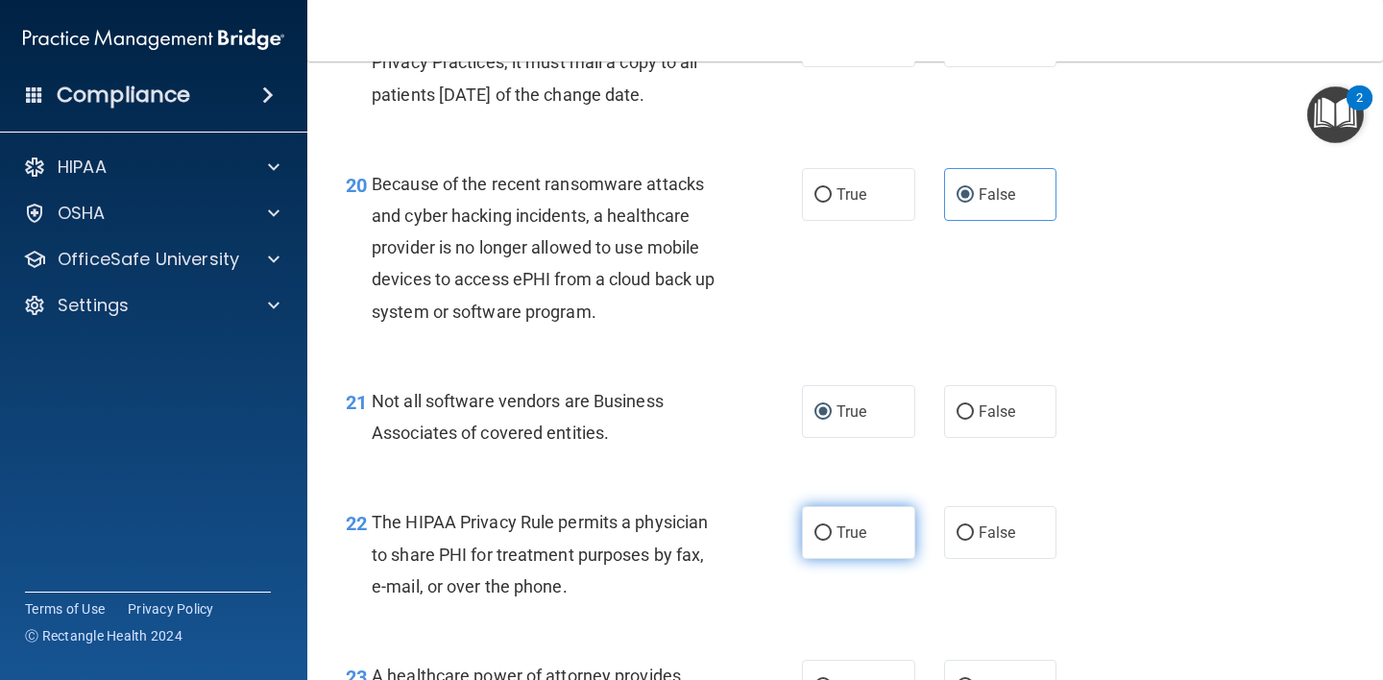
click at [814, 541] on input "True" at bounding box center [822, 533] width 17 height 14
radio input "true"
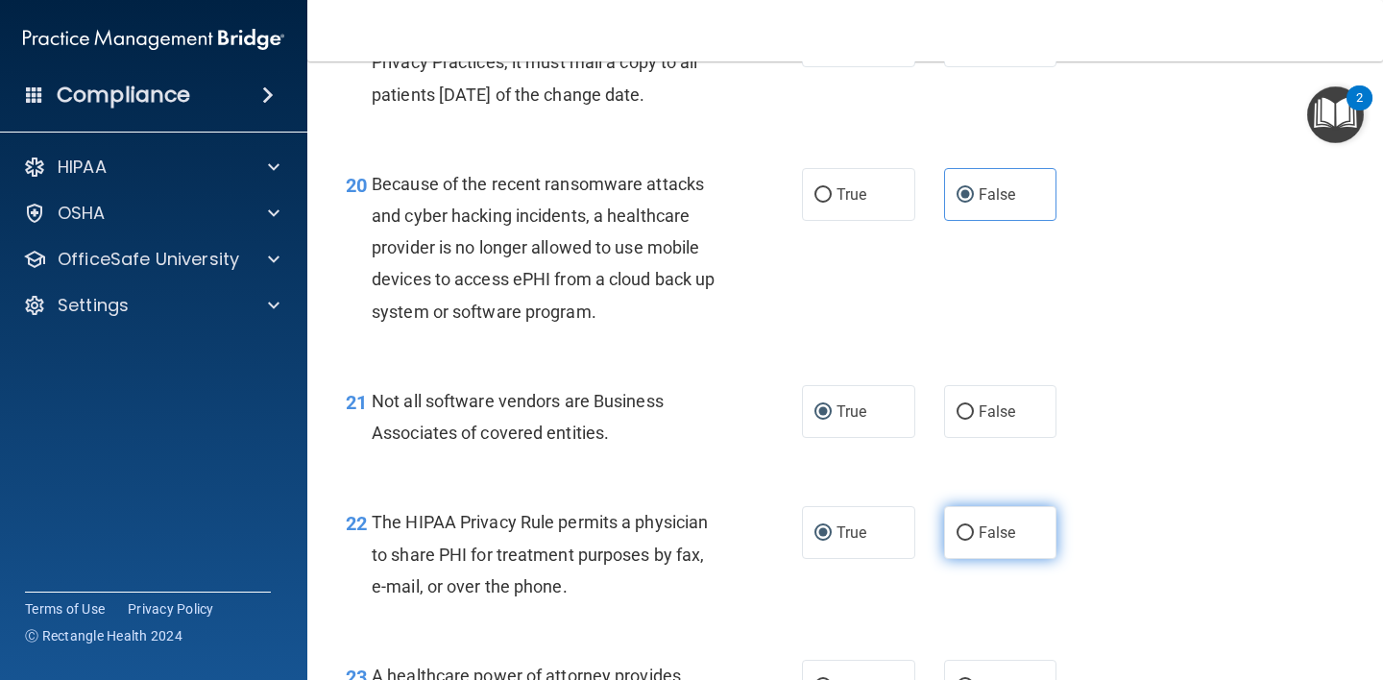
scroll to position [3843, 0]
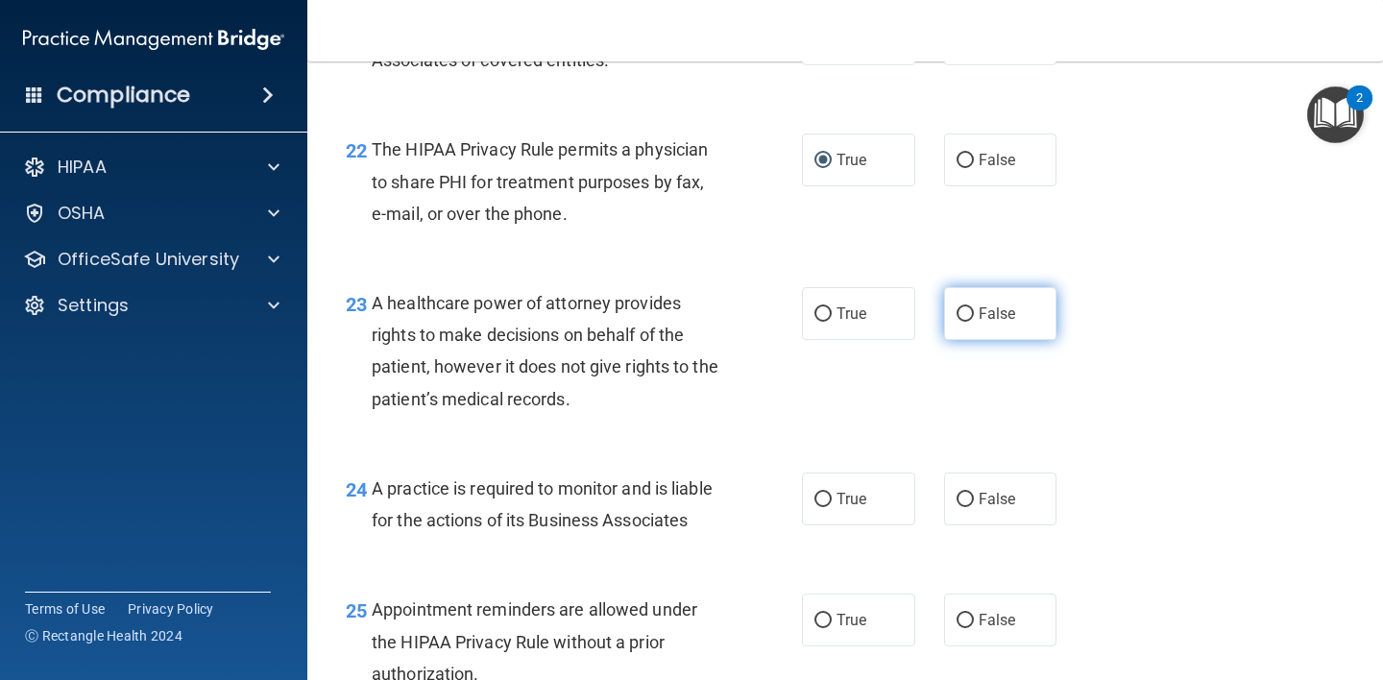
click at [962, 322] on input "False" at bounding box center [964, 314] width 17 height 14
radio input "true"
drag, startPoint x: 952, startPoint y: 538, endPoint x: 1023, endPoint y: 633, distance: 118.7
click at [956, 507] on input "False" at bounding box center [964, 500] width 17 height 14
radio input "true"
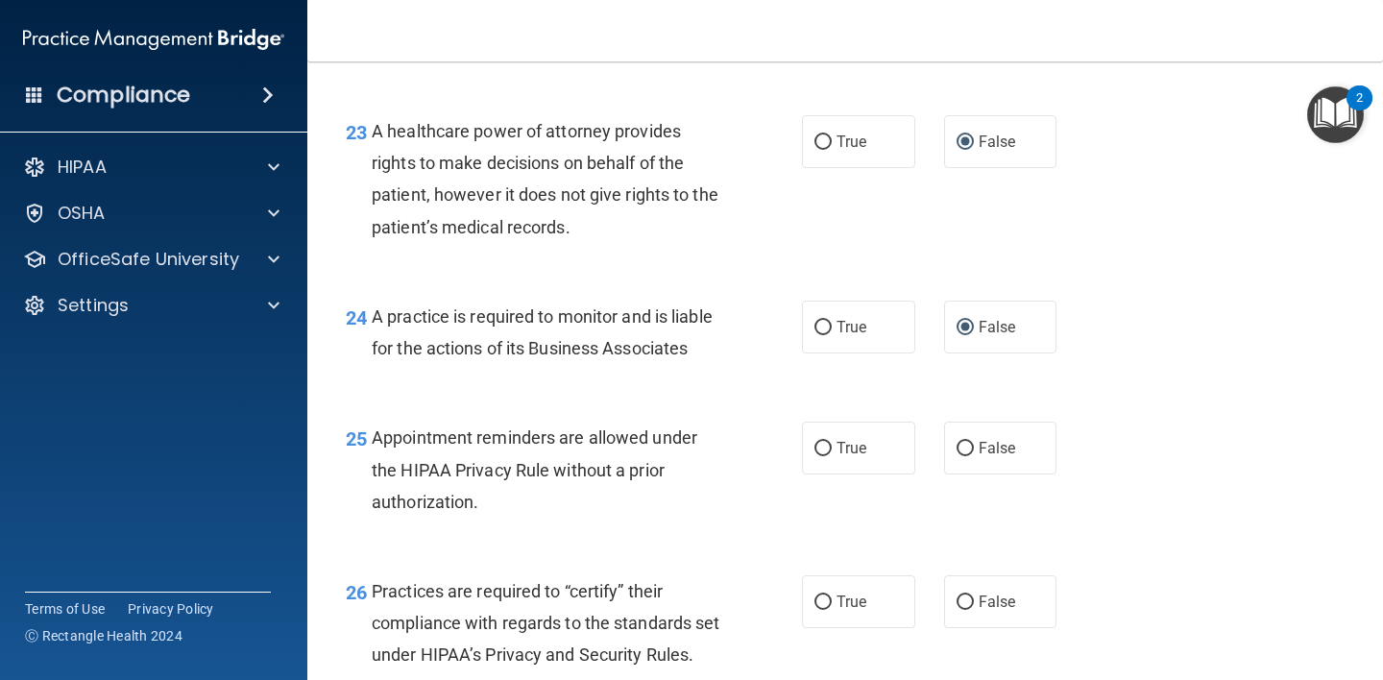
scroll to position [4177, 0]
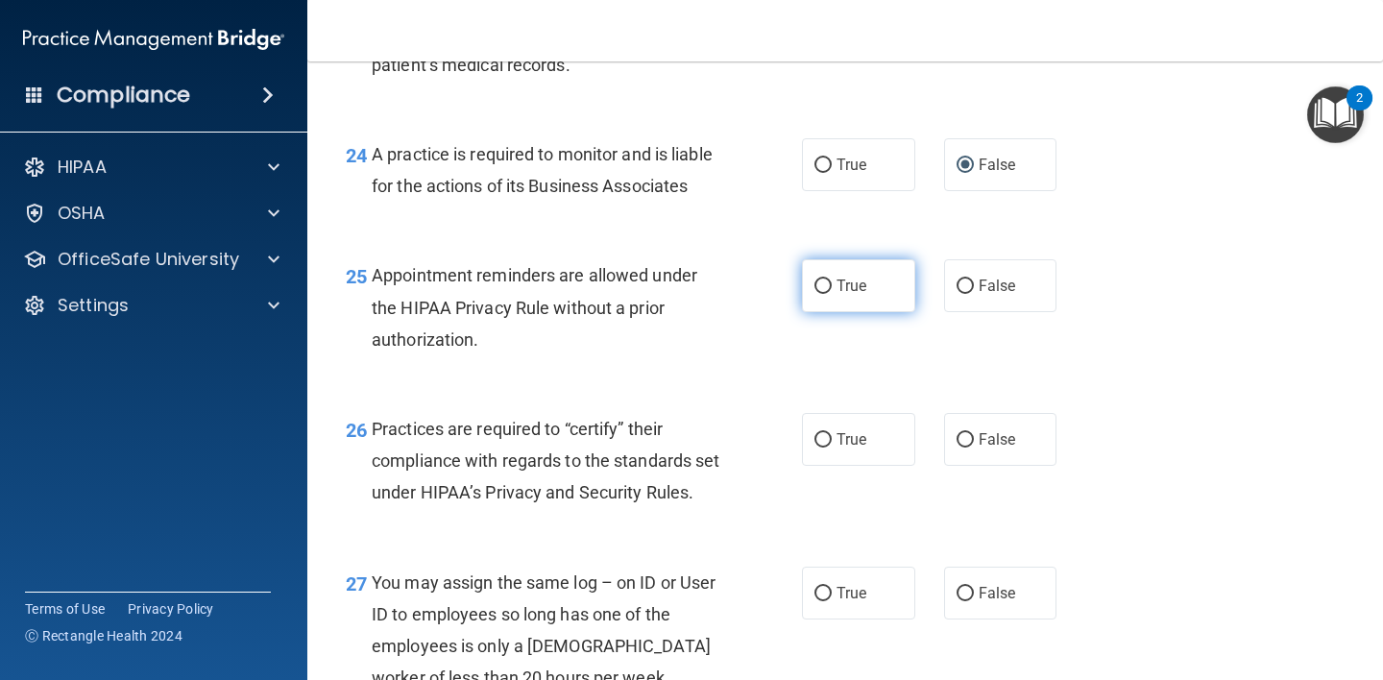
click at [822, 294] on input "True" at bounding box center [822, 286] width 17 height 14
radio input "true"
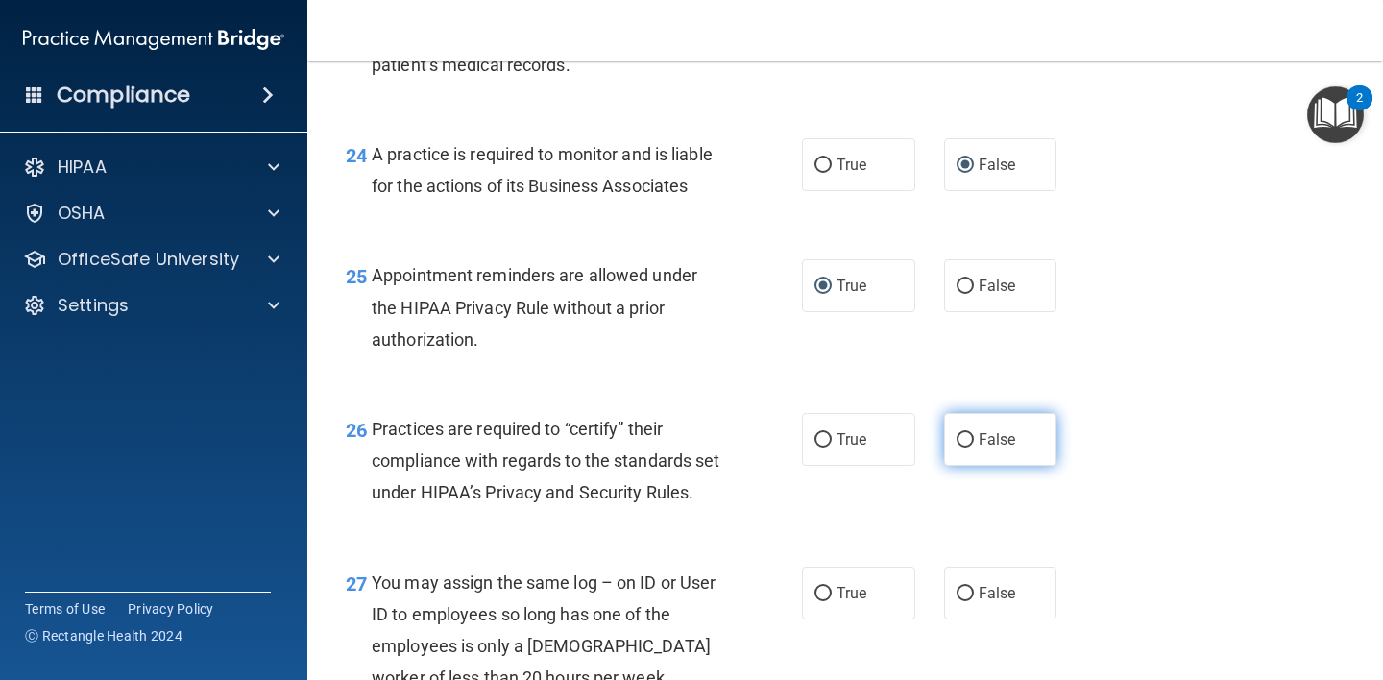
click at [956, 447] on input "False" at bounding box center [964, 440] width 17 height 14
radio input "true"
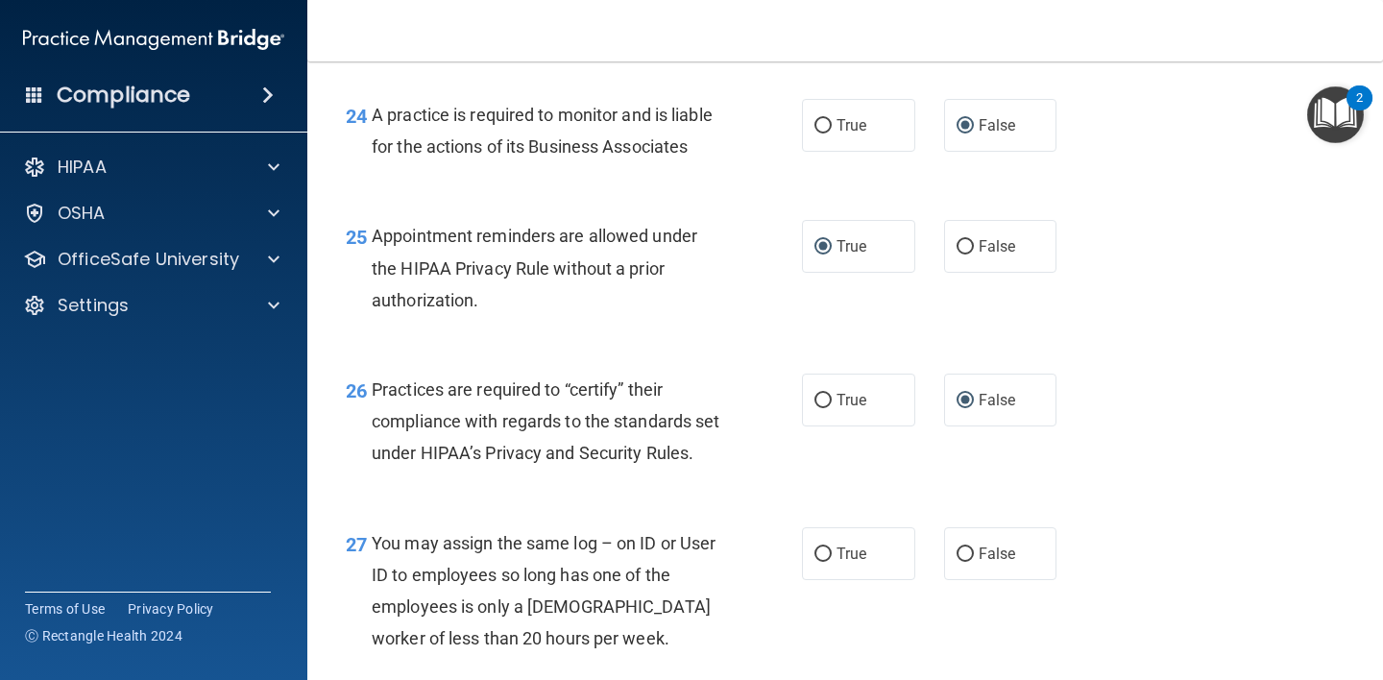
scroll to position [4360, 0]
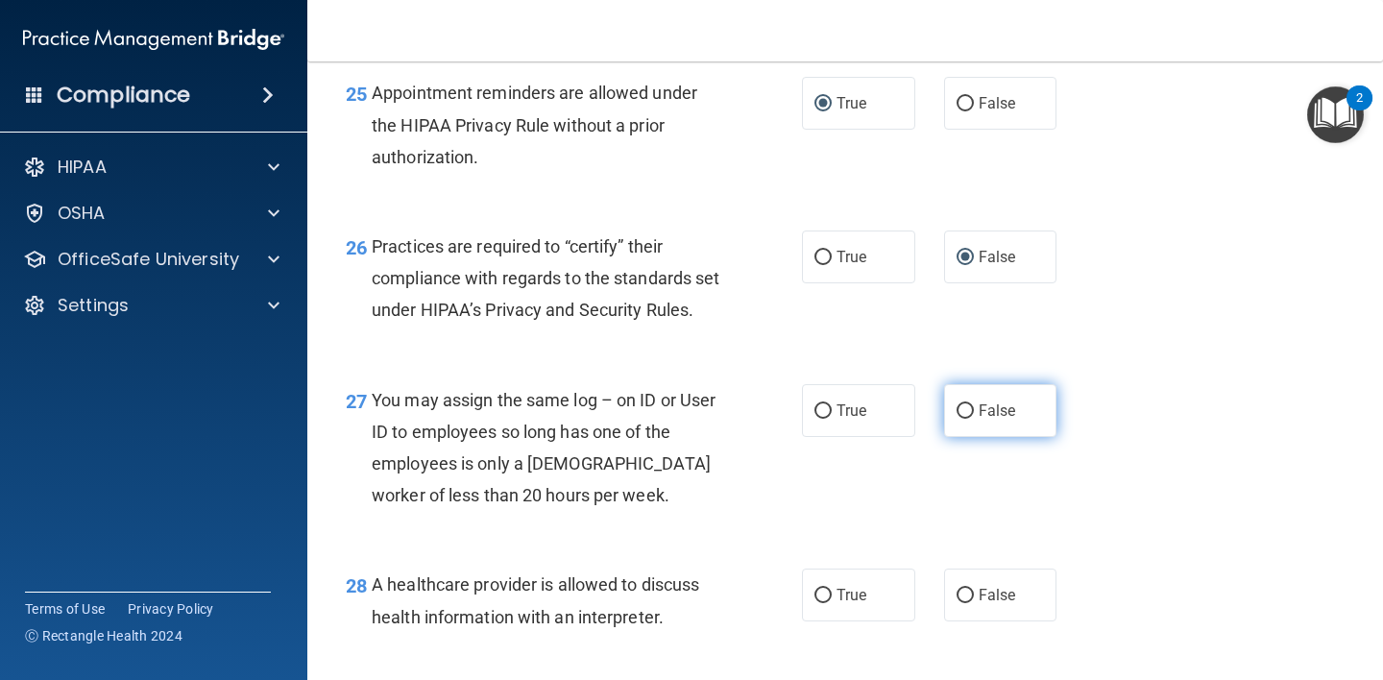
click at [961, 419] on input "False" at bounding box center [964, 411] width 17 height 14
radio input "true"
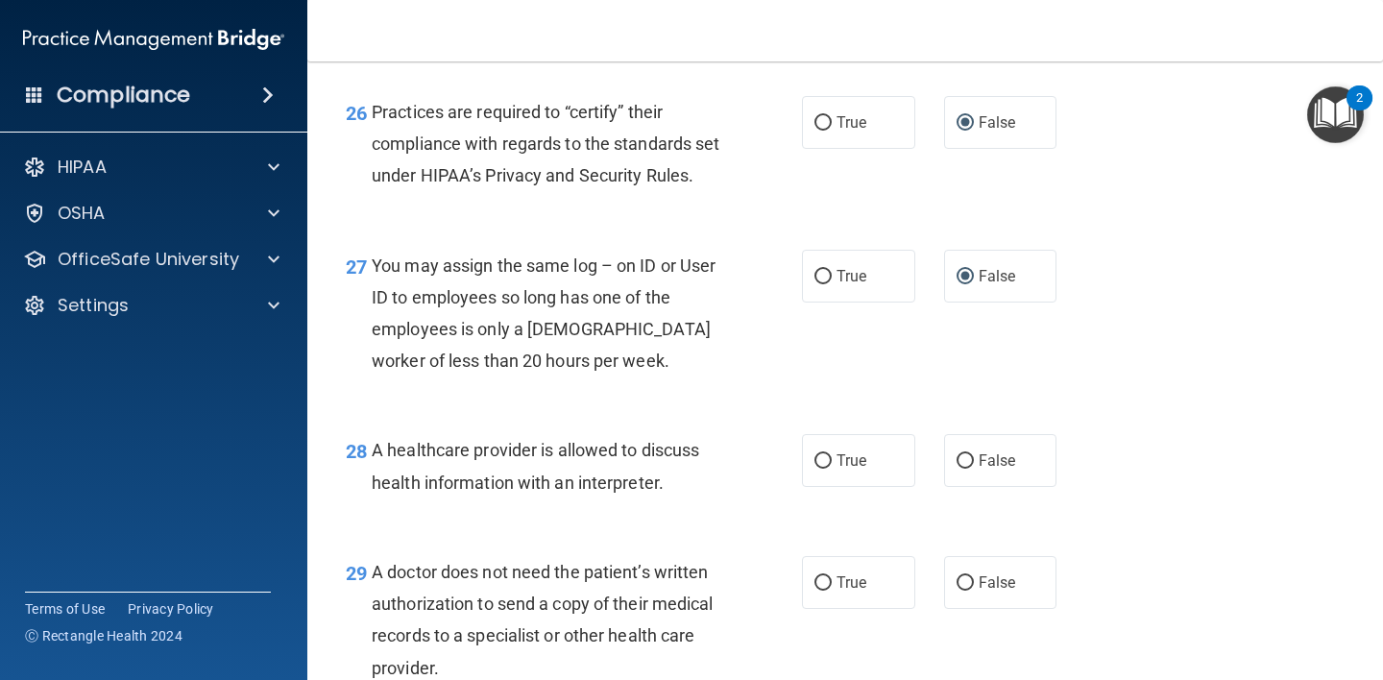
scroll to position [4743, 0]
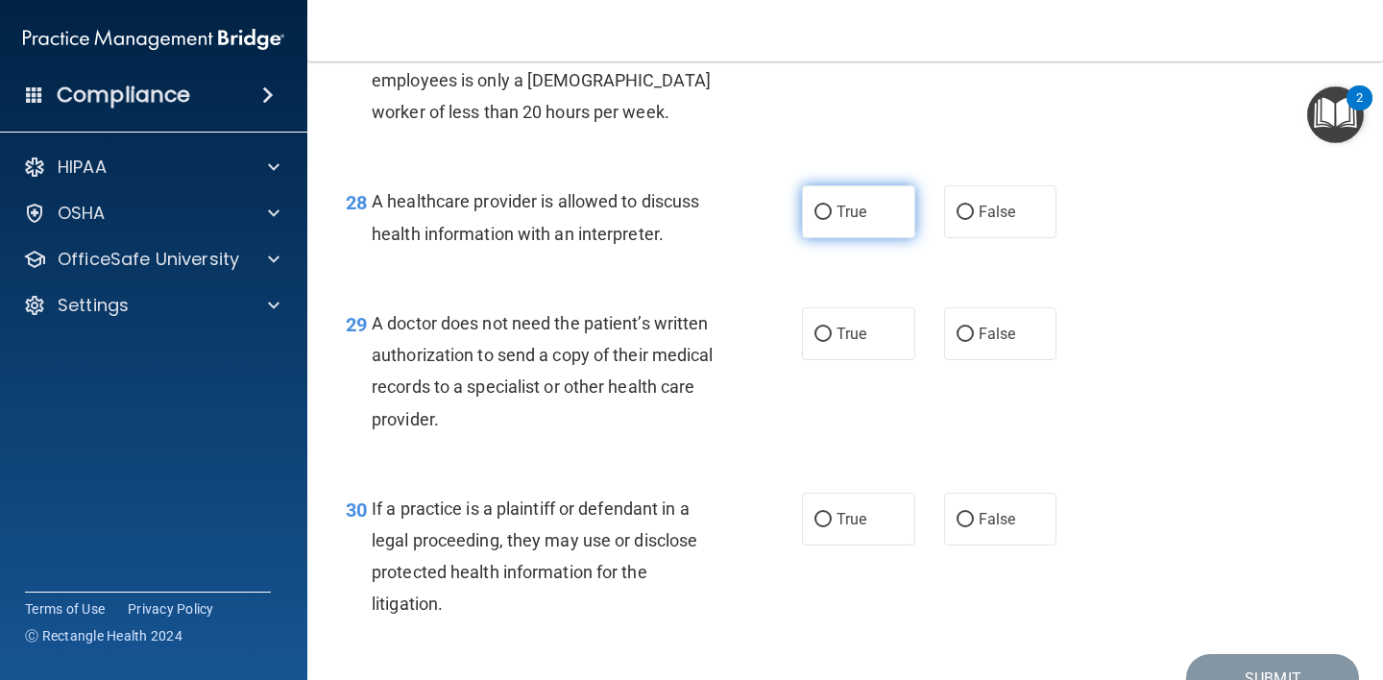
click at [817, 220] on input "True" at bounding box center [822, 212] width 17 height 14
radio input "true"
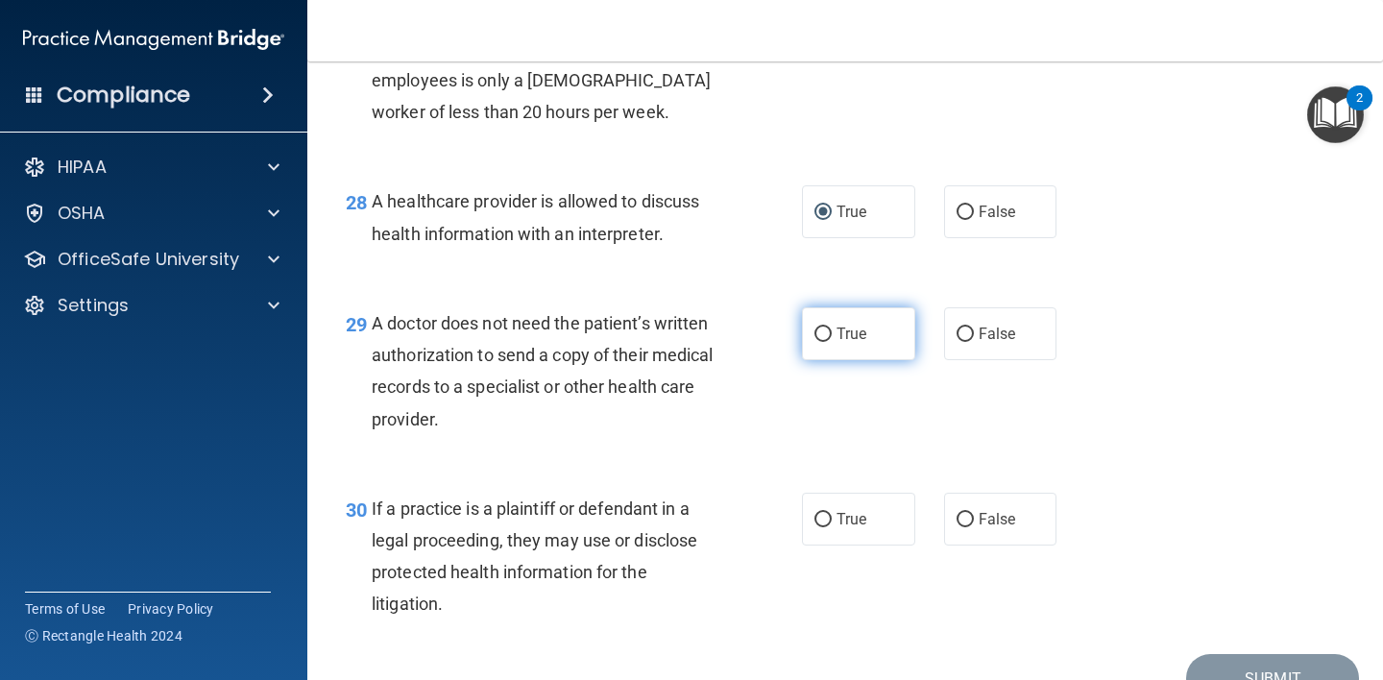
click at [816, 360] on label "True" at bounding box center [858, 333] width 113 height 53
click at [816, 342] on input "True" at bounding box center [822, 334] width 17 height 14
radio input "true"
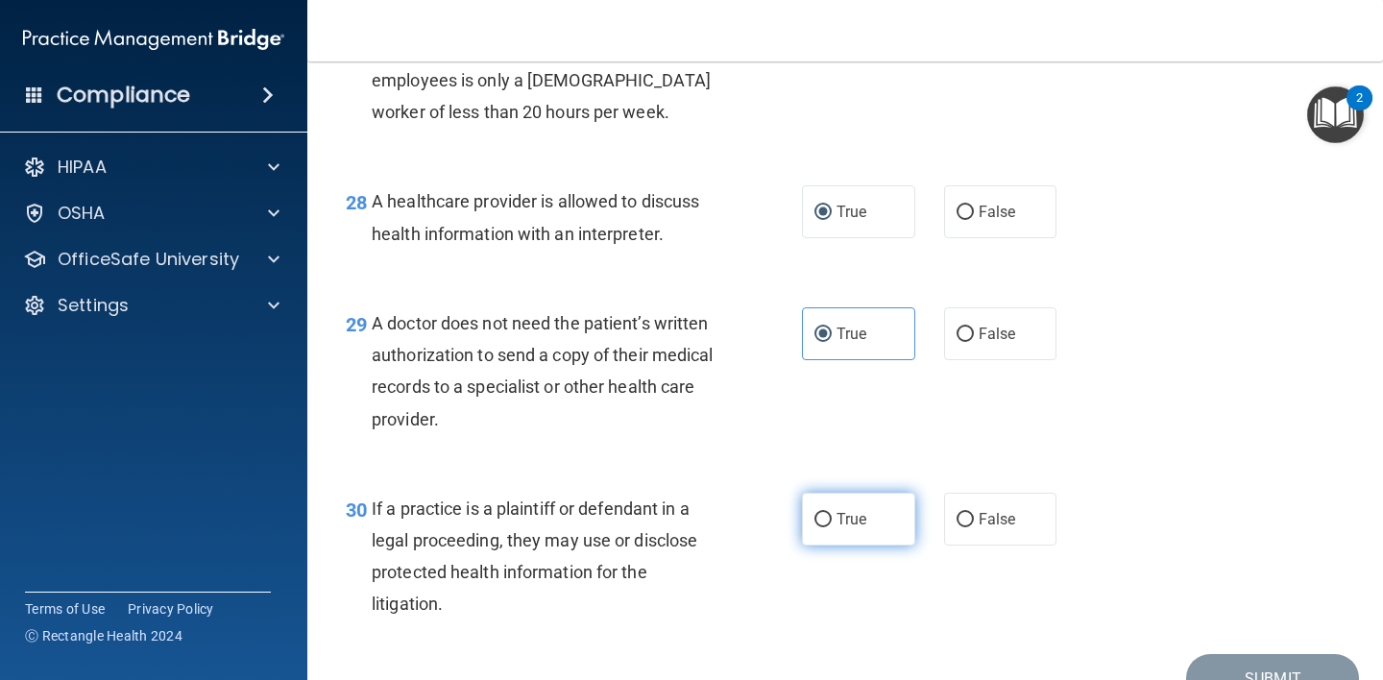
click at [828, 545] on label "True" at bounding box center [858, 519] width 113 height 53
click at [828, 527] on input "True" at bounding box center [822, 520] width 17 height 14
radio input "true"
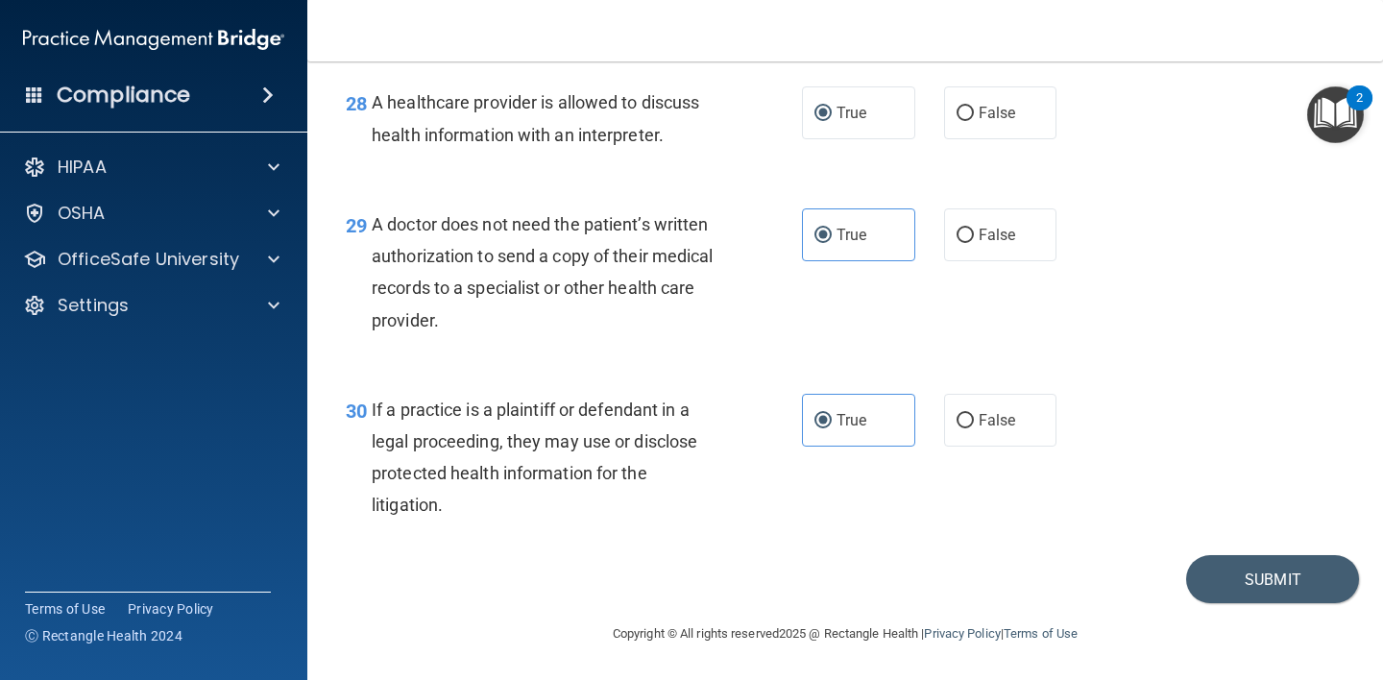
scroll to position [4939, 0]
click at [1230, 584] on button "Submit" at bounding box center [1272, 579] width 173 height 49
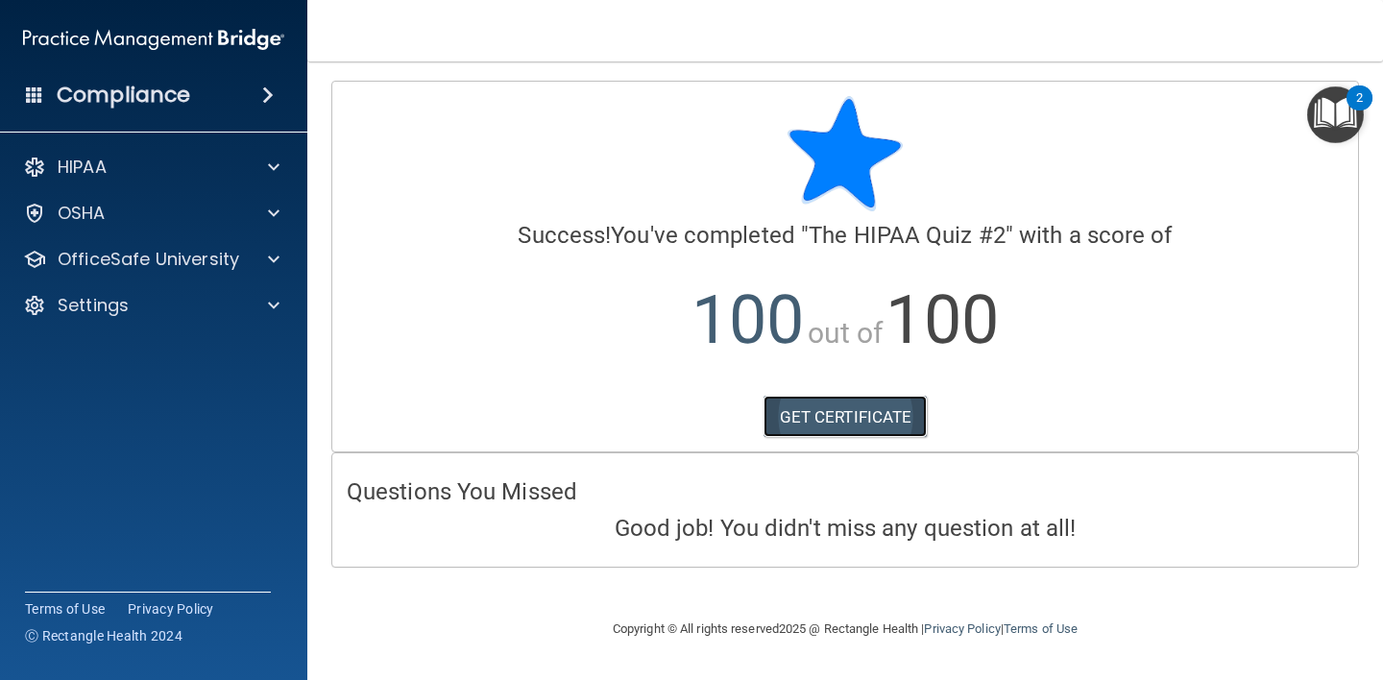
click at [826, 424] on link "GET CERTIFICATE" at bounding box center [845, 417] width 164 height 42
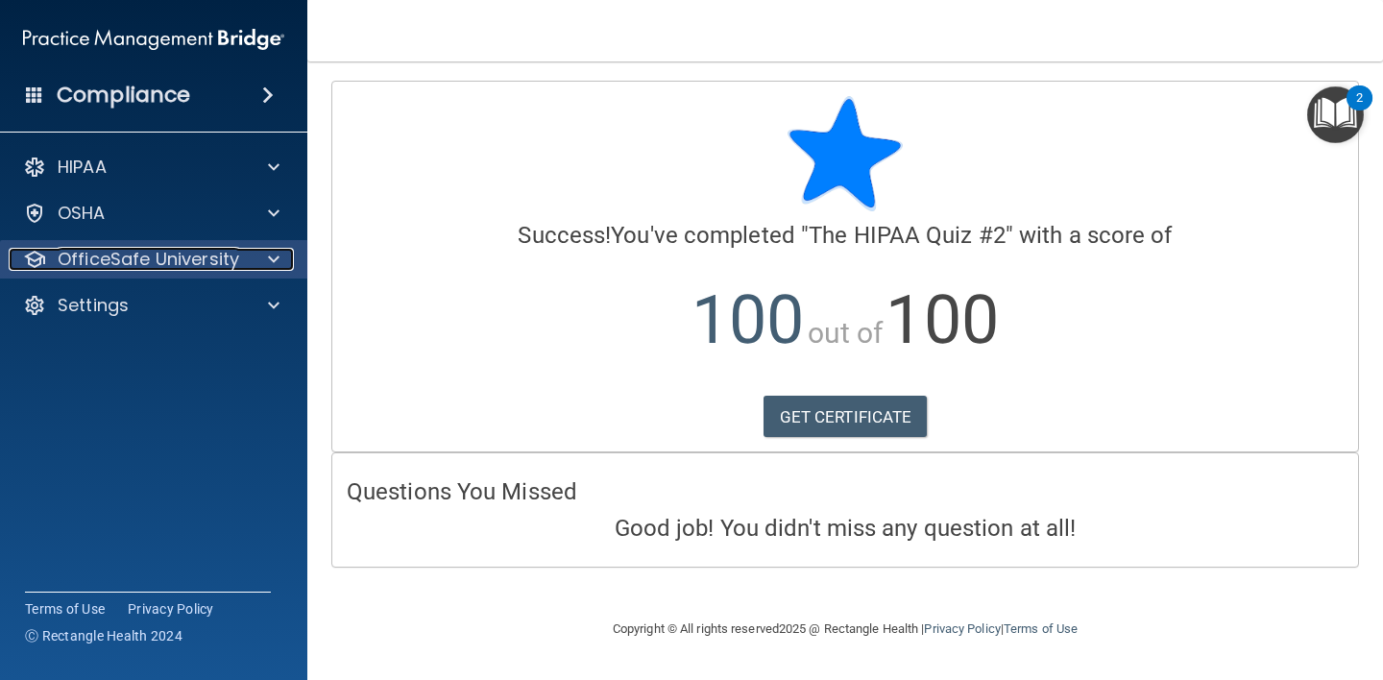
click at [269, 259] on span at bounding box center [274, 259] width 12 height 23
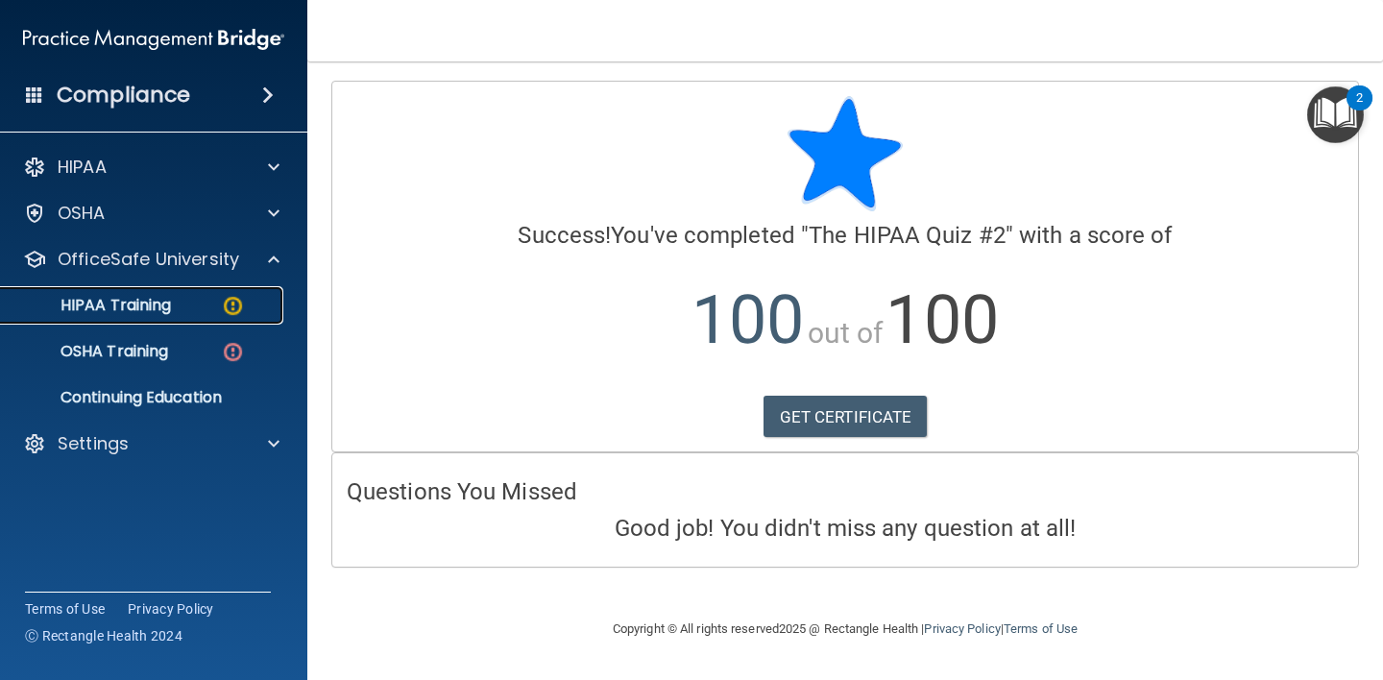
click at [132, 313] on p "HIPAA Training" at bounding box center [91, 305] width 158 height 19
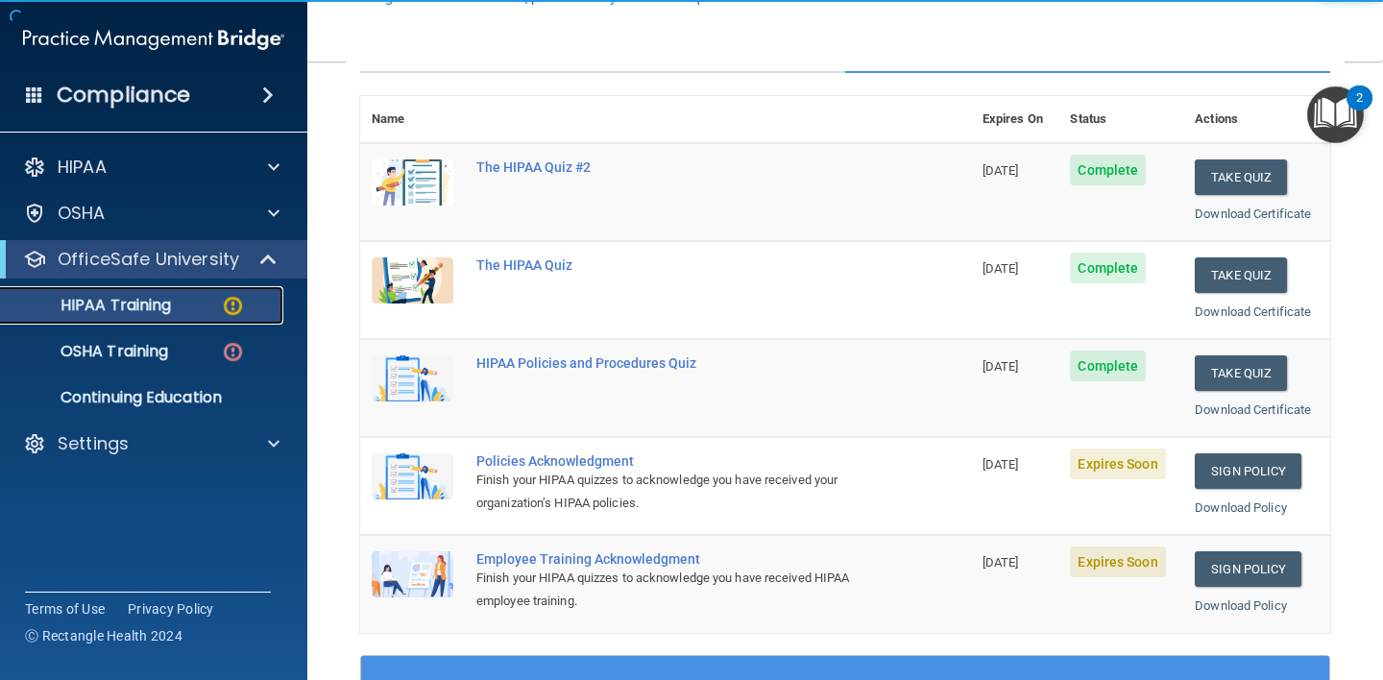
scroll to position [198, 0]
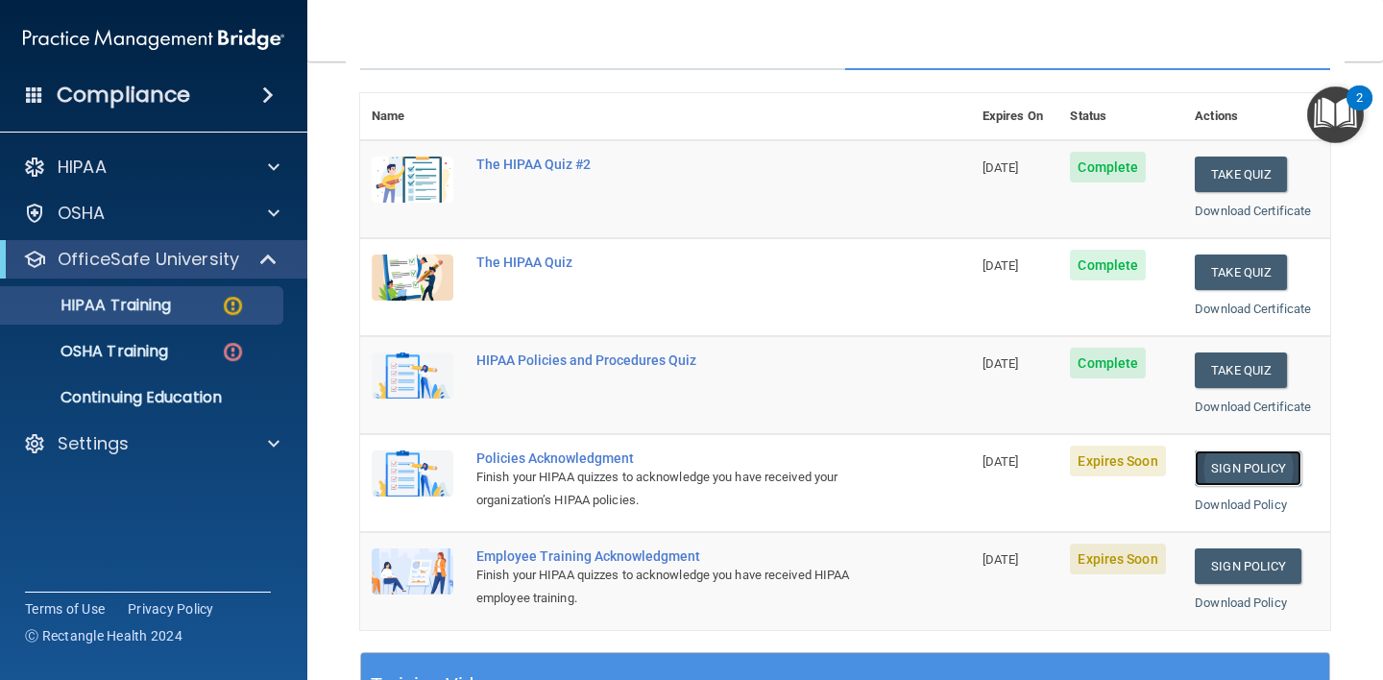
click at [1251, 460] on link "Sign Policy" at bounding box center [1247, 468] width 107 height 36
click at [1257, 469] on link "Sign Policy" at bounding box center [1247, 468] width 107 height 36
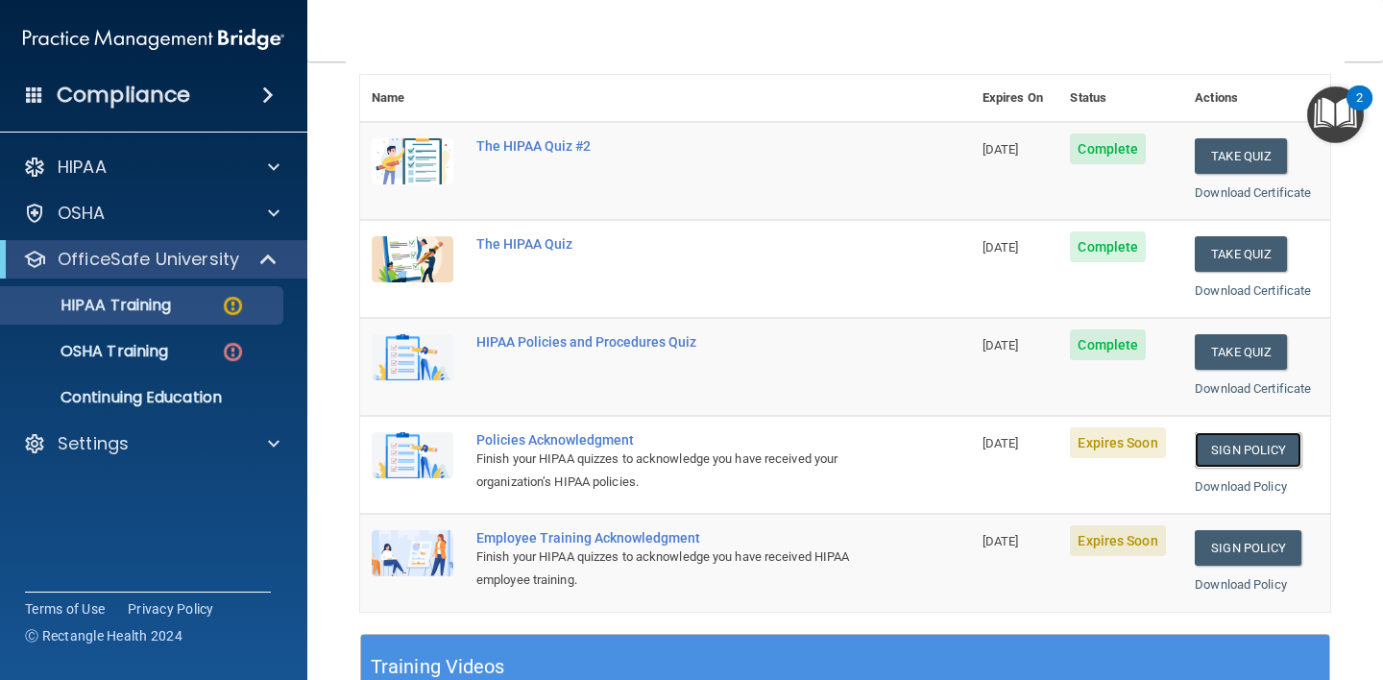
scroll to position [189, 0]
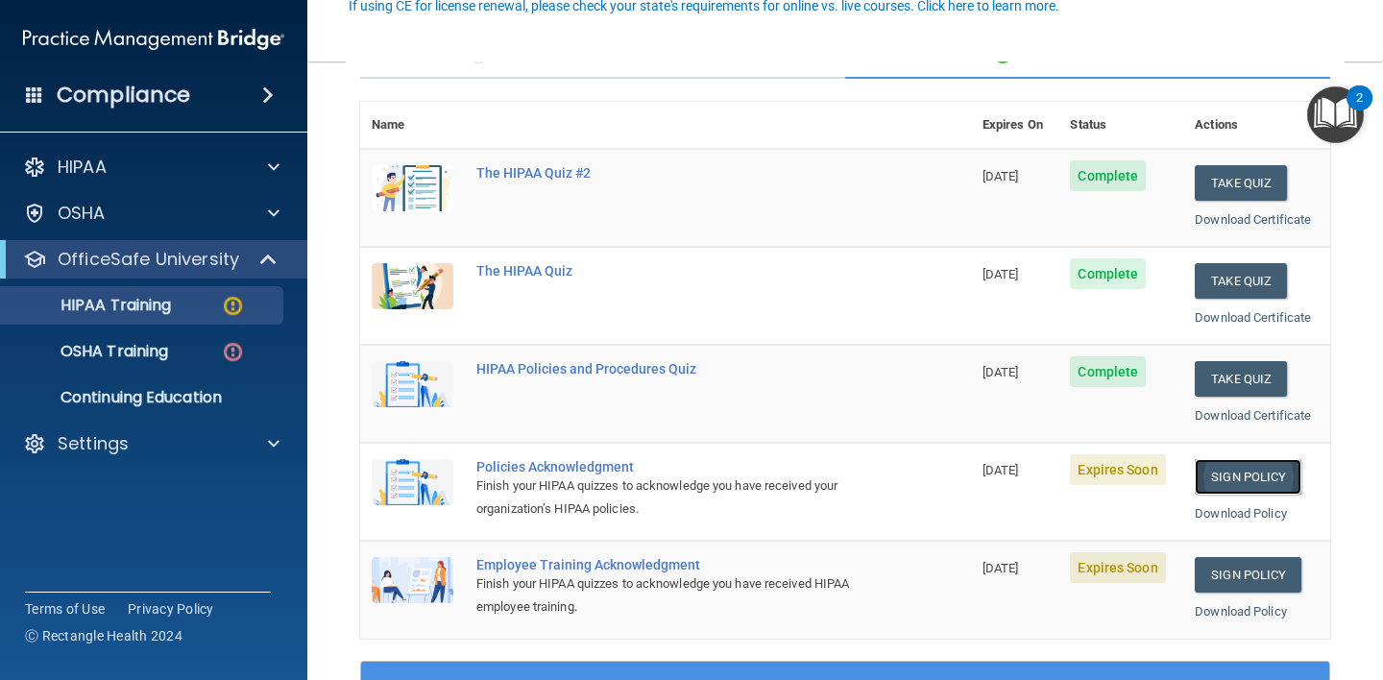
click at [1238, 480] on link "Sign Policy" at bounding box center [1247, 477] width 107 height 36
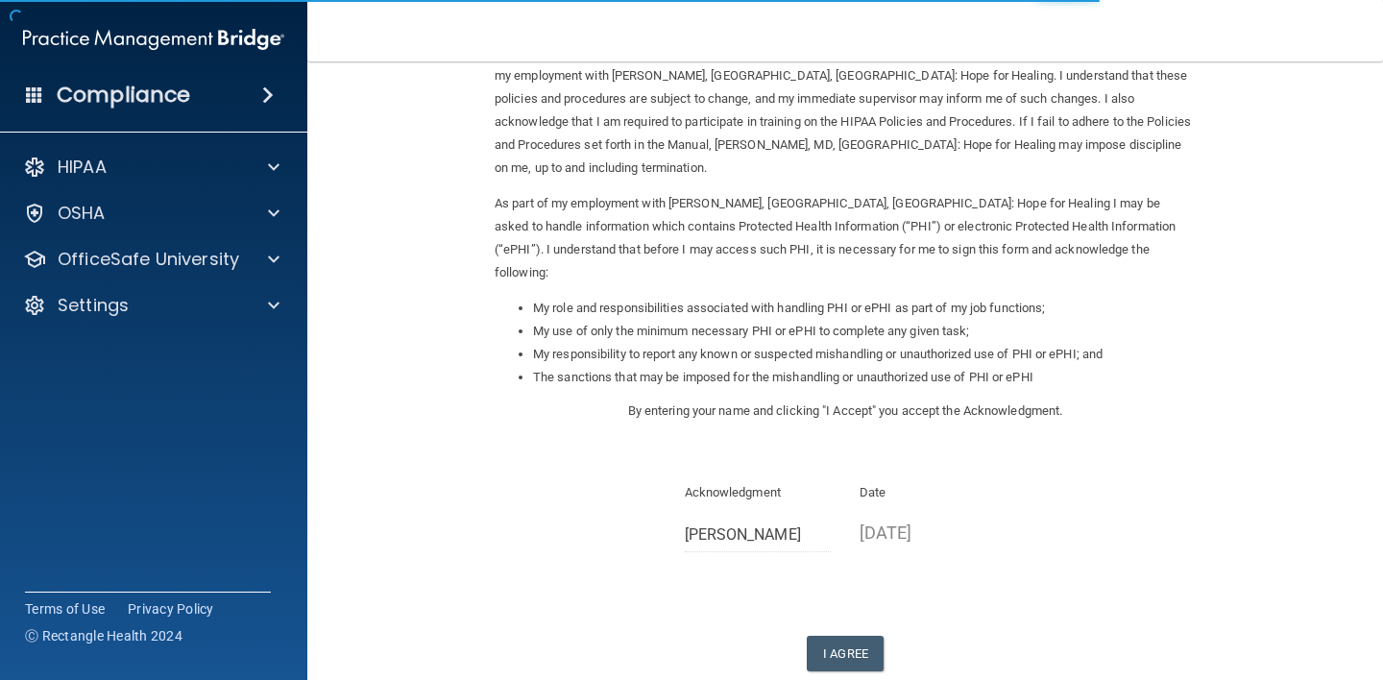
scroll to position [158, 0]
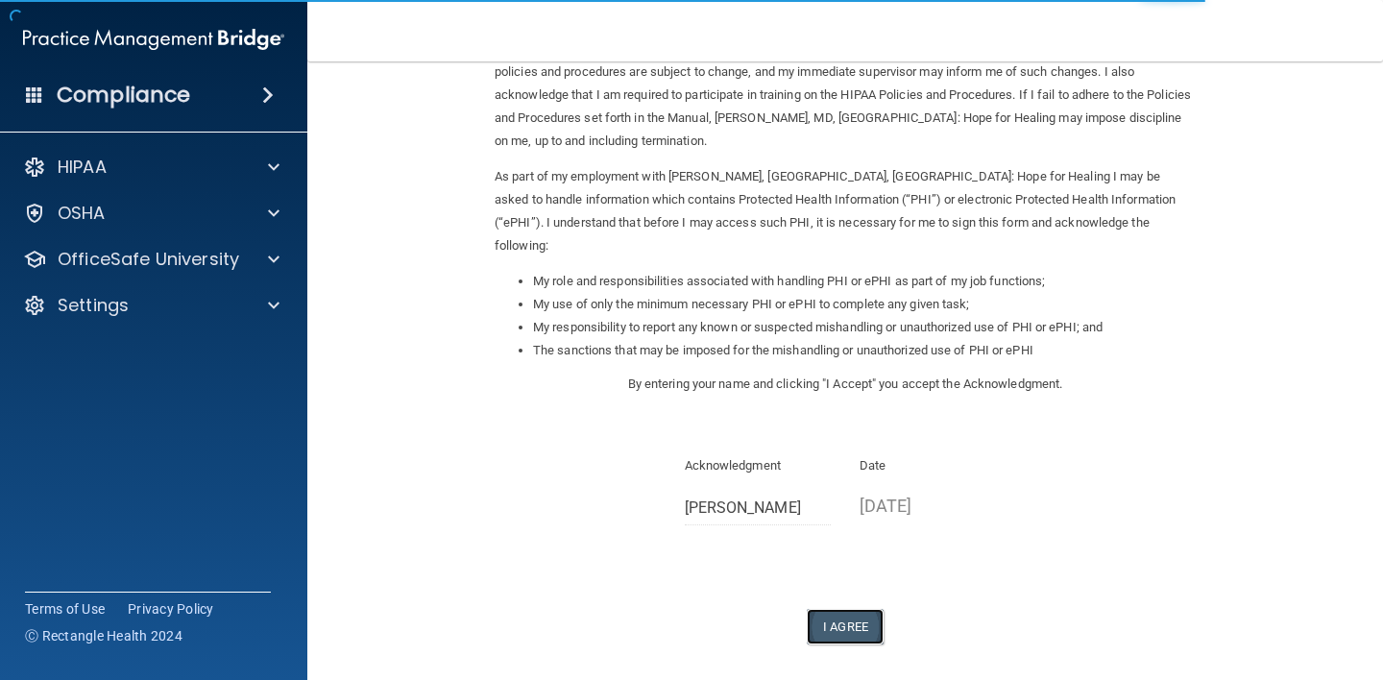
click at [854, 609] on button "I Agree" at bounding box center [845, 627] width 77 height 36
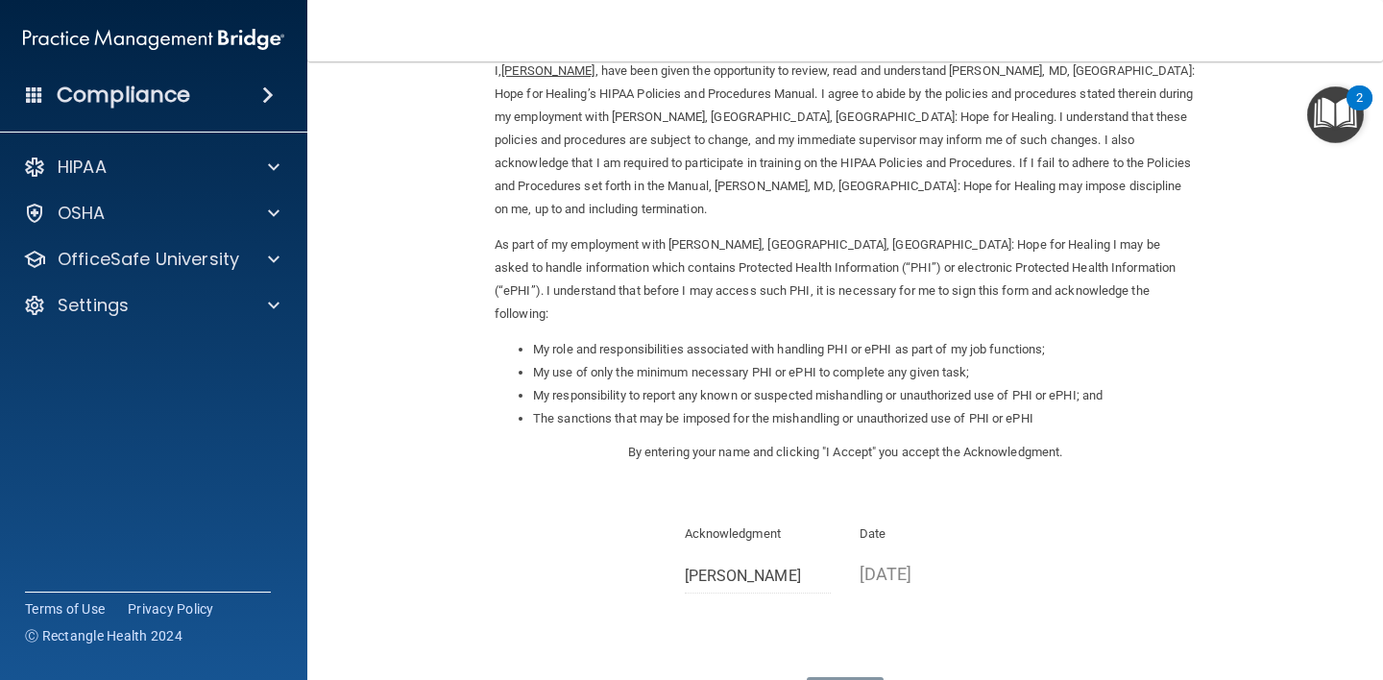
scroll to position [0, 0]
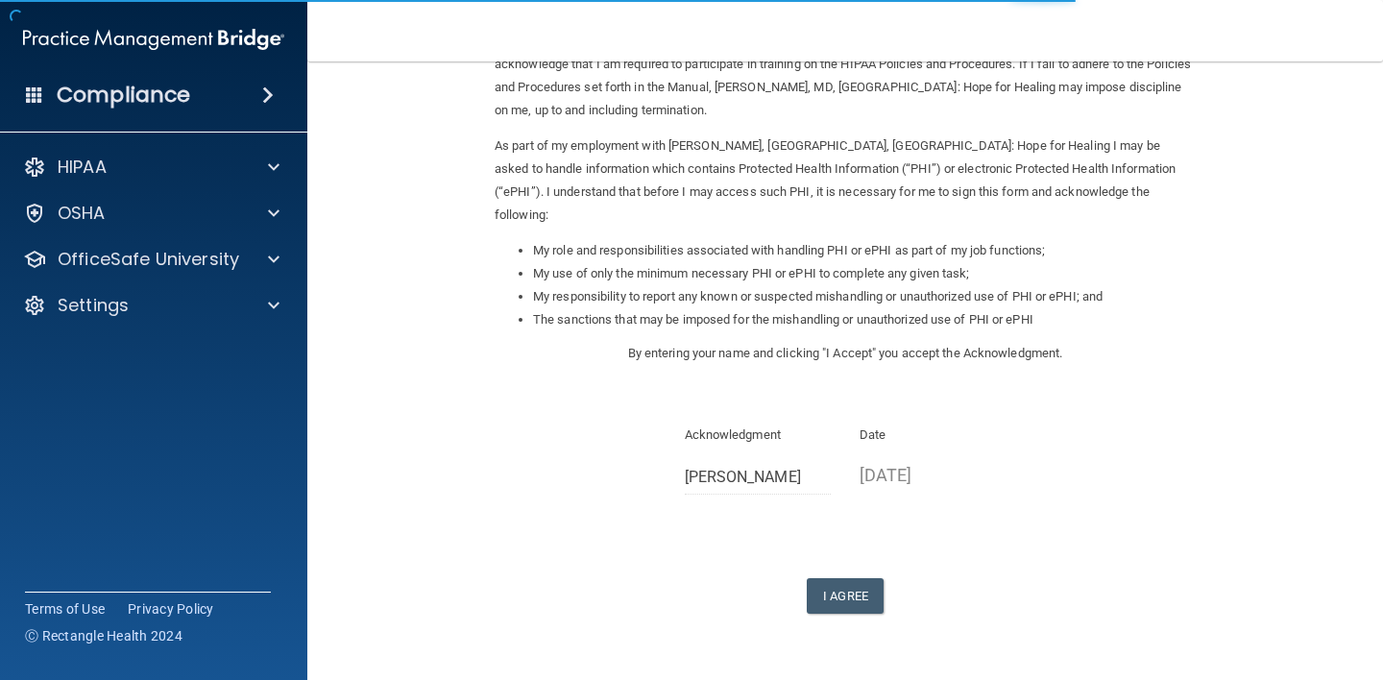
scroll to position [200, 0]
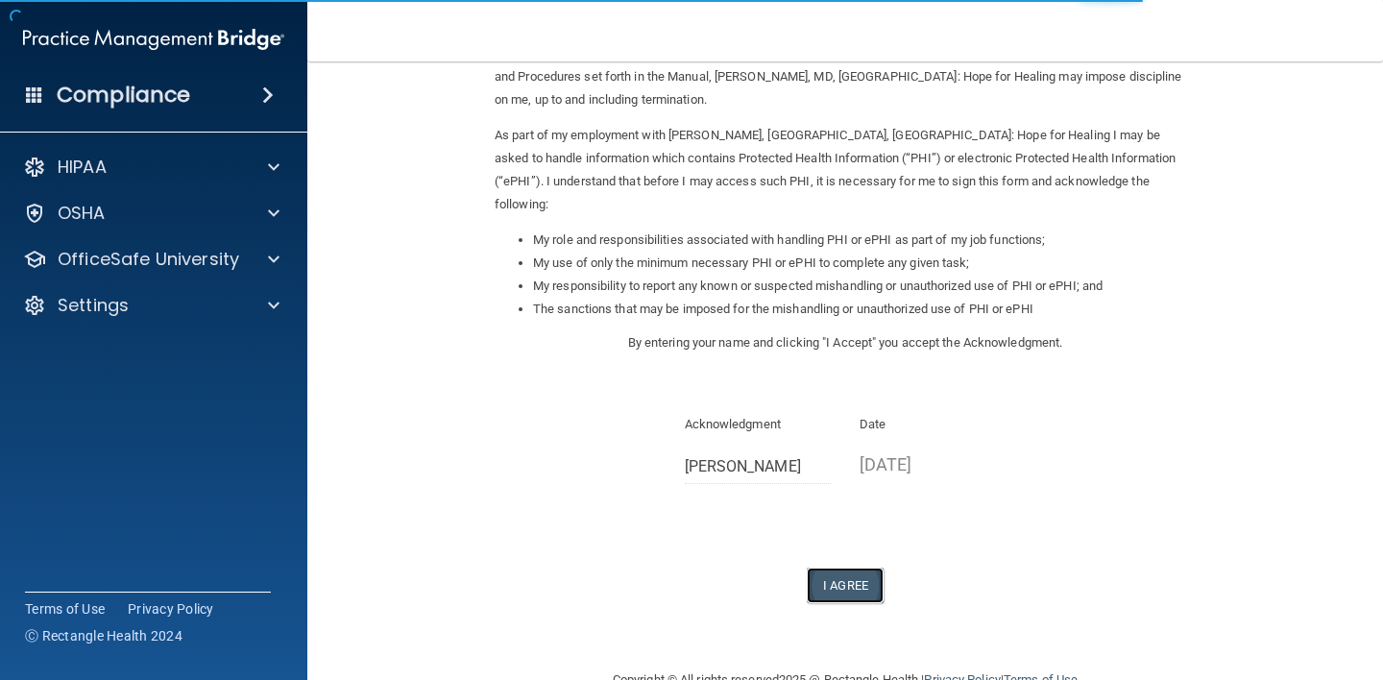
click at [835, 567] on button "I Agree" at bounding box center [845, 585] width 77 height 36
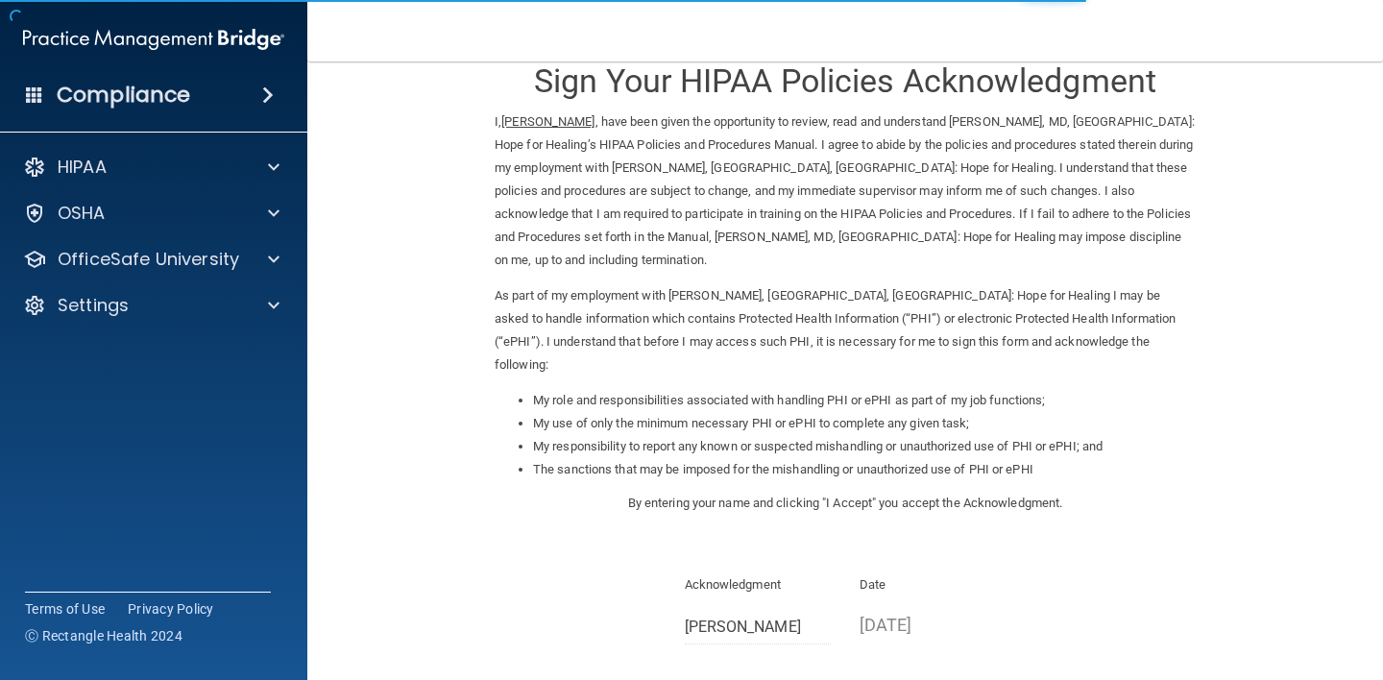
scroll to position [200, 0]
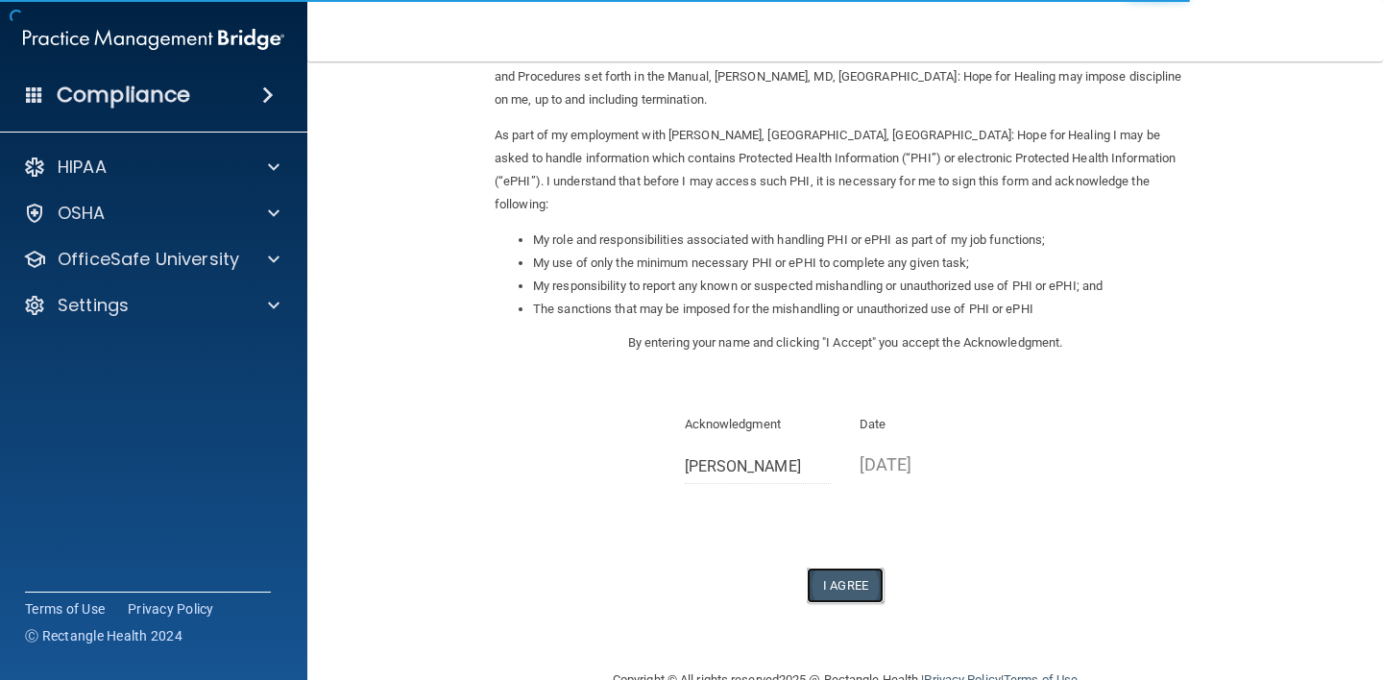
click at [845, 567] on button "I Agree" at bounding box center [845, 585] width 77 height 36
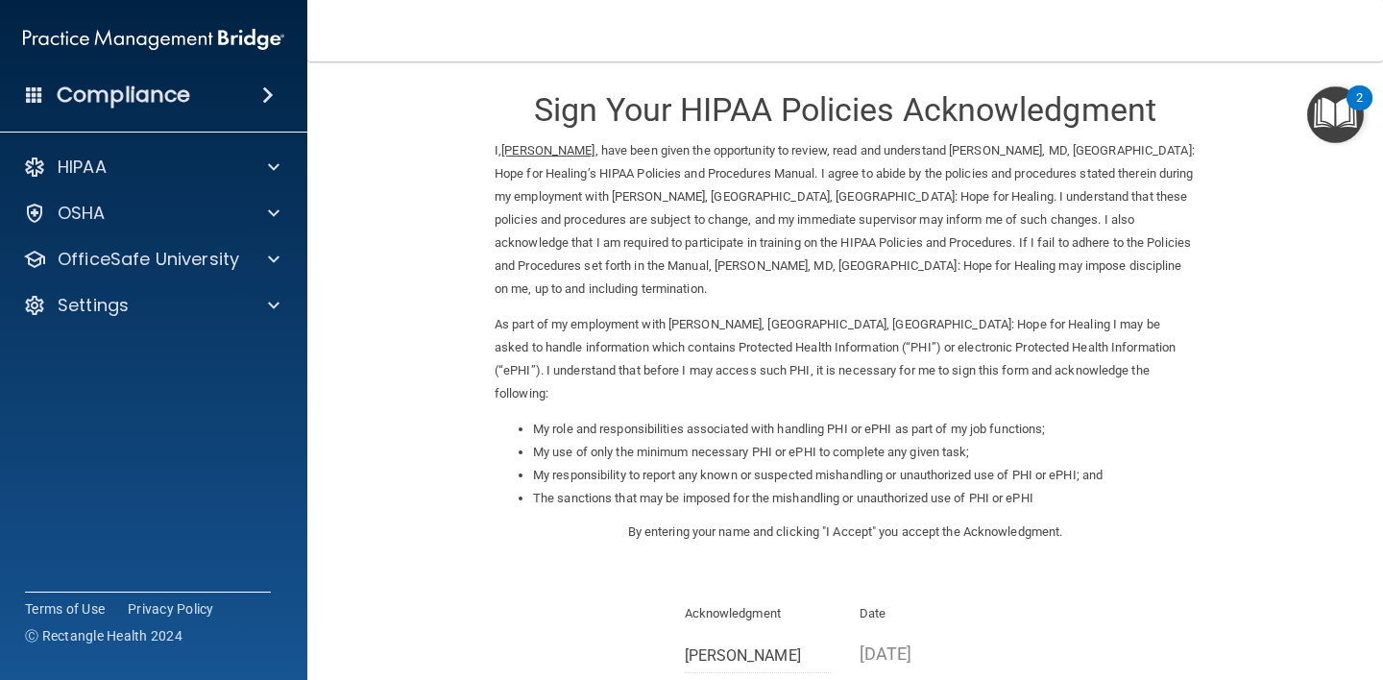
scroll to position [0, 0]
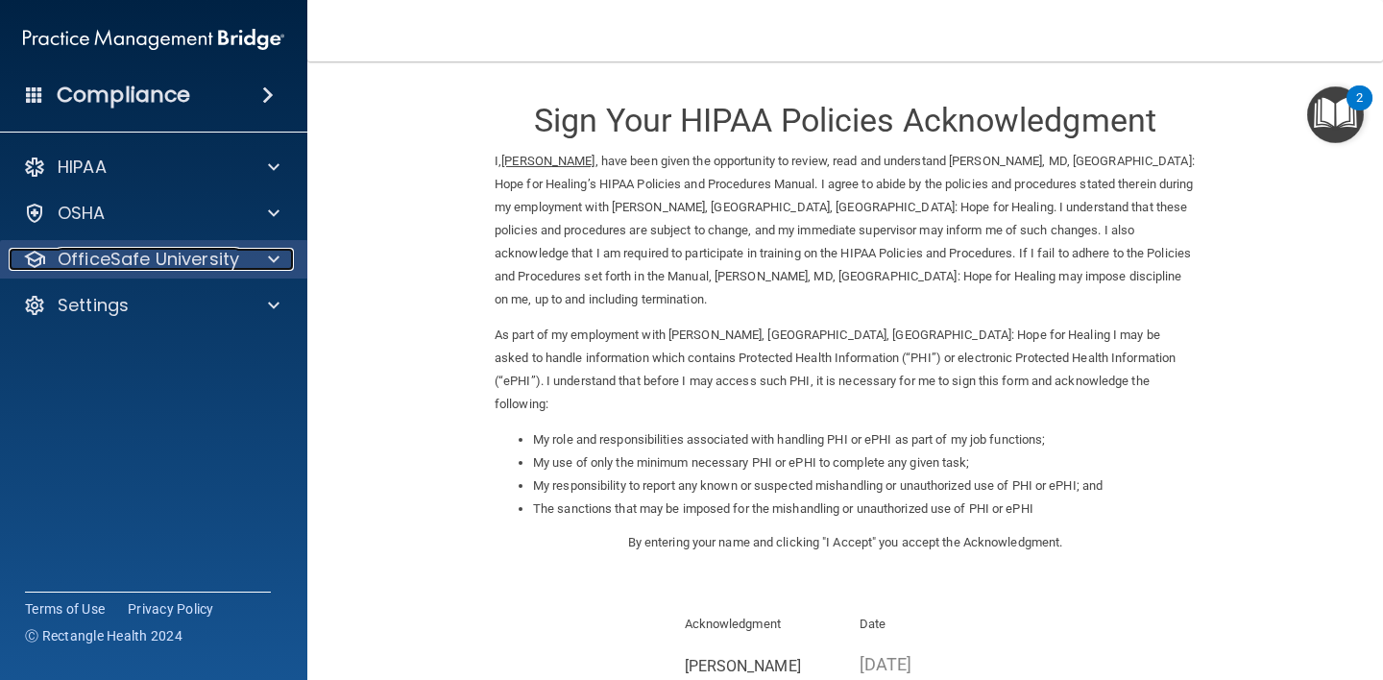
click at [272, 264] on span at bounding box center [274, 259] width 12 height 23
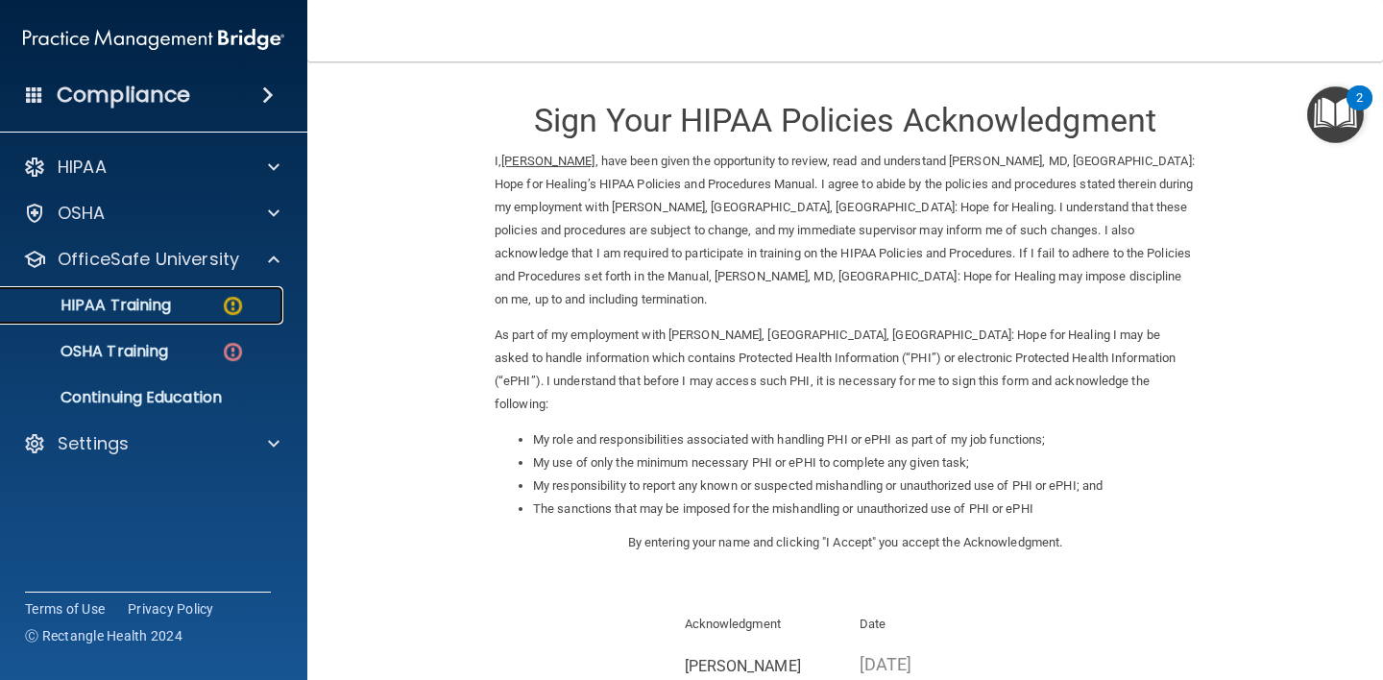
click at [195, 294] on link "HIPAA Training" at bounding box center [132, 305] width 302 height 38
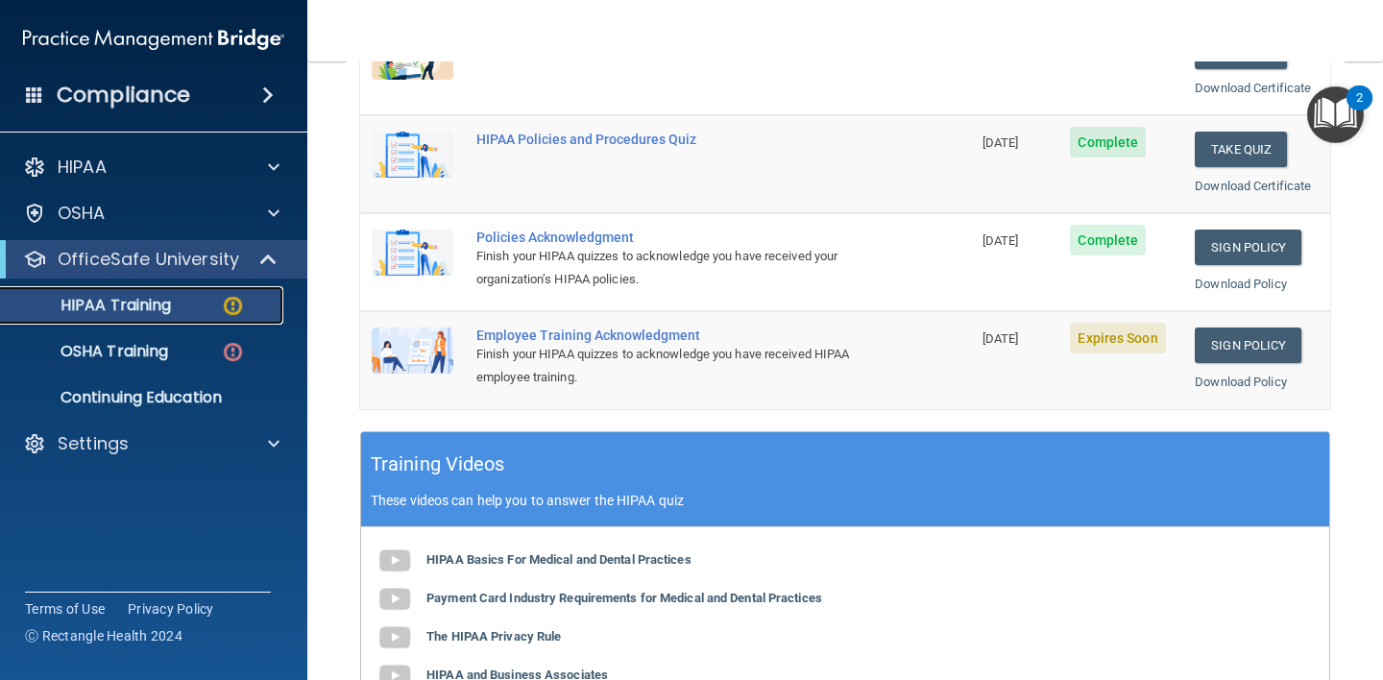
scroll to position [386, 0]
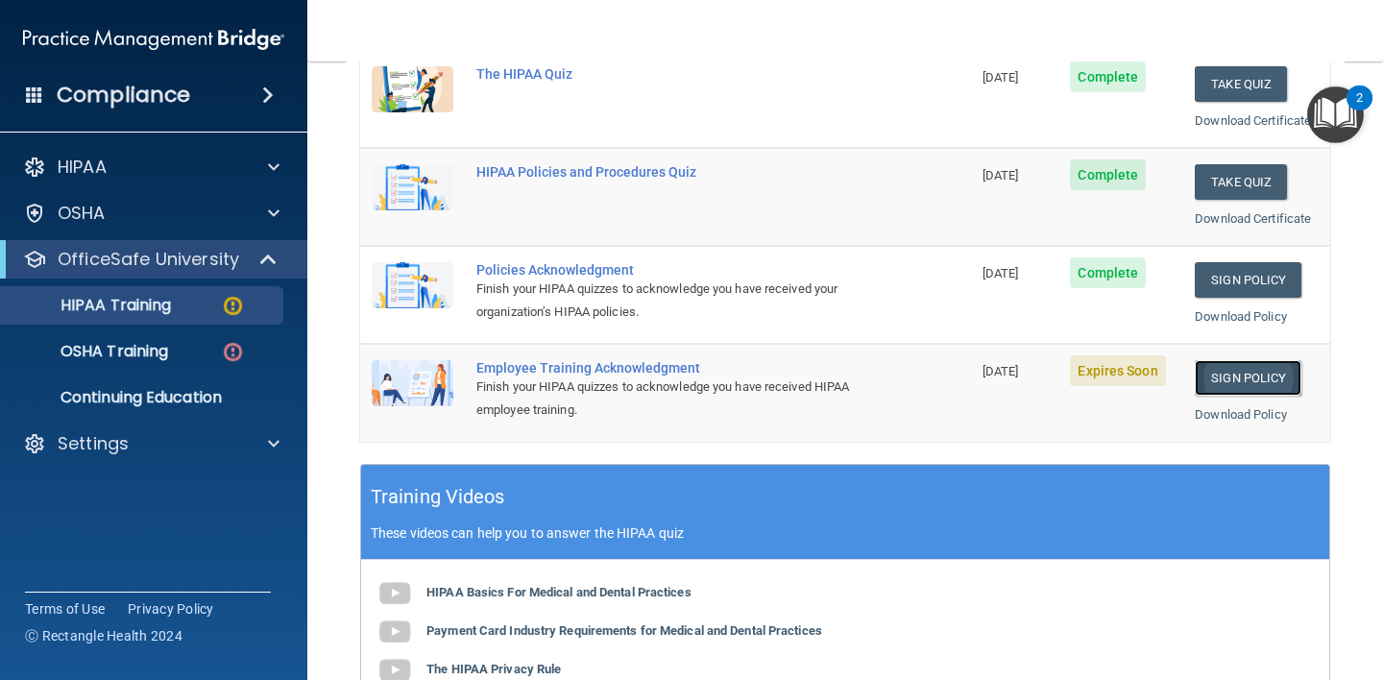
click at [1246, 383] on link "Sign Policy" at bounding box center [1247, 378] width 107 height 36
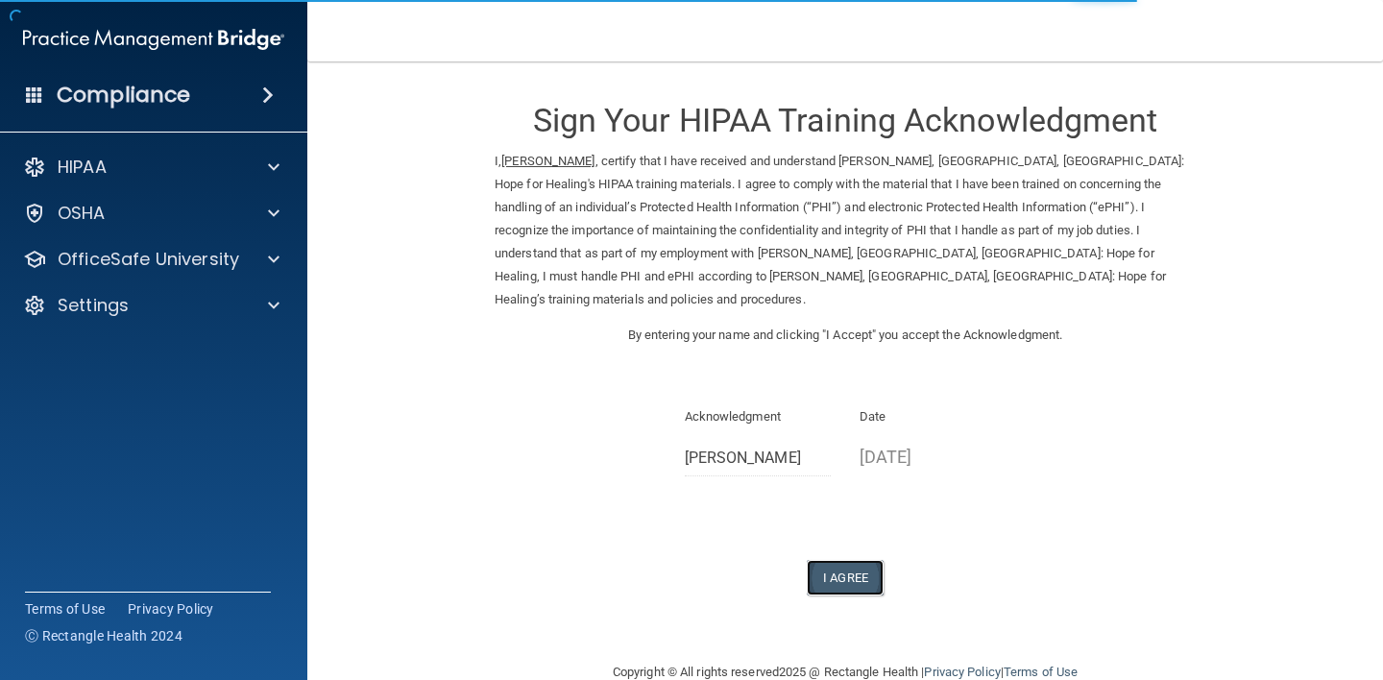
click at [858, 565] on button "I Agree" at bounding box center [845, 578] width 77 height 36
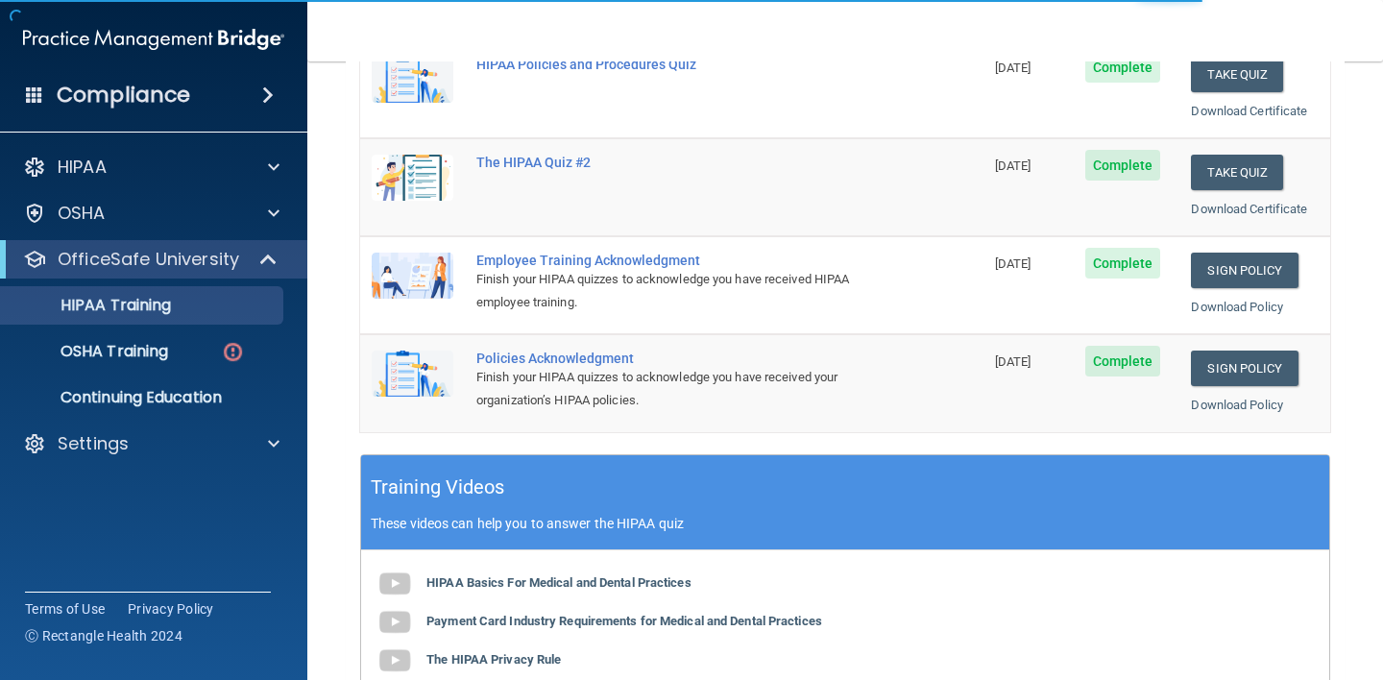
scroll to position [138, 0]
